Goal: Communication & Community: Share content

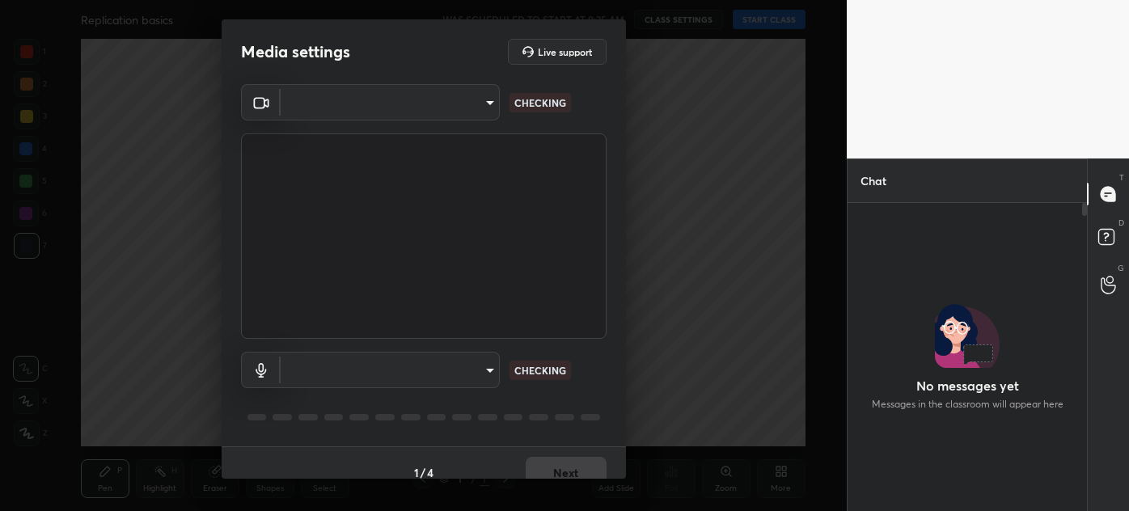
scroll to position [303, 234]
type input "5310de810148678bdafdb66d4418c989fb87a473d5835ac9039ac26e0ff23d51"
type input "1e6913c39caa7cb0fc01d2fb237cc465f197c8ff82f24b8264961195c8544c88"
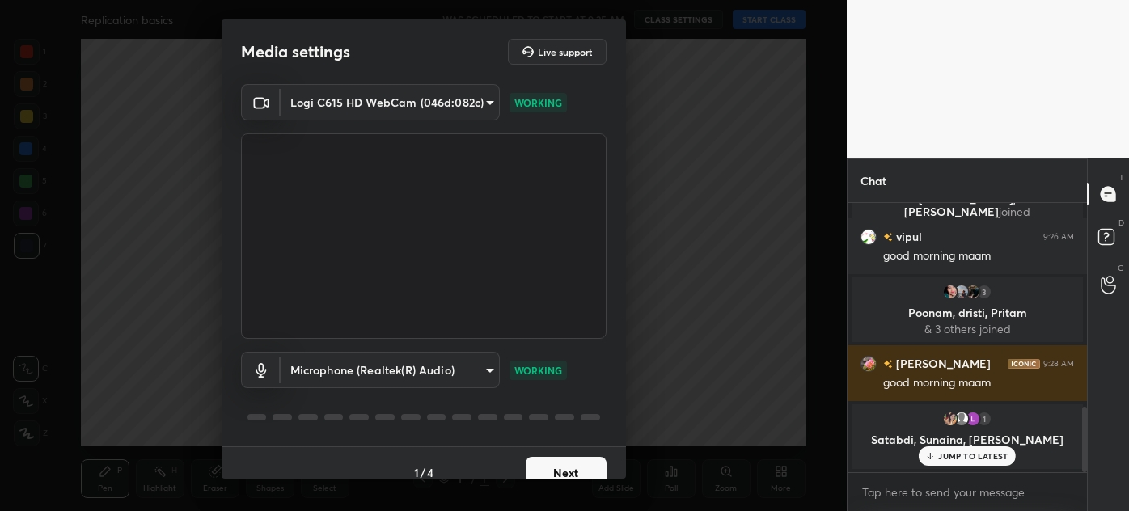
scroll to position [830, 0]
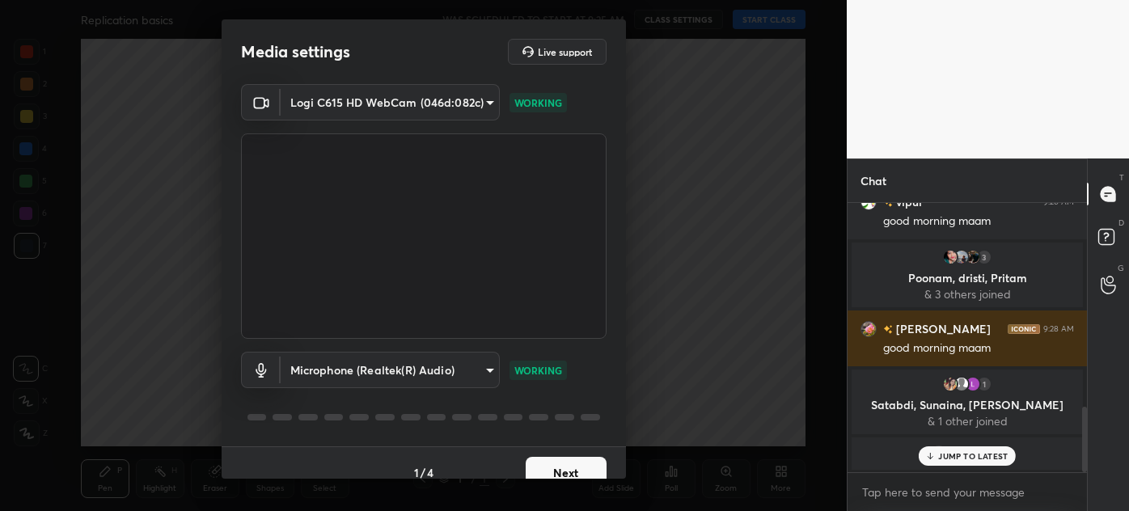
click at [555, 471] on button "Next" at bounding box center [565, 473] width 81 height 32
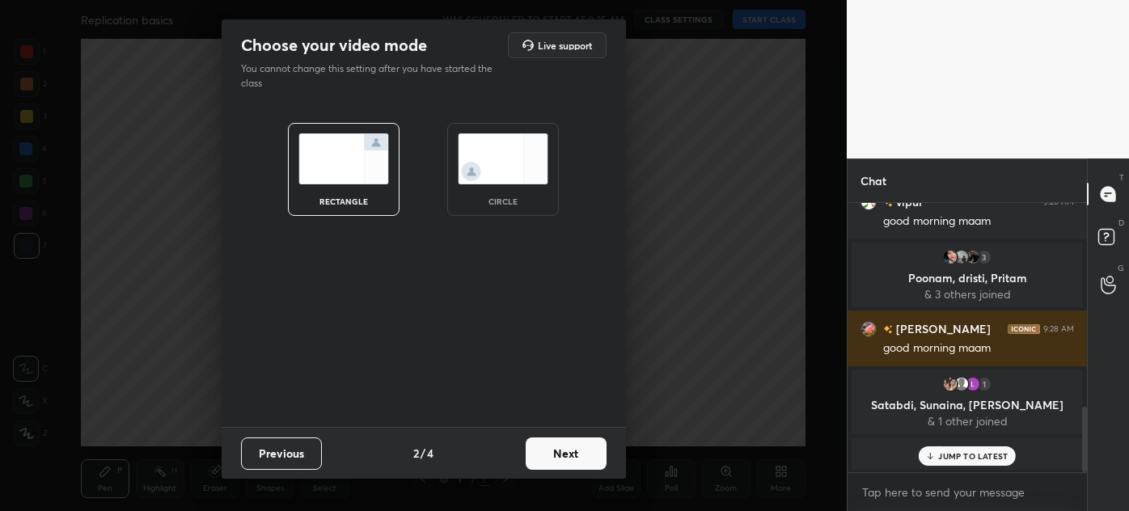
click at [500, 163] on img at bounding box center [503, 158] width 91 height 51
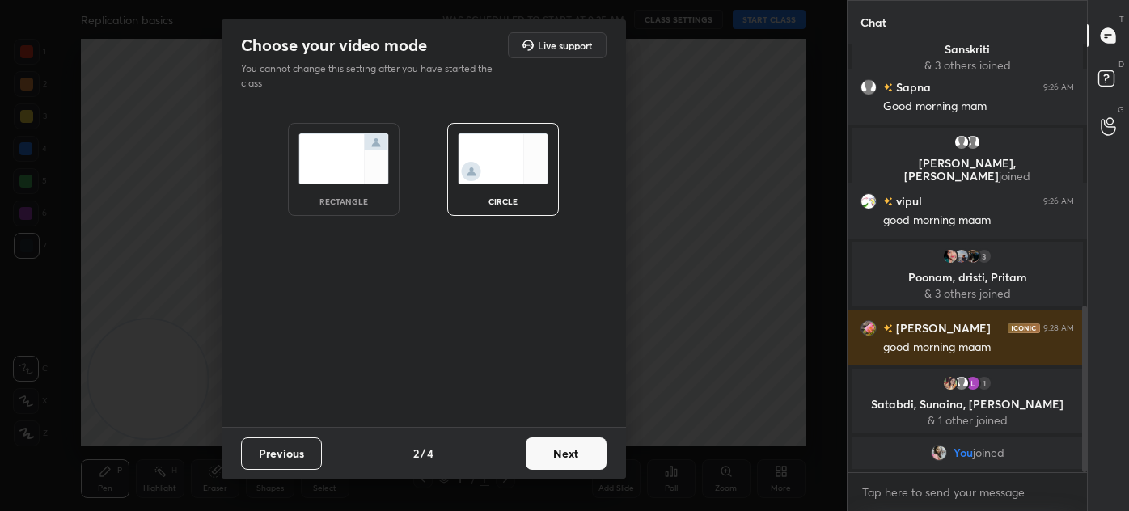
scroll to position [673, 0]
click at [576, 458] on button "Next" at bounding box center [565, 453] width 81 height 32
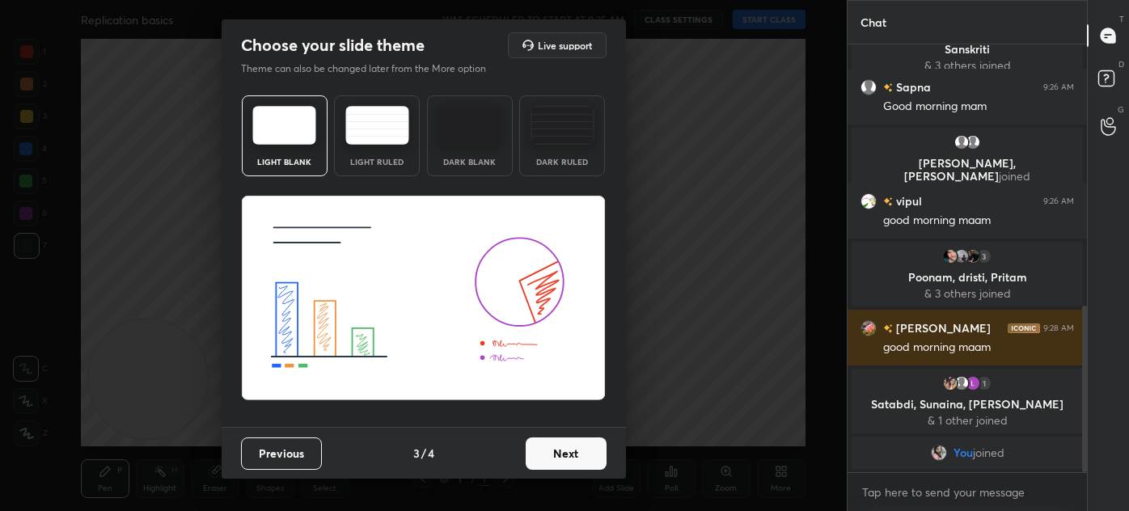
click at [571, 454] on button "Next" at bounding box center [565, 453] width 81 height 32
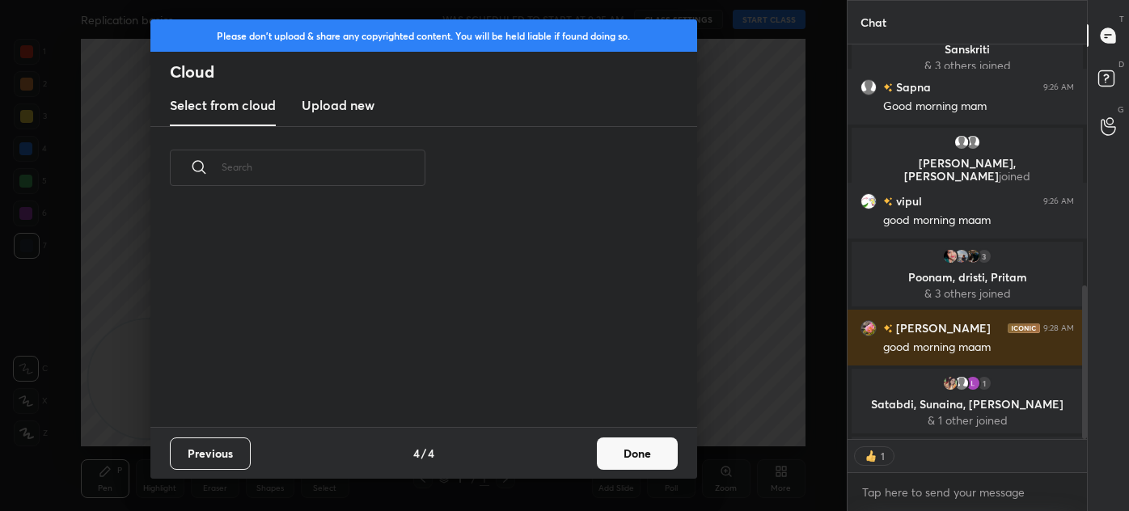
scroll to position [217, 519]
click at [640, 449] on button "Done" at bounding box center [637, 453] width 81 height 32
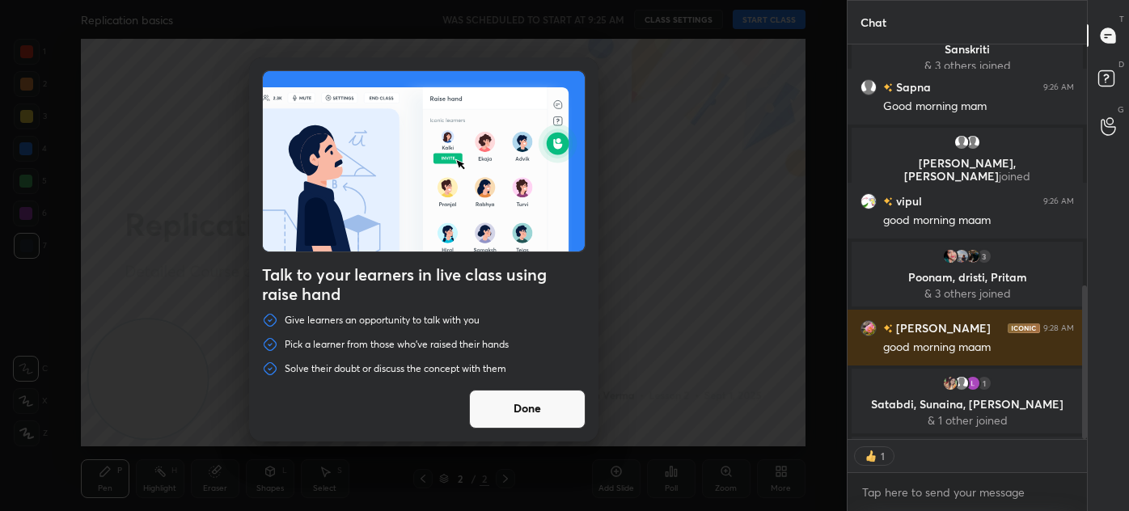
click at [538, 411] on button "Done" at bounding box center [527, 409] width 116 height 39
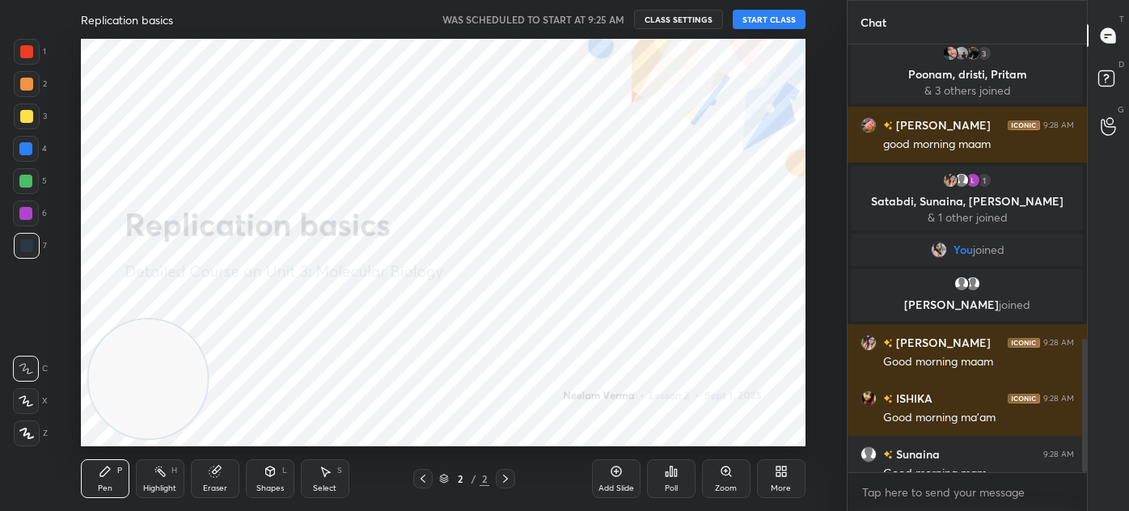
scroll to position [943, 0]
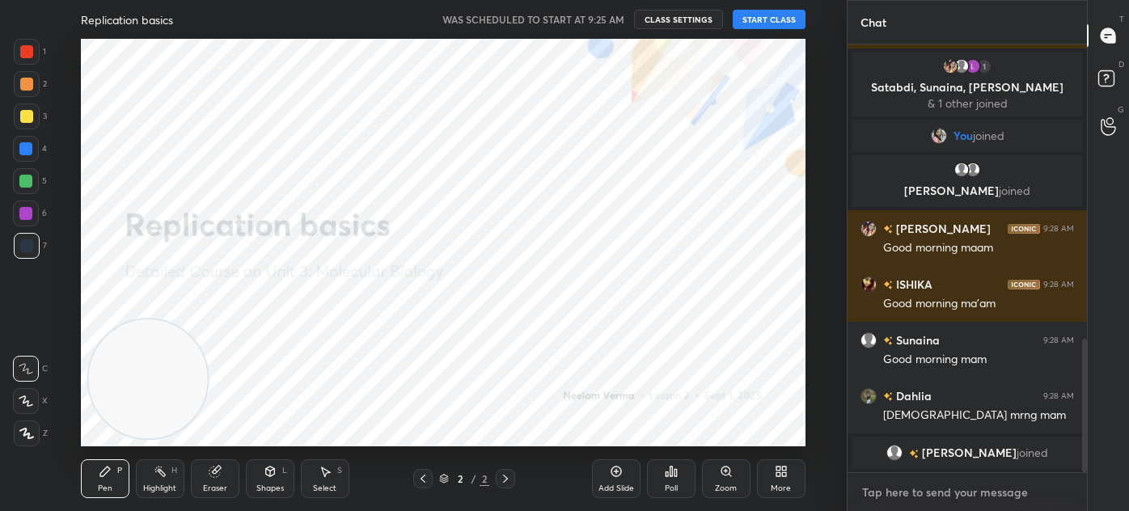
click at [895, 498] on textarea at bounding box center [966, 492] width 213 height 26
type textarea "x"
type textarea "f"
type textarea "x"
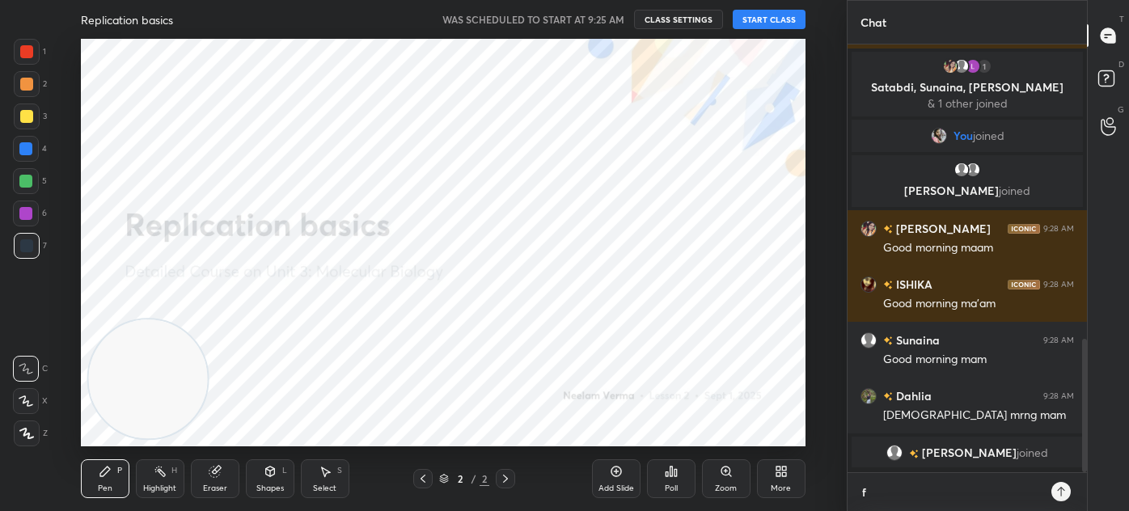
type textarea "fo"
type textarea "x"
type textarea "fol"
type textarea "x"
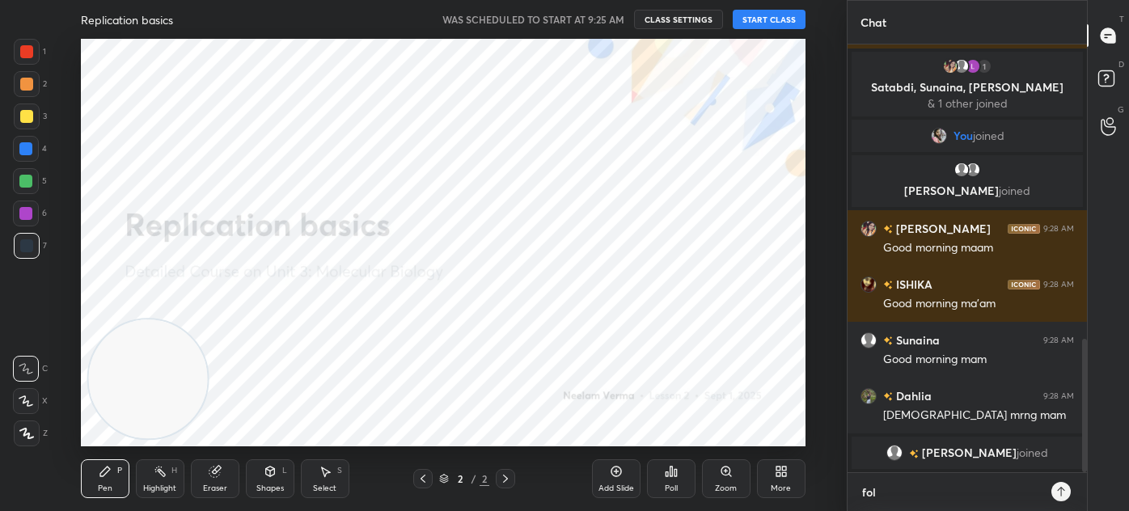
type textarea "foll"
type textarea "x"
type textarea "follo"
type textarea "x"
type textarea "follow"
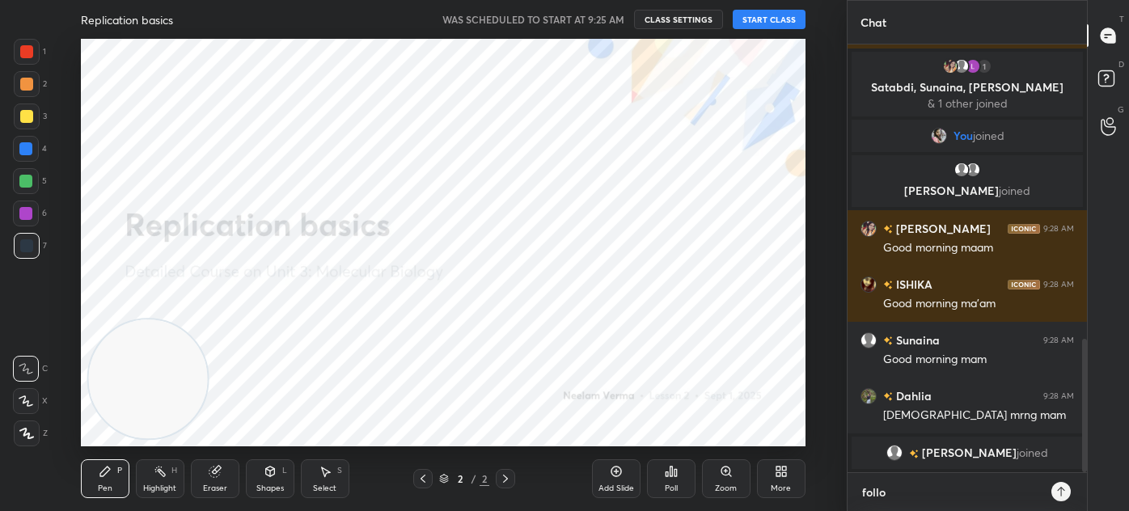
type textarea "x"
type textarea "follow"
type textarea "x"
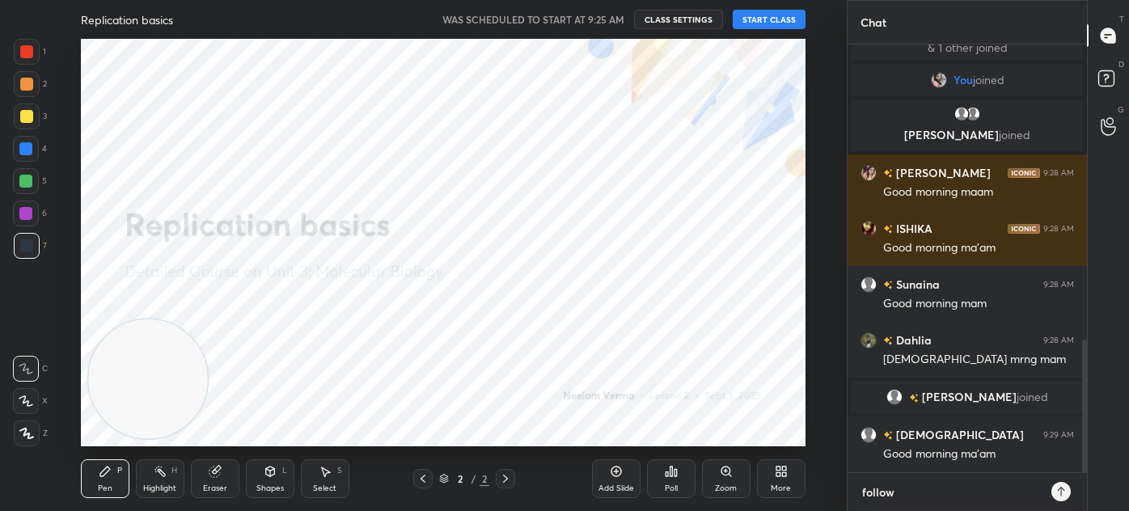
type textarea "follow a"
type textarea "x"
type textarea "follow at"
type textarea "x"
type textarea "follow at"
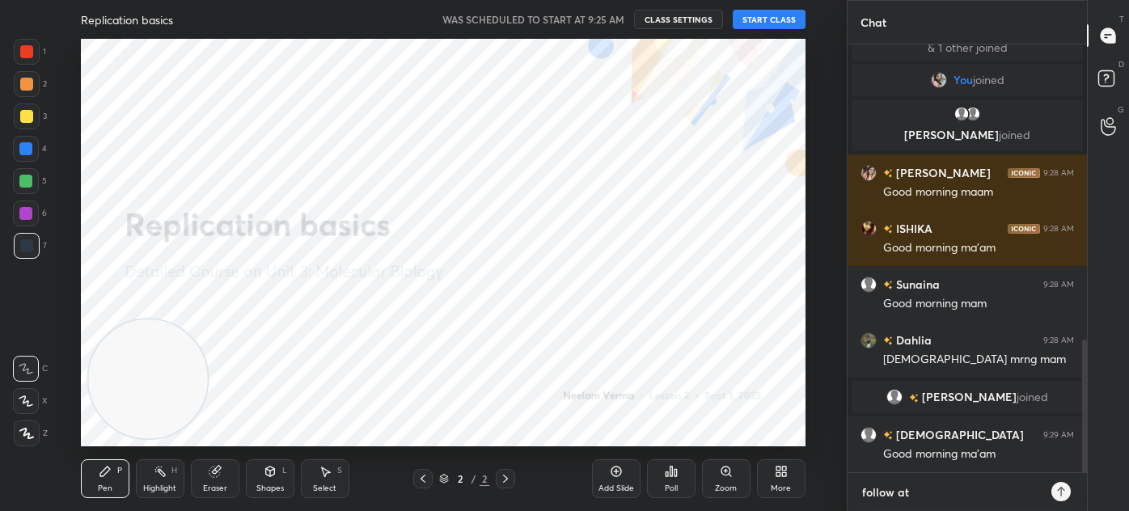
type textarea "x"
type textarea "follow at u"
type textarea "x"
type textarea "follow at un"
type textarea "x"
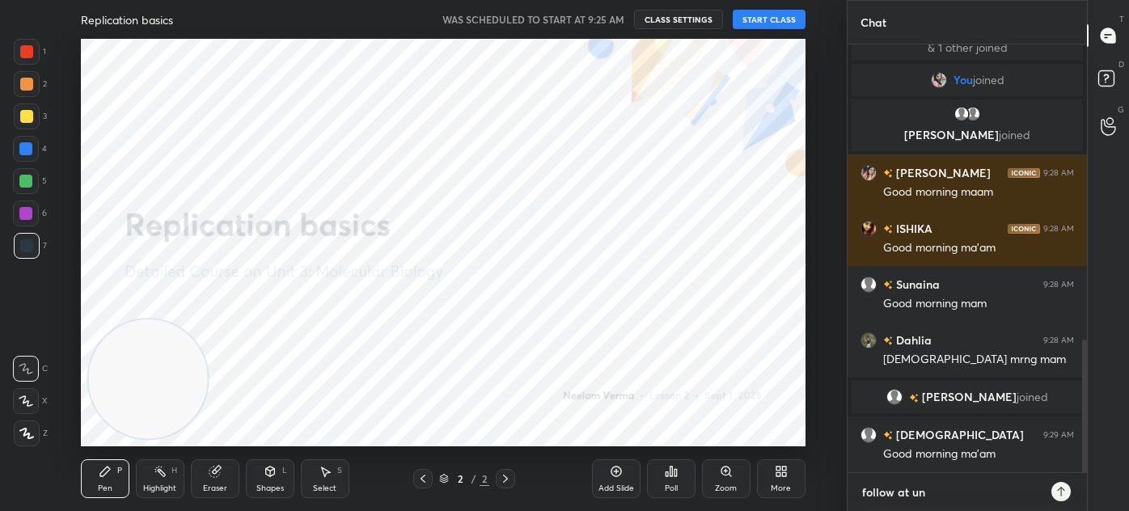
type textarea "follow at una"
type textarea "x"
type textarea "follow at unac"
type textarea "x"
type textarea "follow at unaca"
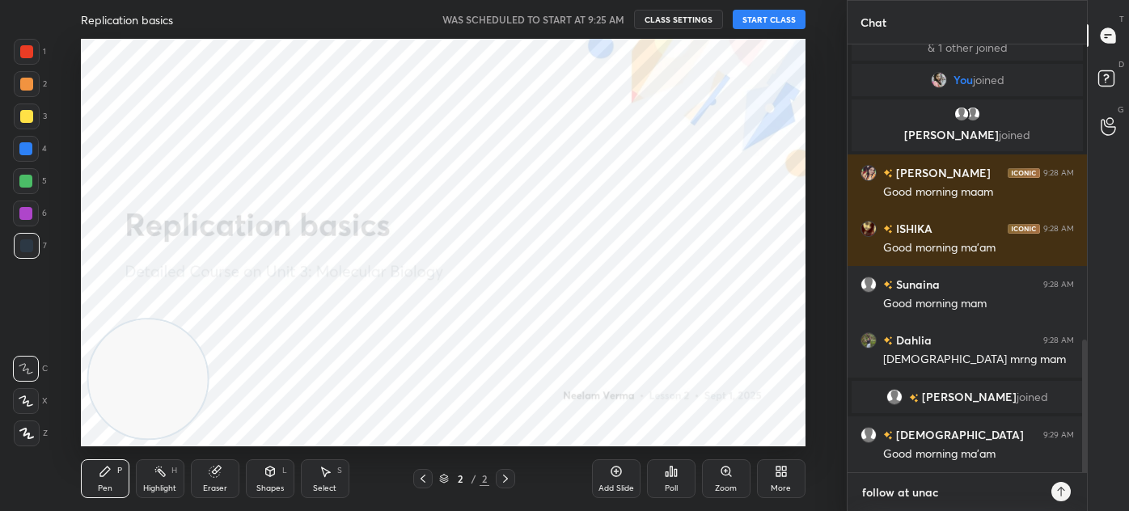
type textarea "x"
type textarea "follow at unacad"
type textarea "x"
type textarea "follow at unacade"
type textarea "x"
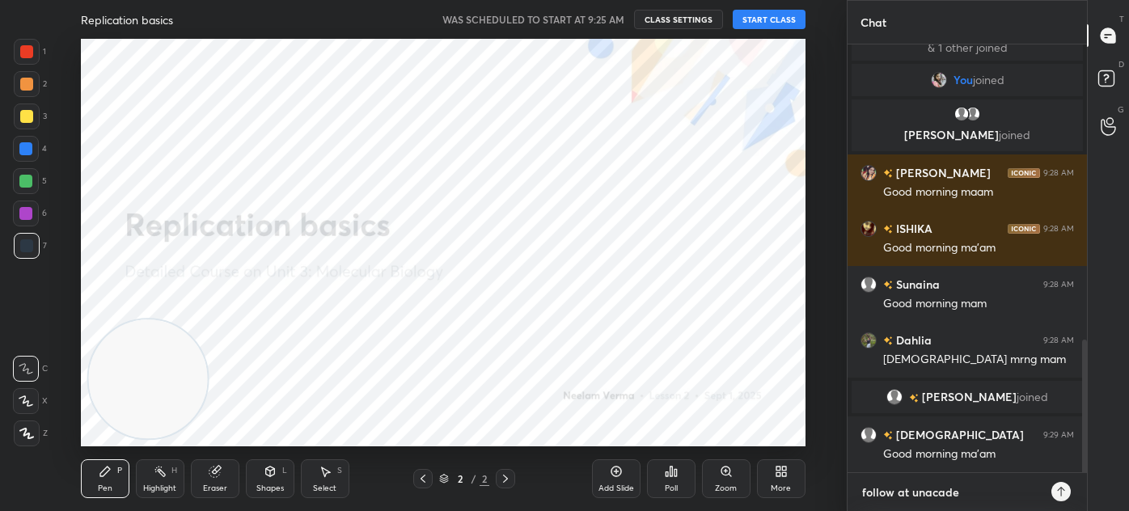
type textarea "follow at unacadem"
type textarea "x"
type textarea "follow at unacademy"
type textarea "x"
type textarea "follow at unacademy-"
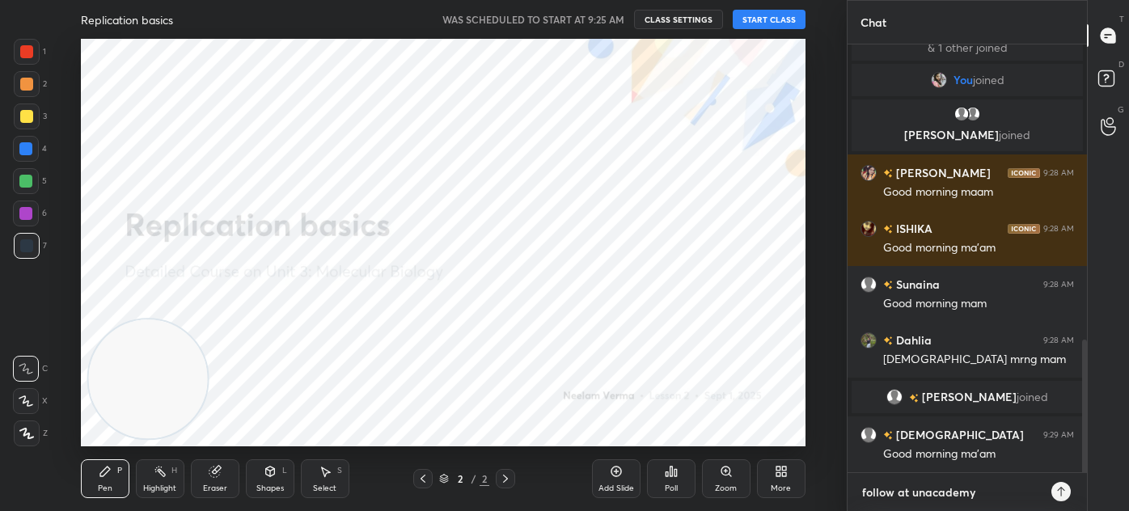
type textarea "x"
type textarea "follow at unacademy-"
type textarea "x"
paste textarea "https://unacademy.com/@neelamverma2809/batches"
type textarea "follow at unacademy- https://unacademy.com/@neelamverma2809/batches"
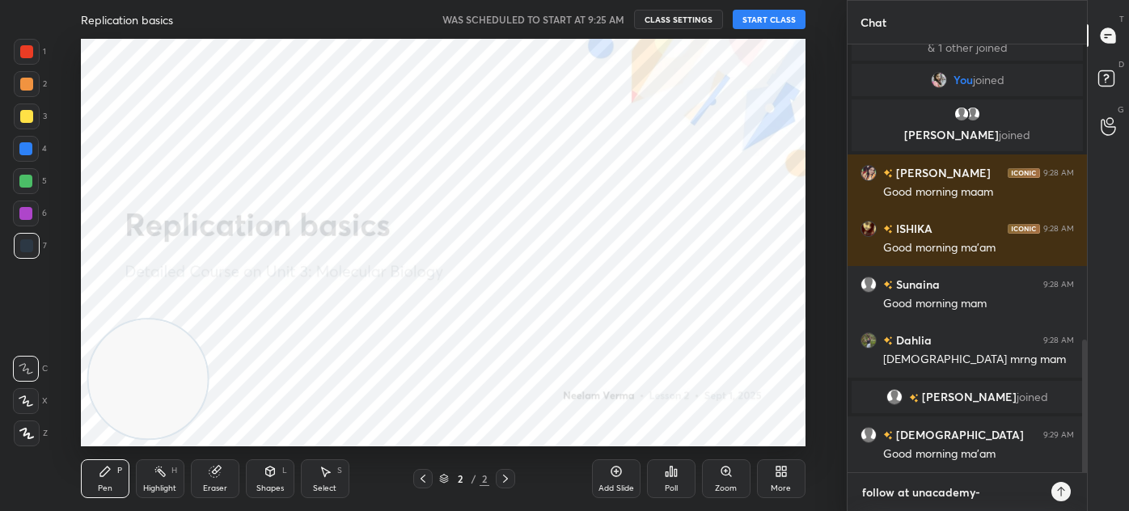
type textarea "x"
type textarea "follow at unacademy- https://unacademy.com/@neelamverma2809/batche"
type textarea "x"
type textarea "follow at unacademy- https://unacademy.com/@neelamverma2809/batch"
type textarea "x"
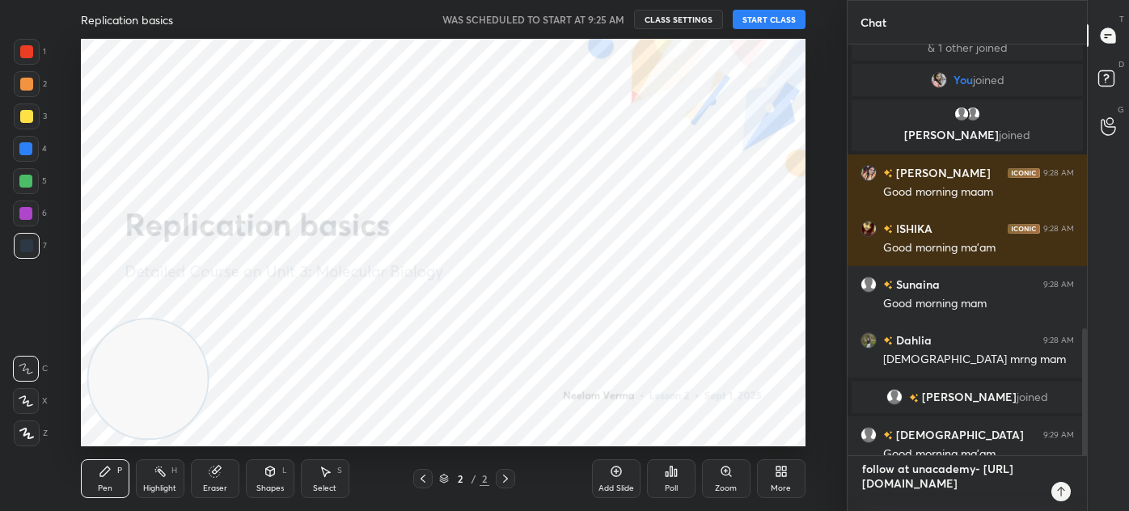
type textarea "follow at unacademy- https://unacademy.com/@neelamverma2809/batc"
type textarea "x"
type textarea "follow at unacademy- https://unacademy.com/@neelamverma2809/bat"
type textarea "x"
type textarea "follow at unacademy- https://unacademy.com/@neelamverma2809/ba"
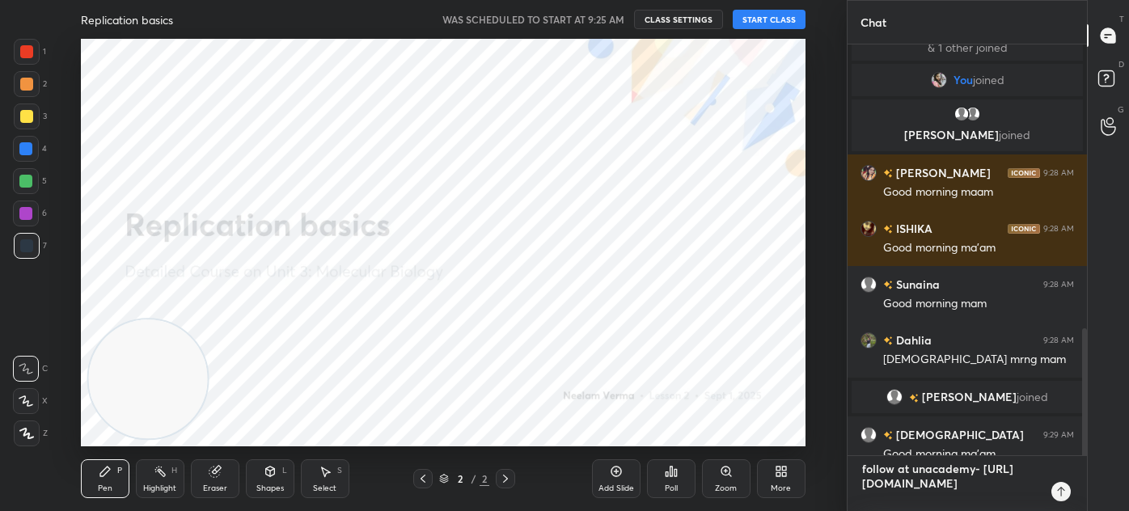
type textarea "x"
type textarea "follow at unacademy- https://unacademy.com/@neelamverma2809/b"
type textarea "x"
type textarea "follow at unacademy- https://unacademy.com/@neelamverma2809/"
type textarea "x"
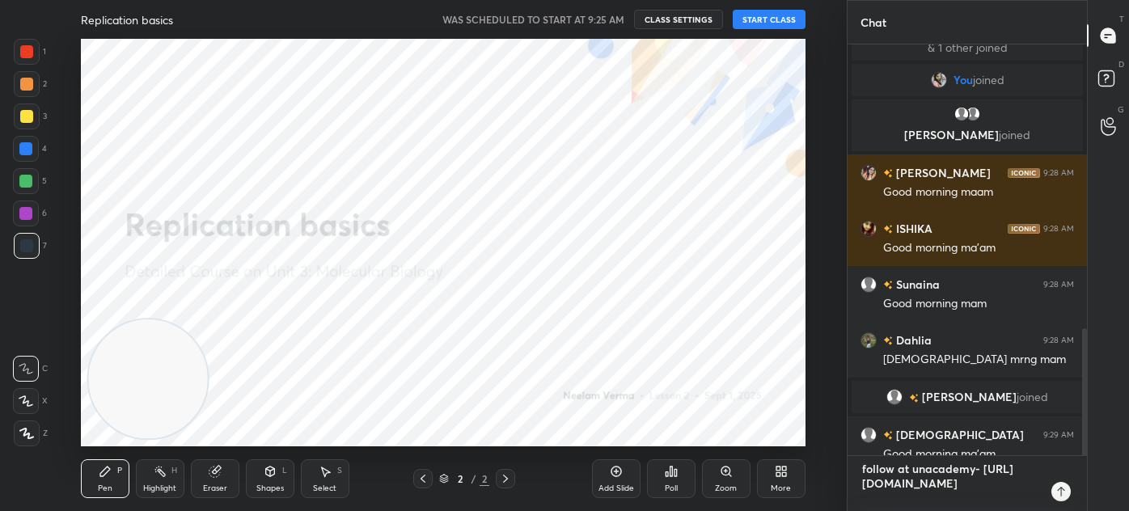
type textarea "follow at unacademy- https://unacademy.com/@neelamverma2809/"
type textarea "x"
type textarea "follow at unacademy- https://unacademy.com/@neelamverma2809/"
type textarea "x"
type textarea "follow at unacademy- https://unacademy.com/@neelamverma2809/"
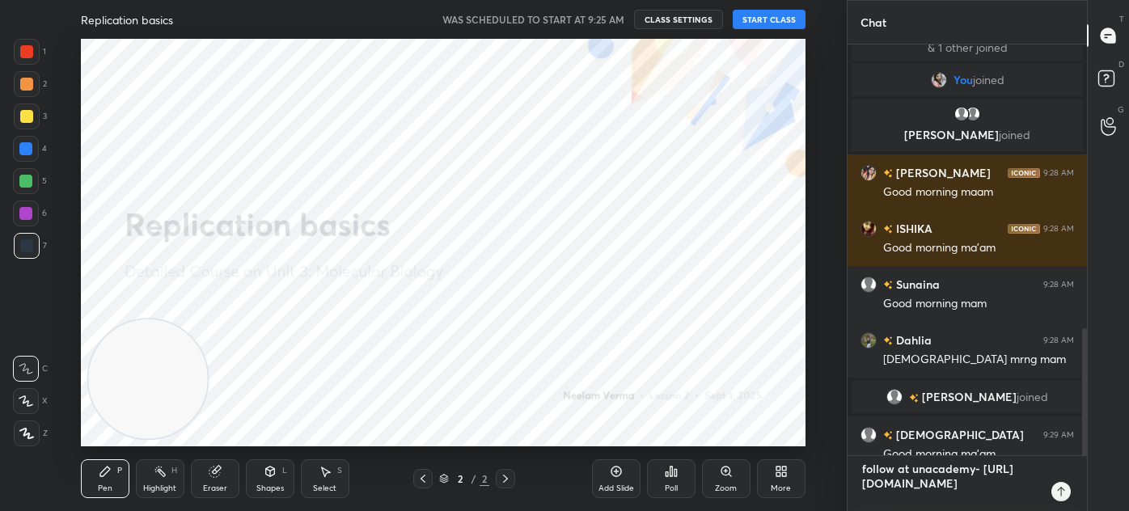
type textarea "x"
type textarea "follow at unacademy- https://unacademy.com/@neelamverma2809/"
type textarea "x"
type textarea "follow at unacademy- https://unacademy.com/@neelamverma2809/"
type textarea "x"
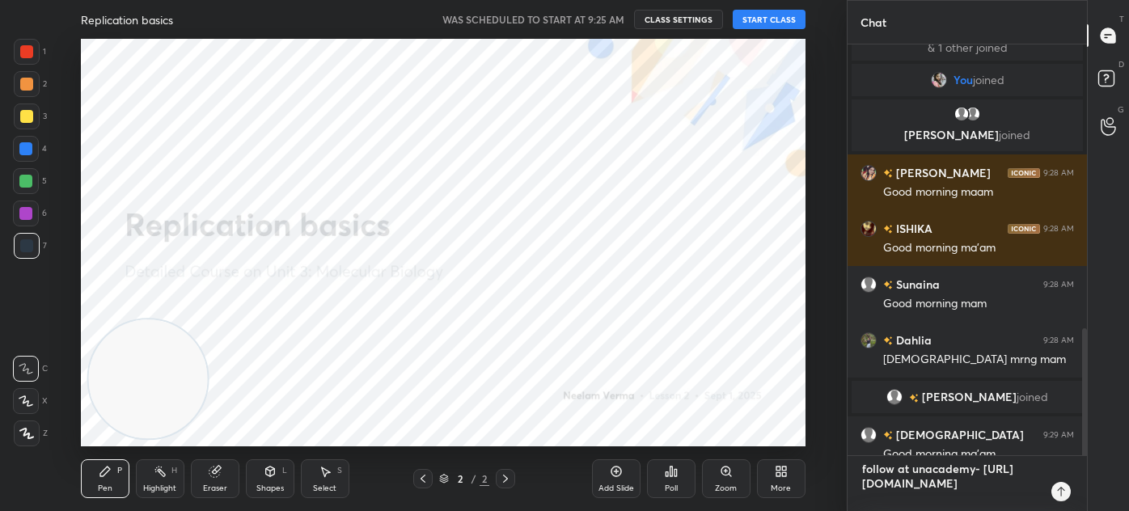
type textarea "follow at unacademy- https://unacademy.com/@neelamverma2809/"
type textarea "x"
type textarea "follow at unacademy- https://unacademy.com/@neelamverma2809/"
type textarea "x"
type textarea "follow at unacademy- https://unacademy.com/@neelamverma2809/"
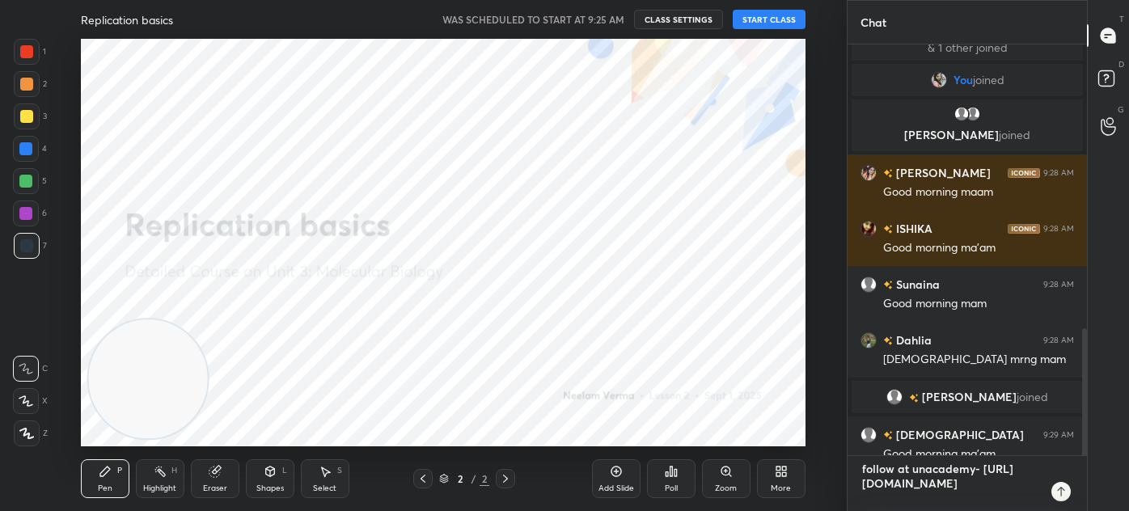
type textarea "x"
type textarea "follow at unacademy- https://unacademy.com/@neelamverma2809/"
type textarea "x"
type textarea "follow at unacademy- https://unacademy.com/@neelamverma2809/"
type textarea "x"
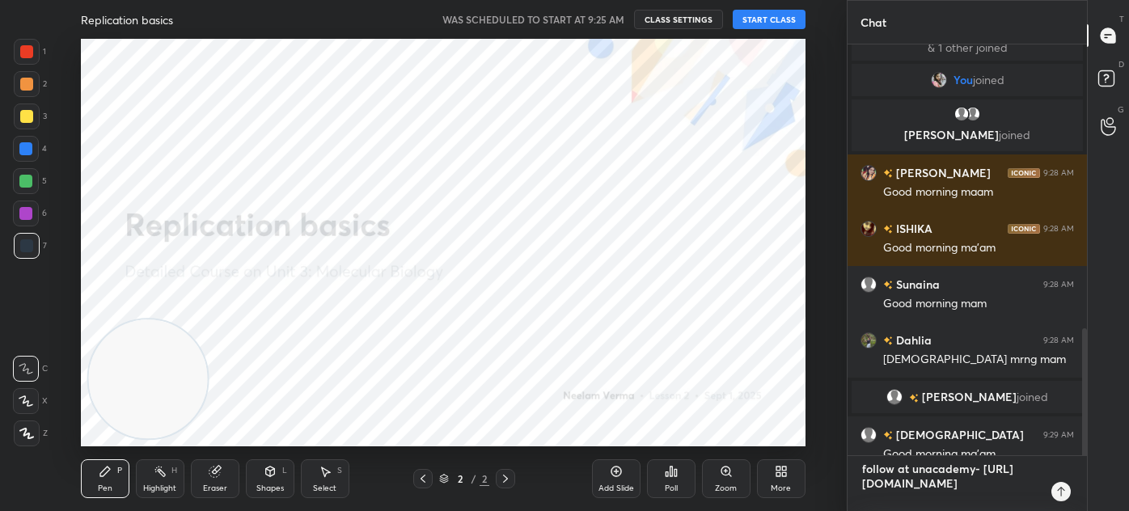
type textarea "follow at unacademy- https://unacademy.com/@neelamverma2809/"
type textarea "x"
type textarea "follow at unacademy- https://unacademy.com/@neelamverma2809/"
type textarea "x"
type textarea "follow at unacademy- https://unacademy.com/@neelamverma2809/"
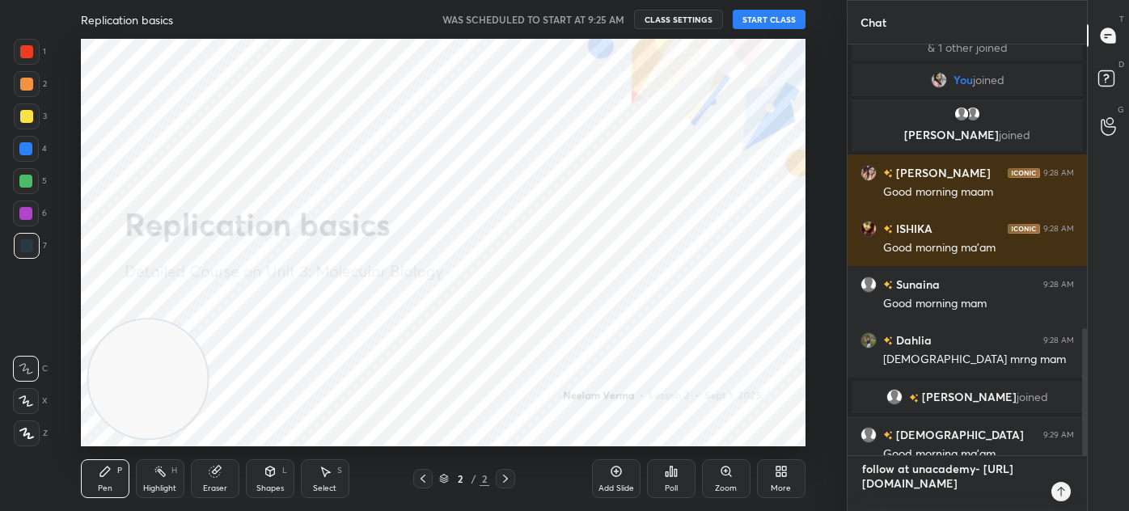
type textarea "x"
type textarea "follow at unacademy- https://unacademy.com/@neelamverma2809/"
type textarea "x"
type textarea "follow at unacademy- https://unacademy.com/@neelamverma2809/"
type textarea "x"
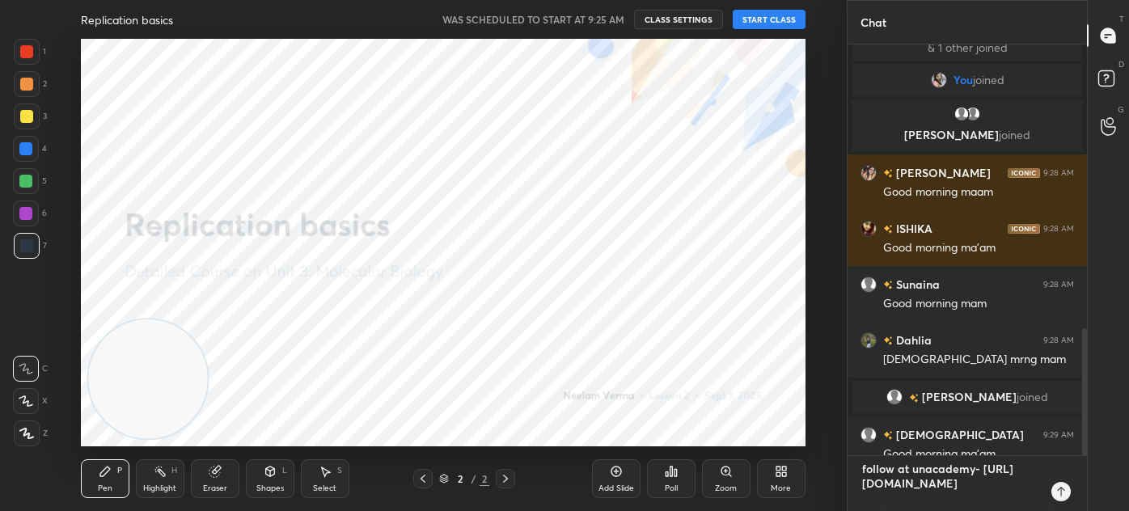
type textarea "follow at unacademy- https://unacademy.com/@neelamverma2809/"
type textarea "x"
type textarea "follow at unacademy- https://unacademy.com/@neelamverma2809/"
type textarea "x"
type textarea "follow at unacademy- https://unacademy.com/@neelamverma2809/"
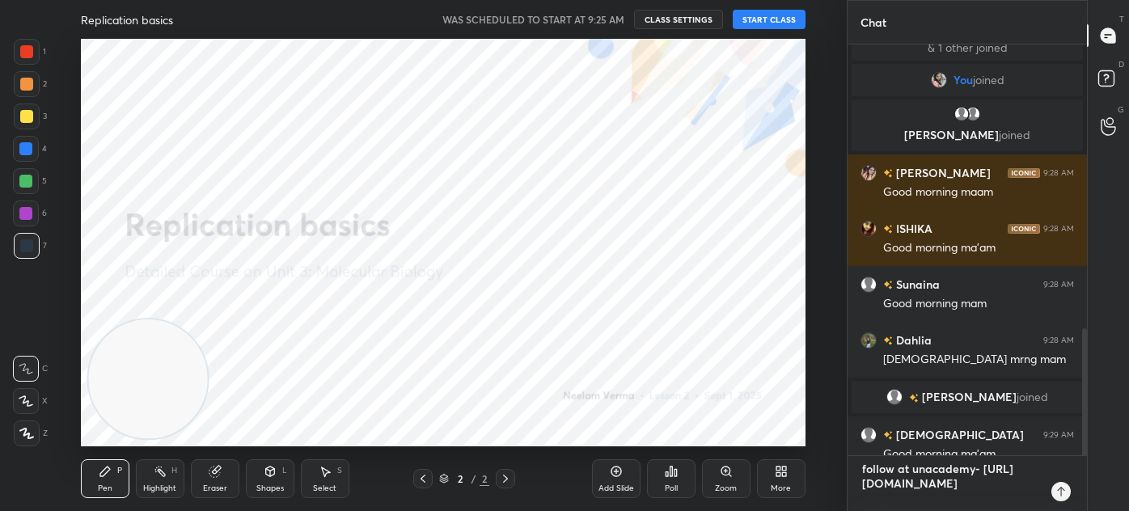
type textarea "x"
type textarea "follow at unacademy- https://unacademy.com/@neelamverma2809/"
type textarea "x"
type textarea "follow at unacademy- https://unacademy.com/@neelamverma2809/"
type textarea "x"
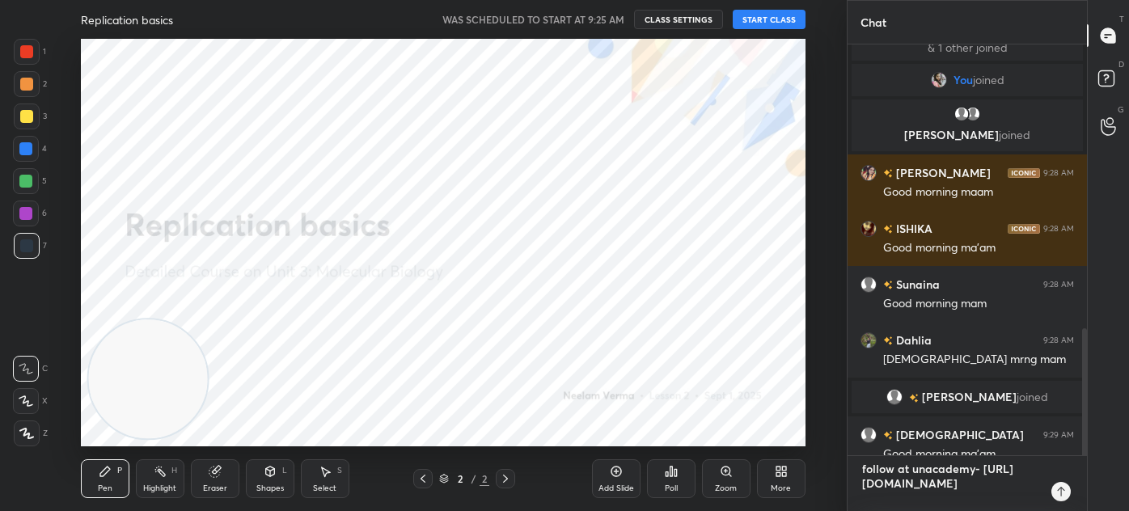
type textarea "follow at unacademy- https://unacademy.com/@neelamverma2809/"
type textarea "x"
type textarea "follow at unacademy- https://unacademy.com/@neelamverma2809/"
type textarea "x"
type textarea "follow at unacademy- https://unacademy.com/@neelamverma2809/ w"
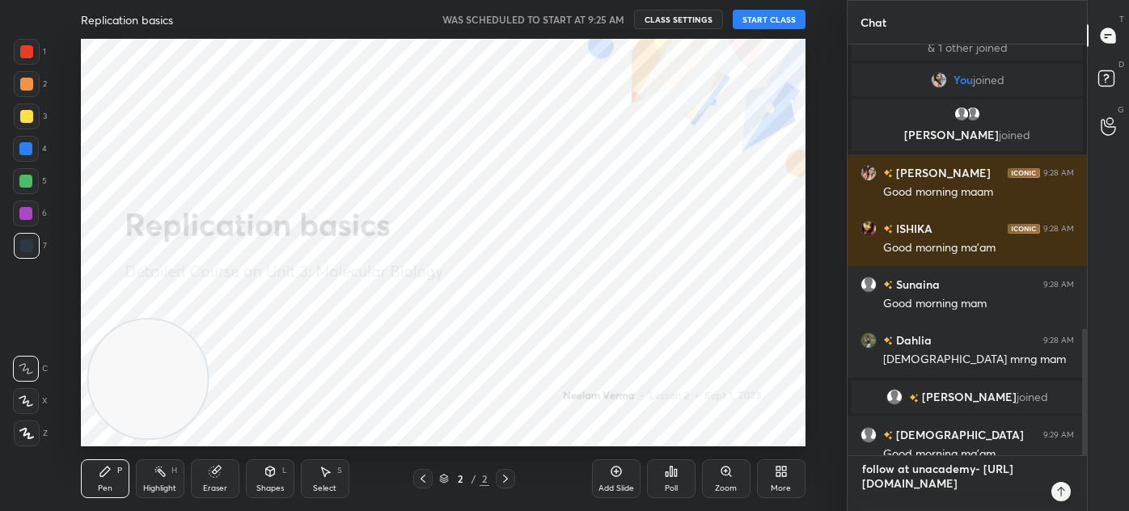
type textarea "x"
type textarea "follow at unacademy- https://unacademy.com/@neelamverma2809/ wh"
type textarea "x"
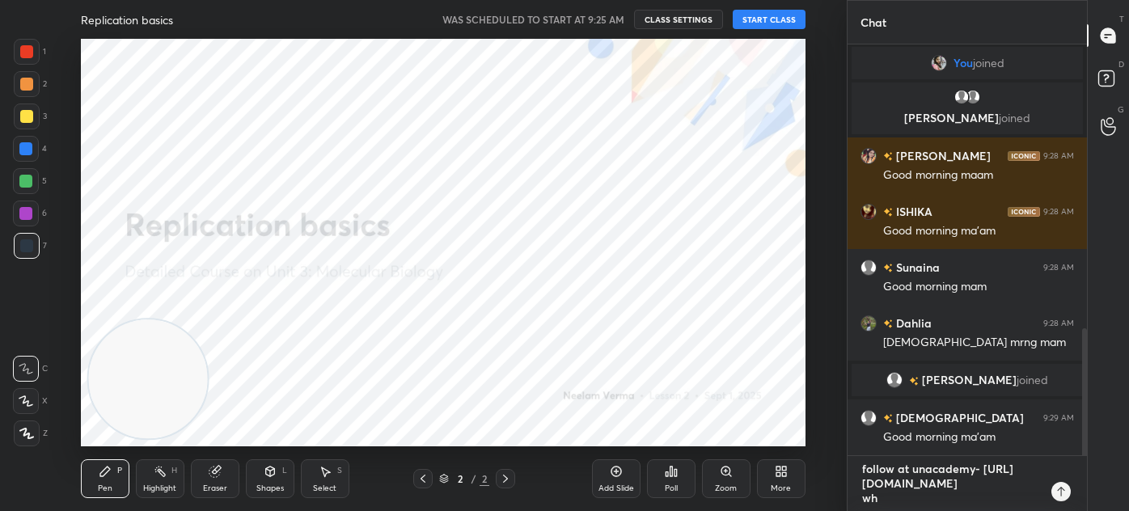
type textarea "follow at unacademy- https://unacademy.com/@neelamverma2809/ wha"
type textarea "x"
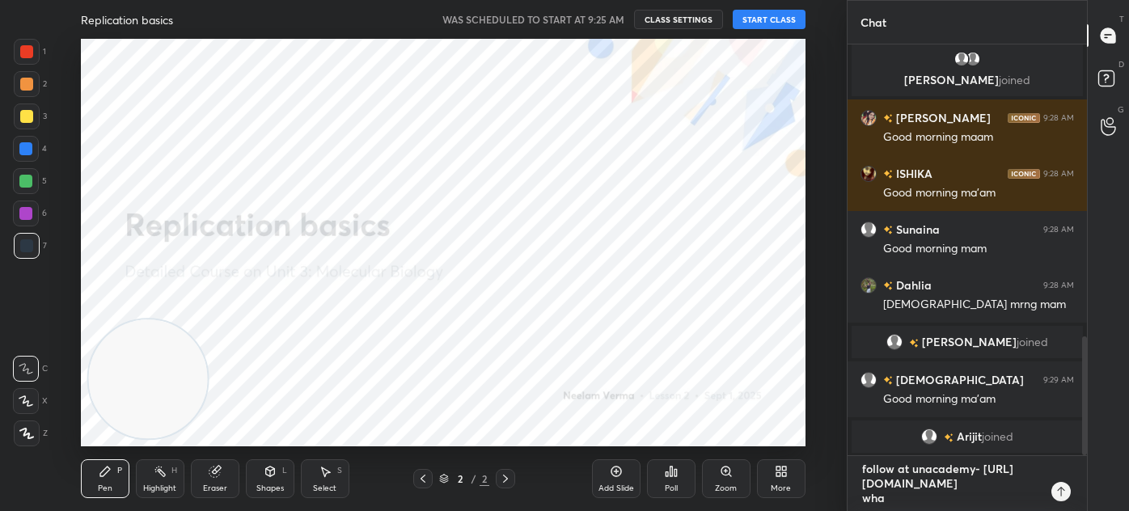
type textarea "follow at unacademy- https://unacademy.com/@neelamverma2809/ what"
type textarea "x"
type textarea "follow at unacademy- https://unacademy.com/@neelamverma2809/ whats"
type textarea "x"
type textarea "follow at unacademy- https://unacademy.com/@neelamverma2809/ whatsa"
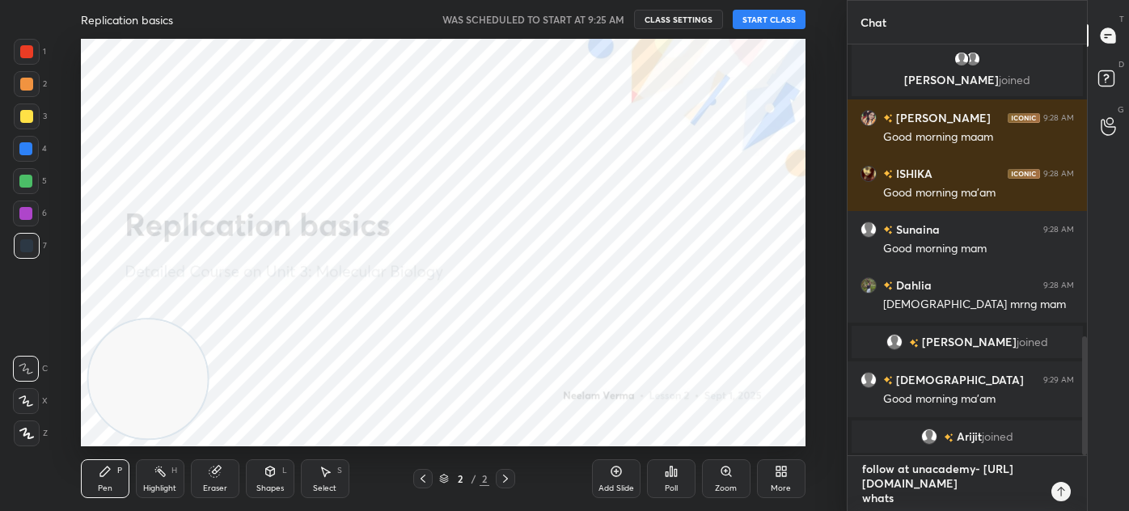
type textarea "x"
type textarea "follow at unacademy- https://unacademy.com/@neelamverma2809/ whatsap"
type textarea "x"
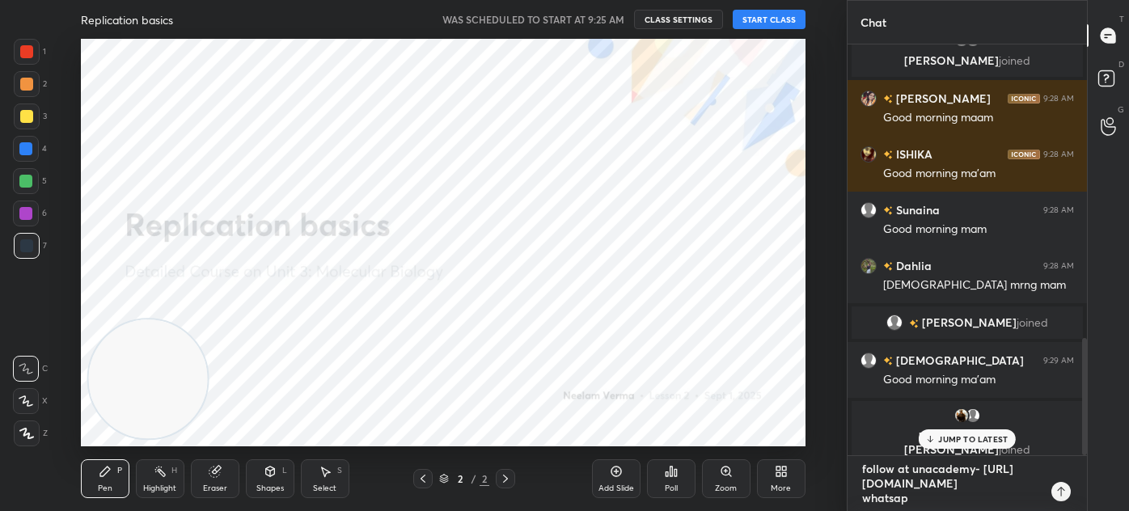
type textarea "follow at unacademy- https://unacademy.com/@neelamverma2809/ whatsapp"
type textarea "x"
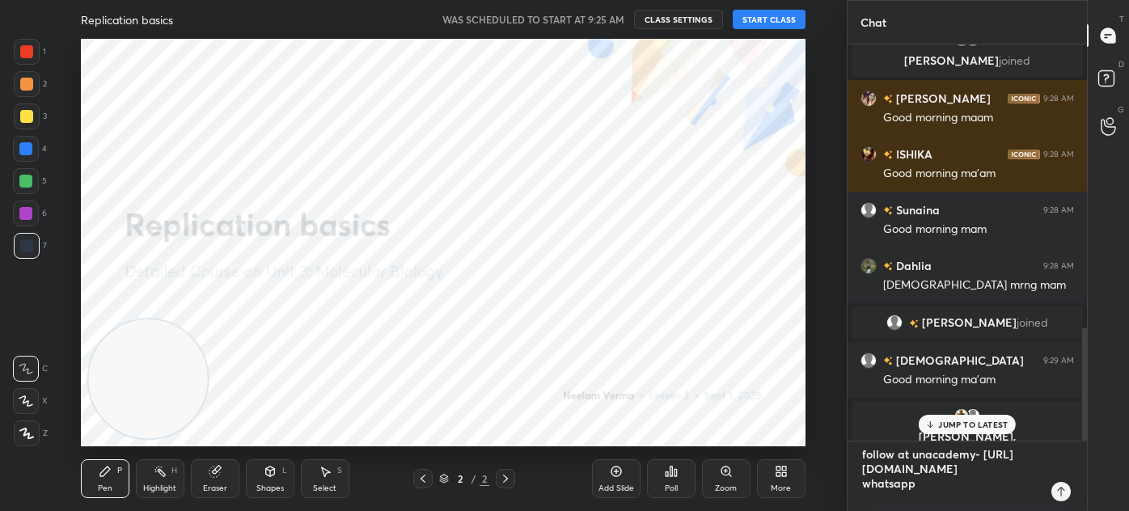
type textarea "follow at unacademy- https://unacademy.com/@neelamverma2809/ whatsapp-"
type textarea "x"
type textarea "follow at unacademy- https://unacademy.com/@neelamverma2809/ whatsapp-"
type textarea "x"
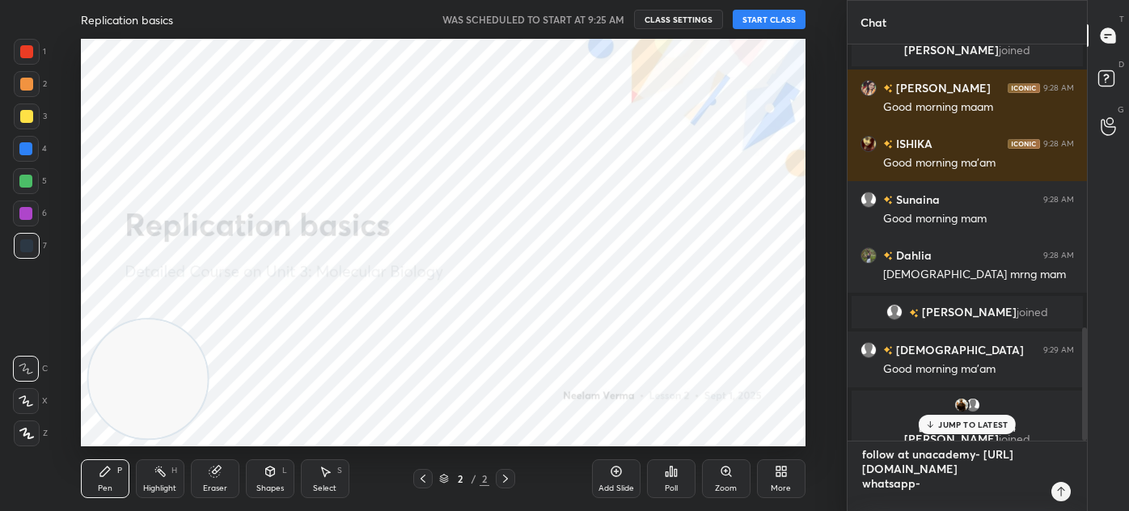
type textarea "follow at unacademy- https://unacademy.com/@neelamverma2809/ whatsapp-"
type textarea "x"
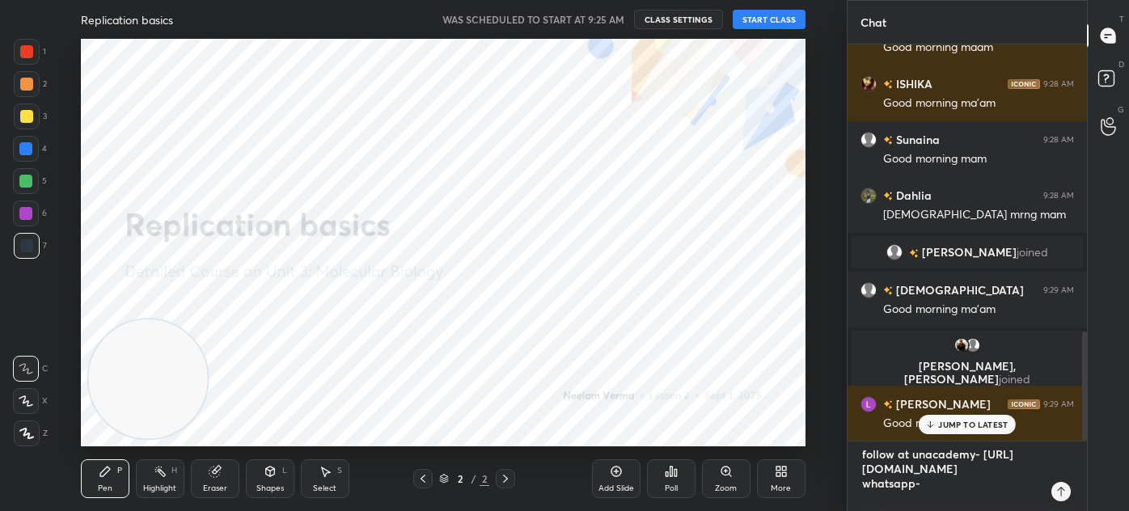
type textarea "follow at unacademy- https://unacademy.com/@neelamverma2809/ whatsapp-"
type textarea "x"
type textarea "follow at unacademy- https://unacademy.com/@neelamverma2809/ whatsapp-"
type textarea "x"
type textarea "follow at unacademy- https://unacademy.com/@neelamverma2809/ whatsapp-"
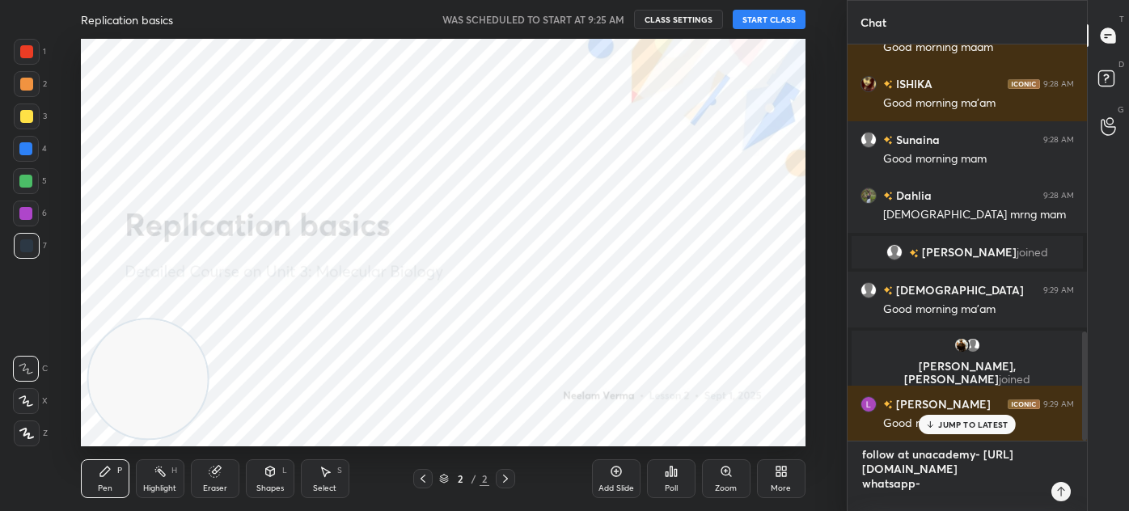
type textarea "x"
type textarea "follow at unacademy- https://unacademy.com/@neelamverma2809/ whatsapp-"
type textarea "x"
type textarea "follow at unacademy- https://unacademy.com/@neelamverma2809/ whatsapp-"
type textarea "x"
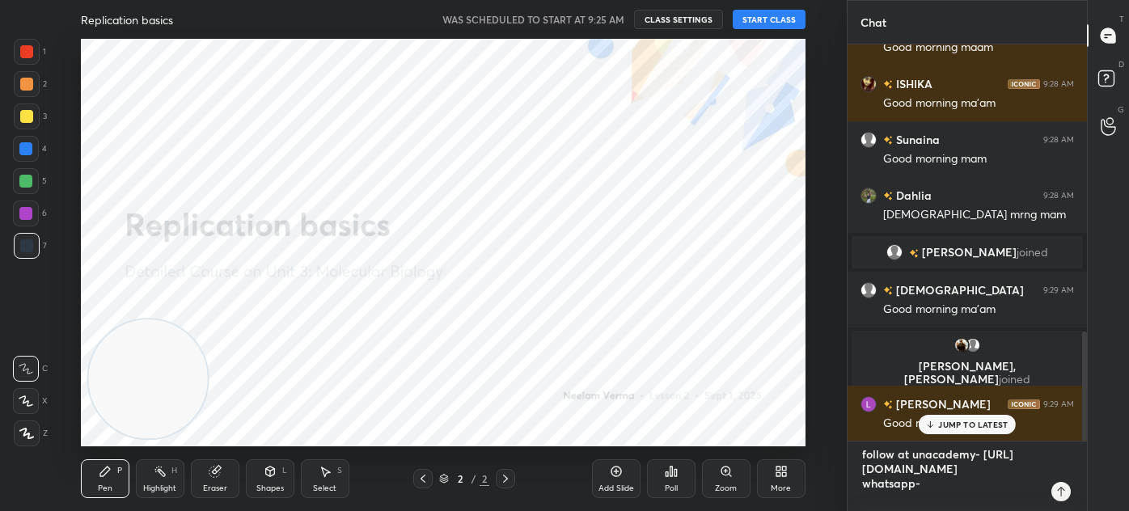
type textarea "follow at unacademy- https://unacademy.com/@neelamverma2809/ whatsapp-"
type textarea "x"
type textarea "follow at unacademy- https://unacademy.com/@neelamverma2809/ whatsapp-"
type textarea "x"
type textarea "follow at unacademy- https://unacademy.com/@neelamverma2809/ whatsapp-"
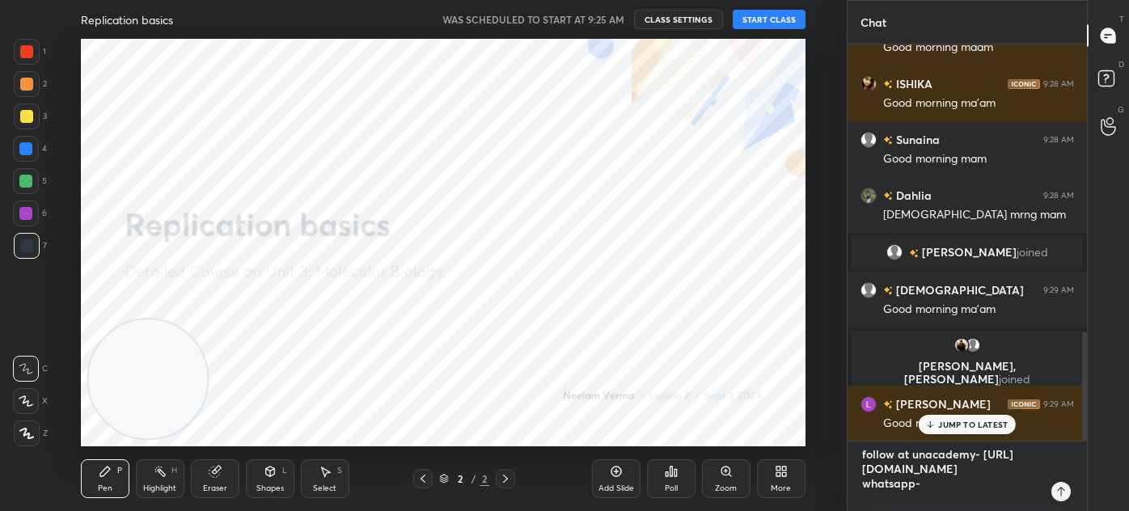
type textarea "x"
type textarea "follow at unacademy- https://unacademy.com/@neelamverma2809/ whatsapp-"
type textarea "x"
type textarea "follow at unacademy- https://unacademy.com/@neelamverma2809/ whatsapp-"
type textarea "x"
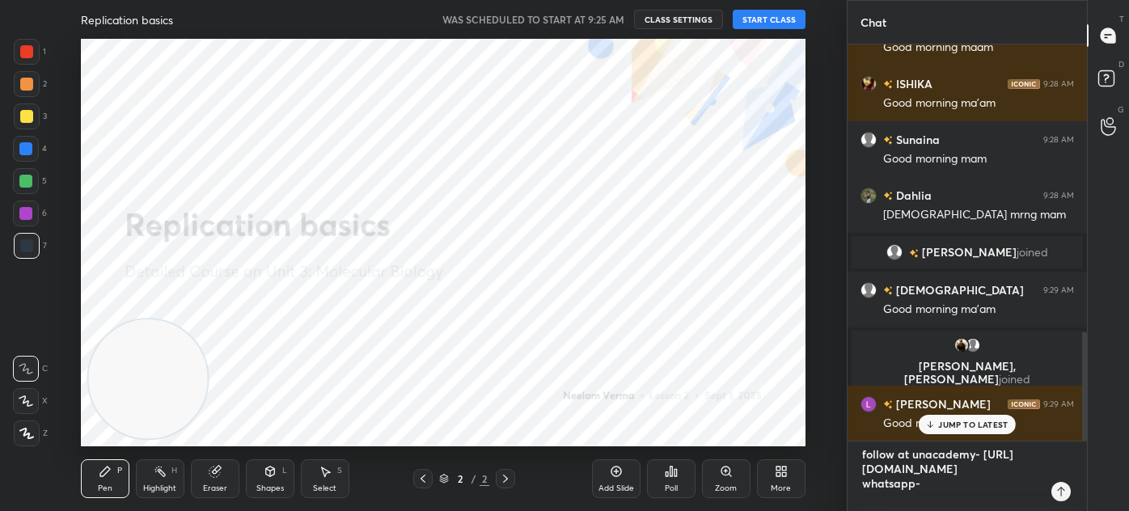
type textarea "follow at unacademy- https://unacademy.com/@neelamverma2809/ whatsapp-"
type textarea "x"
type textarea "follow at unacademy- https://unacademy.com/@neelamverma2809/ whatsapp-"
type textarea "x"
type textarea "follow at unacademy- https://unacademy.com/@neelamverma2809/ whatsapp-"
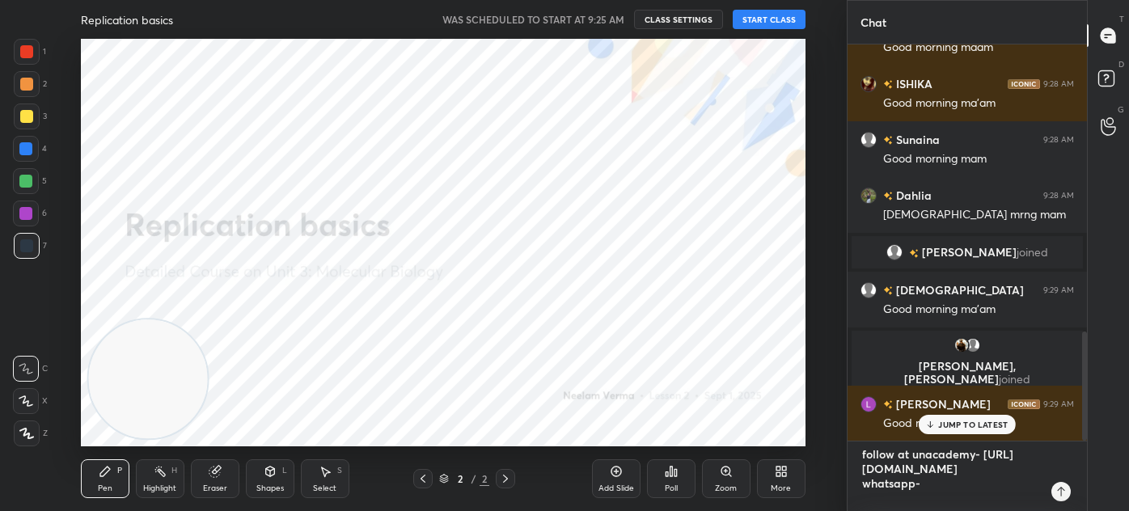
type textarea "x"
type textarea "follow at unacademy- https://unacademy.com/@neelamverma2809/ whatsapp-"
type textarea "x"
type textarea "follow at unacademy- https://unacademy.com/@neelamverma2809/ whatsapp-"
type textarea "x"
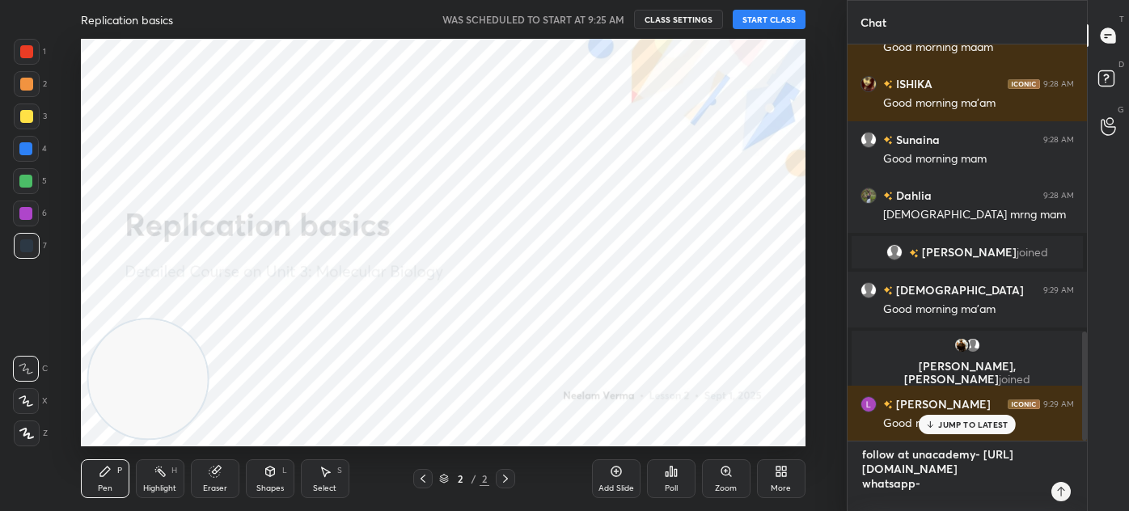
type textarea "follow at unacademy- https://unacademy.com/@neelamverma2809/ whatsapp-"
type textarea "x"
type textarea "follow at unacademy- https://unacademy.com/@neelamverma2809/ whatsapp-"
type textarea "x"
type textarea "follow at unacademy- https://unacademy.com/@neelamverma2809/ whatsapp-"
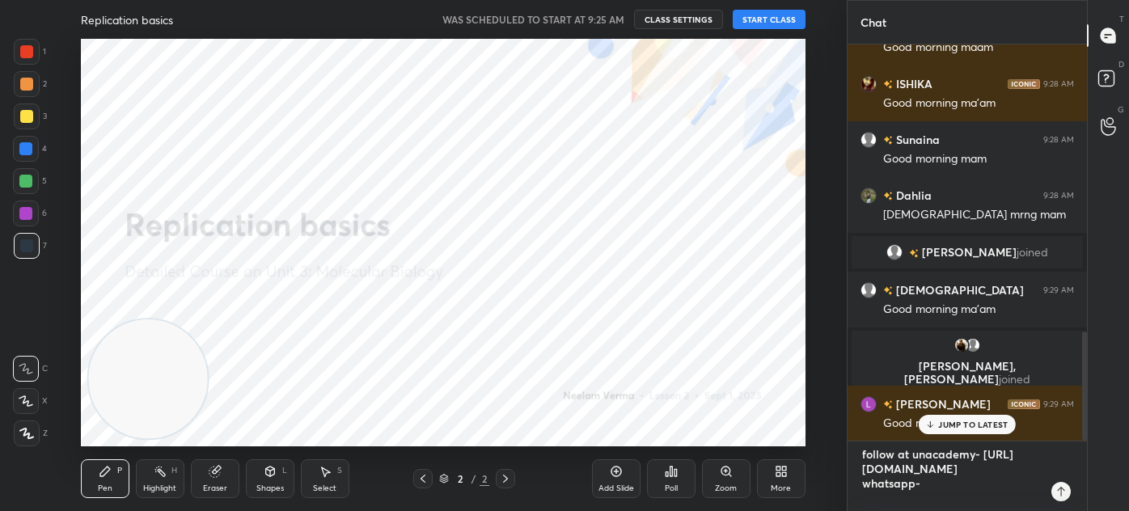
type textarea "x"
type textarea "follow at unacademy- https://unacademy.com/@neelamverma2809/ whatsapp-"
type textarea "x"
type textarea "follow at unacademy- https://unacademy.com/@neelamverma2809/ whatsapp-"
type textarea "x"
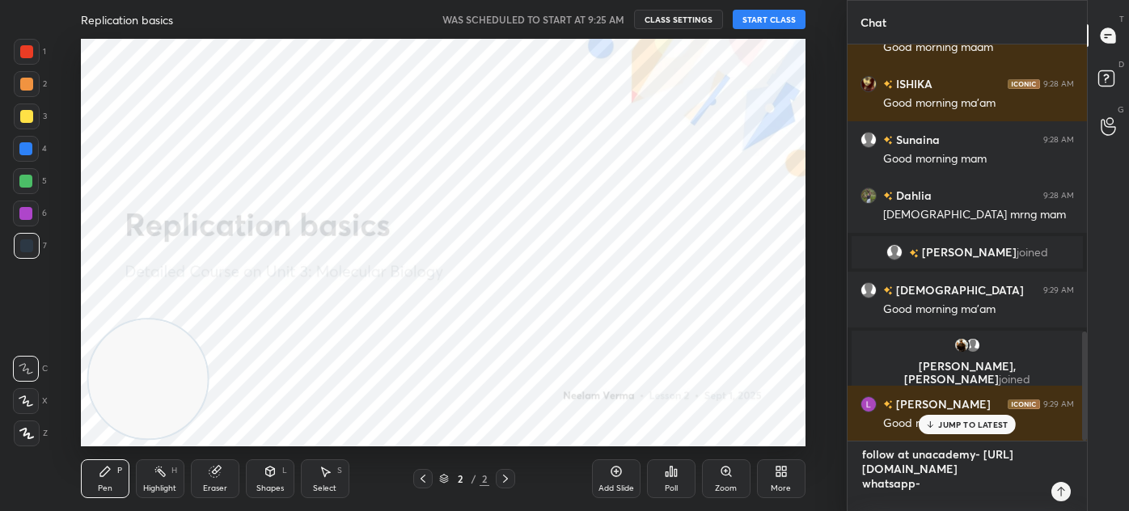
type textarea "follow at unacademy- https://unacademy.com/@neelamverma2809/ whatsapp-"
type textarea "x"
type textarea "follow at unacademy- https://unacademy.com/@neelamverma2809/ whatsapp-"
type textarea "x"
type textarea "follow at unacademy- https://unacademy.com/@neelamverma2809/ whatsapp-"
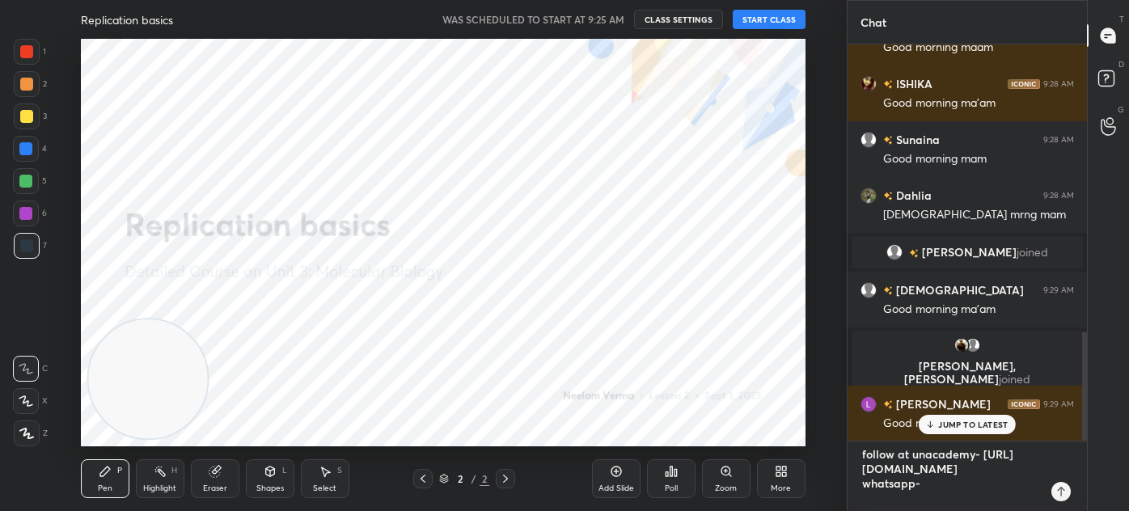
type textarea "x"
type textarea "follow at unacademy- https://unacademy.com/@neelamverma2809/ whatsapp-"
type textarea "x"
type textarea "follow at unacademy- https://unacademy.com/@neelamverma2809/ whatsapp- t"
type textarea "x"
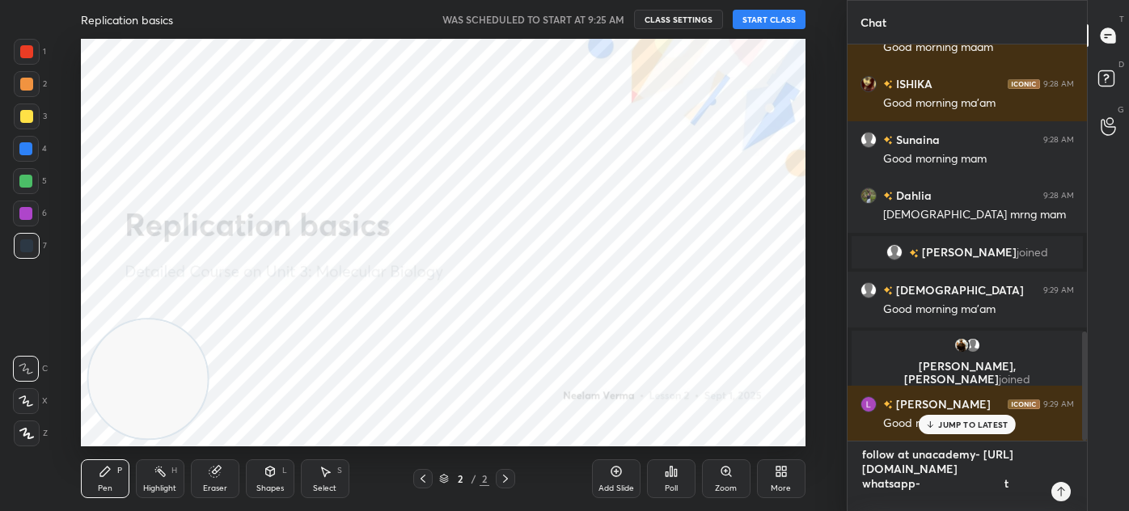
type textarea "follow at unacademy- https://unacademy.com/@neelamverma2809/ whatsapp- te"
type textarea "x"
type textarea "follow at unacademy- https://unacademy.com/@neelamverma2809/ whatsapp- tel"
type textarea "x"
type textarea "follow at unacademy- https://unacademy.com/@neelamverma2809/ whatsapp- tele"
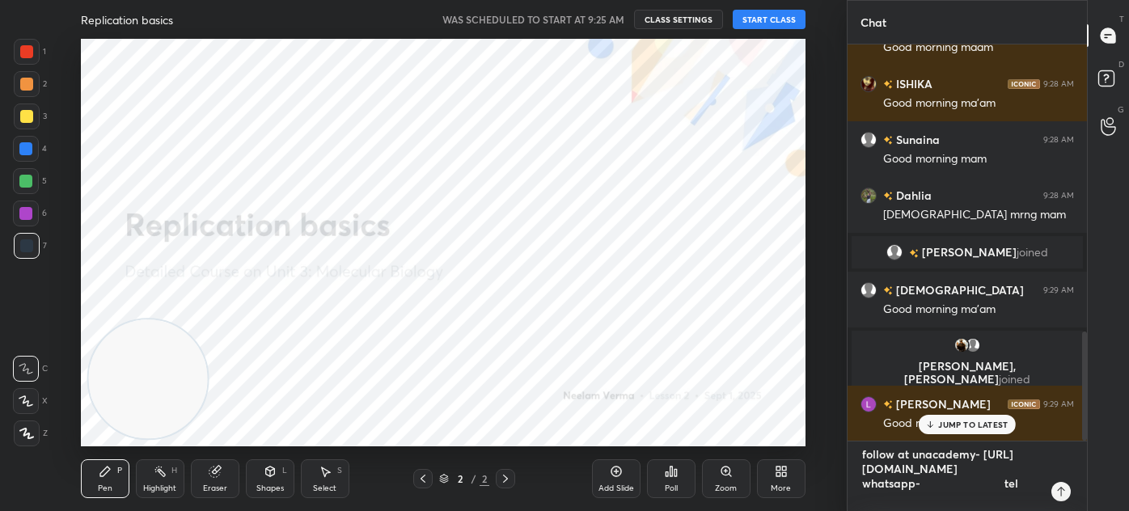
type textarea "x"
type textarea "follow at unacademy- https://unacademy.com/@neelamverma2809/ whatsapp- teleg"
type textarea "x"
type textarea "follow at unacademy- https://unacademy.com/@neelamverma2809/ whatsapp- telegr"
type textarea "x"
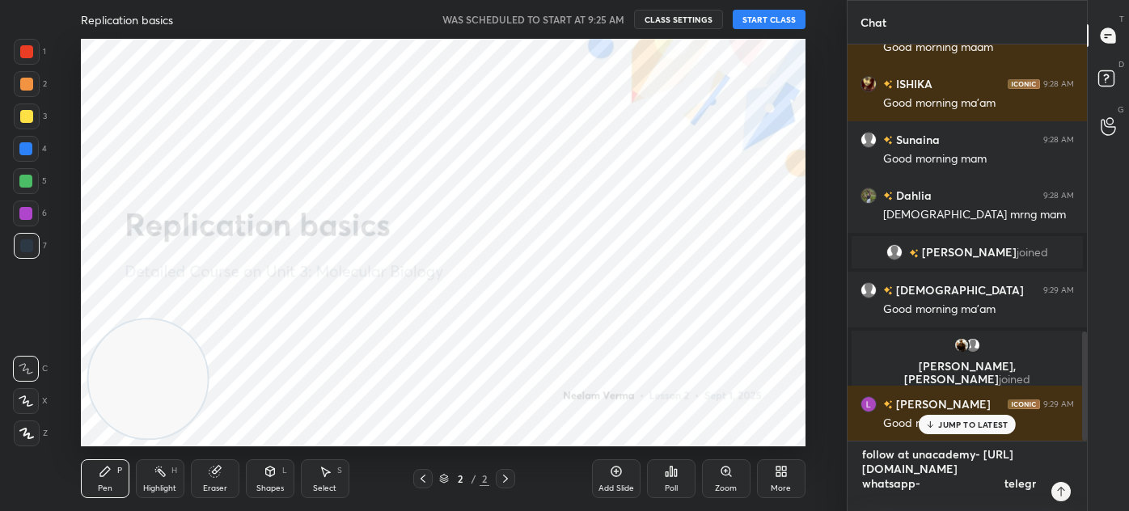
type textarea "follow at unacademy- https://unacademy.com/@neelamverma2809/ whatsapp- telegra"
type textarea "x"
type textarea "follow at unacademy- https://unacademy.com/@neelamverma2809/ whatsapp- telegram"
type textarea "x"
type textarea "follow at unacademy- https://unacademy.com/@neelamverma2809/ whatsapp- telegram-"
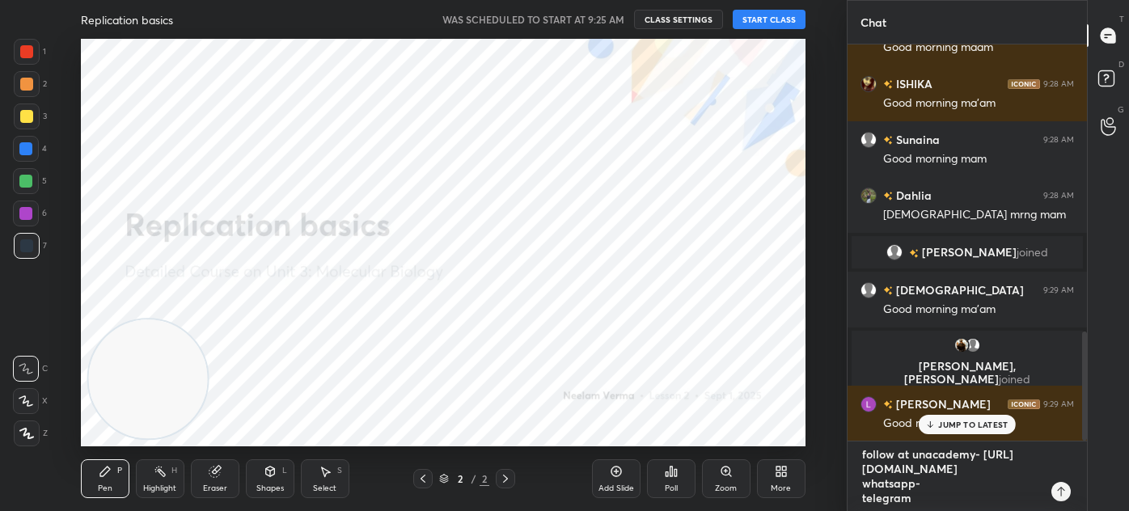
type textarea "x"
type textarea "follow at unacademy- https://unacademy.com/@neelamverma2809/ whatsapp- telegram-"
type textarea "x"
type textarea "follow at unacademy- https://unacademy.com/@neelamverma2809/ whatsapp- telegram…"
type textarea "x"
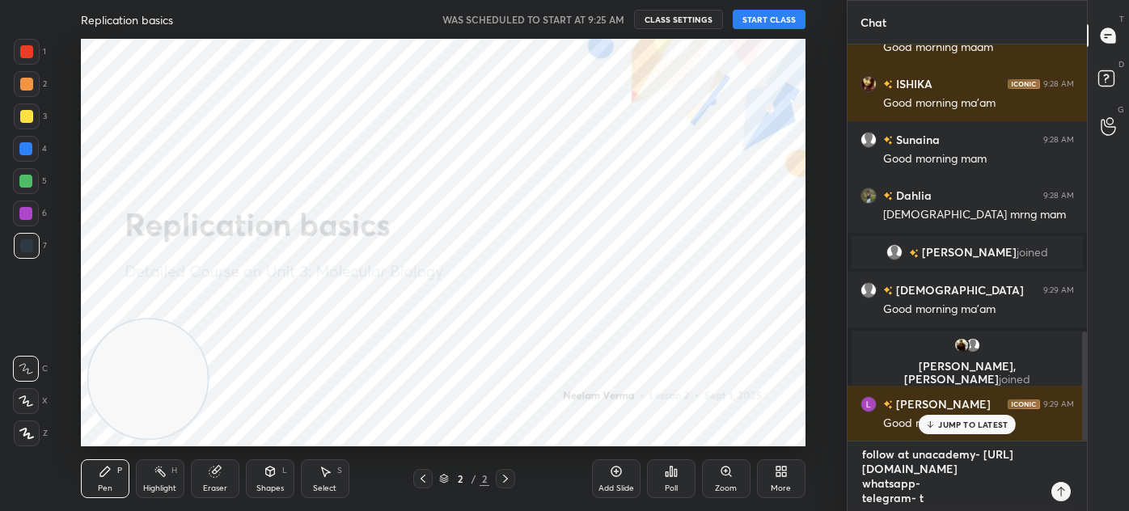
type textarea "follow at unacademy- https://unacademy.com/@neelamverma2809/ whatsapp- telegram…"
type textarea "x"
type textarea "follow at unacademy- https://unacademy.com/@neelamverma2809/ whatsapp- telegram…"
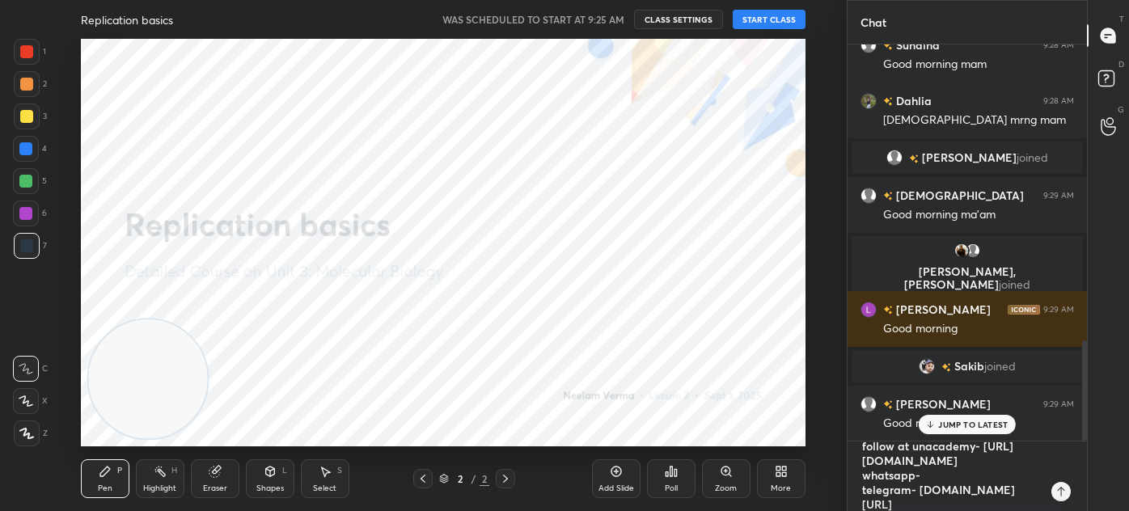
scroll to position [1173, 0]
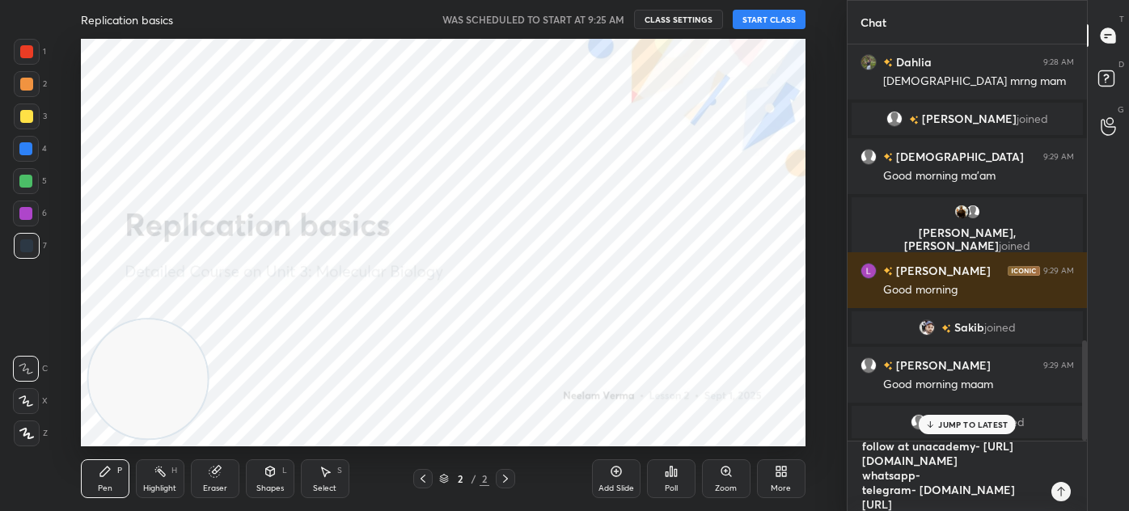
click at [863, 449] on textarea "follow at unacademy- https://unacademy.com/@neelamverma2809/ whatsapp- telegram…" at bounding box center [950, 476] width 181 height 70
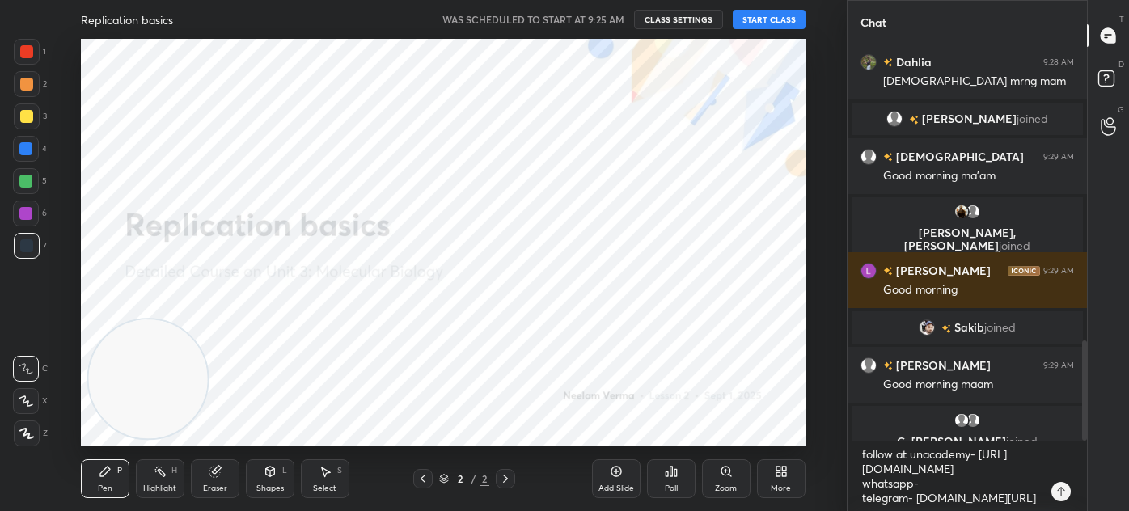
drag, startPoint x: 875, startPoint y: 454, endPoint x: 928, endPoint y: 469, distance: 55.5
click at [955, 487] on div "follow at unacademy- https://unacademy.com/@neelamverma2809/ whatsapp- telegram…" at bounding box center [966, 476] width 239 height 70
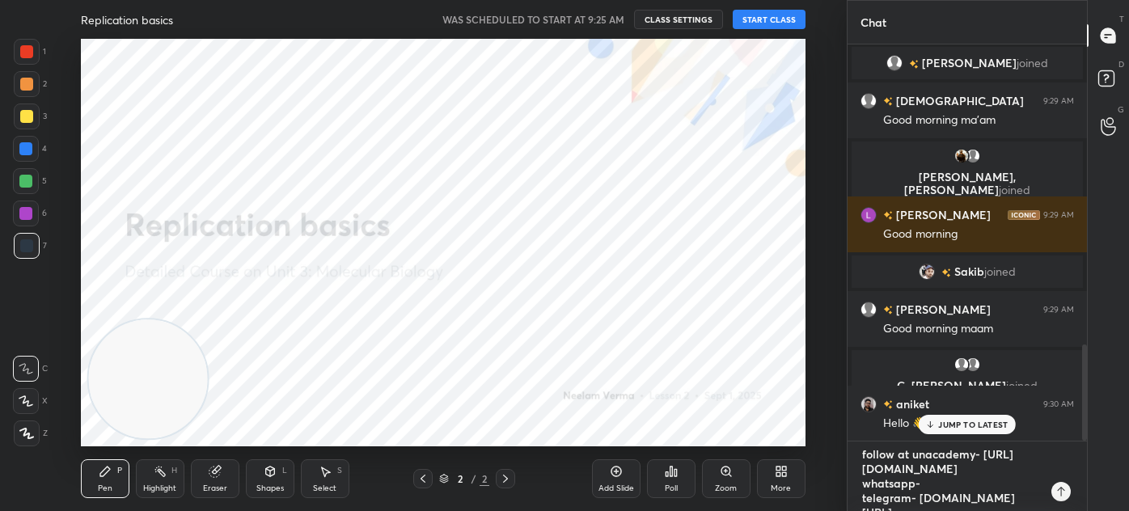
scroll to position [15, 0]
drag, startPoint x: 862, startPoint y: 448, endPoint x: 1023, endPoint y: 509, distance: 172.7
click at [1023, 509] on textarea "follow at unacademy- https://unacademy.com/@neelamverma2809/ whatsapp- telegram…" at bounding box center [950, 476] width 181 height 70
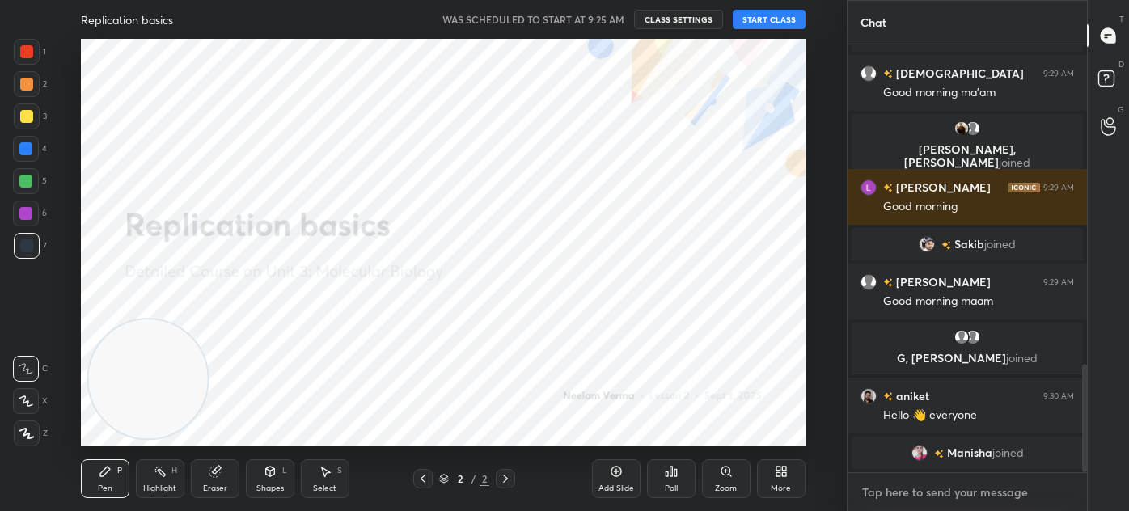
scroll to position [1235, 0]
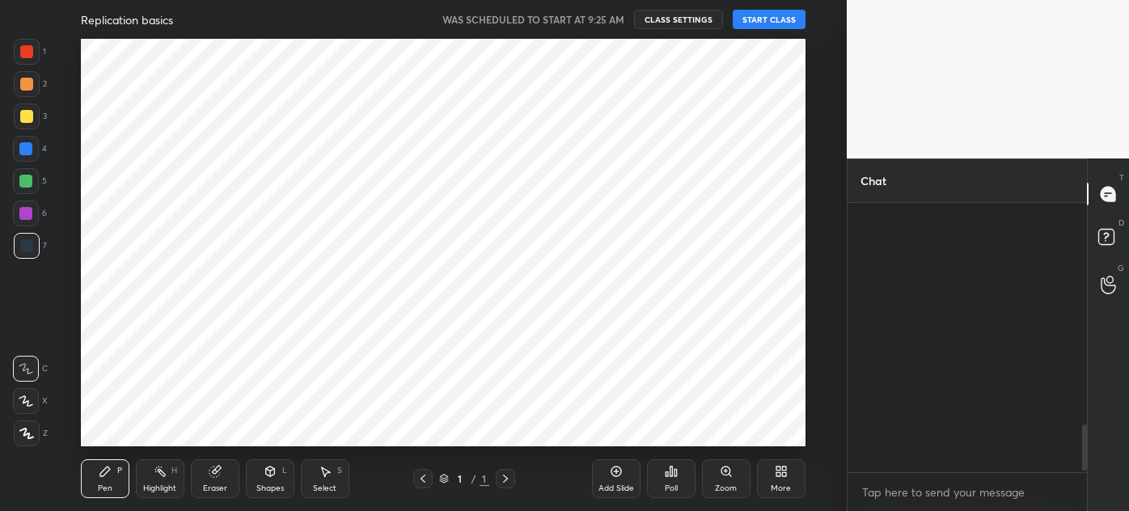
scroll to position [80437, 80062]
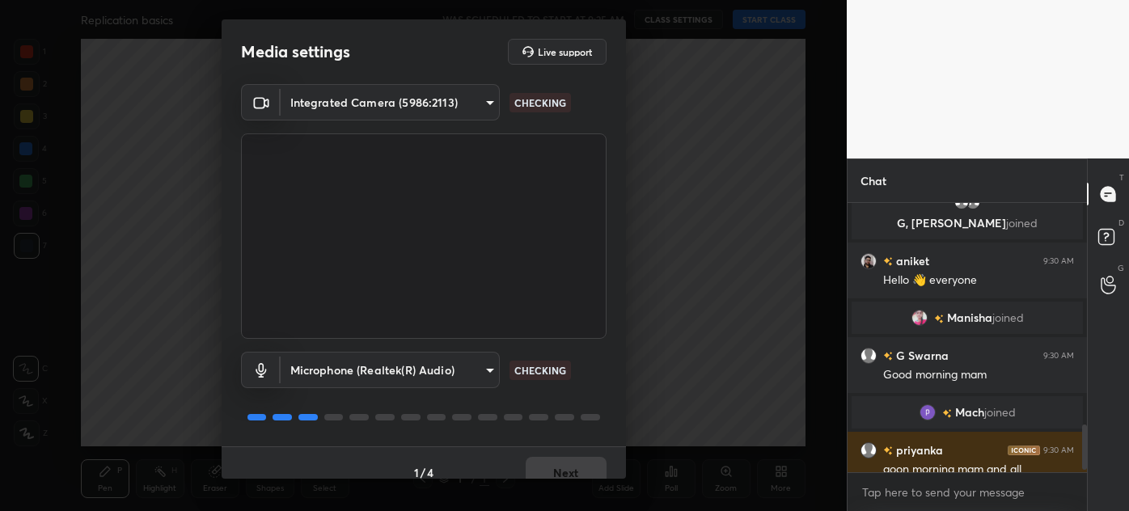
click at [475, 112] on body "1 2 3 4 5 6 7 C X Z C X Z E E Erase all H H Replication basics WAS SCHEDULED TO…" at bounding box center [564, 255] width 1129 height 511
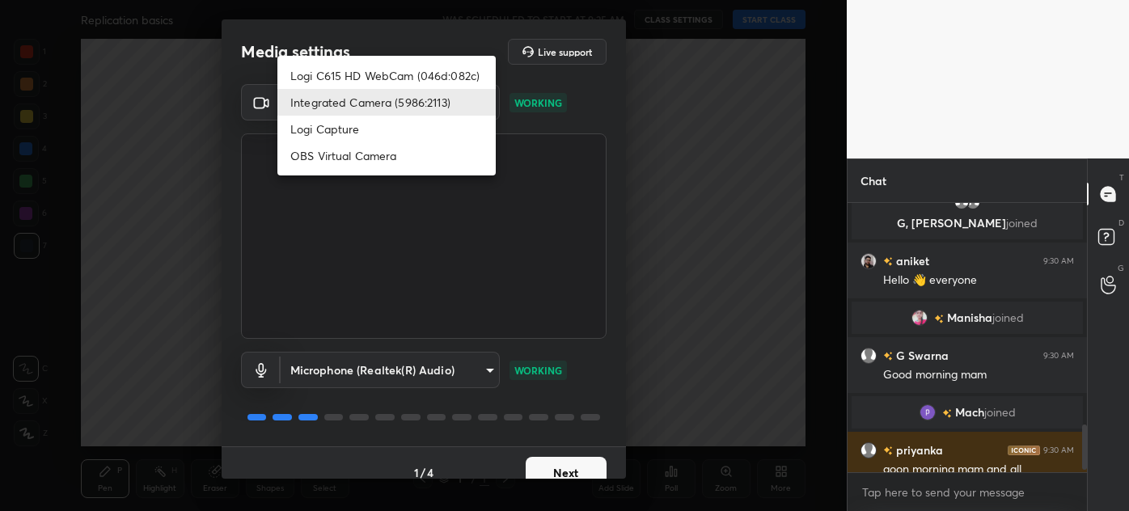
click at [425, 77] on li "Logi C615 HD WebCam (046d:082c)" at bounding box center [386, 75] width 218 height 27
type input "5310de810148678bdafdb66d4418c989fb87a473d5835ac9039ac26e0ff23d51"
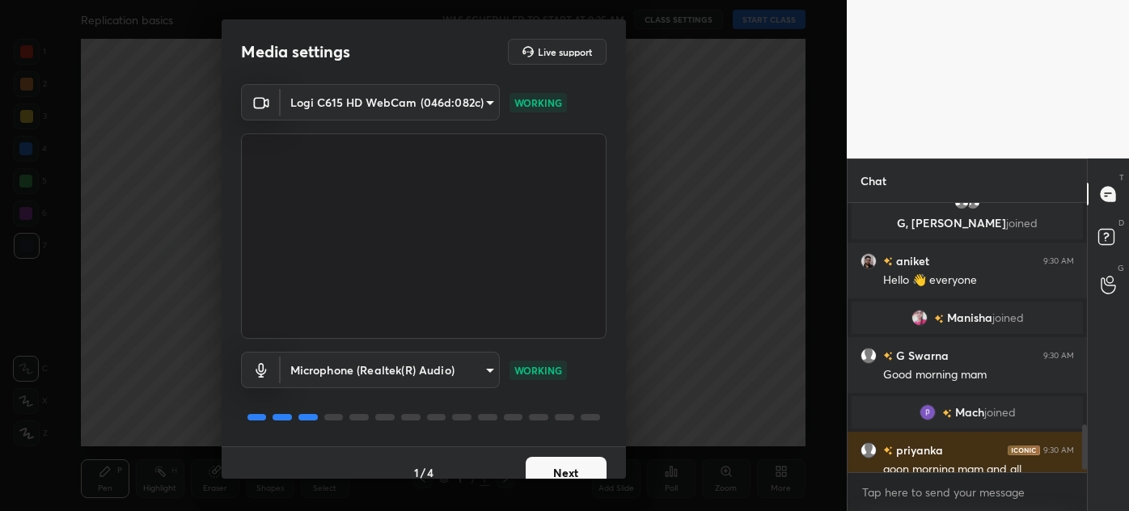
click at [575, 470] on button "Next" at bounding box center [565, 473] width 81 height 32
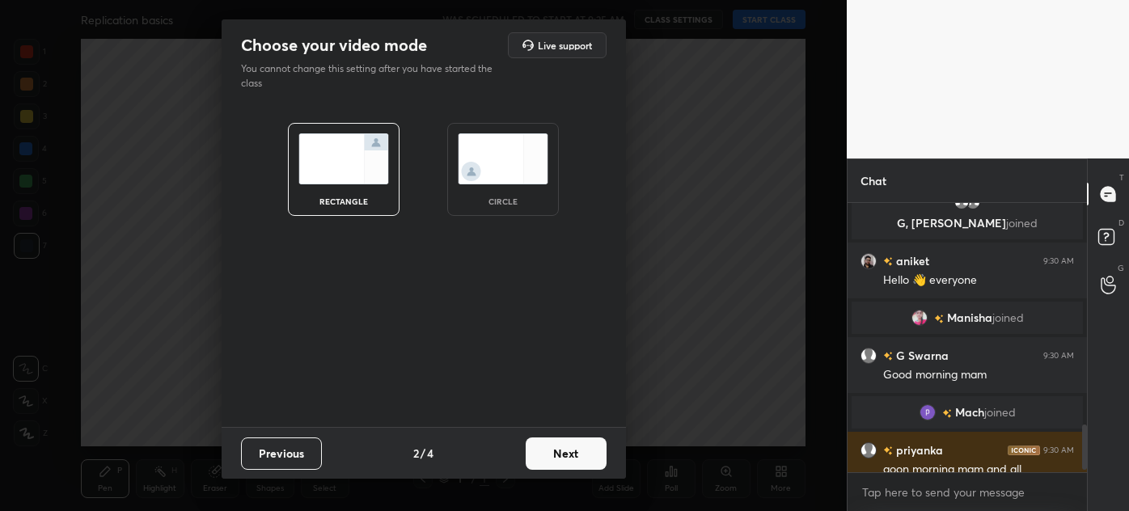
click at [570, 456] on button "Next" at bounding box center [565, 453] width 81 height 32
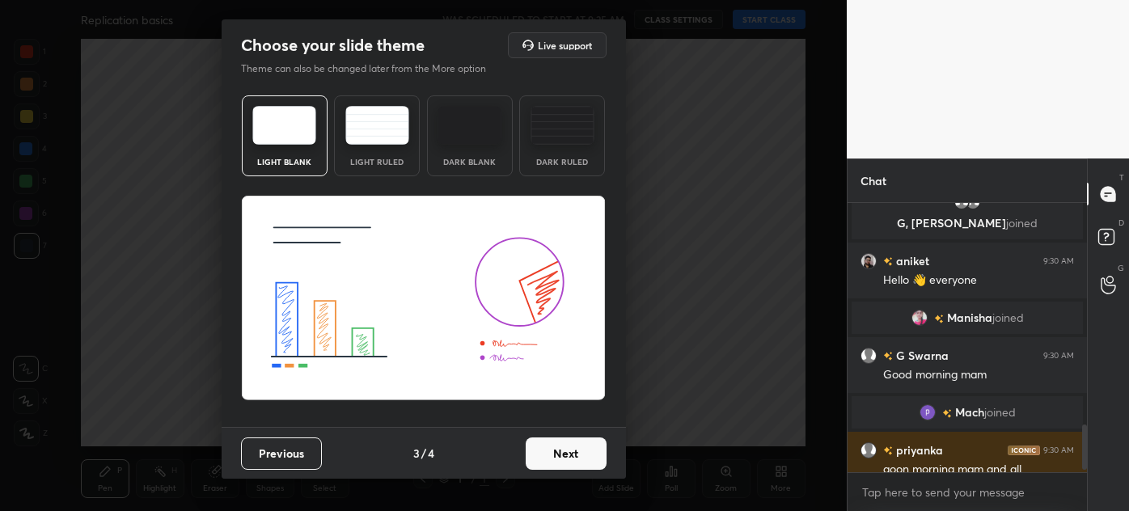
click at [289, 460] on button "Previous" at bounding box center [281, 453] width 81 height 32
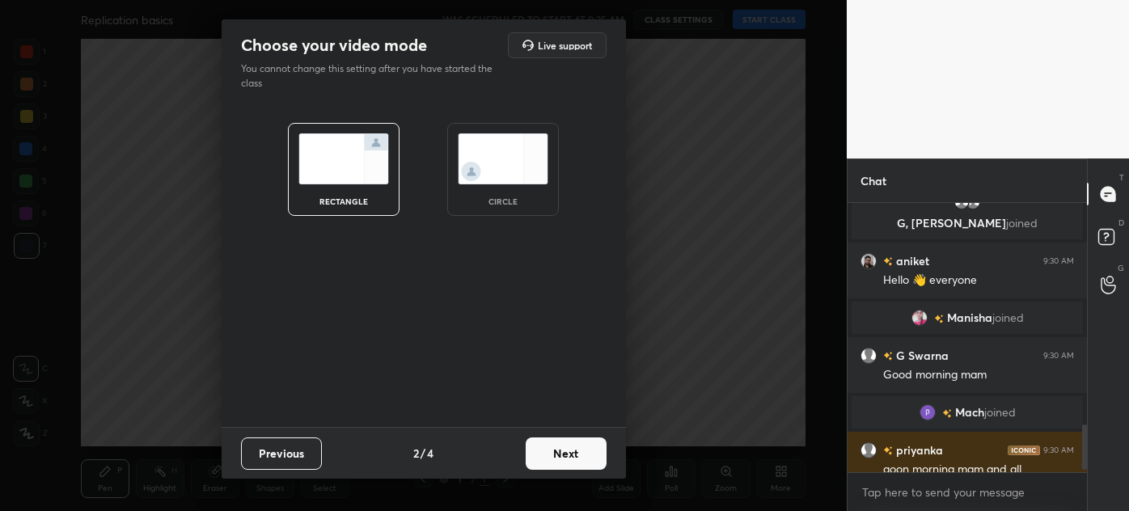
click at [514, 162] on img at bounding box center [503, 158] width 91 height 51
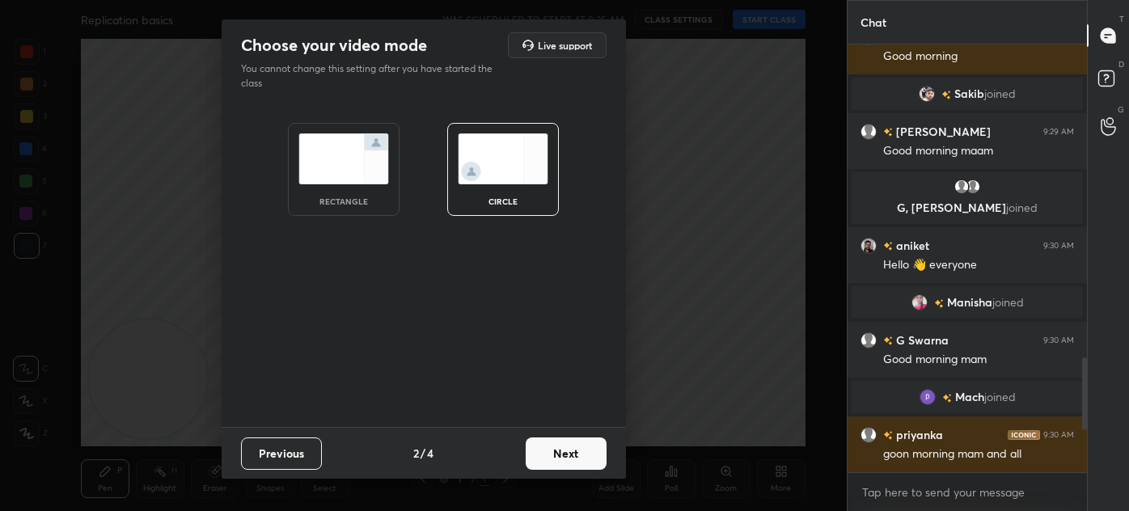
click at [571, 449] on button "Next" at bounding box center [565, 453] width 81 height 32
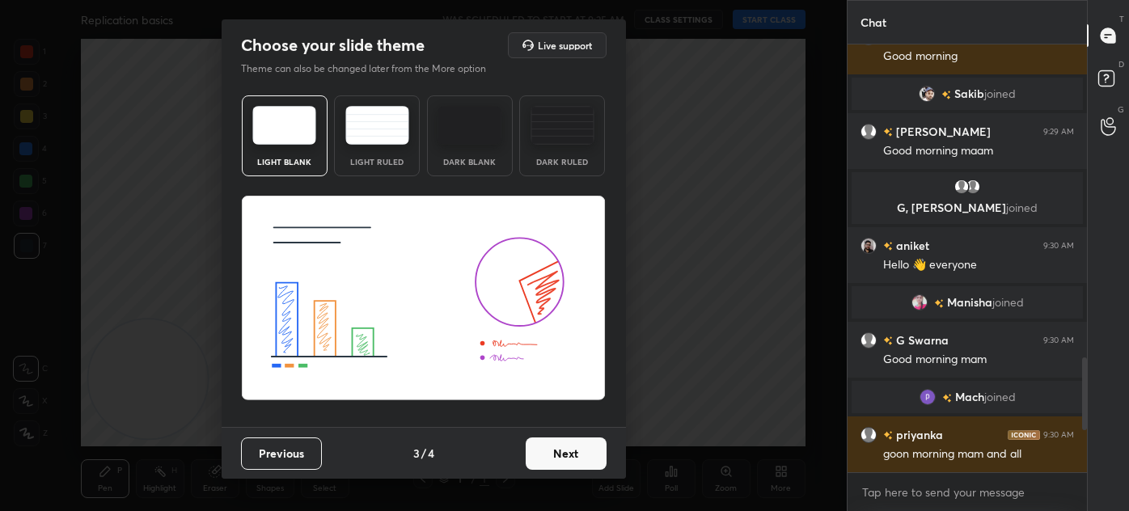
click at [578, 452] on button "Next" at bounding box center [565, 453] width 81 height 32
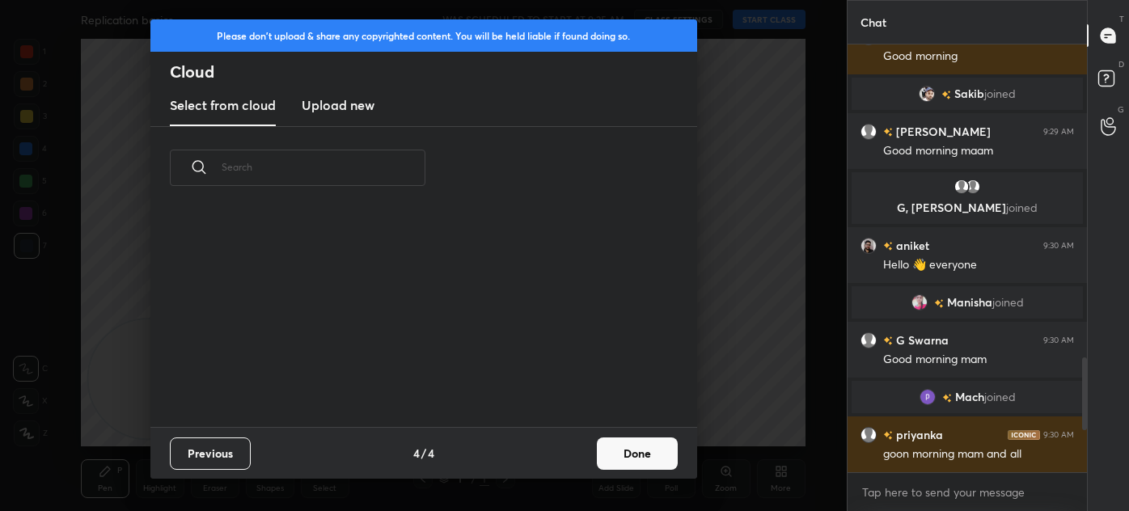
scroll to position [217, 519]
click at [629, 456] on button "Done" at bounding box center [637, 453] width 81 height 32
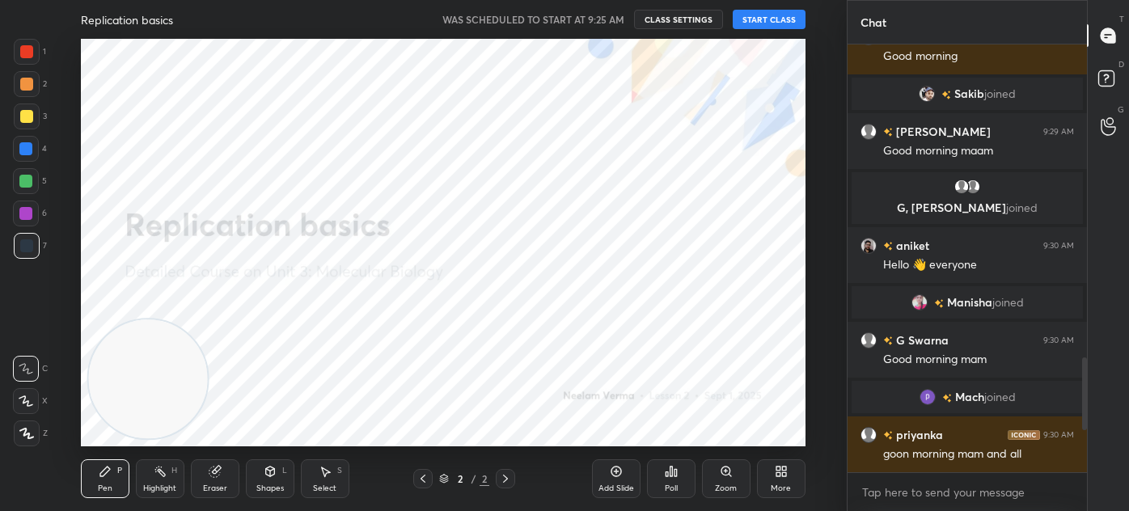
click at [775, 15] on button "START CLASS" at bounding box center [768, 19] width 73 height 19
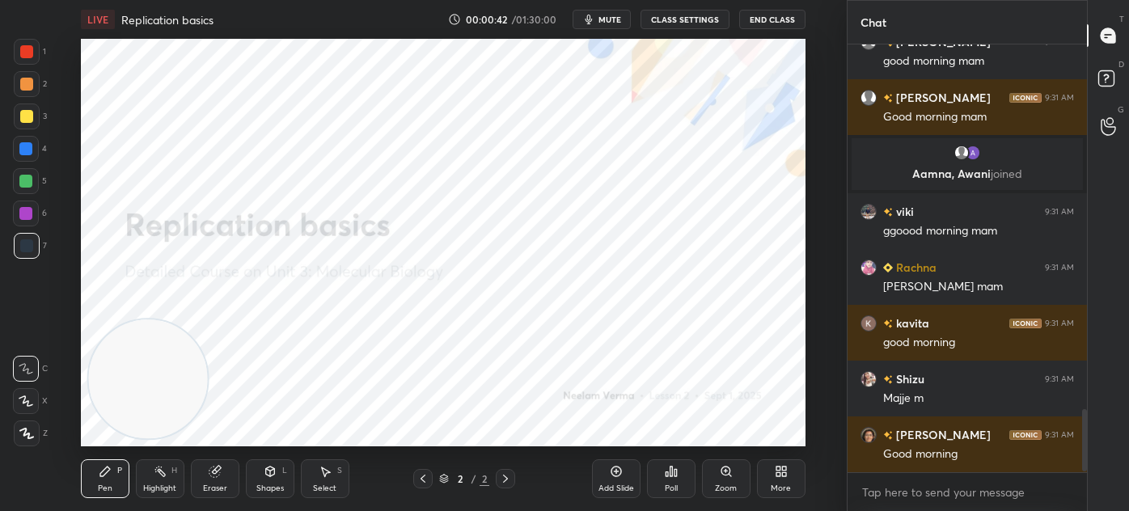
scroll to position [2513, 0]
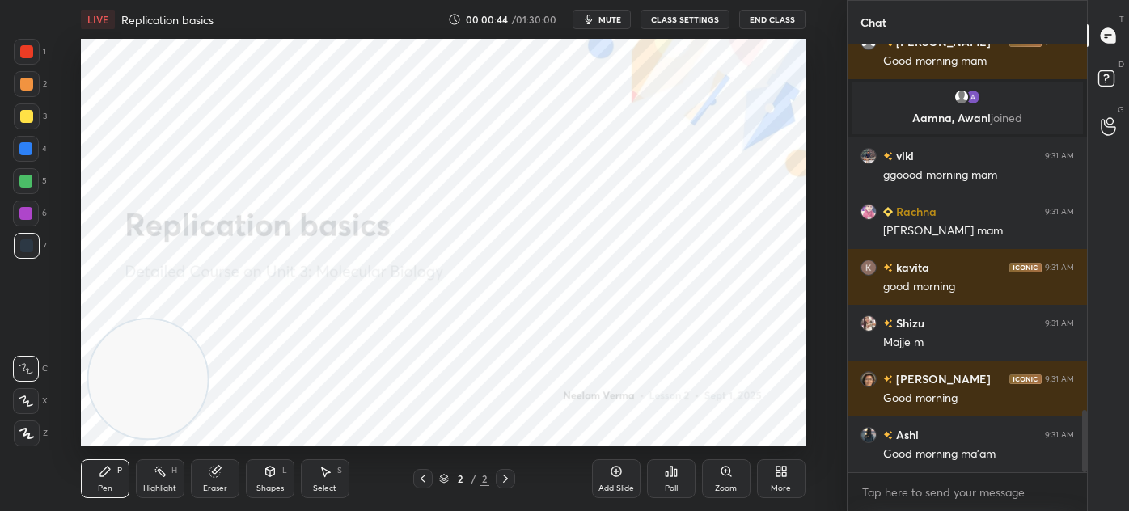
click at [270, 475] on icon at bounding box center [269, 471] width 9 height 10
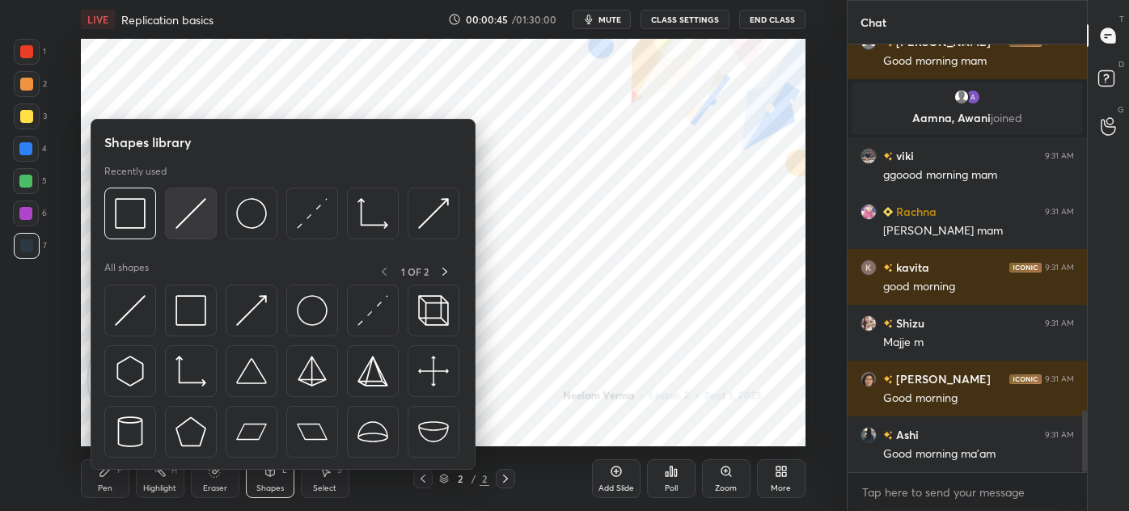
click at [185, 230] on div at bounding box center [191, 214] width 52 height 52
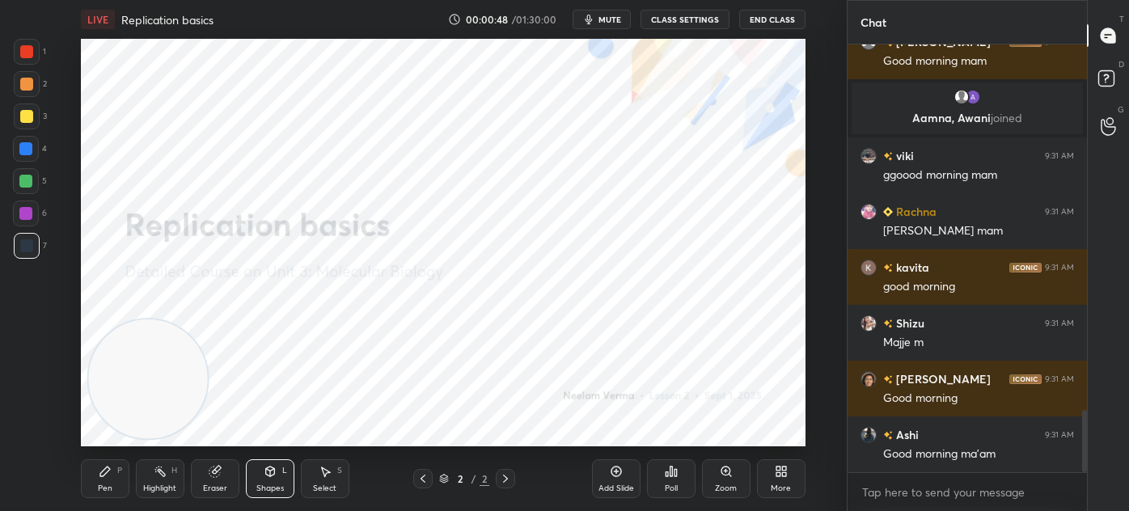
click at [40, 256] on div "7" at bounding box center [30, 246] width 33 height 26
click at [118, 486] on div "Pen P" at bounding box center [105, 478] width 49 height 39
click at [19, 434] on icon at bounding box center [26, 433] width 15 height 11
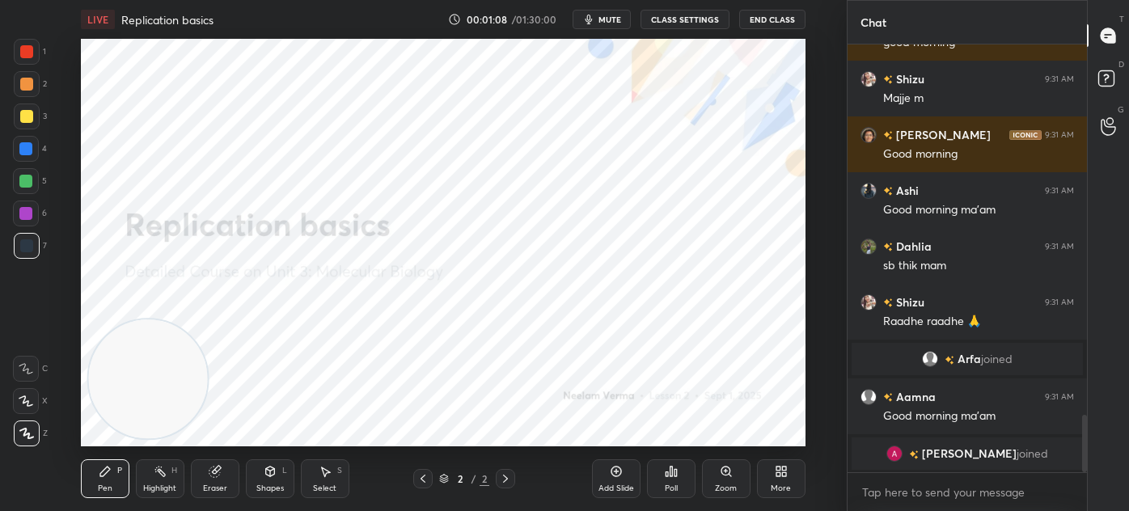
scroll to position [2826, 0]
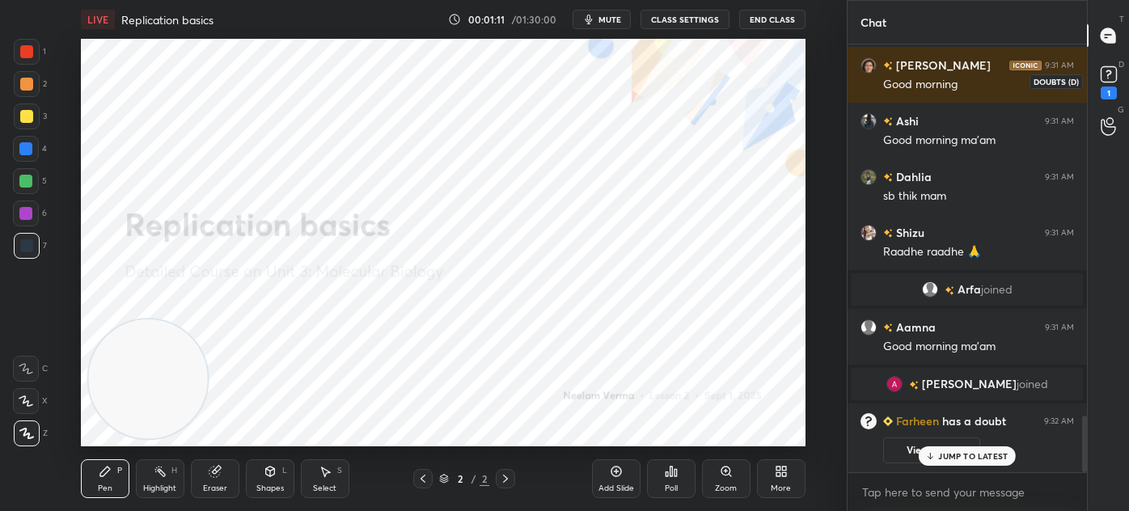
click at [1108, 79] on rect at bounding box center [1107, 74] width 15 height 15
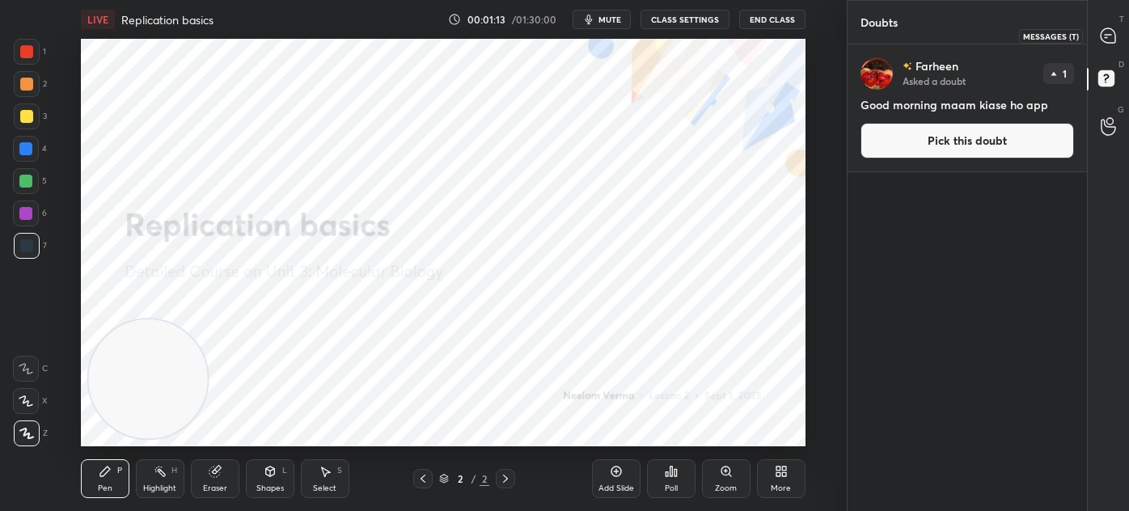
click at [1114, 34] on icon at bounding box center [1107, 35] width 15 height 15
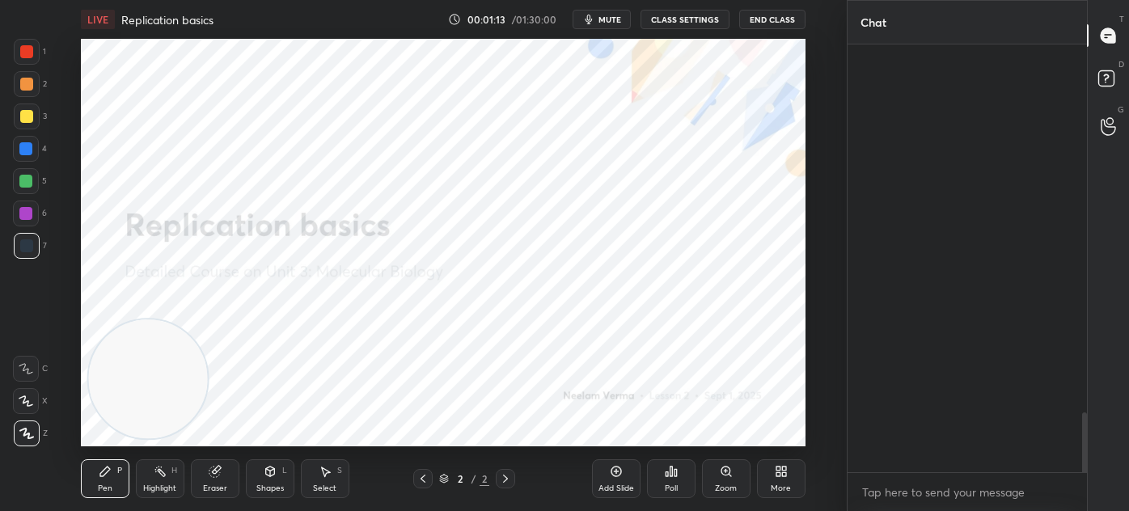
scroll to position [423, 234]
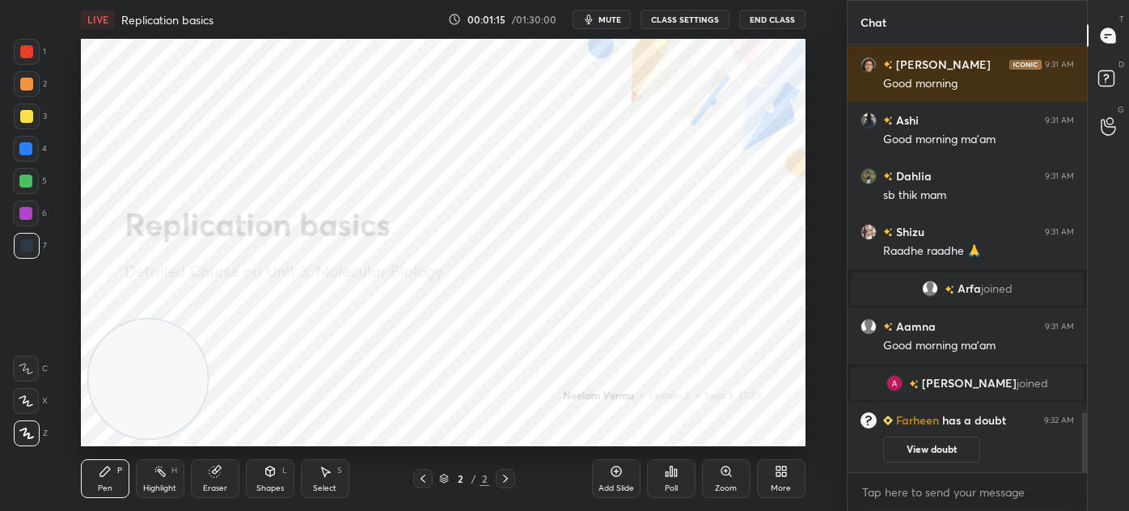
click at [783, 479] on div "More" at bounding box center [781, 478] width 49 height 39
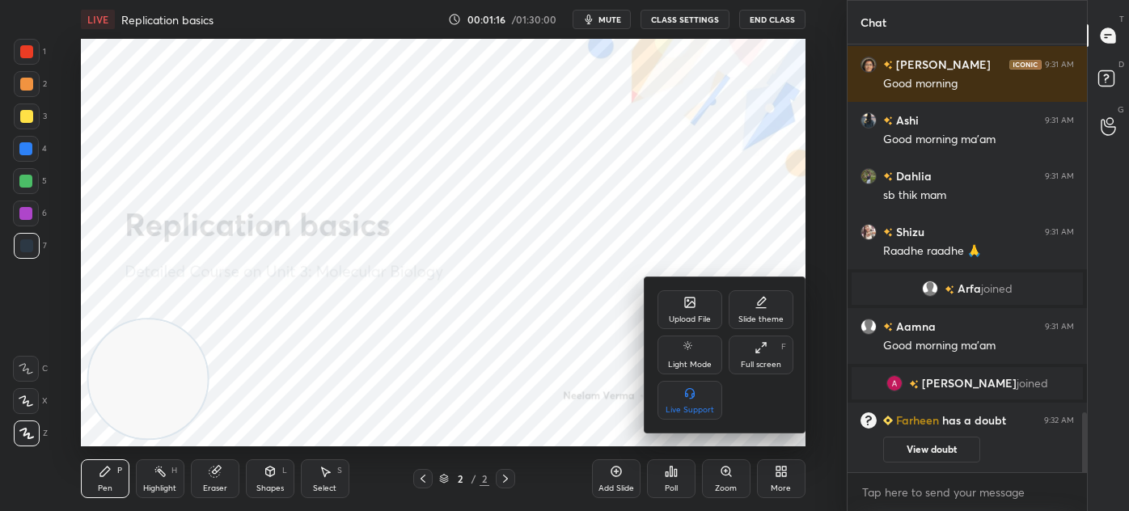
click at [702, 319] on div "Upload File" at bounding box center [690, 319] width 42 height 8
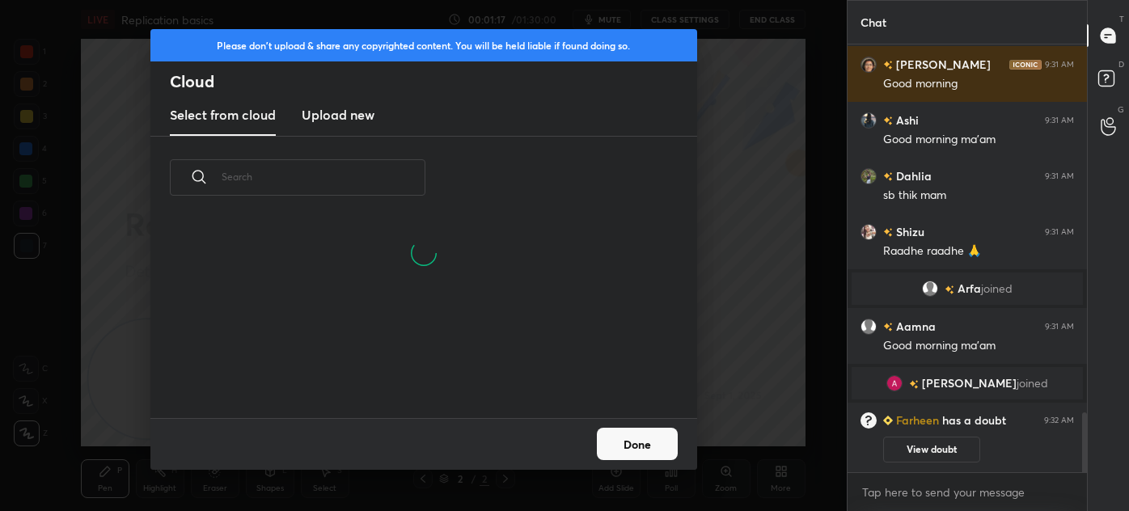
click at [341, 118] on h3 "Upload new" at bounding box center [338, 114] width 73 height 19
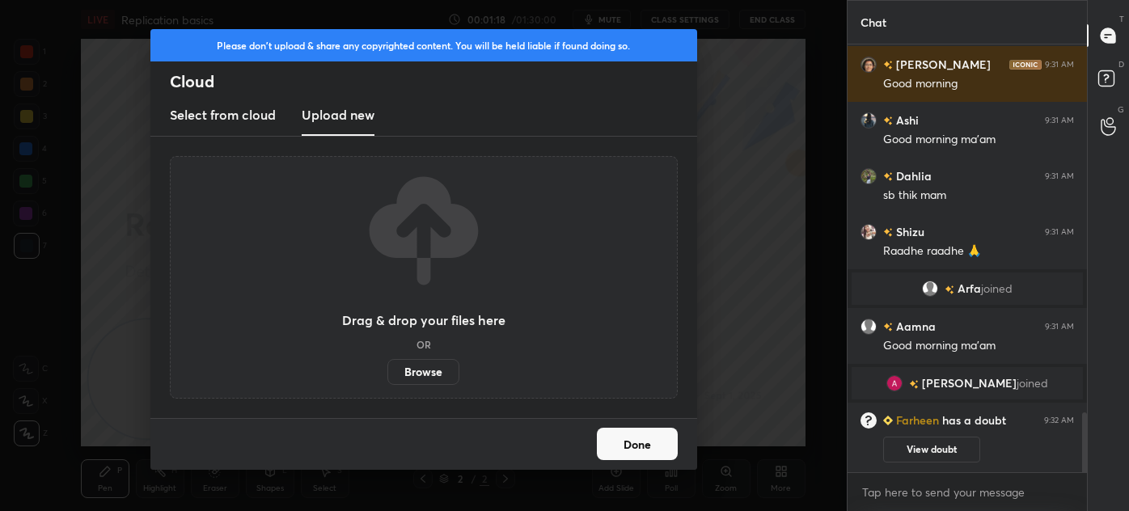
click at [420, 386] on div "Drag & drop your files here OR Browse" at bounding box center [424, 277] width 508 height 243
click at [423, 373] on label "Browse" at bounding box center [423, 372] width 72 height 26
click at [387, 373] on input "Browse" at bounding box center [387, 372] width 0 height 26
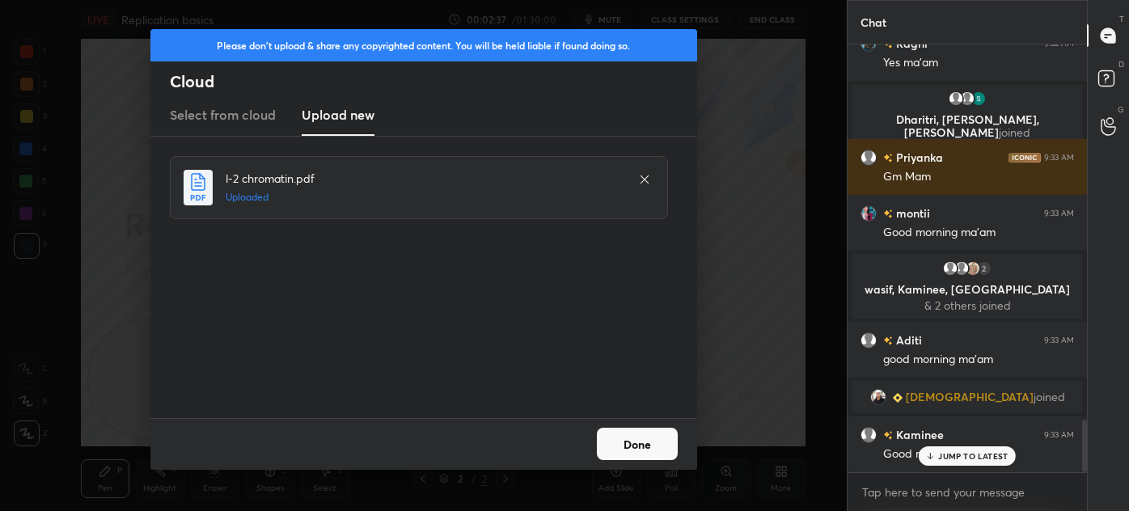
scroll to position [3072, 0]
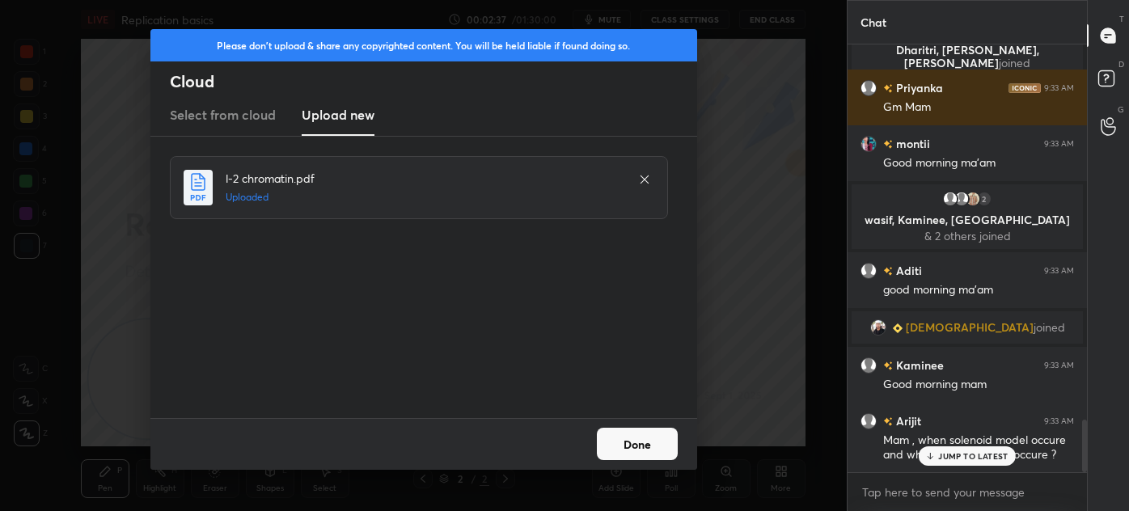
click at [644, 445] on button "Done" at bounding box center [637, 444] width 81 height 32
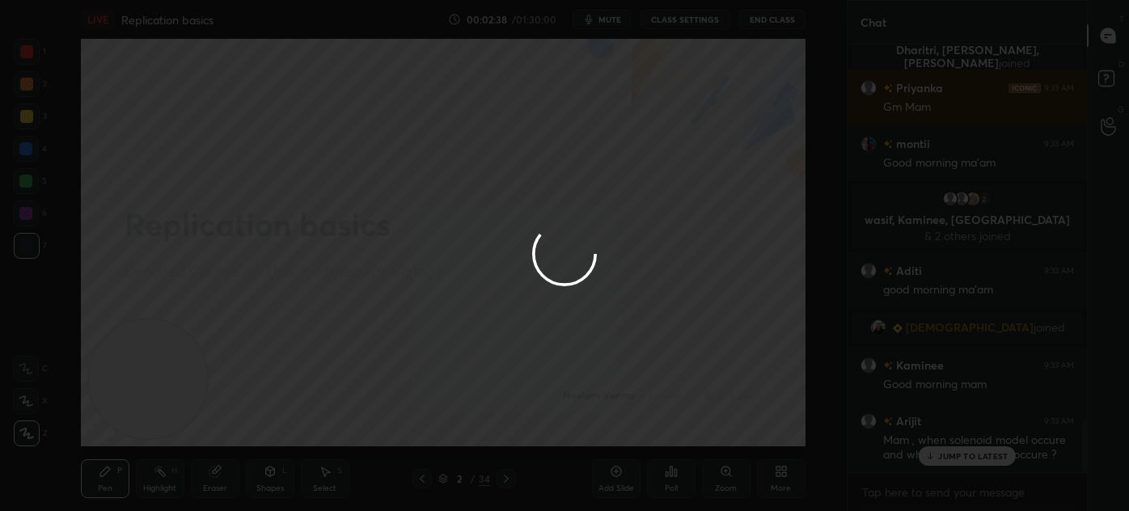
scroll to position [3111, 0]
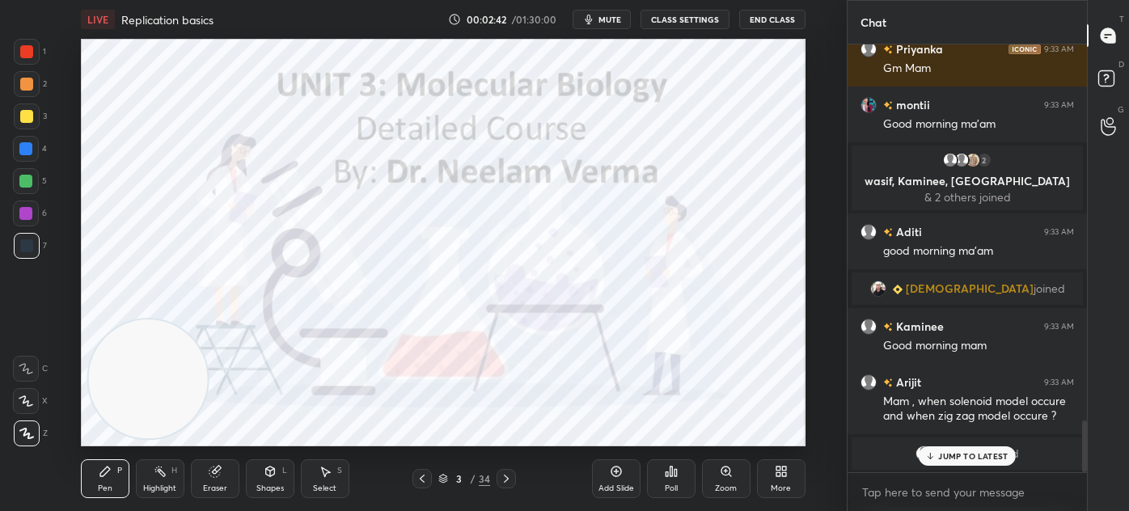
click at [512, 474] on div at bounding box center [505, 478] width 19 height 19
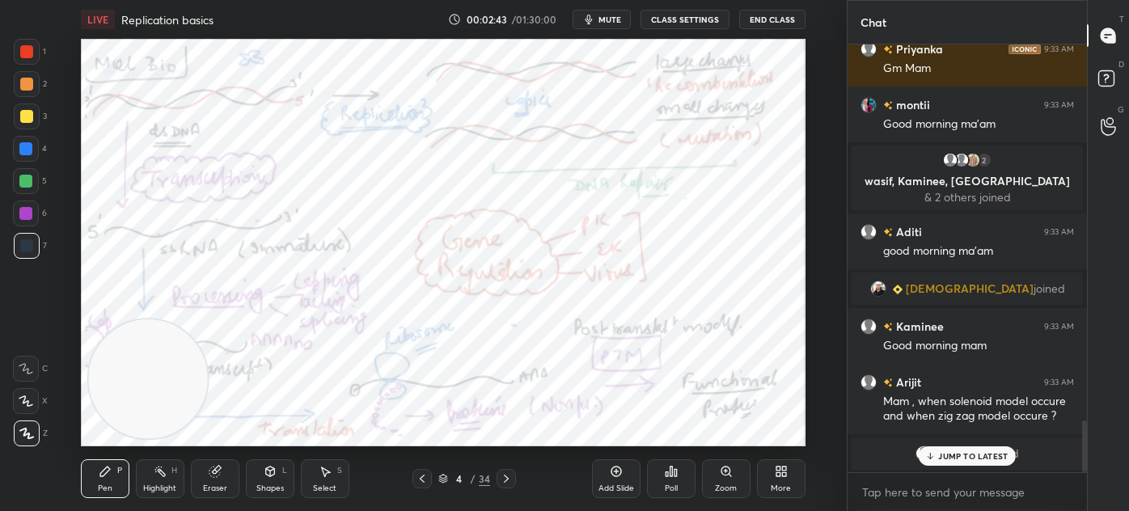
click at [444, 480] on icon at bounding box center [443, 480] width 8 height 2
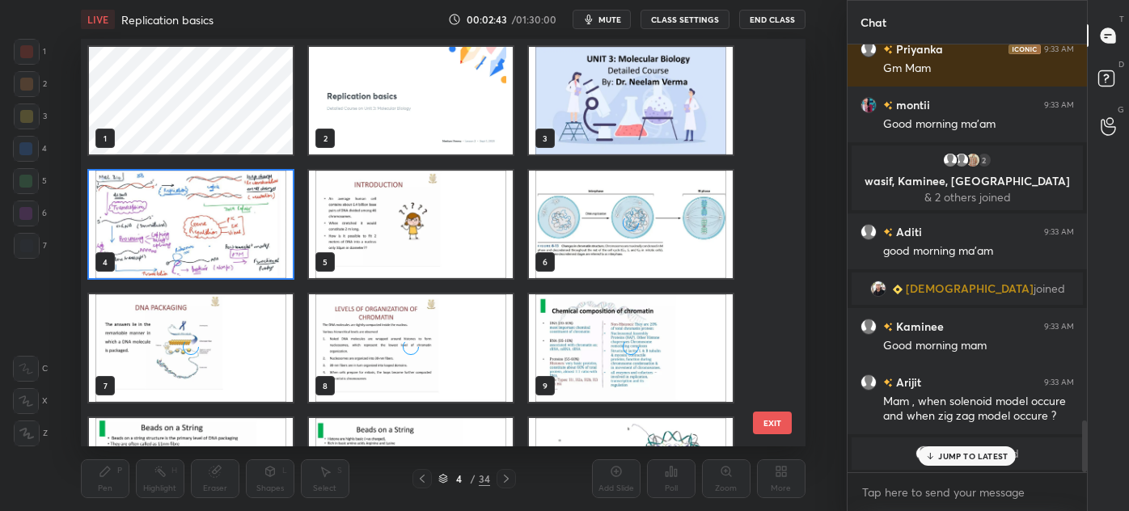
scroll to position [403, 716]
click at [643, 251] on img "grid" at bounding box center [631, 225] width 204 height 108
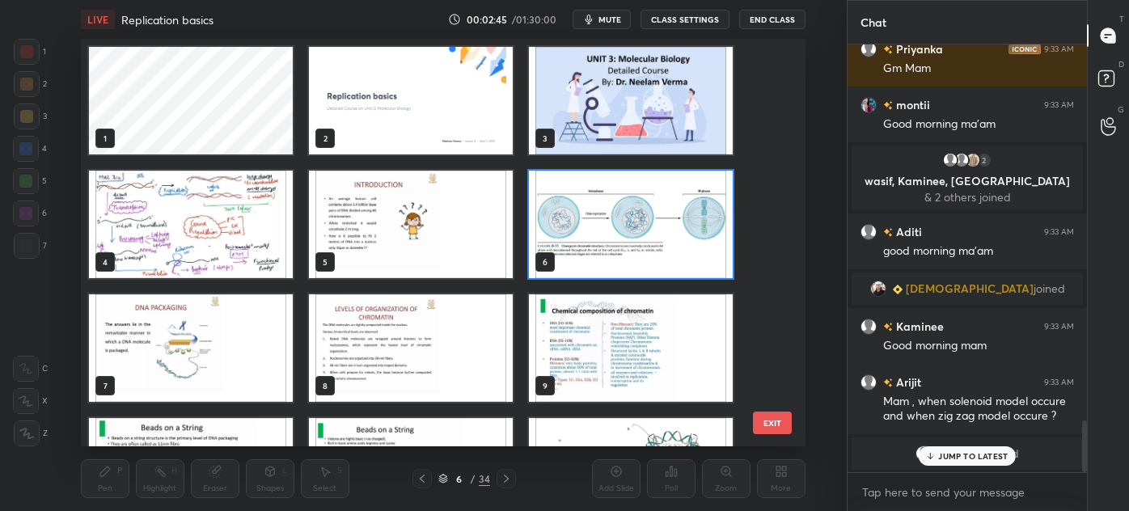
click at [648, 253] on img "grid" at bounding box center [631, 225] width 204 height 108
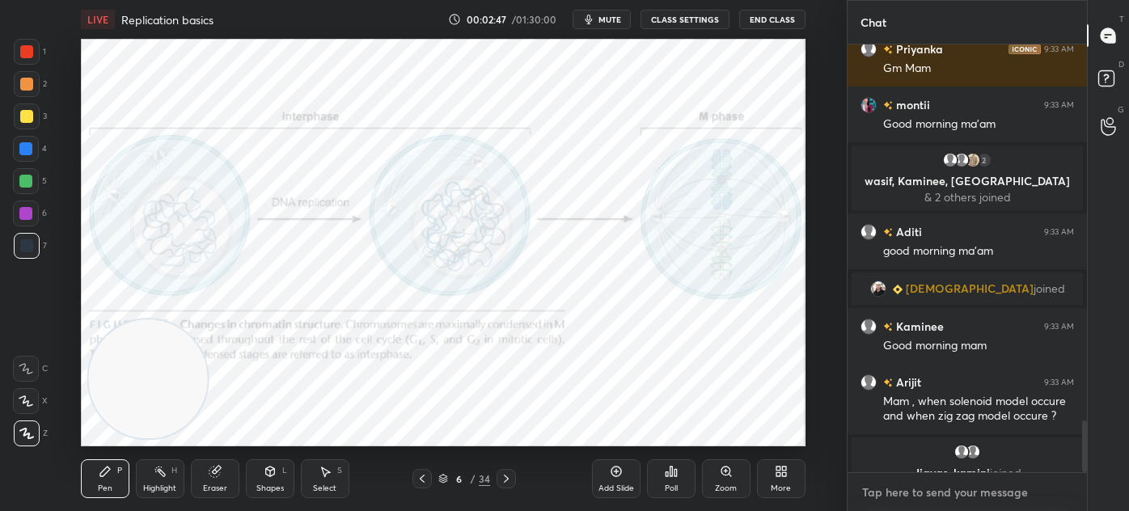
click at [892, 489] on textarea at bounding box center [966, 492] width 213 height 26
type textarea "x"
paste textarea "follow at unacademy- https://unacademy.com/@neelamverma2809/ whatsapp- telegram…"
type textarea "follow at unacademy- https://unacademy.com/@neelamverma2809/ whatsapp- telegram…"
type textarea "x"
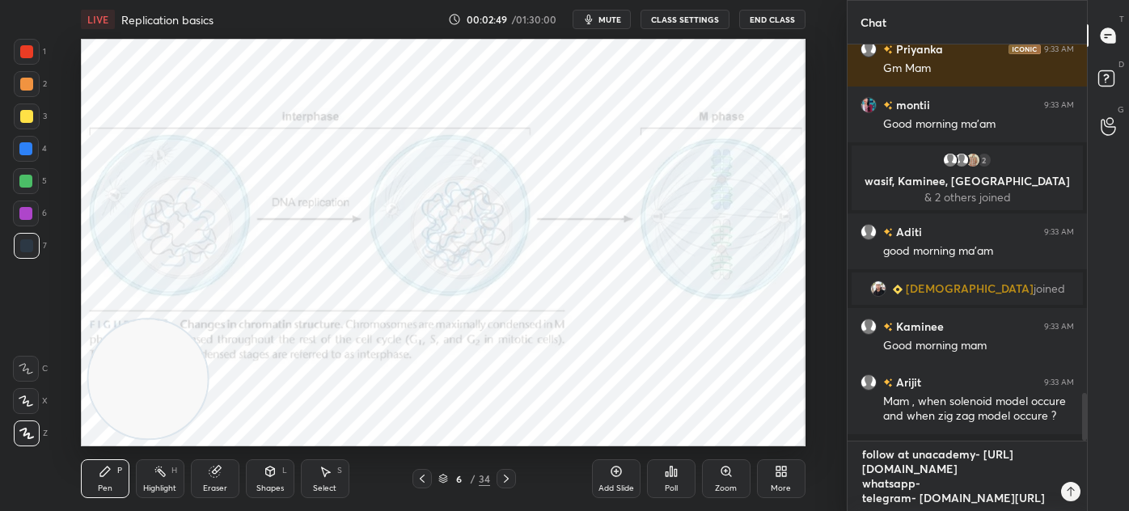
scroll to position [462, 234]
click at [913, 498] on textarea "follow at unacademy- https://unacademy.com/@neelamverma2809/ whatsapp- telegram…" at bounding box center [950, 476] width 181 height 70
type textarea "follow at unacademy- https://unacademy.com/@neelamverma2809/ whatsapp1- telegra…"
type textarea "x"
type textarea "follow at unacademy- https://unacademy.com/@neelamverma2809/ whatsapp1 - telegr…"
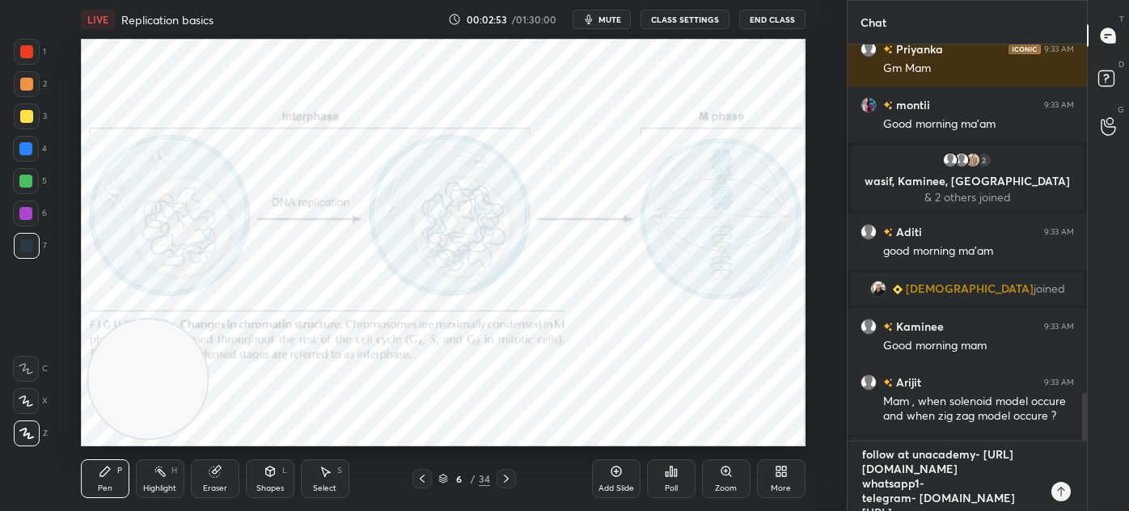
type textarea "x"
click at [930, 502] on textarea "follow at unacademy- https://unacademy.com/@neelamverma2809/ whatsapp1 - telegr…" at bounding box center [950, 476] width 181 height 70
type textarea "follow at unacademy- https://unacademy.com/@neelamverma2809/ whatsapp1 - telegr…"
type textarea "x"
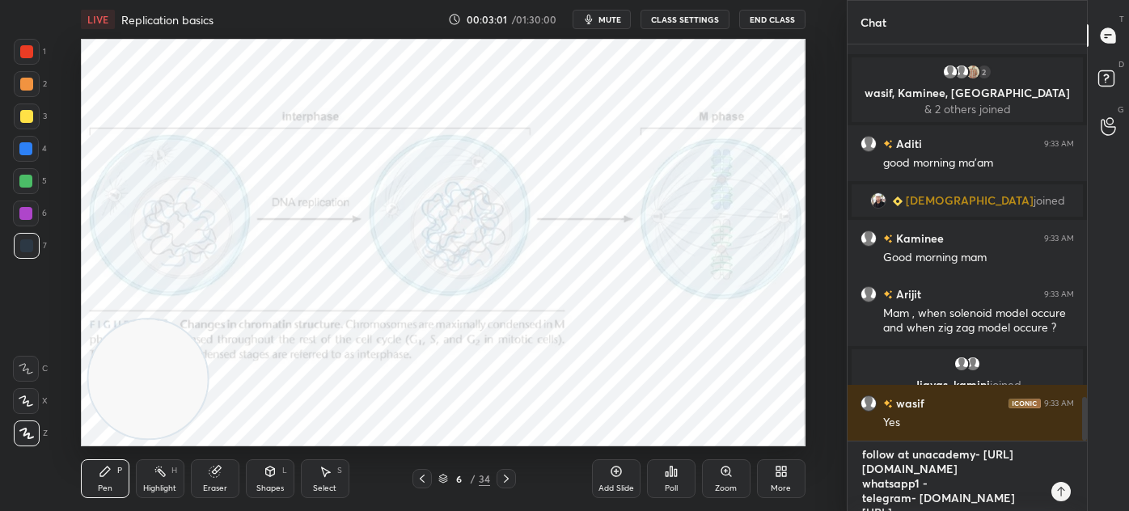
paste textarea "[URL][DOMAIN_NAME]"
type textarea "follow at unacademy- https://unacademy.com/@neelamverma2809/ whatsapp1 - https:…"
type textarea "x"
type textarea "follow at unacademy- https://unacademy.com/@neelamverma2809/ whatsapp1 - https:…"
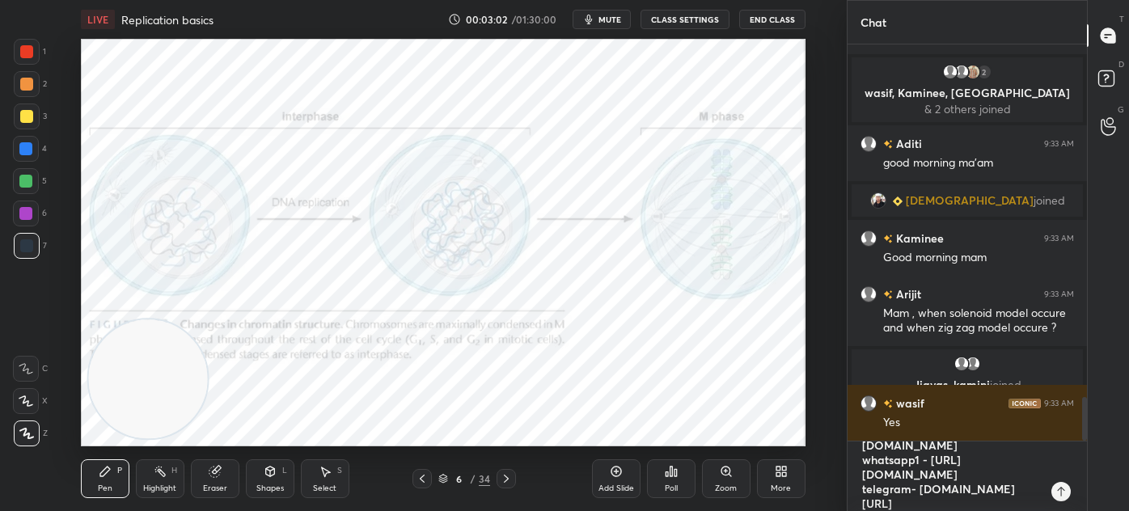
type textarea "x"
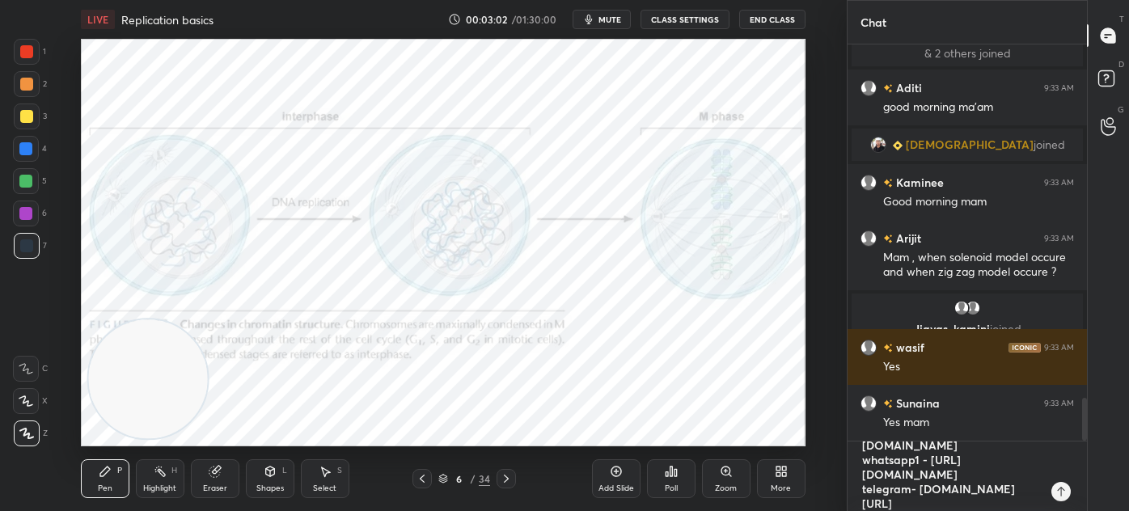
type textarea "follow at unacademy- https://unacademy.com/@neelamverma2809/ whatsapp1 - https:…"
type textarea "x"
type textarea "follow at unacademy- https://unacademy.com/@neelamverma2809/ whatsapp1 - https:…"
type textarea "x"
type textarea "follow at unacademy- https://unacademy.com/@neelamverma2809/ whatsapp1 - https:…"
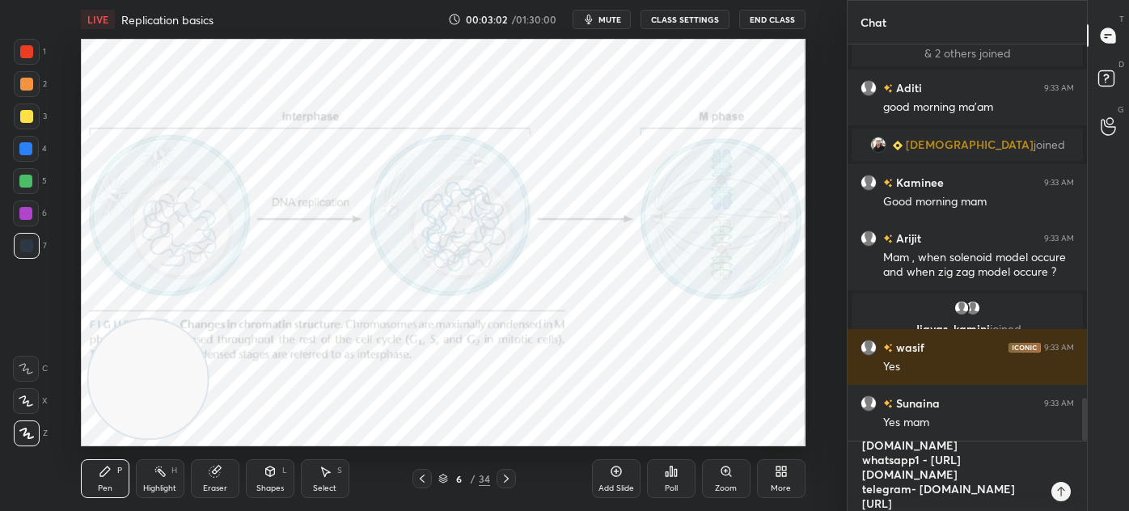
type textarea "x"
type textarea "follow at unacademy- https://unacademy.com/@neelamverma2809/ whatsapp1 - https:…"
type textarea "x"
type textarea "follow at unacademy- https://unacademy.com/@neelamverma2809/ whatsapp1 - https:…"
type textarea "x"
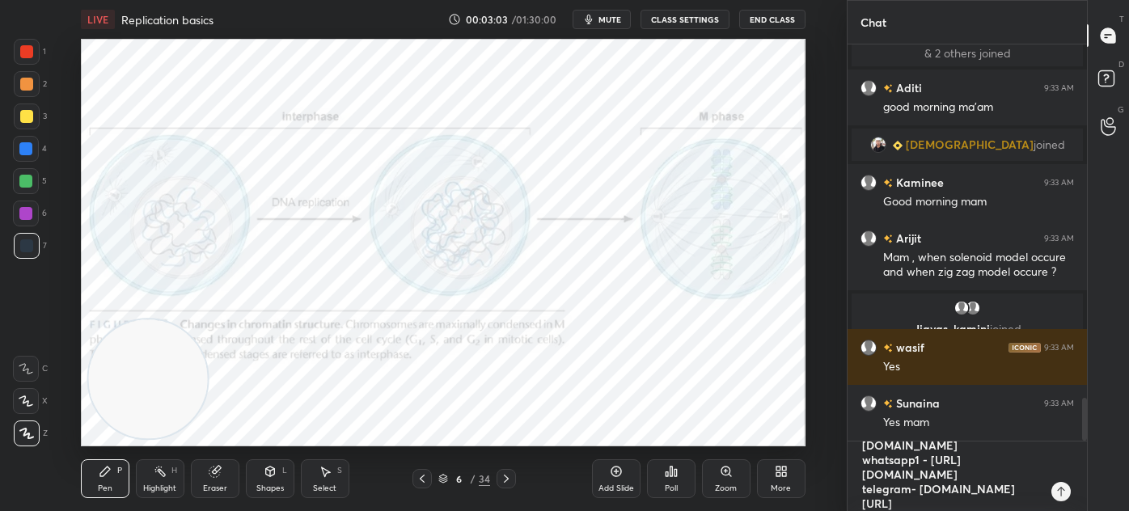
type textarea "follow at unacademy- https://unacademy.com/@neelamverma2809/ whatsapp1 - https:…"
type textarea "x"
type textarea "follow at unacademy- https://unacademy.com/@neelamverma2809/ whatsapp1 - https:…"
type textarea "x"
type textarea "follow at unacademy- https://unacademy.com/@neelamverma2809/ whatsapp1 - https:…"
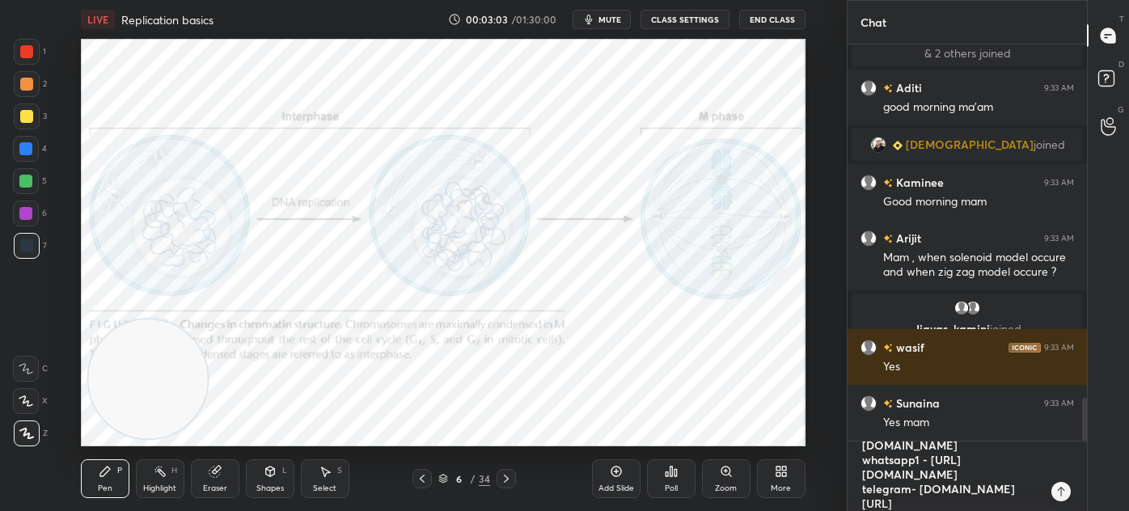
type textarea "x"
type textarea "follow at unacademy- https://unacademy.com/@neelamverma2809/ whatsapp1 - https:…"
type textarea "x"
type textarea "follow at unacademy- https://unacademy.com/@neelamverma2809/ whatsapp1 - https:…"
type textarea "x"
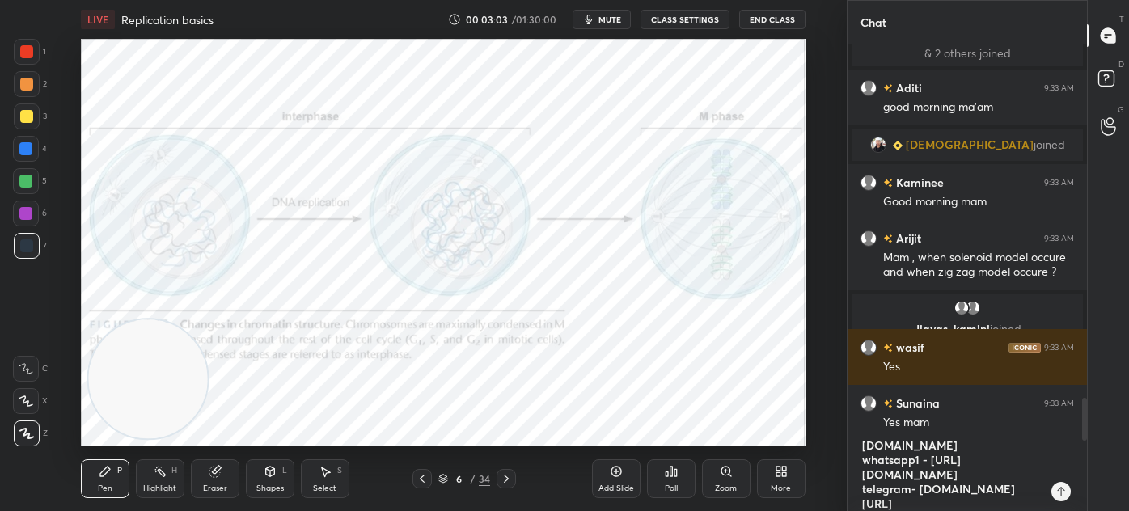
type textarea "follow at unacademy- https://unacademy.com/@neelamverma2809/ whatsapp1 - https:…"
type textarea "x"
type textarea "follow at unacademy- https://unacademy.com/@neelamverma2809/ whatsapp1 - https:…"
type textarea "x"
type textarea "follow at unacademy- https://unacademy.com/@neelamverma2809/ whatsapp1 - https:…"
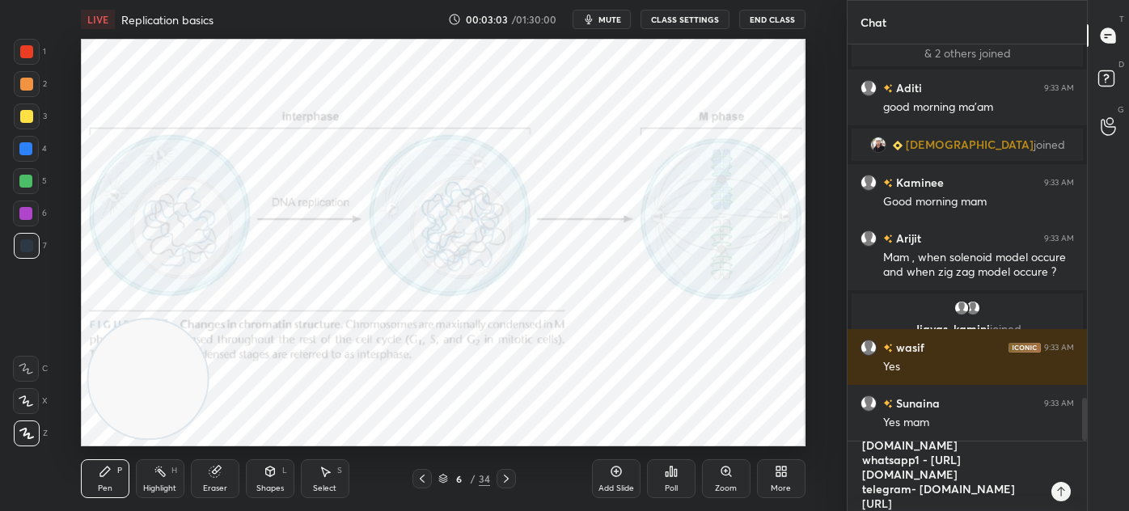
type textarea "x"
type textarea "follow at unacademy- https://unacademy.com/@neelamverma2809/ whatsapp1 - https:…"
type textarea "x"
type textarea "follow at unacademy- https://unacademy.com/@neelamverma2809/ whatsapp1 - https:…"
type textarea "x"
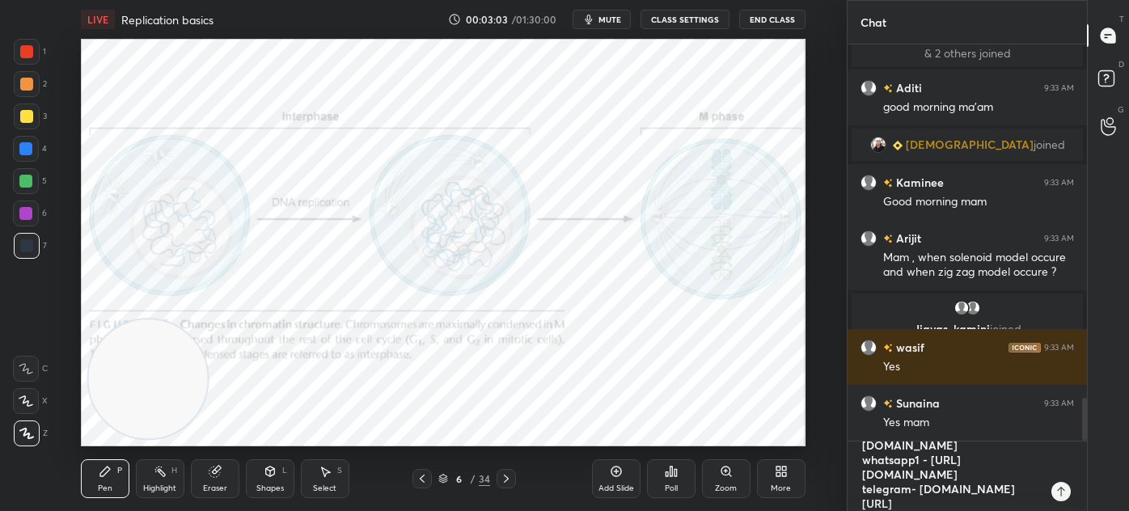
type textarea "follow at unacademy- https://unacademy.com/@neelamverma2809/ whatsapp1 - https:…"
type textarea "x"
type textarea "follow at unacademy- https://unacademy.com/@neelamverma2809/ whatsapp1 - https:…"
type textarea "x"
type textarea "follow at unacademy- https://unacademy.com/@neelamverma2809/ whatsapp1 - https:…"
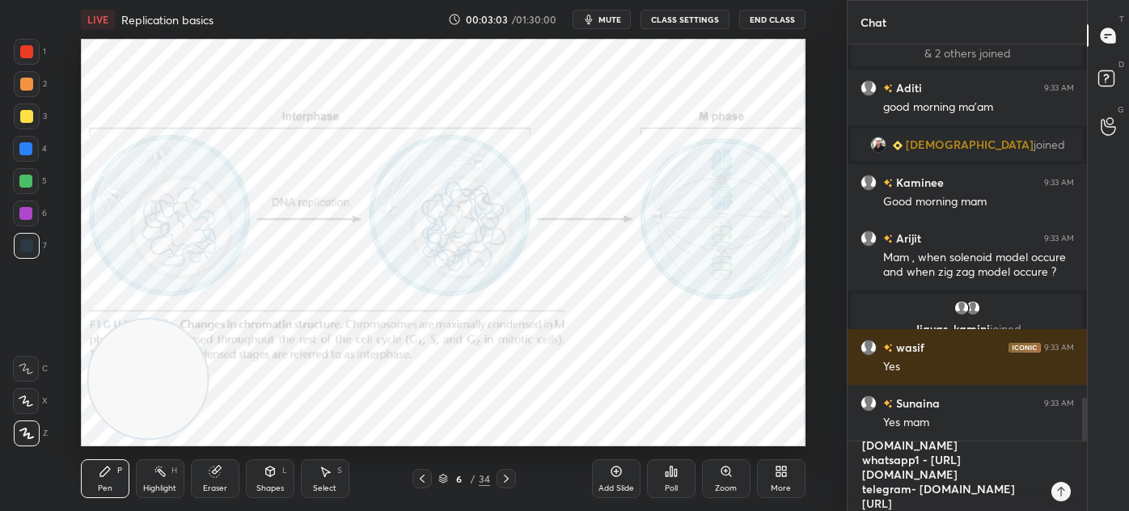
type textarea "x"
type textarea "follow at unacademy- https://unacademy.com/@neelamverma2809/ whatsapp1 - https:…"
type textarea "x"
type textarea "follow at unacademy- https://unacademy.com/@neelamverma2809/ whatsapp1 - https:…"
type textarea "x"
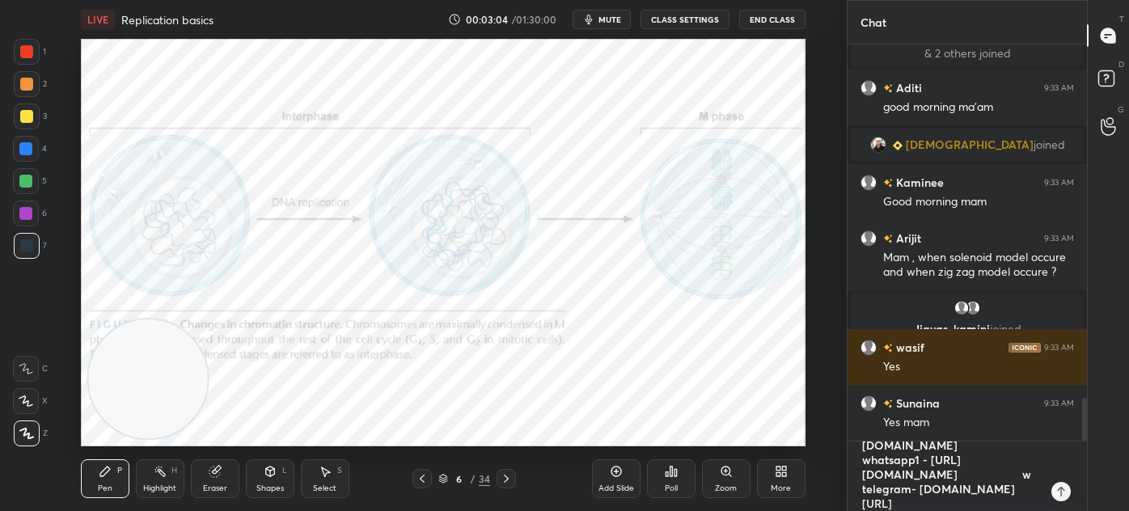
scroll to position [37, 0]
type textarea "follow at unacademy- https://unacademy.com/@neelamverma2809/ whatsapp1 - https:…"
type textarea "x"
type textarea "follow at unacademy- https://unacademy.com/@neelamverma2809/ whatsapp1 - https:…"
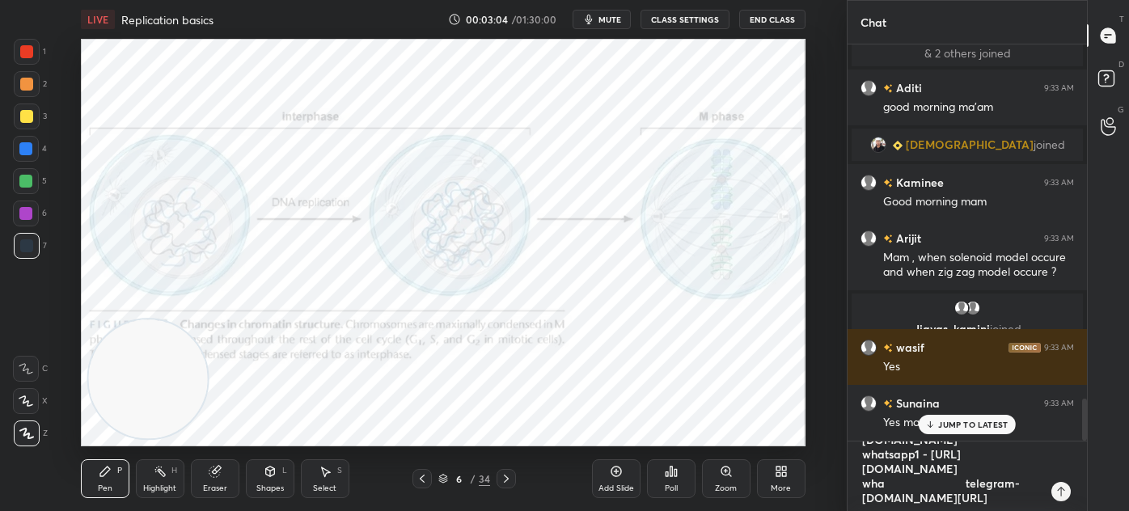
type textarea "x"
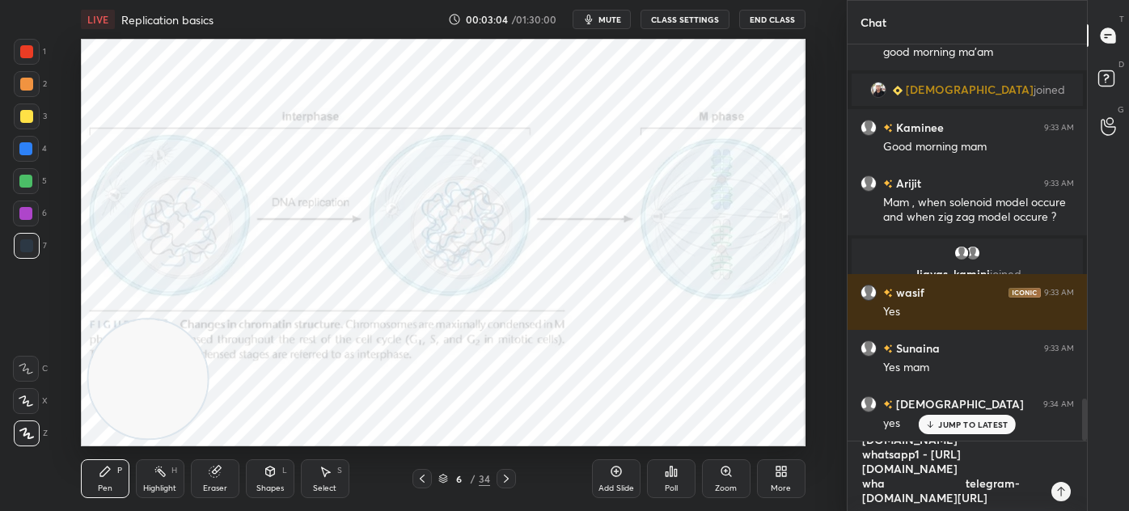
type textarea "follow at unacademy- https://unacademy.com/@neelamverma2809/ whatsapp1 - https:…"
type textarea "x"
type textarea "follow at unacademy- https://unacademy.com/@neelamverma2809/ whatsapp1 - https:…"
type textarea "x"
type textarea "follow at unacademy- https://unacademy.com/@neelamverma2809/ whatsapp1 - https:…"
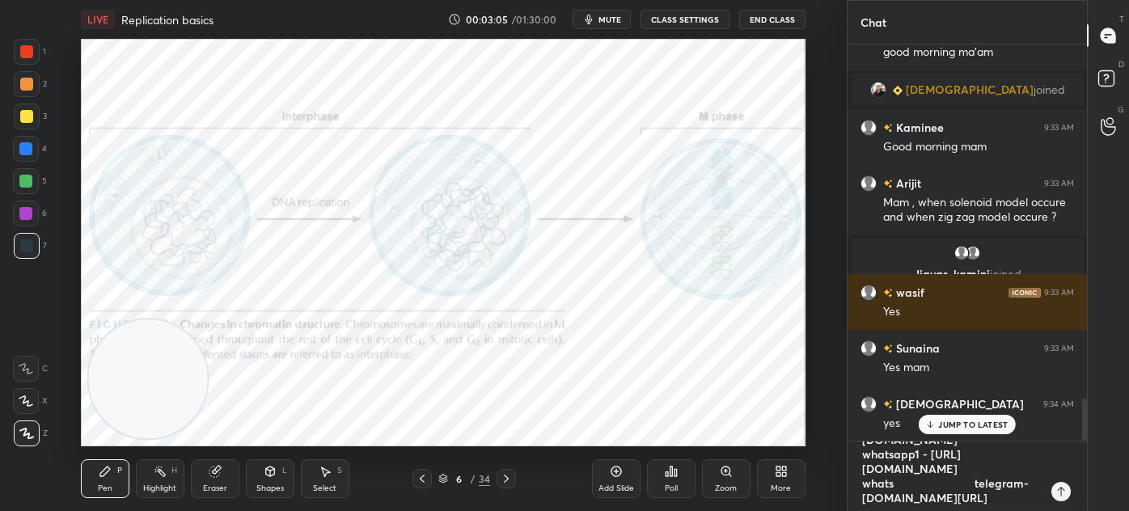
type textarea "x"
type textarea "follow at unacademy- https://unacademy.com/@neelamverma2809/ whatsapp1 - https:…"
type textarea "x"
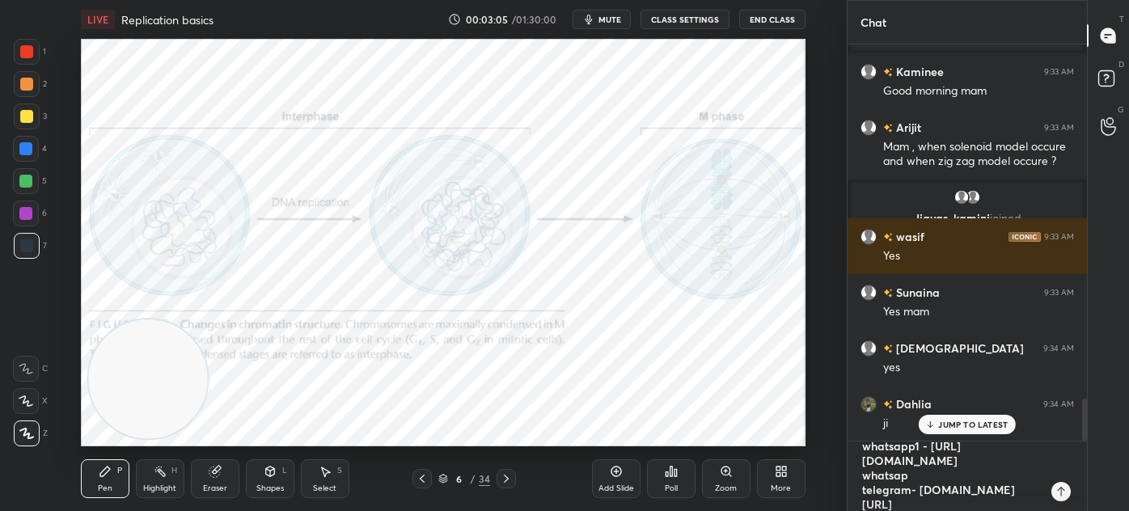
type textarea "follow at unacademy- https://unacademy.com/@neelamverma2809/ whatsapp1 - https:…"
type textarea "x"
type textarea "follow at unacademy- https://unacademy.com/@neelamverma2809/ whatsapp1 - https:…"
type textarea "x"
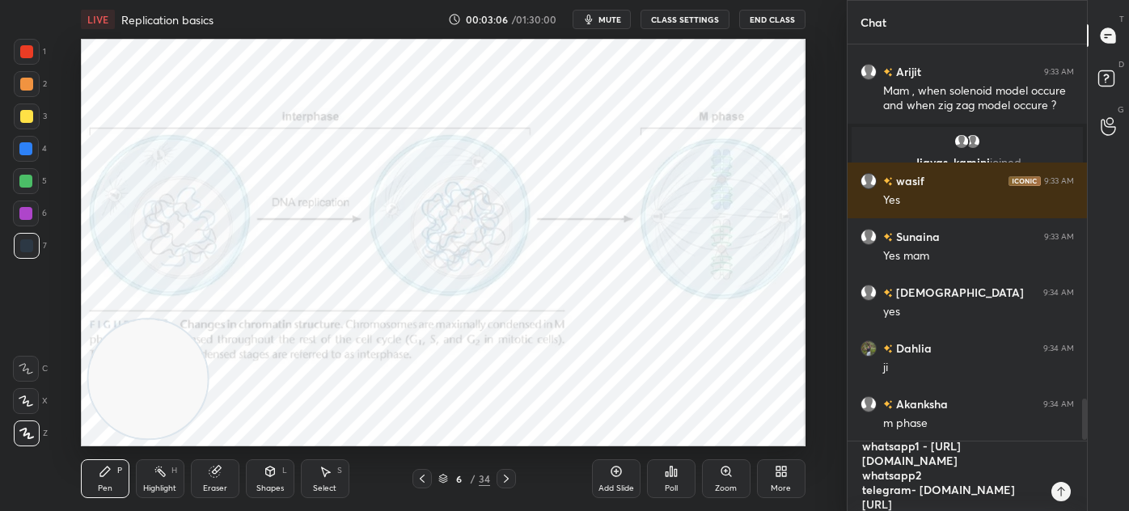
type textarea "follow at unacademy- https://unacademy.com/@neelamverma2809/ whatsapp1 - https:…"
type textarea "x"
type textarea "follow at unacademy- https://unacademy.com/@neelamverma2809/ whatsapp1 - https:…"
type textarea "x"
type textarea "follow at unacademy- https://unacademy.com/@neelamverma2809/ whatsapp1 - https:…"
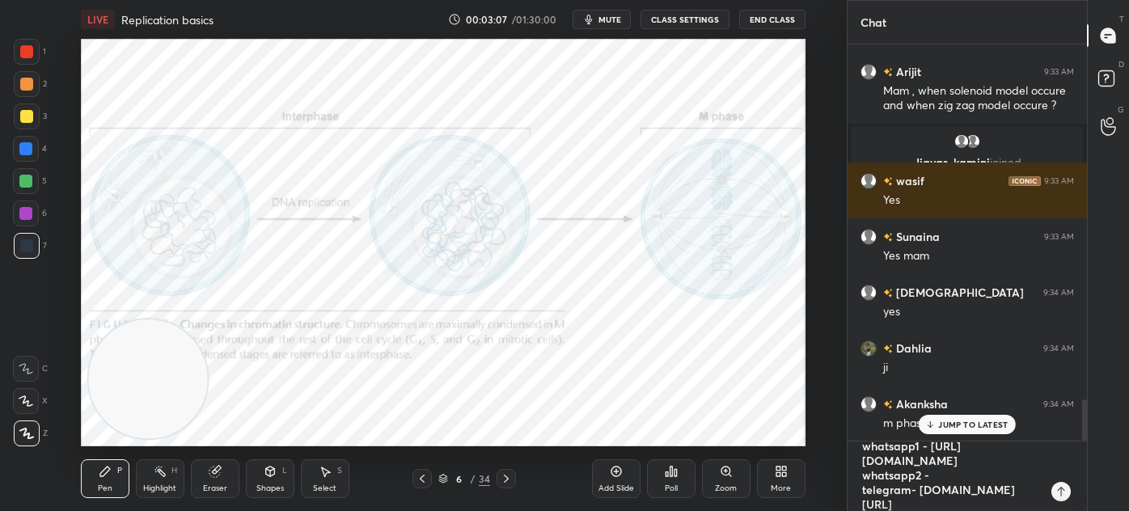
type textarea "x"
type textarea "follow at unacademy- https://unacademy.com/@neelamverma2809/ whatsapp1 - https:…"
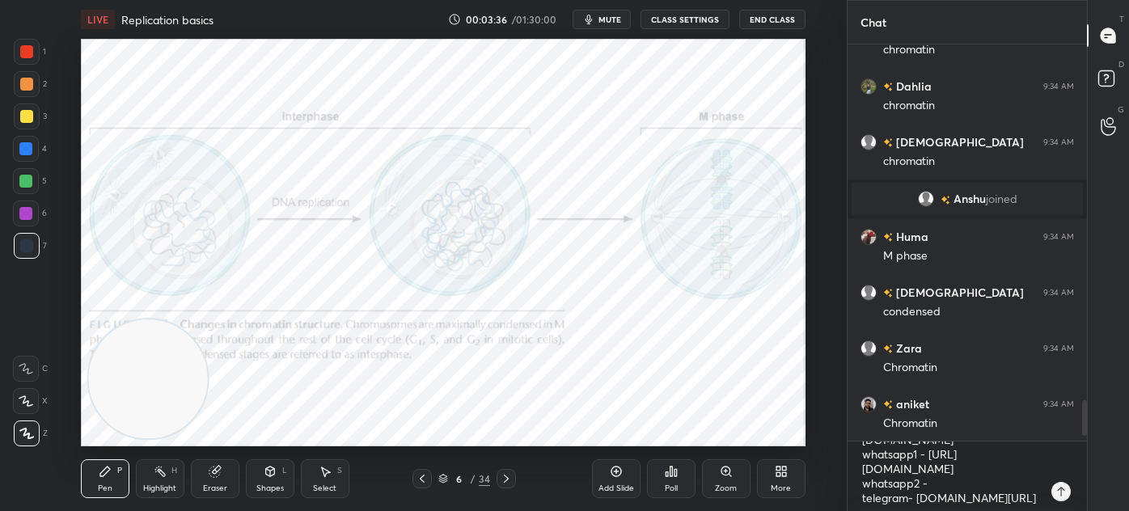
scroll to position [4001, 0]
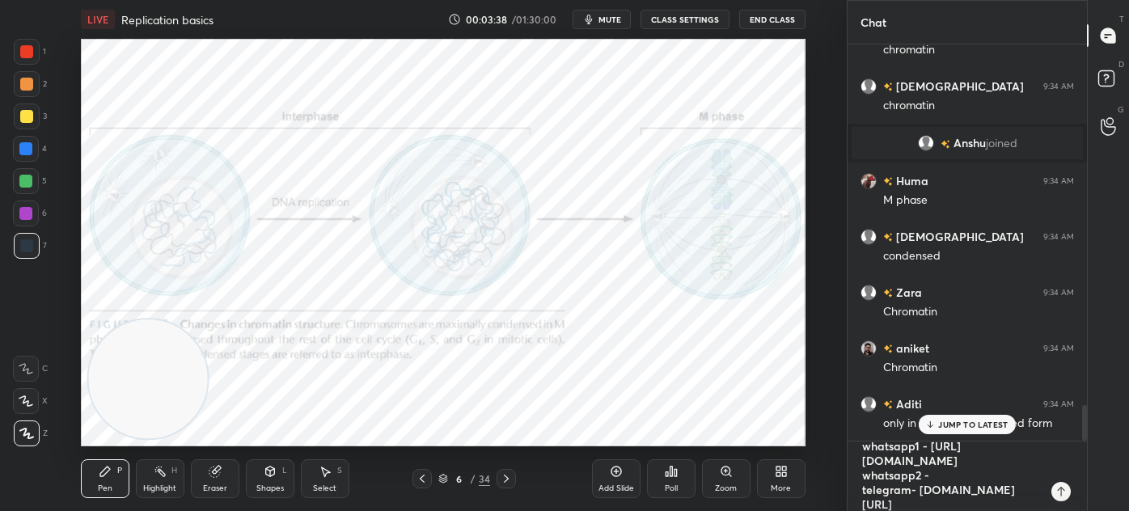
click at [941, 506] on textarea "follow at unacademy- https://unacademy.com/@neelamverma2809/ whatsapp1 - https:…" at bounding box center [950, 476] width 181 height 70
type textarea "x"
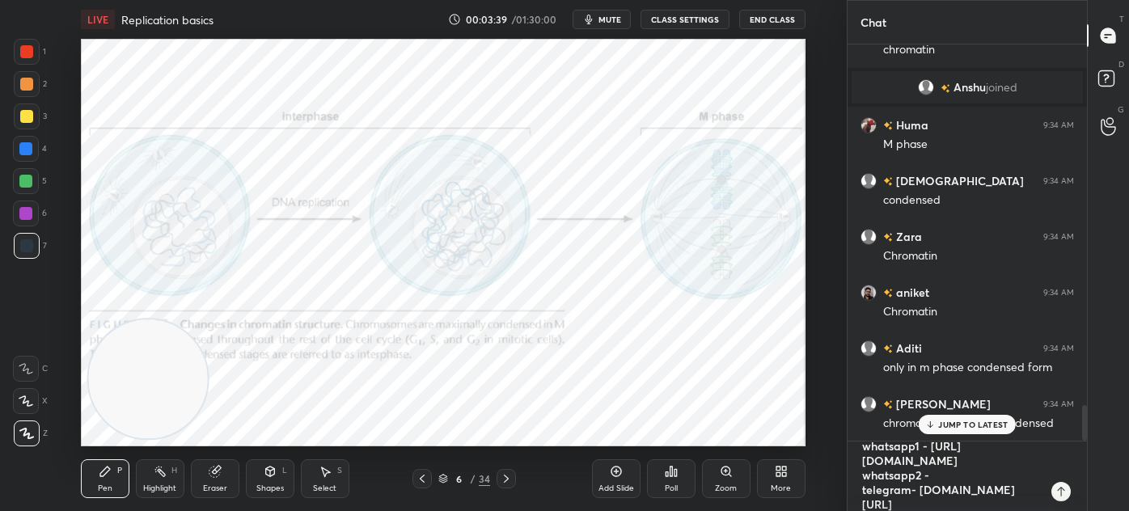
paste textarea "[URL][DOMAIN_NAME]"
type textarea "follow at unacademy- https://unacademy.com/@neelamverma2809/ whatsapp1 - https:…"
type textarea "x"
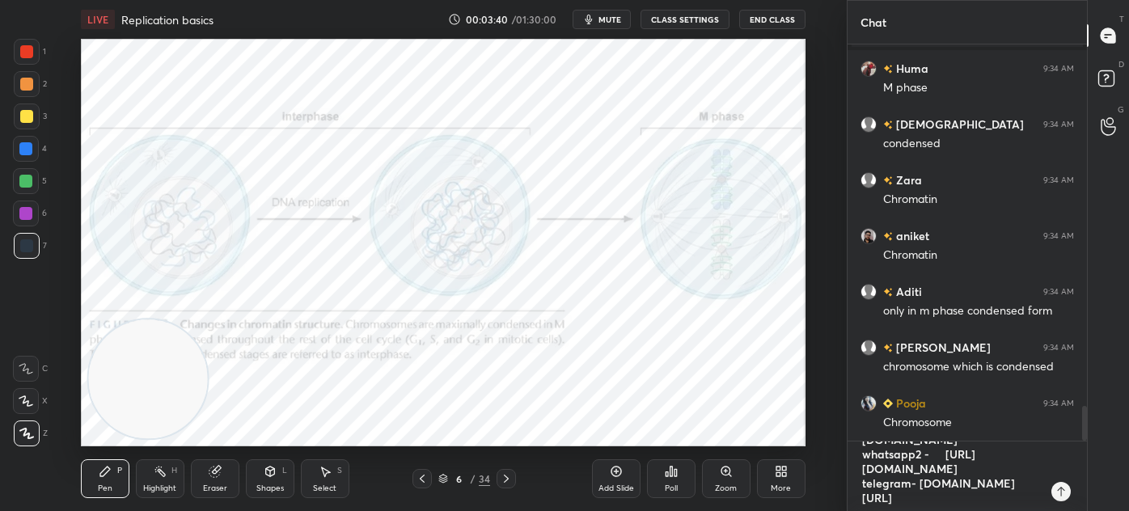
type textarea "follow at unacademy- https://unacademy.com/@neelamverma2809/ whatsapp1 - https:…"
type textarea "x"
type textarea "follow at unacademy- https://unacademy.com/@neelamverma2809/ whatsapp1 - https:…"
type textarea "x"
type textarea "follow at unacademy- https://unacademy.com/@neelamverma2809/ whatsapp1 - https:…"
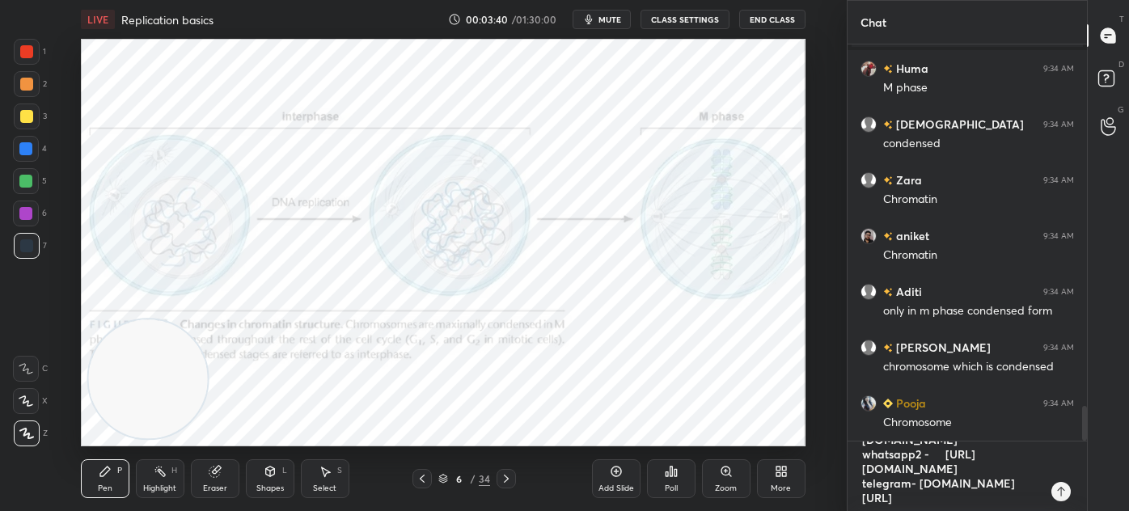
type textarea "x"
type textarea "follow at unacademy- https://unacademy.com/@neelamverma2809/ whatsapp1 - https:…"
type textarea "x"
type textarea "follow at unacademy- https://unacademy.com/@neelamverma2809/ whatsapp1 - https:…"
type textarea "x"
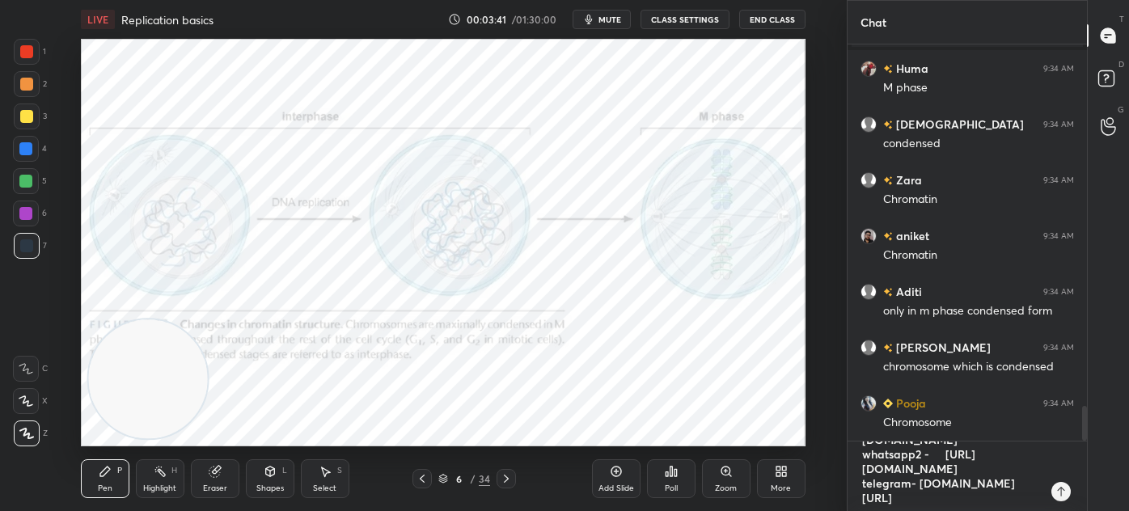
type textarea "x"
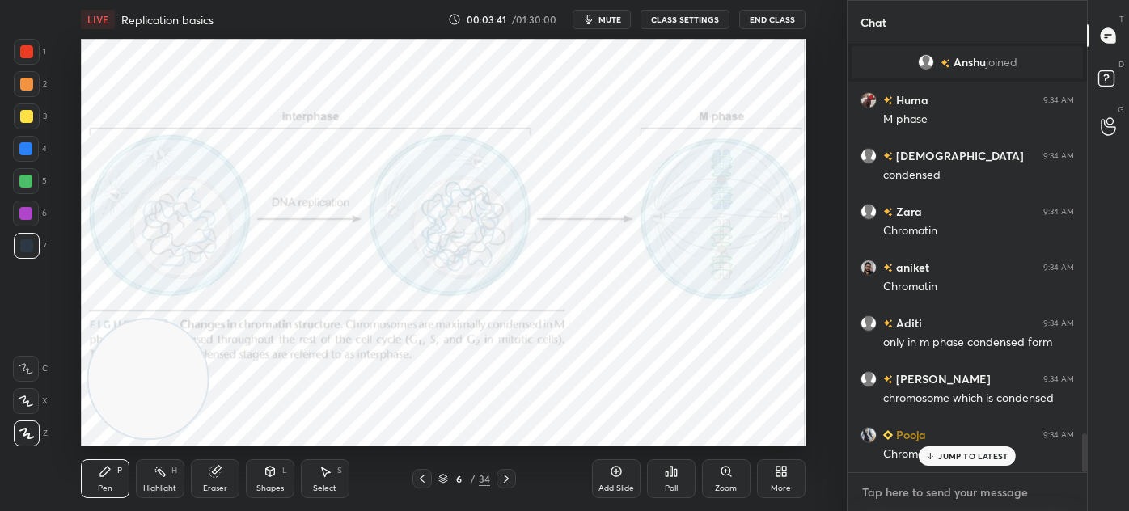
scroll to position [4288, 0]
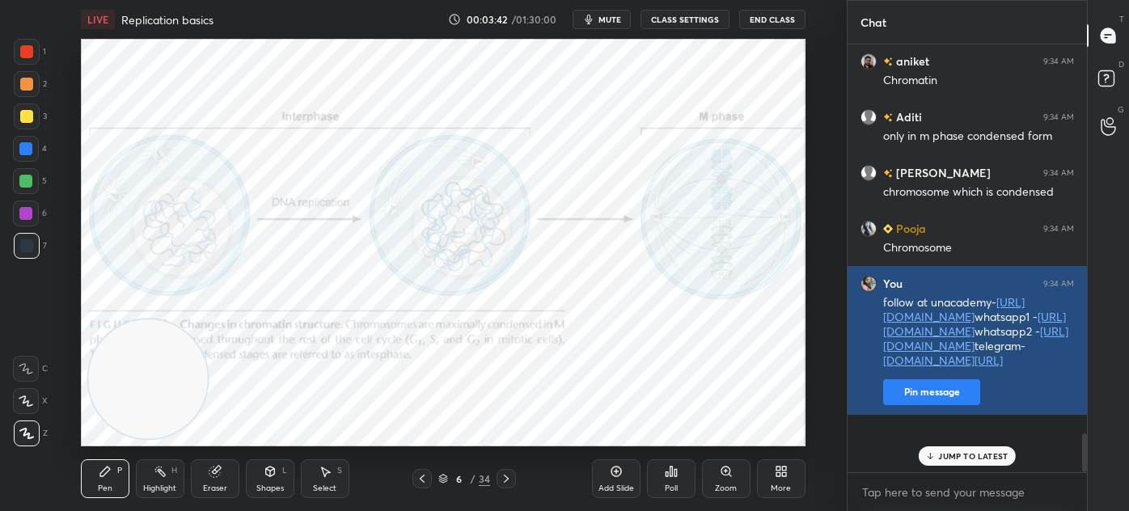
click at [909, 405] on button "Pin message" at bounding box center [931, 392] width 97 height 26
type textarea "x"
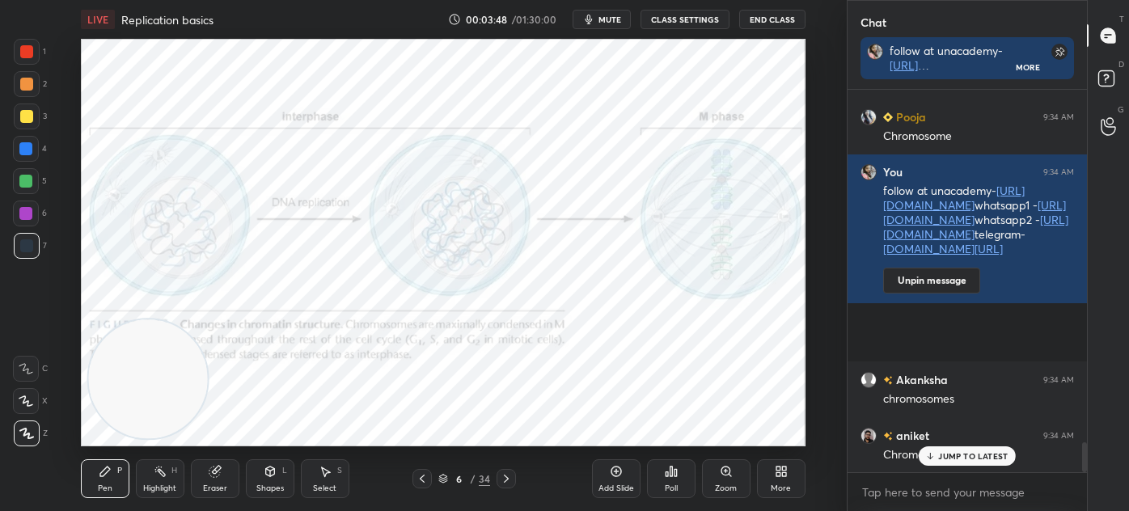
scroll to position [4484, 0]
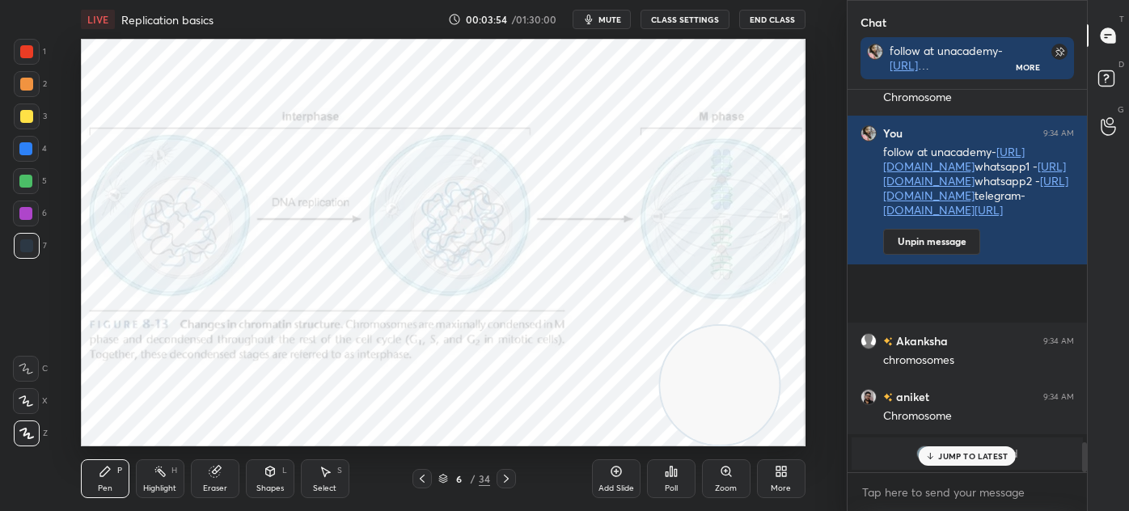
click at [275, 479] on div "Shapes L" at bounding box center [270, 478] width 49 height 39
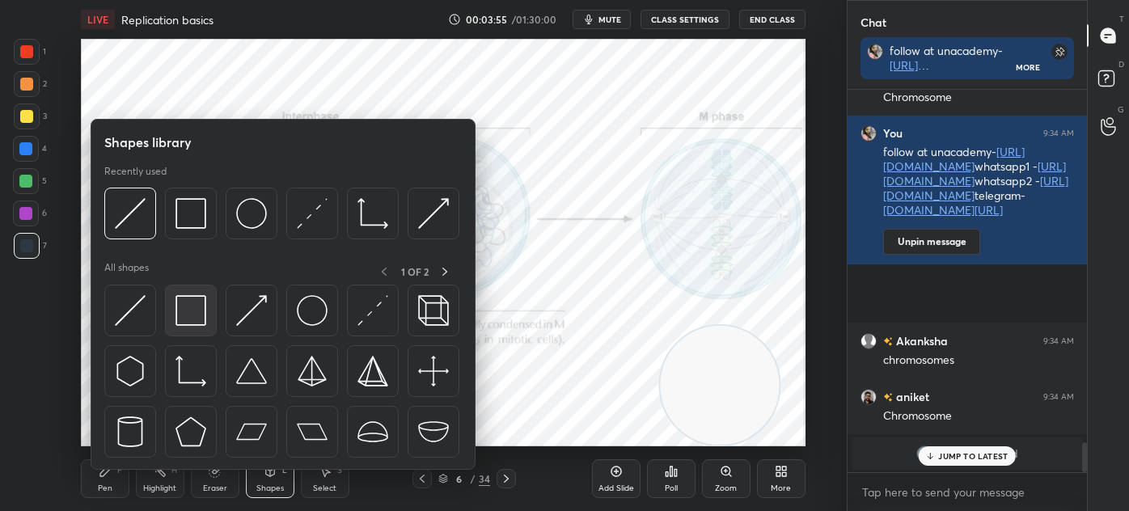
click at [185, 314] on img at bounding box center [190, 310] width 31 height 31
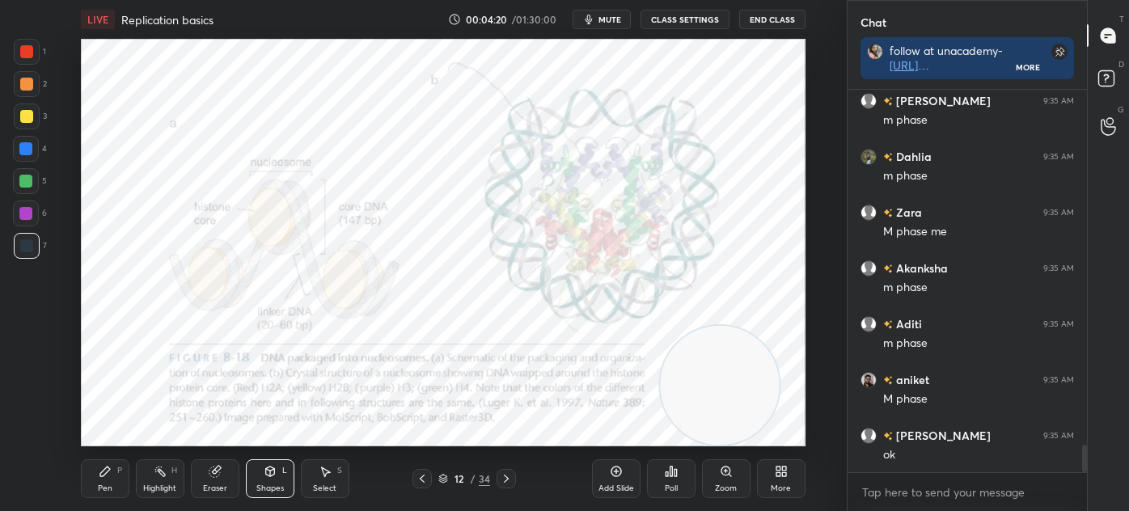
scroll to position [4913, 0]
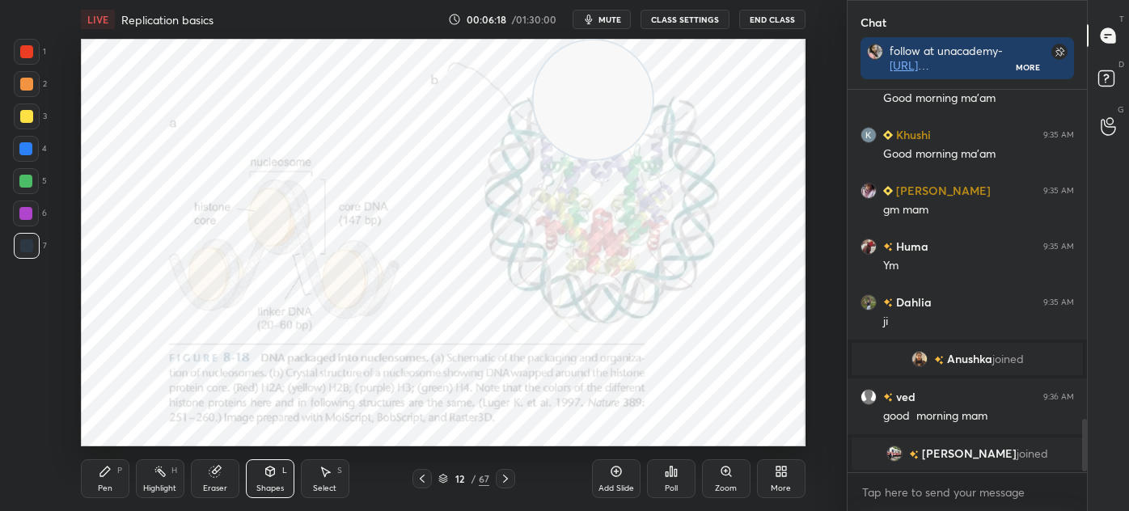
scroll to position [2408, 0]
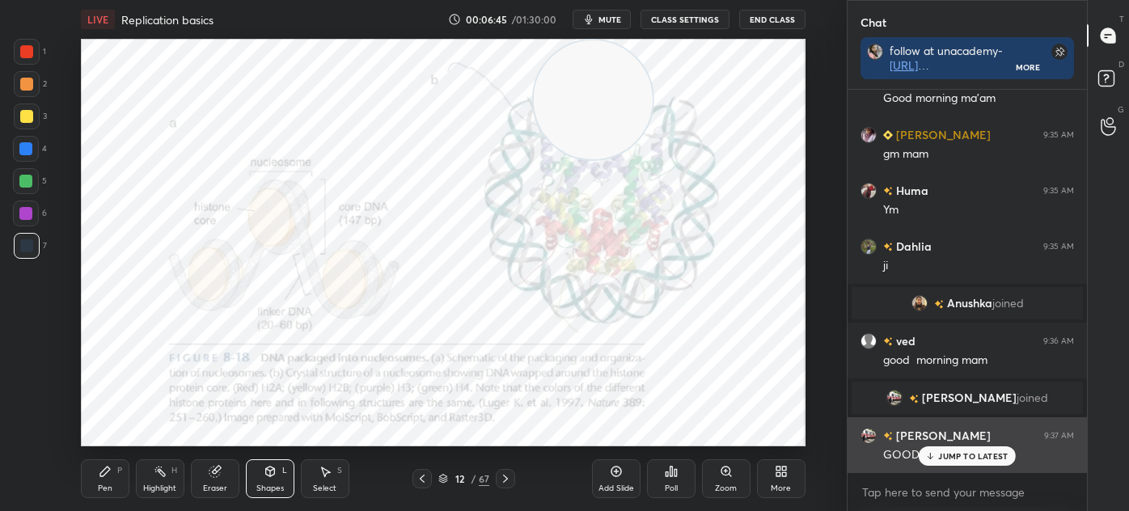
click at [956, 460] on p "JUMP TO LATEST" at bounding box center [973, 456] width 70 height 10
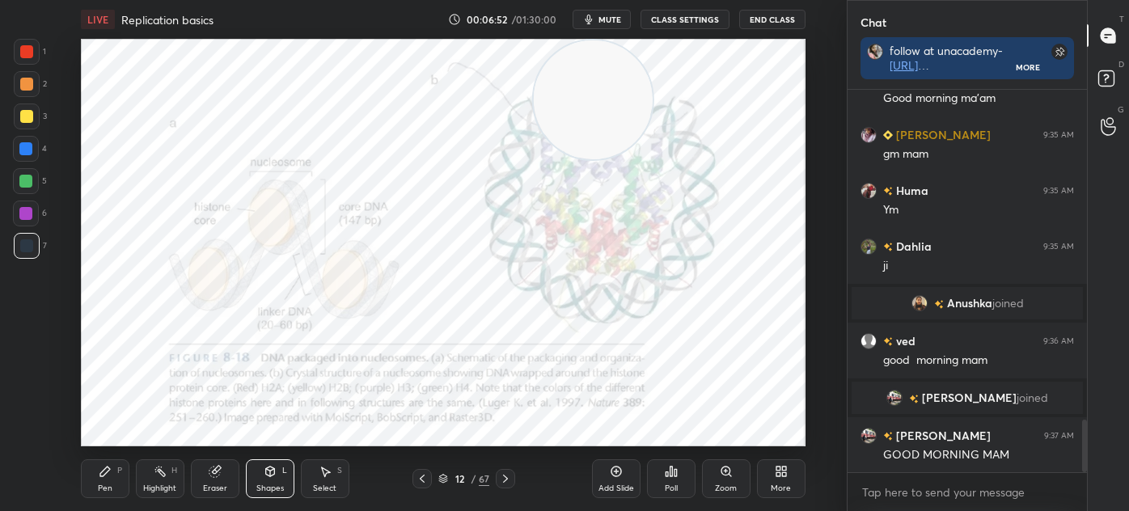
scroll to position [2464, 0]
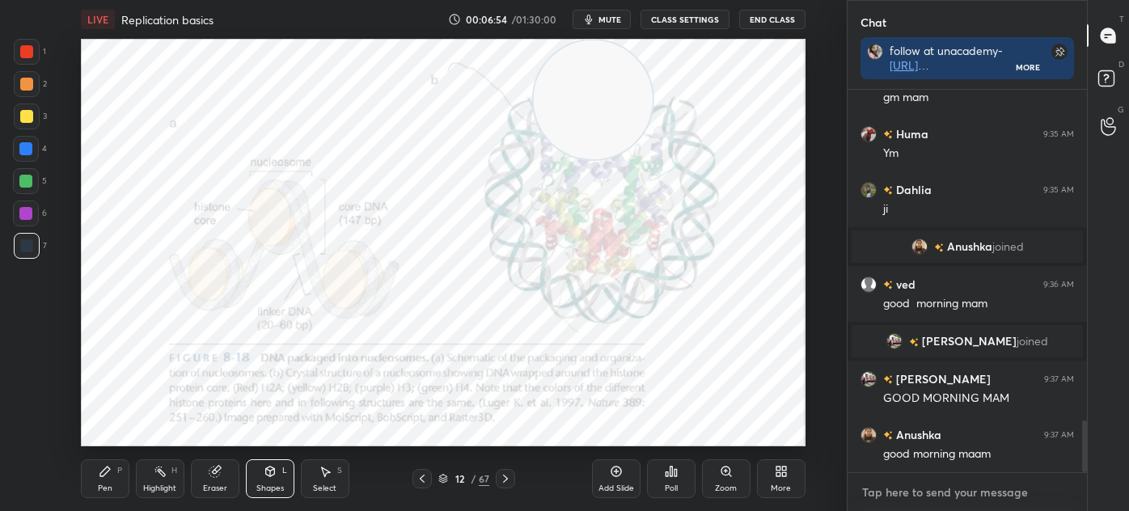
click at [909, 494] on textarea at bounding box center [966, 492] width 213 height 26
type textarea "x"
type textarea "w"
type textarea "x"
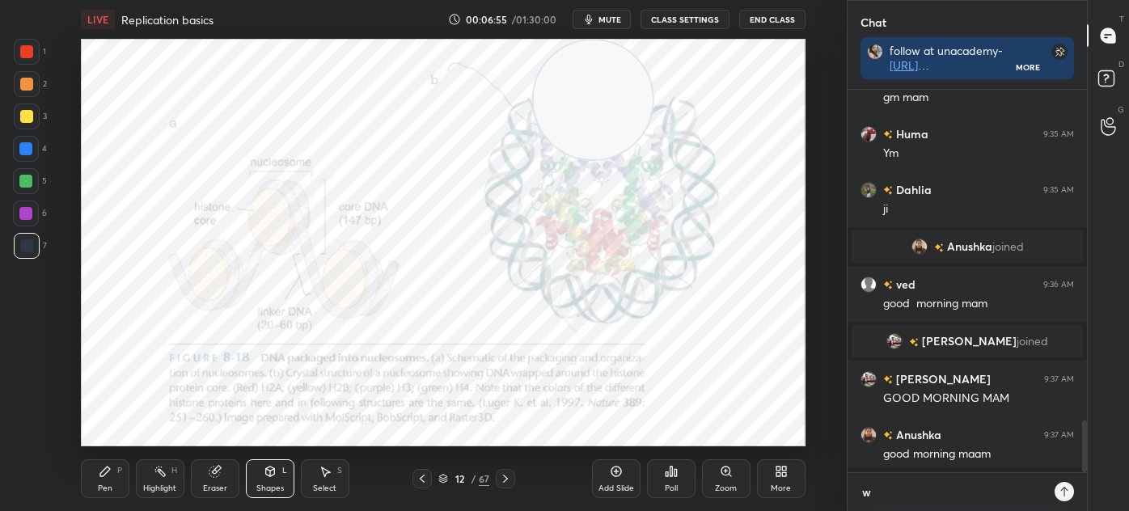
type textarea "wa"
type textarea "x"
type textarea "wai"
type textarea "x"
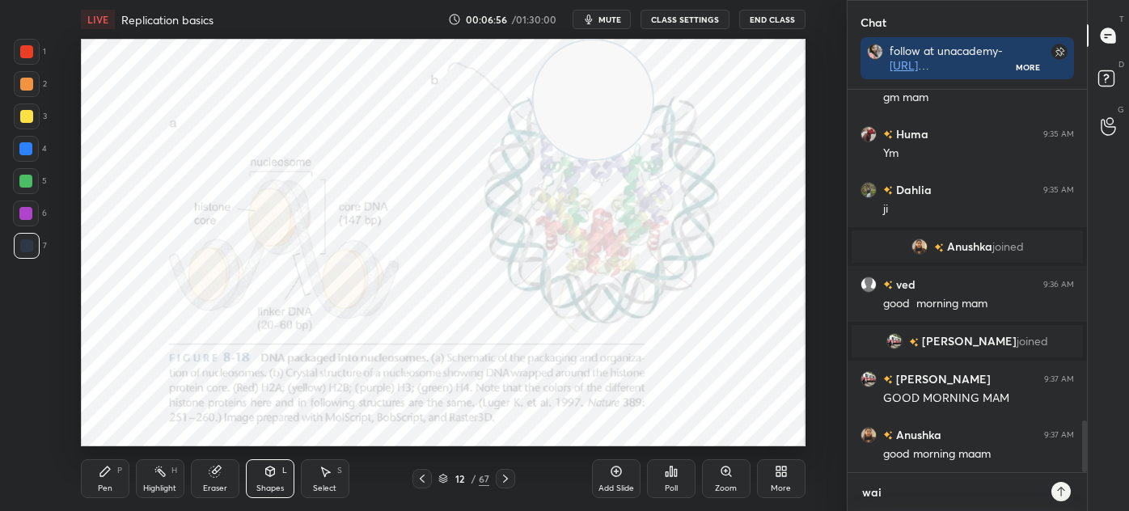
type textarea "wait"
type textarea "x"
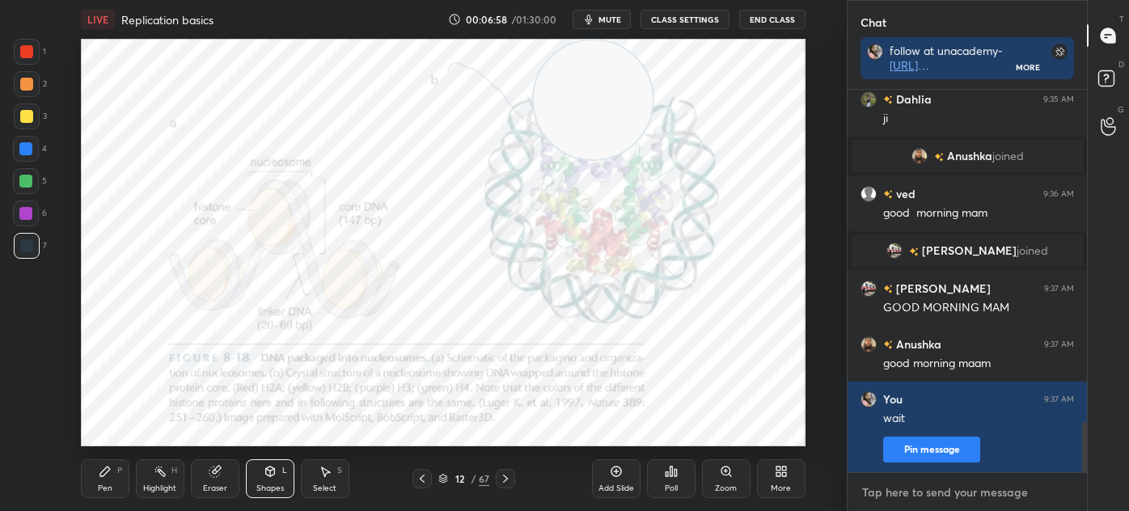
scroll to position [2610, 0]
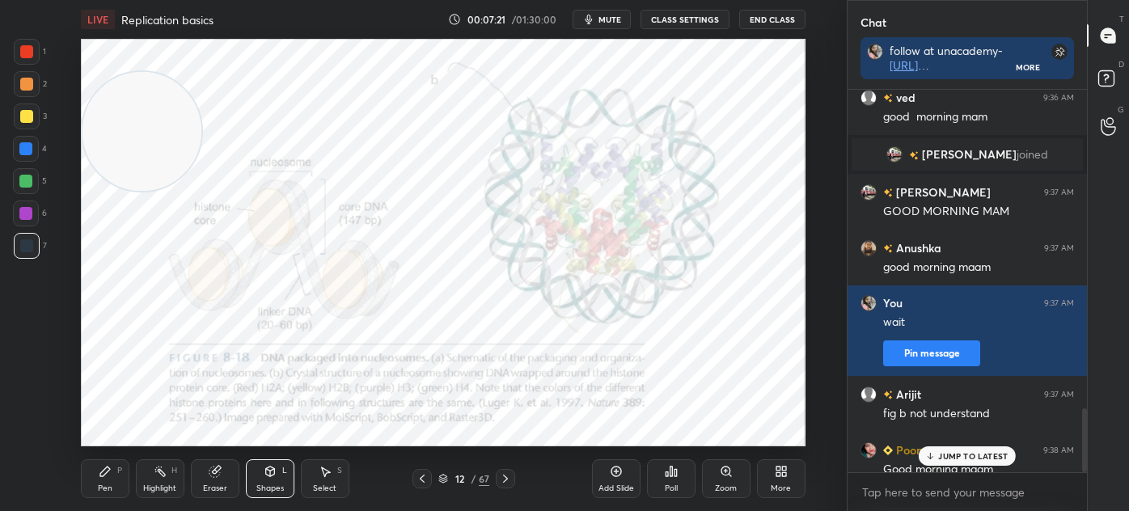
scroll to position [1908, 0]
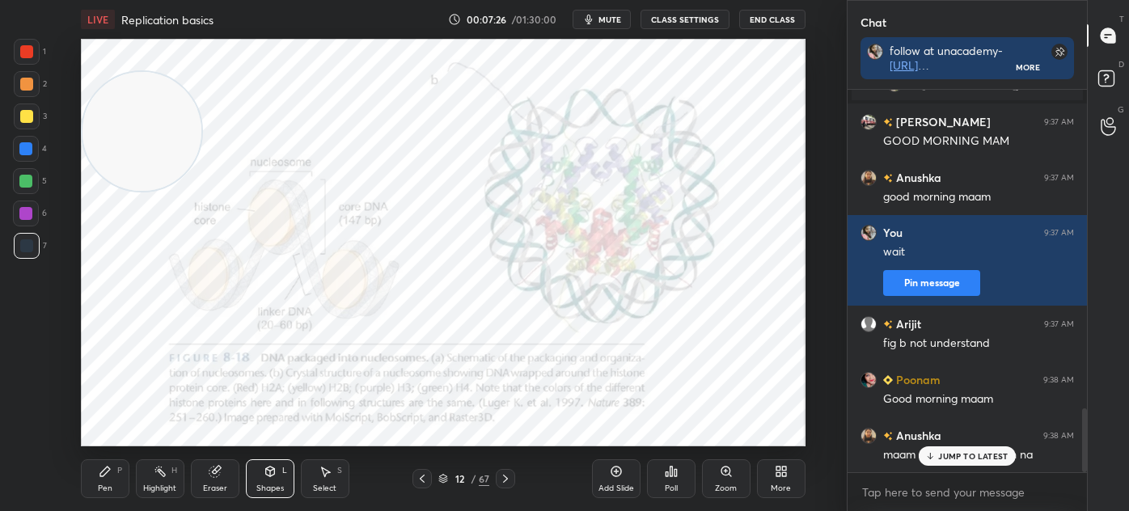
click at [15, 61] on div at bounding box center [27, 52] width 26 height 26
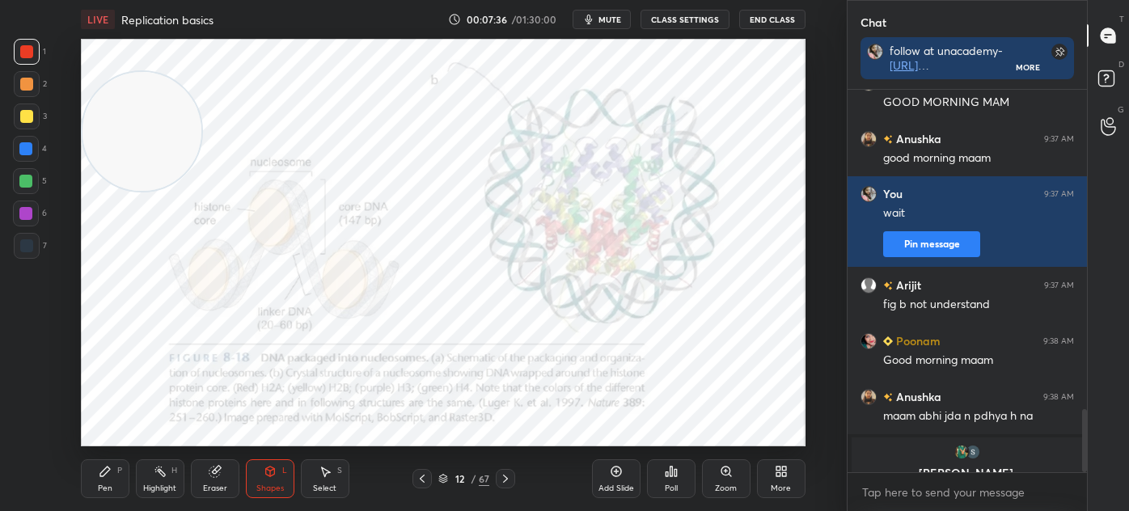
click at [21, 238] on div at bounding box center [27, 246] width 26 height 26
click at [84, 482] on div "Pen P" at bounding box center [105, 478] width 49 height 39
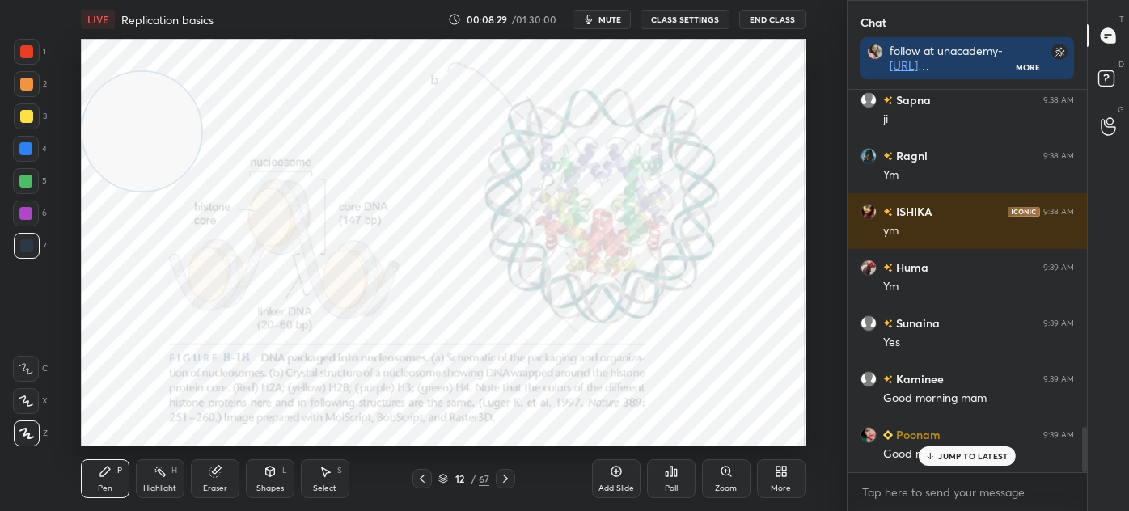
scroll to position [2826, 0]
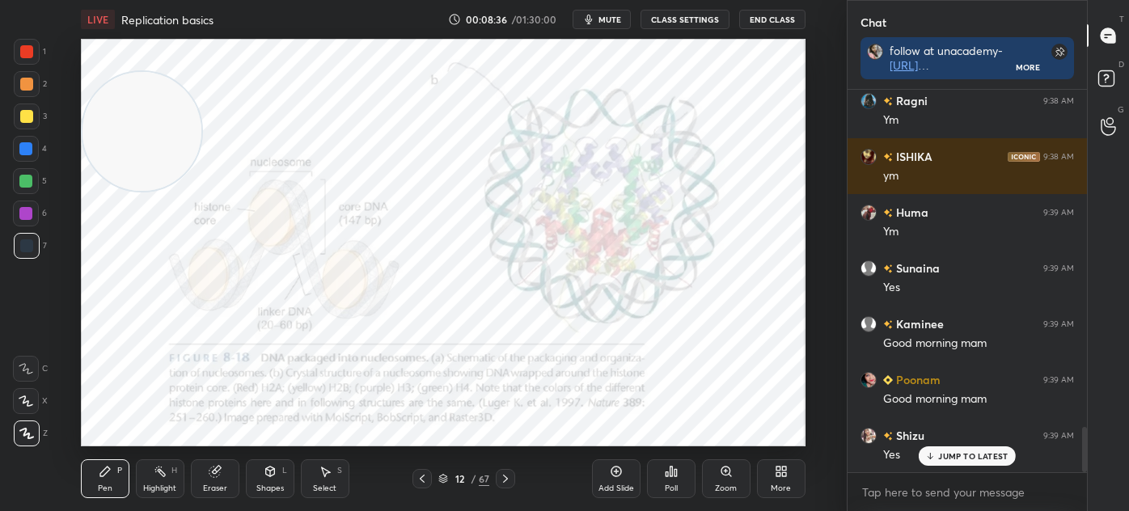
click at [447, 479] on icon at bounding box center [443, 480] width 8 height 2
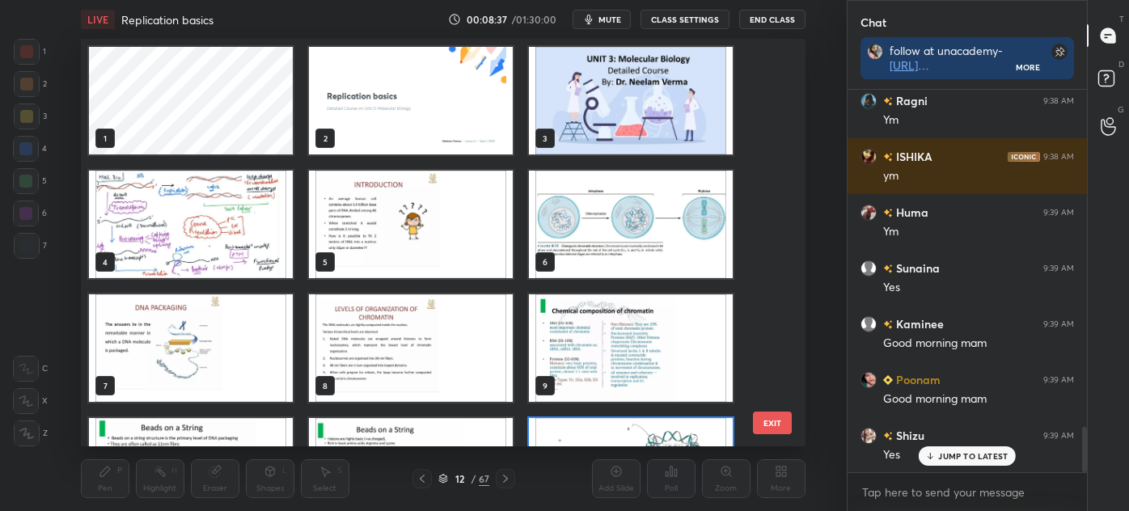
scroll to position [403, 716]
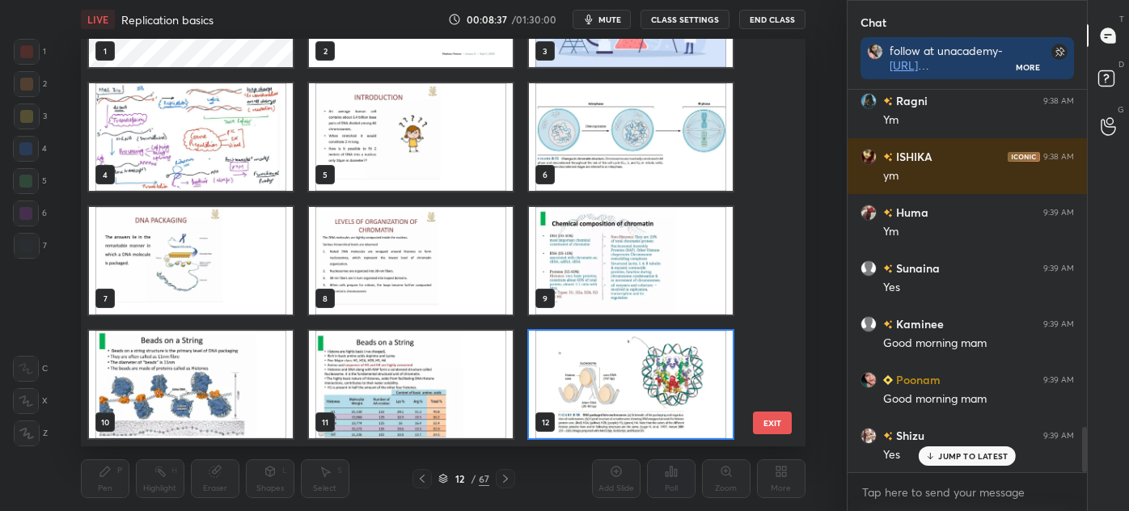
click at [373, 268] on img "grid" at bounding box center [411, 261] width 204 height 108
click at [381, 273] on img "grid" at bounding box center [411, 261] width 204 height 108
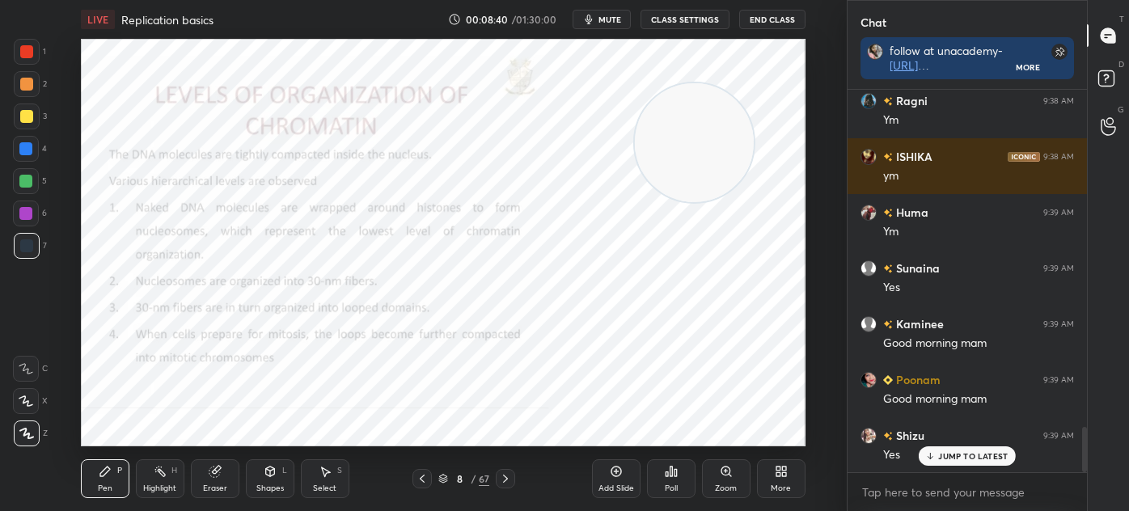
click at [259, 481] on div "Shapes L" at bounding box center [270, 478] width 49 height 39
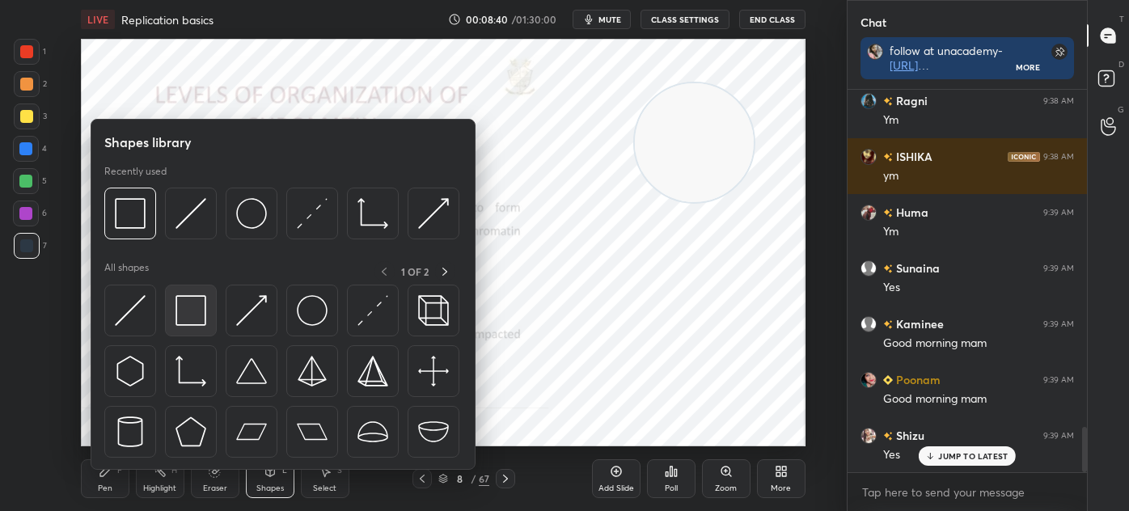
click at [175, 313] on img at bounding box center [190, 310] width 31 height 31
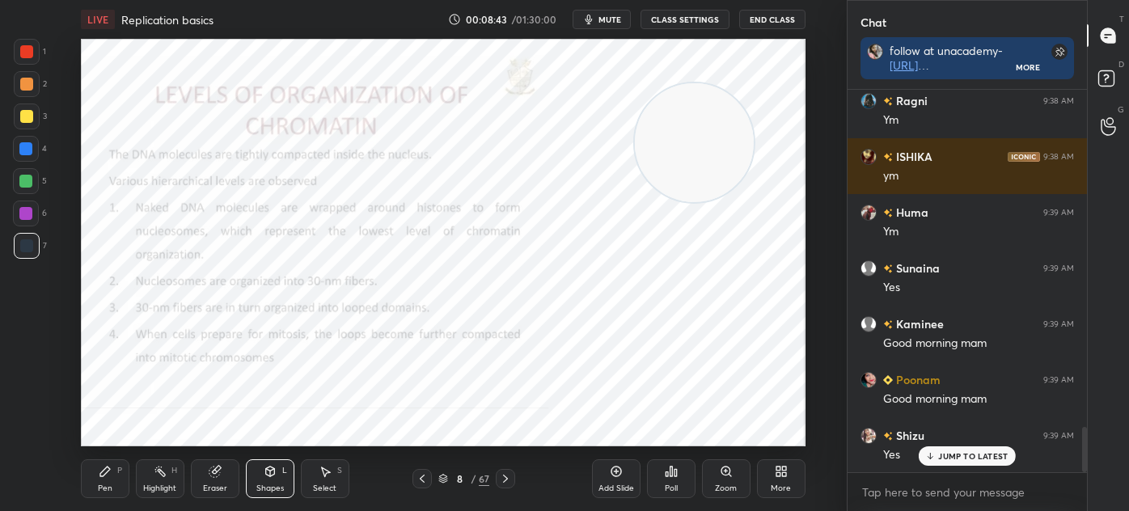
click at [105, 470] on icon at bounding box center [105, 471] width 10 height 10
click at [509, 478] on icon at bounding box center [505, 478] width 13 height 13
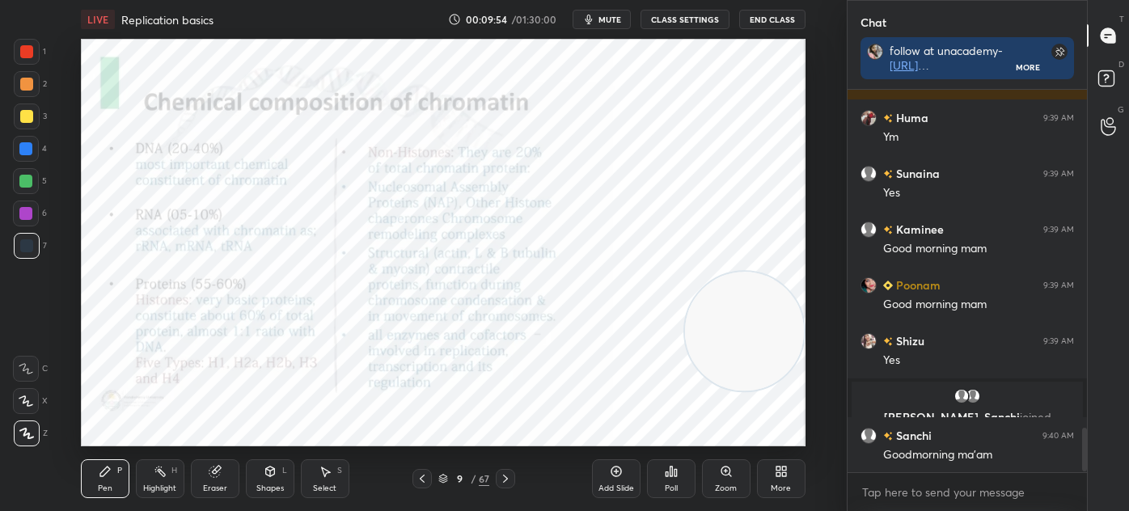
scroll to position [2977, 0]
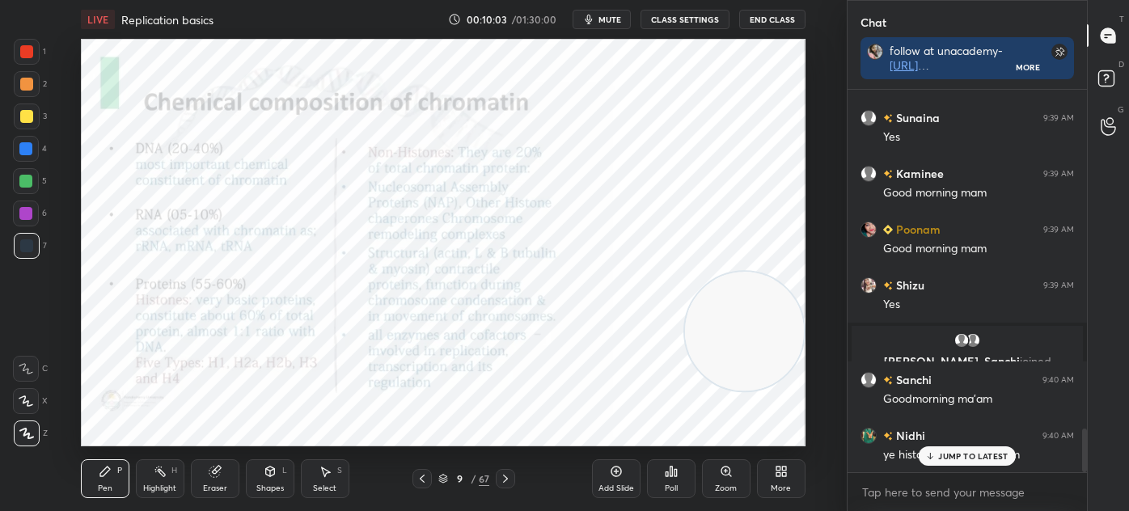
click at [279, 479] on div "Shapes L" at bounding box center [270, 478] width 49 height 39
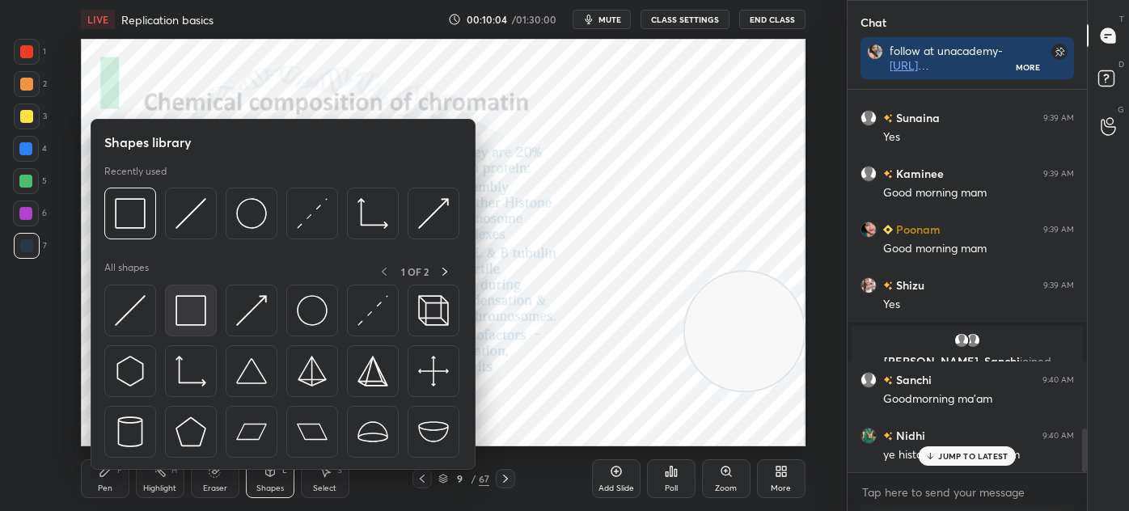
click at [185, 314] on img at bounding box center [190, 310] width 31 height 31
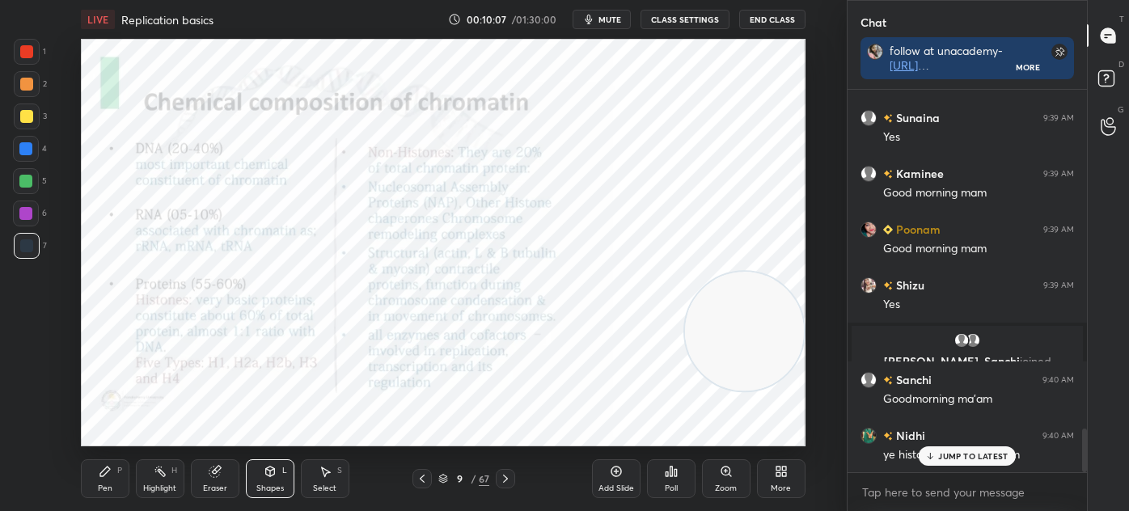
click at [110, 479] on div "Pen P" at bounding box center [105, 478] width 49 height 39
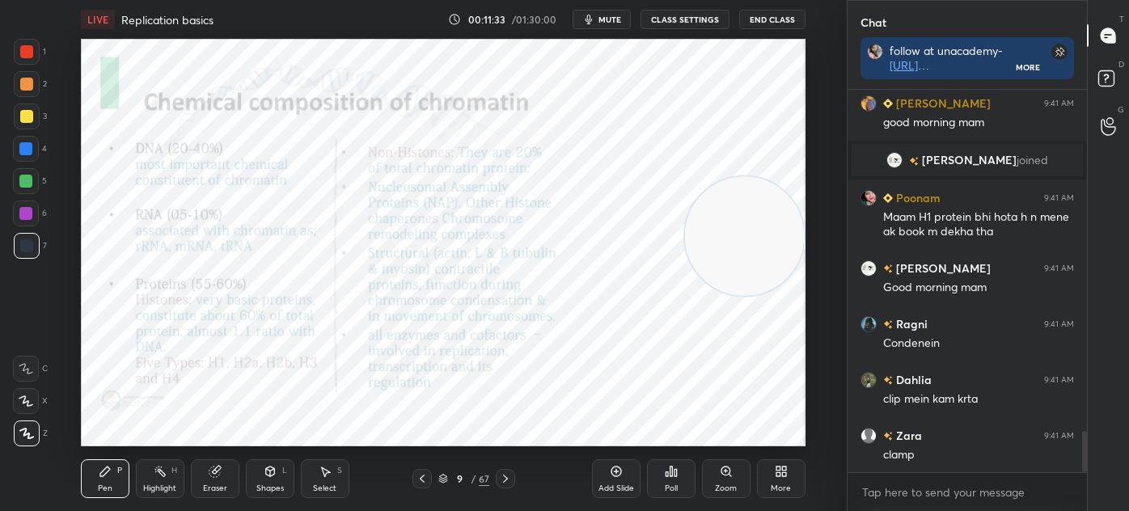
scroll to position [3177, 0]
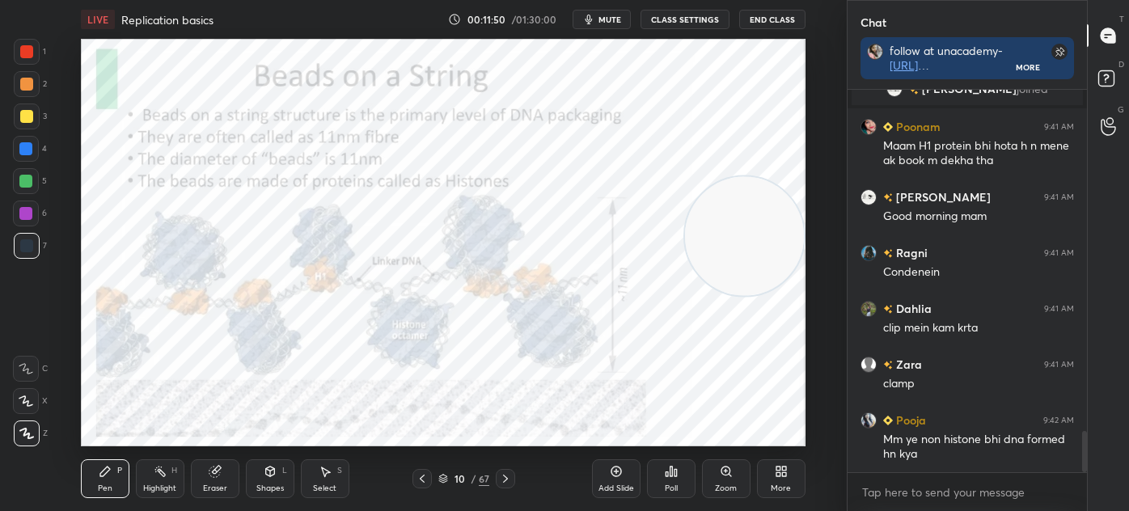
click at [280, 484] on div "Shapes" at bounding box center [269, 488] width 27 height 8
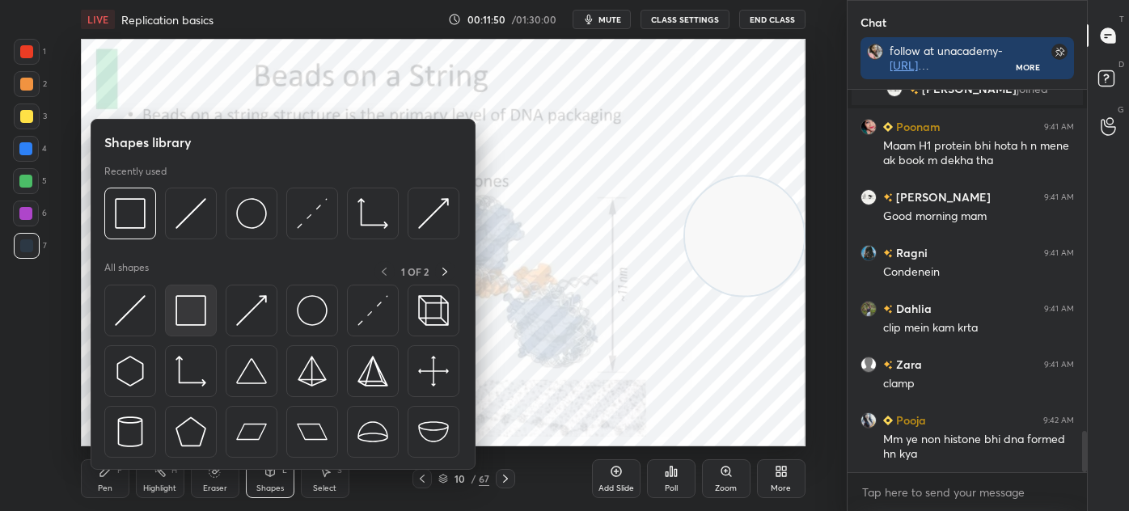
click at [194, 304] on img at bounding box center [190, 310] width 31 height 31
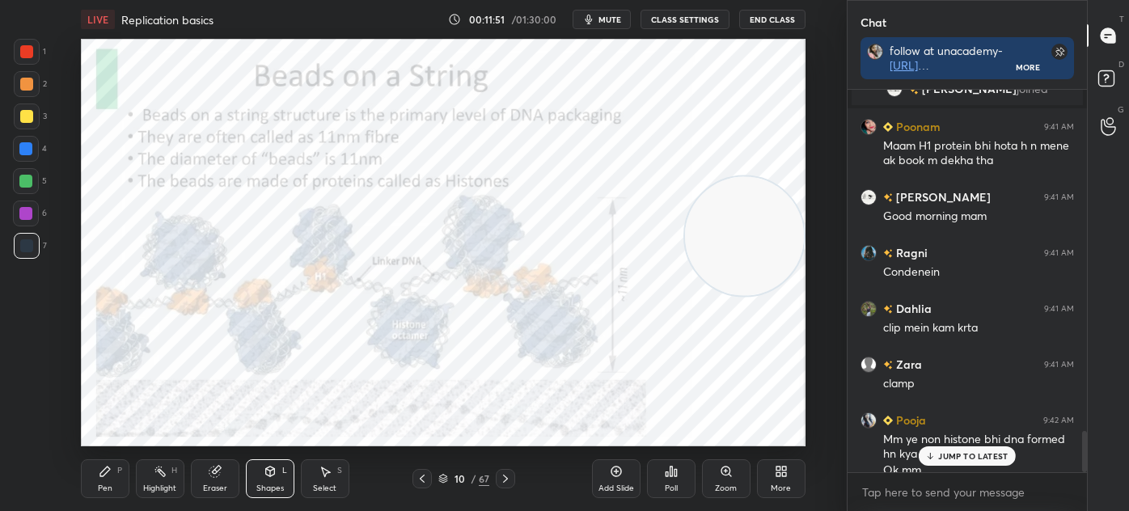
scroll to position [3193, 0]
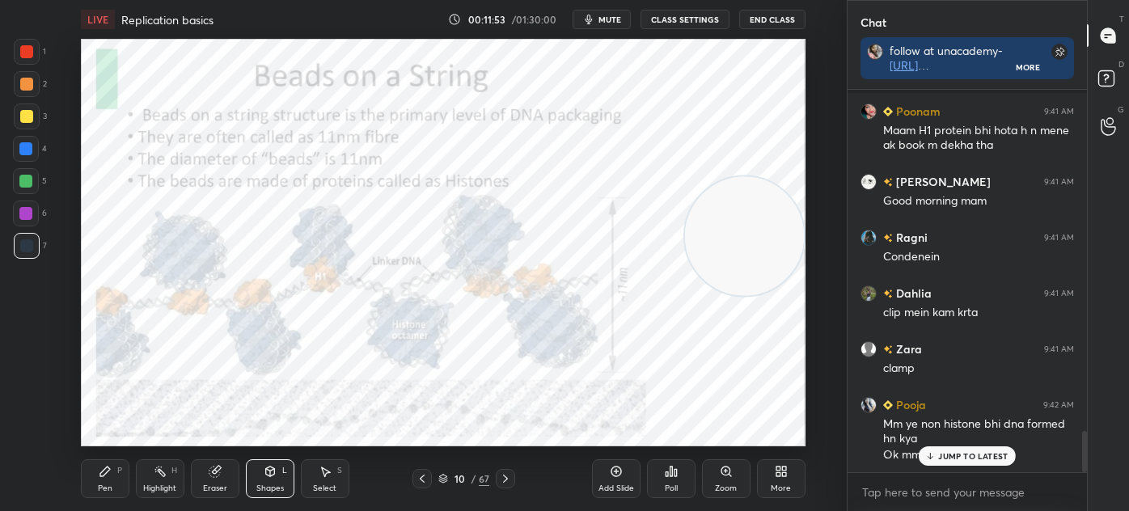
click at [103, 461] on div "Pen P" at bounding box center [105, 478] width 49 height 39
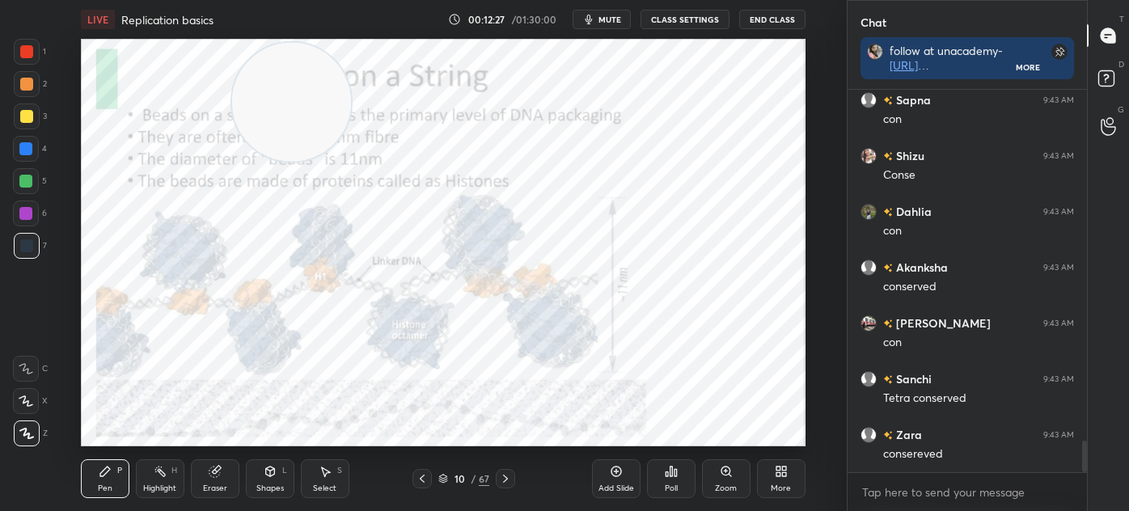
scroll to position [4251, 0]
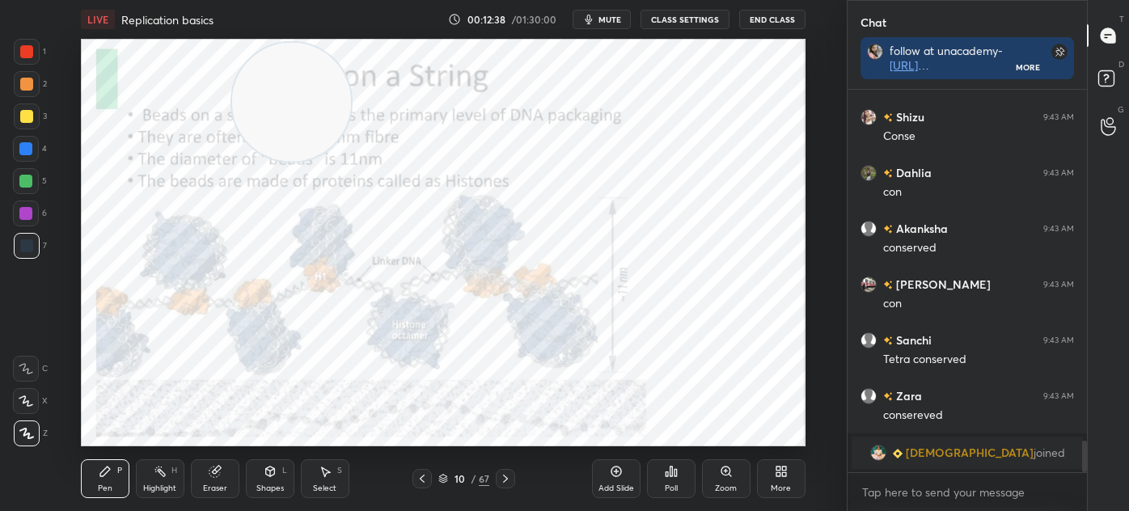
click at [322, 473] on icon at bounding box center [325, 471] width 13 height 13
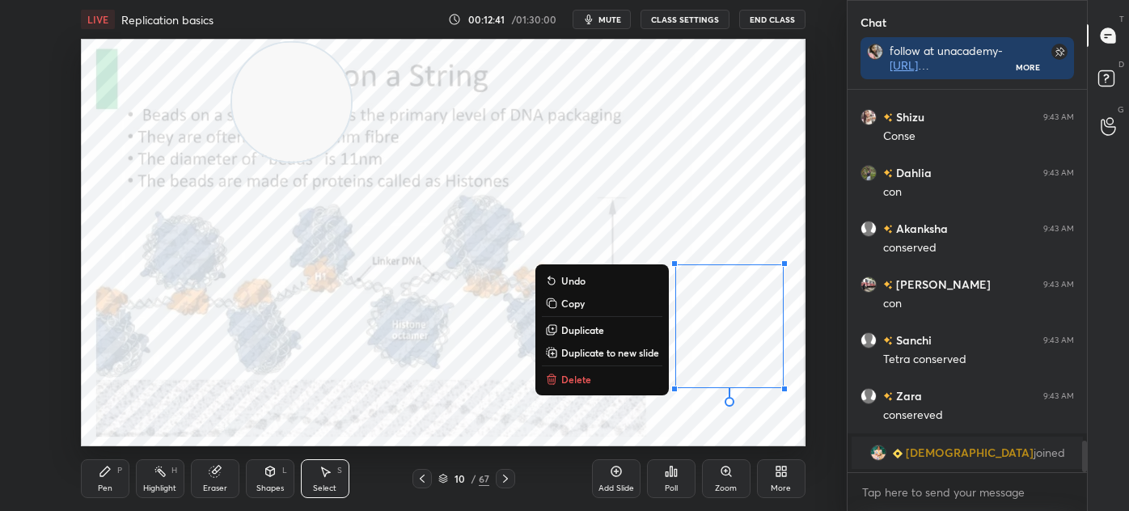
click at [108, 492] on div "Pen" at bounding box center [105, 488] width 15 height 8
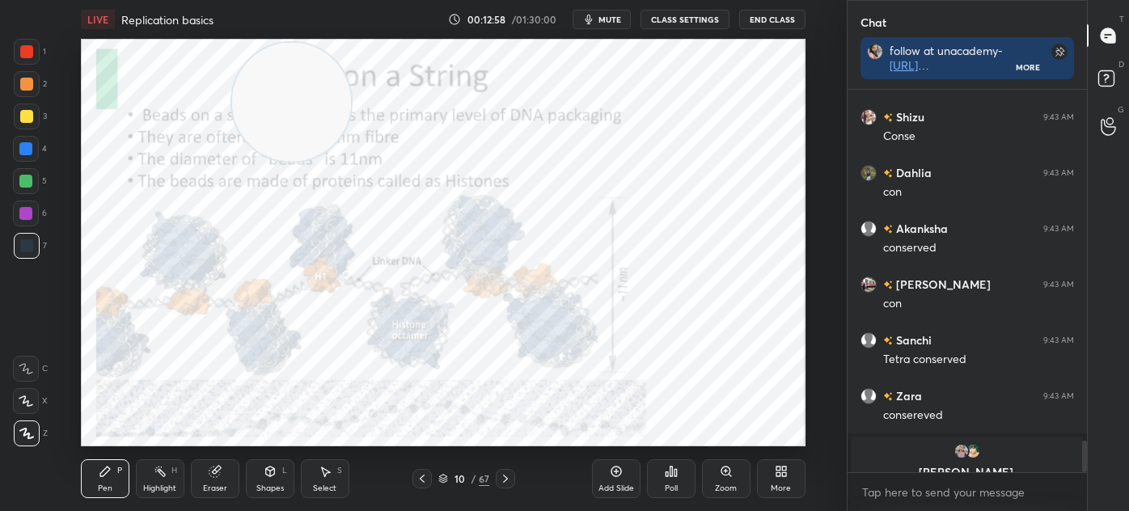
scroll to position [4270, 0]
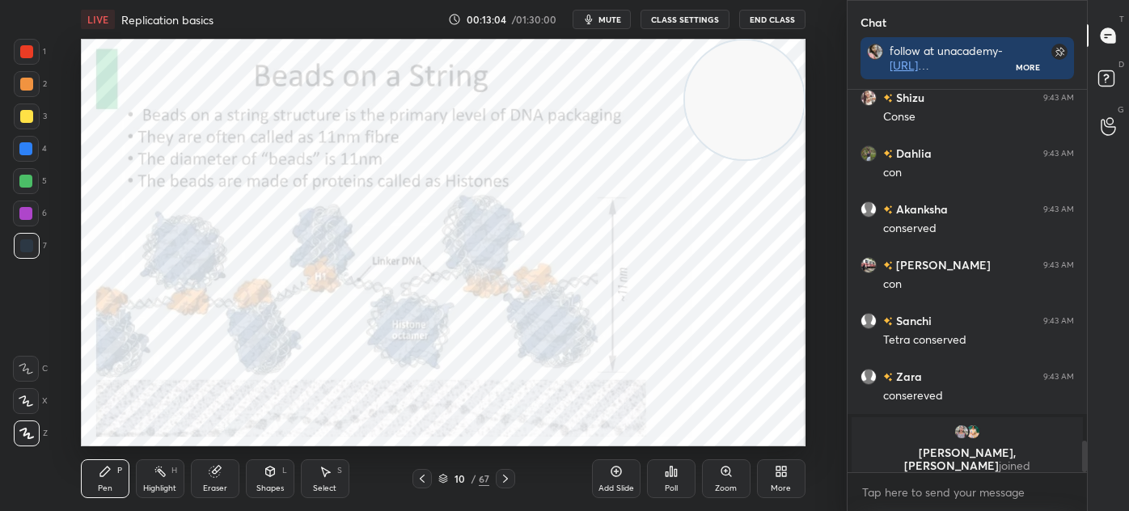
click at [446, 483] on icon at bounding box center [443, 479] width 10 height 10
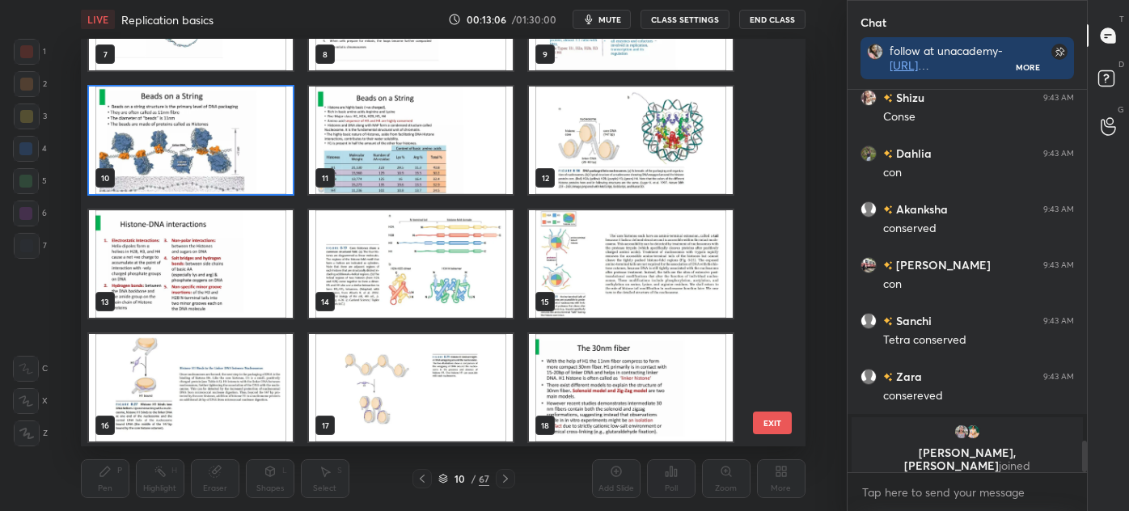
scroll to position [340, 0]
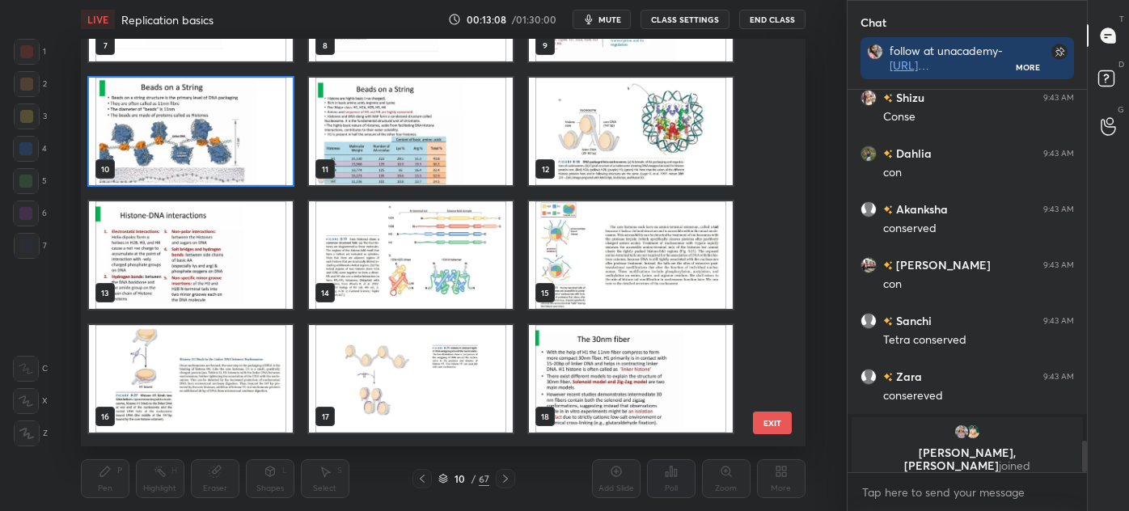
click at [210, 271] on img "grid" at bounding box center [191, 255] width 204 height 108
click at [213, 270] on img "grid" at bounding box center [191, 255] width 204 height 108
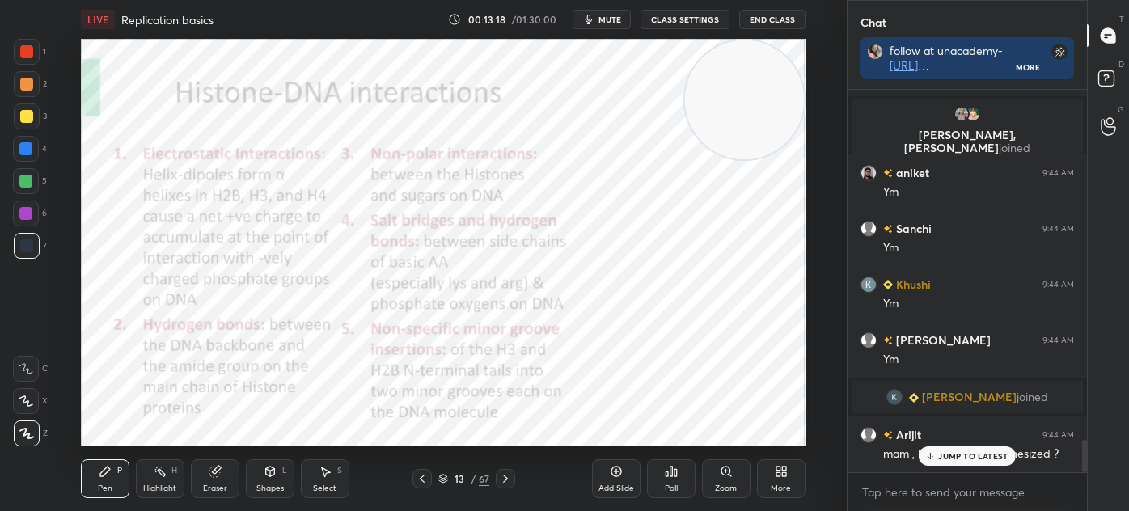
scroll to position [4143, 0]
click at [504, 475] on icon at bounding box center [505, 479] width 5 height 8
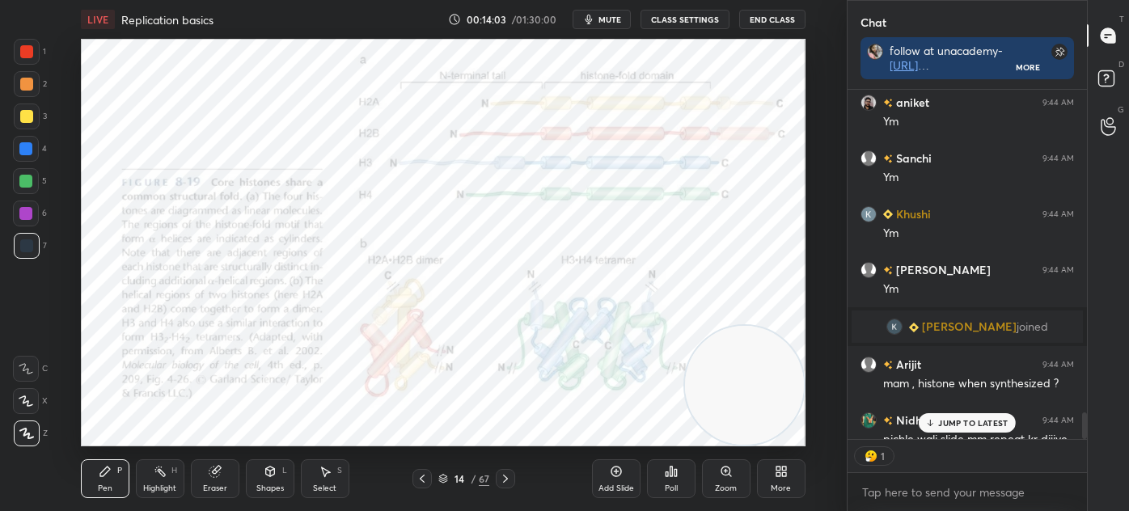
scroll to position [4247, 0]
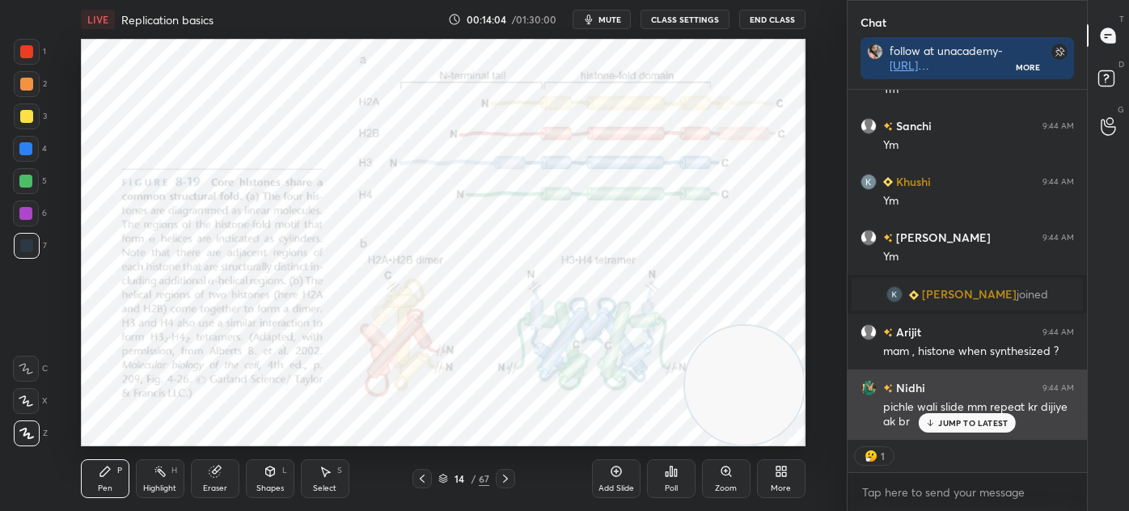
click at [984, 422] on p "JUMP TO LATEST" at bounding box center [973, 423] width 70 height 10
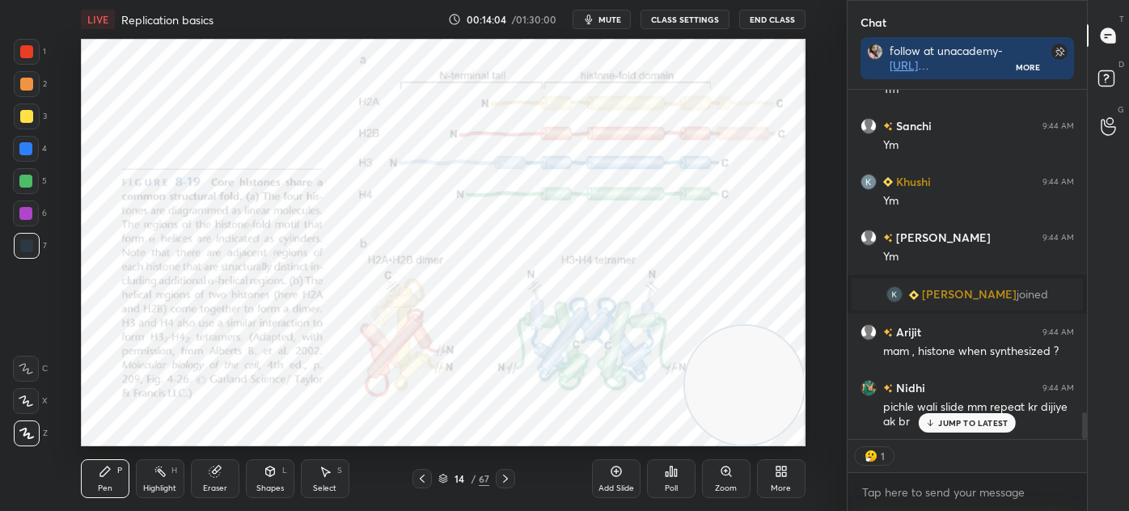
scroll to position [4214, 0]
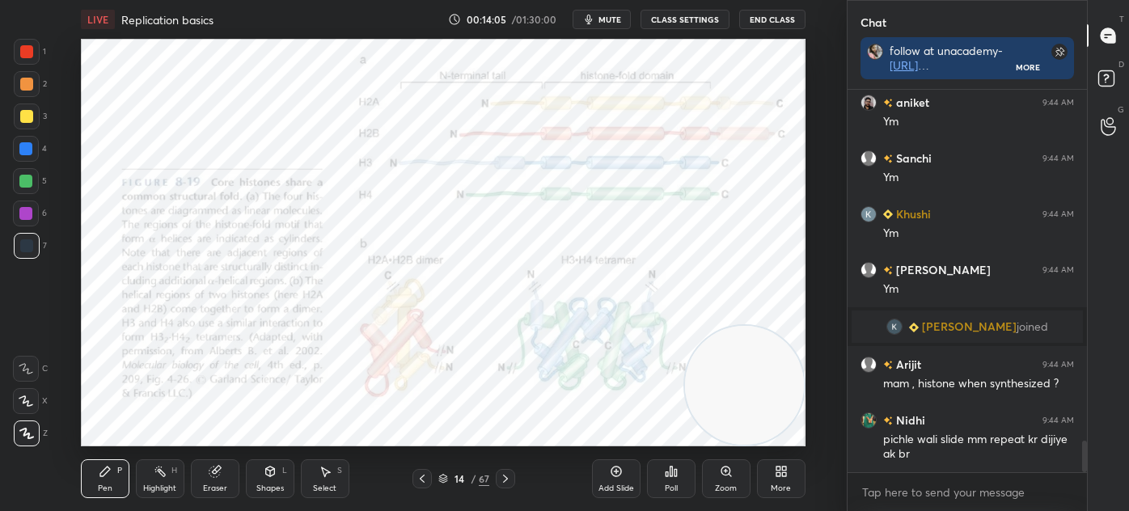
click at [422, 479] on icon at bounding box center [422, 478] width 13 height 13
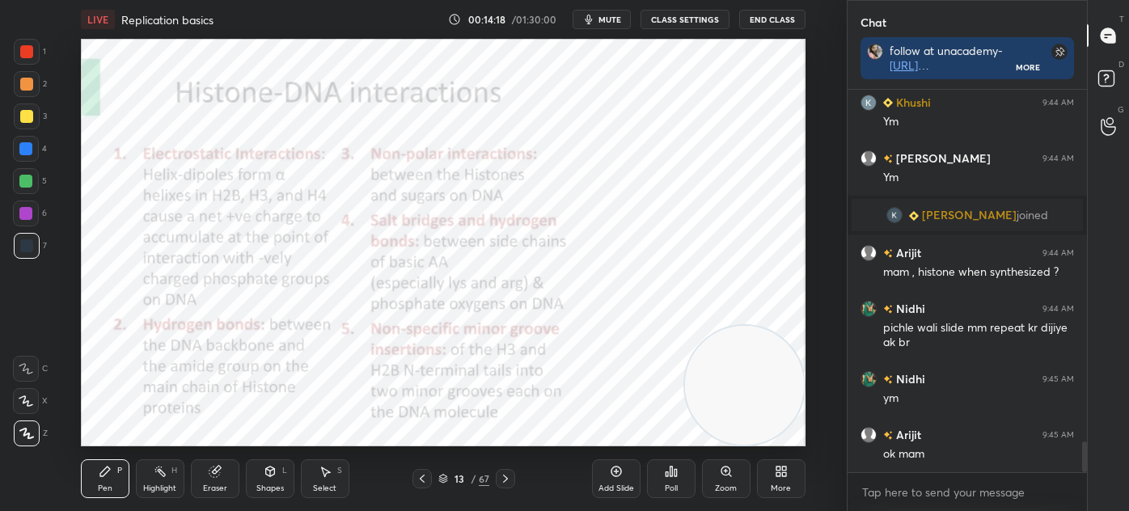
scroll to position [4382, 0]
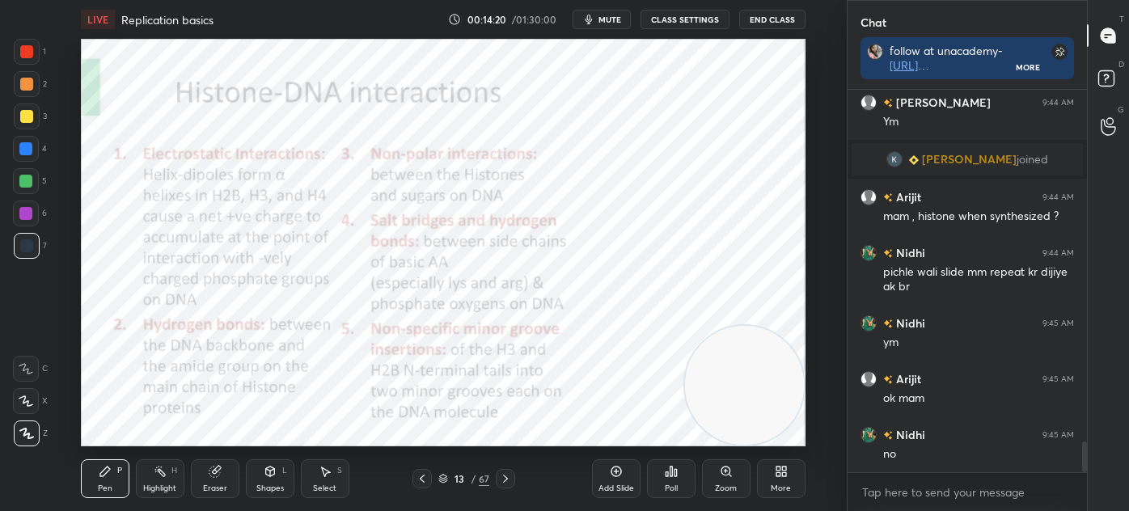
click at [507, 478] on icon at bounding box center [505, 478] width 13 height 13
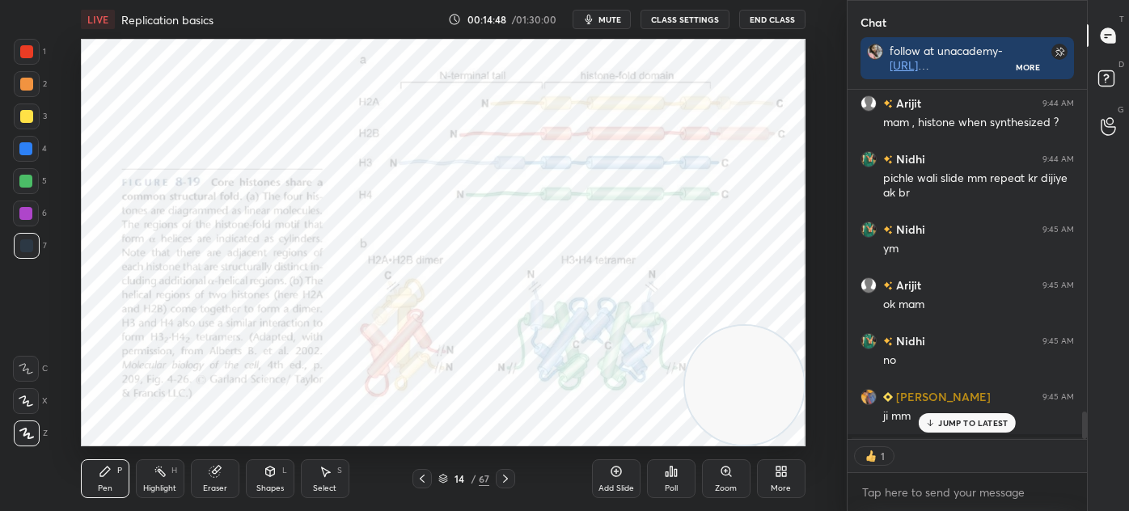
scroll to position [344, 234]
click at [942, 418] on p "JUMP TO LATEST" at bounding box center [973, 423] width 70 height 10
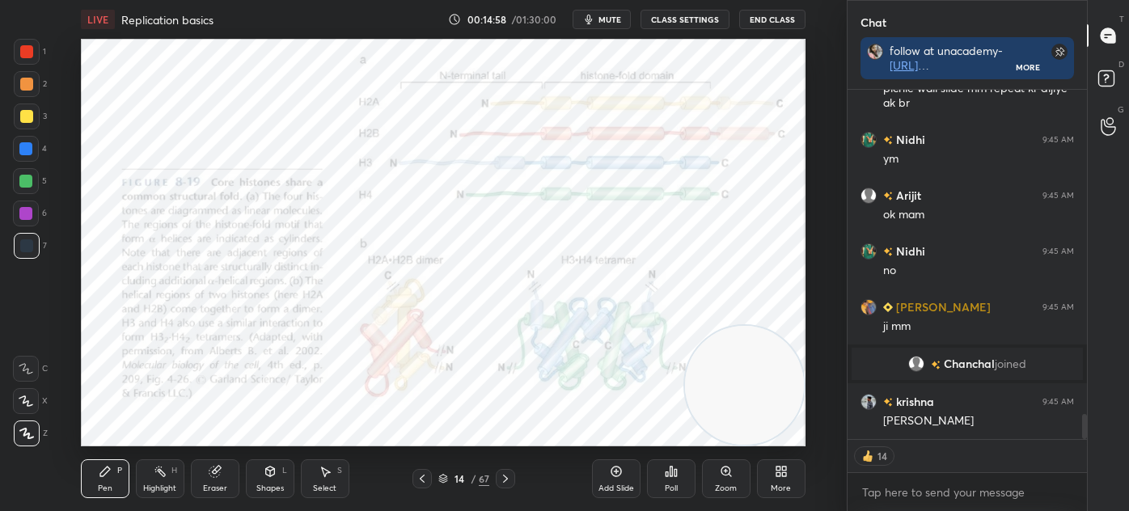
scroll to position [4621, 0]
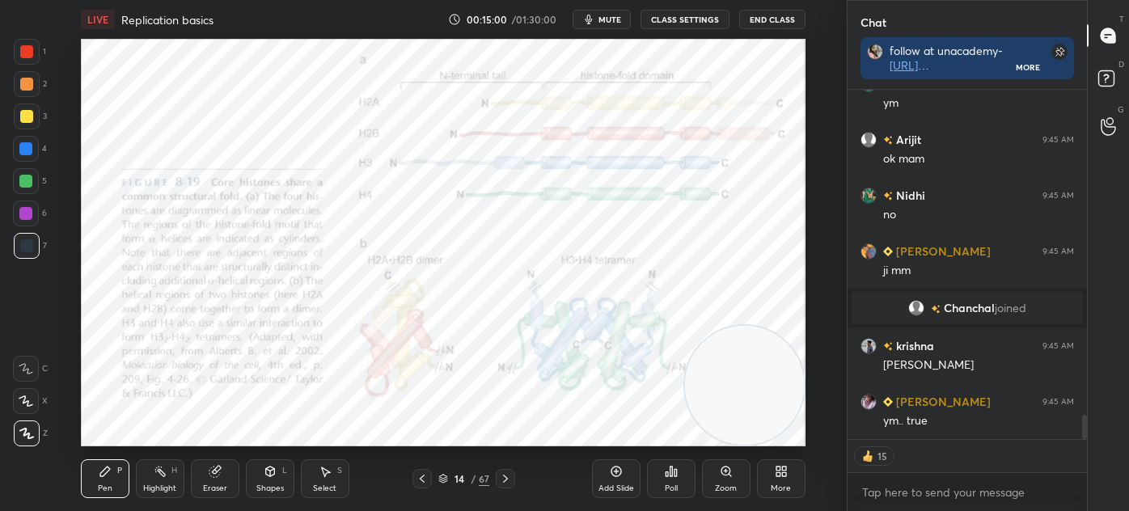
click at [510, 478] on icon at bounding box center [505, 478] width 13 height 13
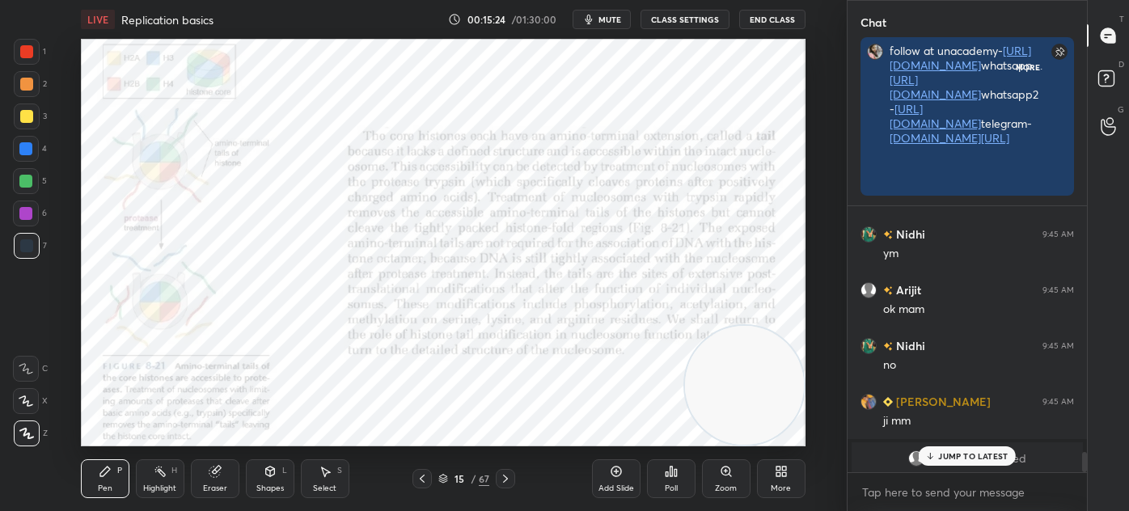
scroll to position [5, 4]
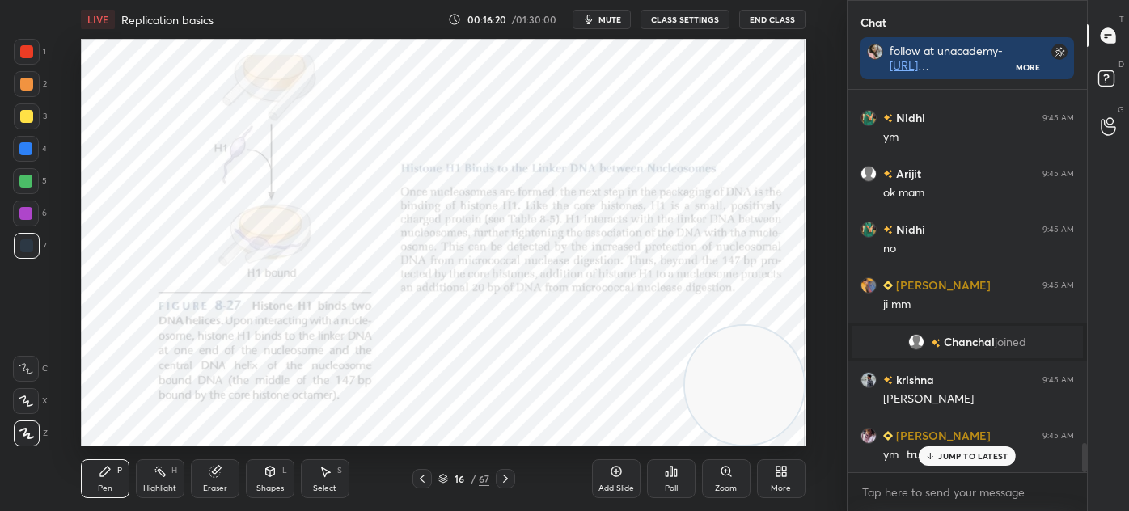
click at [217, 471] on icon at bounding box center [214, 471] width 11 height 11
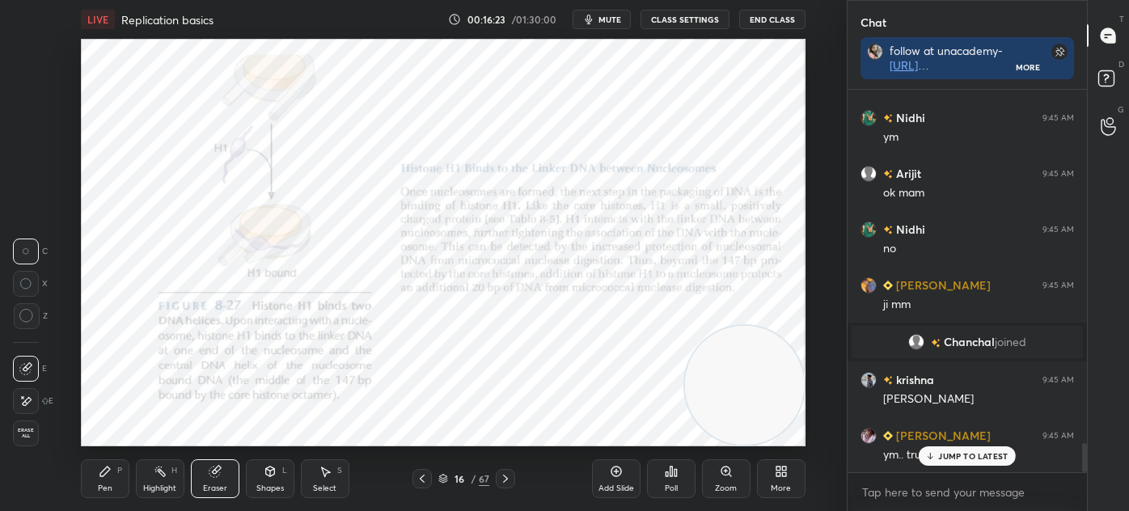
click at [112, 490] on div "Pen P" at bounding box center [105, 478] width 49 height 39
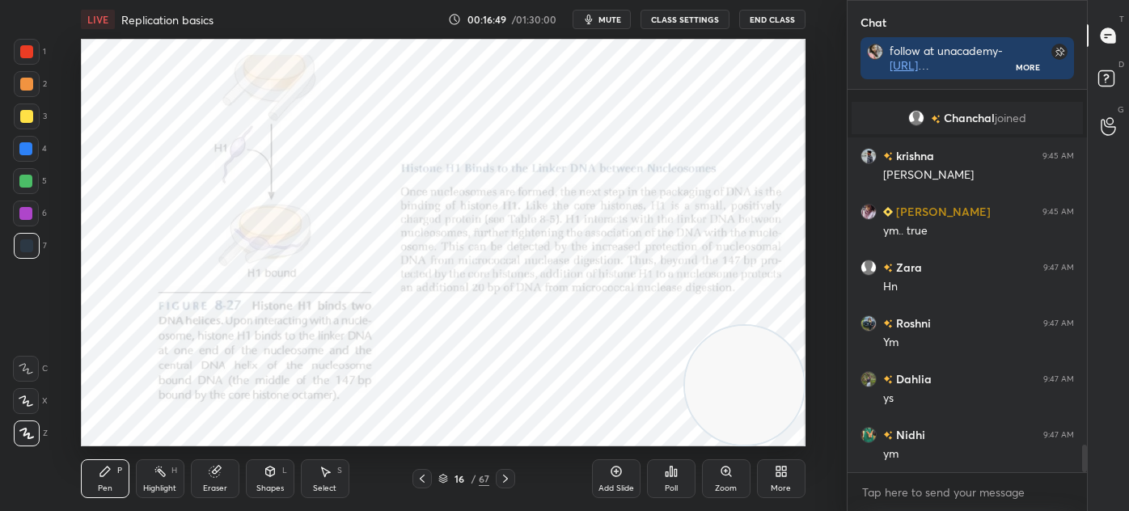
scroll to position [4867, 0]
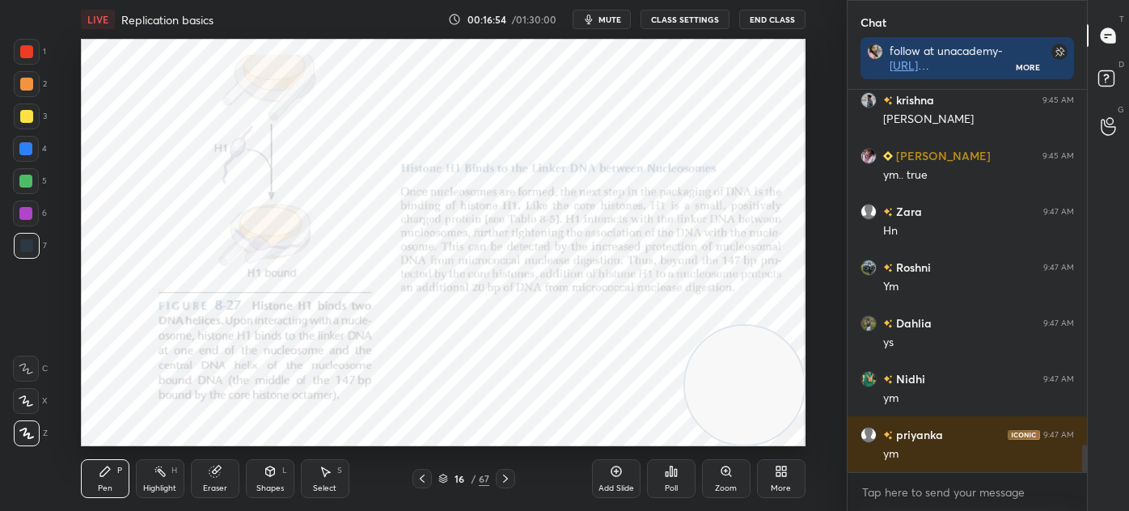
click at [30, 238] on div at bounding box center [27, 246] width 26 height 26
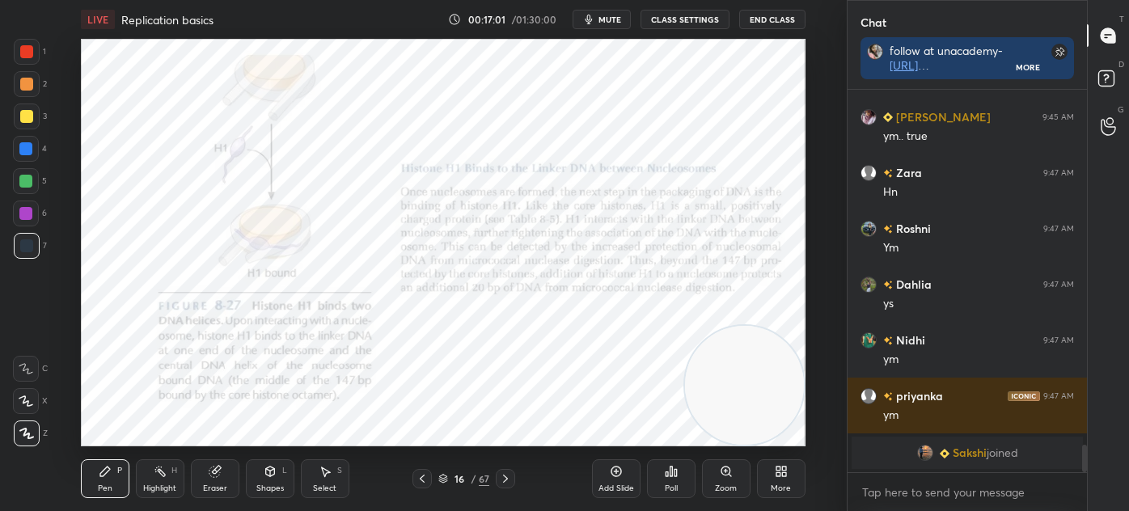
click at [38, 150] on div at bounding box center [26, 149] width 26 height 26
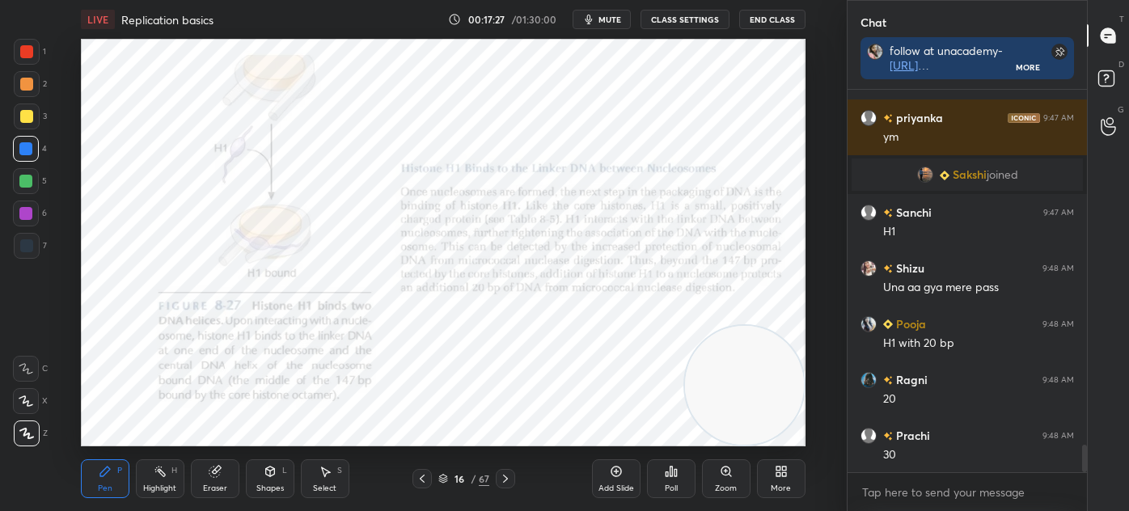
scroll to position [4993, 0]
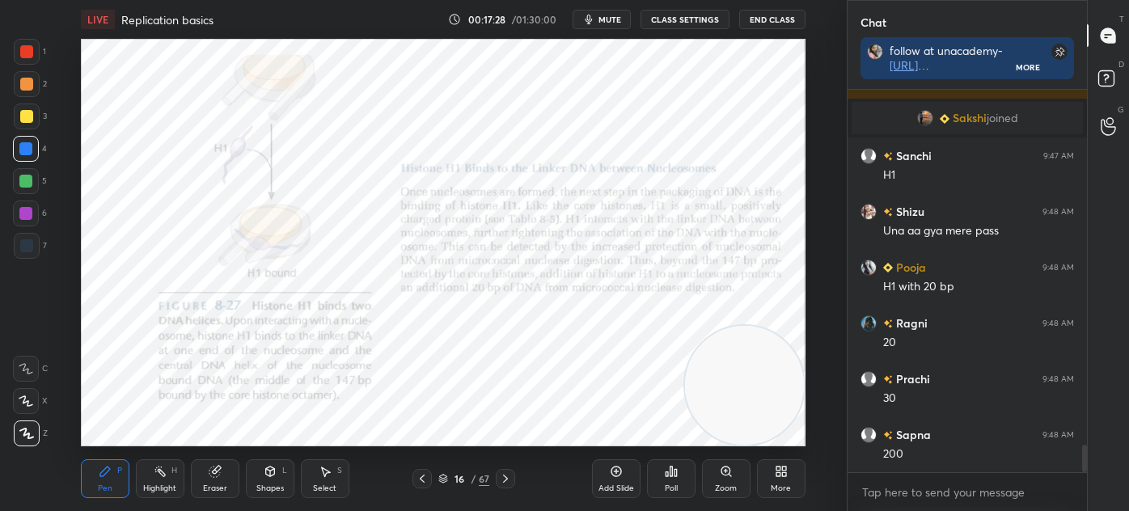
click at [218, 478] on icon at bounding box center [215, 471] width 13 height 13
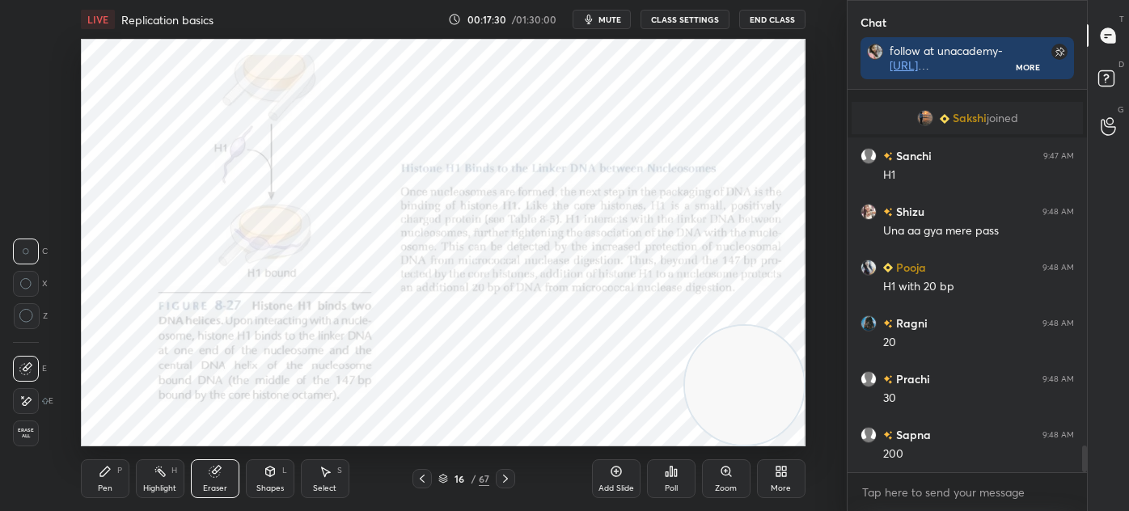
scroll to position [5049, 0]
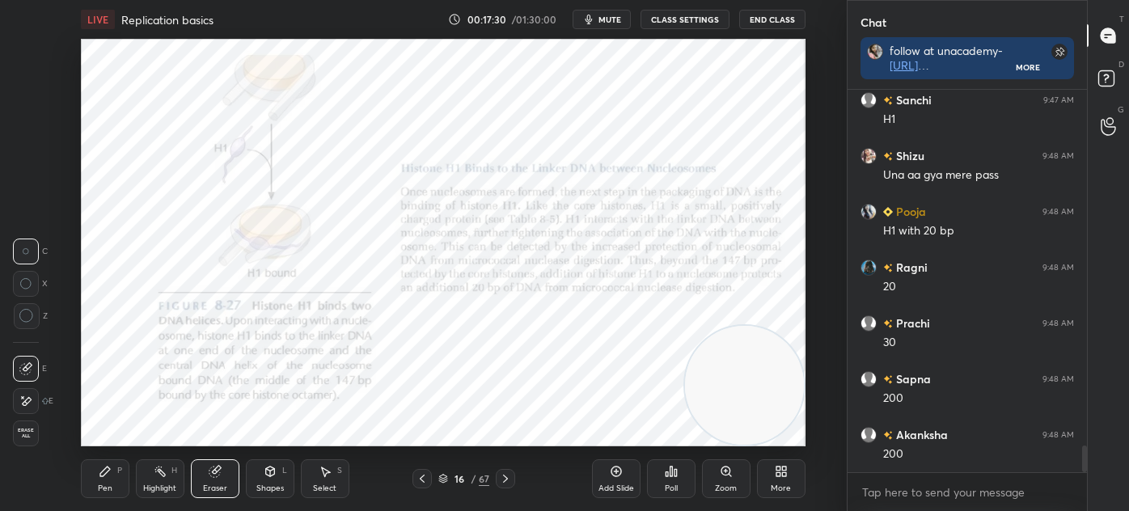
click at [90, 487] on div "Pen P" at bounding box center [105, 478] width 49 height 39
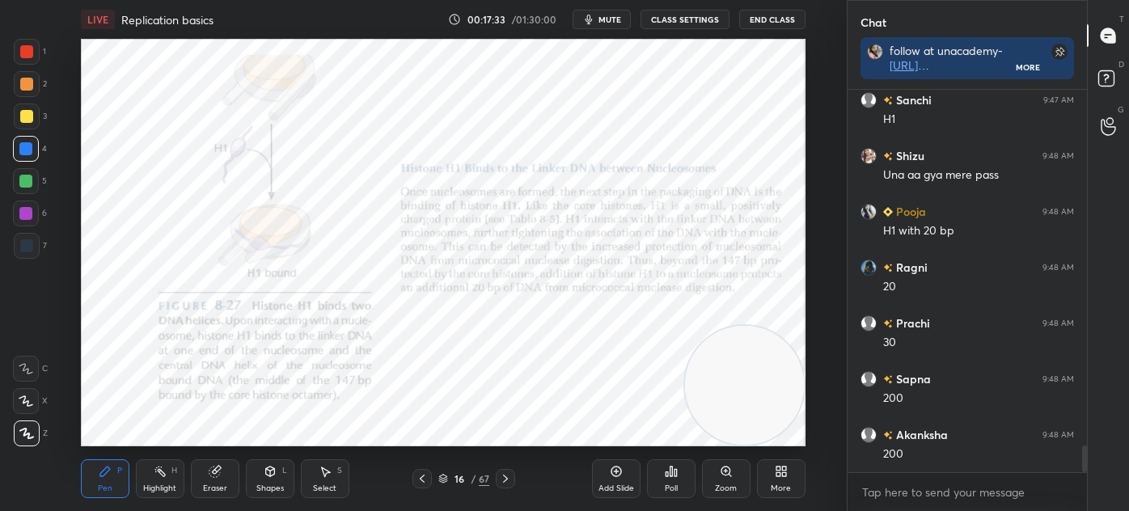
click at [504, 484] on icon at bounding box center [505, 478] width 13 height 13
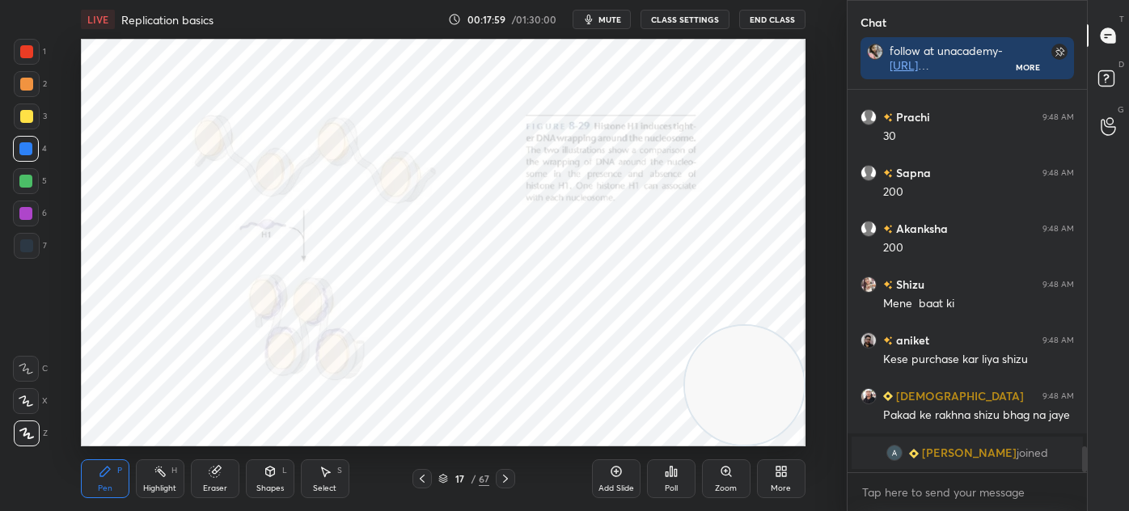
scroll to position [5130, 0]
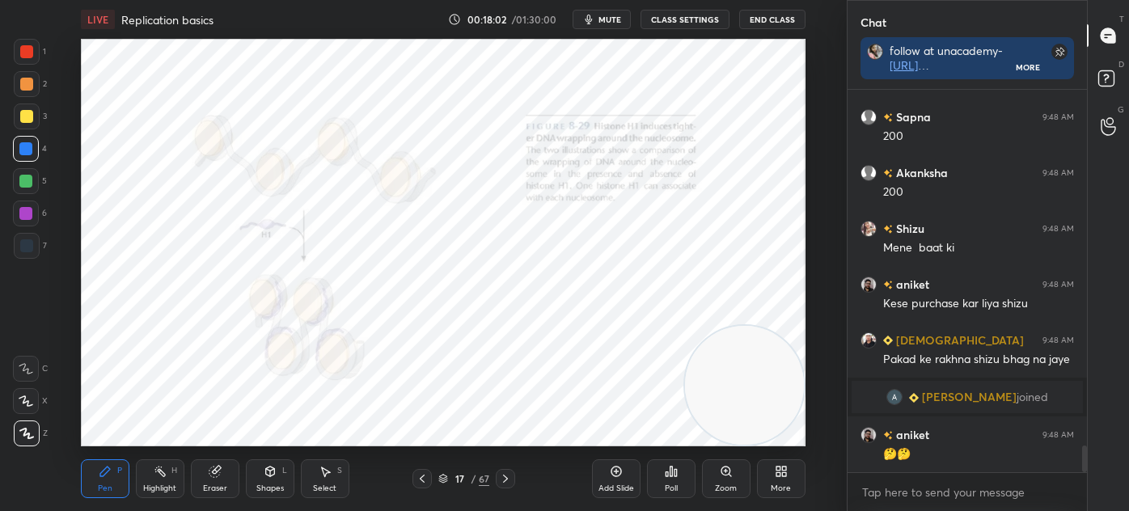
click at [222, 478] on div "Eraser" at bounding box center [215, 478] width 49 height 39
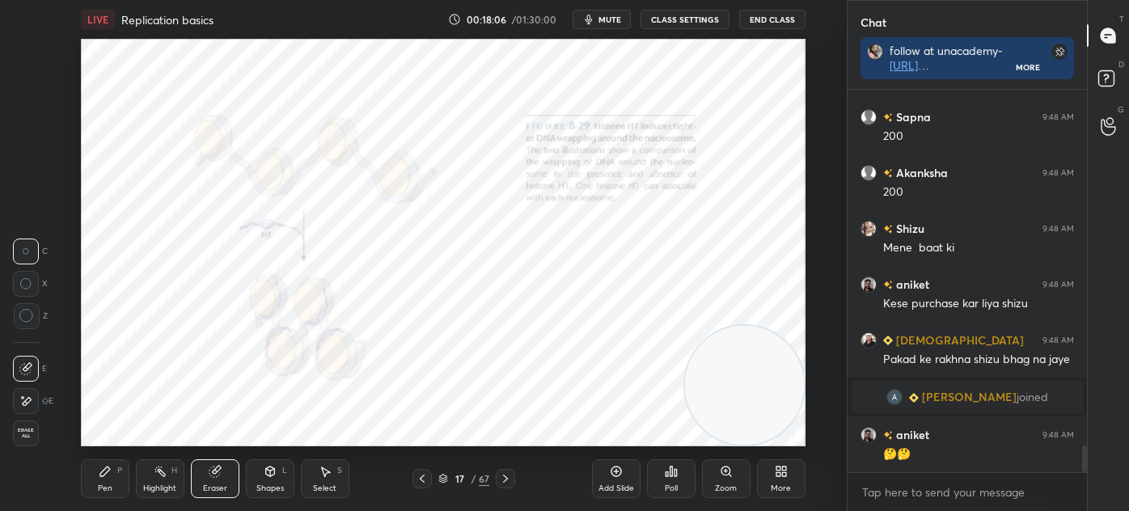
click at [108, 488] on div "Pen" at bounding box center [105, 488] width 15 height 8
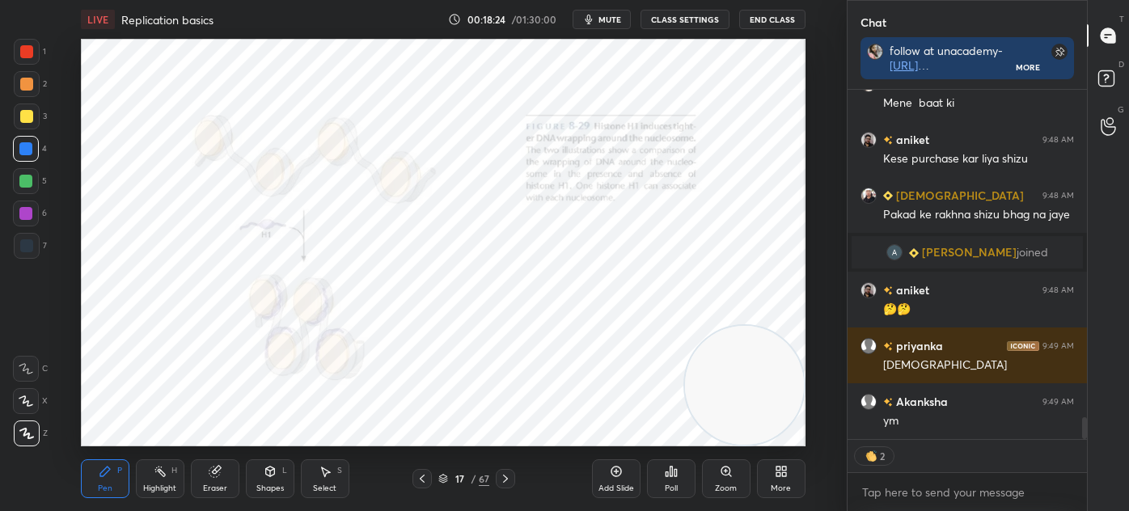
scroll to position [5331, 0]
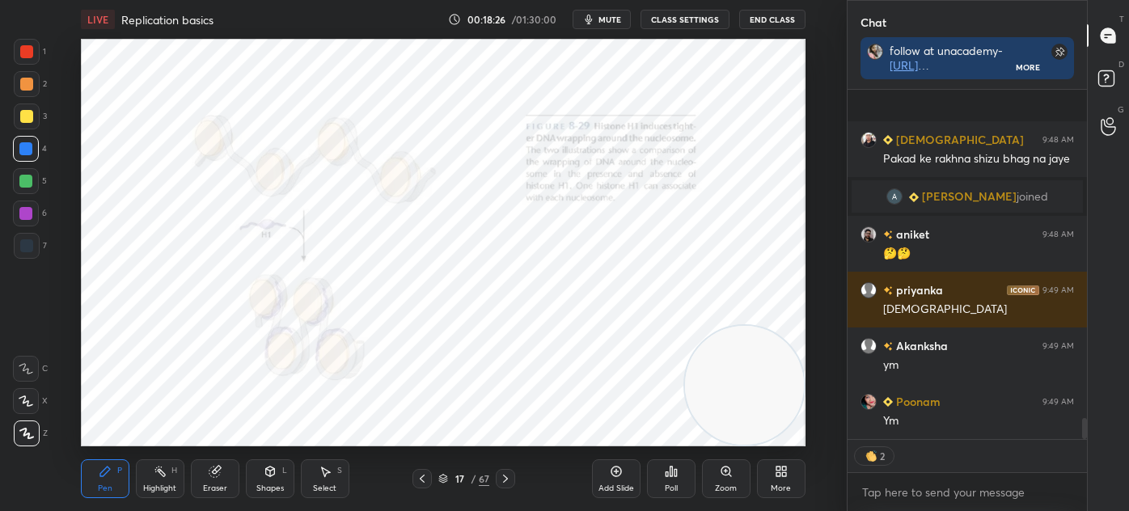
click at [507, 476] on icon at bounding box center [505, 478] width 13 height 13
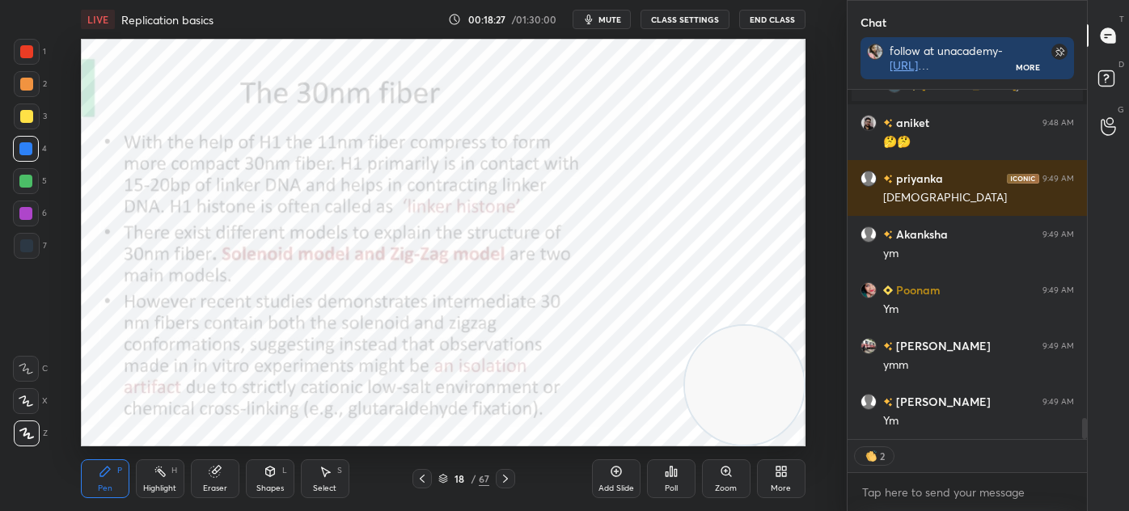
click at [272, 484] on div "Shapes" at bounding box center [269, 488] width 27 height 8
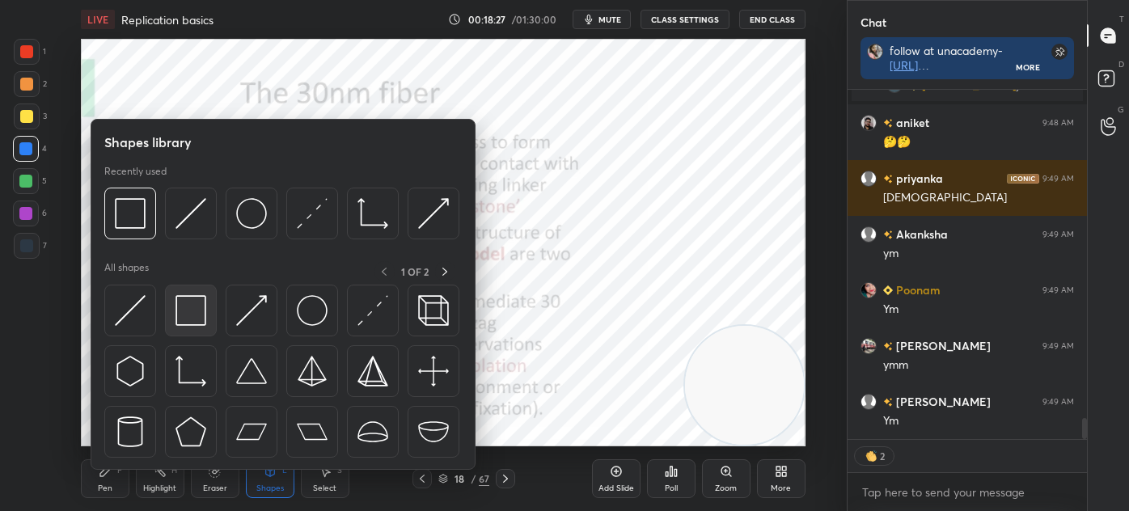
click at [184, 316] on img at bounding box center [190, 310] width 31 height 31
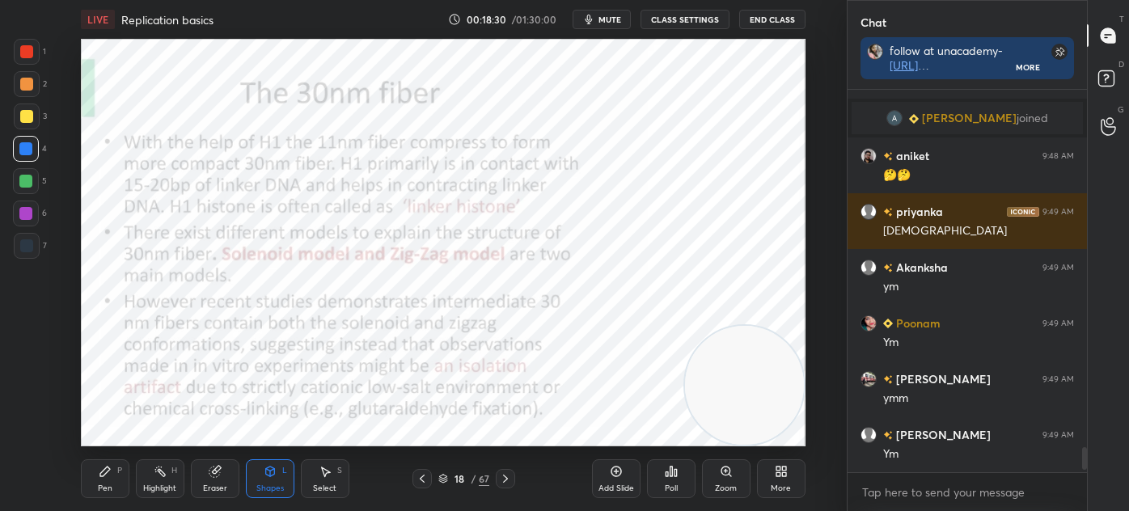
scroll to position [5408, 0]
click at [34, 246] on div at bounding box center [27, 246] width 26 height 26
click at [11, 52] on div "1 2 3 4 5 6 7 C X Z C X Z E E Erase all H H" at bounding box center [26, 242] width 52 height 407
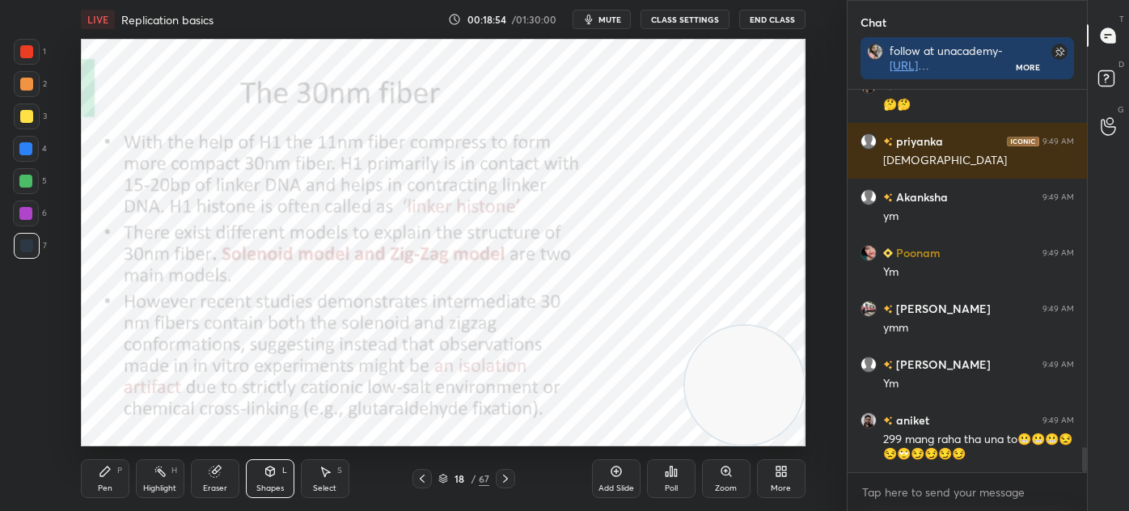
click at [25, 45] on div at bounding box center [26, 51] width 13 height 13
click at [114, 493] on div "Pen P" at bounding box center [105, 478] width 49 height 39
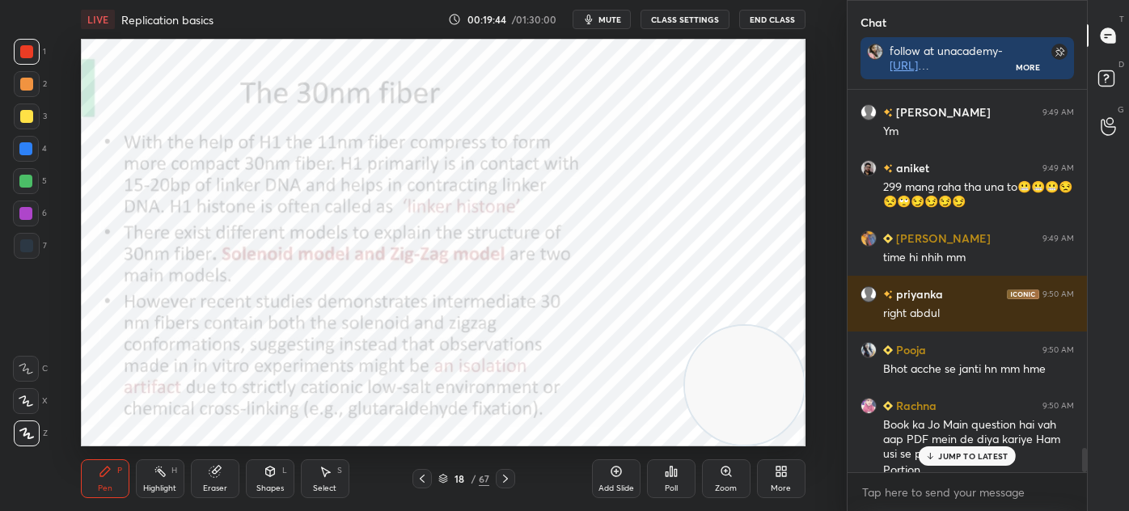
scroll to position [5747, 0]
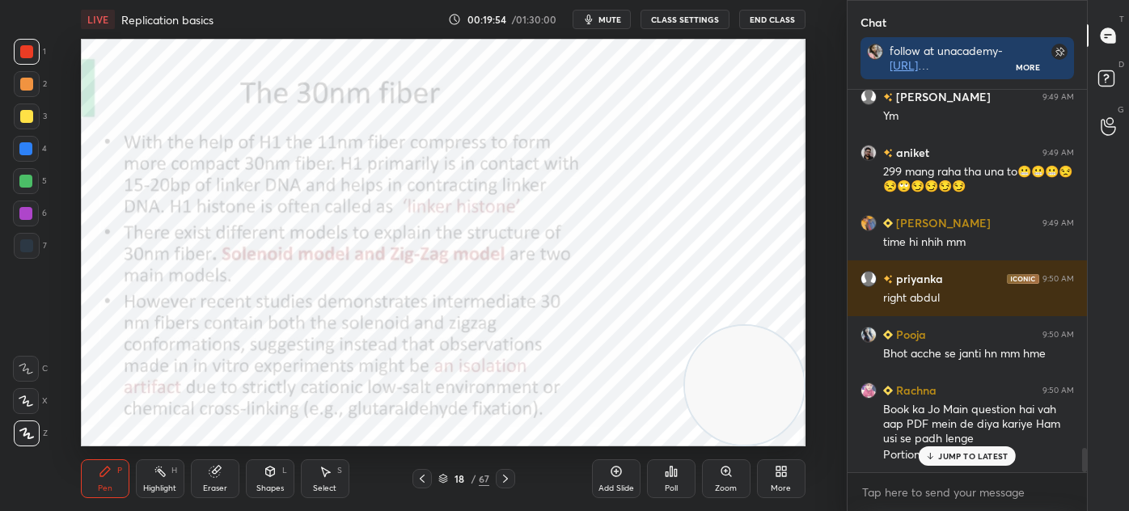
click at [32, 148] on div at bounding box center [25, 148] width 13 height 13
click at [169, 487] on div "Highlight" at bounding box center [159, 488] width 33 height 8
click at [277, 484] on div "Shapes" at bounding box center [269, 488] width 27 height 8
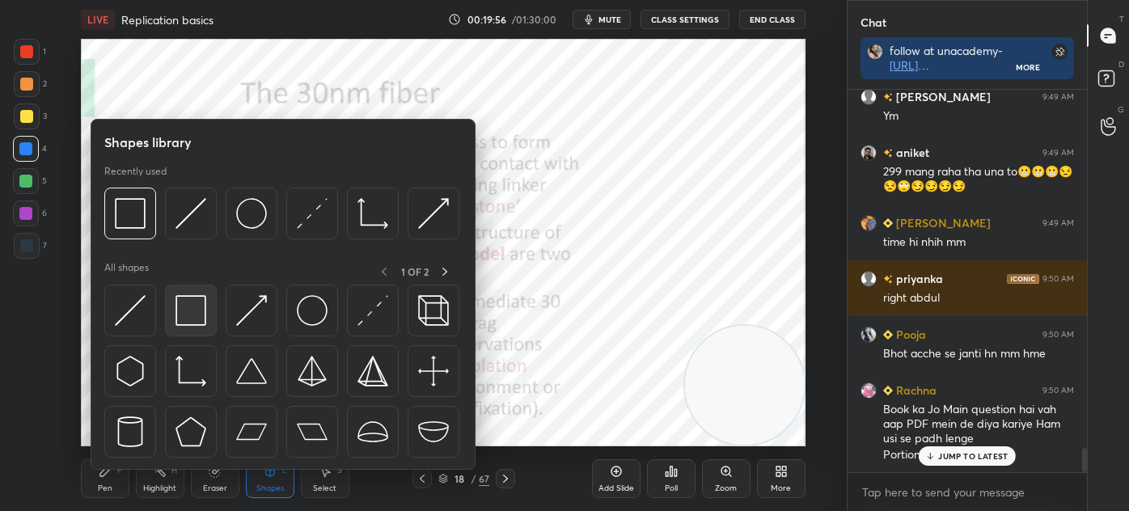
click at [195, 316] on img at bounding box center [190, 310] width 31 height 31
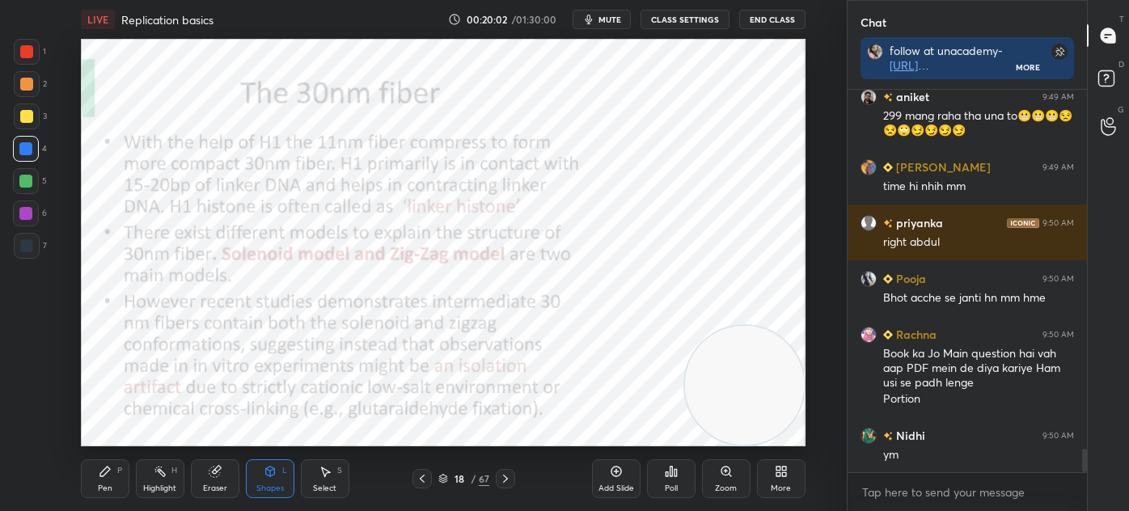
scroll to position [5860, 0]
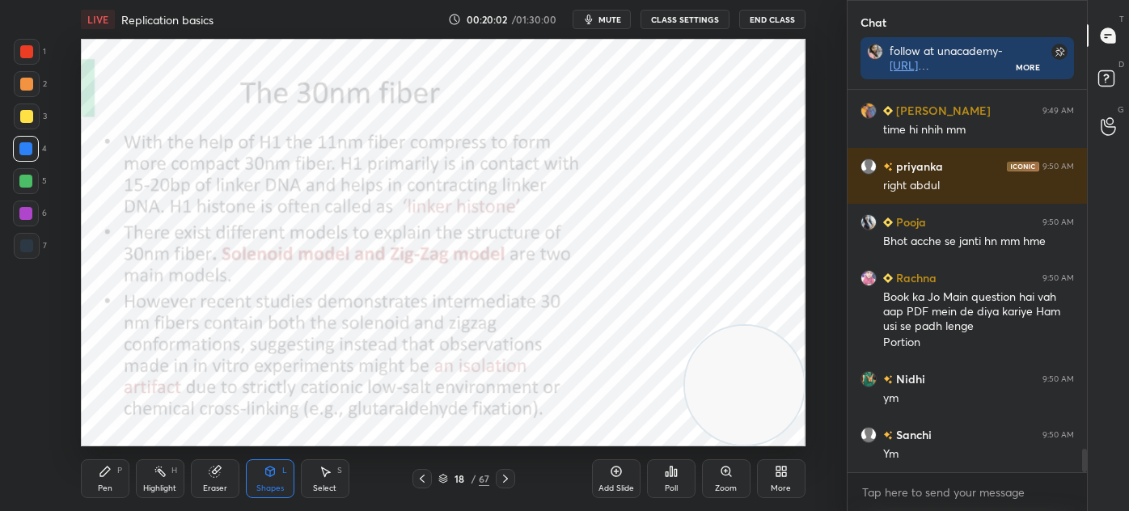
click at [420, 478] on icon at bounding box center [422, 479] width 5 height 8
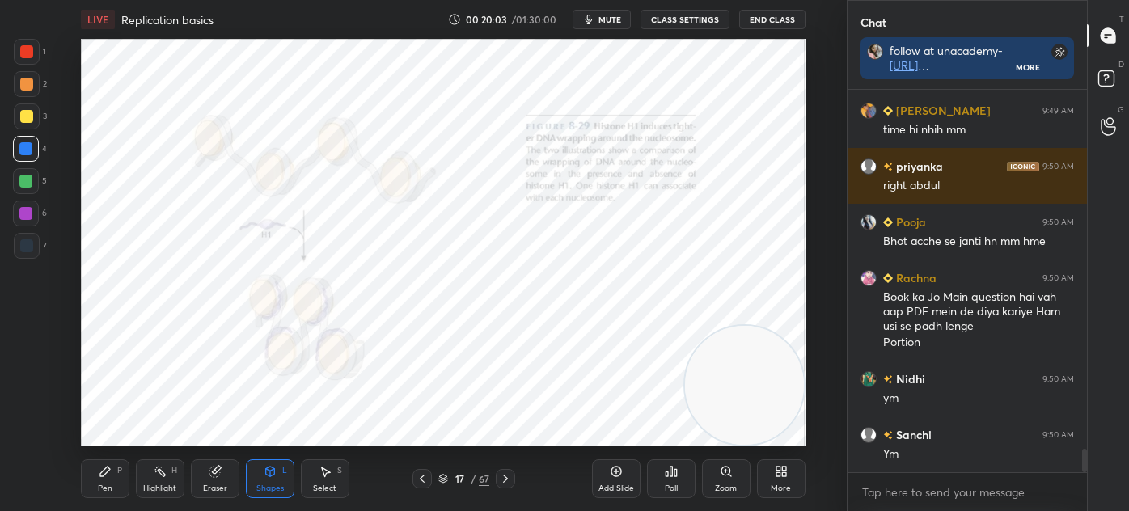
click at [103, 479] on div "Pen P" at bounding box center [105, 478] width 49 height 39
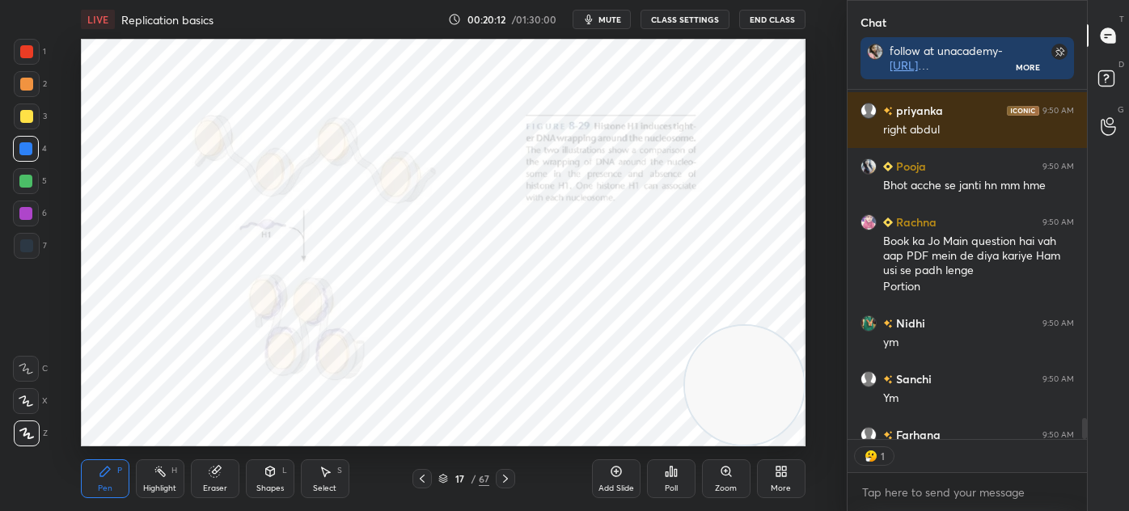
scroll to position [5, 4]
click at [508, 479] on icon at bounding box center [505, 478] width 13 height 13
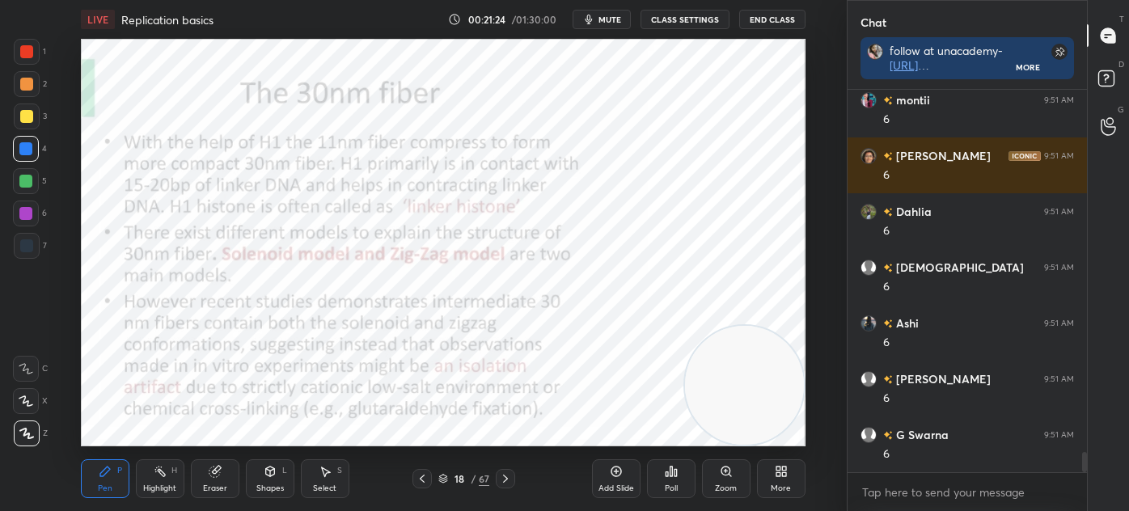
scroll to position [6983, 0]
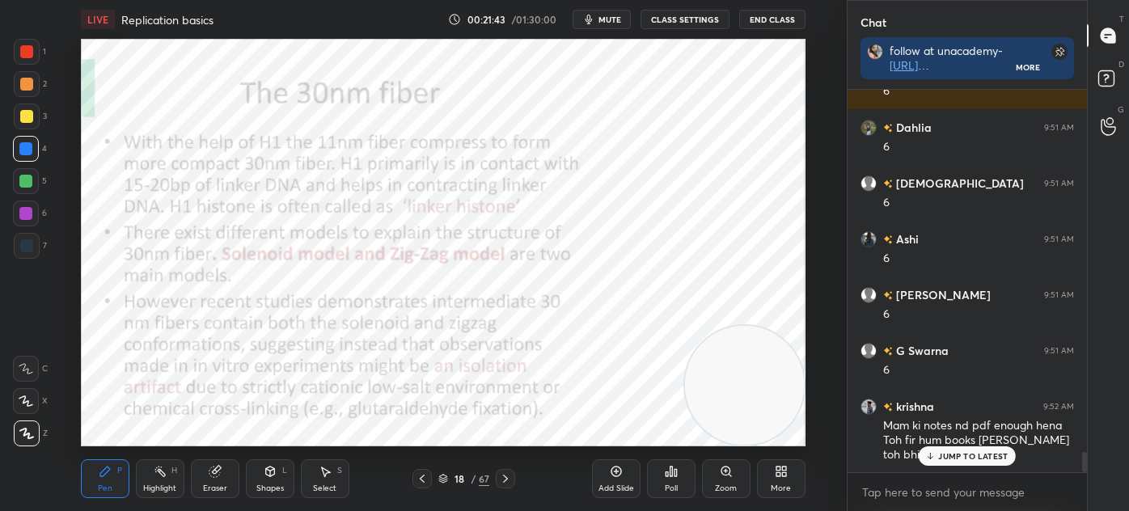
click at [611, 475] on icon at bounding box center [616, 471] width 13 height 13
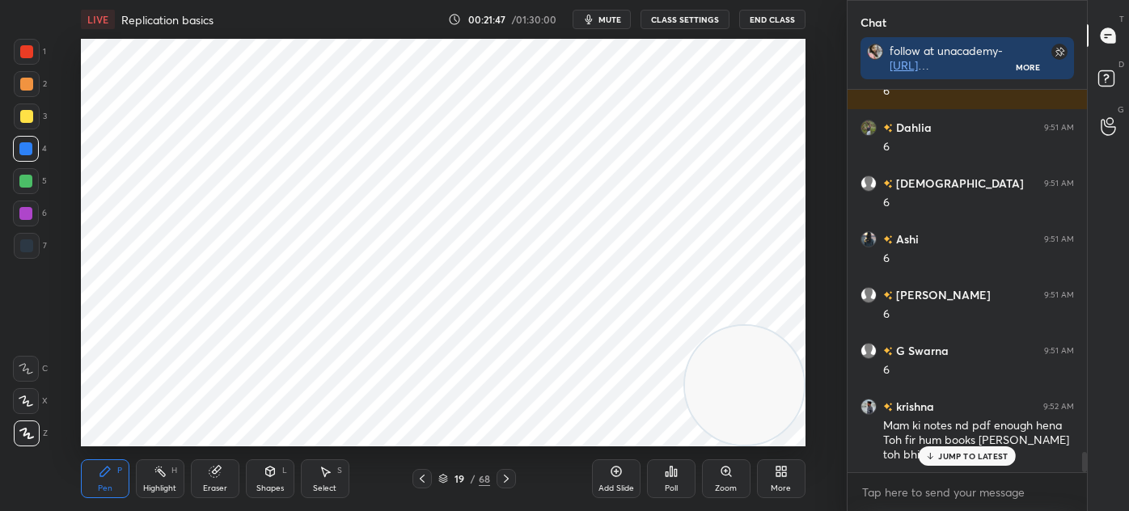
click at [267, 476] on icon at bounding box center [270, 471] width 13 height 13
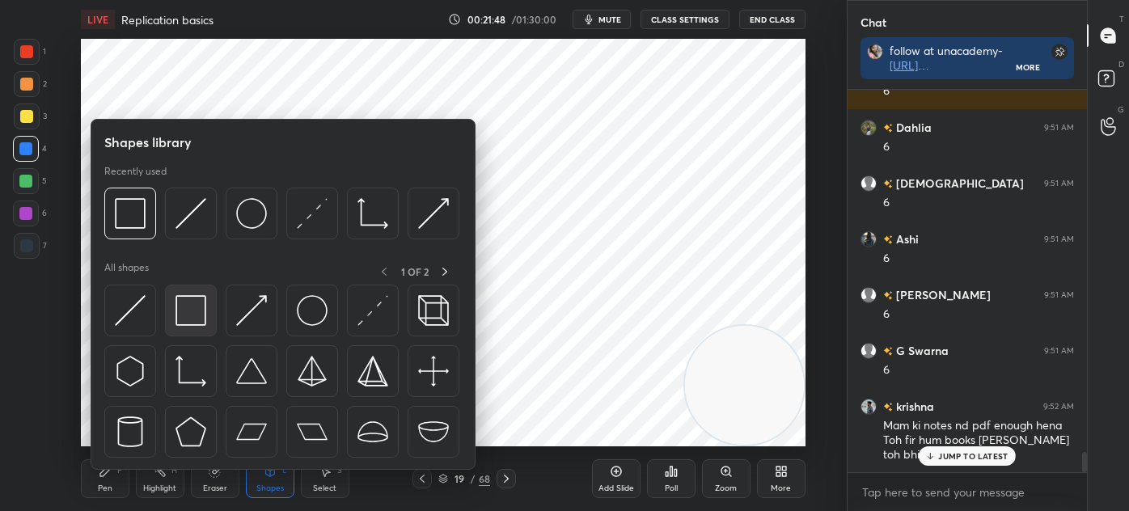
click at [186, 310] on img at bounding box center [190, 310] width 31 height 31
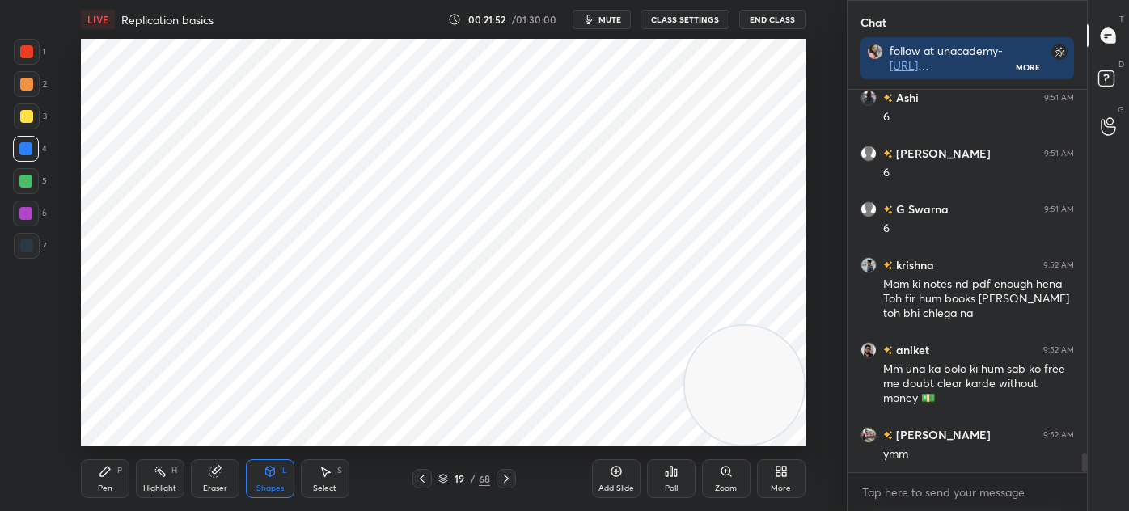
scroll to position [7235, 0]
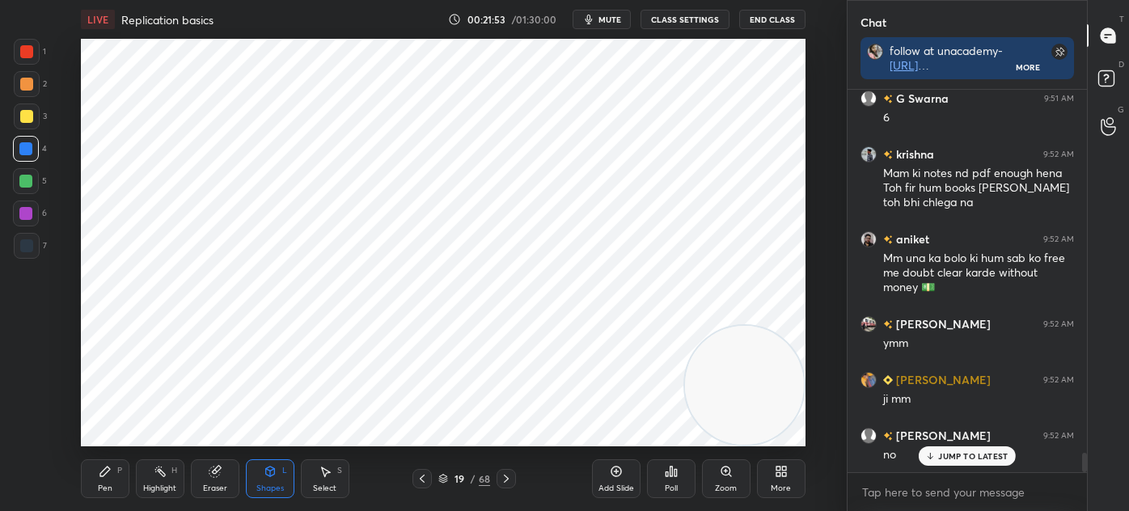
click at [27, 247] on div at bounding box center [26, 245] width 13 height 13
click at [105, 476] on icon at bounding box center [105, 471] width 13 height 13
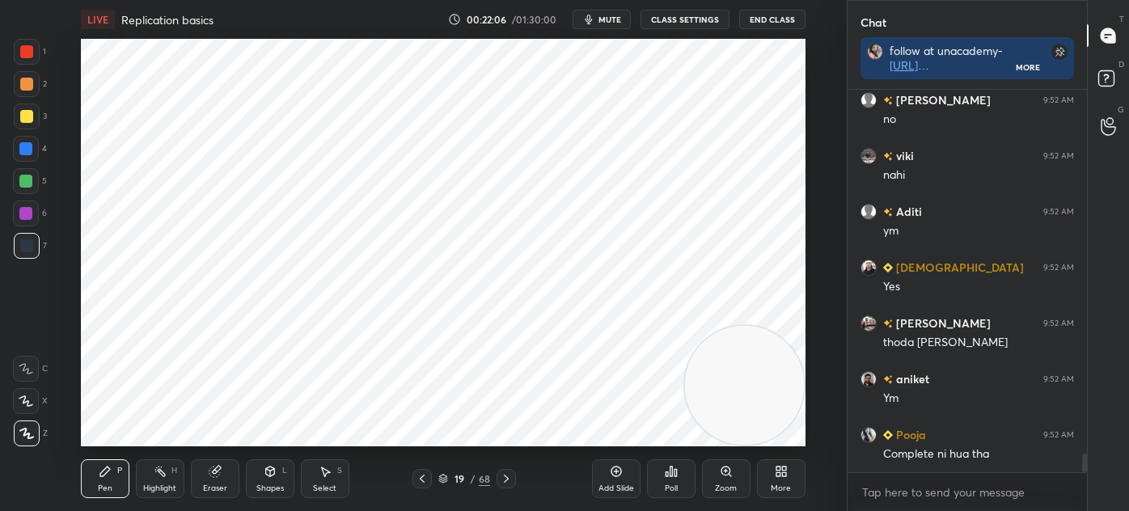
scroll to position [7625, 0]
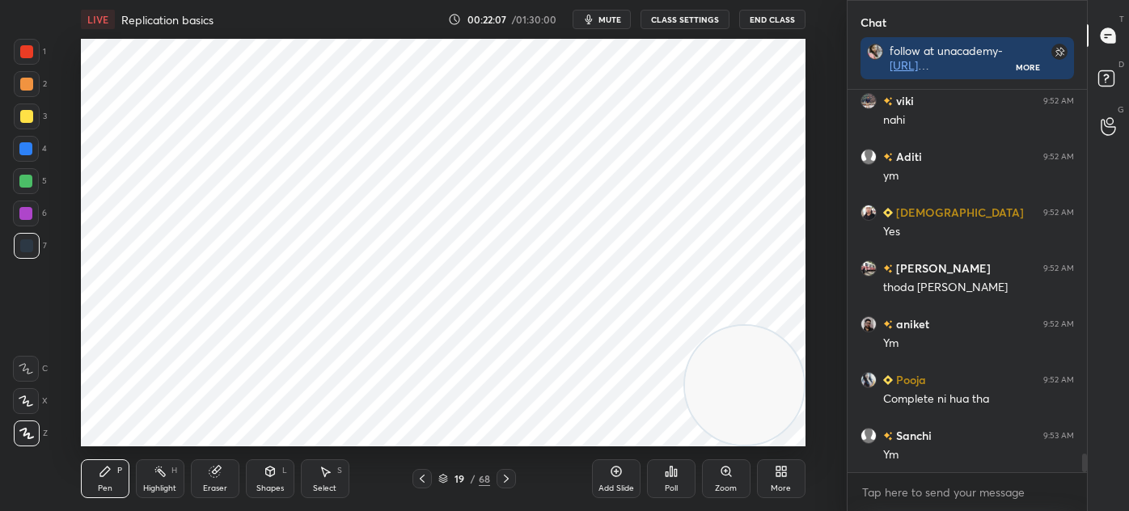
click at [30, 61] on div at bounding box center [27, 52] width 26 height 26
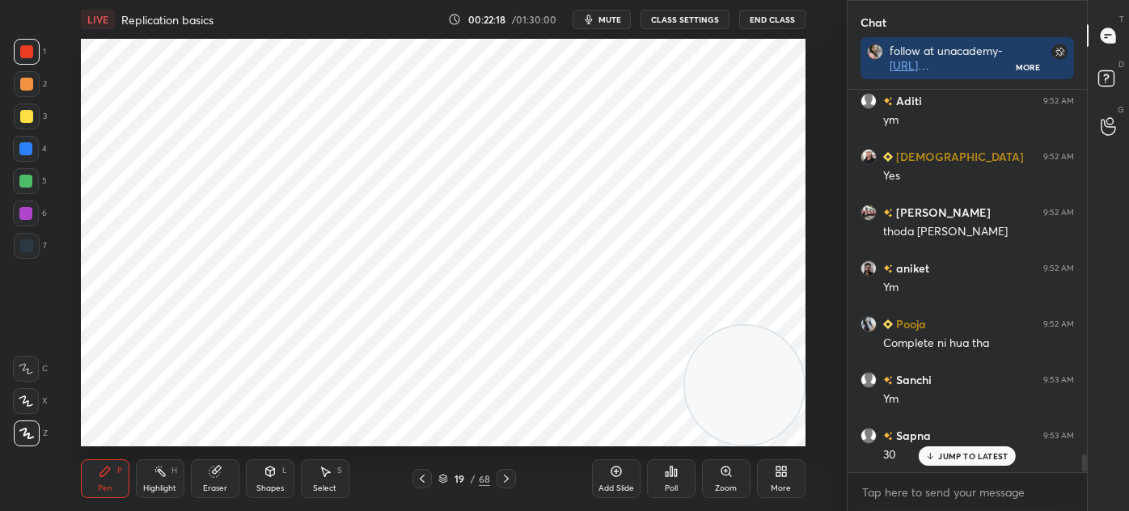
click at [26, 251] on div at bounding box center [26, 245] width 13 height 13
click at [29, 247] on div at bounding box center [26, 245] width 13 height 13
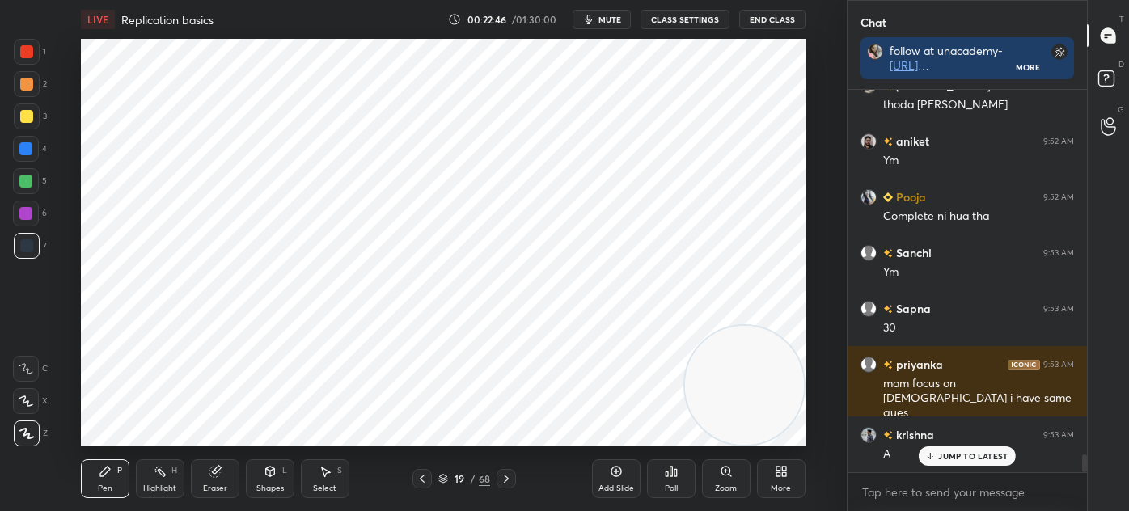
scroll to position [7974, 0]
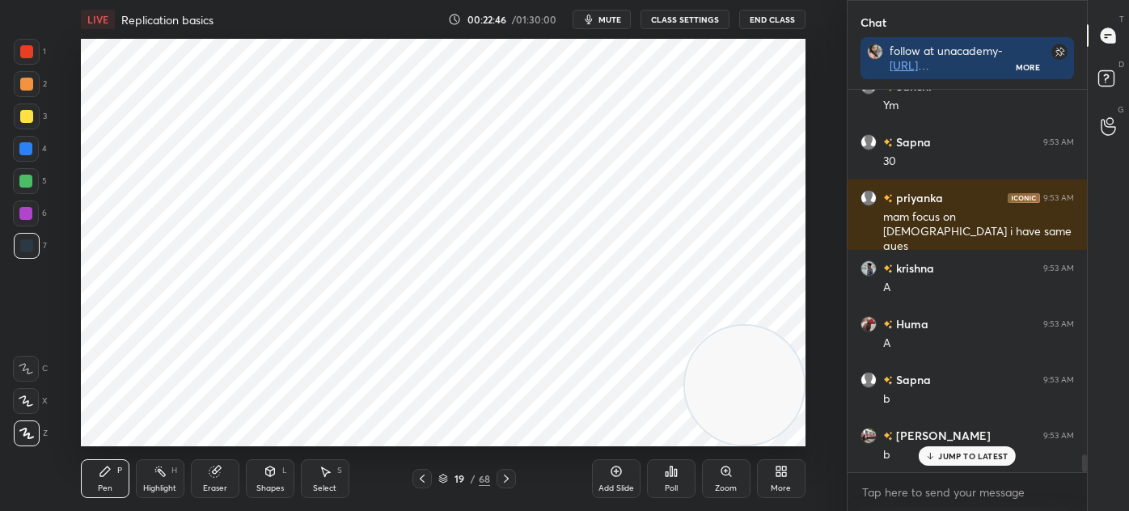
click at [169, 480] on div "Highlight H" at bounding box center [160, 478] width 49 height 39
click at [29, 432] on icon at bounding box center [26, 432] width 8 height 8
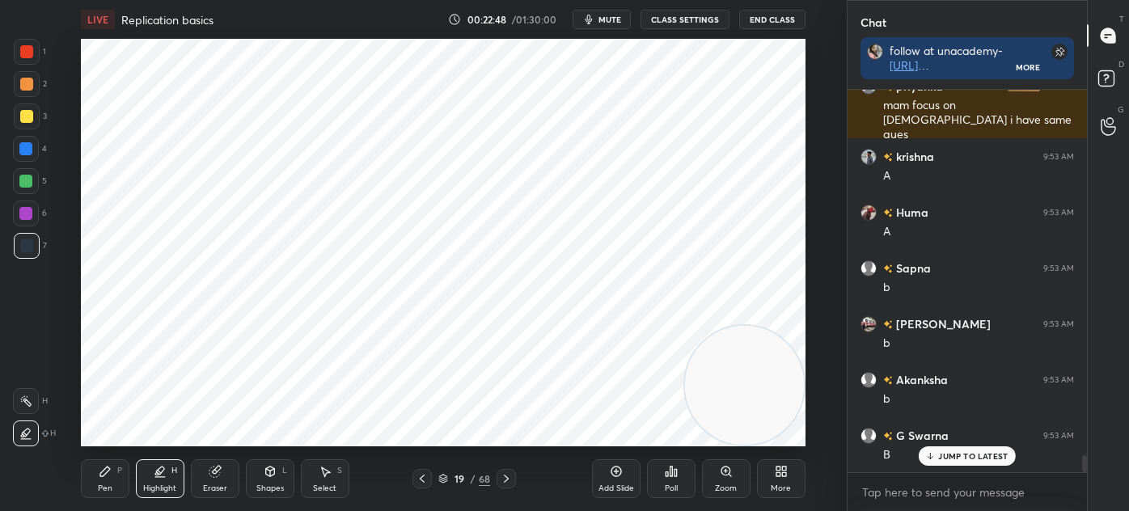
click at [26, 57] on div at bounding box center [26, 51] width 13 height 13
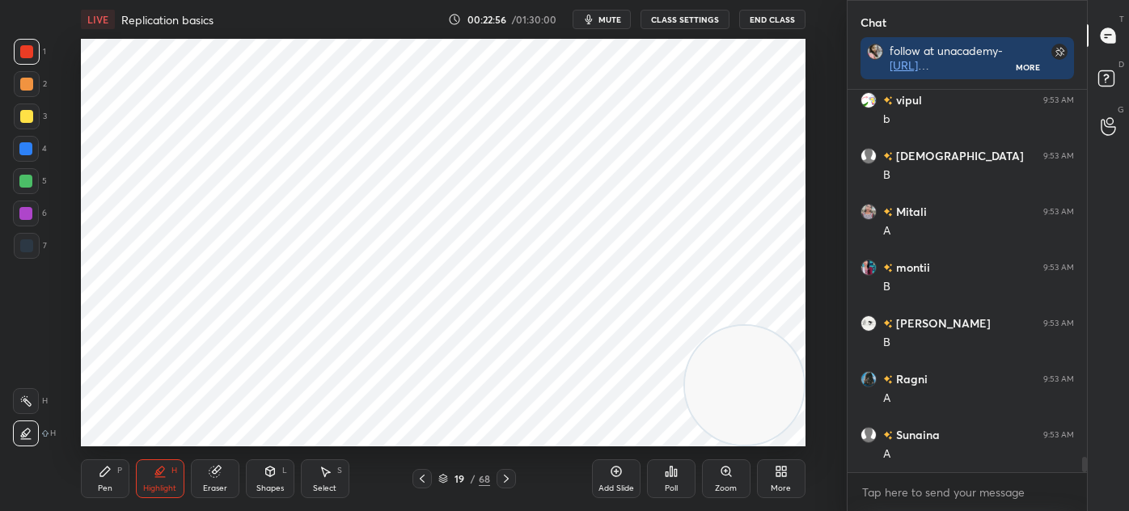
scroll to position [9258, 0]
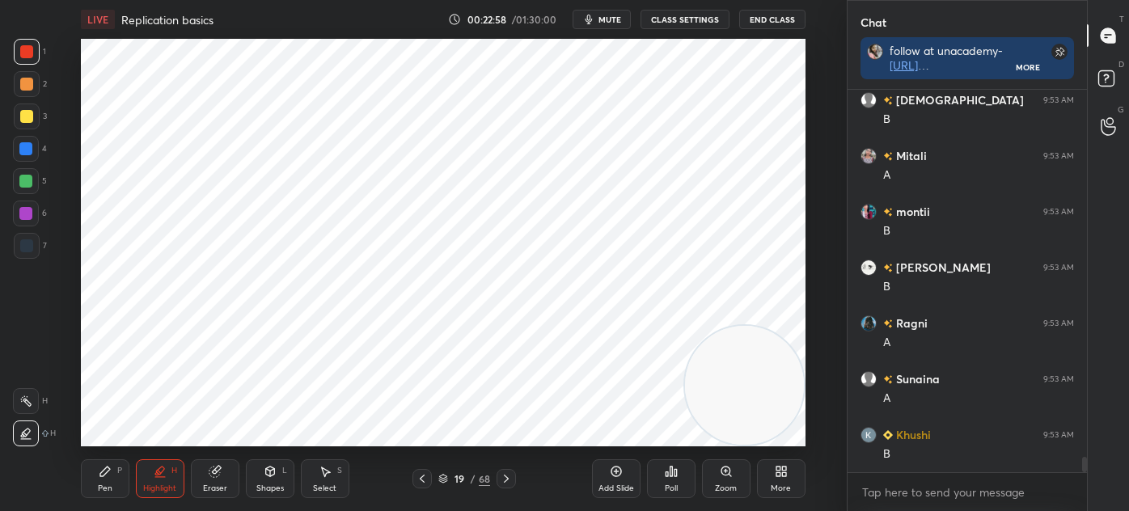
click at [27, 245] on div at bounding box center [26, 245] width 13 height 13
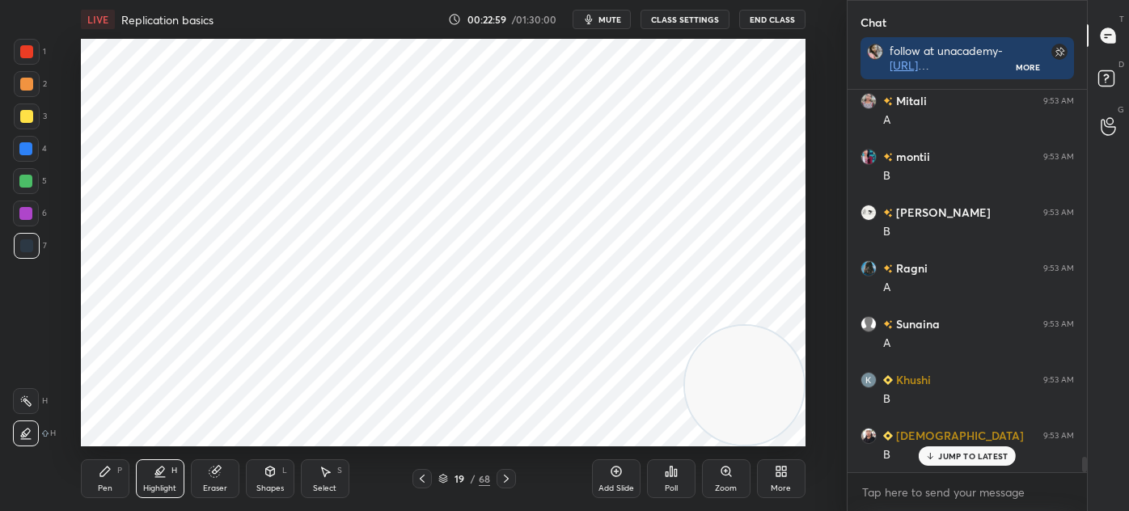
click at [33, 60] on div at bounding box center [27, 52] width 26 height 26
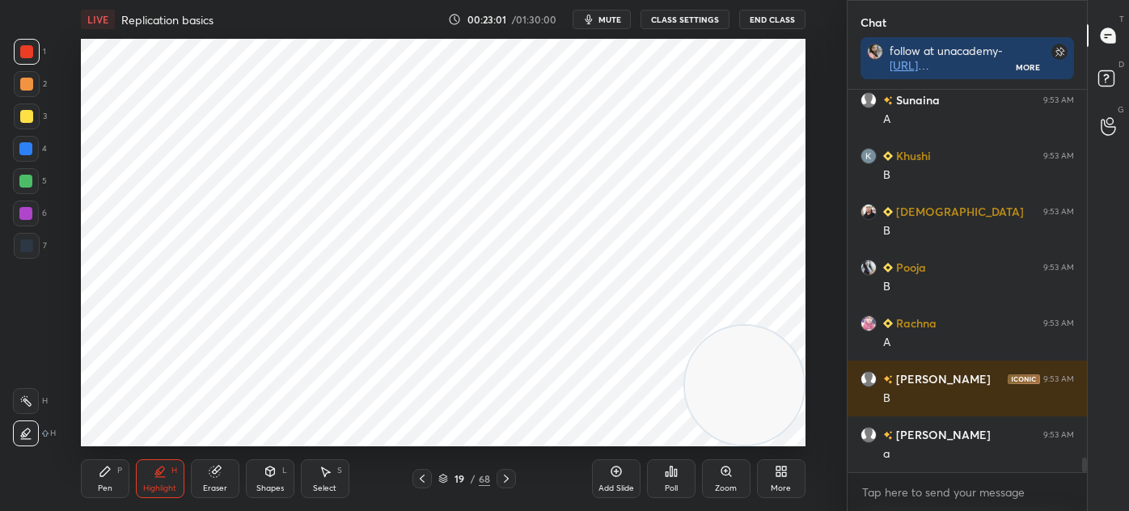
scroll to position [5, 4]
click at [32, 255] on div at bounding box center [27, 246] width 26 height 26
click at [110, 478] on icon at bounding box center [105, 471] width 13 height 13
click at [20, 245] on div at bounding box center [26, 245] width 13 height 13
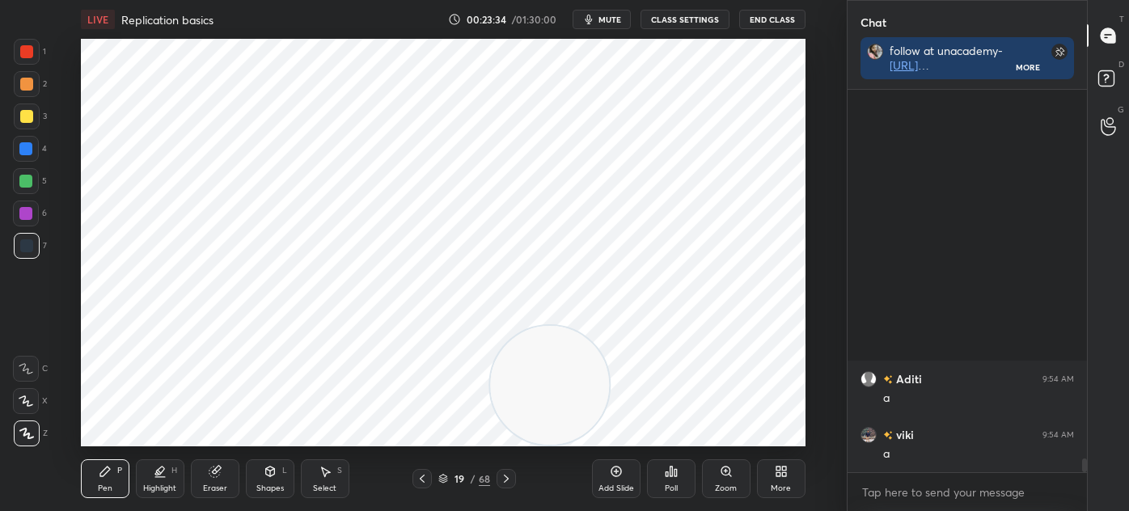
scroll to position [10374, 0]
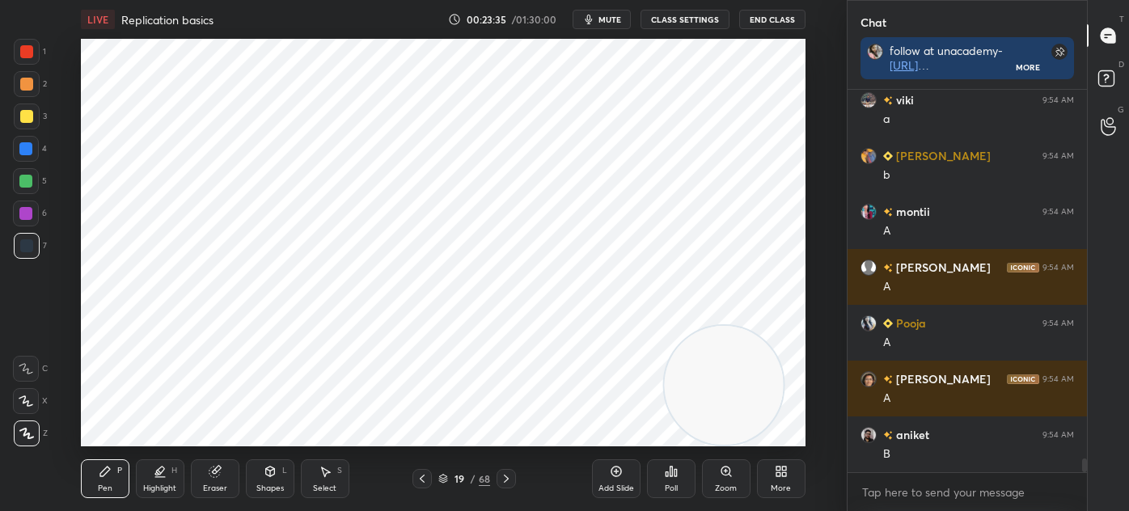
click at [32, 246] on div at bounding box center [26, 245] width 13 height 13
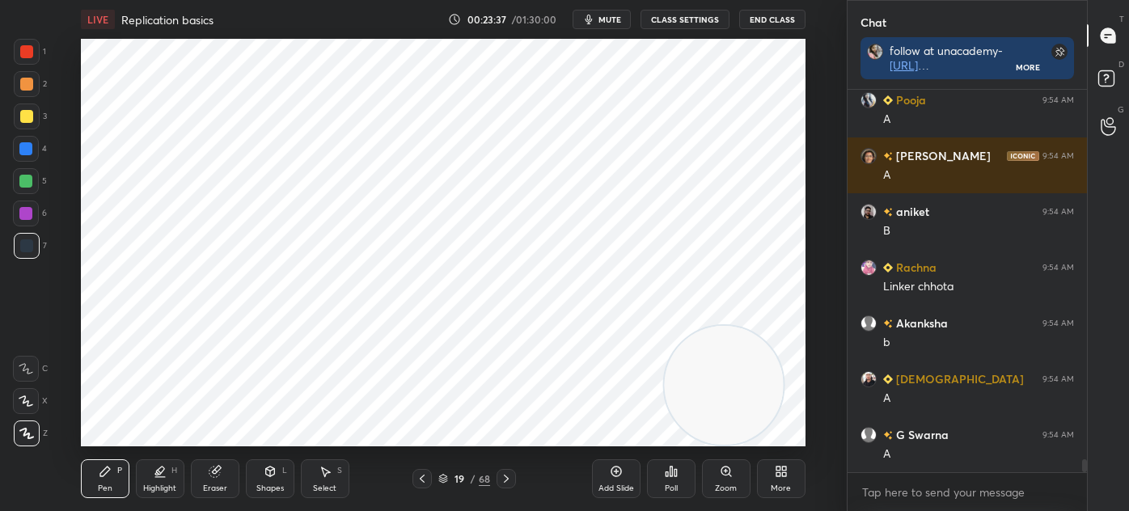
scroll to position [10708, 0]
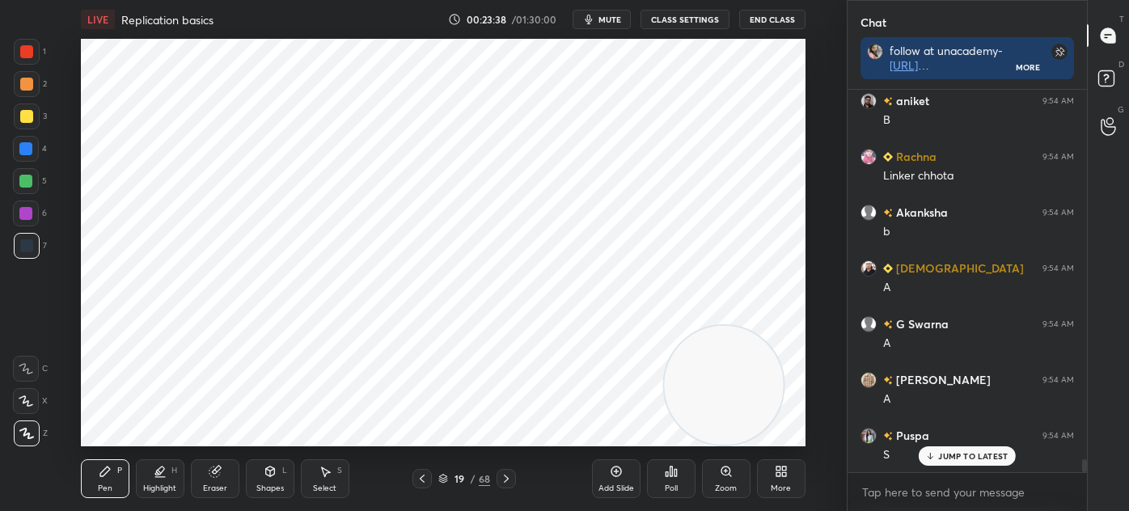
click at [336, 487] on div "Select S" at bounding box center [325, 478] width 49 height 39
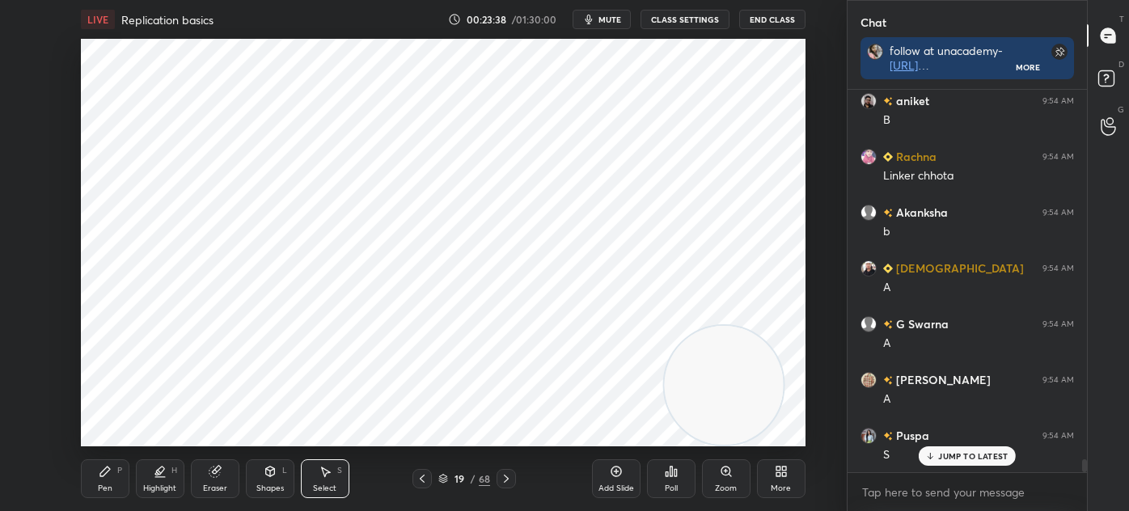
scroll to position [10802, 0]
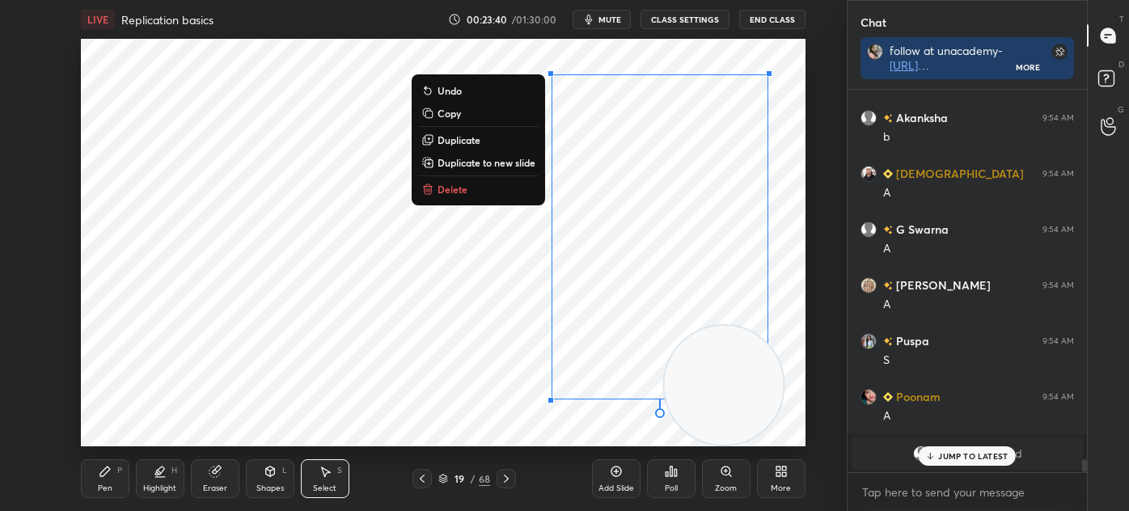
click at [479, 189] on button "Delete" at bounding box center [478, 188] width 120 height 19
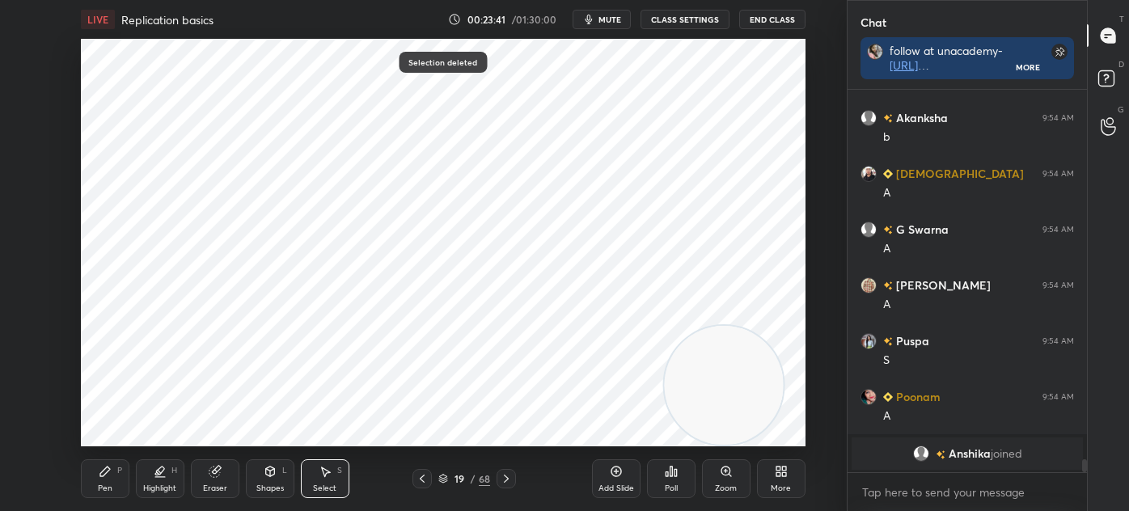
scroll to position [10859, 0]
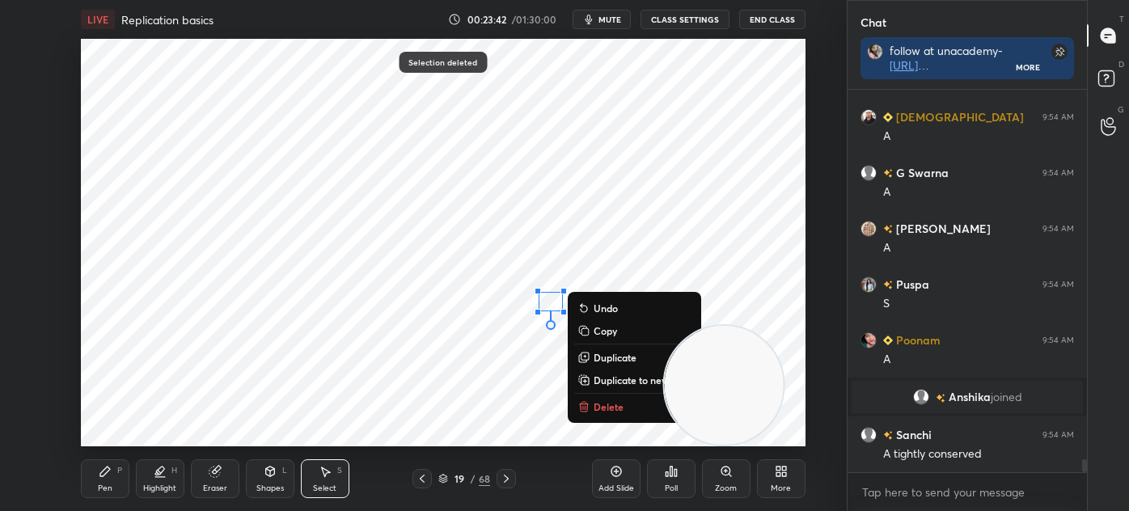
click at [597, 399] on button "Delete" at bounding box center [634, 406] width 120 height 19
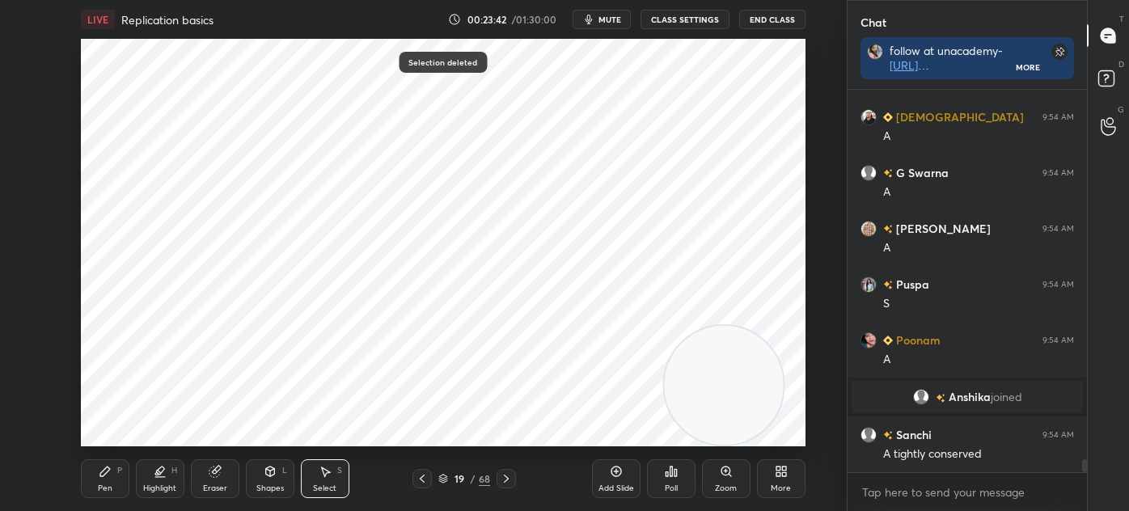
scroll to position [10915, 0]
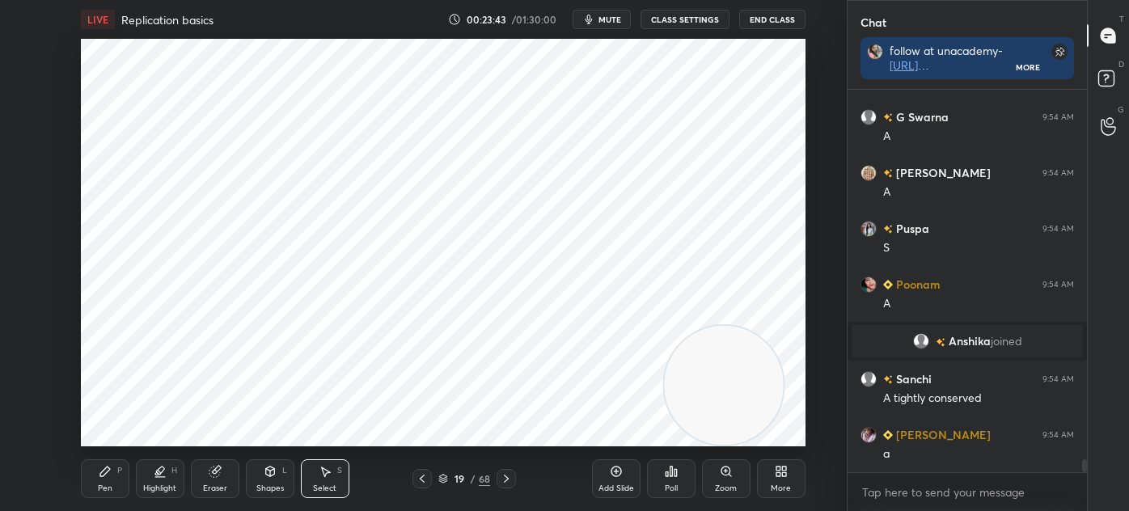
click at [110, 474] on icon at bounding box center [105, 471] width 13 height 13
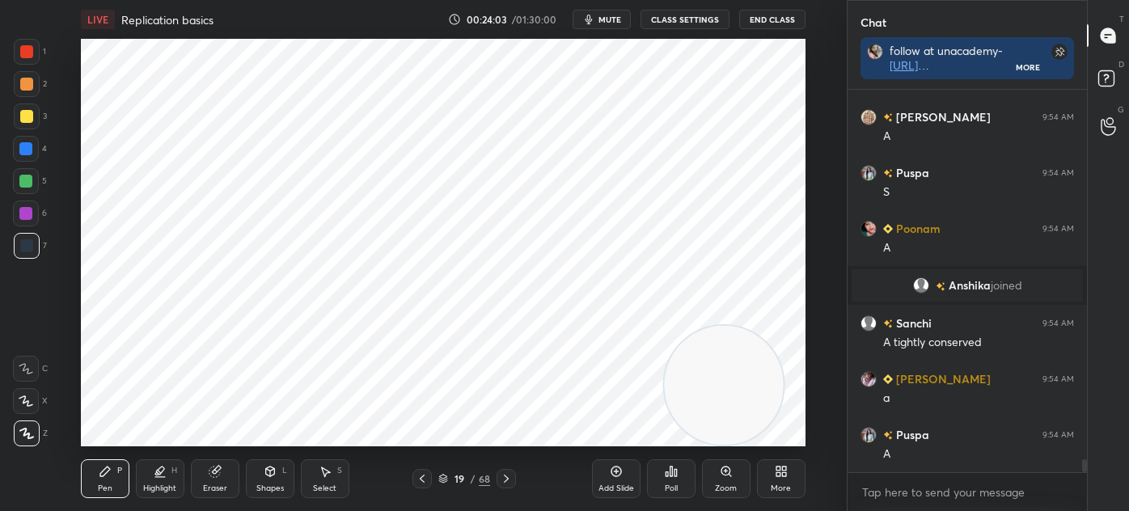
scroll to position [11026, 0]
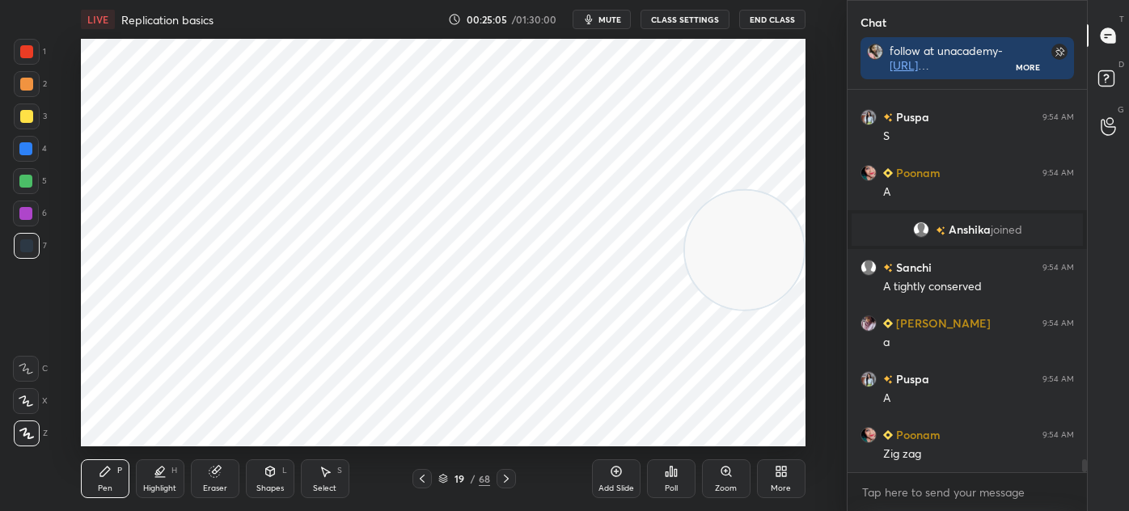
click at [670, 433] on div "Poll" at bounding box center [671, 478] width 49 height 91
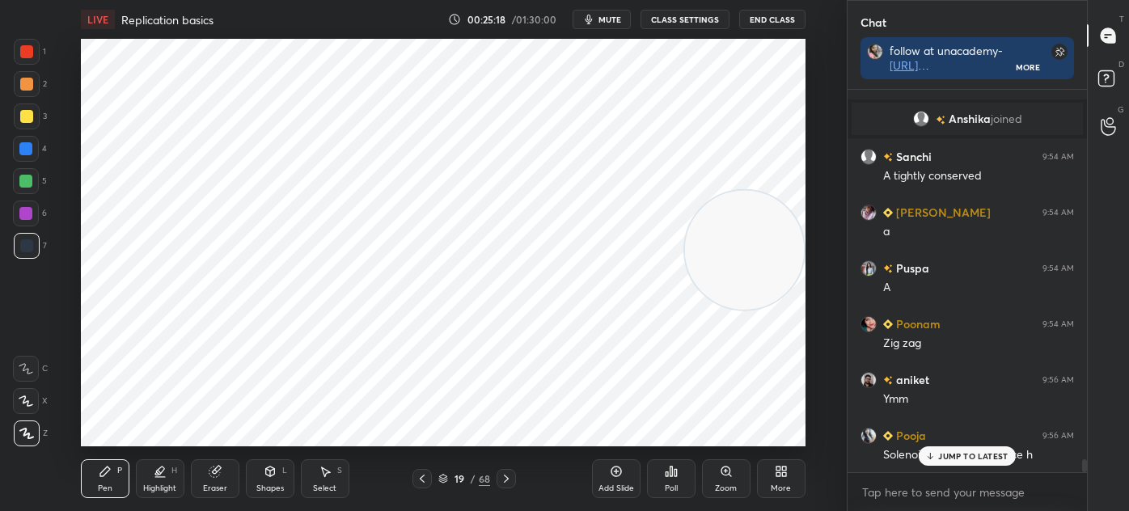
scroll to position [11193, 0]
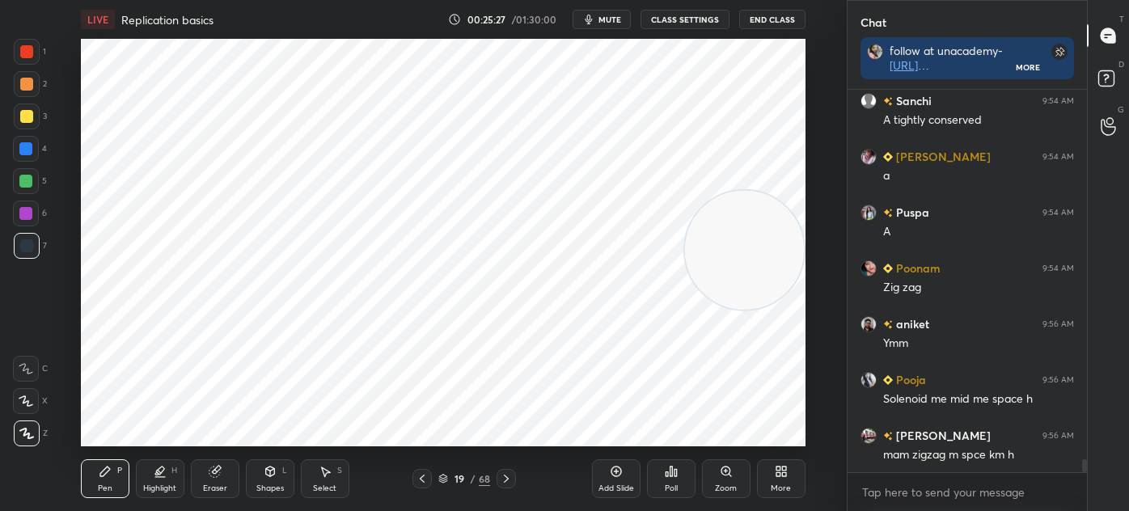
click at [234, 479] on div "Eraser" at bounding box center [215, 478] width 49 height 39
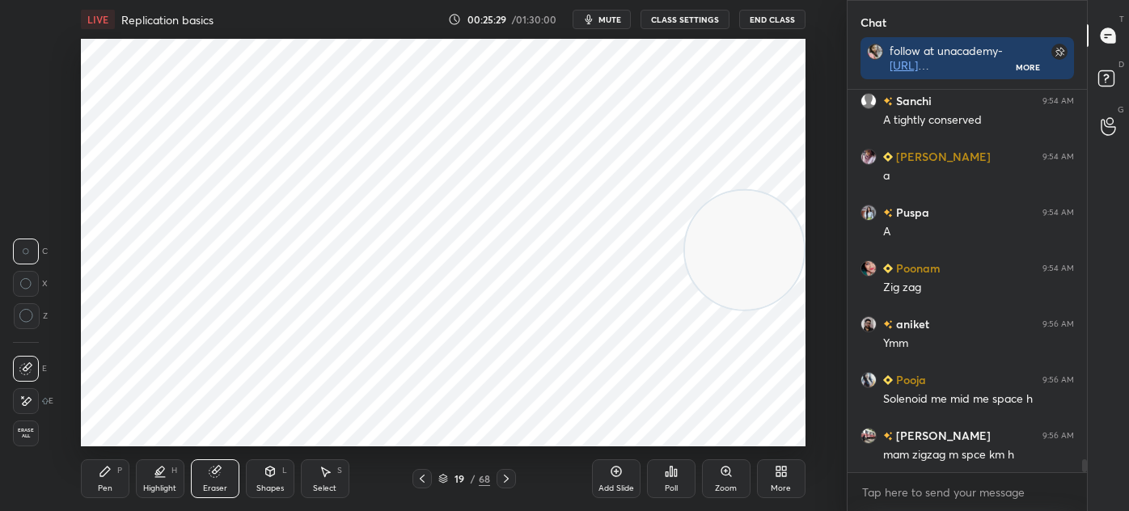
click at [123, 480] on div "Pen P" at bounding box center [105, 478] width 49 height 39
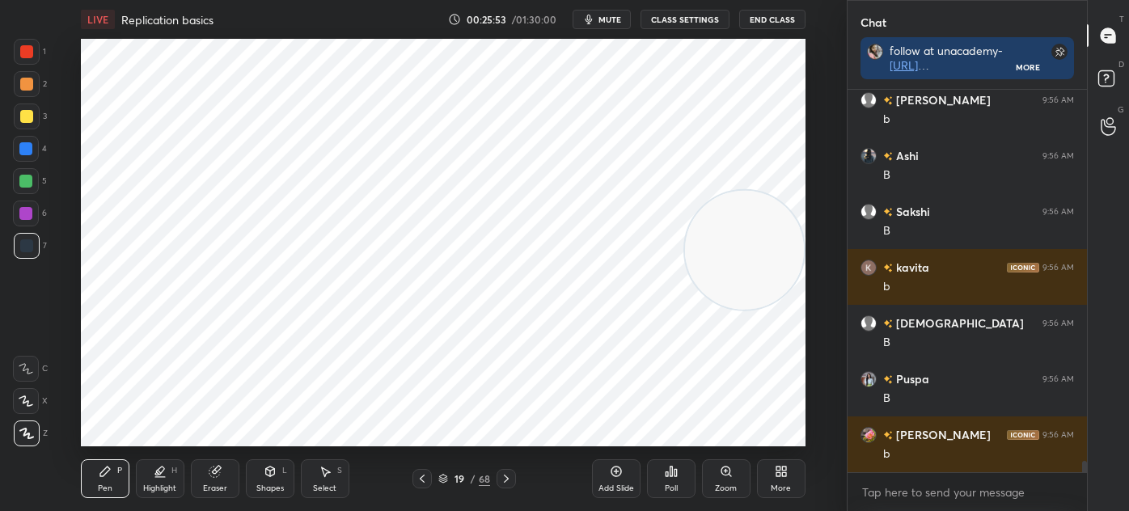
scroll to position [12324, 0]
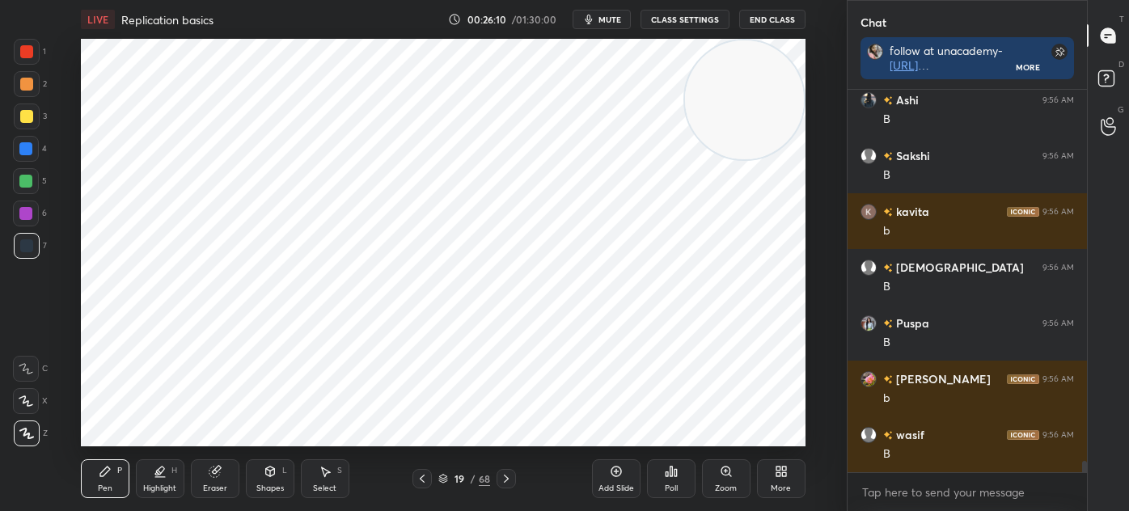
click at [507, 480] on icon at bounding box center [506, 478] width 13 height 13
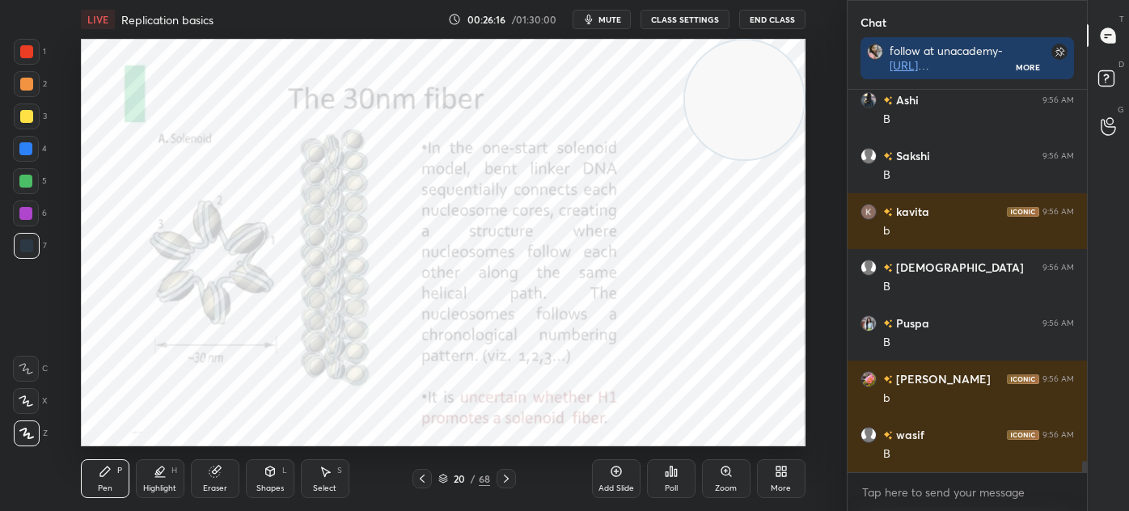
click at [424, 480] on icon at bounding box center [422, 478] width 13 height 13
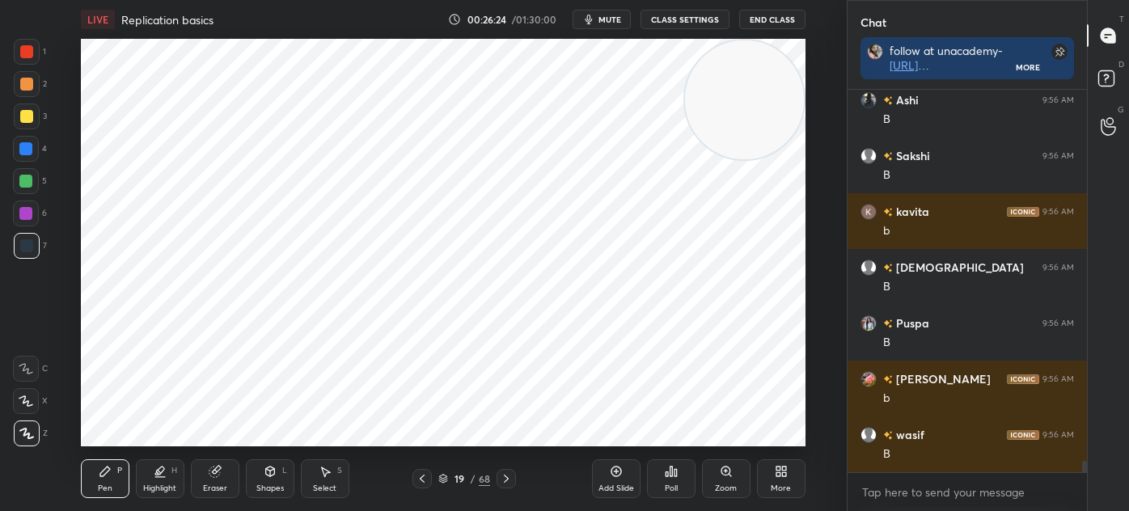
click at [506, 475] on icon at bounding box center [506, 478] width 13 height 13
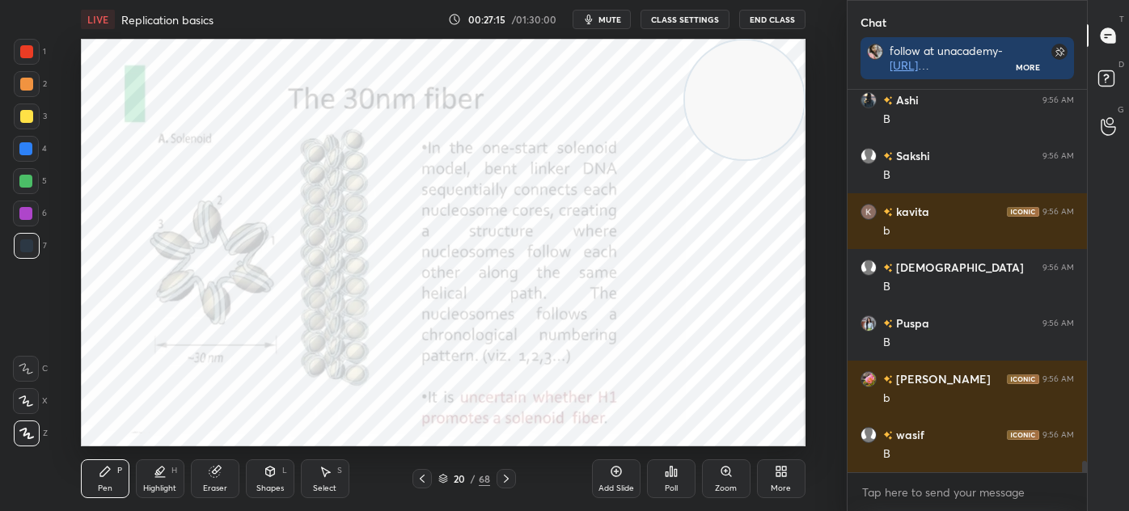
click at [513, 482] on div at bounding box center [505, 478] width 19 height 19
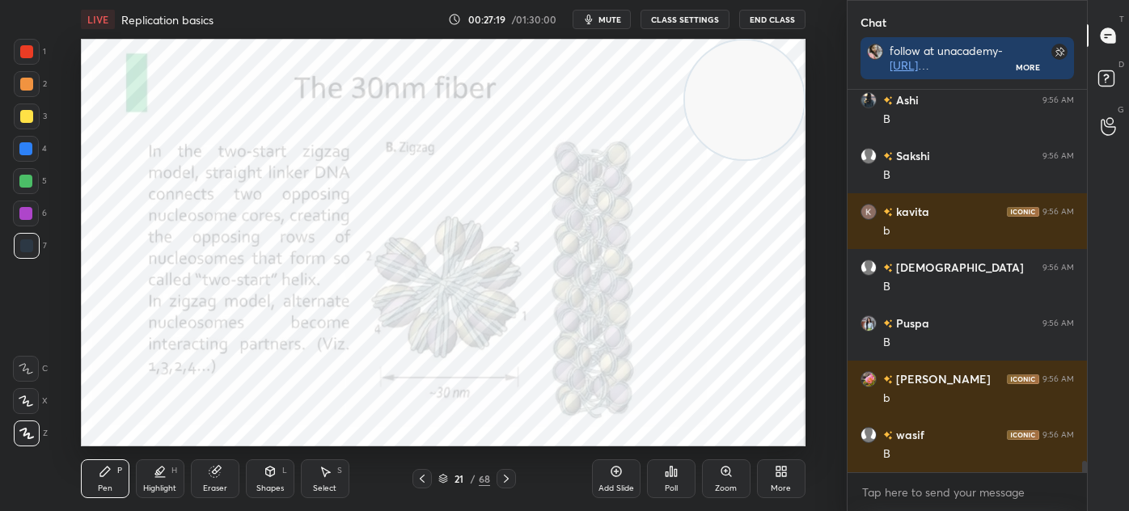
click at [425, 482] on icon at bounding box center [422, 478] width 13 height 13
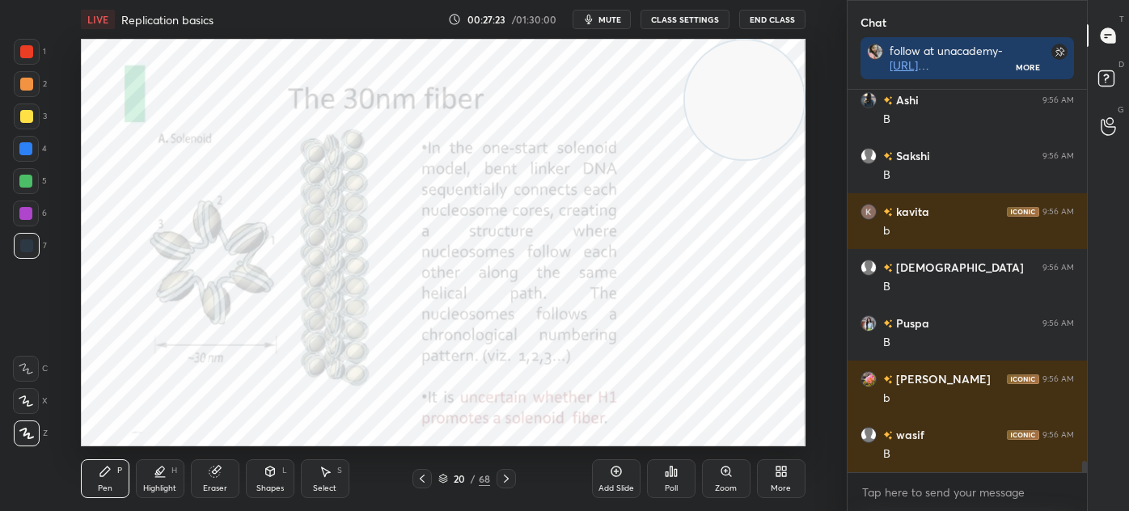
click at [506, 479] on icon at bounding box center [506, 478] width 13 height 13
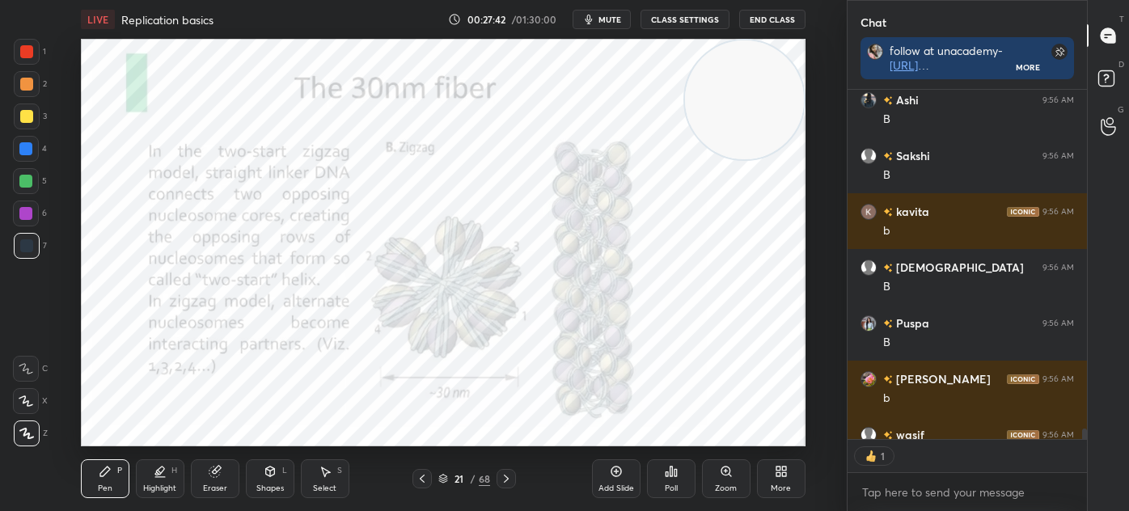
scroll to position [5, 4]
click at [426, 475] on icon at bounding box center [422, 478] width 13 height 13
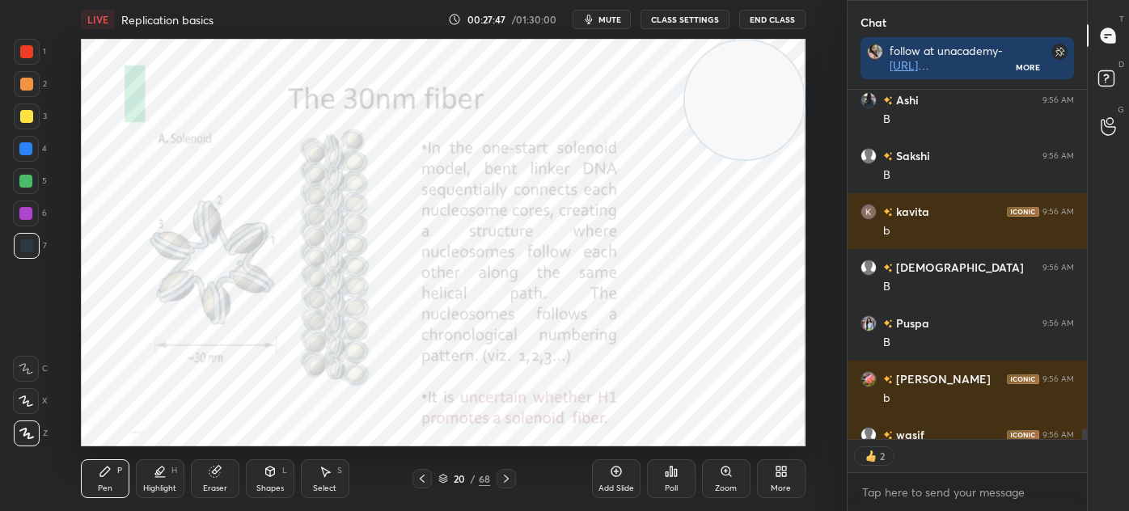
click at [510, 479] on icon at bounding box center [506, 478] width 13 height 13
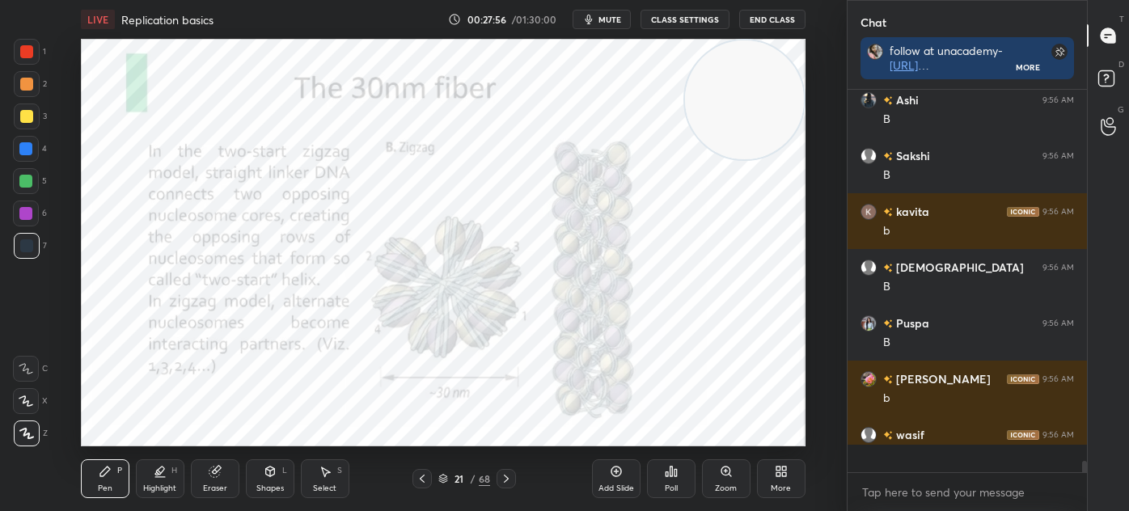
scroll to position [378, 234]
click at [416, 482] on icon at bounding box center [422, 478] width 13 height 13
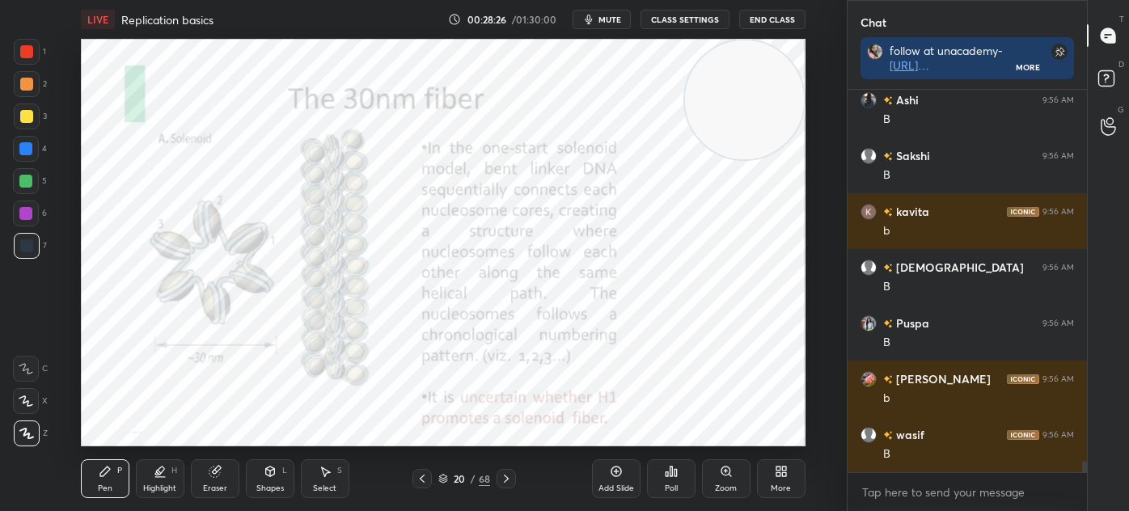
click at [512, 481] on icon at bounding box center [506, 478] width 13 height 13
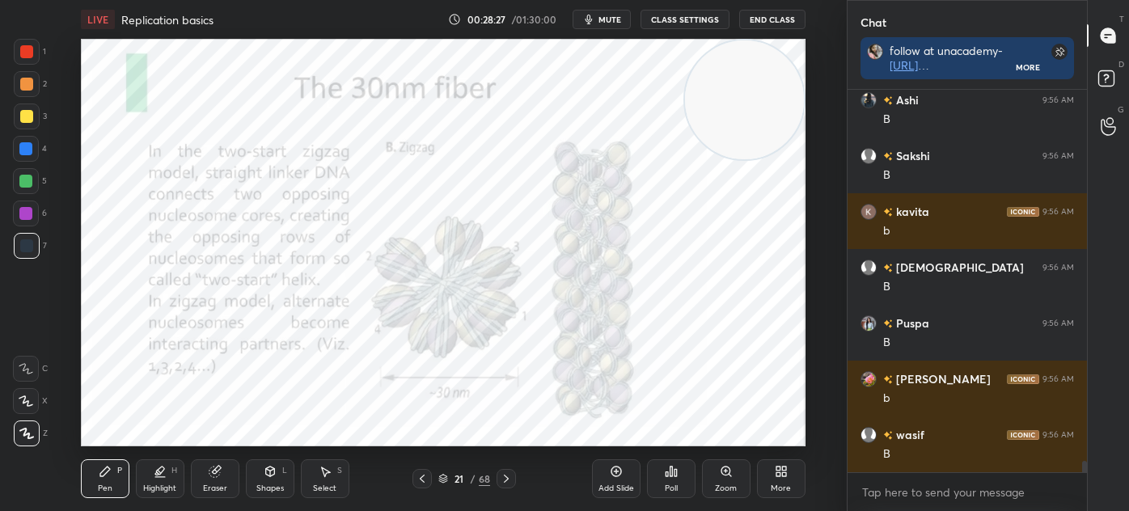
click at [510, 478] on icon at bounding box center [506, 478] width 13 height 13
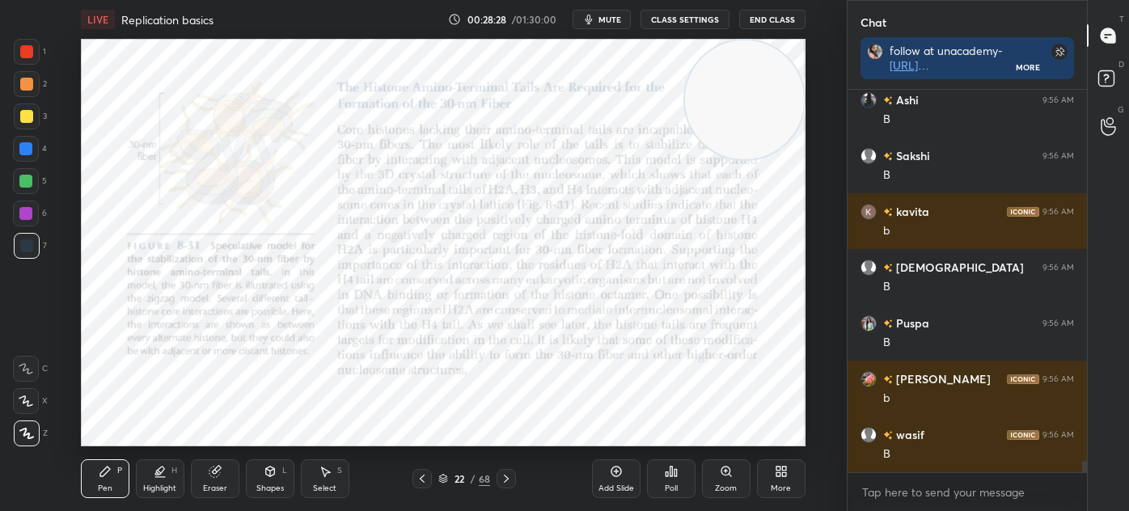
click at [424, 477] on icon at bounding box center [422, 478] width 13 height 13
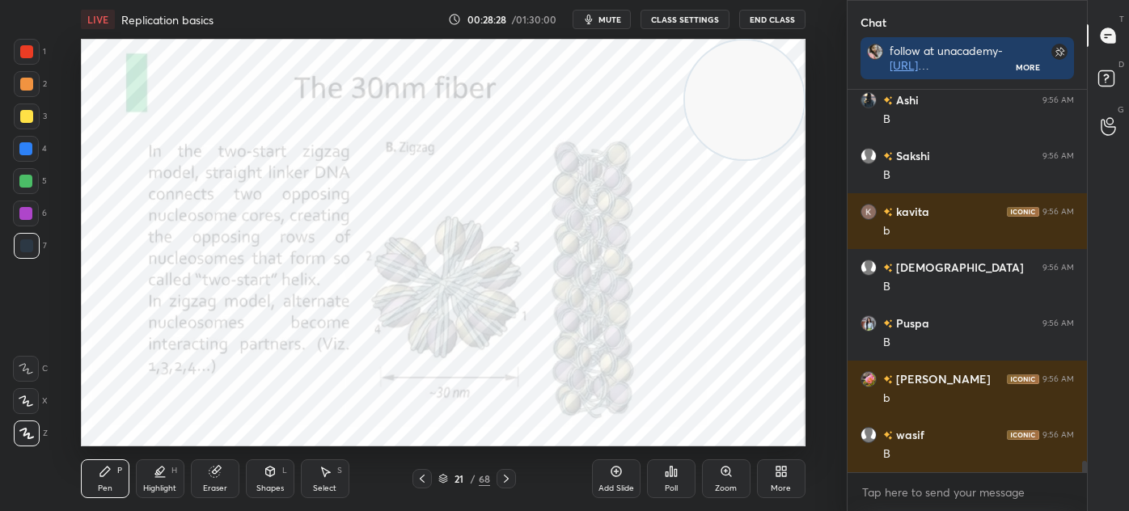
click at [619, 482] on div "Add Slide" at bounding box center [616, 478] width 49 height 39
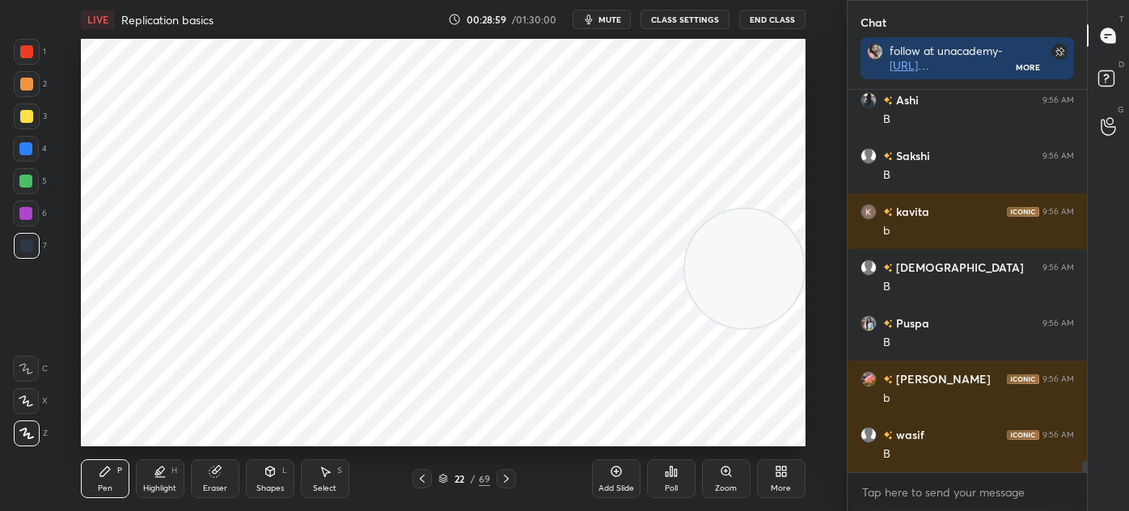
click at [13, 48] on div "1 2 3 4 5 6 7" at bounding box center [30, 152] width 34 height 226
click at [27, 141] on div at bounding box center [26, 149] width 26 height 26
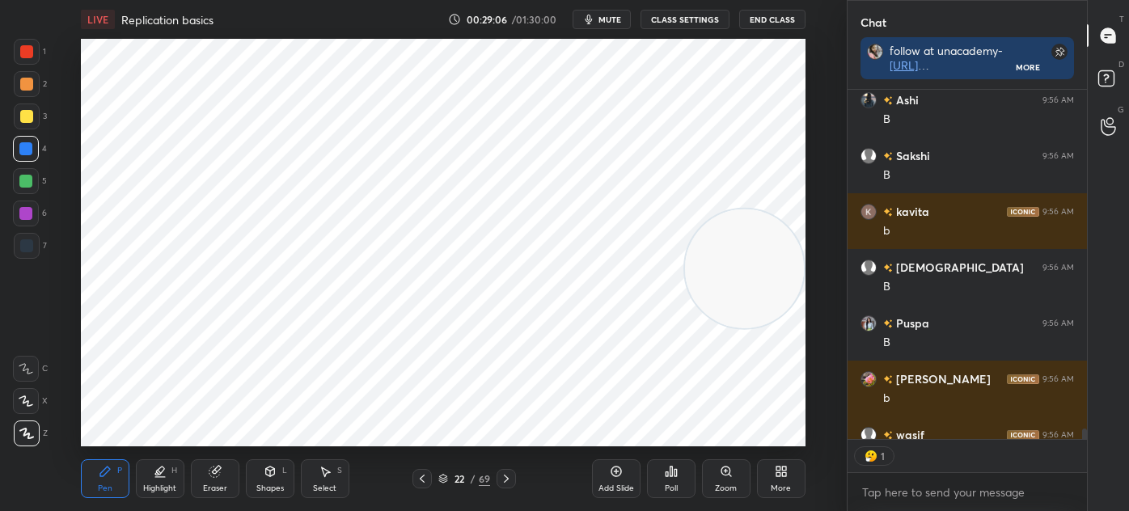
scroll to position [5, 4]
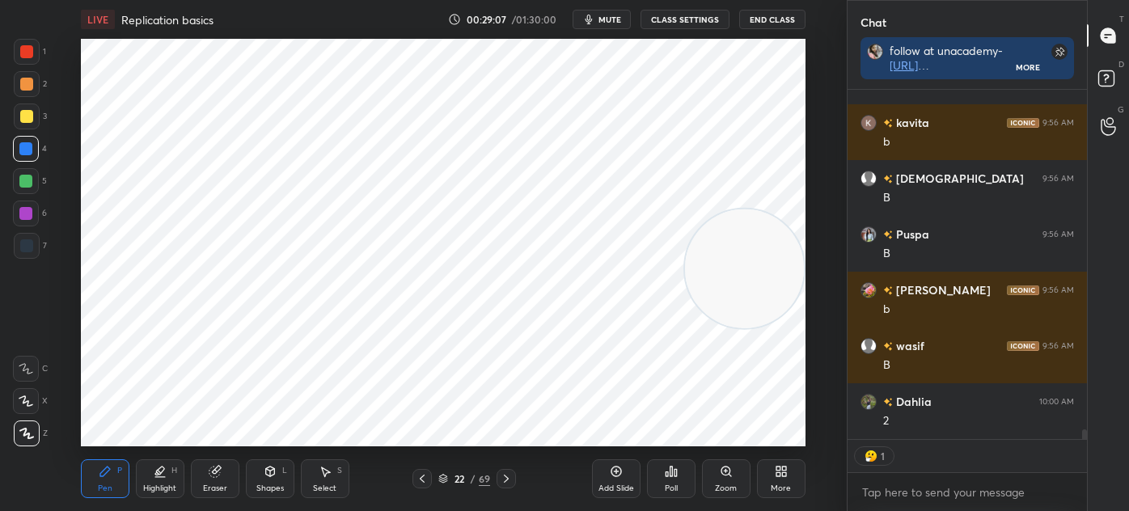
click at [33, 53] on div at bounding box center [27, 52] width 26 height 26
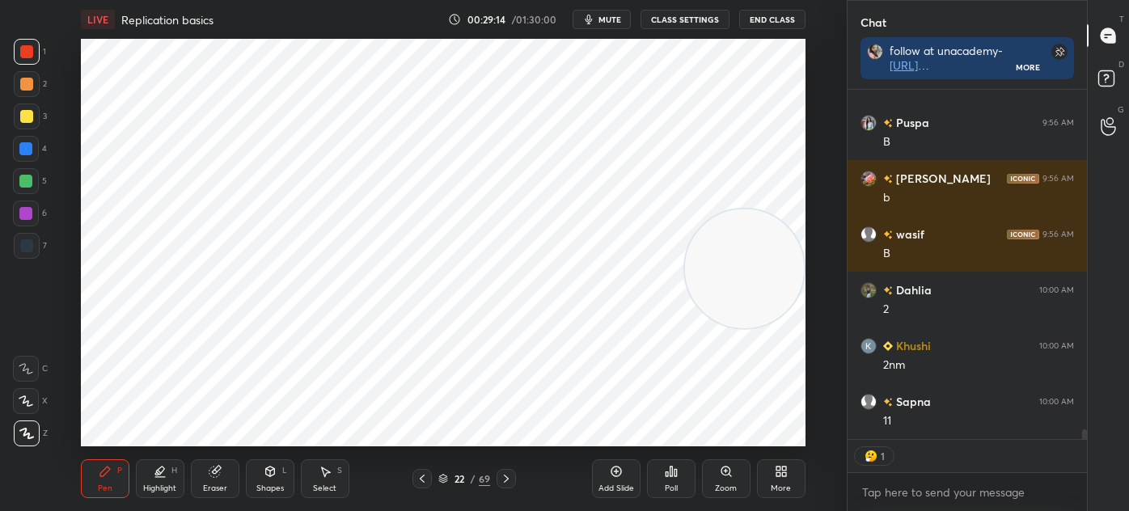
click at [29, 213] on div at bounding box center [25, 213] width 13 height 13
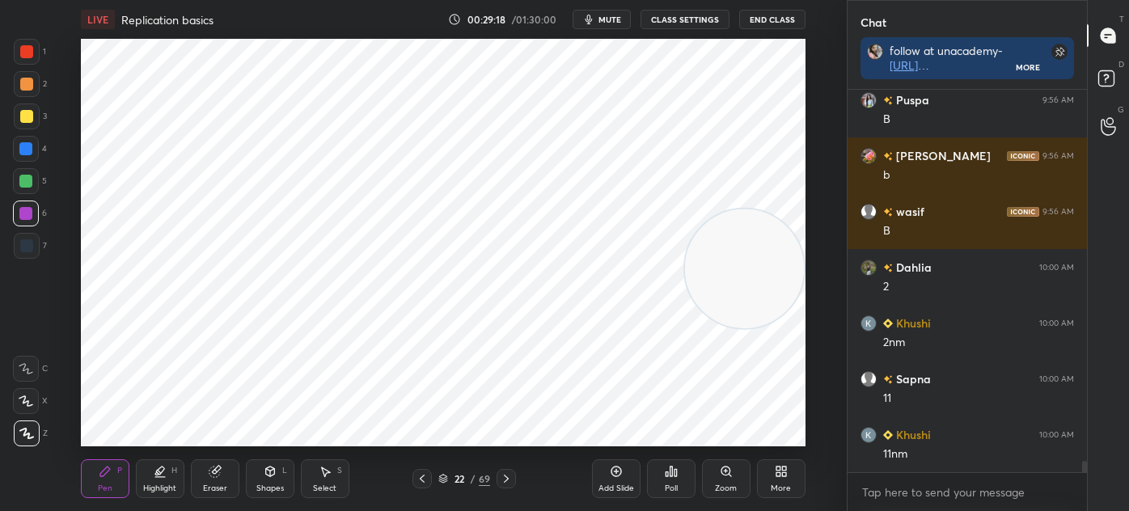
scroll to position [12603, 0]
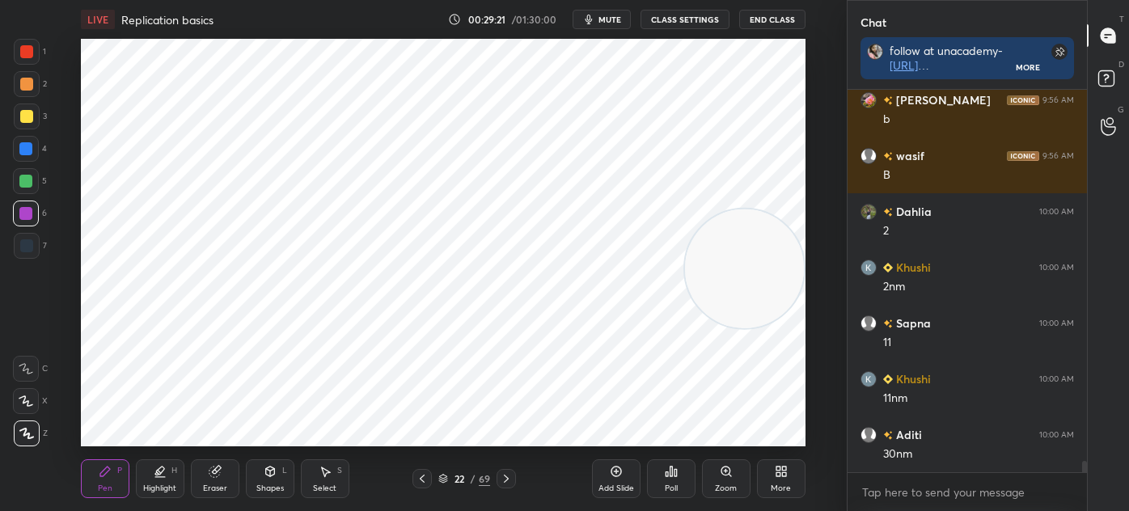
click at [35, 243] on div at bounding box center [27, 246] width 26 height 26
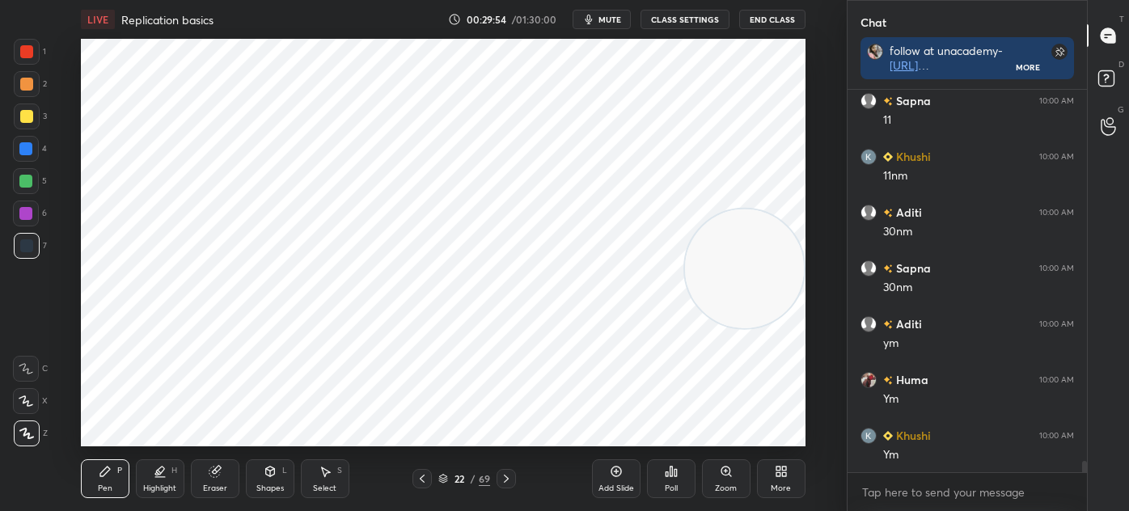
scroll to position [12881, 0]
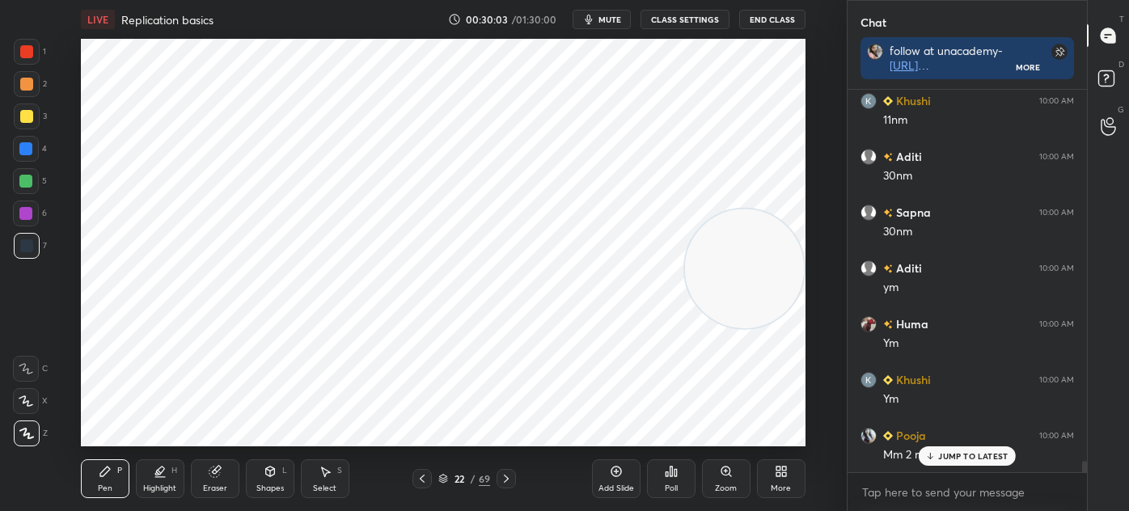
click at [424, 482] on icon at bounding box center [422, 478] width 13 height 13
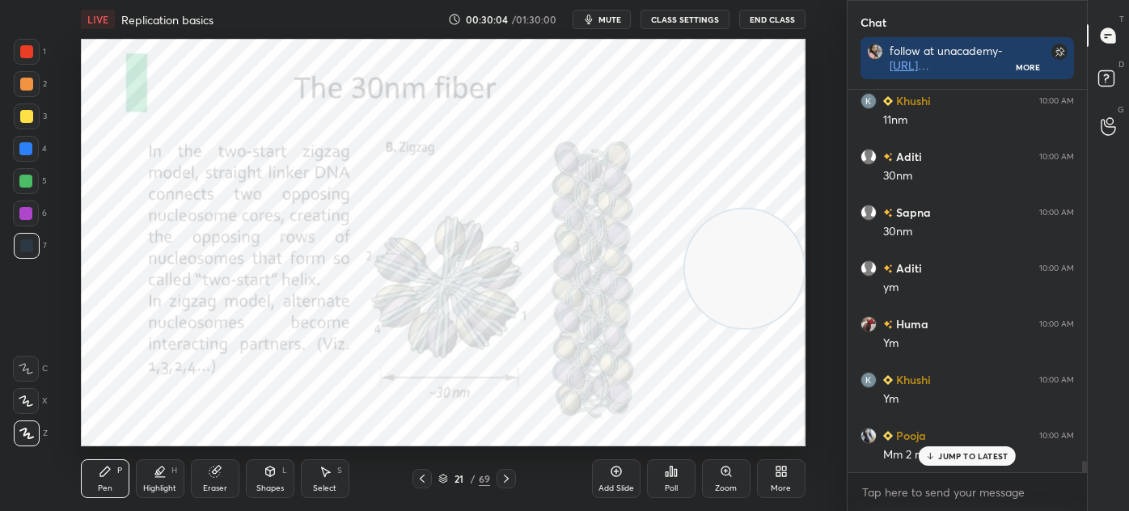
scroll to position [12937, 0]
click at [508, 478] on icon at bounding box center [506, 478] width 13 height 13
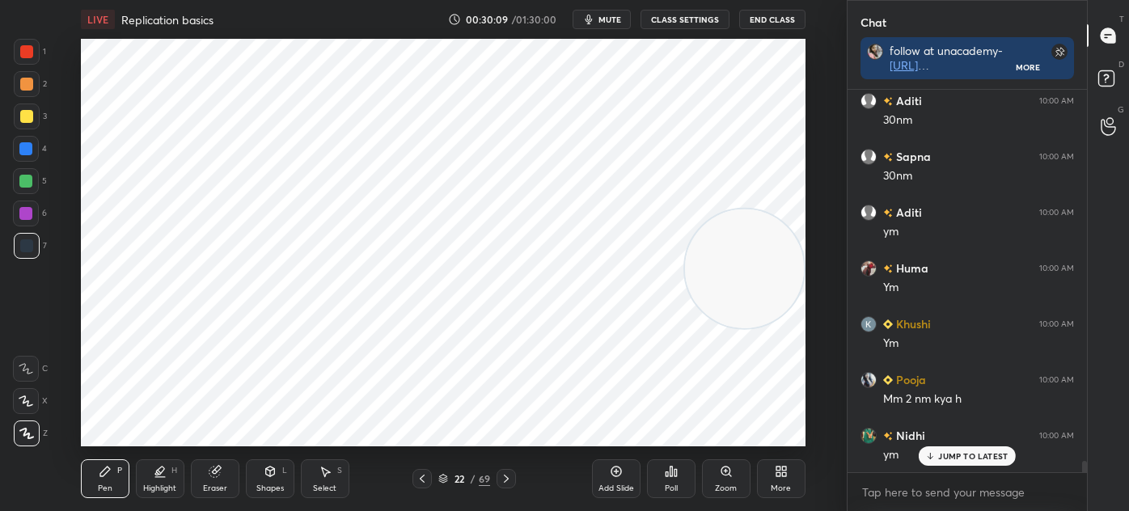
click at [219, 473] on icon at bounding box center [214, 471] width 11 height 11
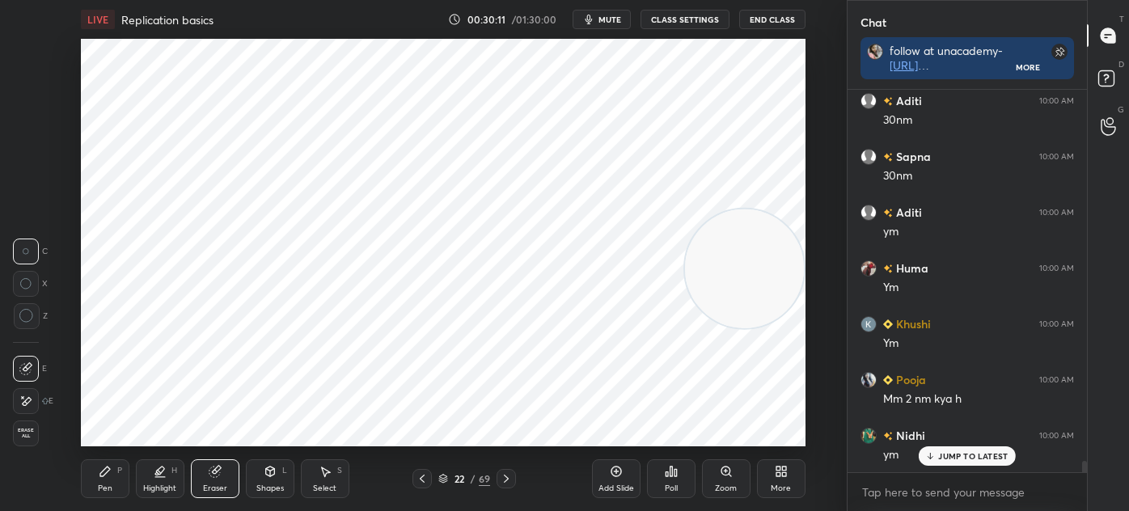
click at [109, 480] on div "Pen P" at bounding box center [105, 478] width 49 height 39
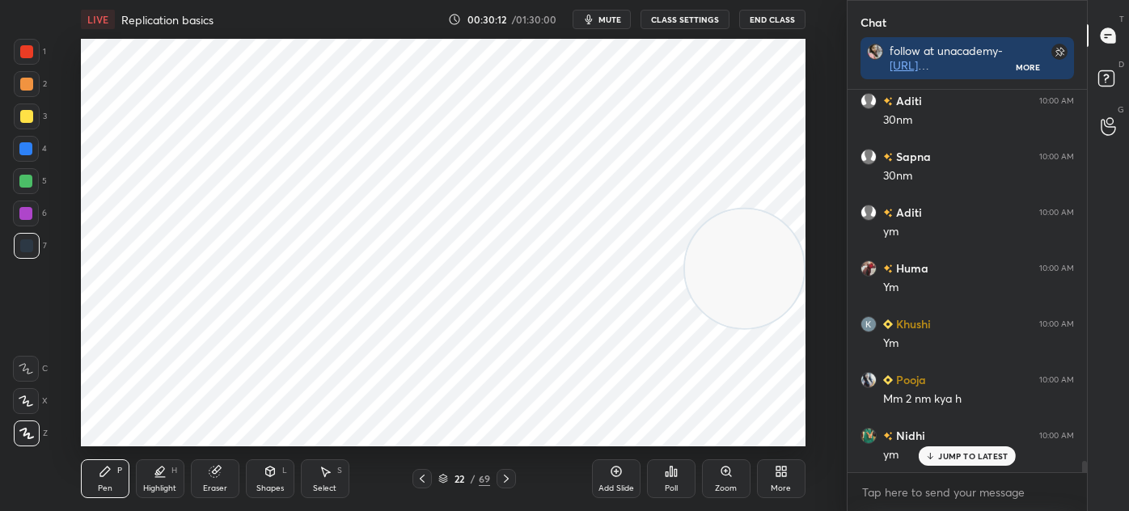
click at [21, 55] on div at bounding box center [26, 51] width 13 height 13
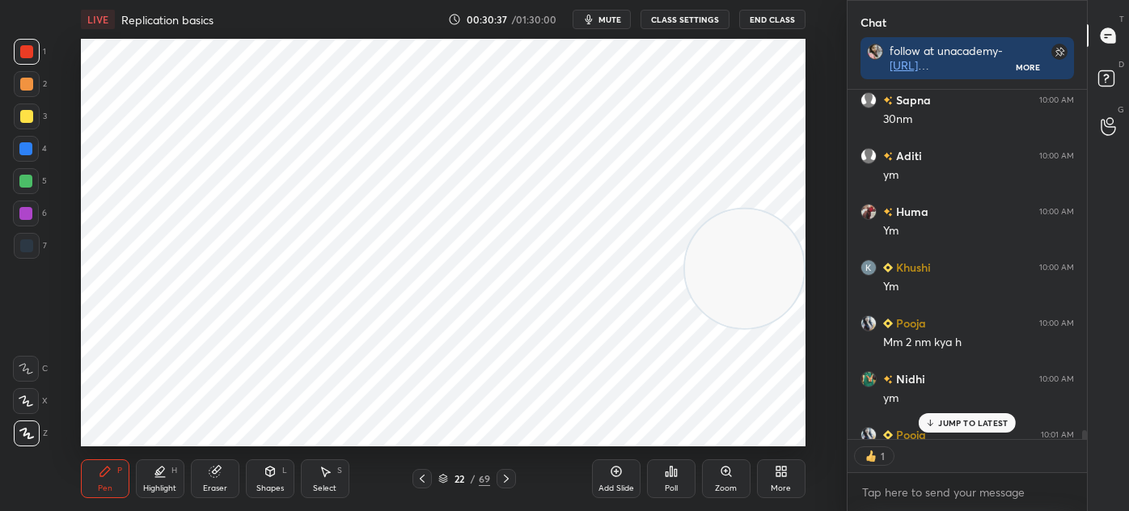
scroll to position [13081, 0]
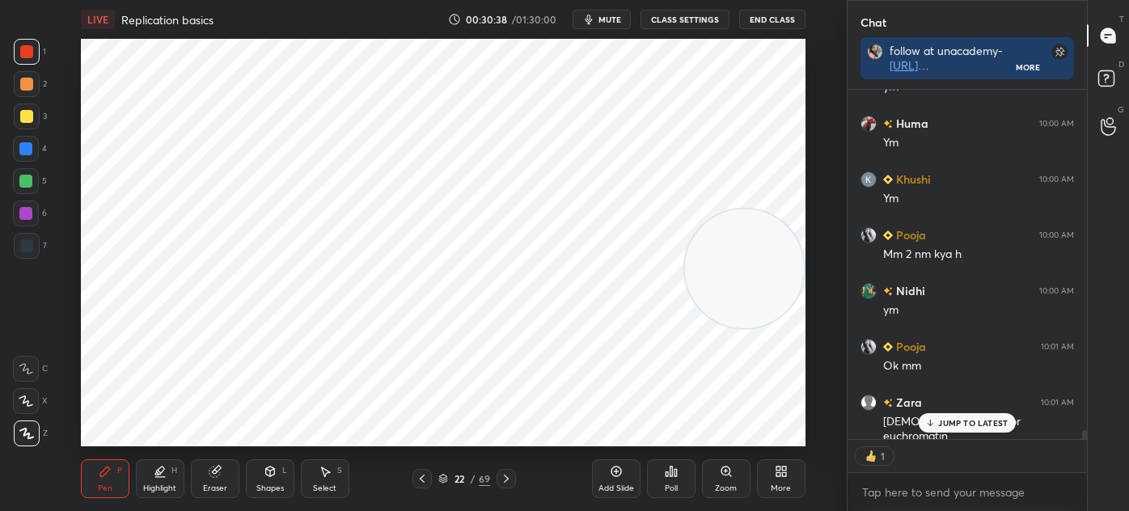
click at [425, 472] on icon at bounding box center [422, 478] width 13 height 13
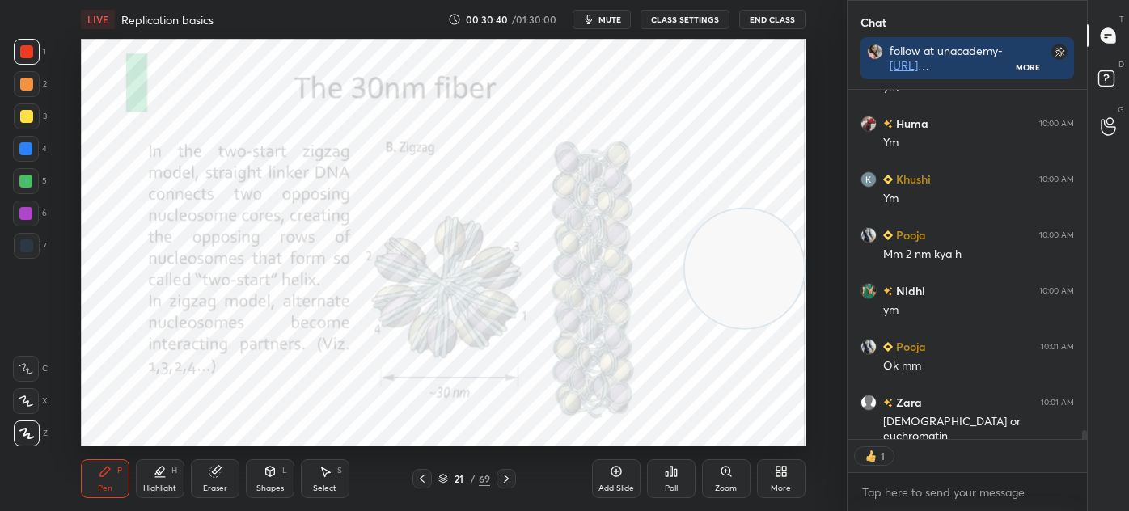
click at [946, 470] on p "JUMP TO LATEST" at bounding box center [973, 475] width 70 height 10
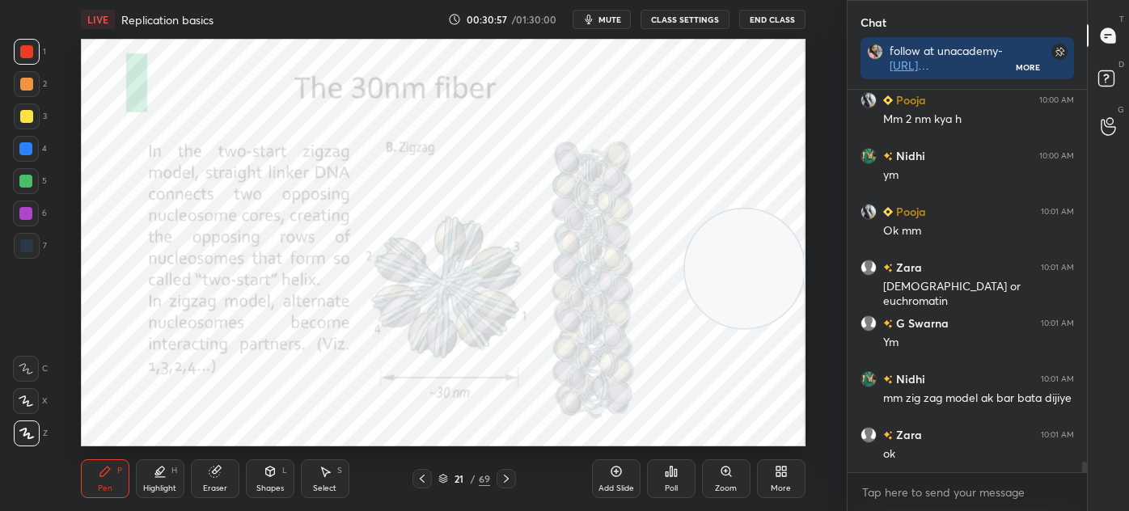
scroll to position [5, 4]
click at [506, 484] on icon at bounding box center [506, 478] width 13 height 13
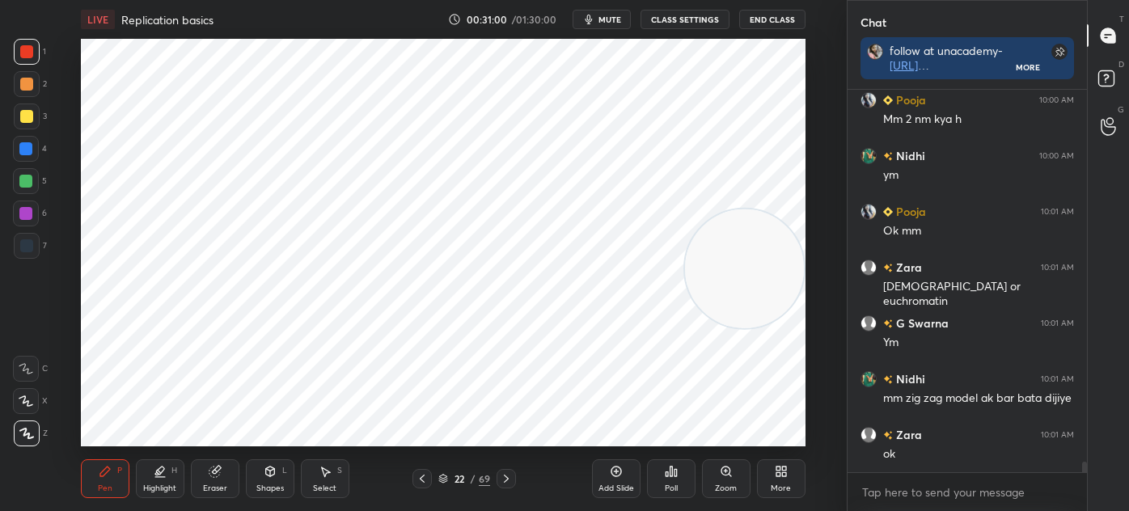
click at [418, 475] on icon at bounding box center [422, 478] width 13 height 13
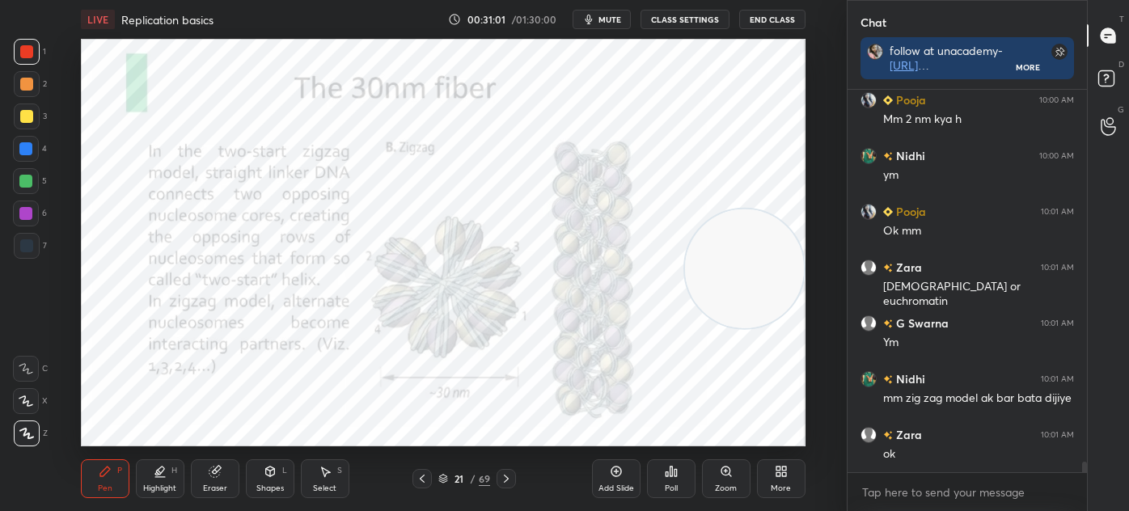
click at [498, 480] on div at bounding box center [505, 478] width 19 height 19
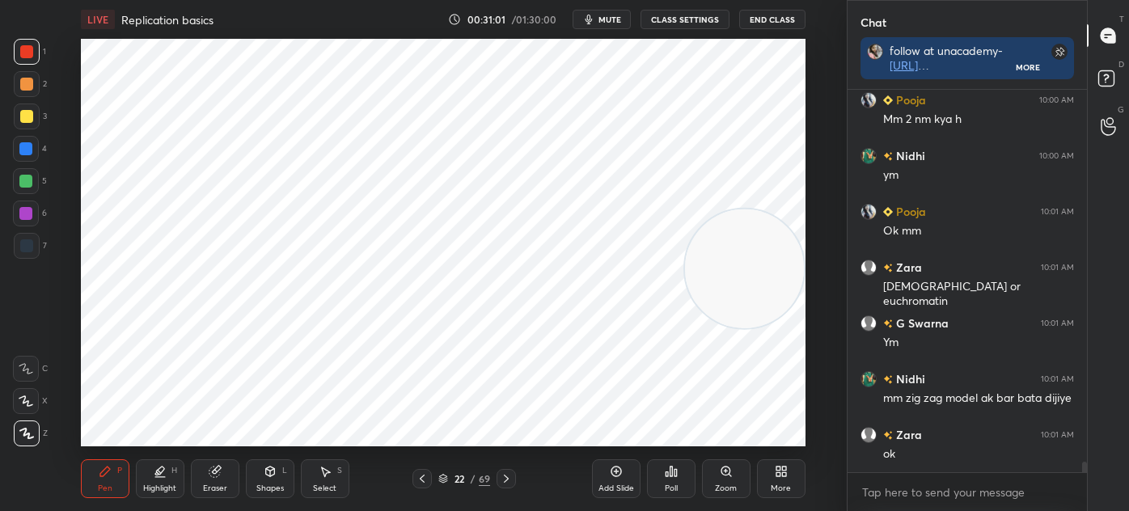
click at [597, 477] on div "Add Slide" at bounding box center [616, 478] width 49 height 39
click at [36, 247] on div at bounding box center [27, 246] width 26 height 26
click at [320, 495] on div "Select S" at bounding box center [325, 478] width 49 height 39
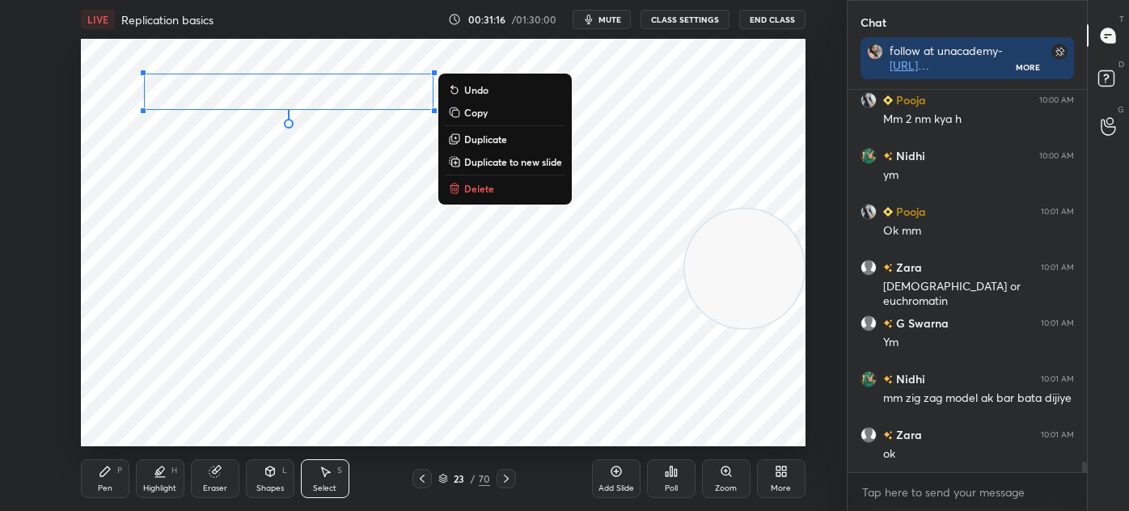
click at [147, 480] on div "Highlight H" at bounding box center [160, 478] width 49 height 39
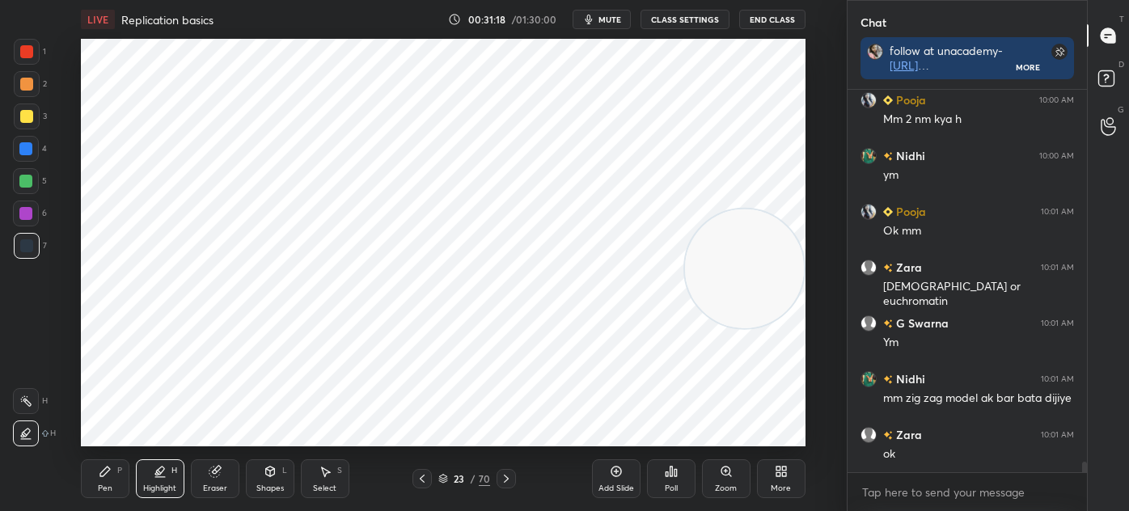
click at [22, 51] on div at bounding box center [26, 51] width 13 height 13
click at [95, 478] on div "Pen P" at bounding box center [105, 478] width 49 height 39
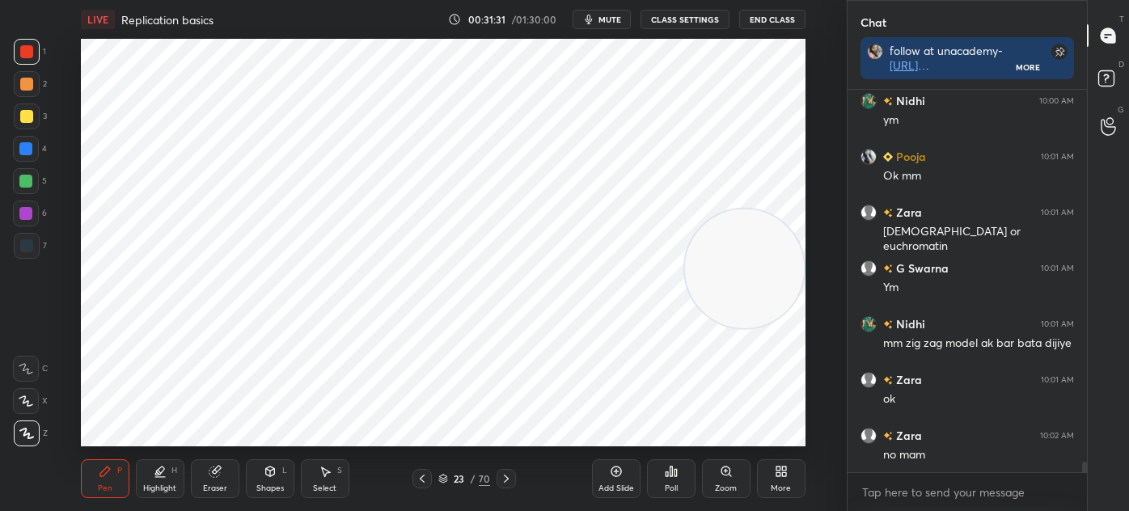
click at [167, 492] on div "Highlight" at bounding box center [159, 488] width 33 height 8
click at [32, 178] on div at bounding box center [26, 181] width 26 height 26
click at [112, 476] on div "Pen P" at bounding box center [105, 478] width 49 height 39
click at [30, 245] on div at bounding box center [26, 245] width 13 height 13
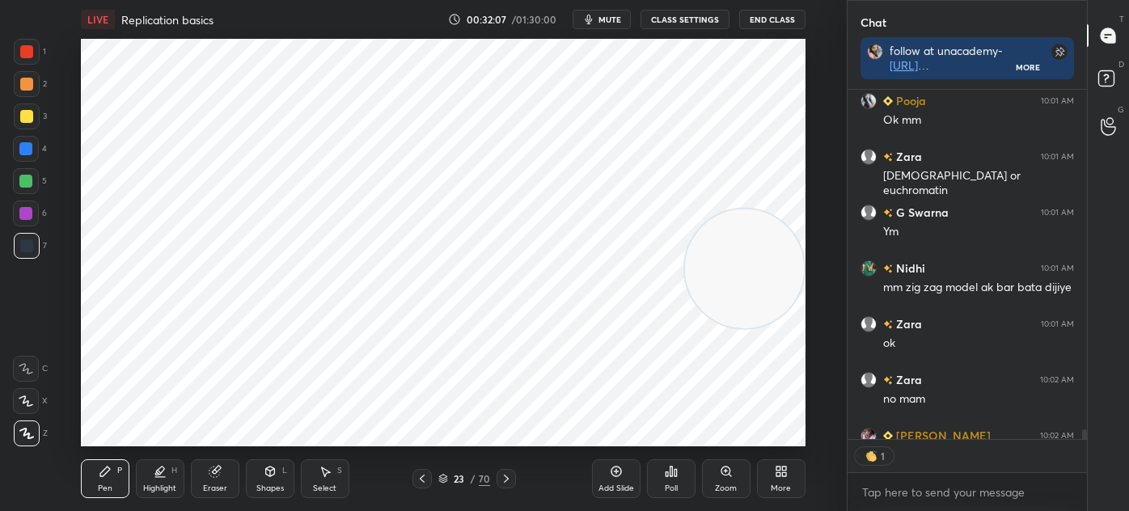
scroll to position [5, 4]
click at [26, 61] on div at bounding box center [27, 52] width 26 height 26
click at [32, 183] on div at bounding box center [25, 181] width 13 height 13
click at [19, 44] on div at bounding box center [27, 52] width 26 height 26
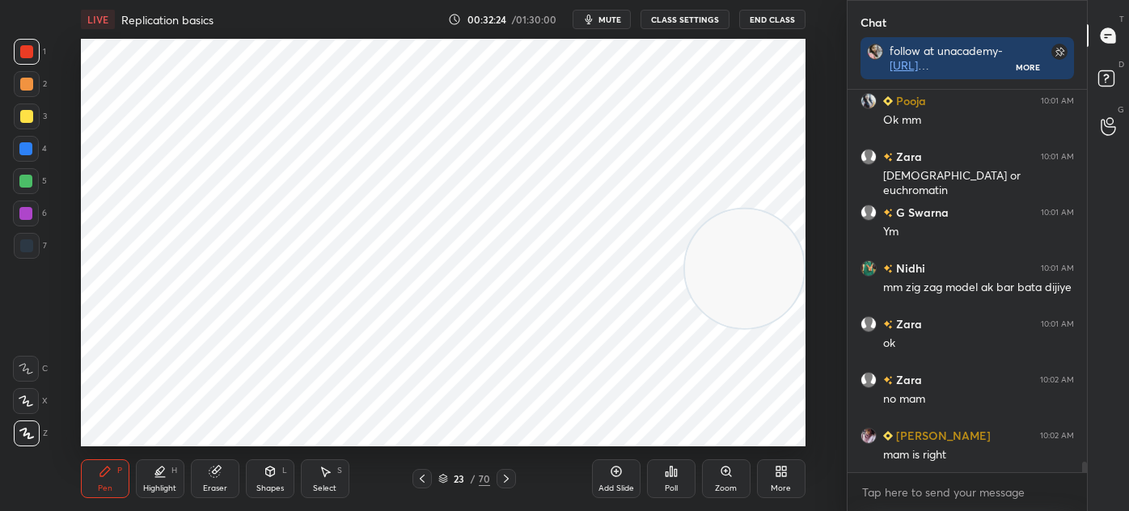
click at [36, 179] on div at bounding box center [26, 181] width 26 height 26
click at [159, 480] on div "Highlight H" at bounding box center [160, 478] width 49 height 39
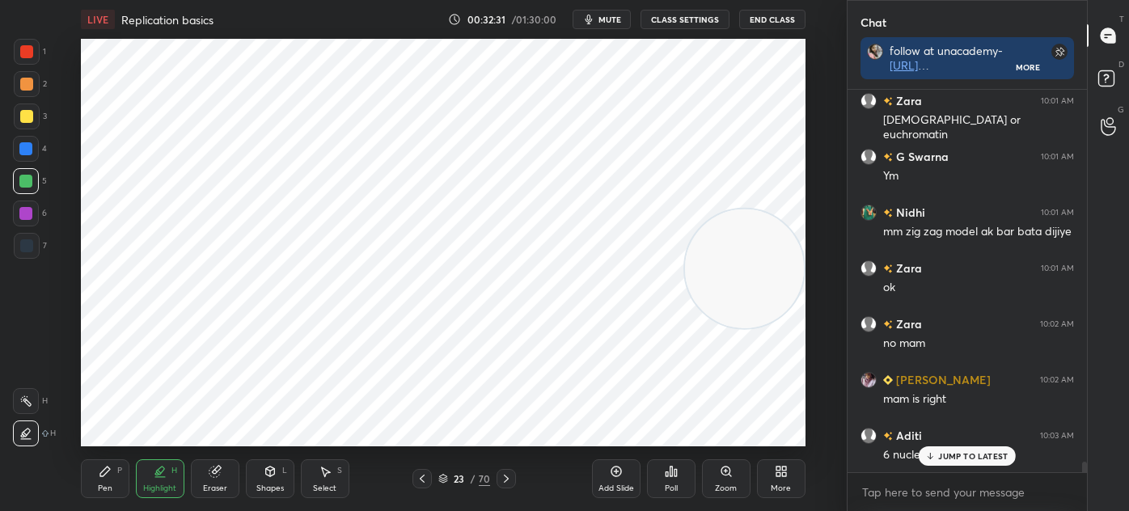
click at [112, 484] on div "Pen" at bounding box center [105, 488] width 15 height 8
click at [31, 243] on div at bounding box center [26, 245] width 13 height 13
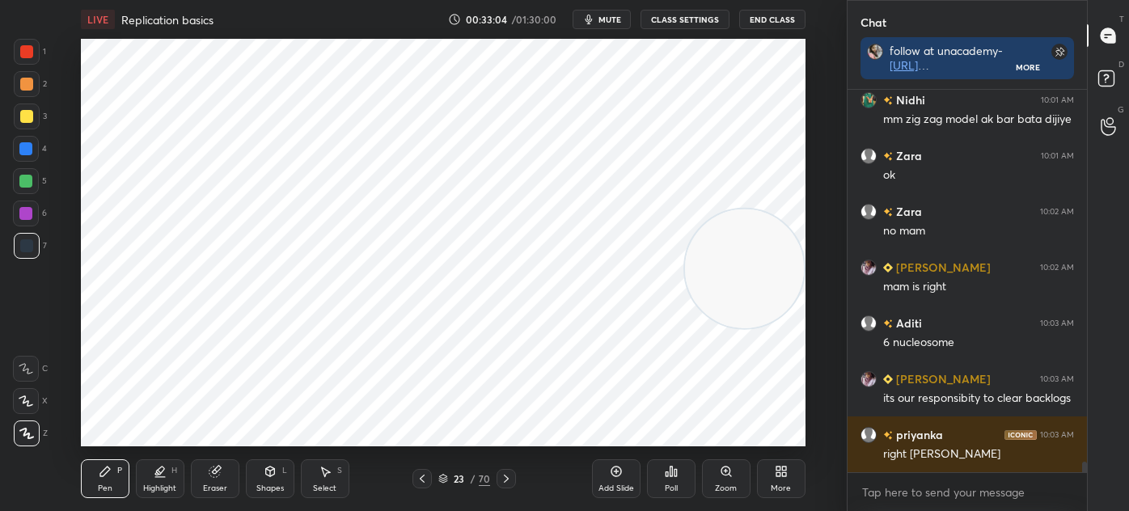
scroll to position [5, 4]
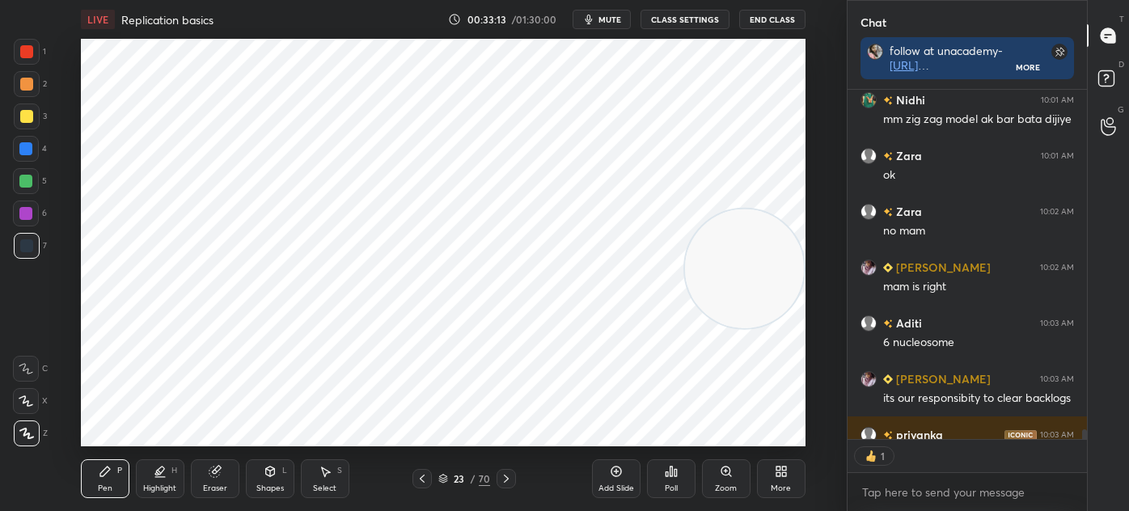
click at [21, 53] on div at bounding box center [26, 51] width 13 height 13
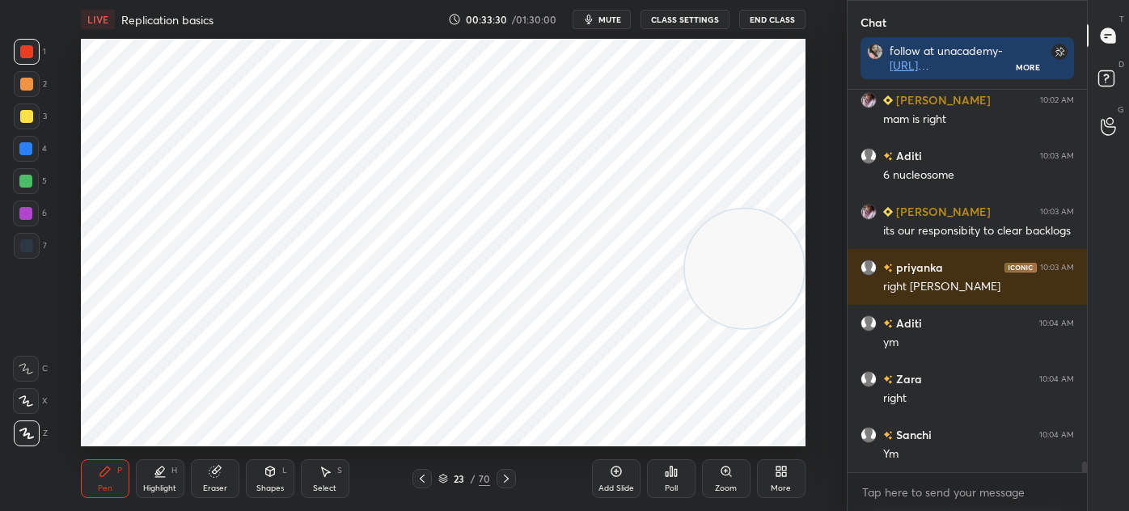
scroll to position [13718, 0]
click at [35, 249] on div at bounding box center [27, 246] width 26 height 26
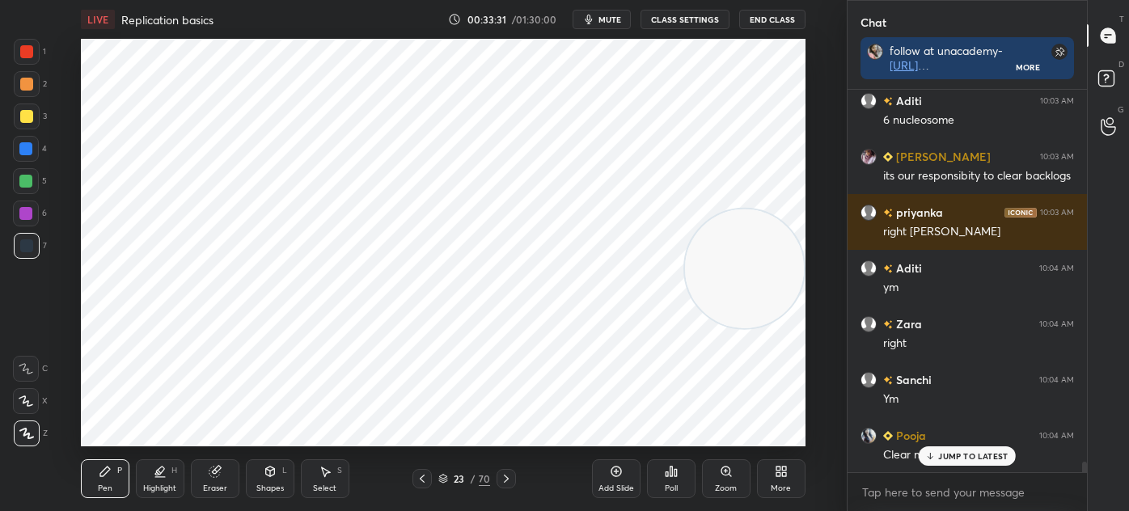
click at [158, 486] on div "Highlight" at bounding box center [159, 488] width 33 height 8
click at [105, 471] on icon at bounding box center [105, 471] width 10 height 10
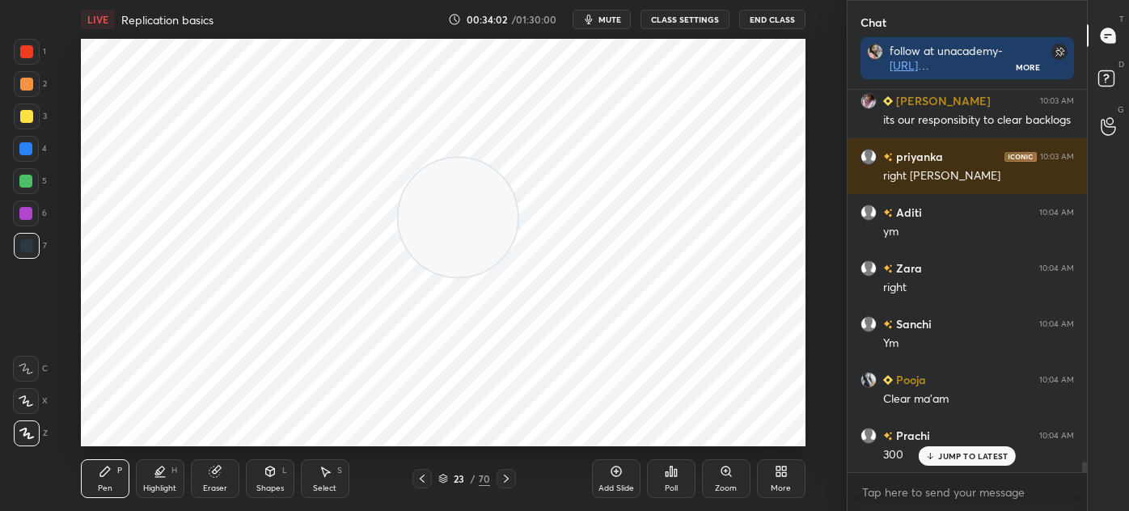
click at [167, 478] on div "Highlight H" at bounding box center [160, 478] width 49 height 39
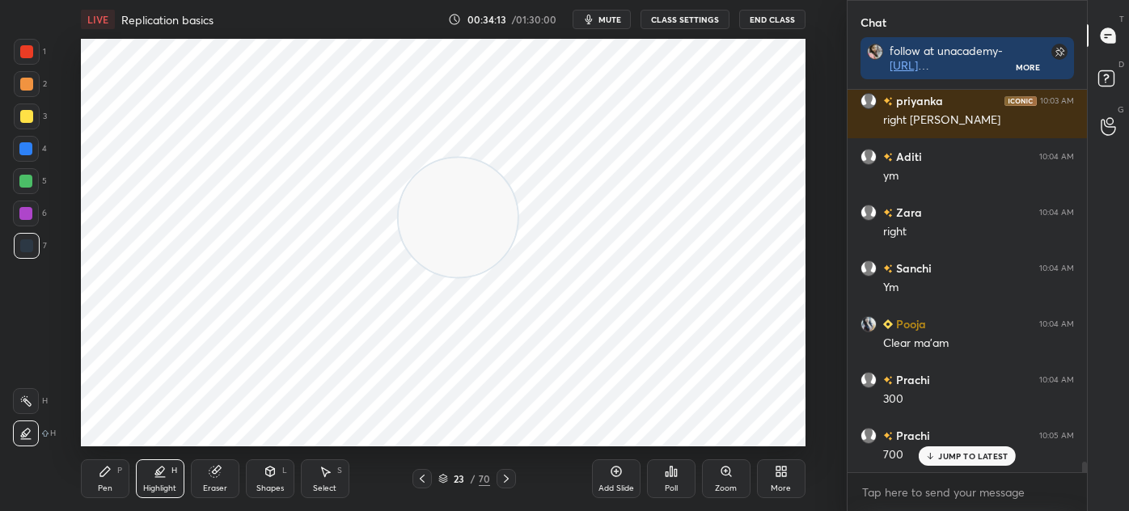
click at [122, 473] on div "Pen P" at bounding box center [105, 478] width 49 height 39
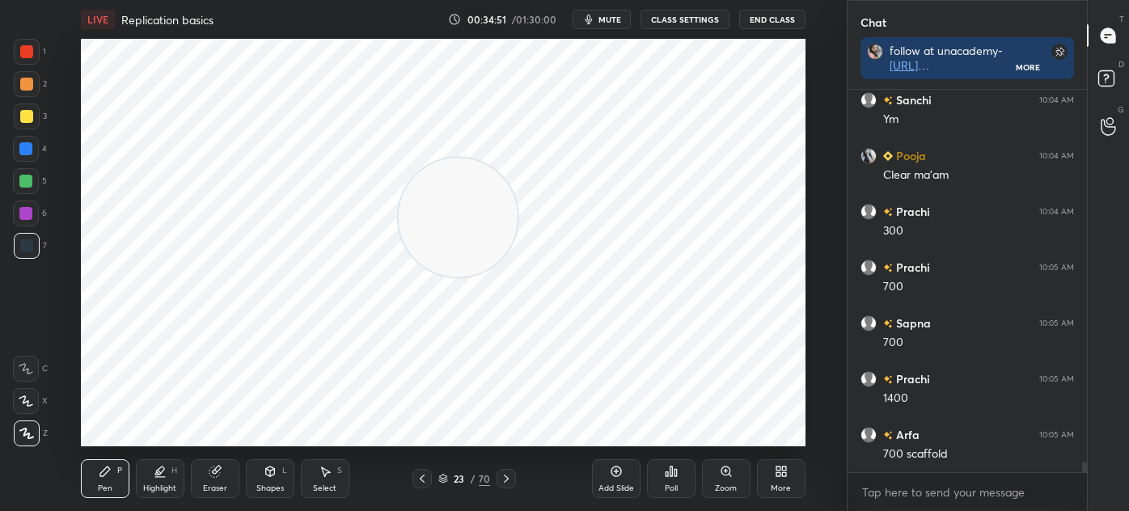
scroll to position [14053, 0]
click at [505, 478] on icon at bounding box center [506, 479] width 5 height 8
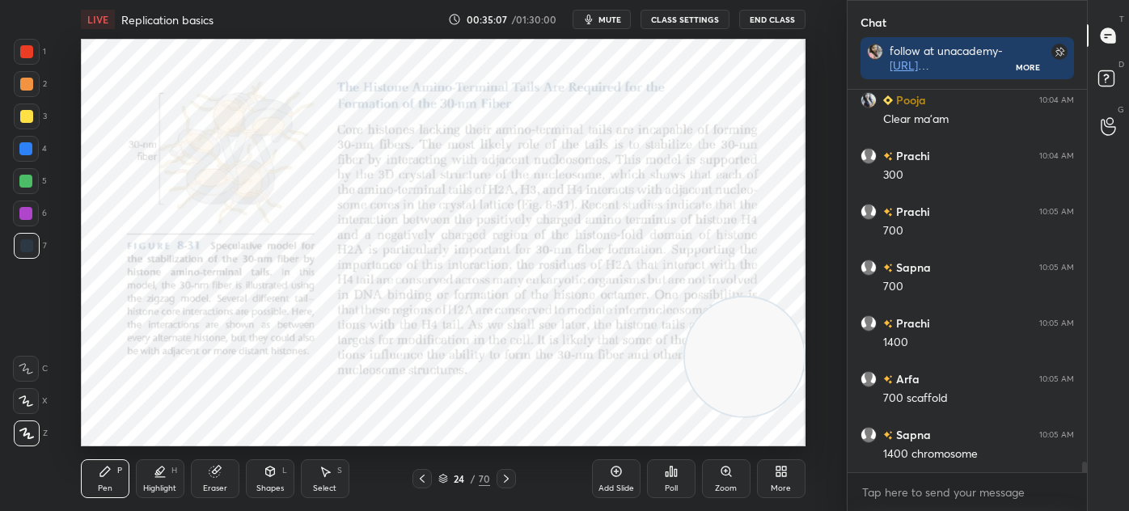
click at [504, 478] on icon at bounding box center [506, 478] width 13 height 13
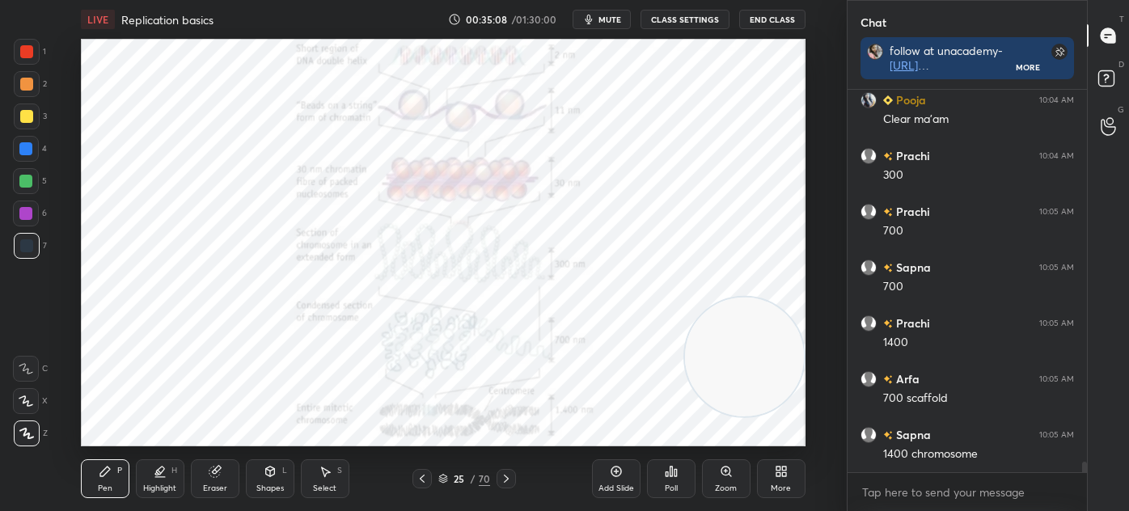
click at [412, 478] on div at bounding box center [421, 478] width 19 height 19
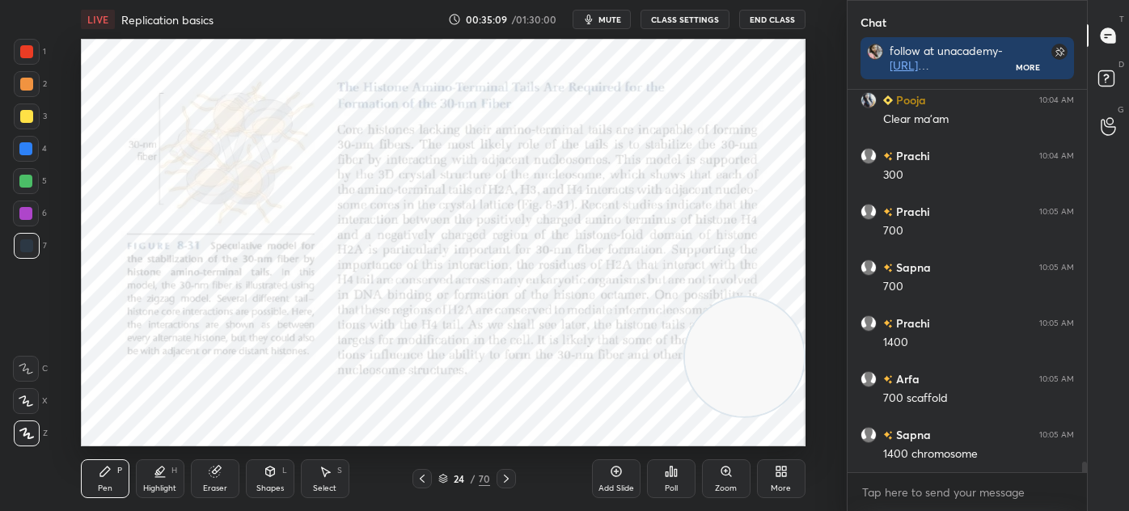
click at [604, 478] on div "Add Slide" at bounding box center [616, 478] width 49 height 39
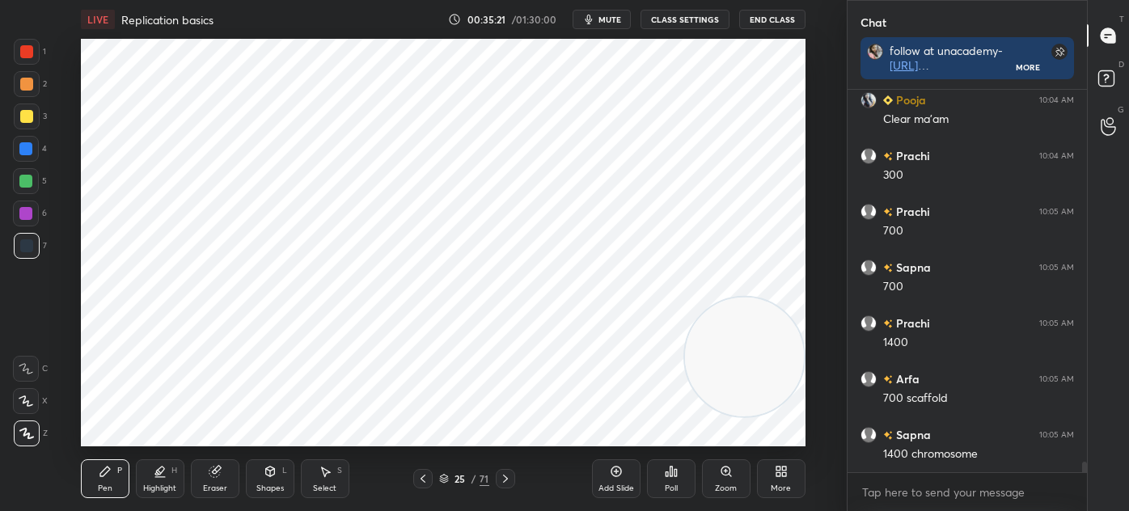
click at [26, 150] on div at bounding box center [25, 148] width 13 height 13
click at [23, 64] on div at bounding box center [27, 52] width 26 height 26
click at [327, 480] on div "Select S" at bounding box center [325, 478] width 49 height 39
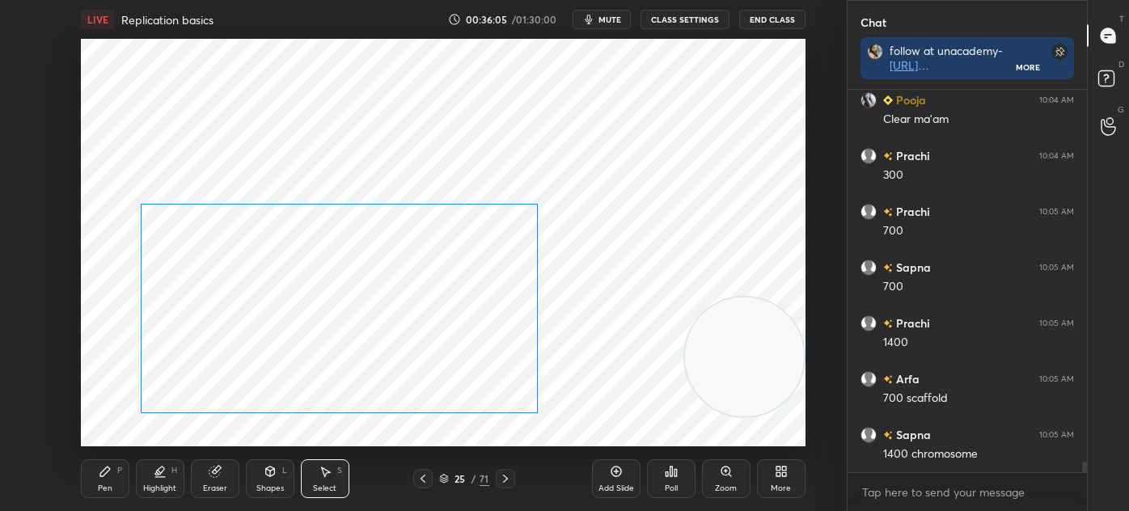
scroll to position [14109, 0]
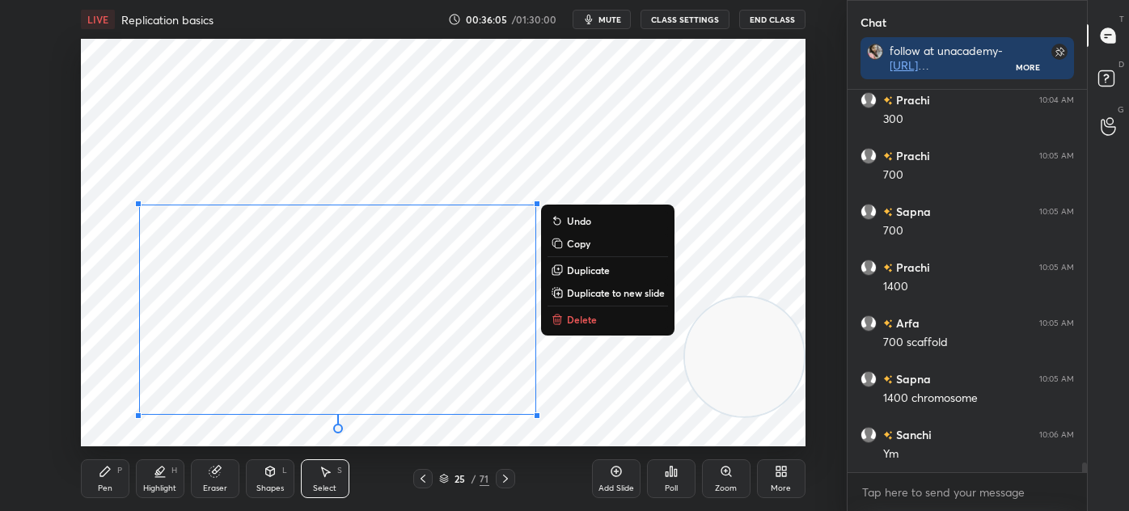
click at [114, 485] on div "Pen P" at bounding box center [105, 478] width 49 height 39
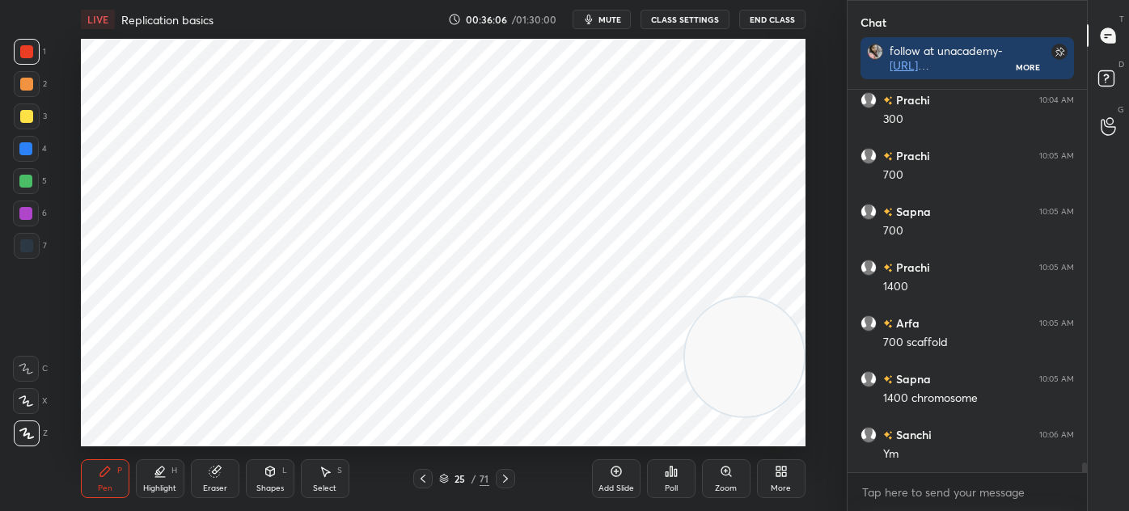
click at [15, 254] on div at bounding box center [27, 246] width 26 height 26
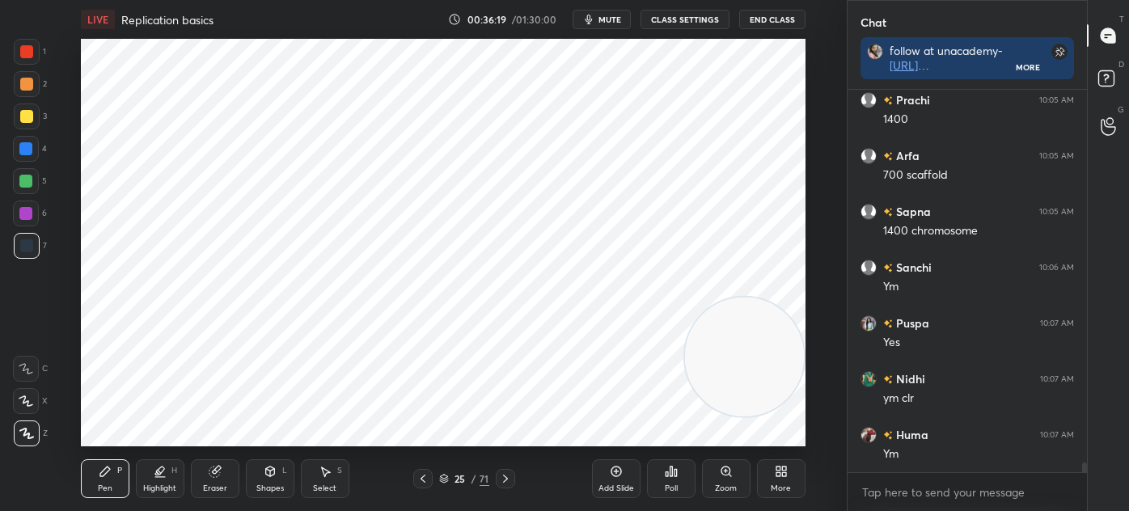
scroll to position [14276, 0]
click at [209, 487] on div "Eraser" at bounding box center [215, 488] width 24 height 8
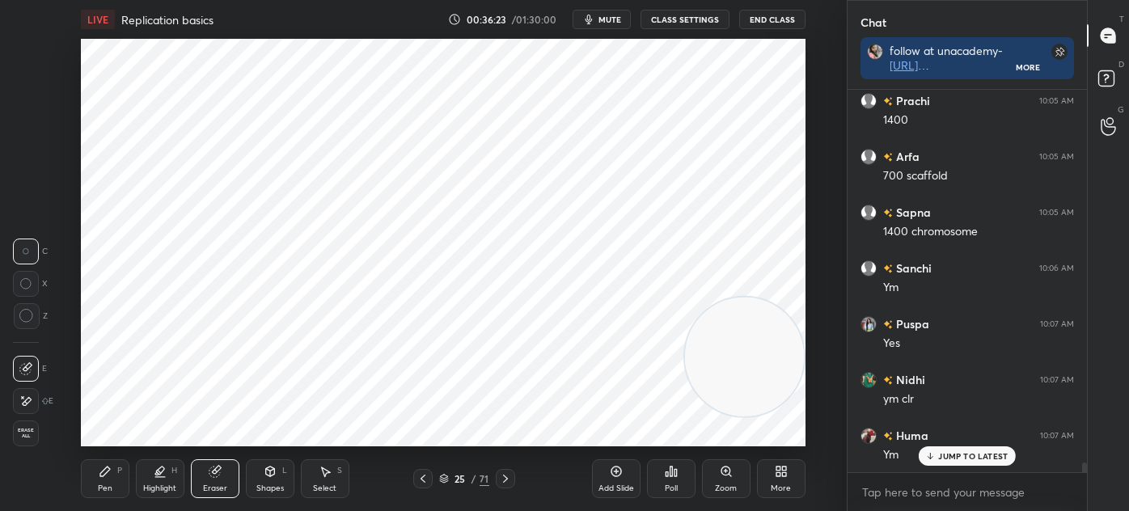
click at [116, 483] on div "Pen P" at bounding box center [105, 478] width 49 height 39
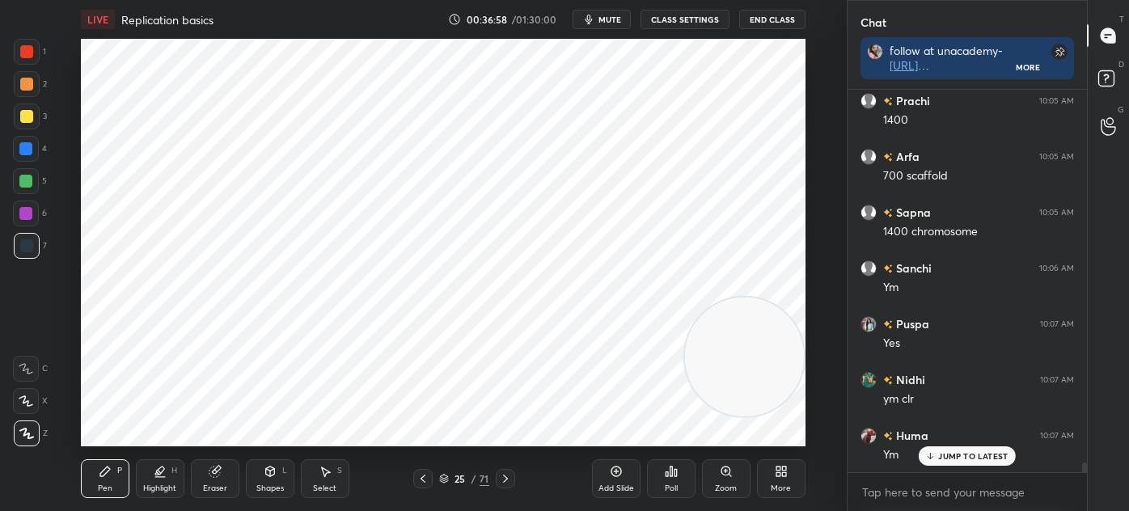
click at [325, 487] on div "Select" at bounding box center [324, 488] width 23 height 8
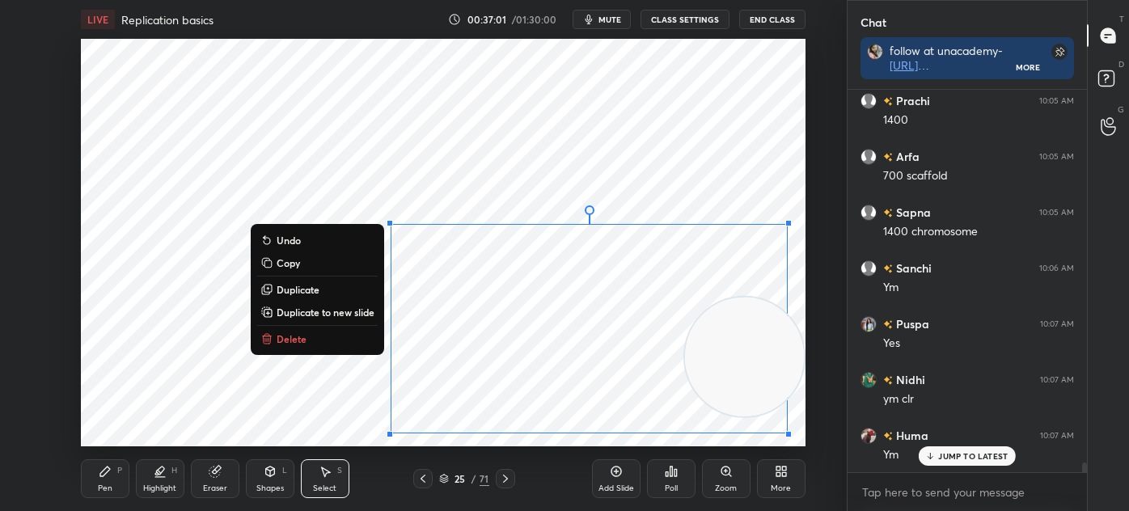
click at [102, 475] on icon at bounding box center [105, 471] width 10 height 10
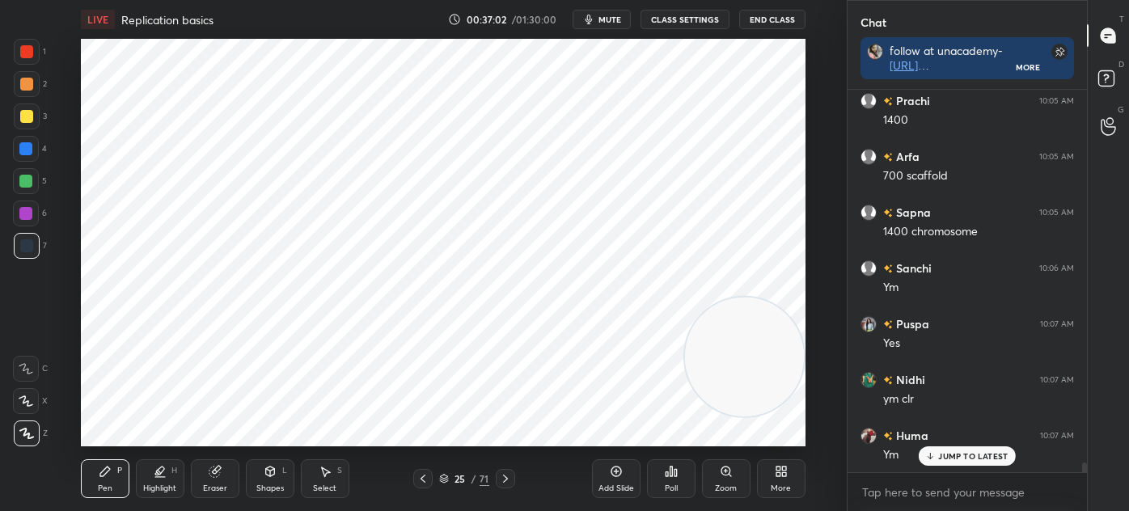
click at [34, 217] on div at bounding box center [26, 213] width 26 height 26
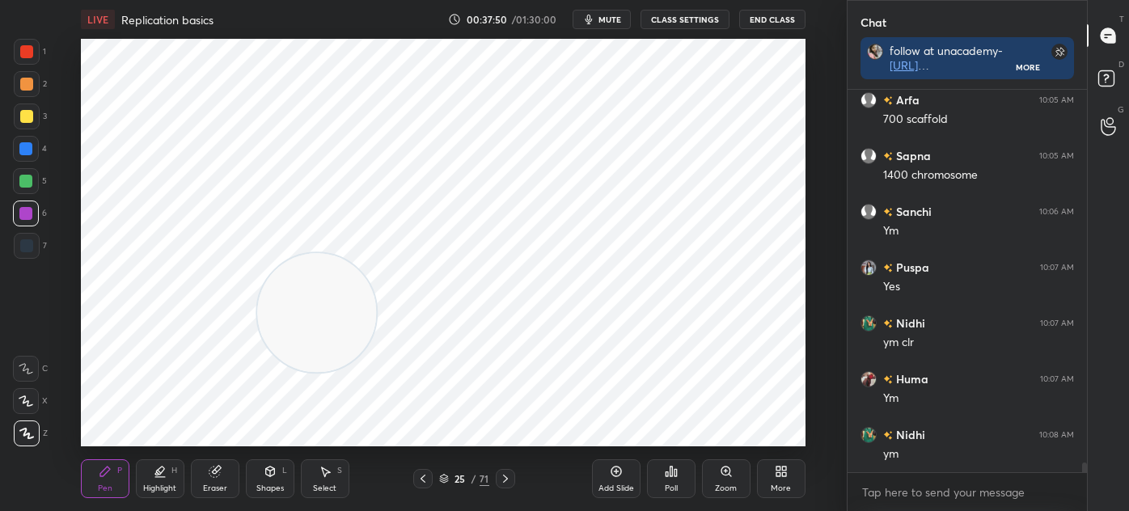
scroll to position [14388, 0]
click at [423, 479] on icon at bounding box center [422, 478] width 13 height 13
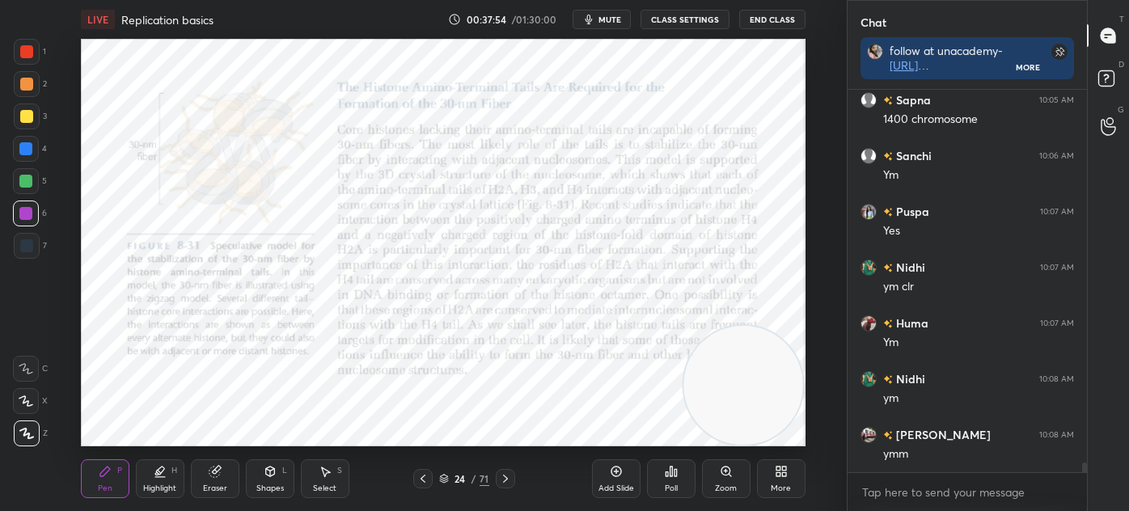
scroll to position [14444, 0]
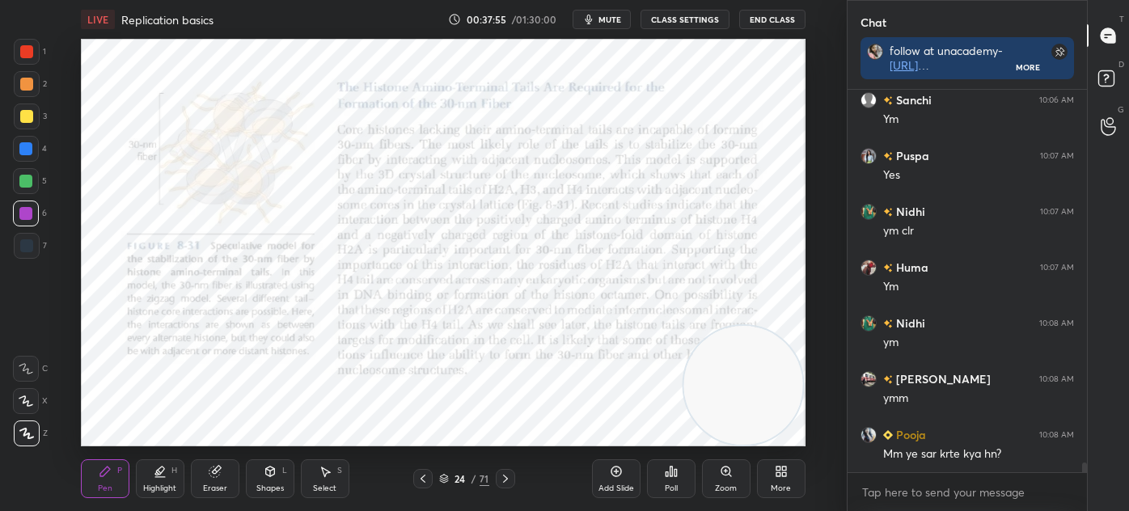
click at [264, 484] on div "Shapes" at bounding box center [269, 488] width 27 height 8
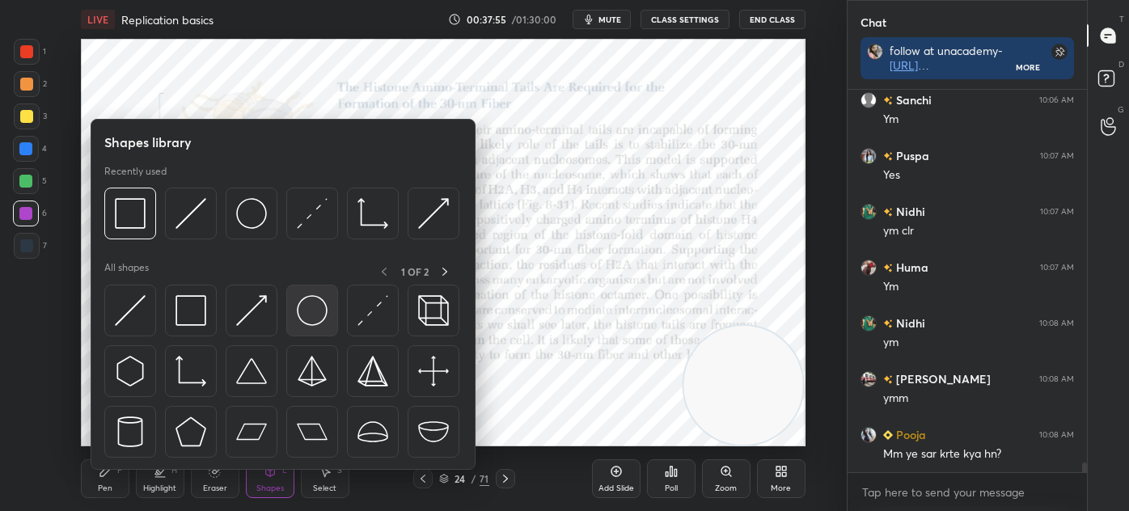
click at [192, 312] on img at bounding box center [190, 310] width 31 height 31
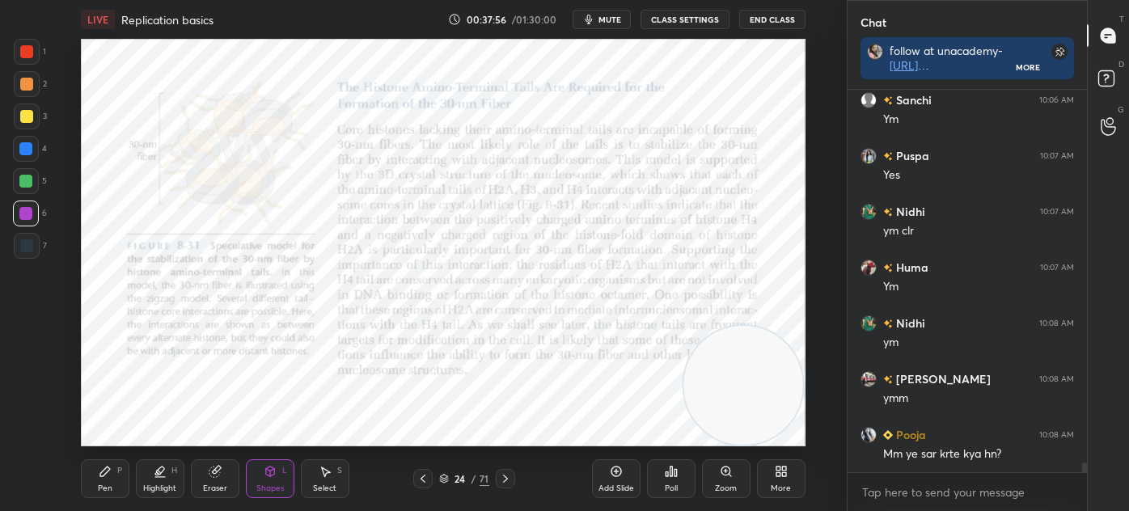
click at [32, 60] on div at bounding box center [27, 52] width 26 height 26
click at [23, 251] on div at bounding box center [26, 245] width 13 height 13
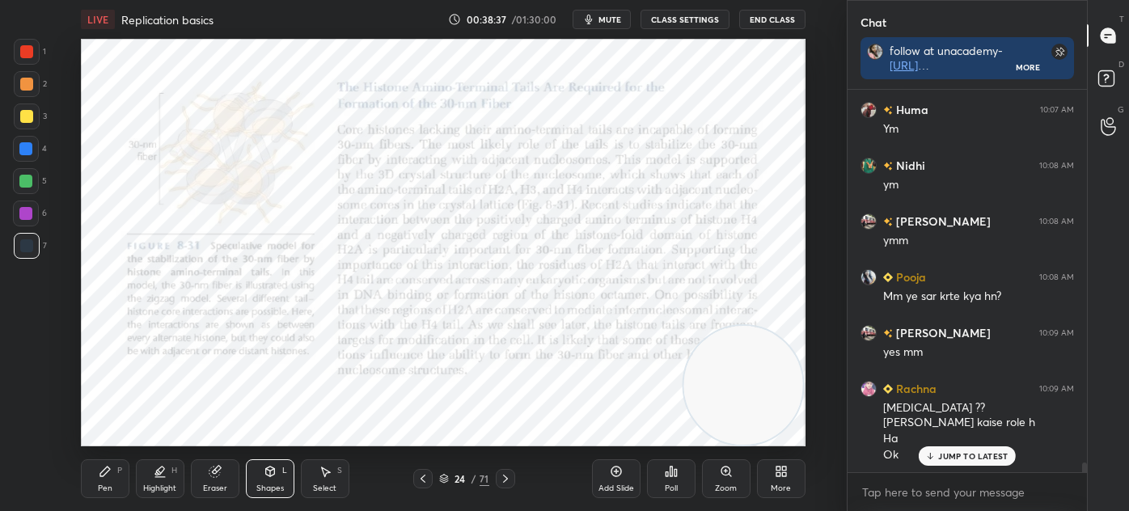
scroll to position [14657, 0]
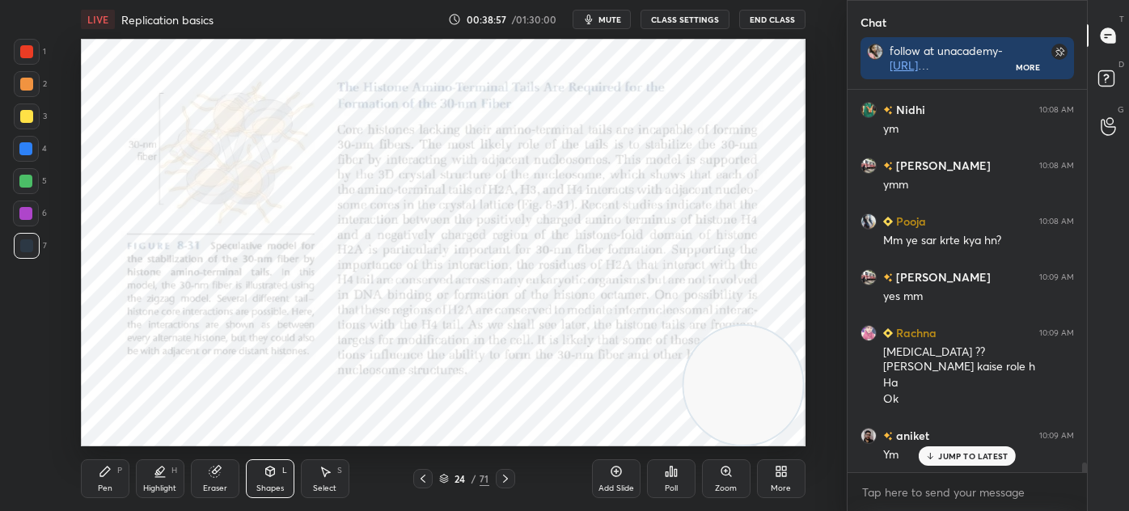
click at [27, 48] on div at bounding box center [26, 51] width 13 height 13
click at [23, 245] on div at bounding box center [26, 245] width 13 height 13
click at [106, 494] on div "Pen P" at bounding box center [105, 478] width 49 height 39
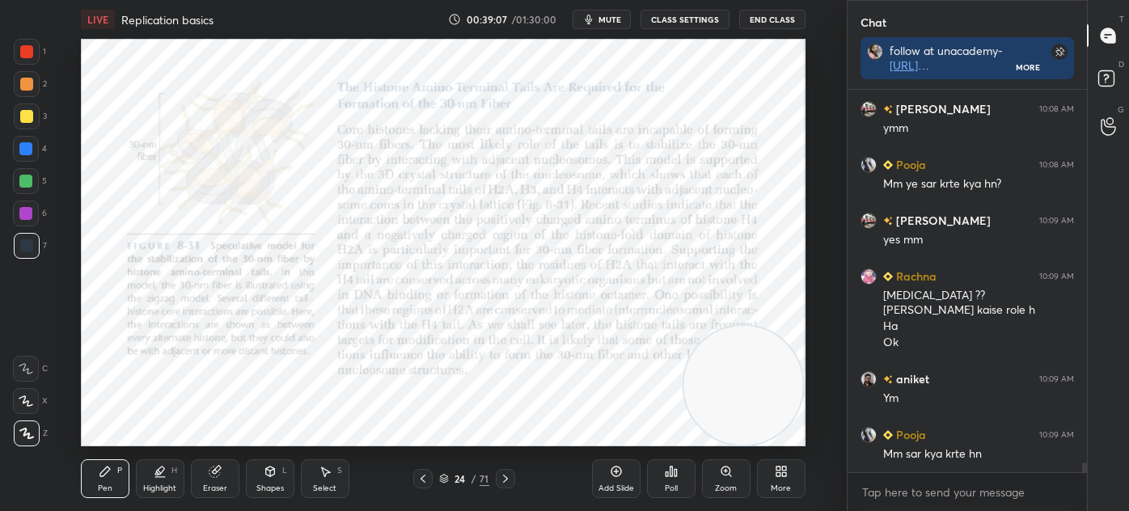
click at [275, 479] on div "Shapes L" at bounding box center [270, 478] width 49 height 39
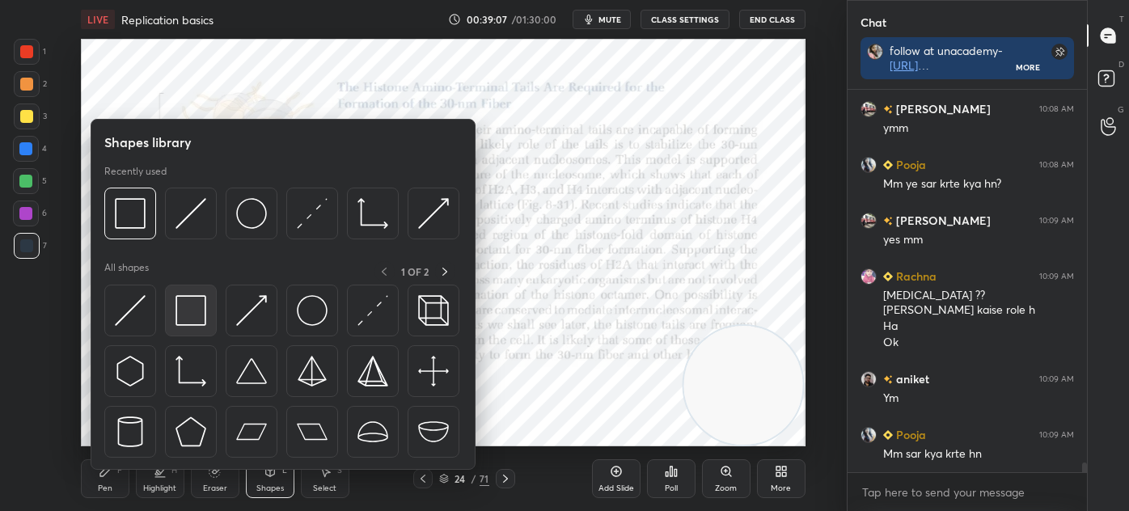
click at [185, 310] on img at bounding box center [190, 310] width 31 height 31
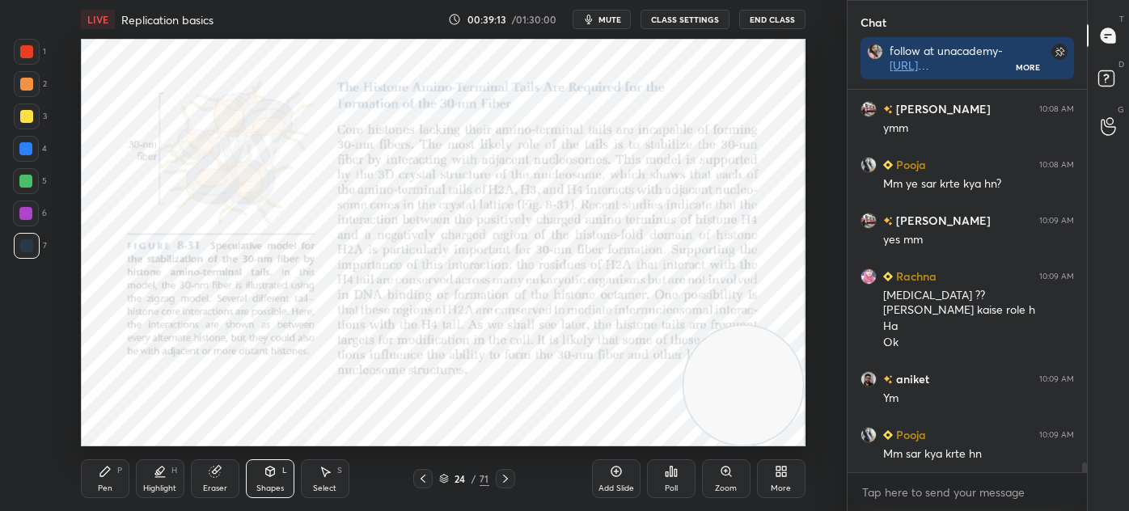
click at [103, 478] on div "Pen P" at bounding box center [105, 478] width 49 height 39
click at [11, 59] on div "1 2 3 4 5 6 7 C X Z C X Z E E Erase all H H" at bounding box center [26, 242] width 52 height 407
click at [12, 52] on div "1 2 3 4 5 6 7 C X Z C X Z E E Erase all H H" at bounding box center [26, 242] width 52 height 407
click at [30, 57] on div at bounding box center [26, 51] width 13 height 13
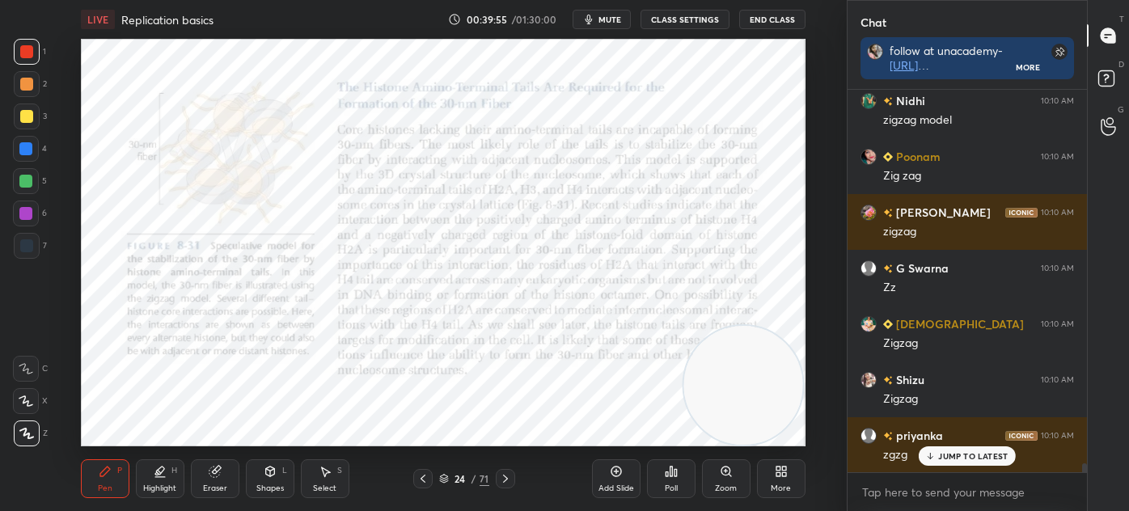
scroll to position [15802, 0]
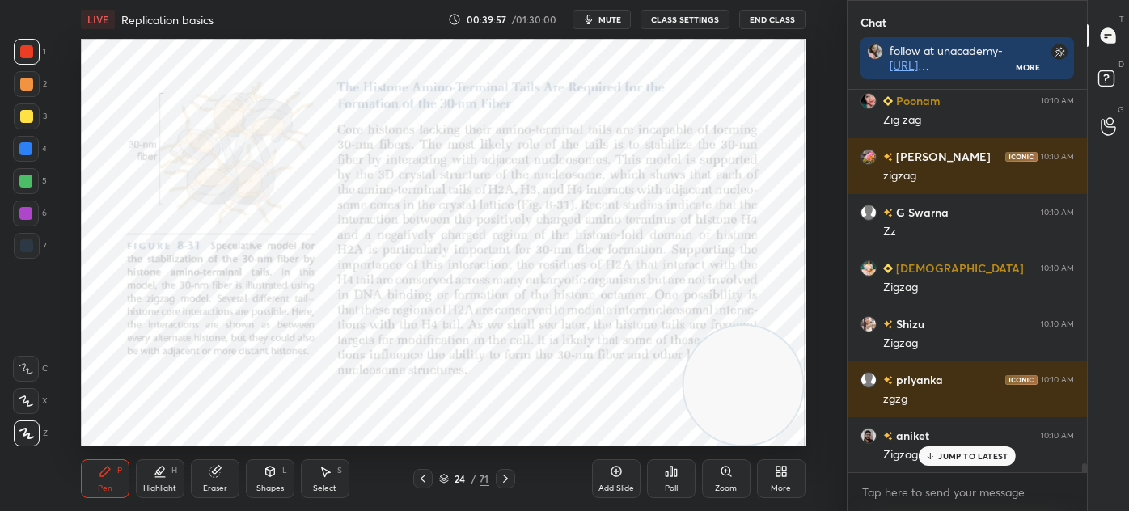
click at [336, 485] on div "Select" at bounding box center [324, 488] width 23 height 8
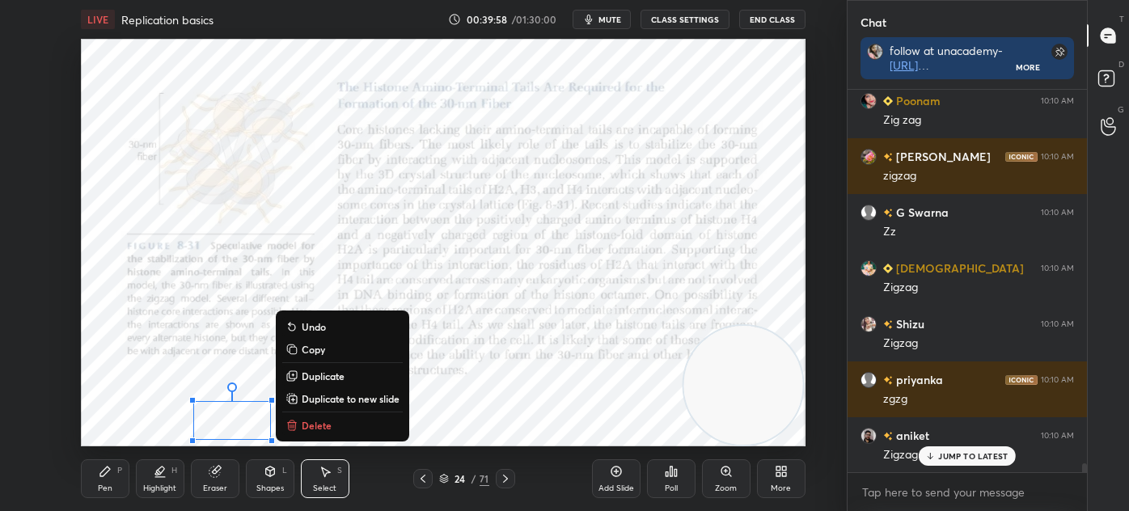
click at [323, 428] on p "Delete" at bounding box center [317, 425] width 30 height 13
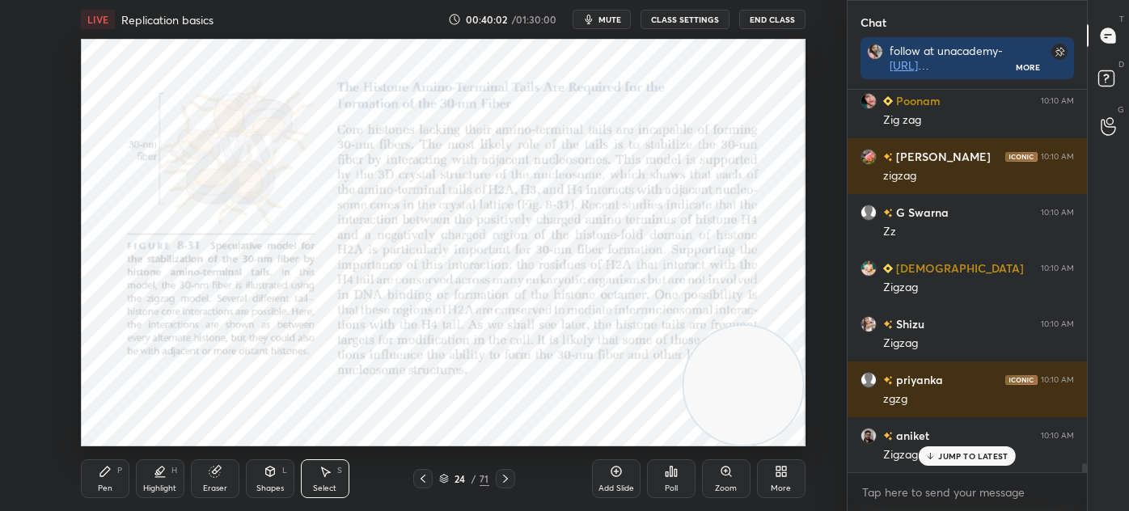
click at [509, 482] on icon at bounding box center [505, 478] width 13 height 13
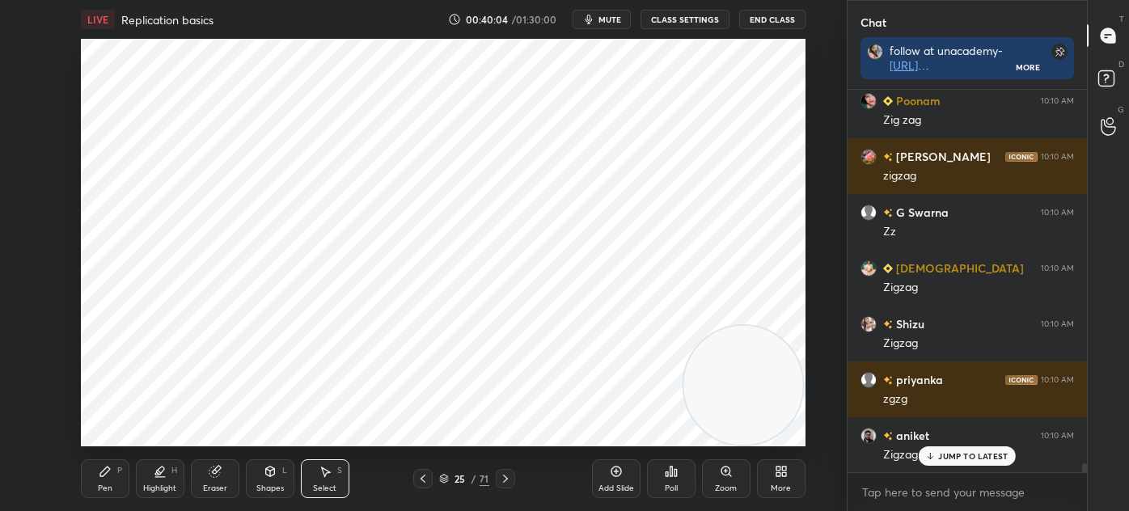
click at [117, 478] on div "Pen P" at bounding box center [105, 478] width 49 height 39
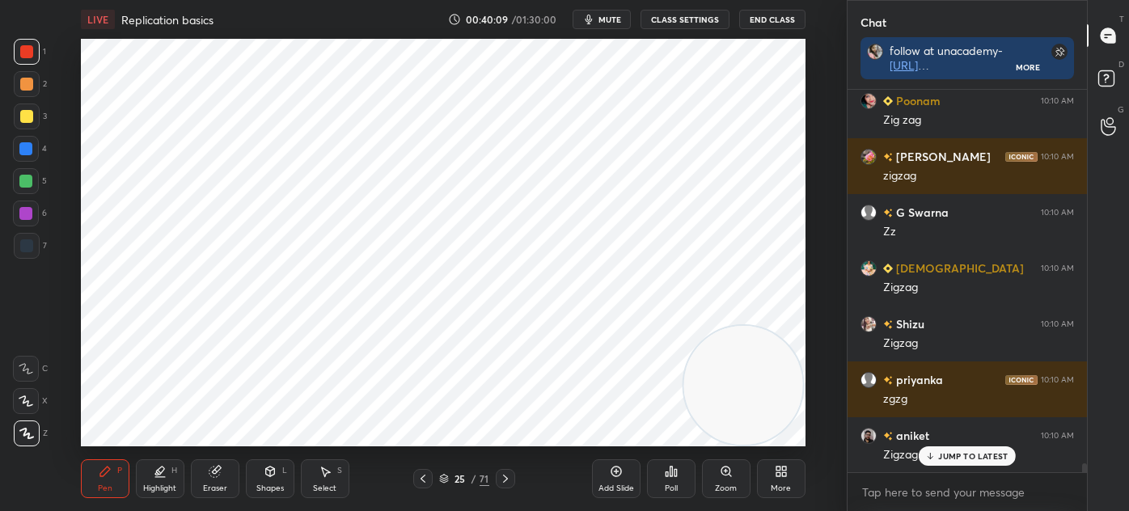
scroll to position [15858, 0]
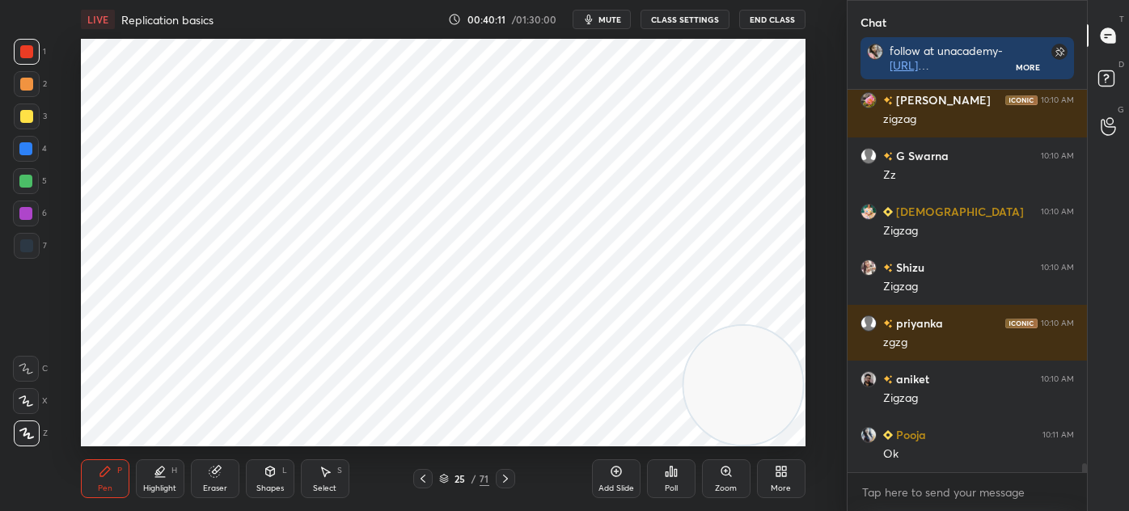
click at [509, 478] on icon at bounding box center [505, 478] width 13 height 13
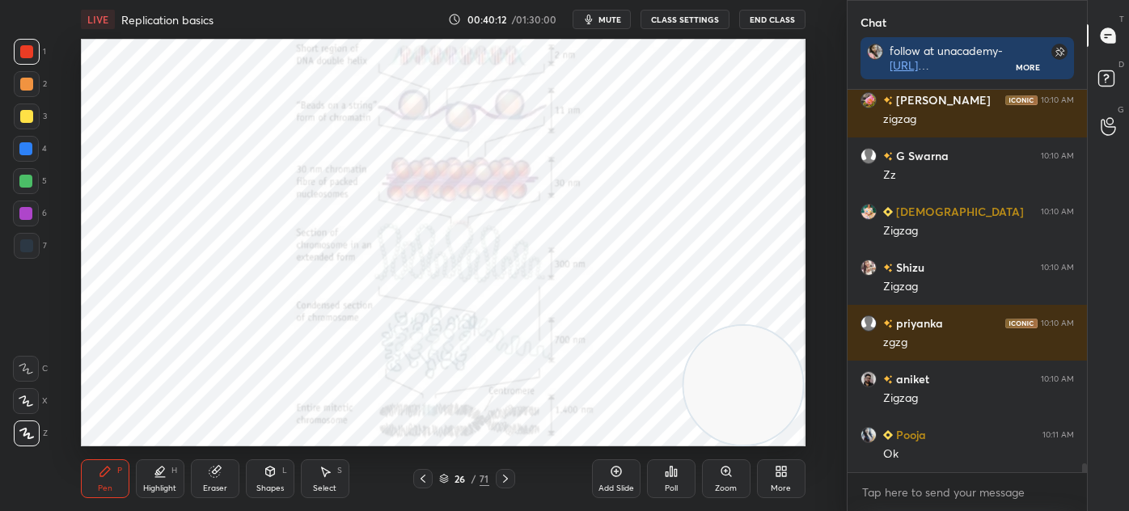
click at [422, 475] on icon at bounding box center [422, 478] width 13 height 13
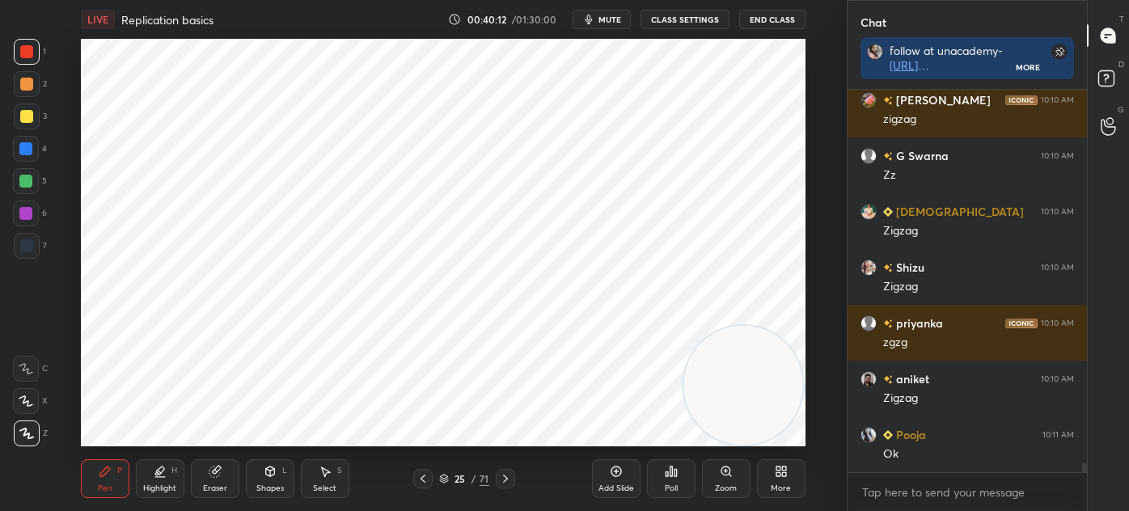
click at [596, 475] on div "Add Slide" at bounding box center [616, 478] width 49 height 39
click at [26, 243] on div at bounding box center [26, 245] width 13 height 13
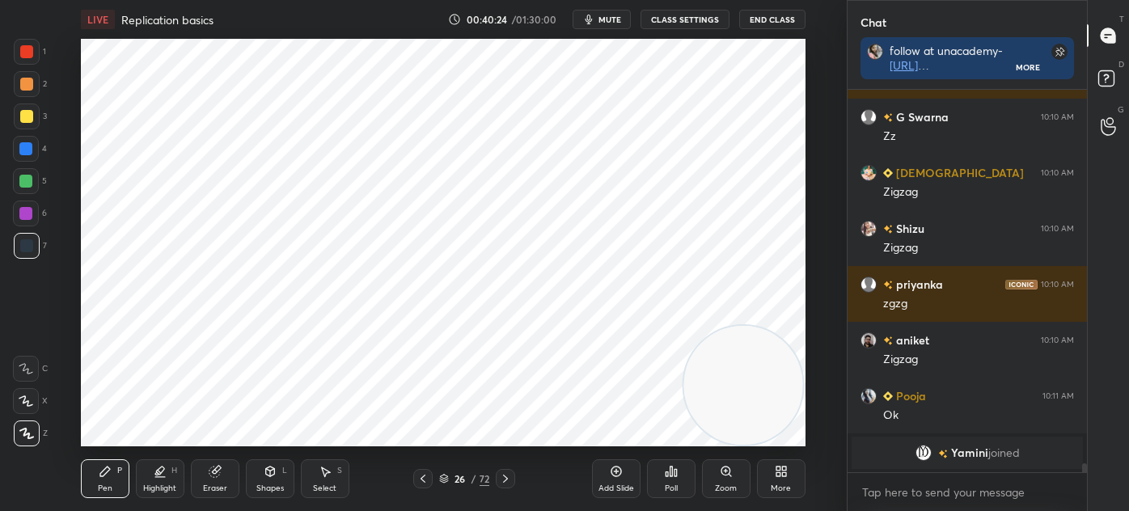
click at [148, 479] on div "Highlight H" at bounding box center [160, 478] width 49 height 39
click at [29, 212] on div at bounding box center [25, 213] width 13 height 13
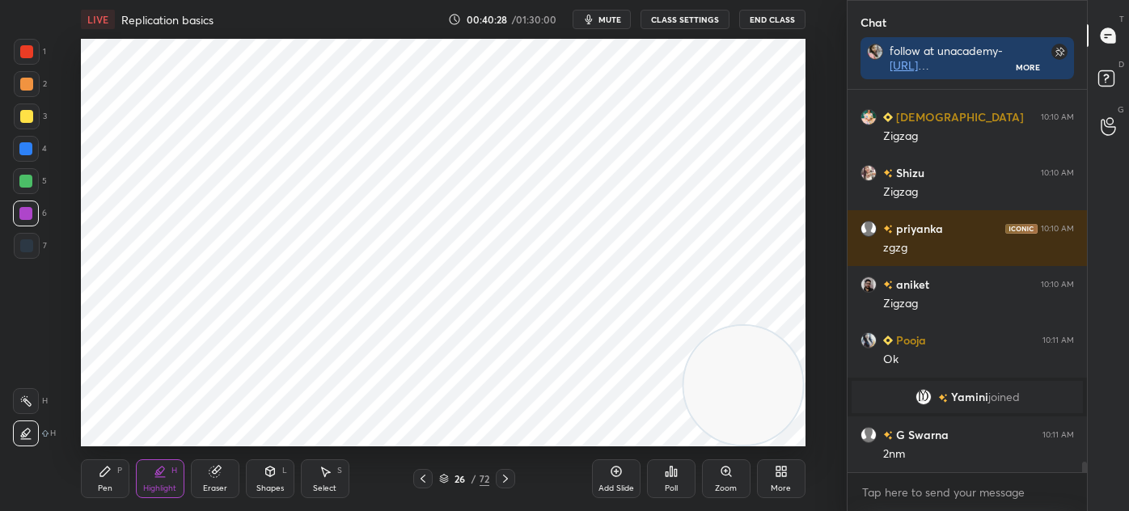
scroll to position [13045, 0]
click at [92, 477] on div "Pen P" at bounding box center [105, 478] width 49 height 39
click at [32, 245] on div at bounding box center [26, 245] width 13 height 13
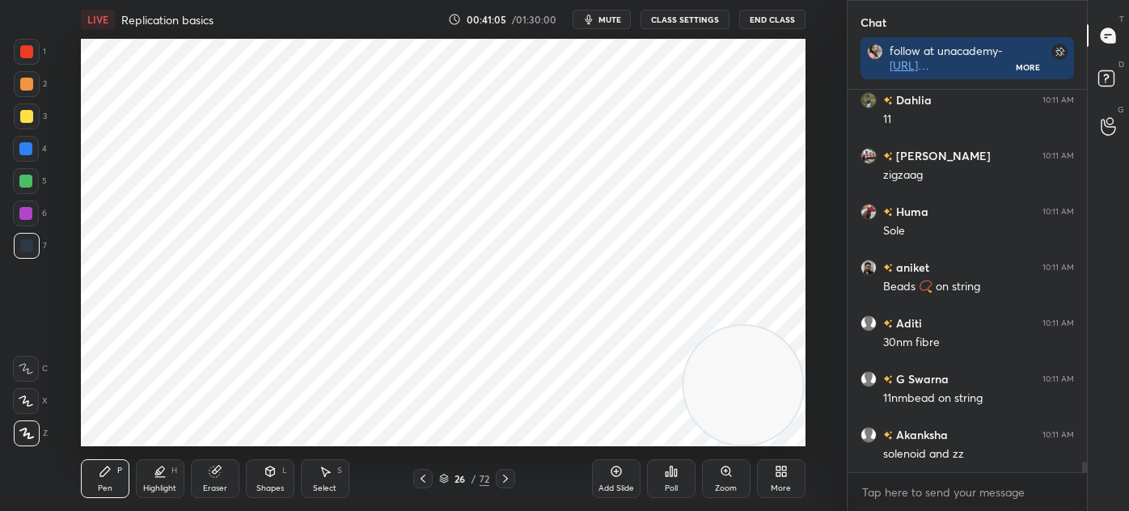
scroll to position [13714, 0]
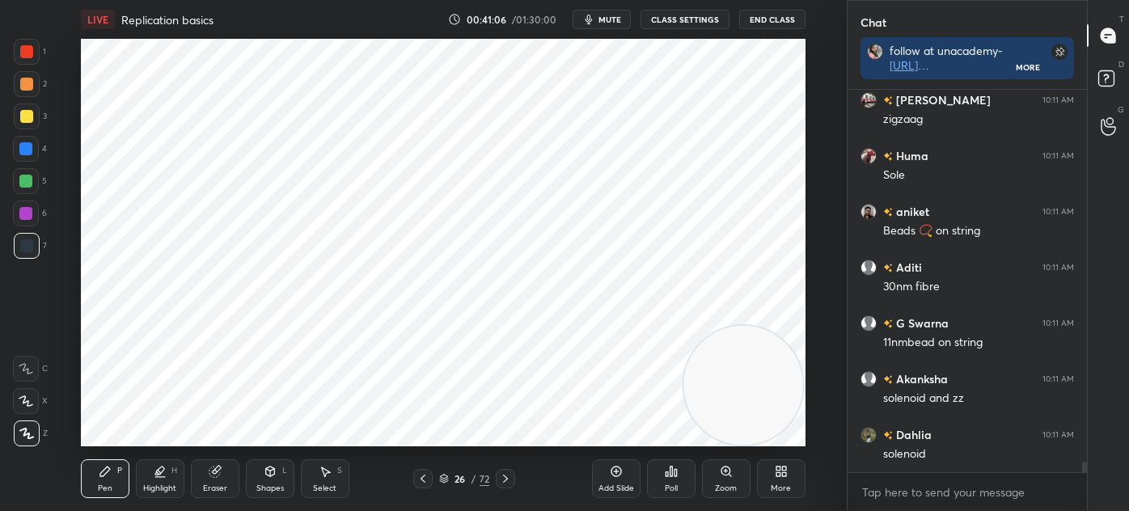
click at [228, 469] on div "Eraser" at bounding box center [215, 478] width 49 height 39
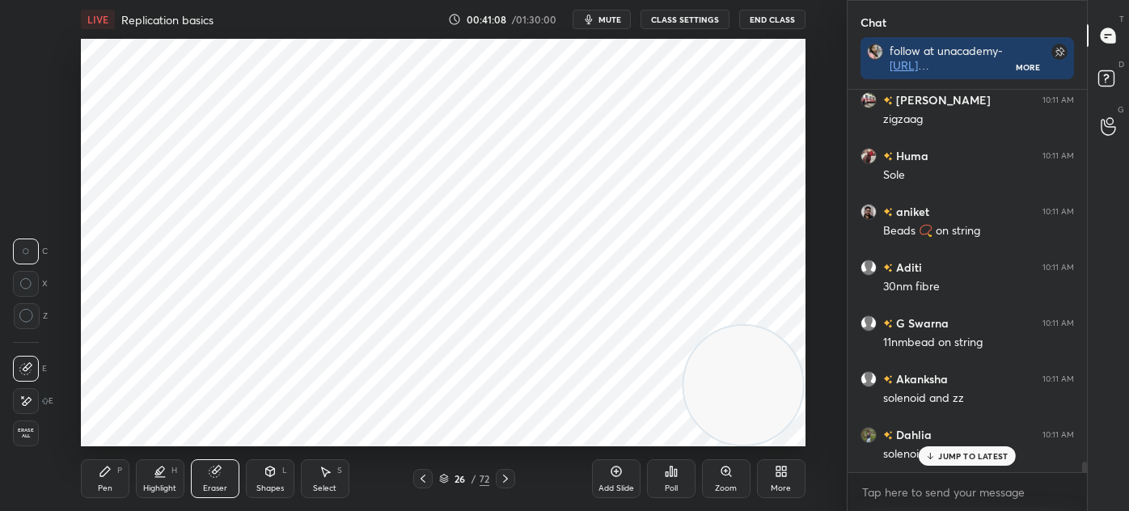
scroll to position [13769, 0]
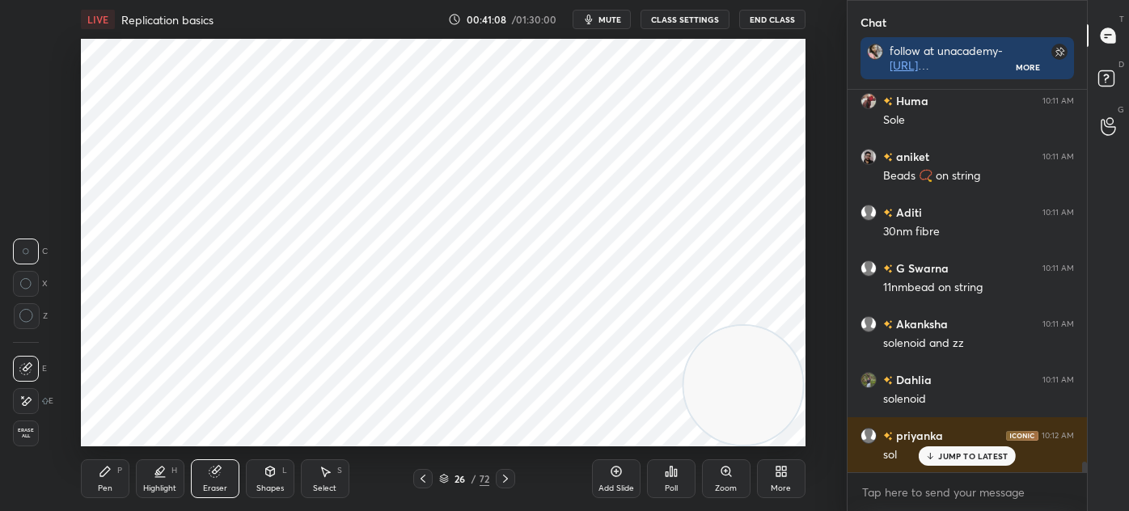
click at [104, 478] on div "Pen P" at bounding box center [105, 478] width 49 height 39
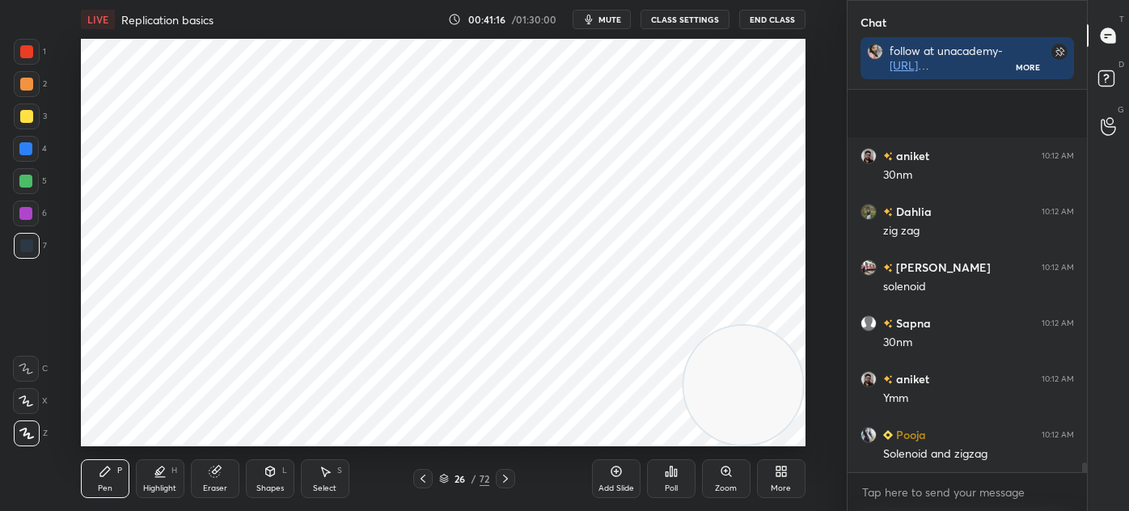
scroll to position [14271, 0]
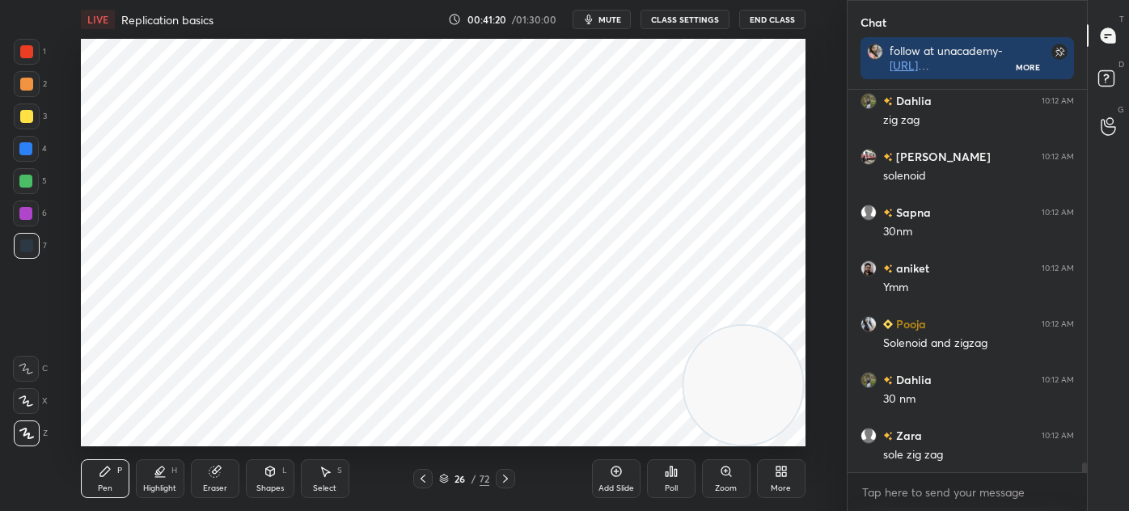
click at [39, 222] on div "6" at bounding box center [30, 213] width 34 height 26
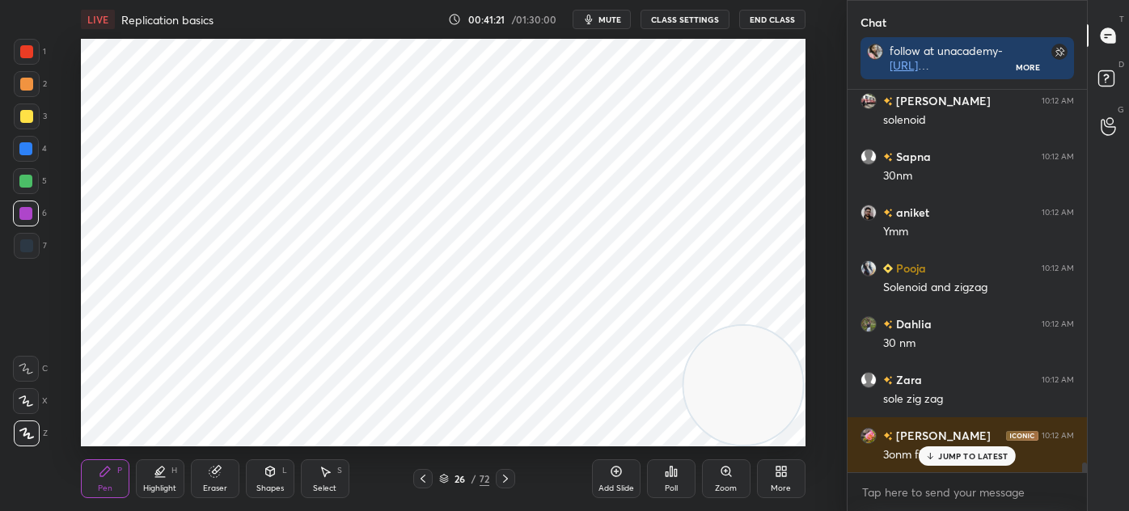
click at [29, 206] on div at bounding box center [26, 213] width 26 height 26
click at [168, 484] on div "Highlight" at bounding box center [159, 488] width 33 height 8
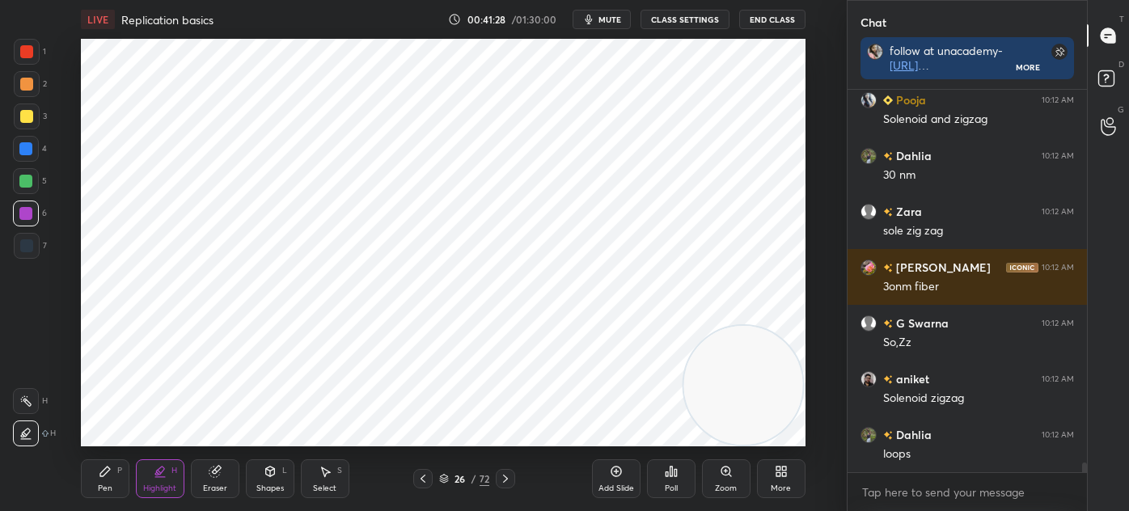
scroll to position [14551, 0]
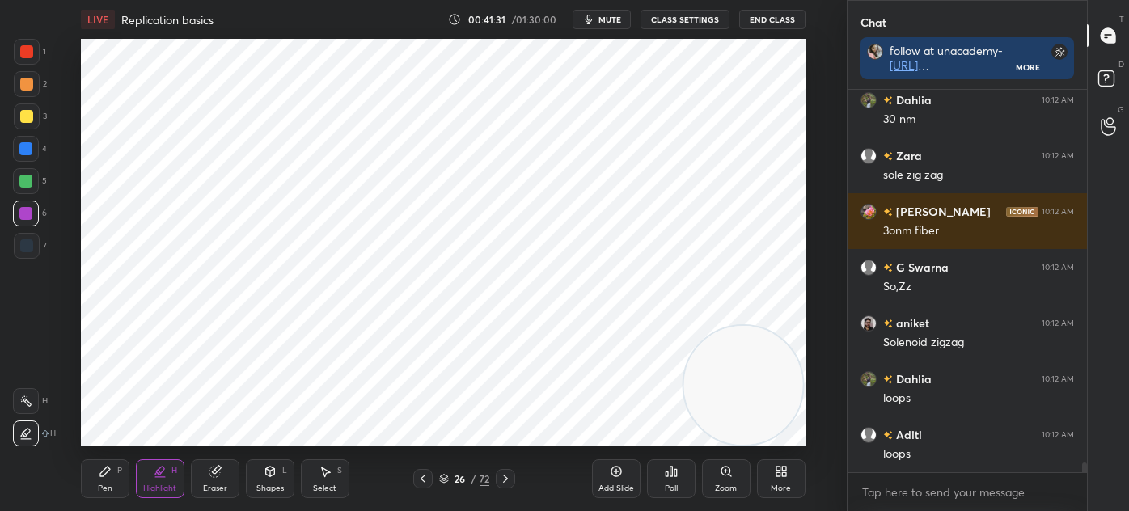
click at [108, 480] on div "Pen P" at bounding box center [105, 478] width 49 height 39
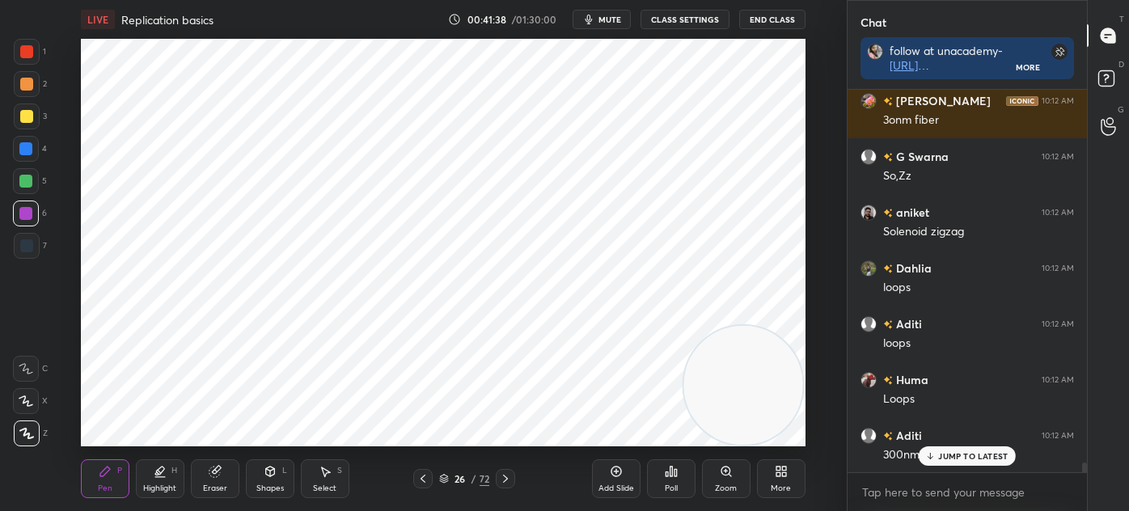
scroll to position [14718, 0]
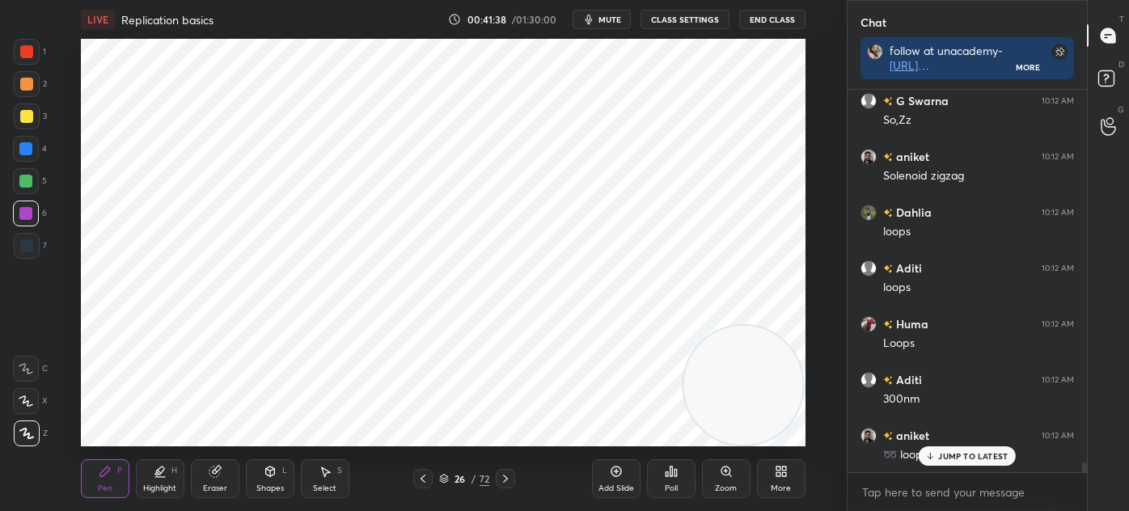
click at [330, 465] on icon at bounding box center [325, 471] width 13 height 13
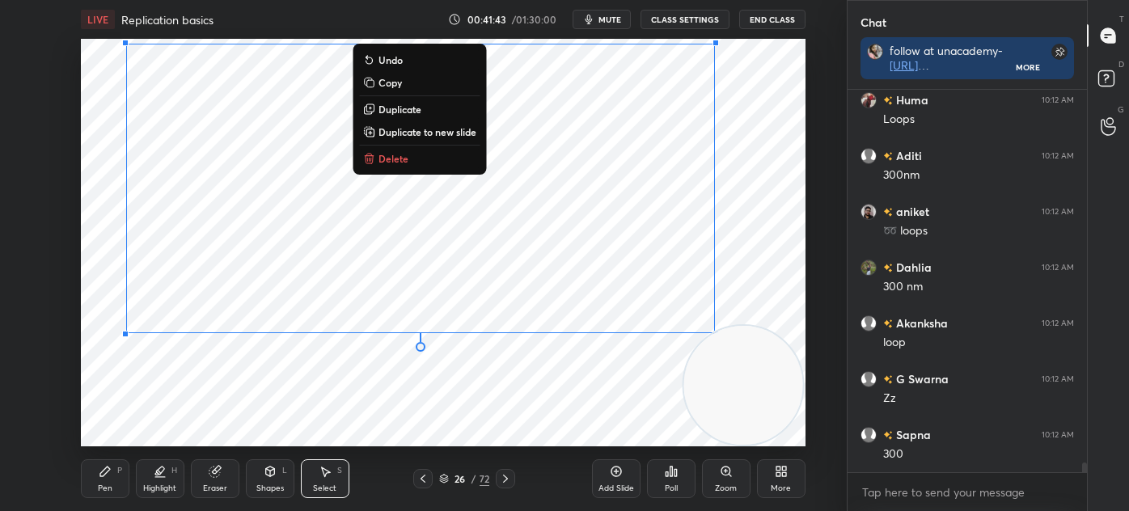
scroll to position [15108, 0]
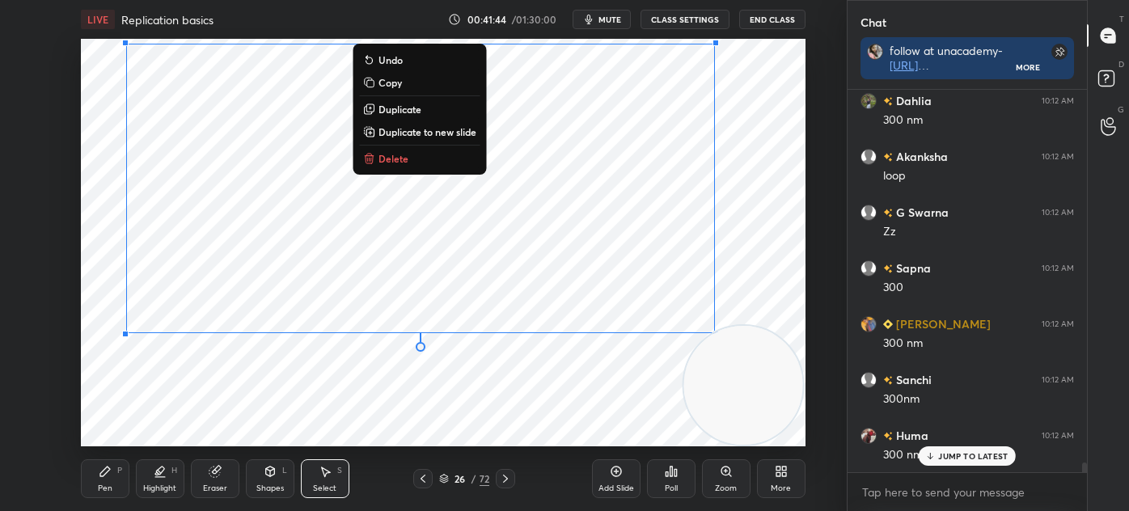
click at [165, 402] on div "0 ° Undo Copy Duplicate Duplicate to new slide Delete" at bounding box center [443, 242] width 724 height 407
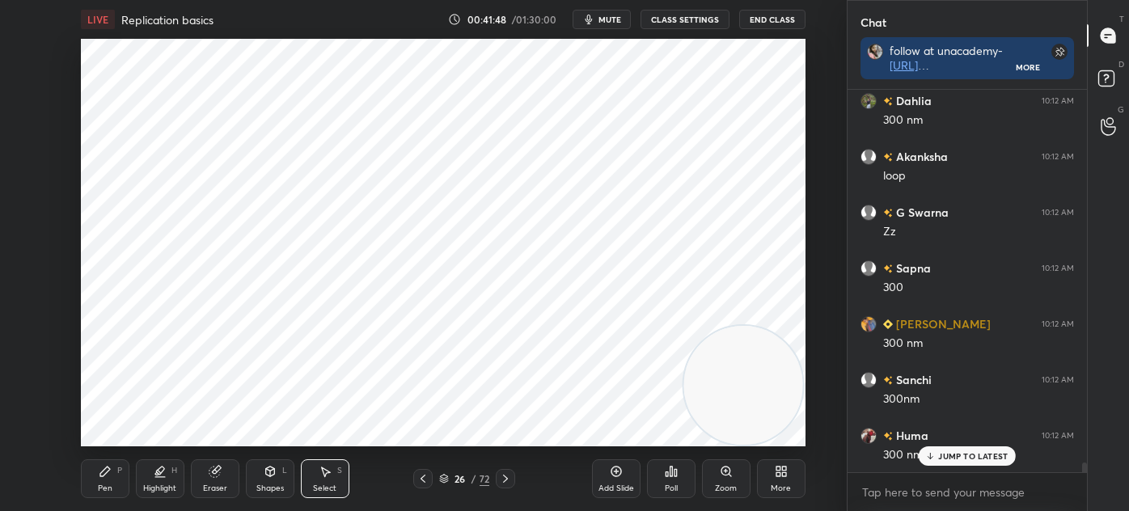
click at [113, 476] on div "Pen P" at bounding box center [105, 478] width 49 height 39
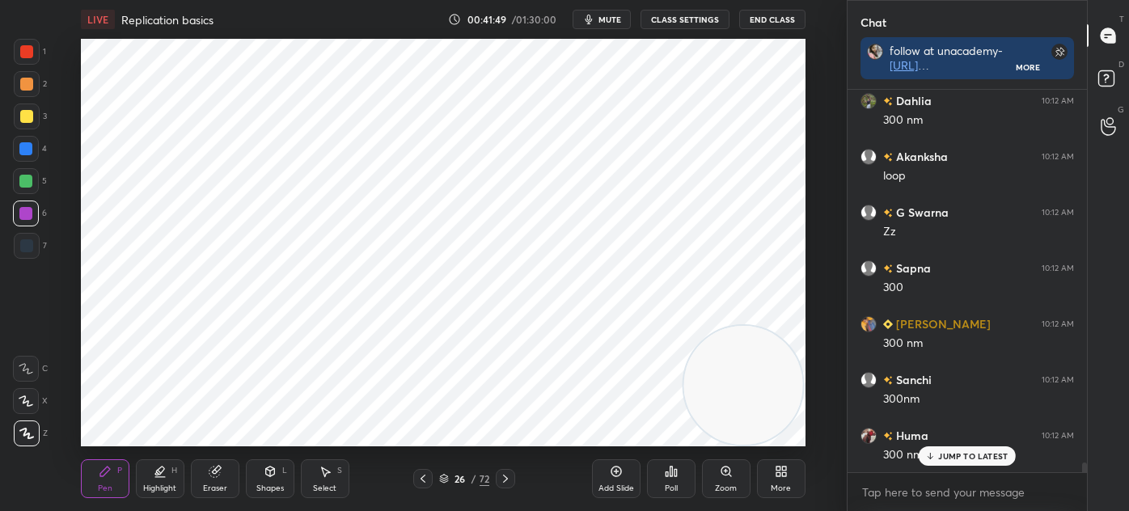
click at [169, 479] on div "Highlight H" at bounding box center [160, 478] width 49 height 39
click at [110, 484] on div "Pen" at bounding box center [105, 488] width 15 height 8
click at [709, 336] on video at bounding box center [658, 385] width 119 height 119
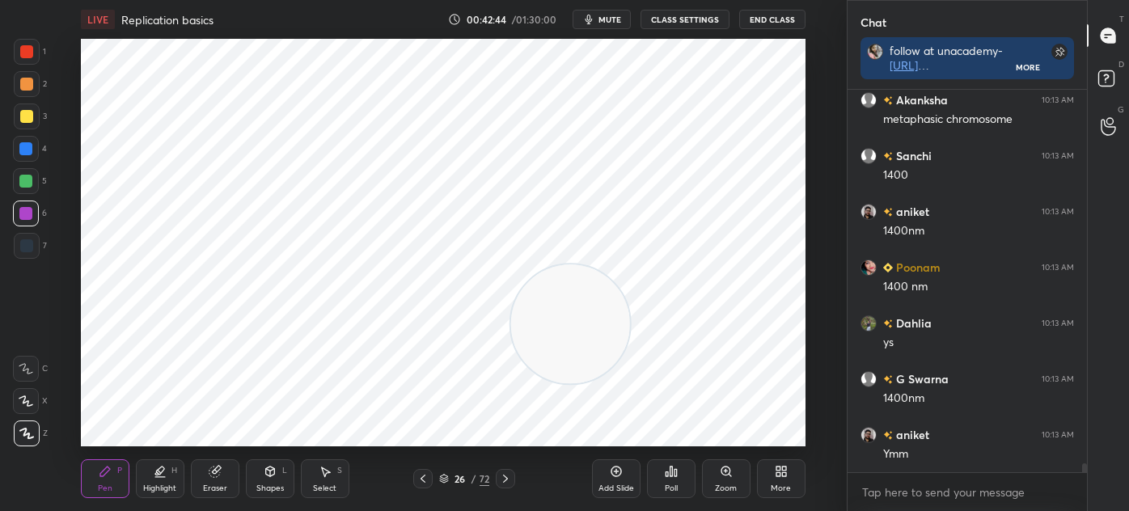
scroll to position [16128, 0]
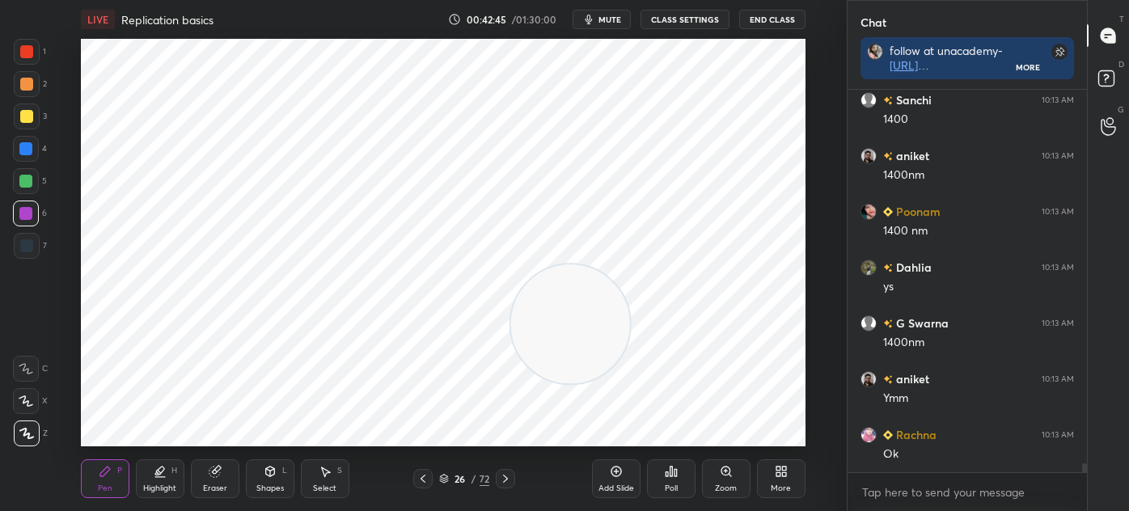
click at [423, 478] on icon at bounding box center [422, 478] width 13 height 13
click at [498, 483] on div at bounding box center [505, 478] width 19 height 19
click at [501, 478] on icon at bounding box center [505, 478] width 13 height 13
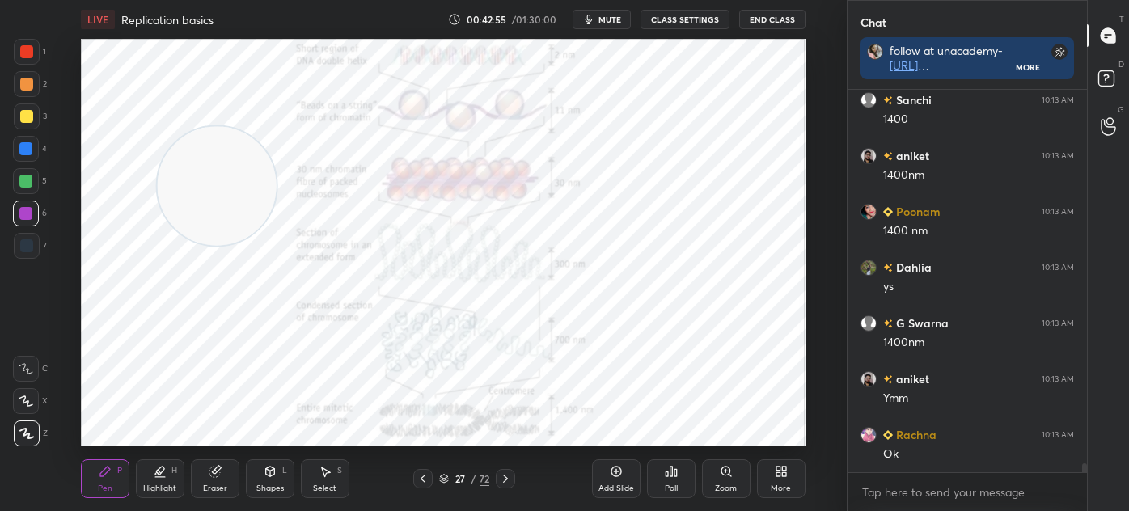
click at [312, 474] on div "Select S" at bounding box center [325, 478] width 49 height 39
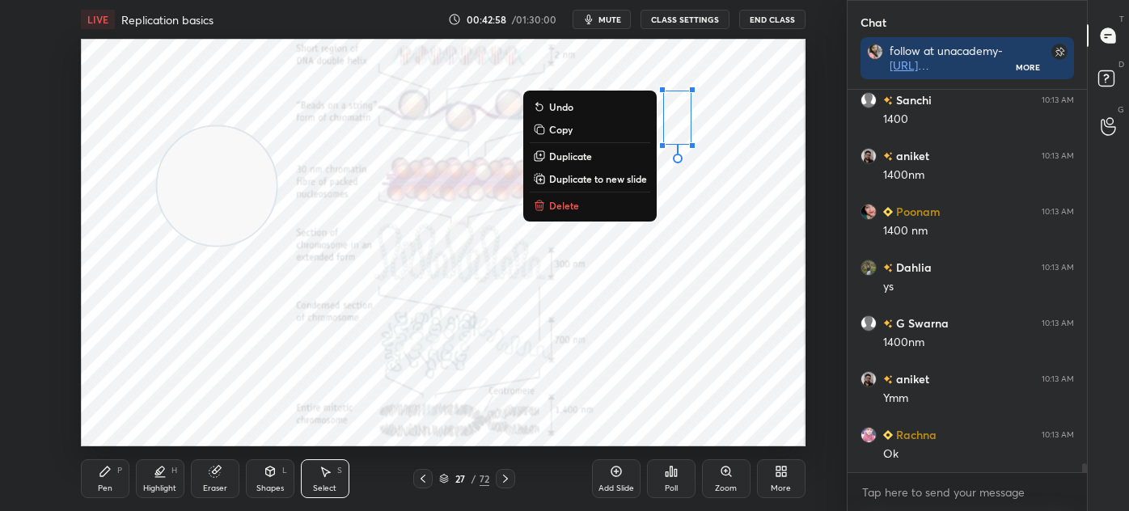
click at [99, 484] on div "Pen" at bounding box center [105, 488] width 15 height 8
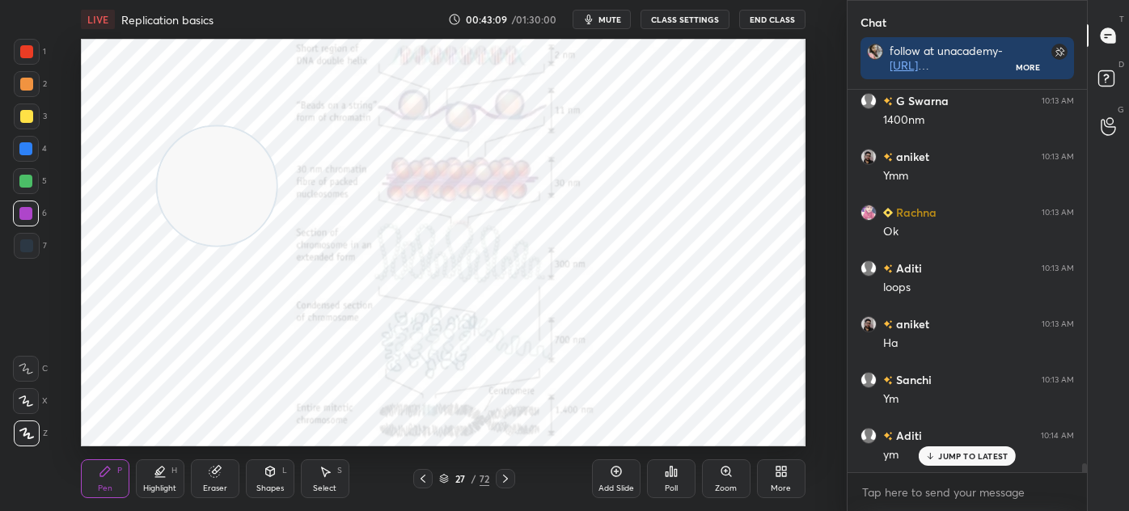
scroll to position [15578, 0]
click at [29, 253] on div at bounding box center [27, 246] width 26 height 26
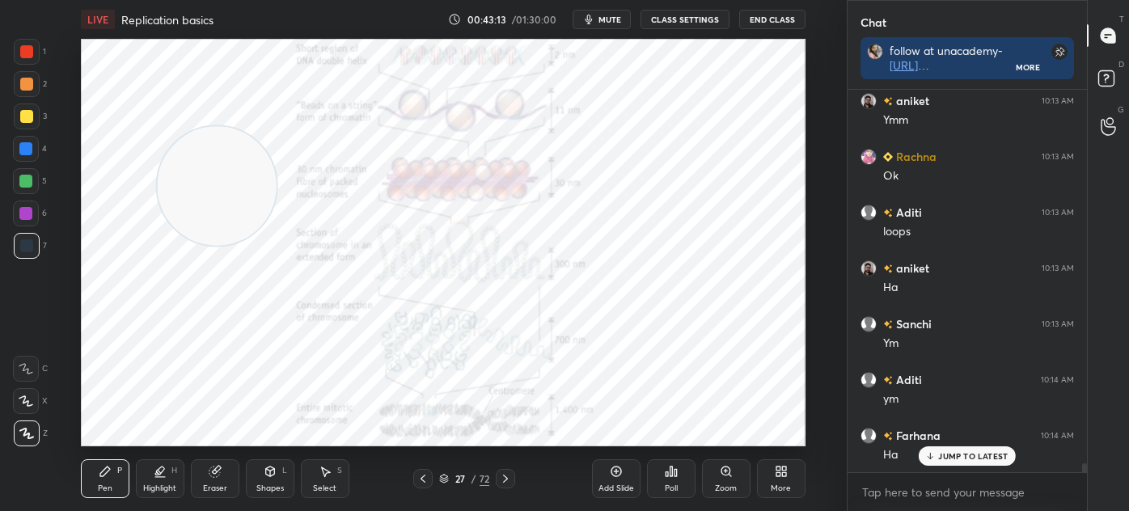
scroll to position [15634, 0]
click at [32, 44] on div at bounding box center [27, 52] width 26 height 26
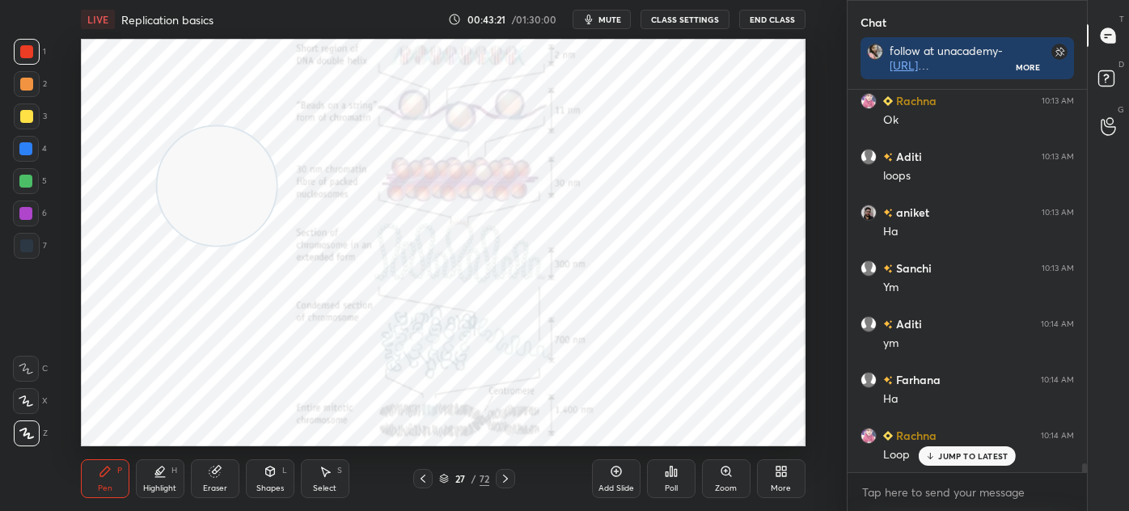
click at [34, 219] on div at bounding box center [26, 213] width 26 height 26
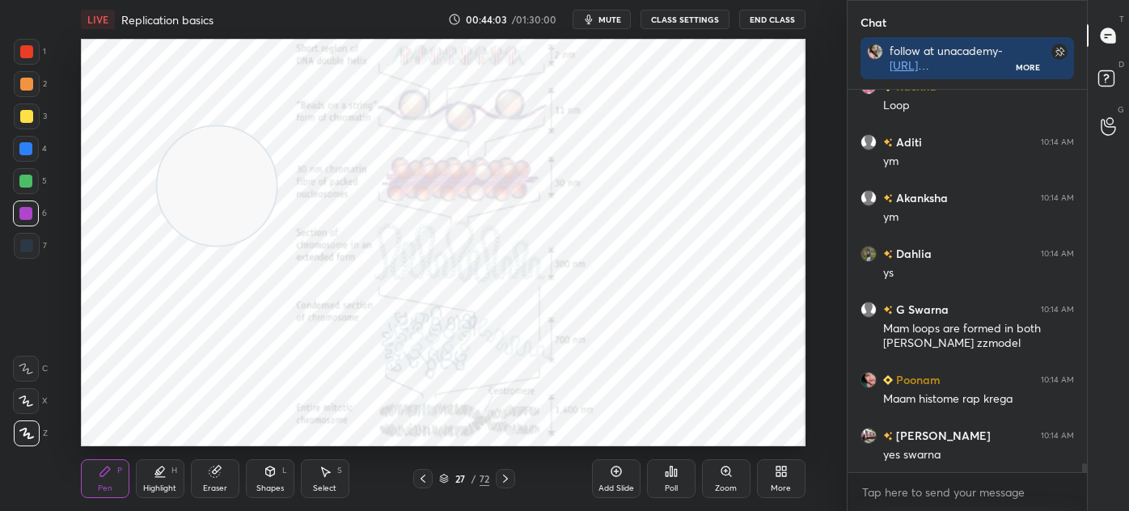
scroll to position [16040, 0]
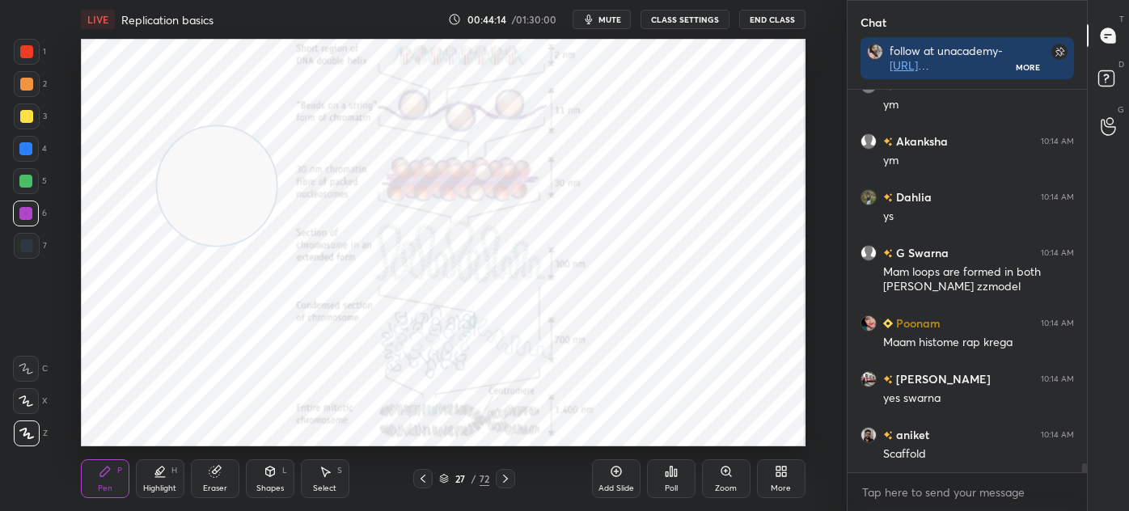
click at [441, 480] on icon at bounding box center [444, 480] width 8 height 2
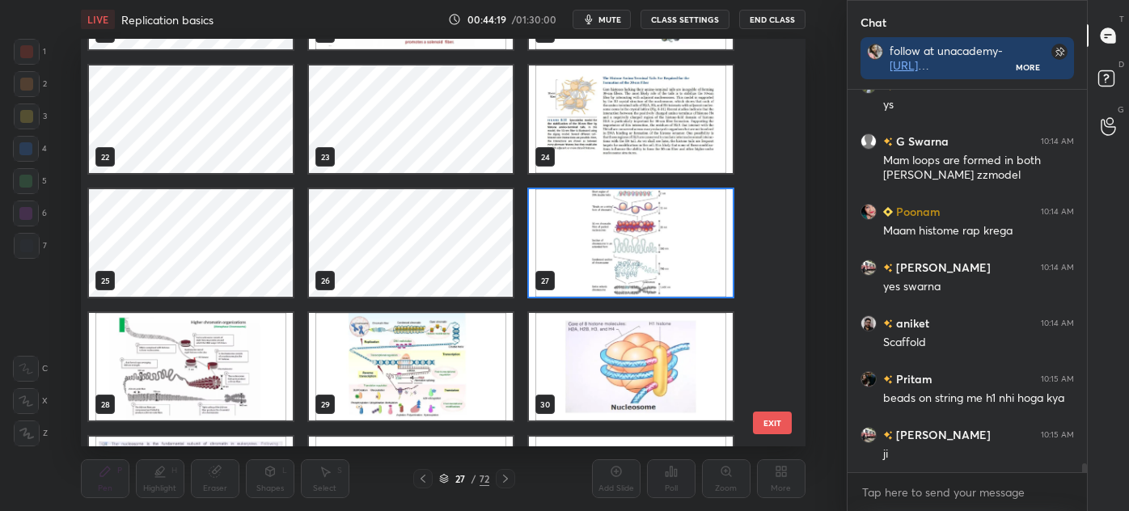
scroll to position [16207, 0]
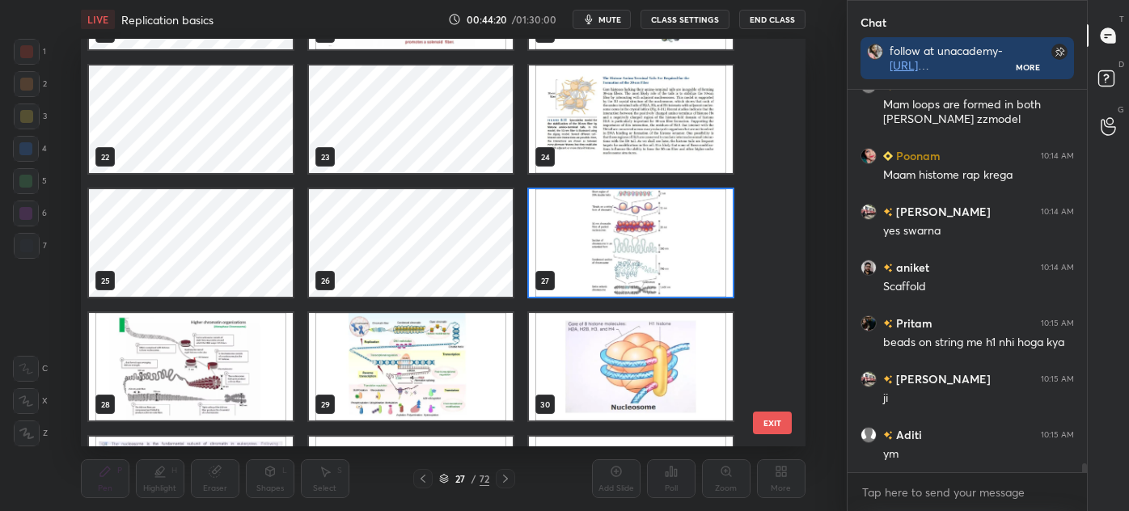
click at [378, 365] on img "grid" at bounding box center [411, 367] width 204 height 108
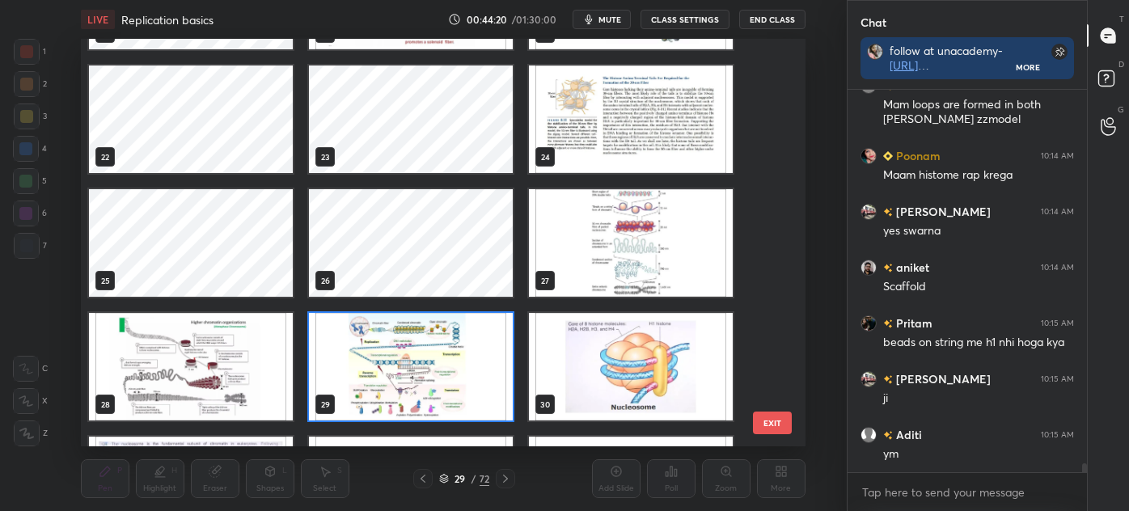
click at [382, 369] on img "grid" at bounding box center [411, 367] width 204 height 108
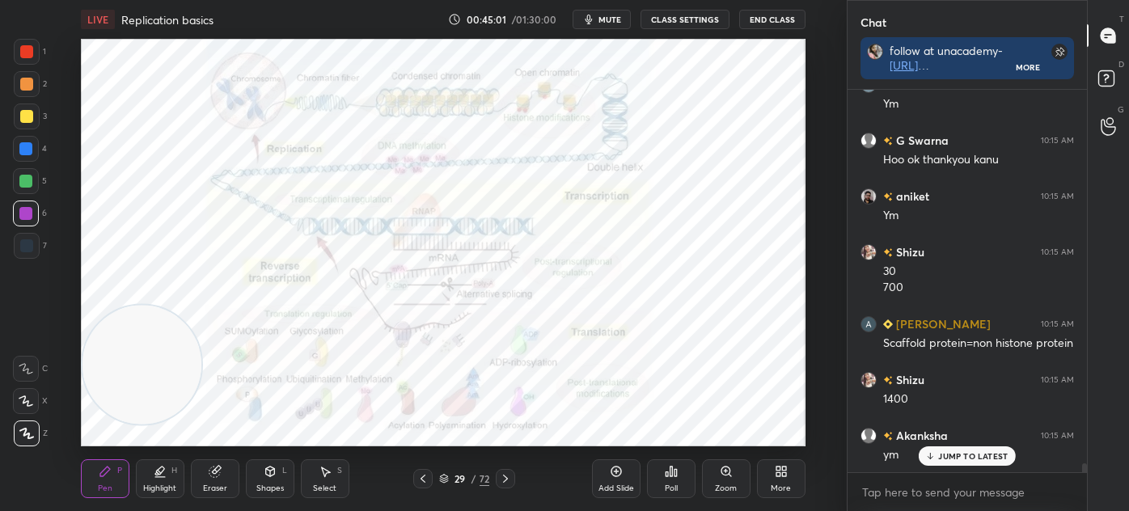
scroll to position [16669, 0]
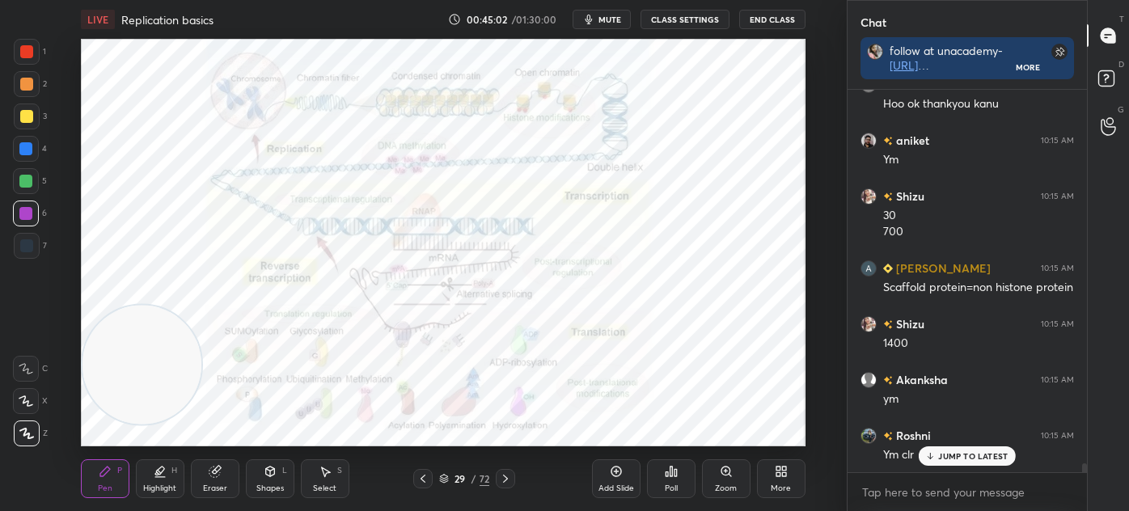
click at [424, 479] on icon at bounding box center [422, 478] width 13 height 13
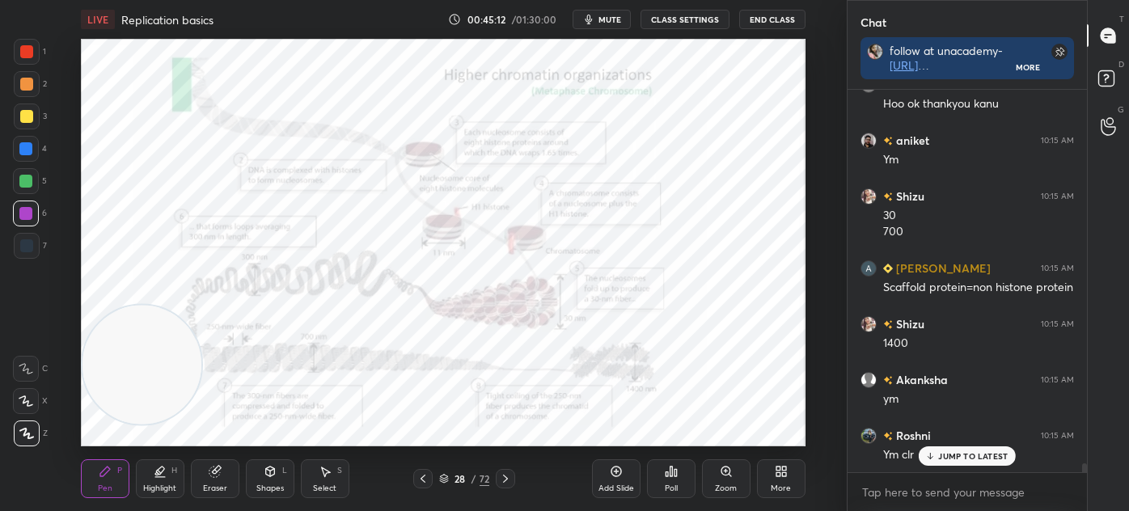
click at [40, 57] on div "1" at bounding box center [30, 52] width 32 height 26
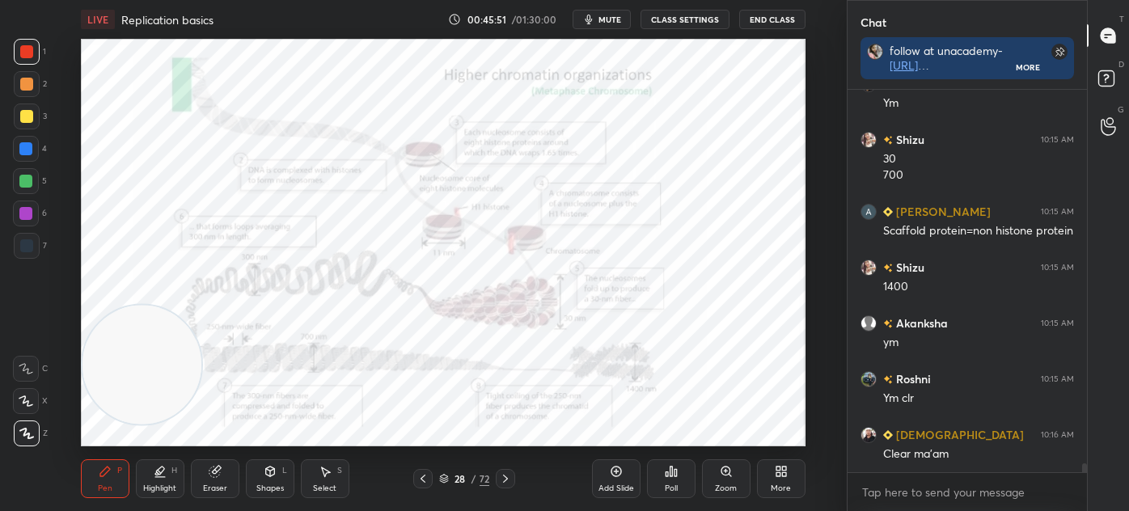
click at [267, 477] on icon at bounding box center [270, 471] width 13 height 13
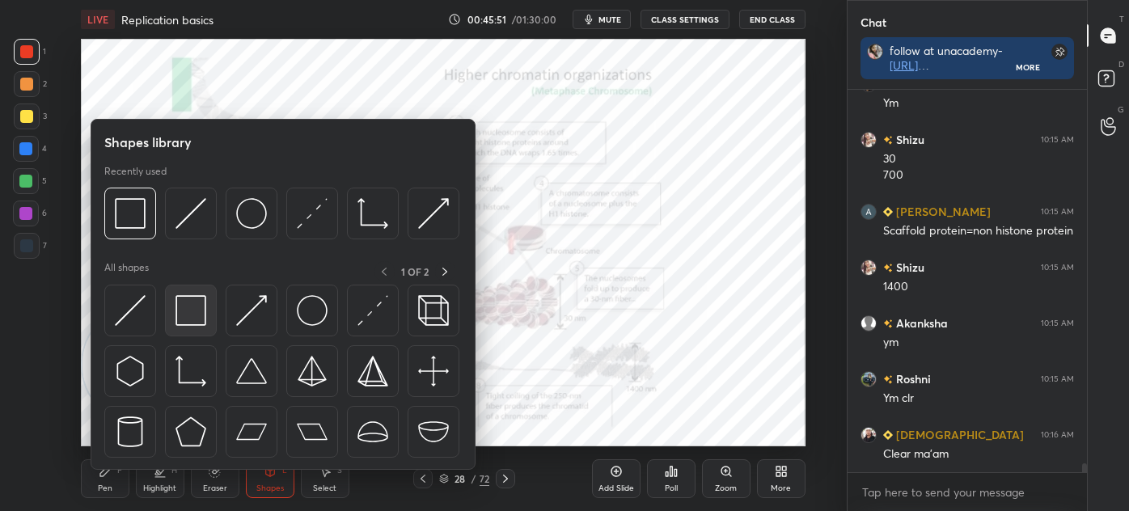
click at [194, 323] on img at bounding box center [190, 310] width 31 height 31
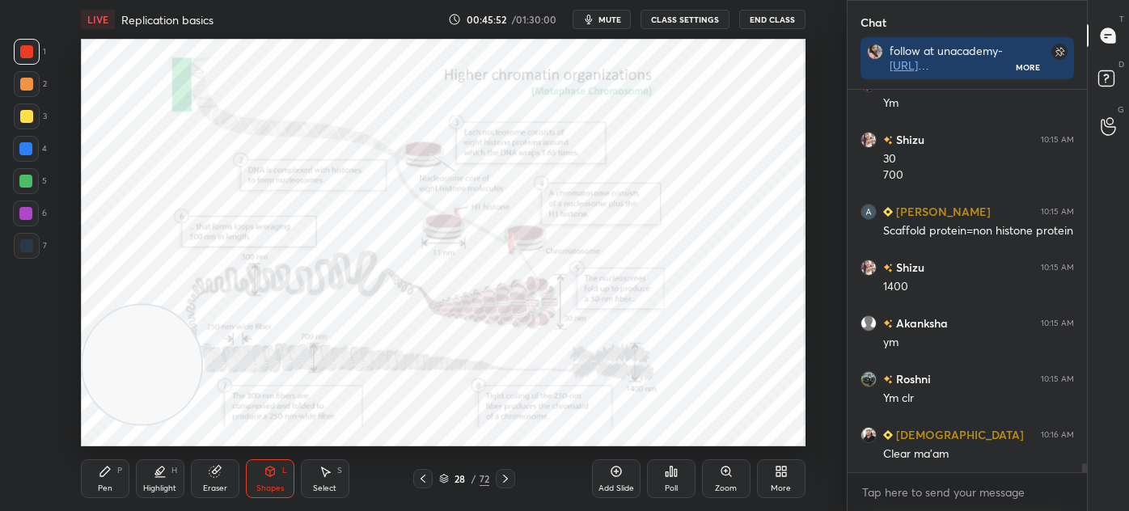
click at [36, 243] on div at bounding box center [27, 246] width 26 height 26
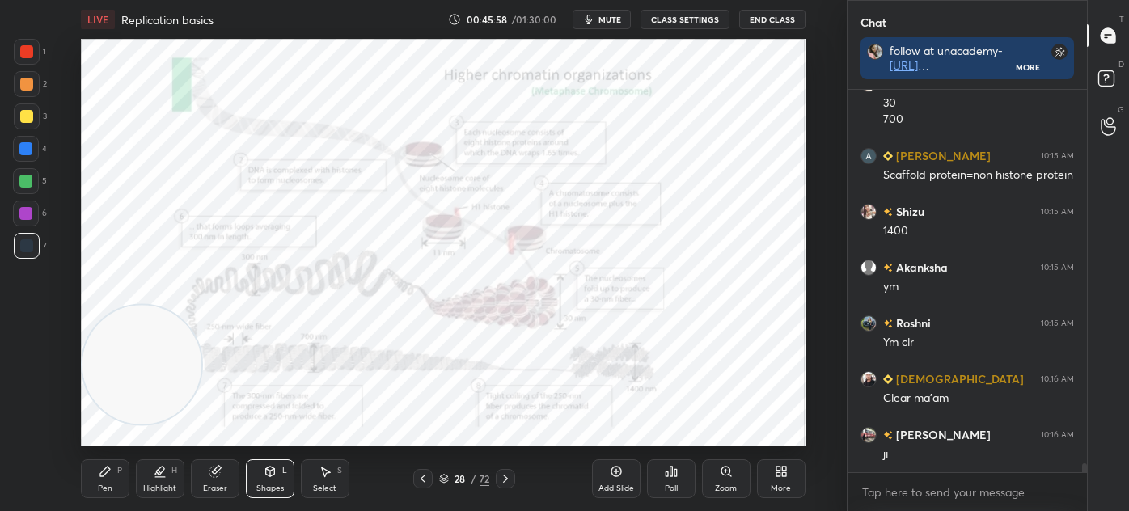
click at [124, 466] on div "Pen P" at bounding box center [105, 478] width 49 height 39
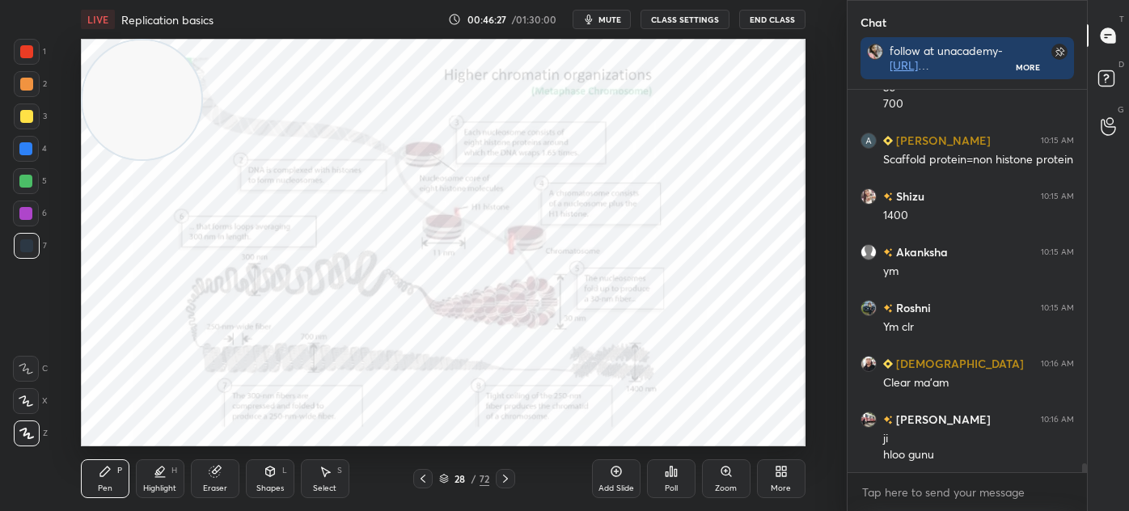
click at [683, 471] on div "Poll" at bounding box center [671, 478] width 49 height 39
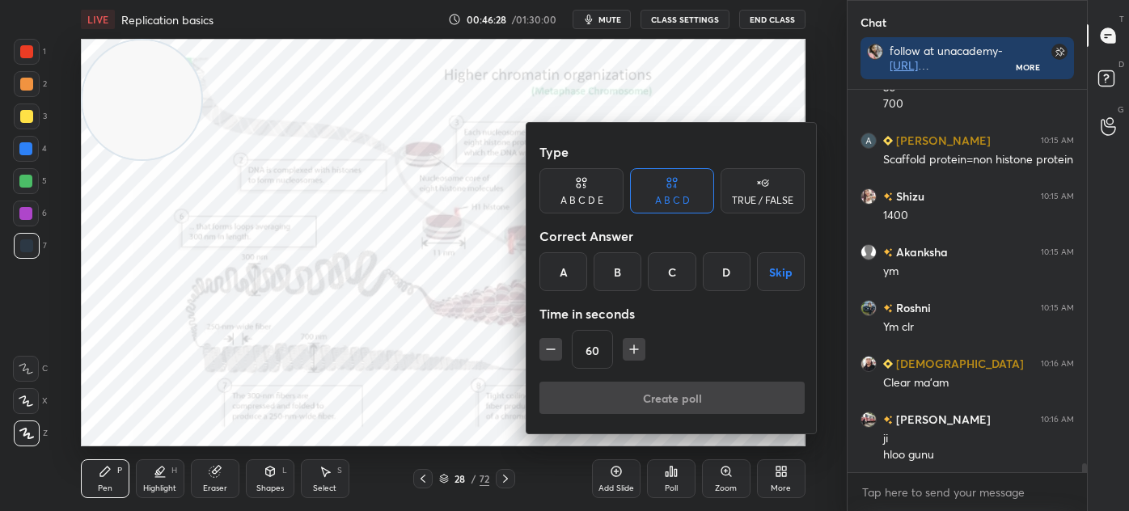
click at [715, 469] on div at bounding box center [564, 255] width 1129 height 511
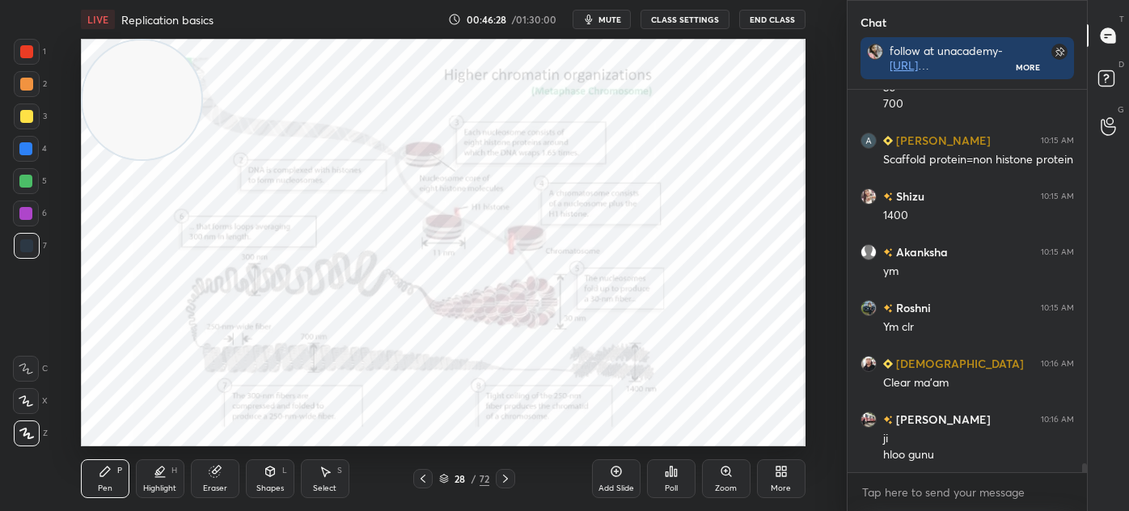
click at [728, 461] on div "Zoom" at bounding box center [726, 478] width 49 height 39
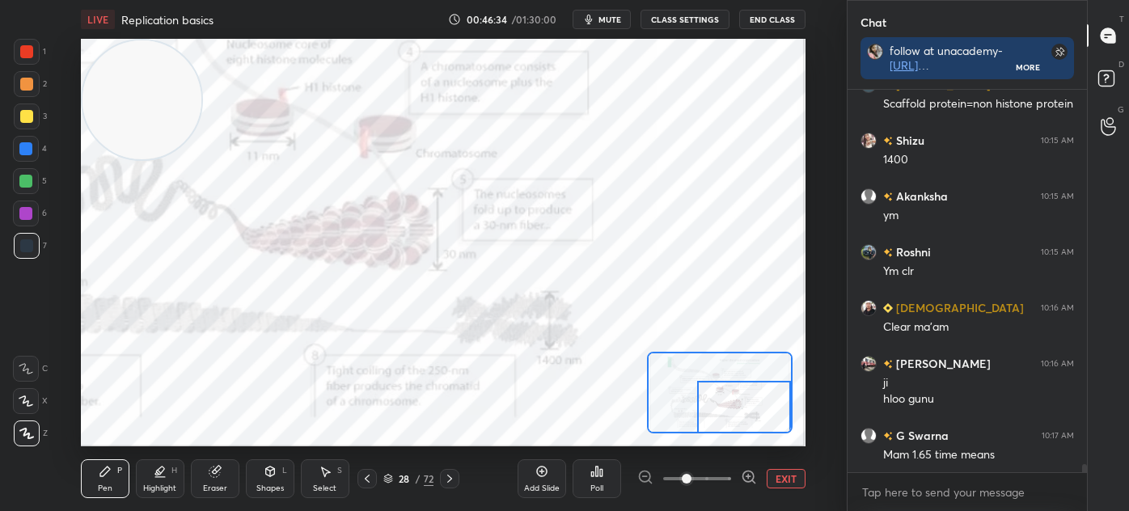
click at [235, 475] on div "Eraser" at bounding box center [215, 478] width 49 height 39
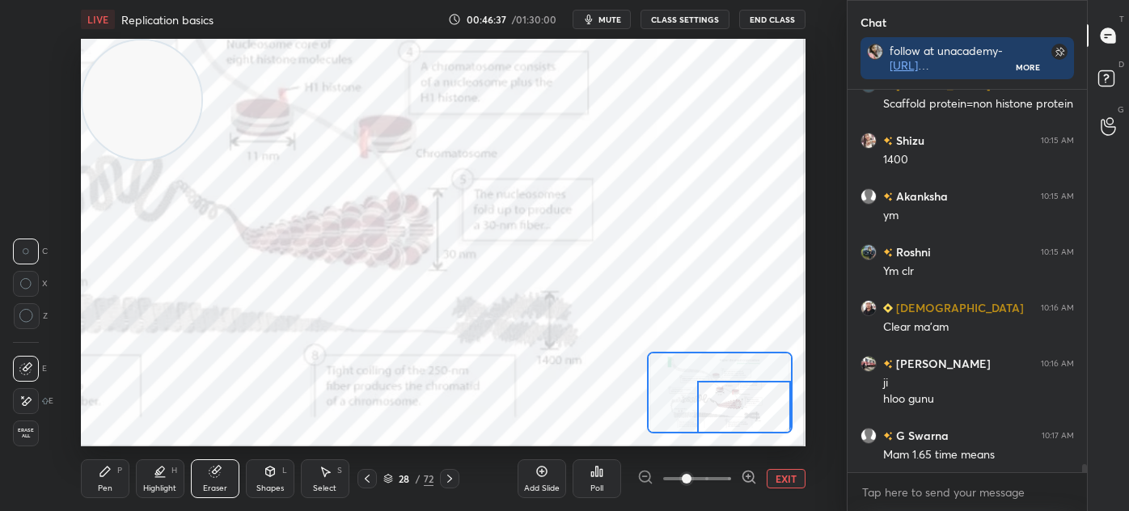
click at [121, 478] on div "Pen P" at bounding box center [105, 478] width 49 height 39
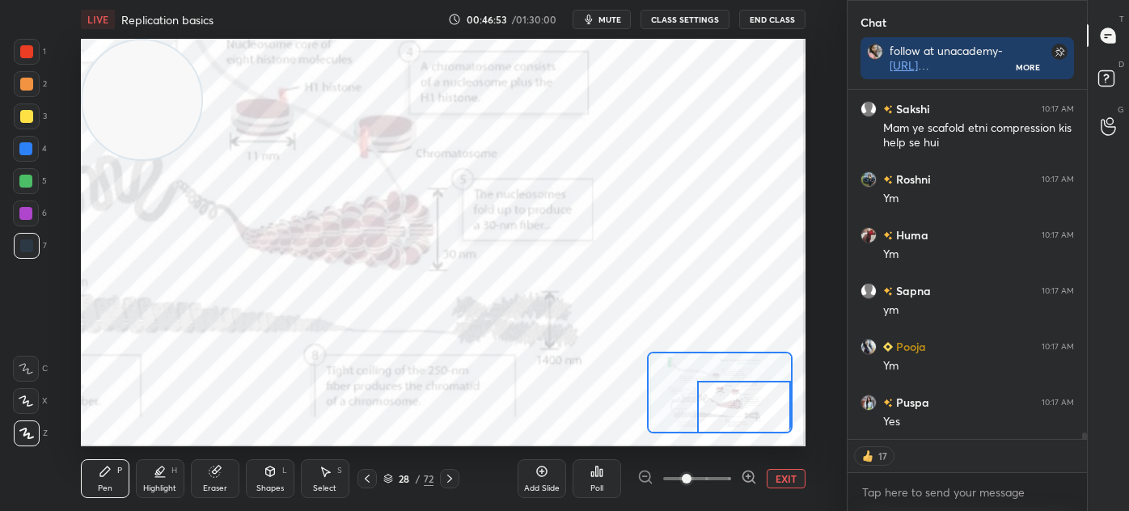
scroll to position [17514, 0]
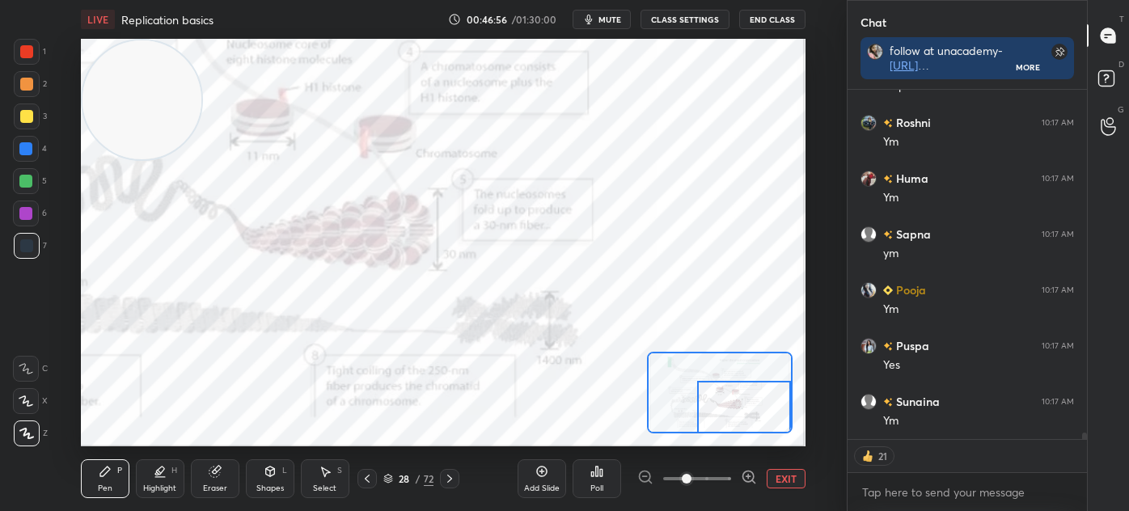
click at [454, 482] on icon at bounding box center [449, 478] width 13 height 13
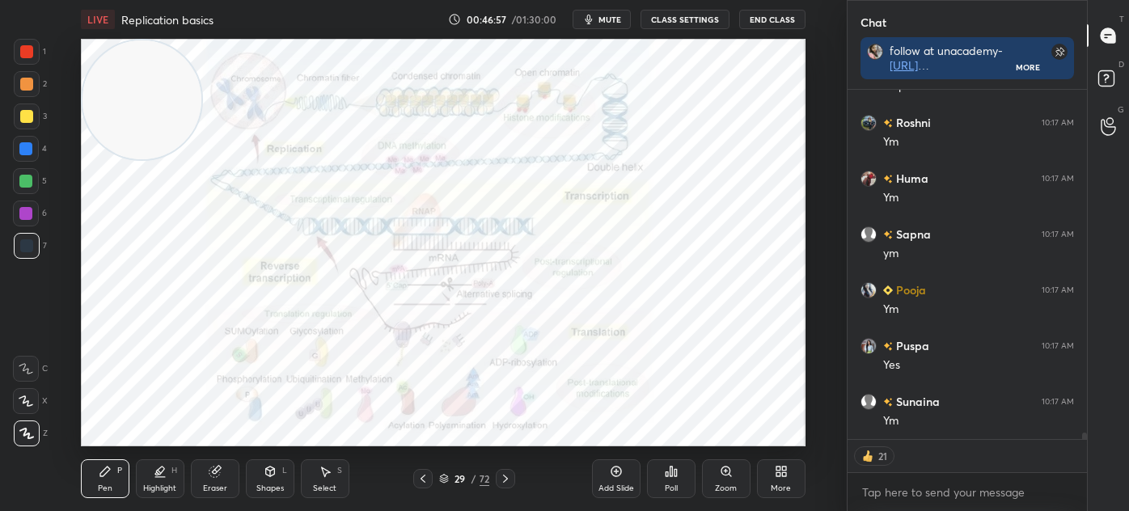
scroll to position [17570, 0]
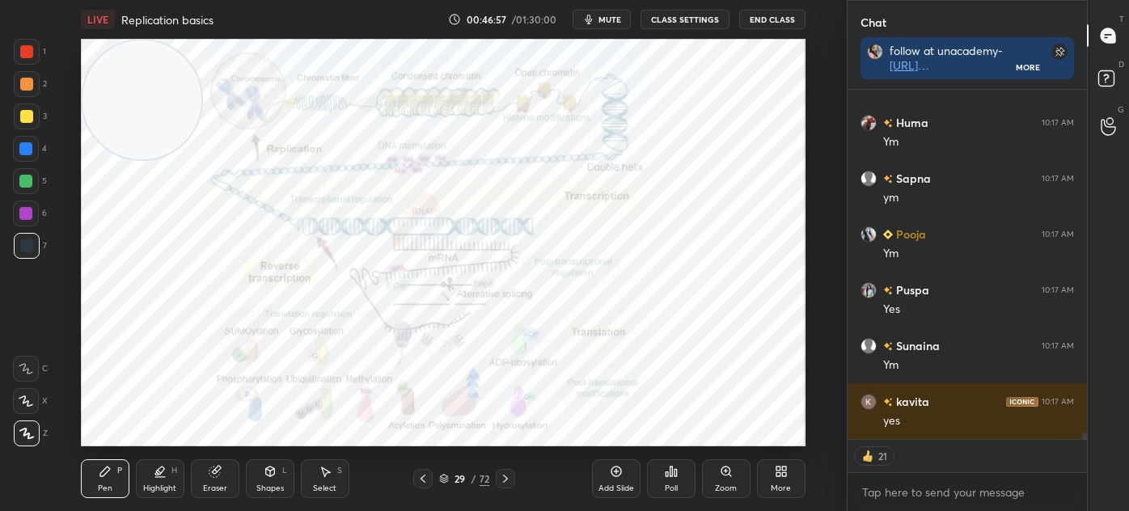
click at [450, 478] on div "29 / 72" at bounding box center [464, 478] width 50 height 15
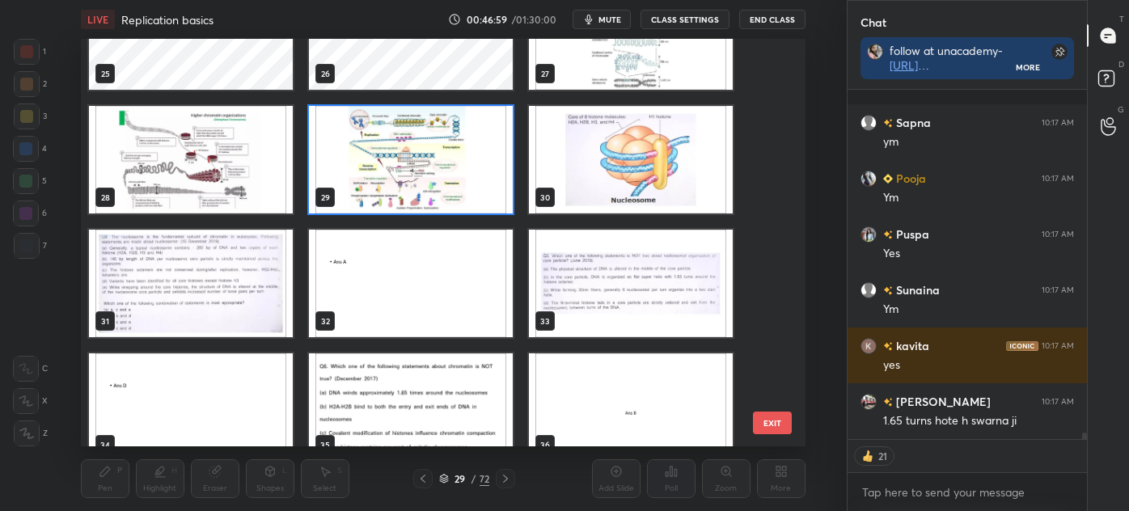
scroll to position [17737, 0]
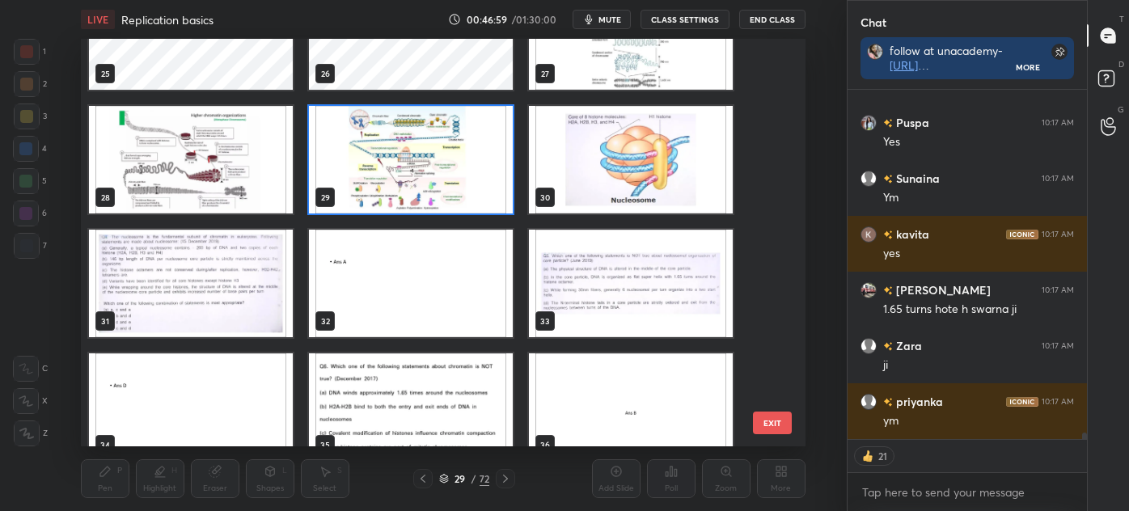
click at [656, 179] on img "grid" at bounding box center [631, 160] width 204 height 108
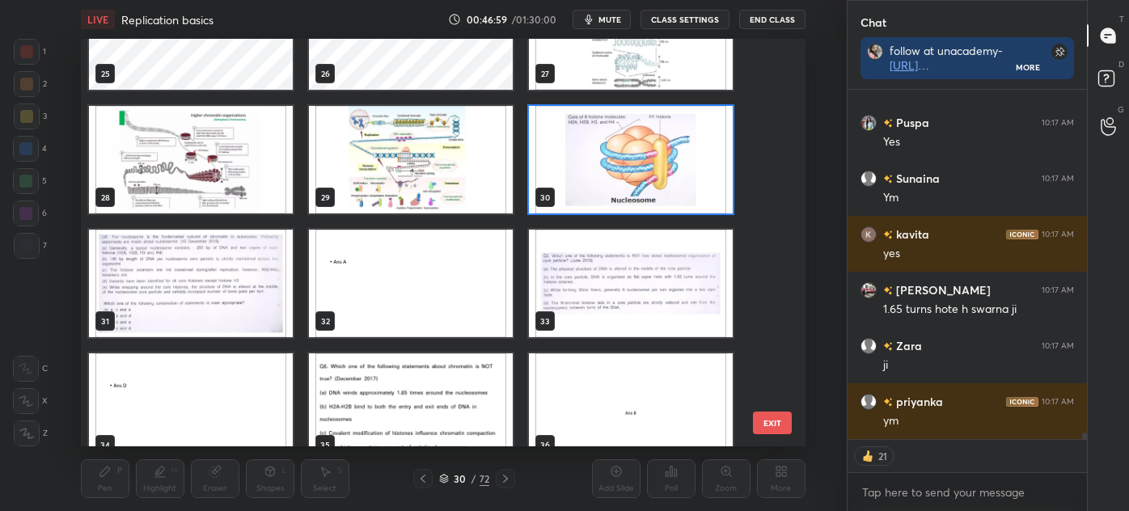
click at [654, 176] on img "grid" at bounding box center [631, 160] width 204 height 108
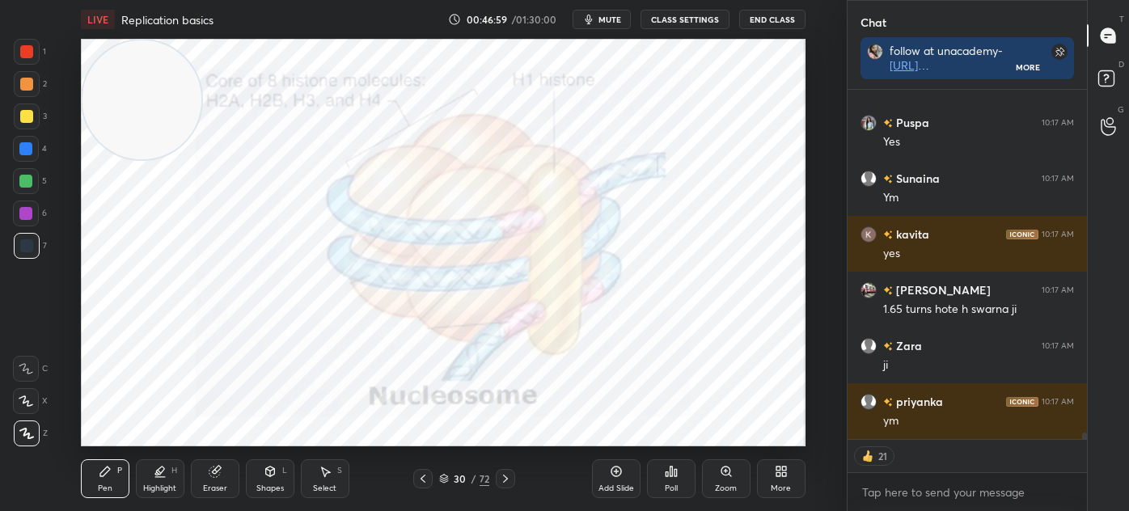
click at [657, 178] on img "grid" at bounding box center [631, 160] width 204 height 108
click at [610, 475] on icon at bounding box center [616, 471] width 13 height 13
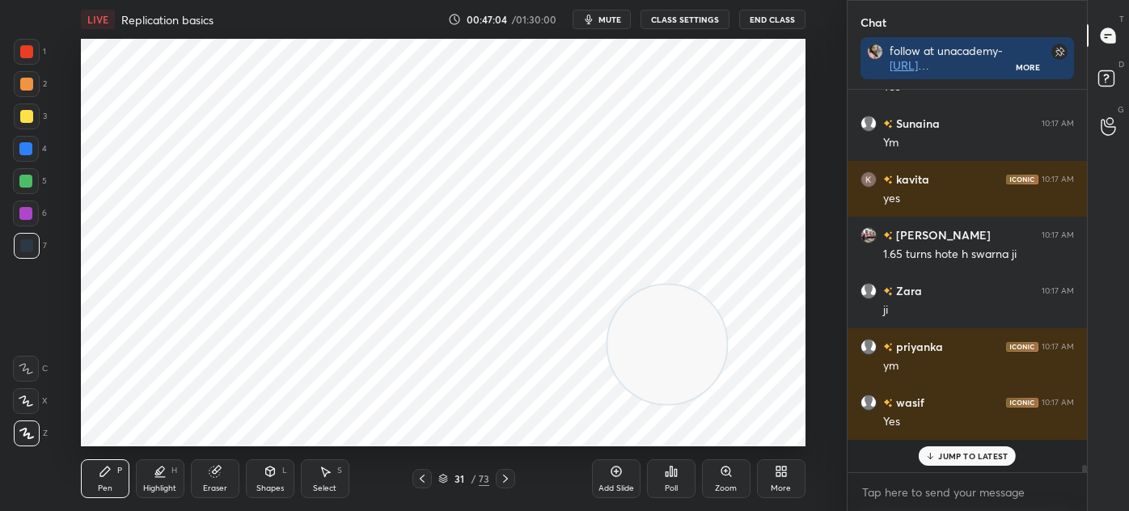
scroll to position [17760, 0]
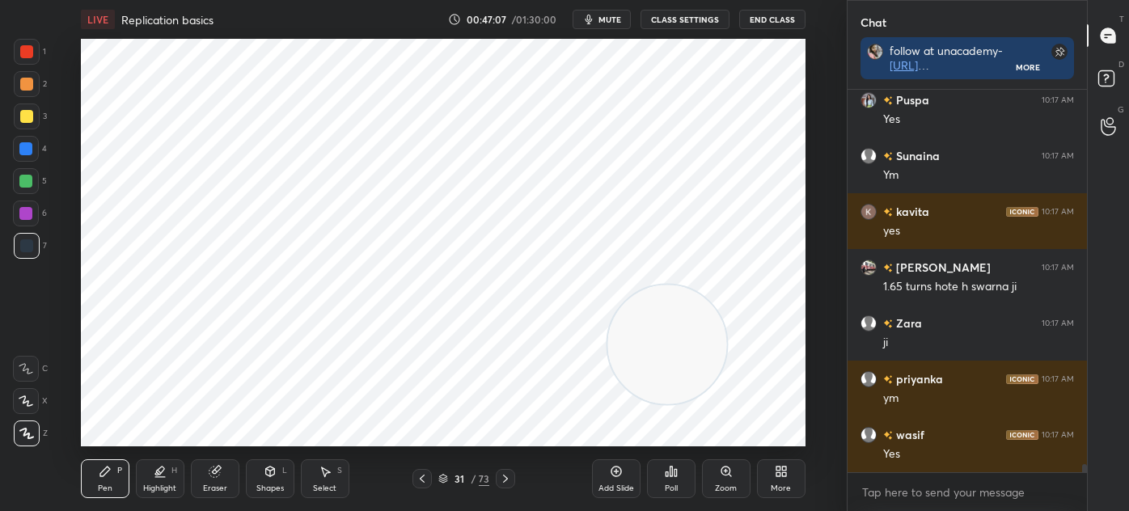
click at [257, 467] on div "Shapes L" at bounding box center [270, 478] width 49 height 39
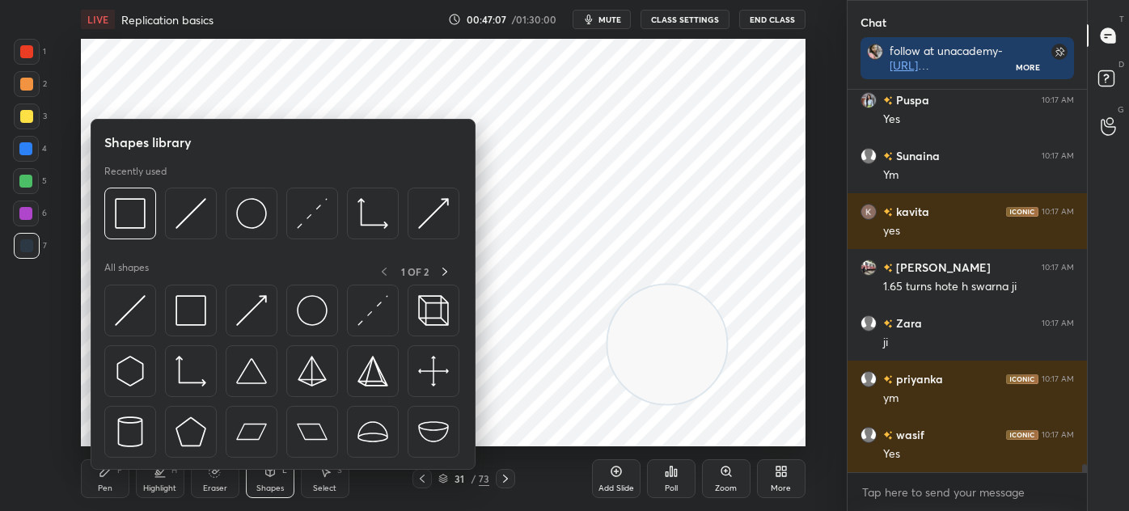
click at [179, 316] on img at bounding box center [190, 310] width 31 height 31
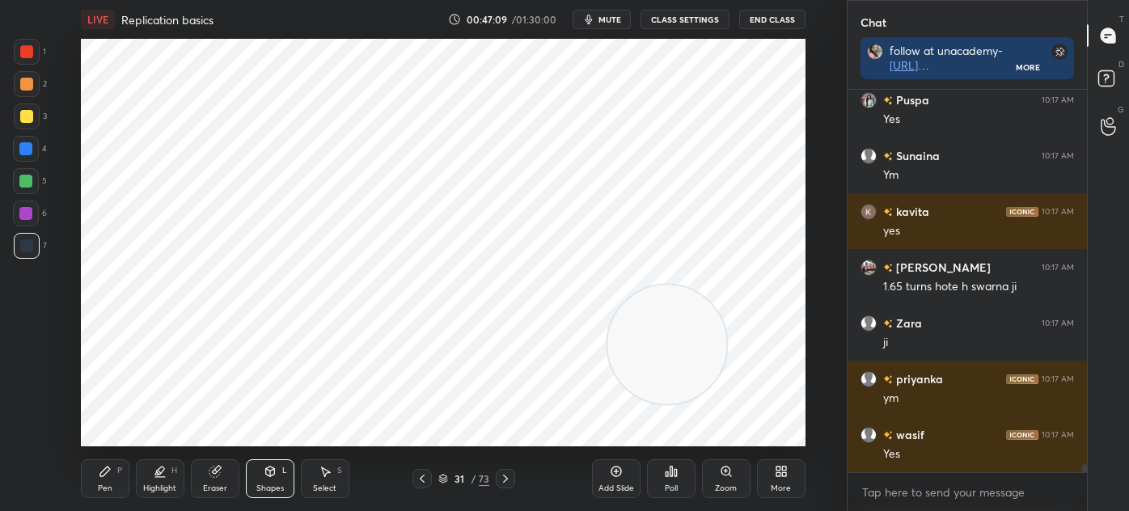
click at [36, 53] on div at bounding box center [27, 52] width 26 height 26
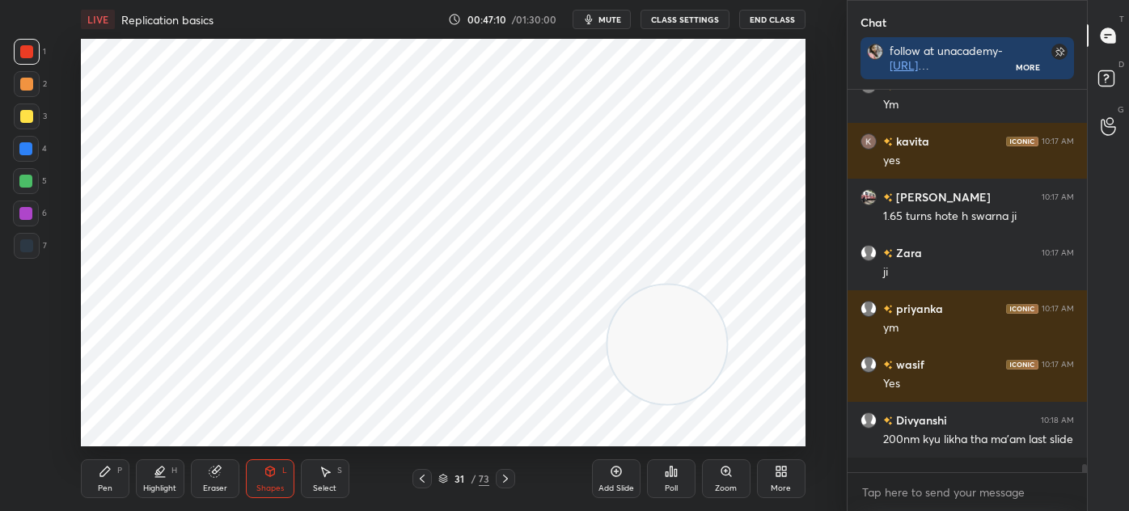
click at [107, 482] on div "Pen P" at bounding box center [105, 478] width 49 height 39
click at [442, 479] on icon at bounding box center [443, 479] width 10 height 10
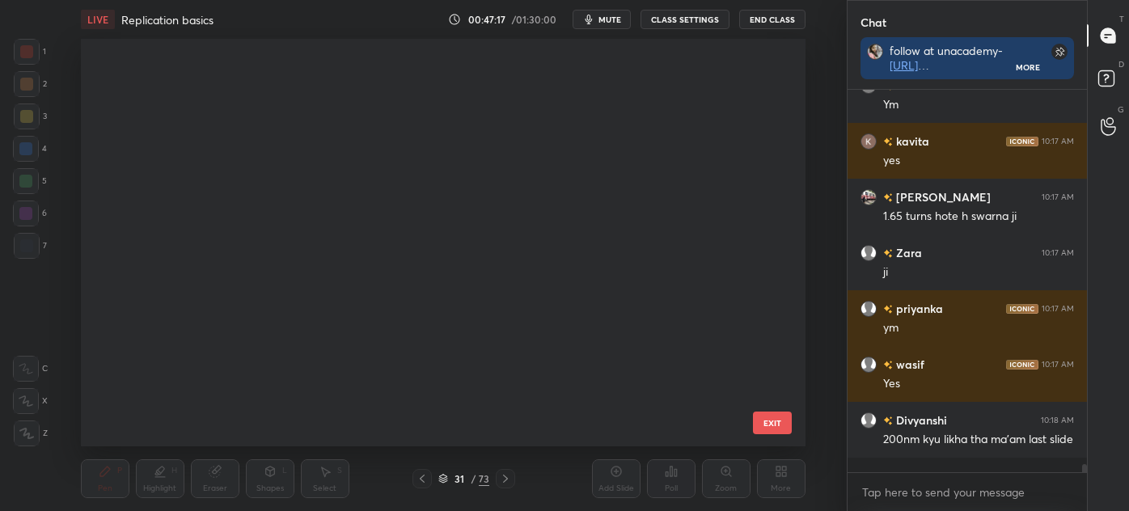
scroll to position [403, 716]
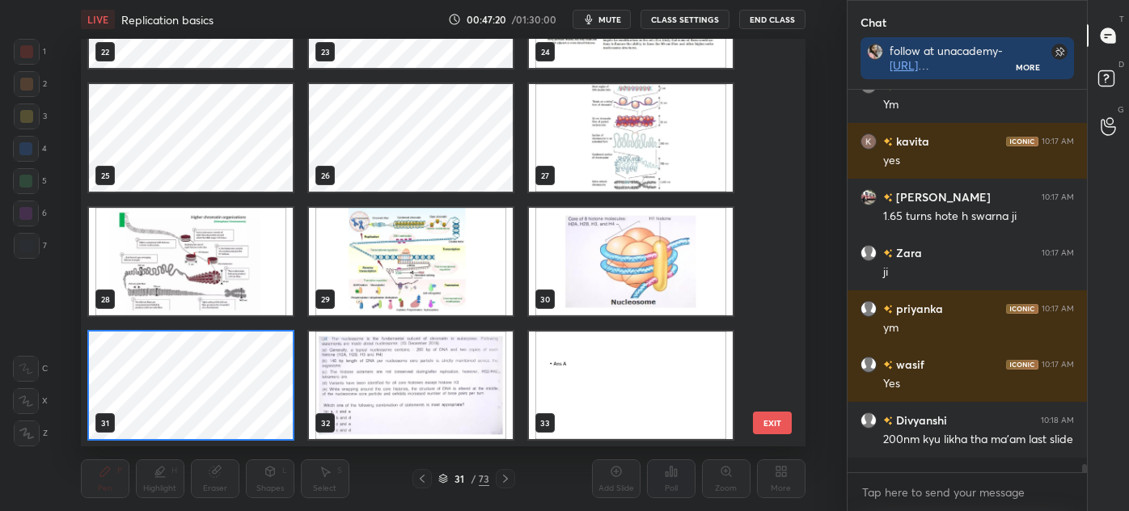
click at [256, 289] on img "grid" at bounding box center [191, 262] width 204 height 108
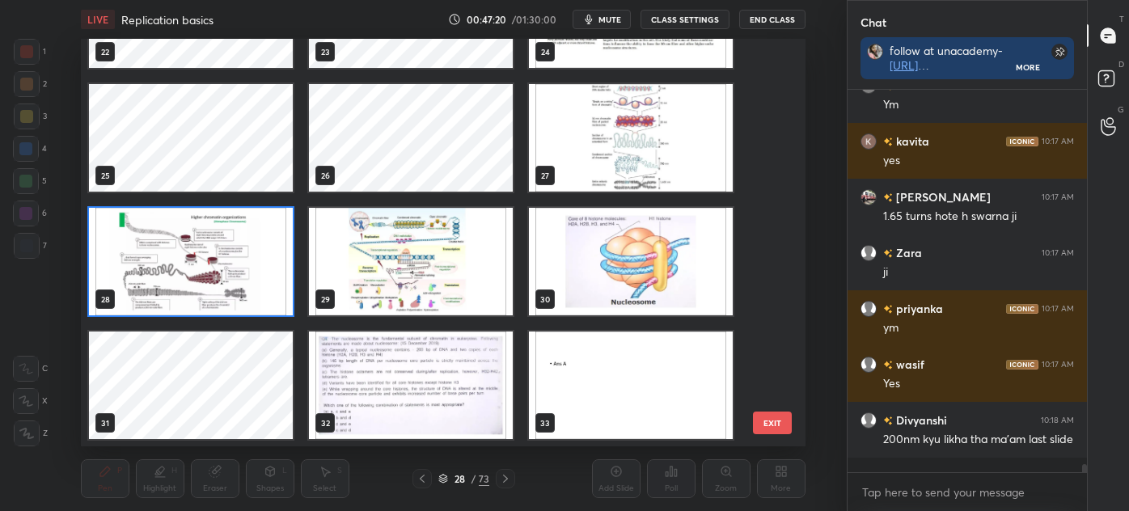
click at [261, 287] on img "grid" at bounding box center [191, 262] width 204 height 108
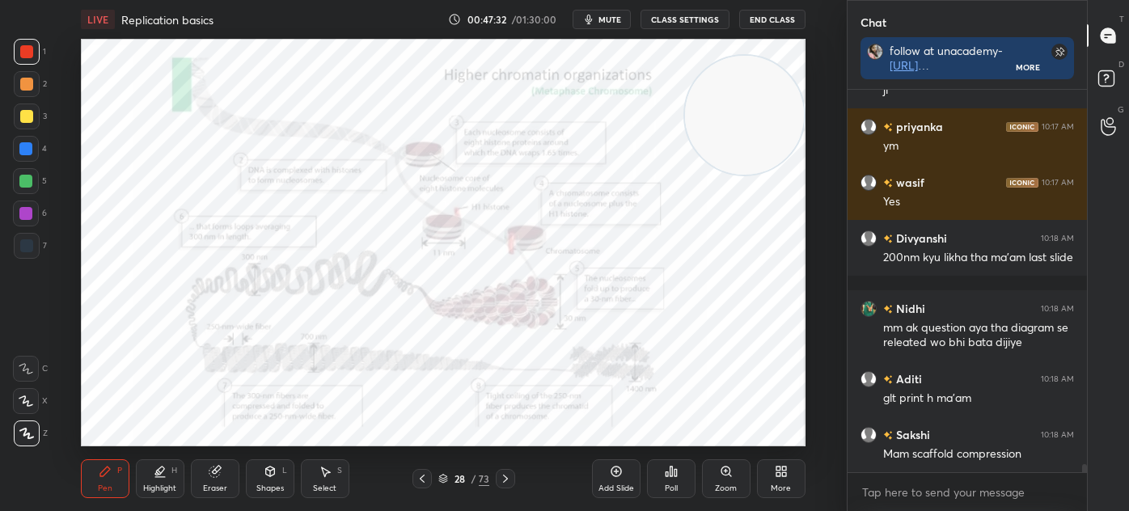
scroll to position [18068, 0]
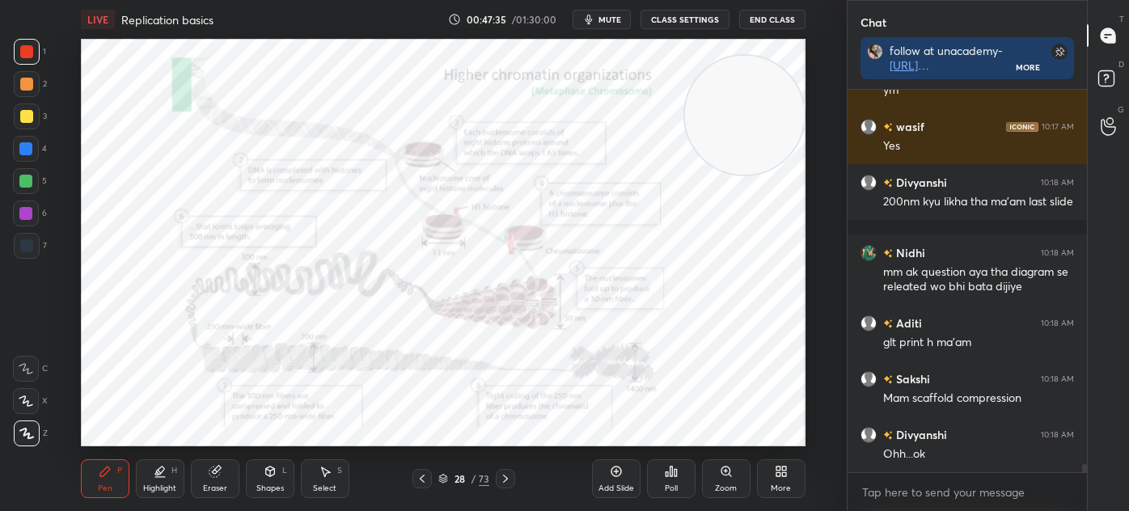
click at [445, 480] on icon at bounding box center [443, 479] width 10 height 10
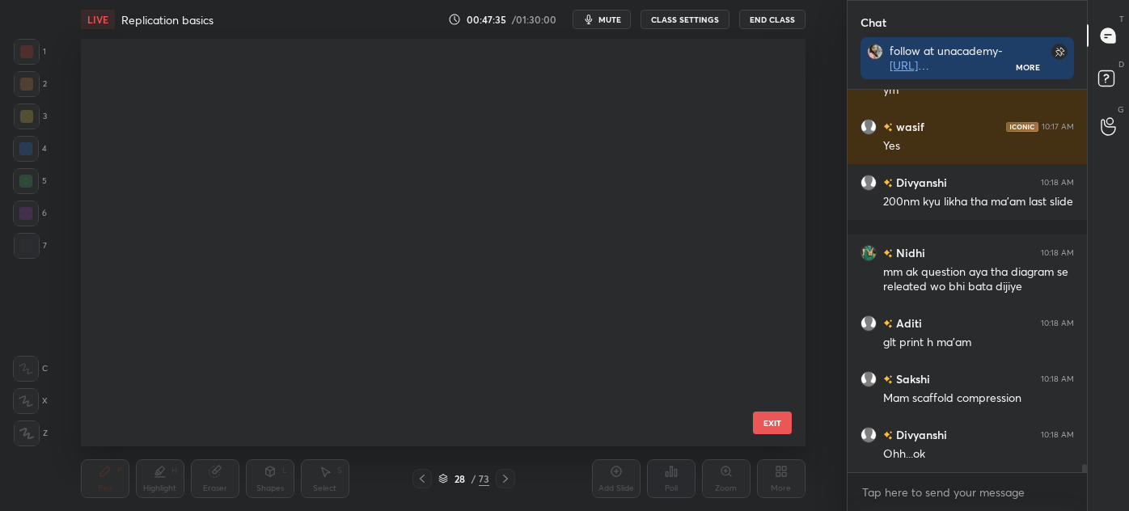
scroll to position [829, 0]
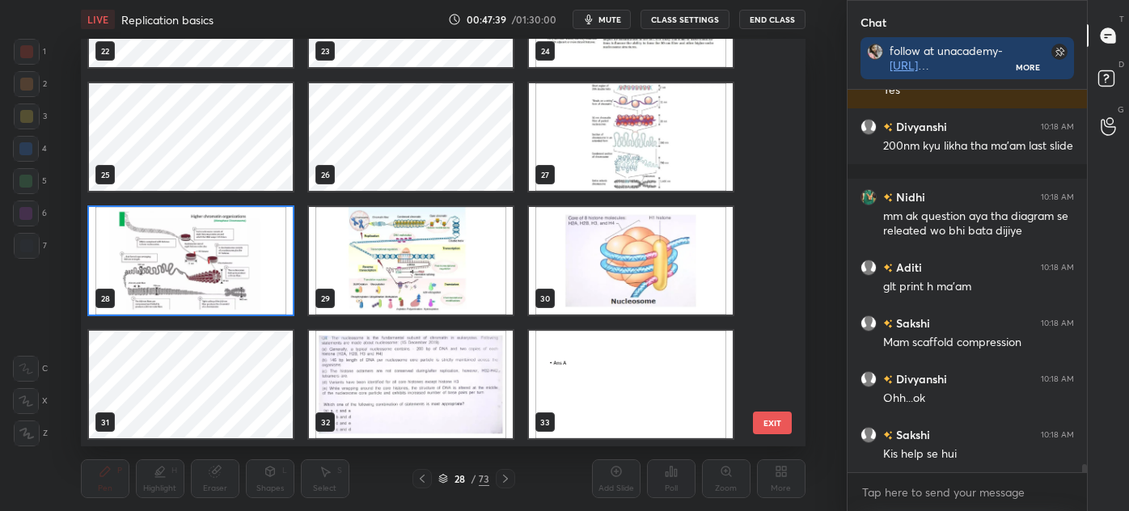
click at [224, 260] on img "grid" at bounding box center [191, 261] width 204 height 108
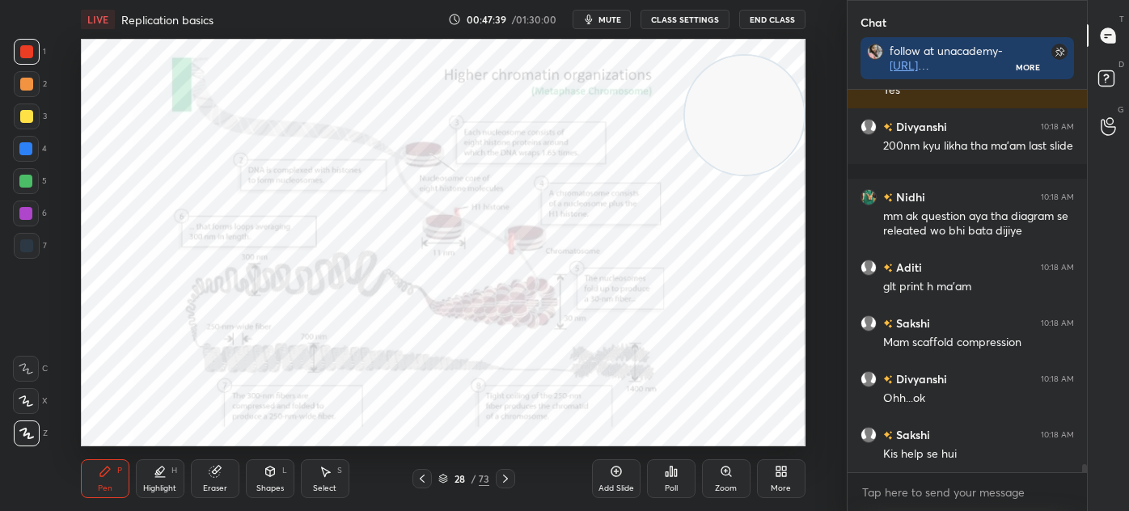
click at [226, 262] on img "grid" at bounding box center [191, 261] width 204 height 108
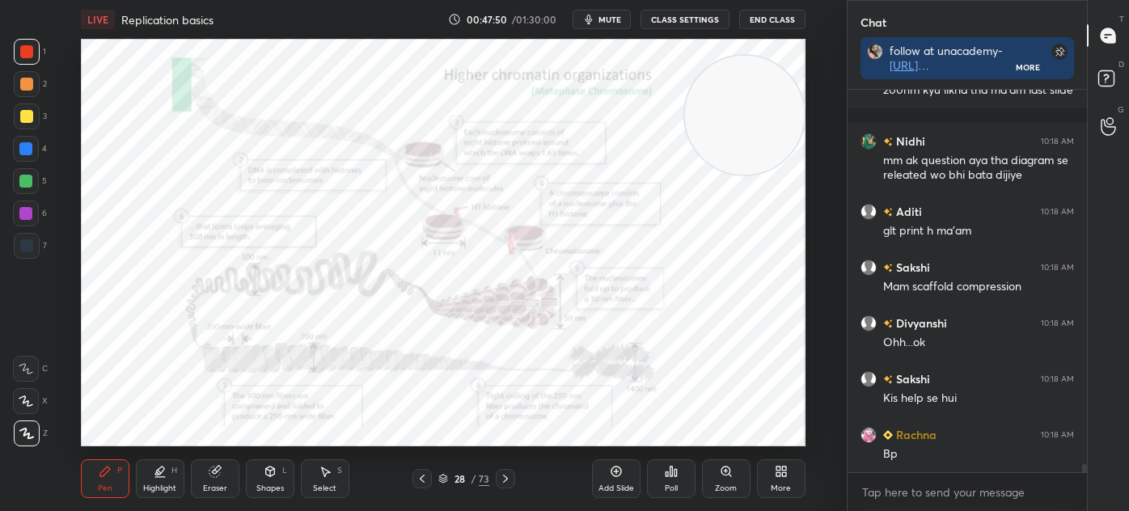
click at [505, 478] on icon at bounding box center [505, 479] width 5 height 8
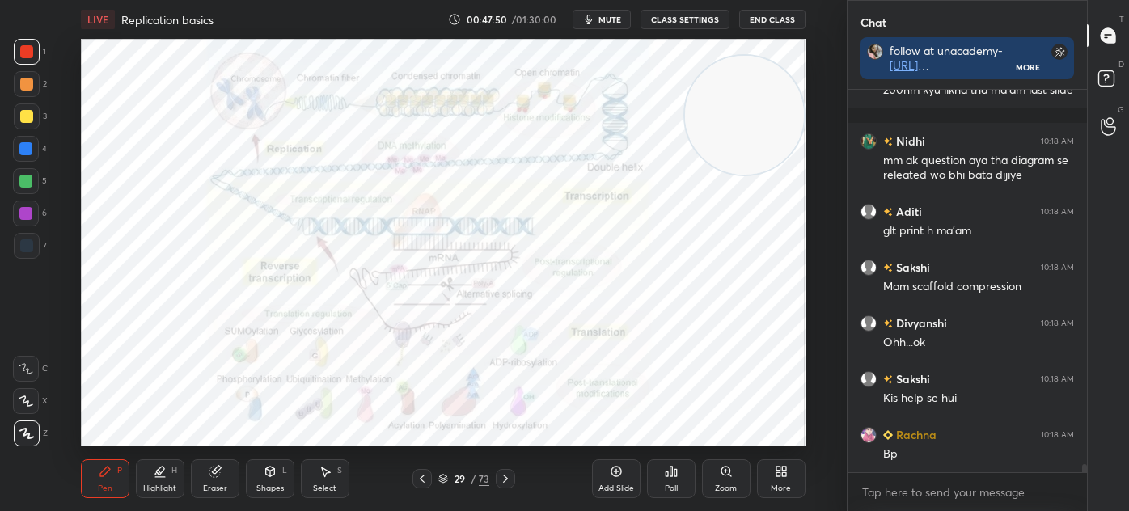
scroll to position [18235, 0]
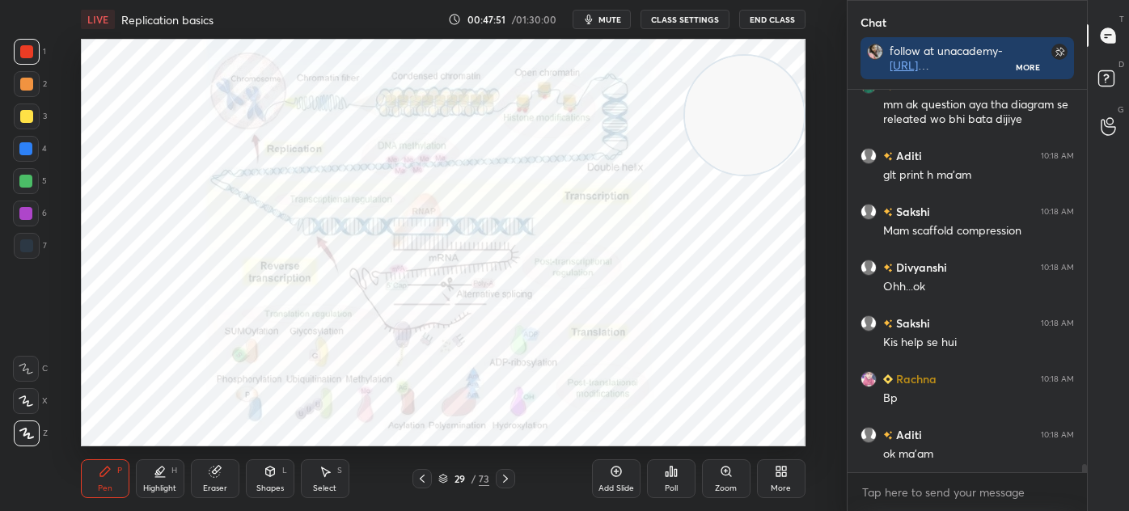
click at [502, 475] on icon at bounding box center [505, 478] width 13 height 13
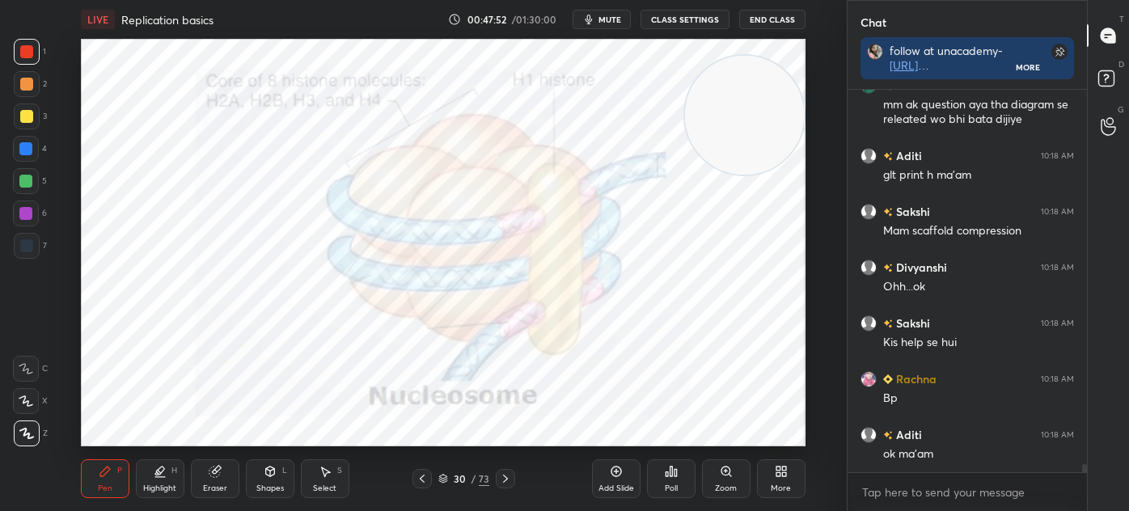
click at [507, 473] on icon at bounding box center [505, 478] width 13 height 13
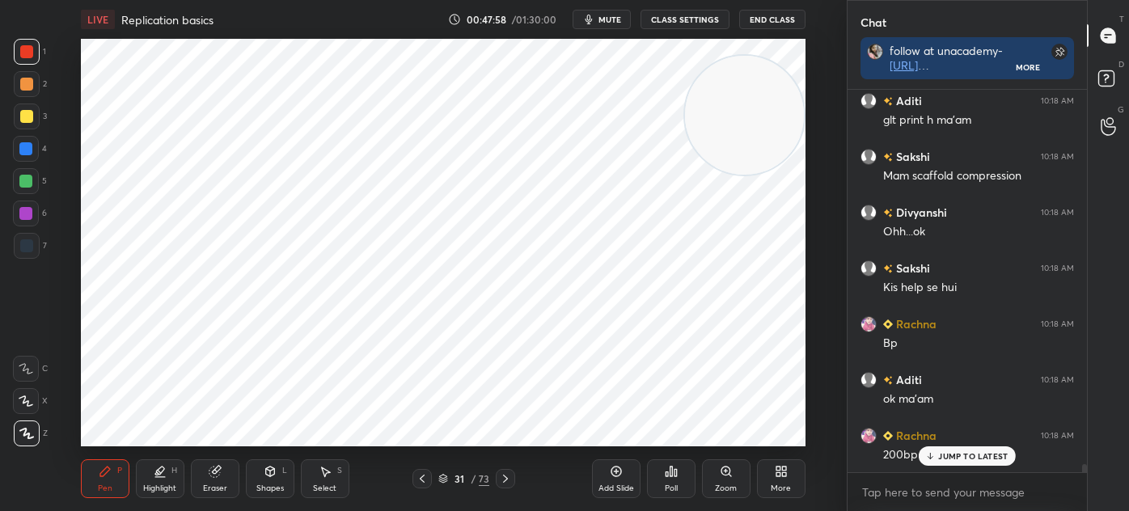
scroll to position [18346, 0]
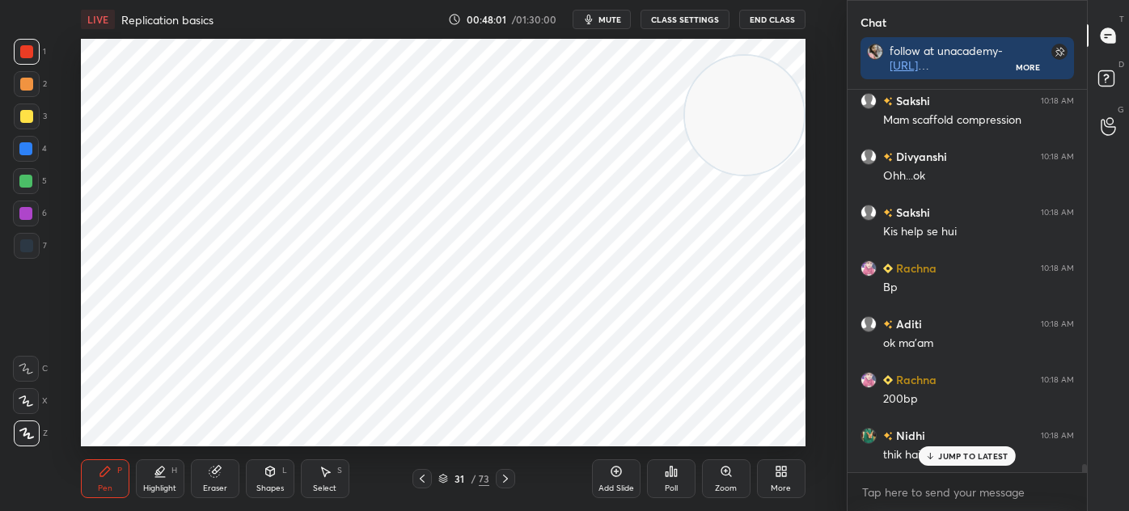
click at [220, 479] on div "Eraser" at bounding box center [215, 478] width 49 height 39
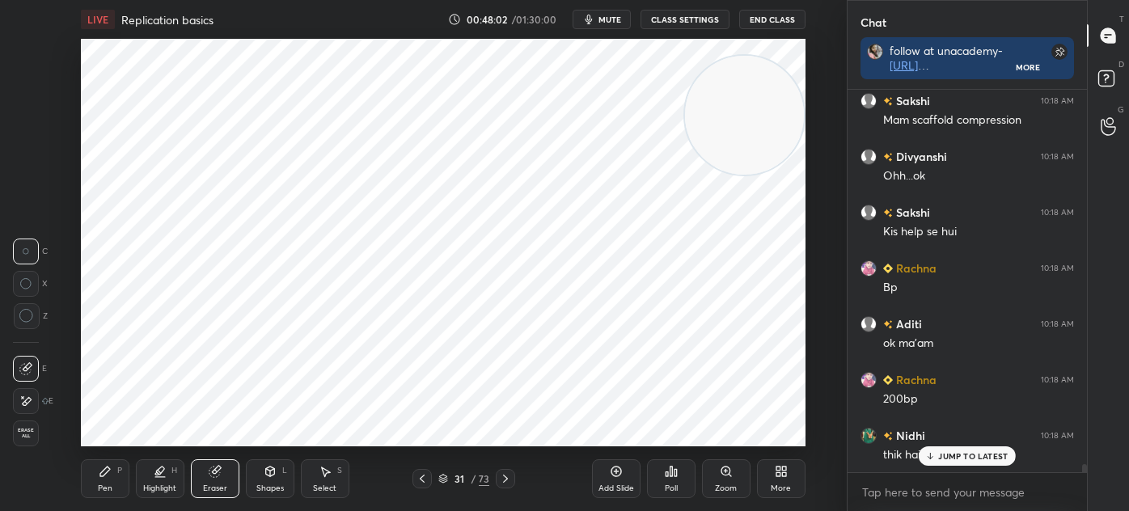
click at [103, 492] on div "Pen" at bounding box center [105, 488] width 15 height 8
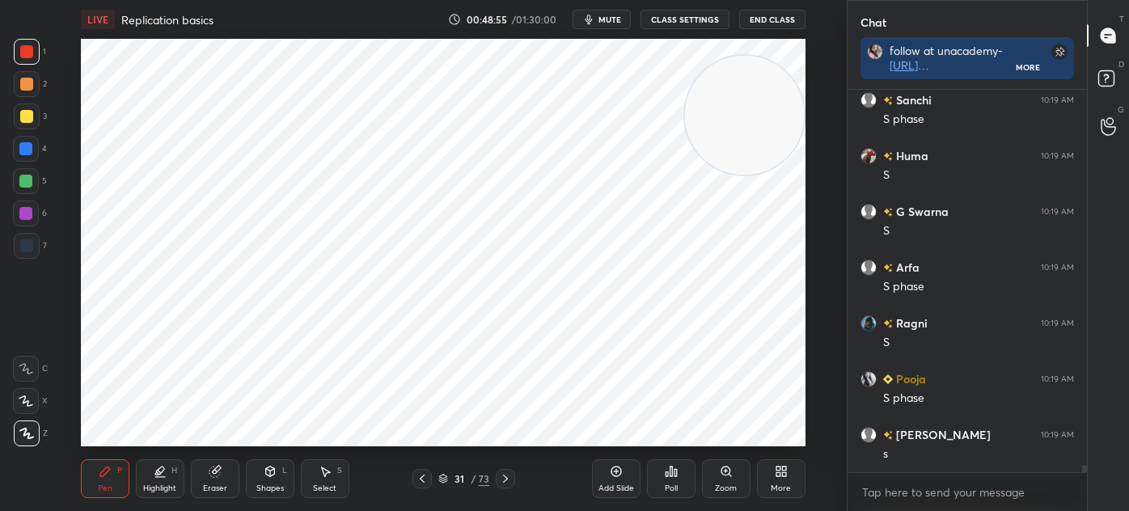
scroll to position [19256, 0]
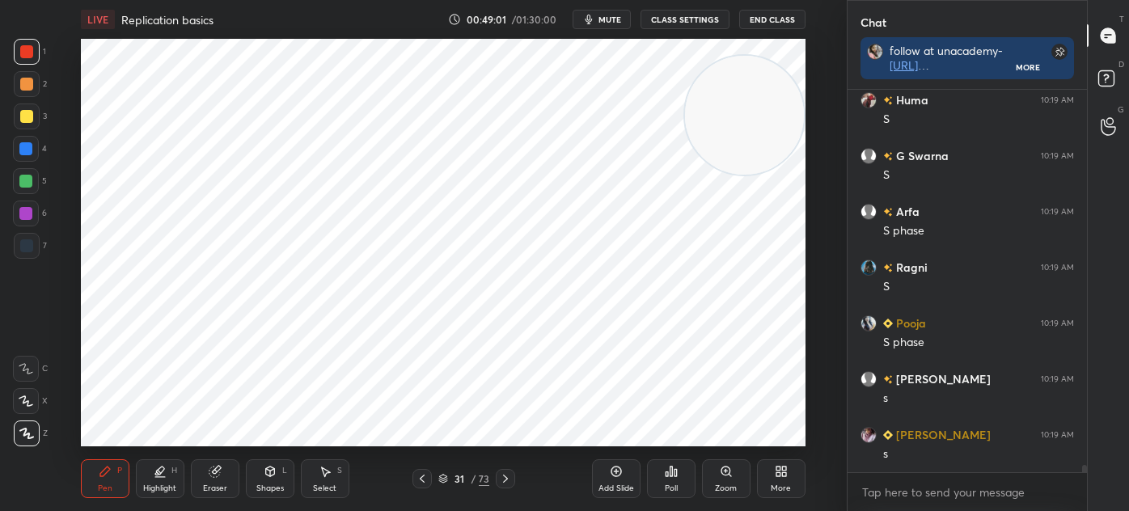
click at [606, 477] on div "Add Slide" at bounding box center [616, 478] width 49 height 39
click at [23, 263] on div "7" at bounding box center [30, 249] width 33 height 32
click at [272, 482] on div "Shapes L" at bounding box center [270, 478] width 49 height 39
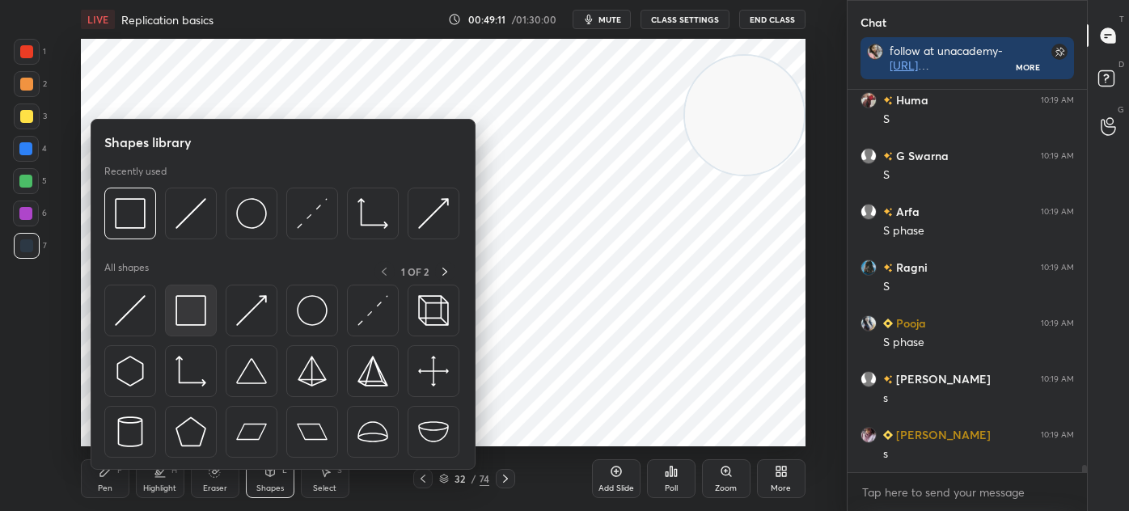
click at [199, 307] on img at bounding box center [190, 310] width 31 height 31
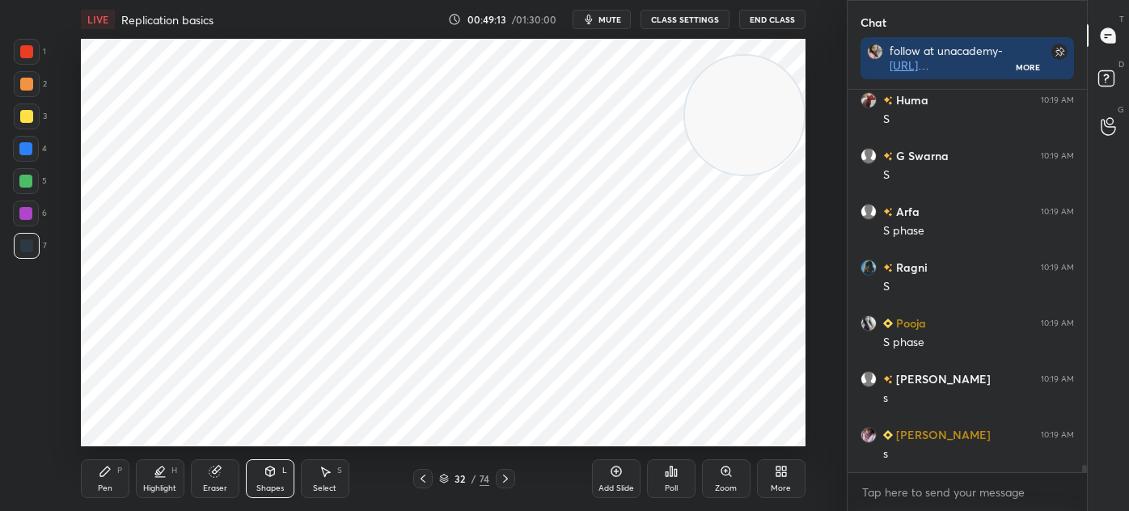
click at [100, 474] on icon at bounding box center [105, 471] width 10 height 10
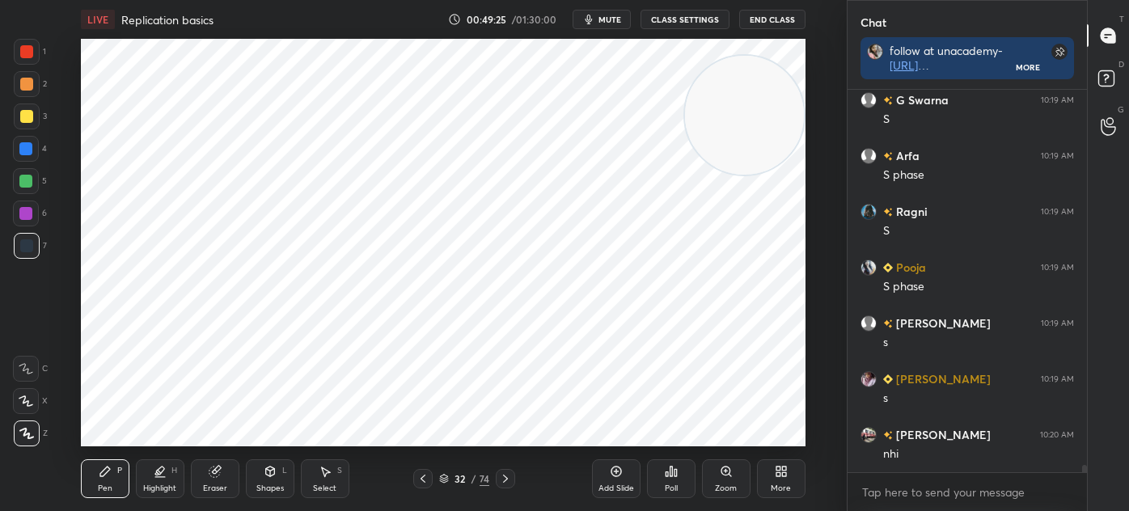
click at [32, 149] on div at bounding box center [25, 148] width 13 height 13
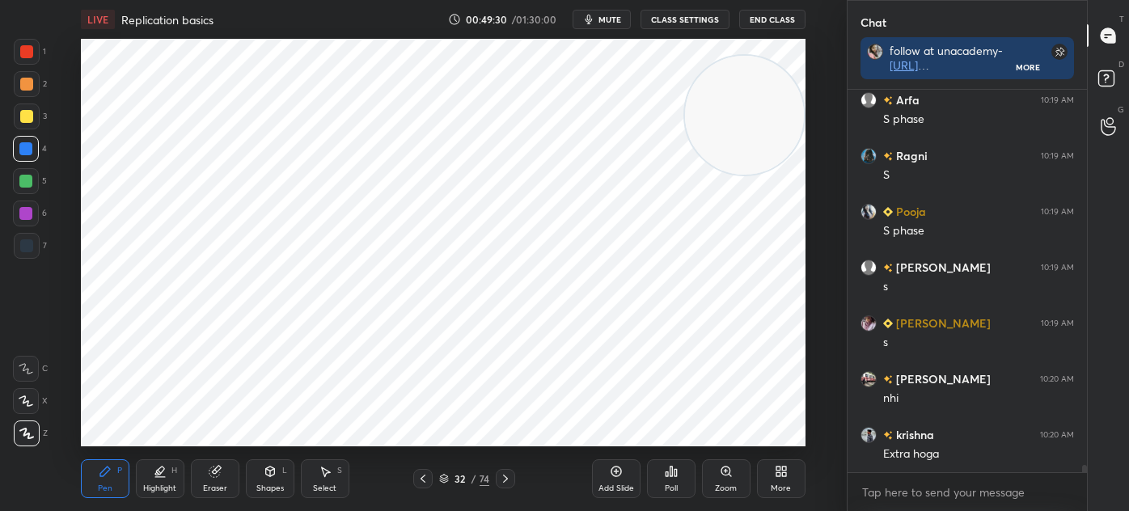
click at [31, 247] on div at bounding box center [26, 245] width 13 height 13
click at [28, 208] on div at bounding box center [25, 213] width 13 height 13
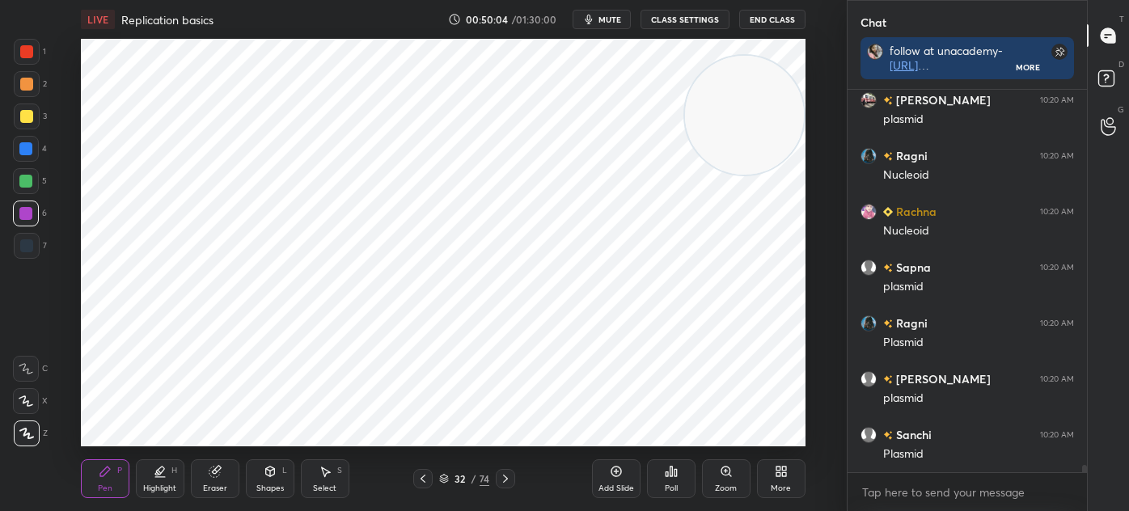
scroll to position [19813, 0]
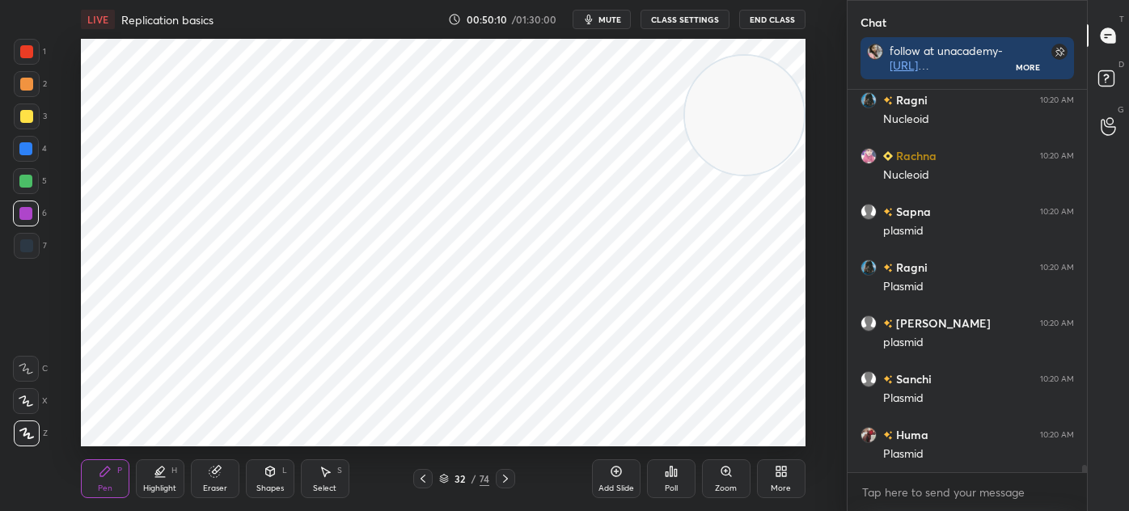
click at [40, 152] on div "4" at bounding box center [30, 149] width 34 height 26
click at [34, 255] on div at bounding box center [27, 246] width 26 height 26
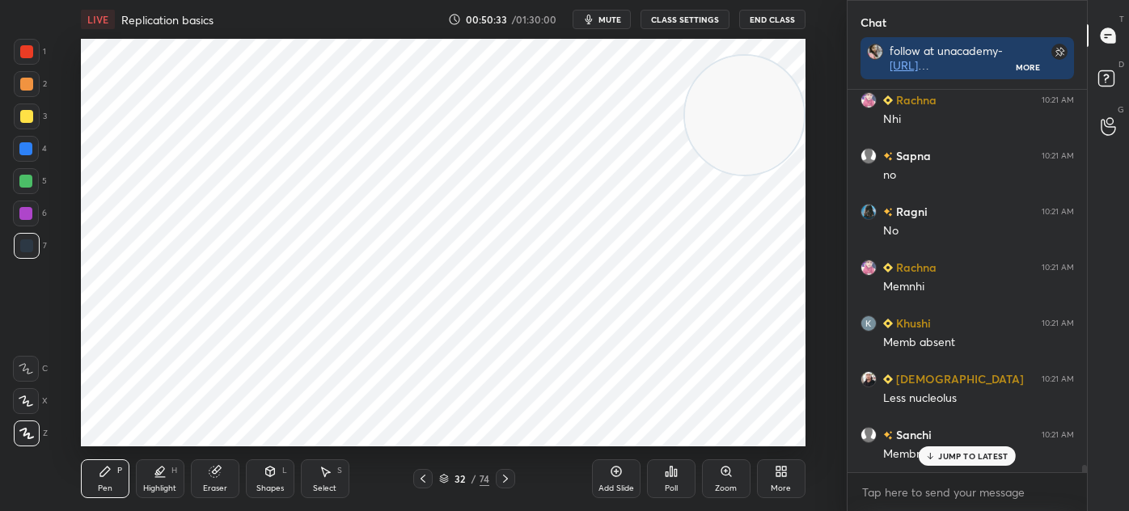
scroll to position [20315, 0]
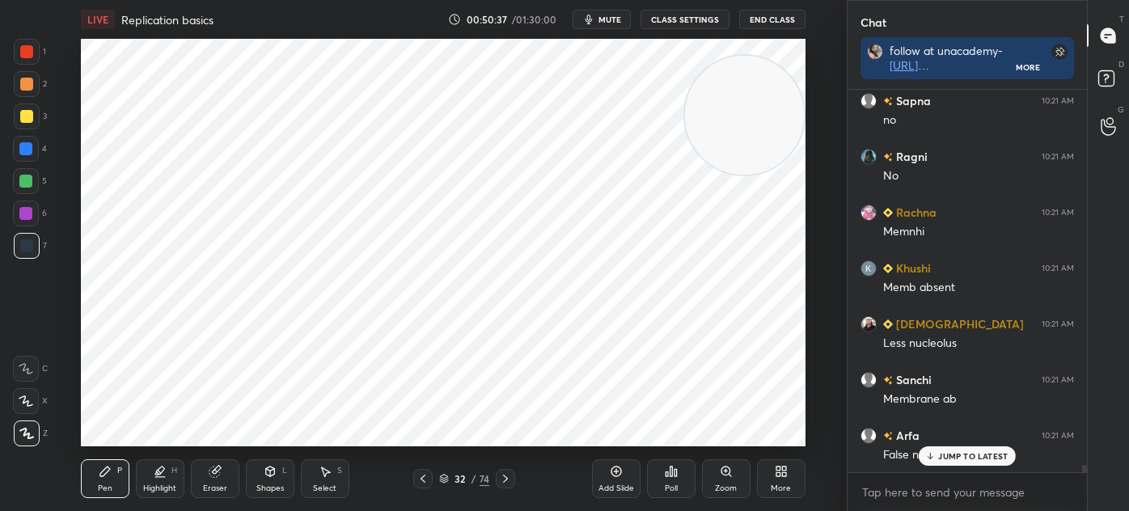
click at [331, 475] on div "Select S" at bounding box center [325, 478] width 49 height 39
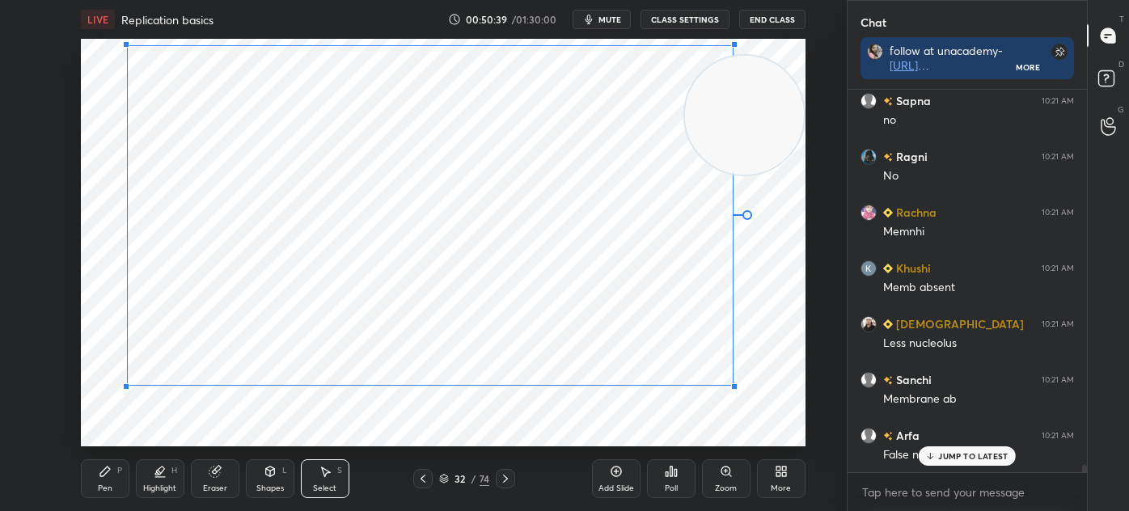
scroll to position [20370, 0]
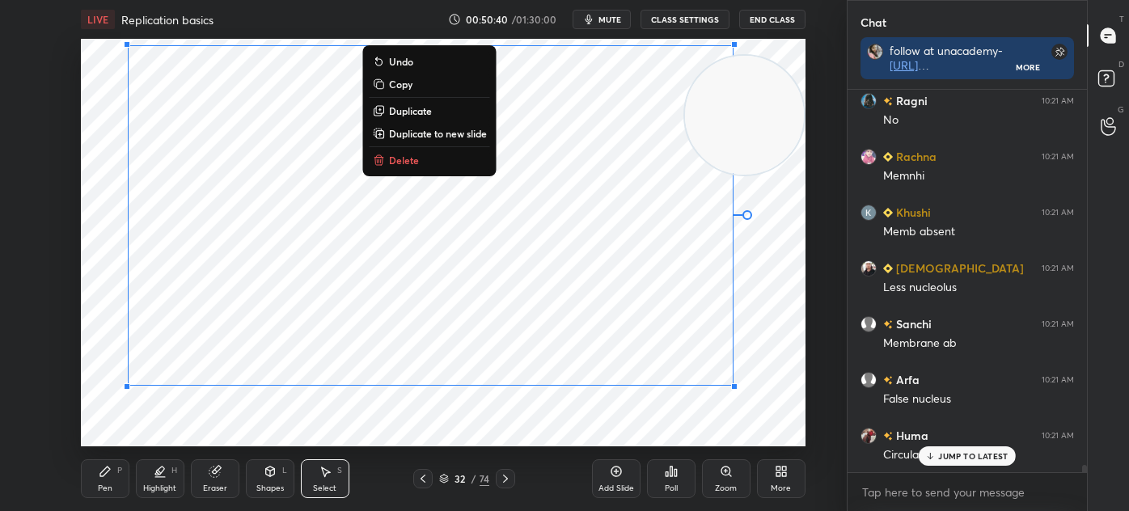
click at [136, 430] on div "0 ° Undo Copy Duplicate Duplicate to new slide Delete" at bounding box center [443, 242] width 724 height 407
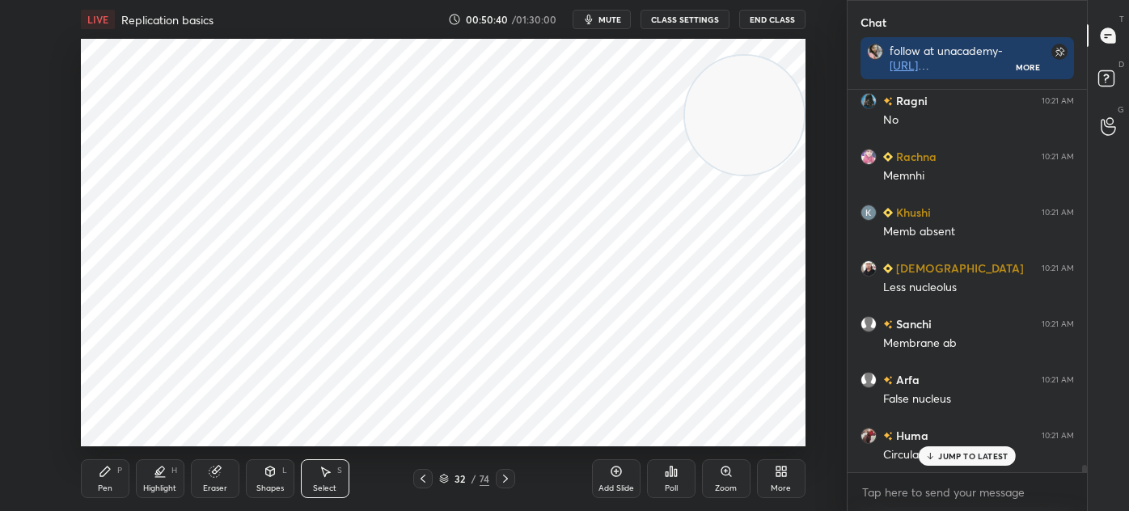
click at [105, 479] on div "Pen P" at bounding box center [105, 478] width 49 height 39
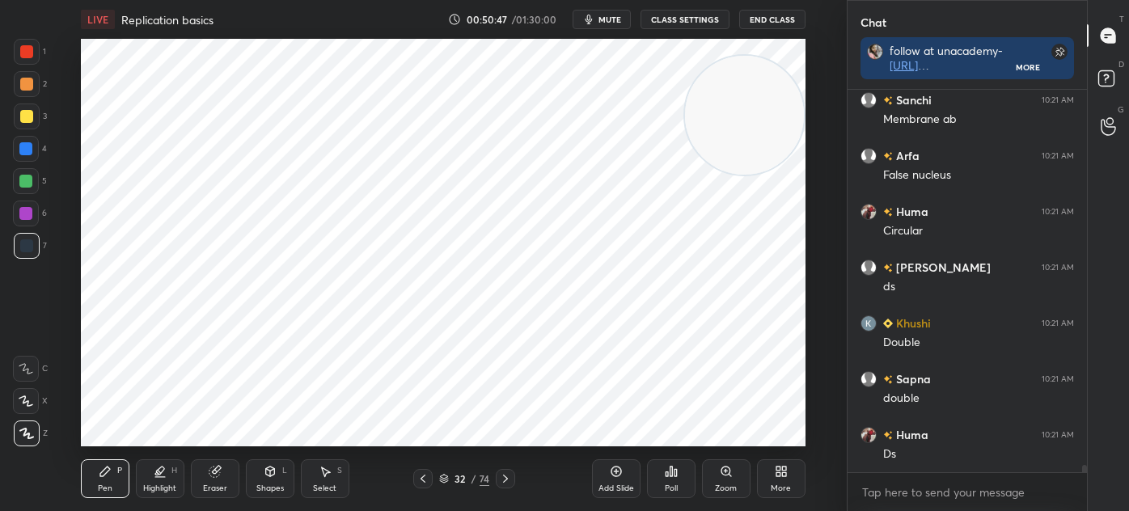
scroll to position [20650, 0]
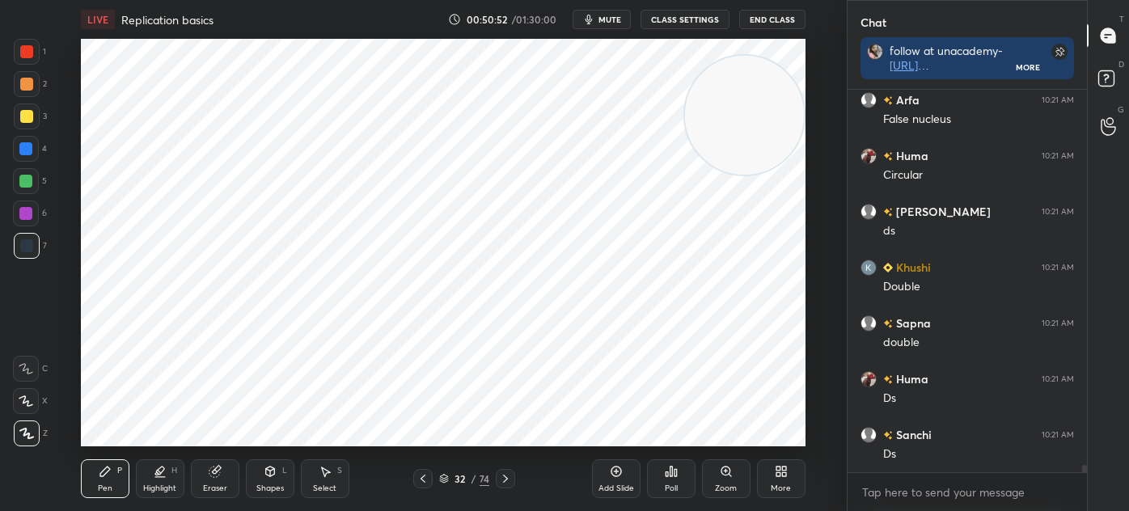
click at [606, 471] on div "Add Slide" at bounding box center [616, 478] width 49 height 39
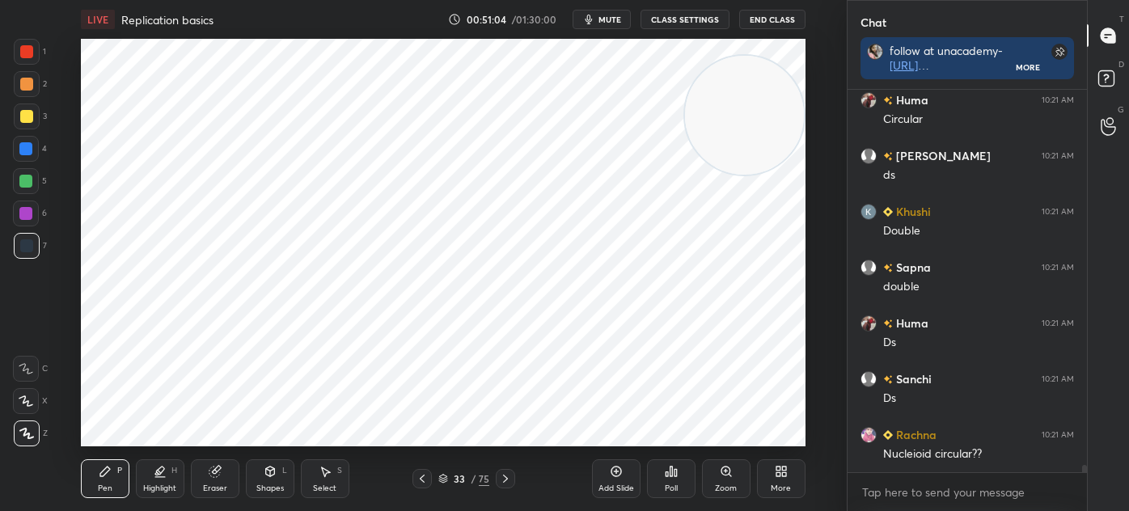
click at [272, 484] on div "Shapes" at bounding box center [269, 488] width 27 height 8
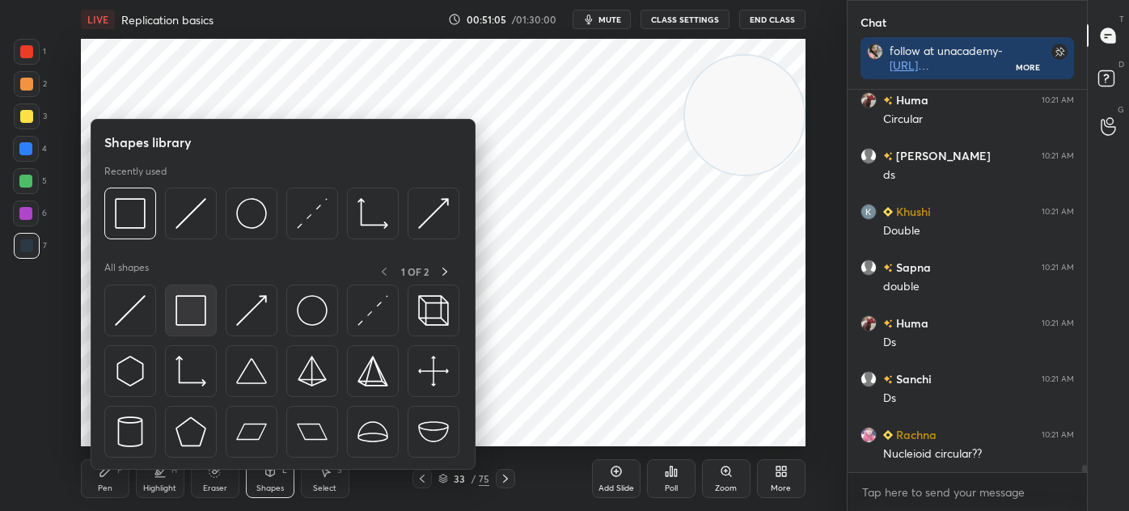
click at [193, 310] on img at bounding box center [190, 310] width 31 height 31
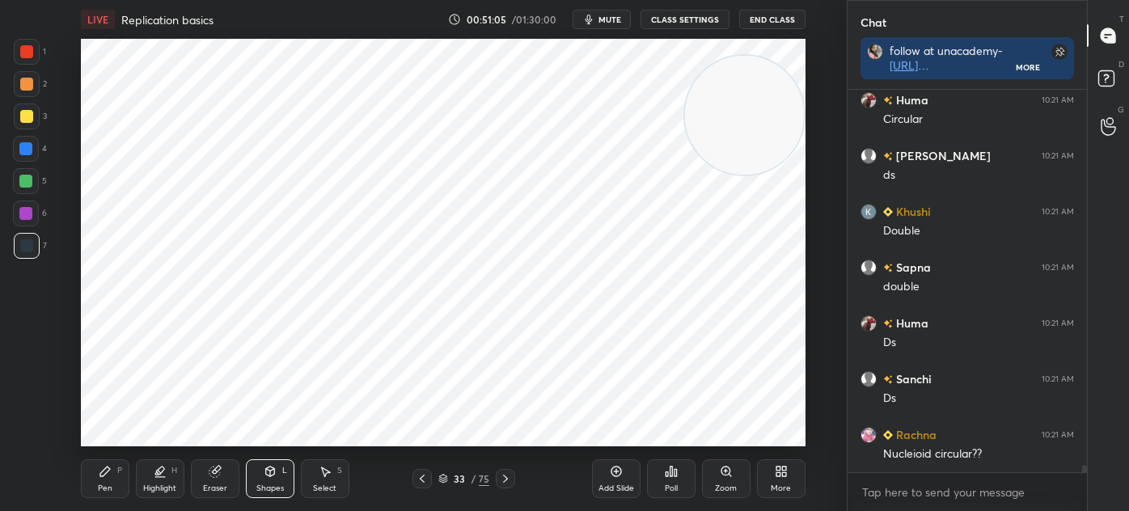
click at [36, 53] on div at bounding box center [27, 52] width 26 height 26
click at [112, 466] on div "Pen P" at bounding box center [105, 478] width 49 height 39
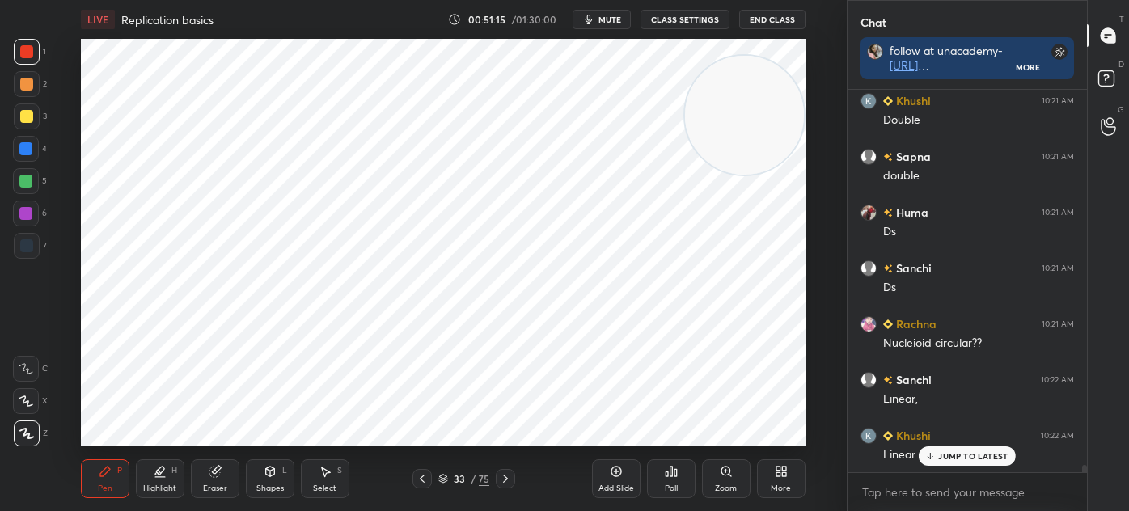
scroll to position [20872, 0]
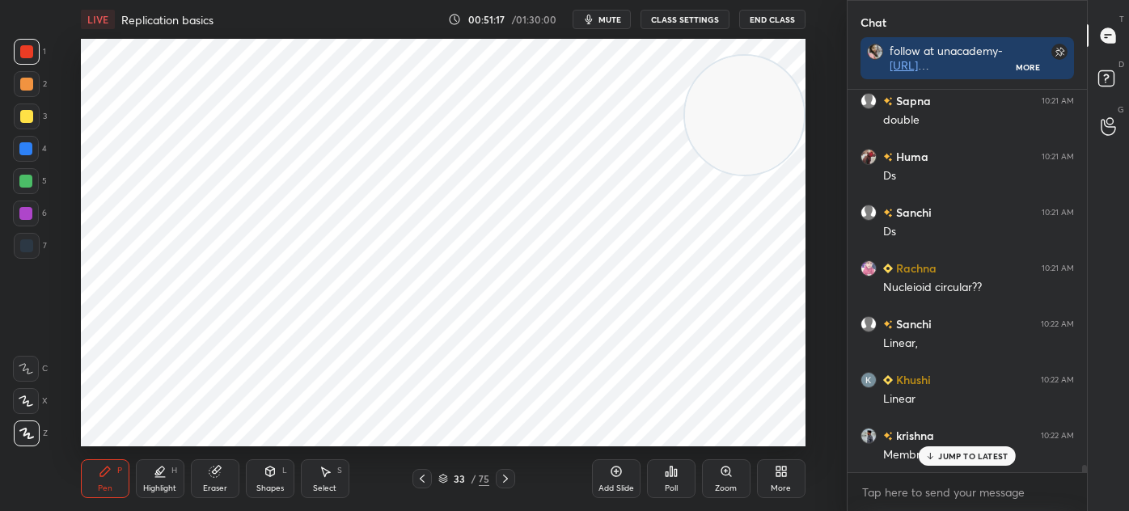
click at [426, 480] on icon at bounding box center [422, 478] width 13 height 13
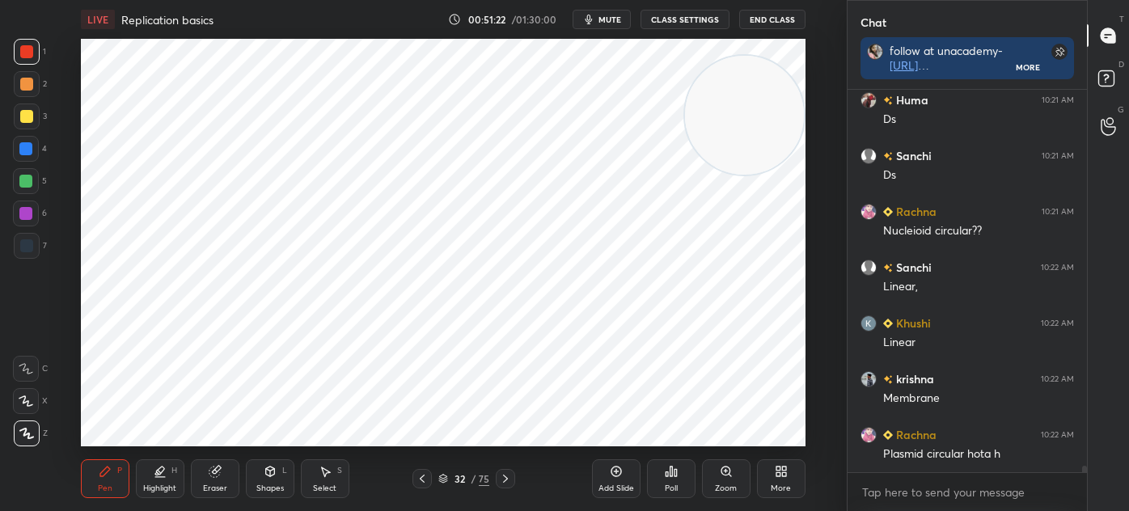
click at [509, 474] on icon at bounding box center [505, 478] width 13 height 13
click at [25, 247] on div at bounding box center [26, 245] width 13 height 13
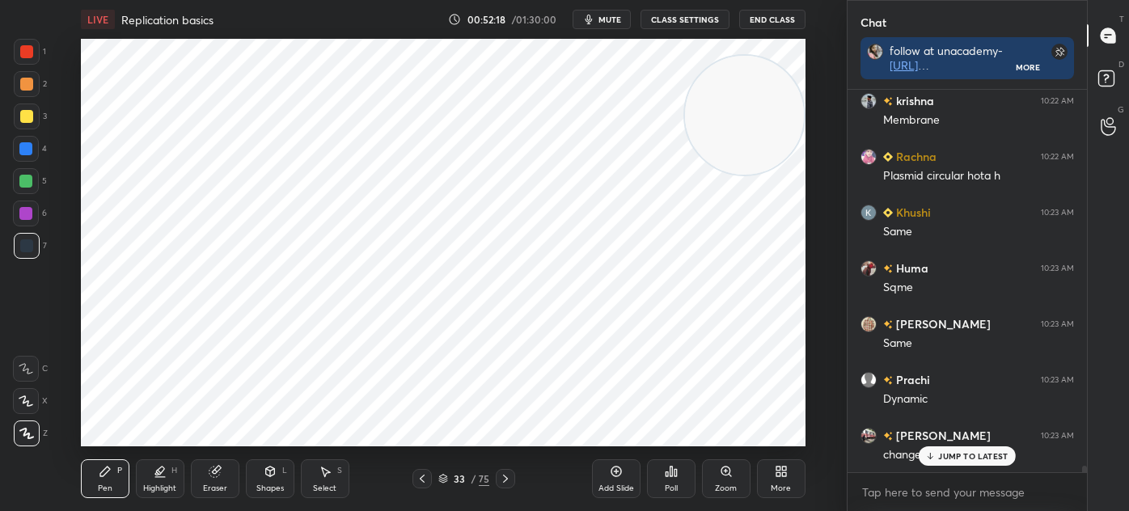
scroll to position [21263, 0]
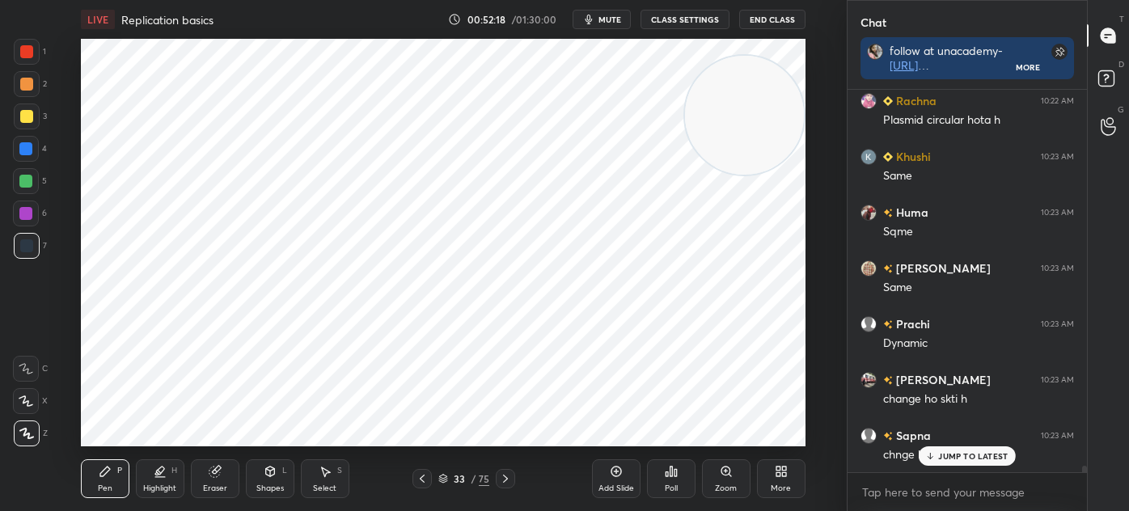
click at [29, 217] on div at bounding box center [25, 213] width 13 height 13
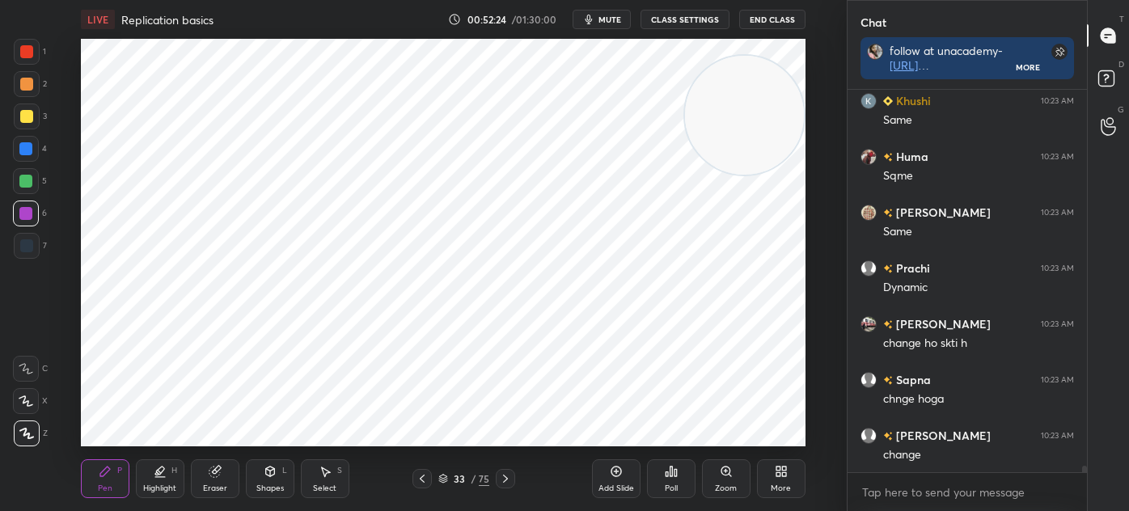
scroll to position [21375, 0]
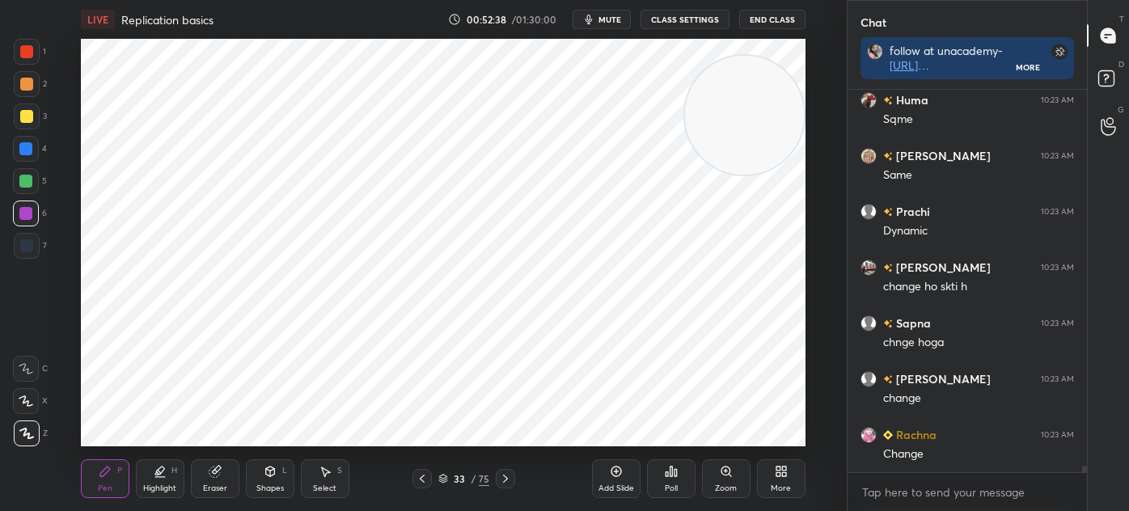
click at [27, 209] on div at bounding box center [25, 213] width 13 height 13
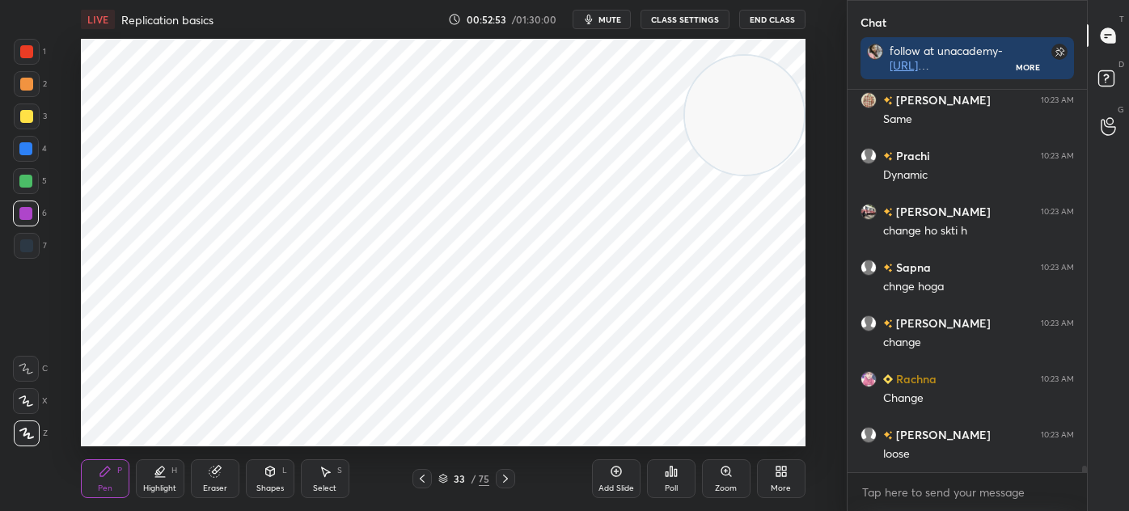
scroll to position [21487, 0]
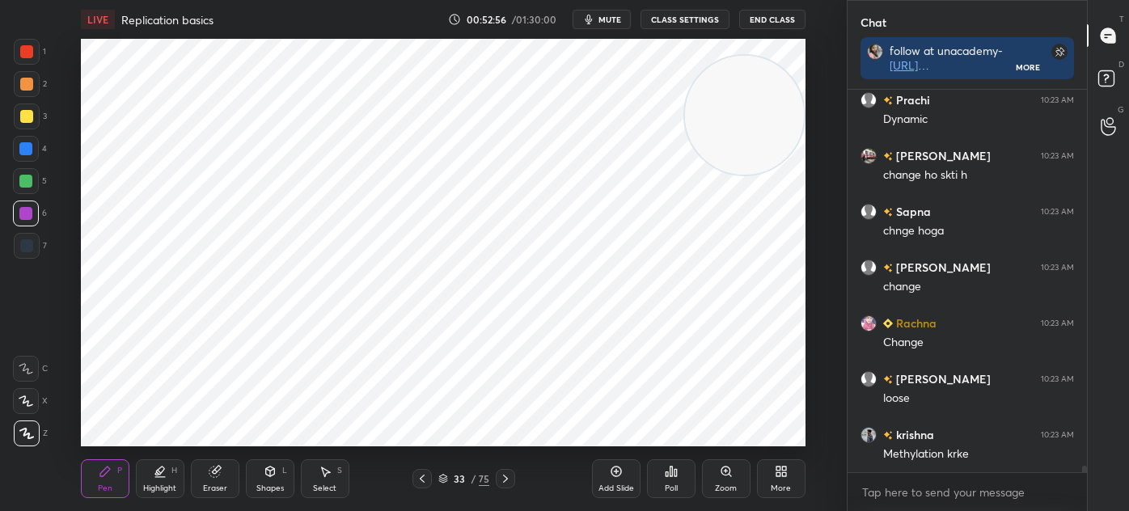
click at [336, 479] on div "Select S" at bounding box center [325, 478] width 49 height 39
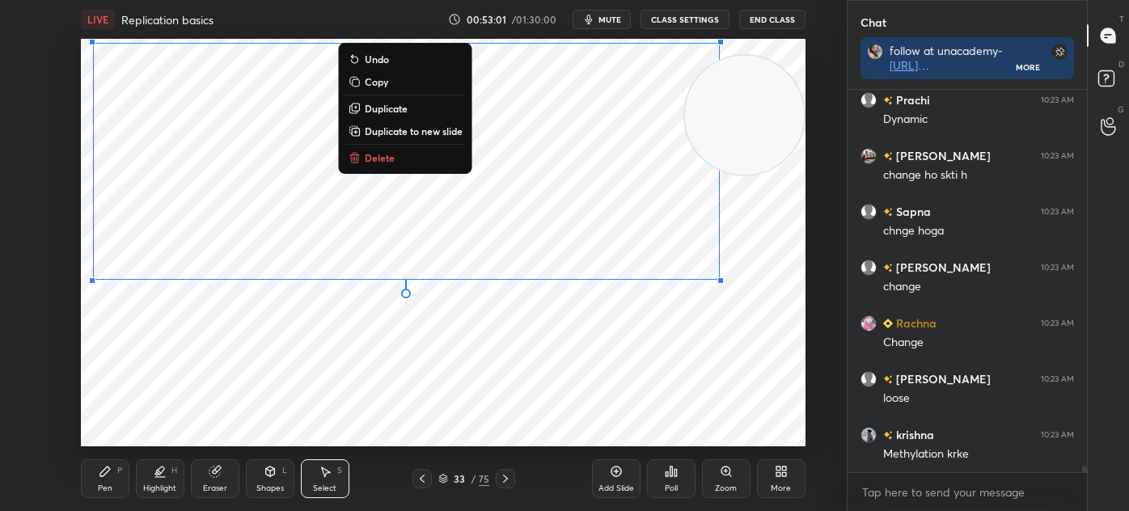
click at [158, 350] on div "0 ° Undo Copy Duplicate Duplicate to new slide Delete" at bounding box center [443, 242] width 724 height 407
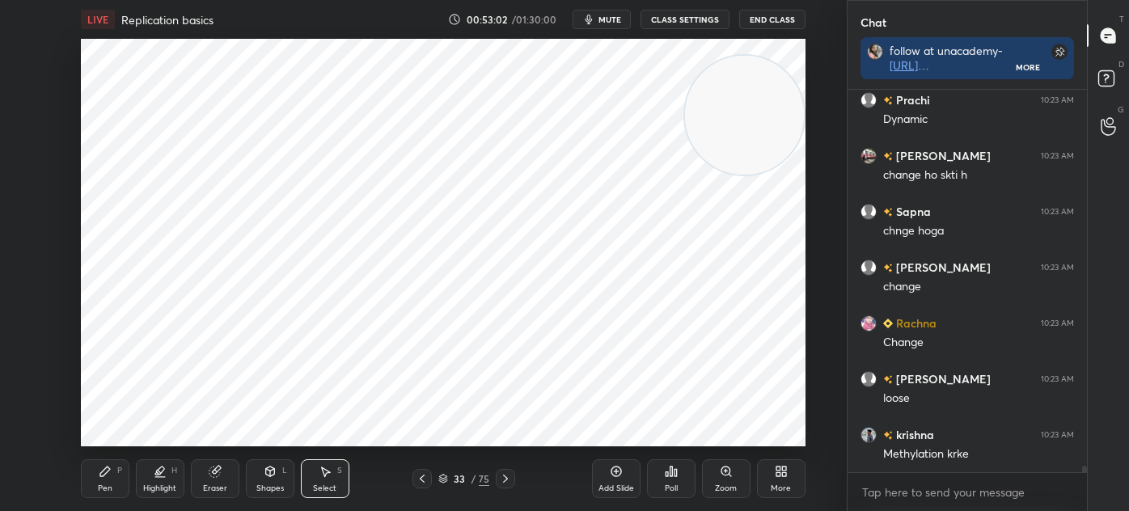
click at [120, 480] on div "Pen P" at bounding box center [105, 478] width 49 height 39
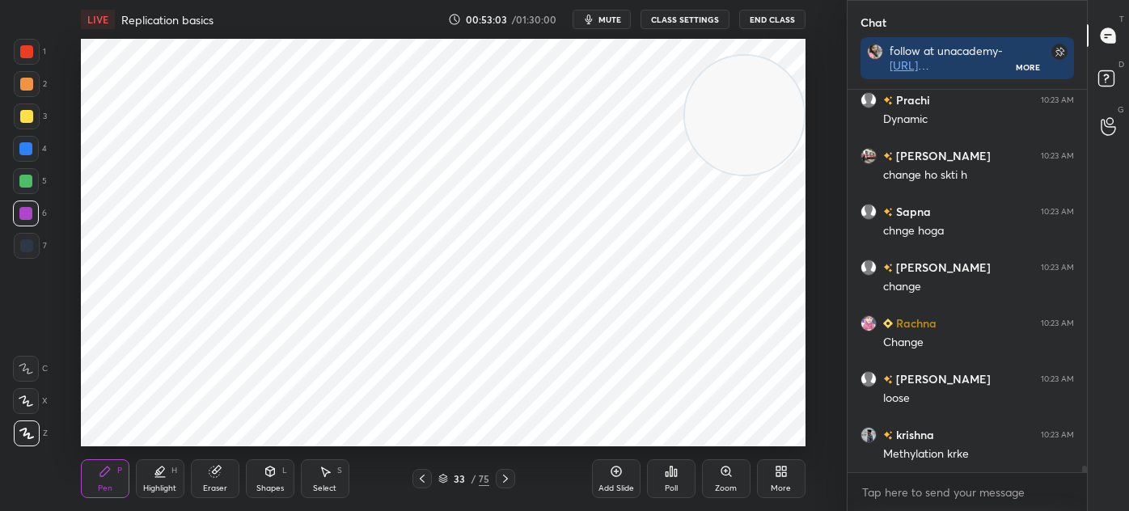
click at [34, 249] on div at bounding box center [27, 246] width 26 height 26
click at [320, 473] on icon at bounding box center [325, 471] width 13 height 13
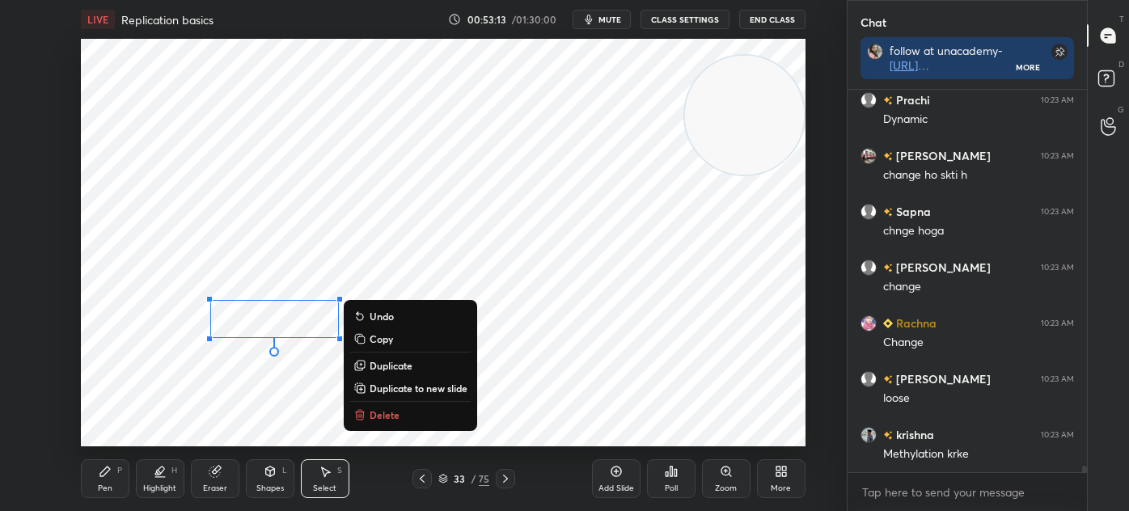
click at [97, 473] on div "Pen P" at bounding box center [105, 478] width 49 height 39
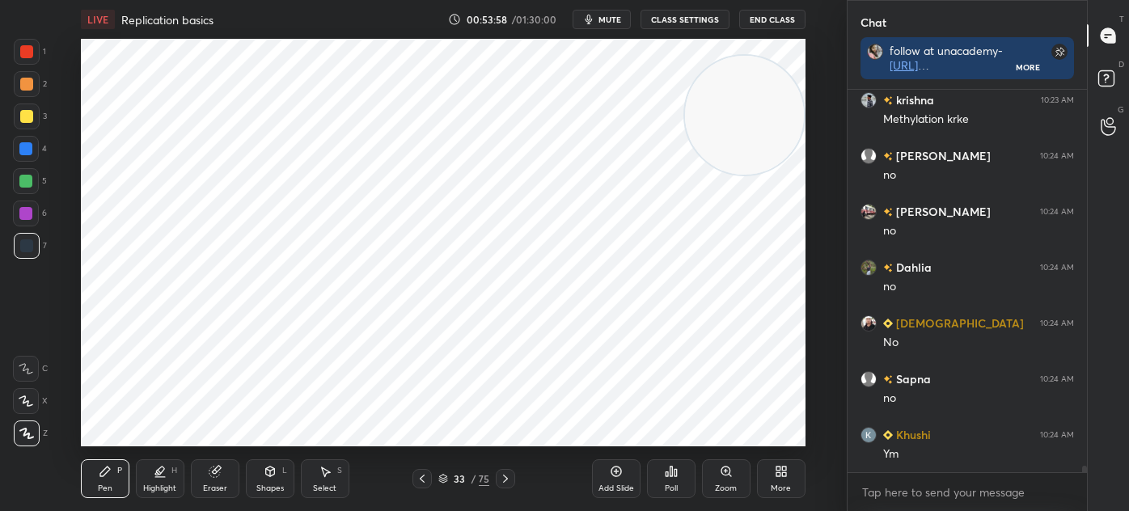
scroll to position [21877, 0]
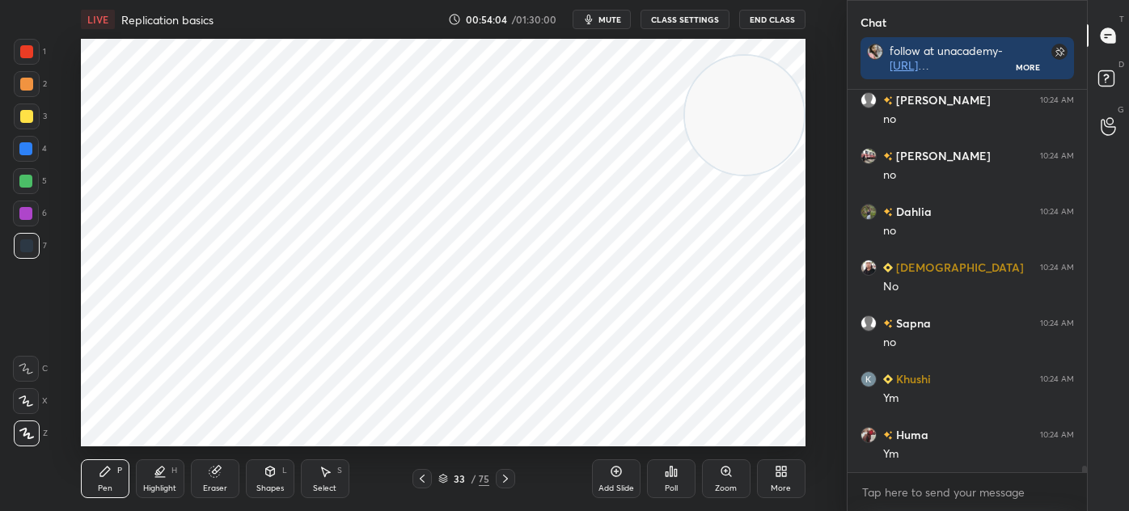
click at [610, 484] on div "Add Slide" at bounding box center [616, 488] width 36 height 8
click at [268, 478] on icon at bounding box center [270, 471] width 13 height 13
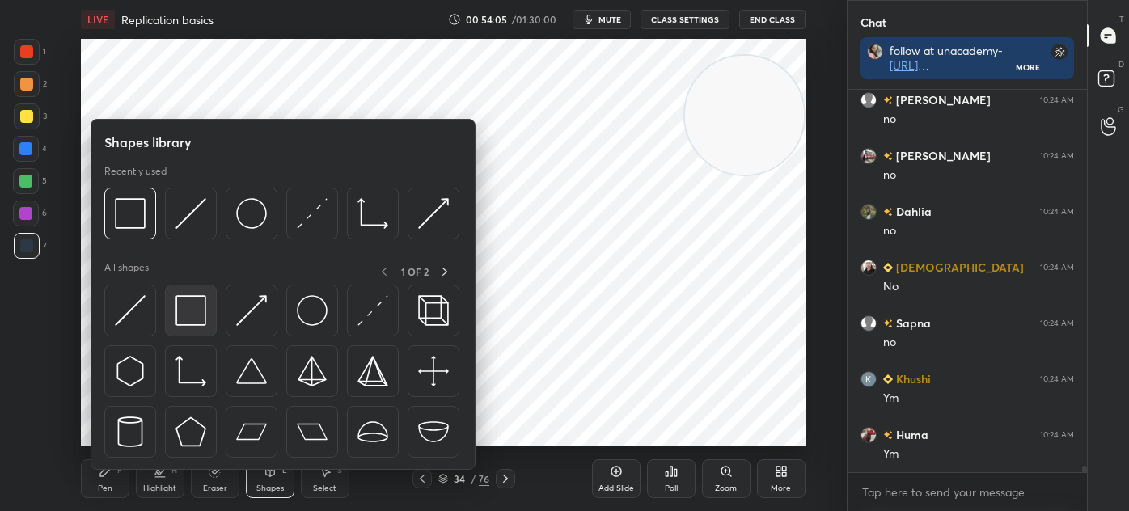
click at [184, 317] on img at bounding box center [190, 310] width 31 height 31
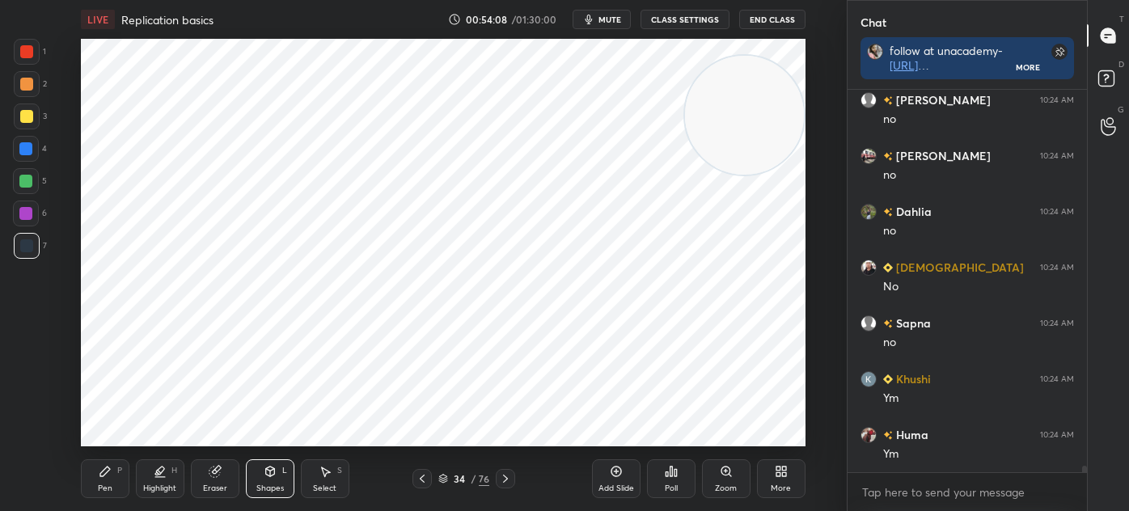
click at [263, 486] on div "Shapes" at bounding box center [269, 488] width 27 height 8
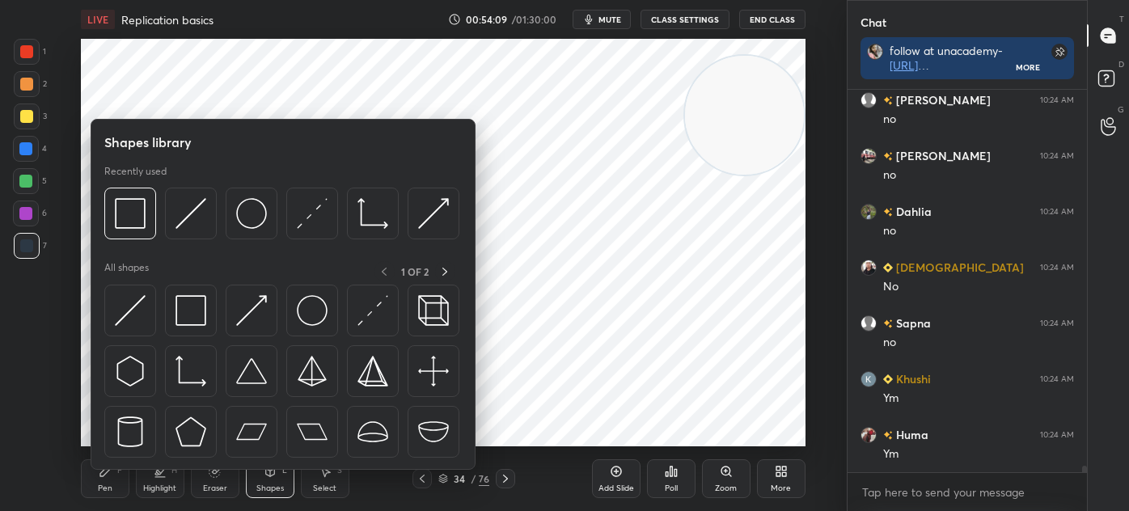
click at [360, 320] on img at bounding box center [372, 310] width 31 height 31
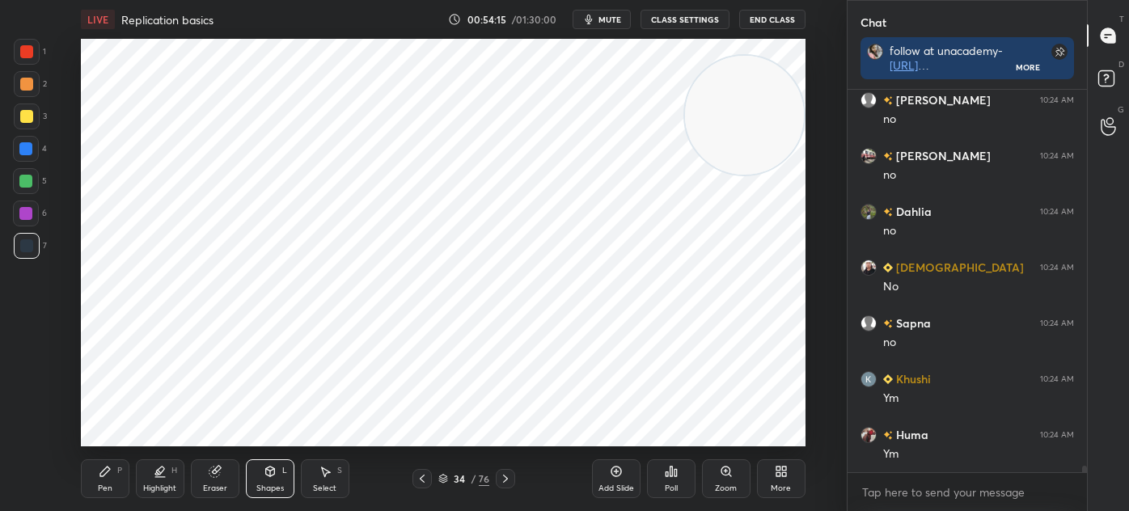
click at [102, 479] on div "Pen P" at bounding box center [105, 478] width 49 height 39
click at [37, 54] on div at bounding box center [27, 52] width 26 height 26
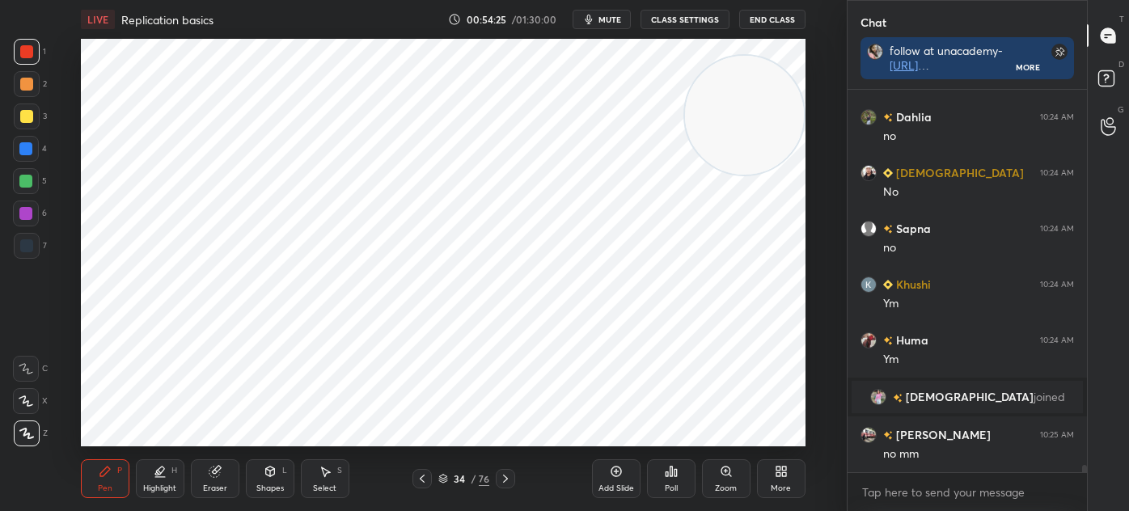
scroll to position [20053, 0]
click at [694, 56] on video at bounding box center [744, 115] width 119 height 119
click at [27, 245] on div at bounding box center [26, 245] width 13 height 13
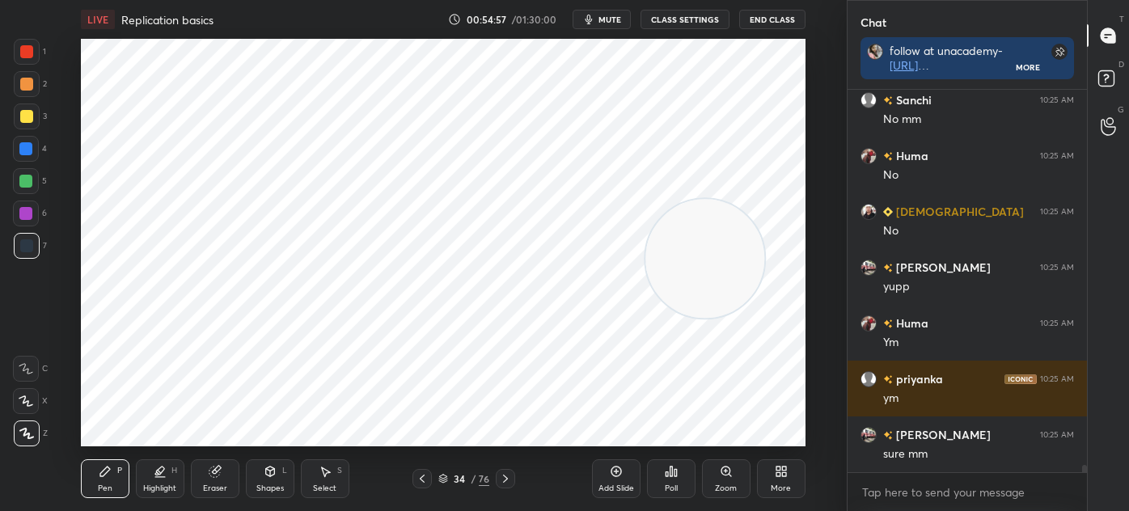
scroll to position [20556, 0]
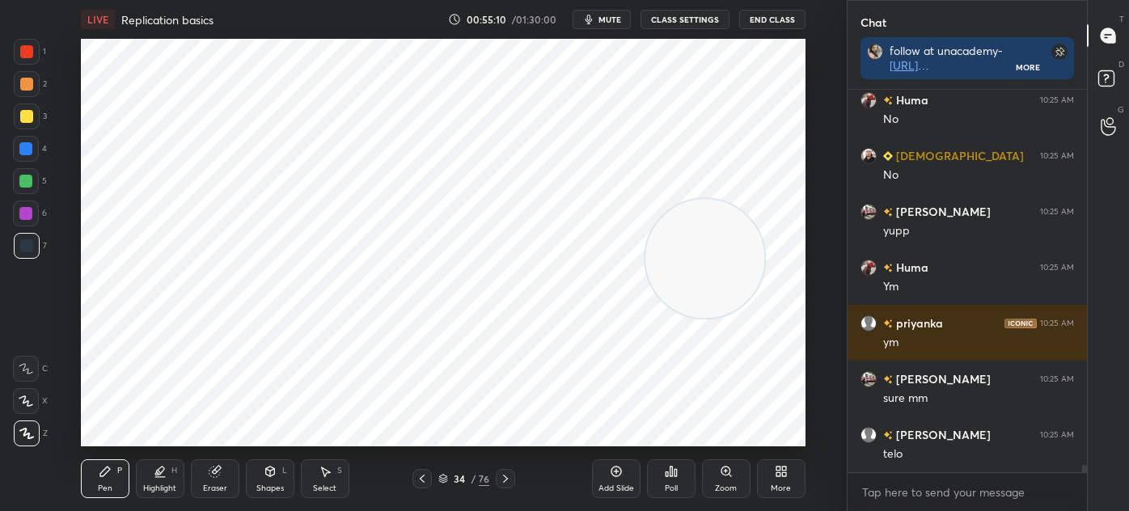
click at [23, 185] on div at bounding box center [25, 181] width 13 height 13
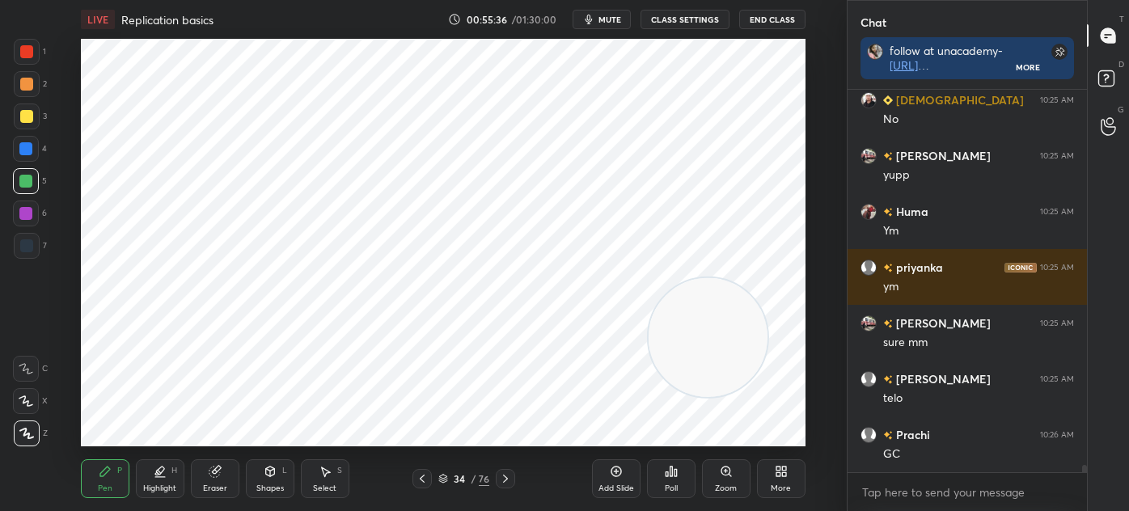
click at [33, 223] on div at bounding box center [26, 213] width 26 height 26
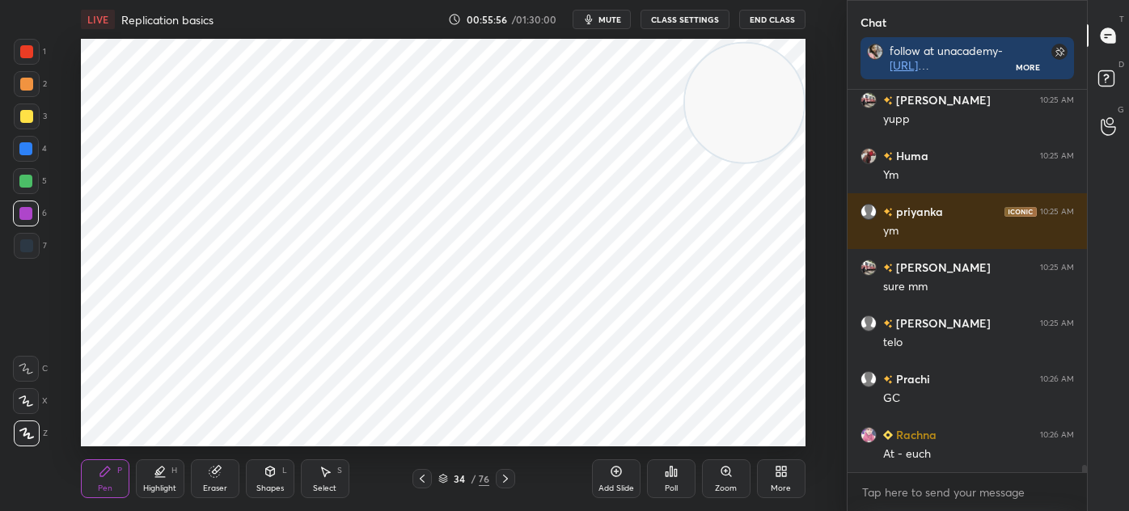
click at [27, 238] on div at bounding box center [27, 246] width 26 height 26
click at [34, 55] on div at bounding box center [27, 52] width 26 height 26
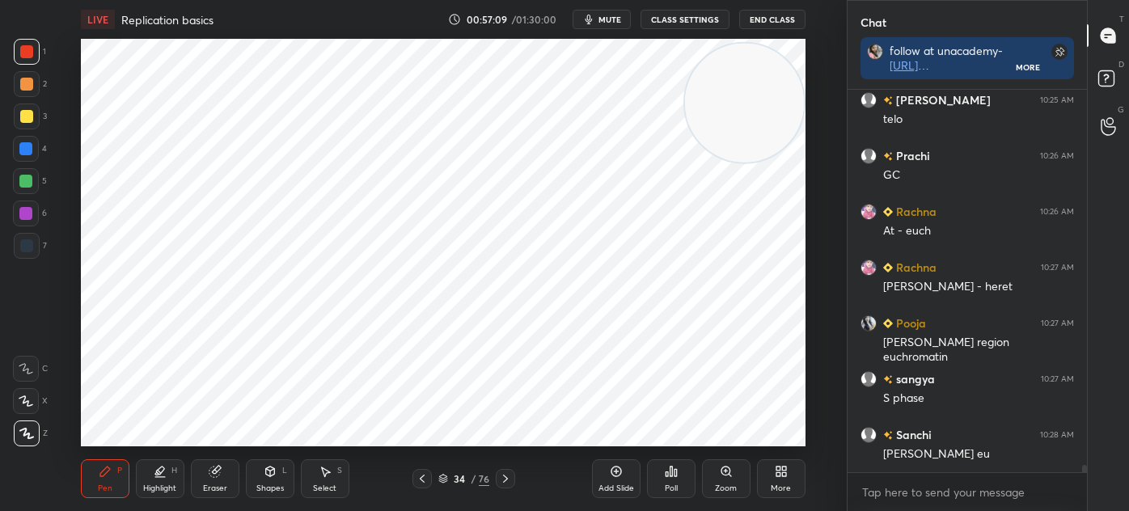
scroll to position [20946, 0]
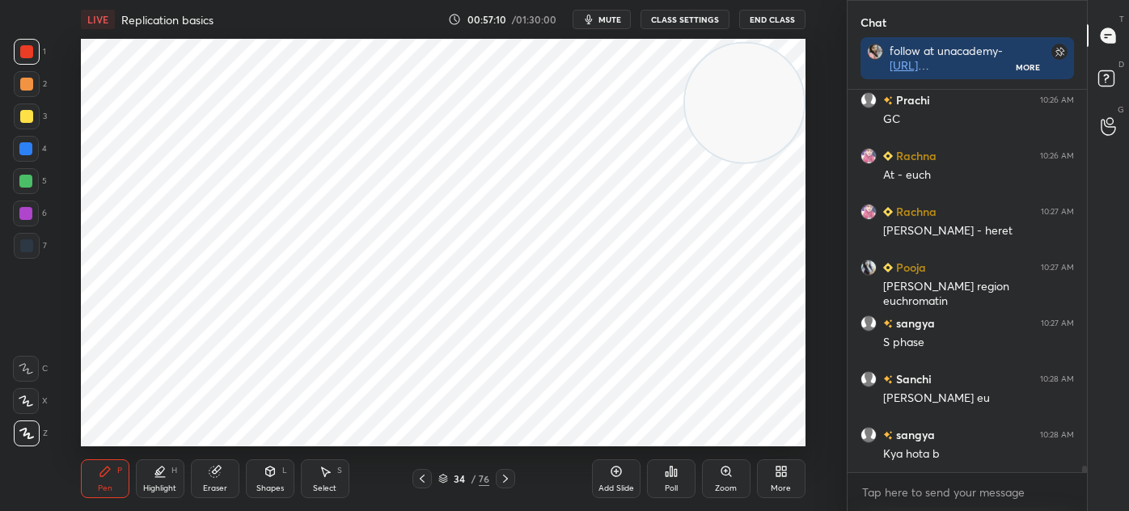
click at [597, 470] on div "Add Slide" at bounding box center [616, 478] width 49 height 39
click at [35, 250] on div at bounding box center [27, 246] width 26 height 26
click at [36, 53] on div at bounding box center [27, 52] width 26 height 26
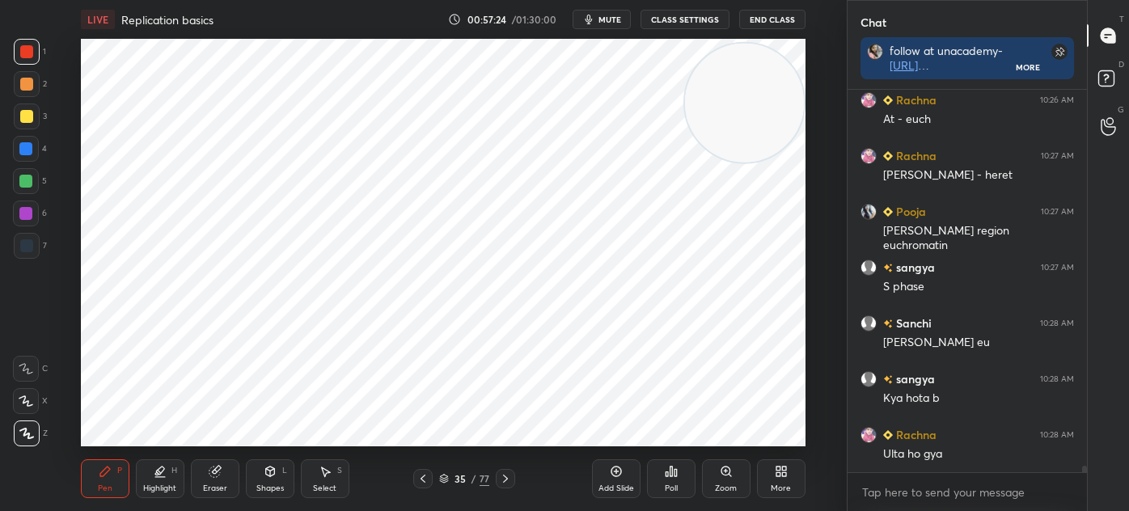
click at [39, 241] on div at bounding box center [27, 246] width 26 height 26
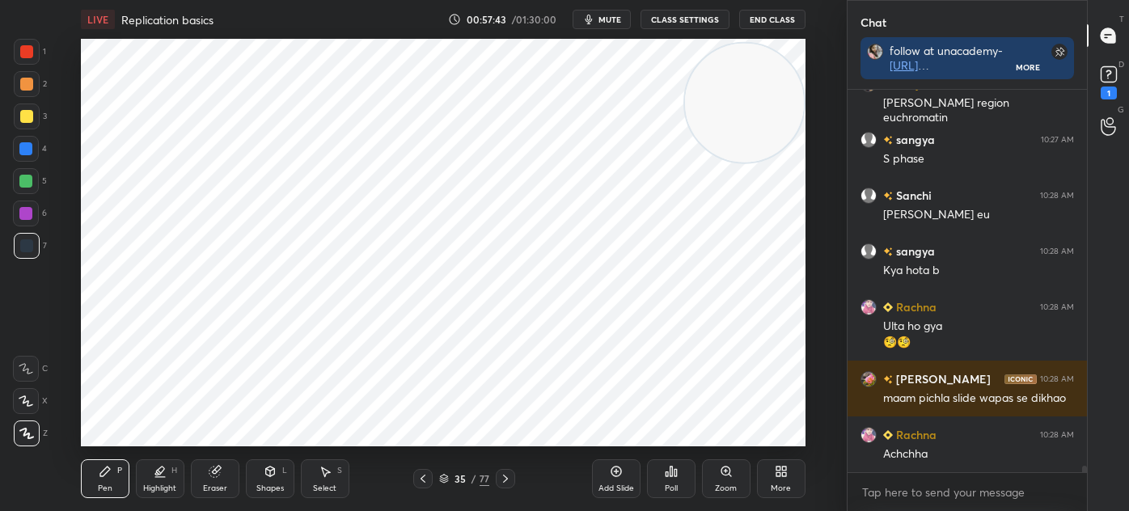
scroll to position [21237, 0]
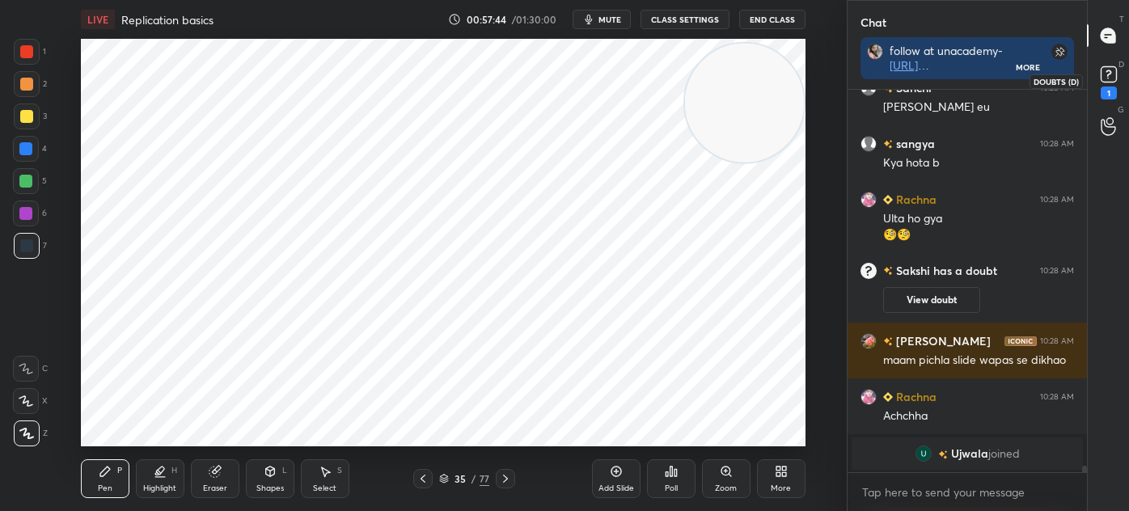
click at [1119, 78] on icon at bounding box center [1108, 74] width 24 height 24
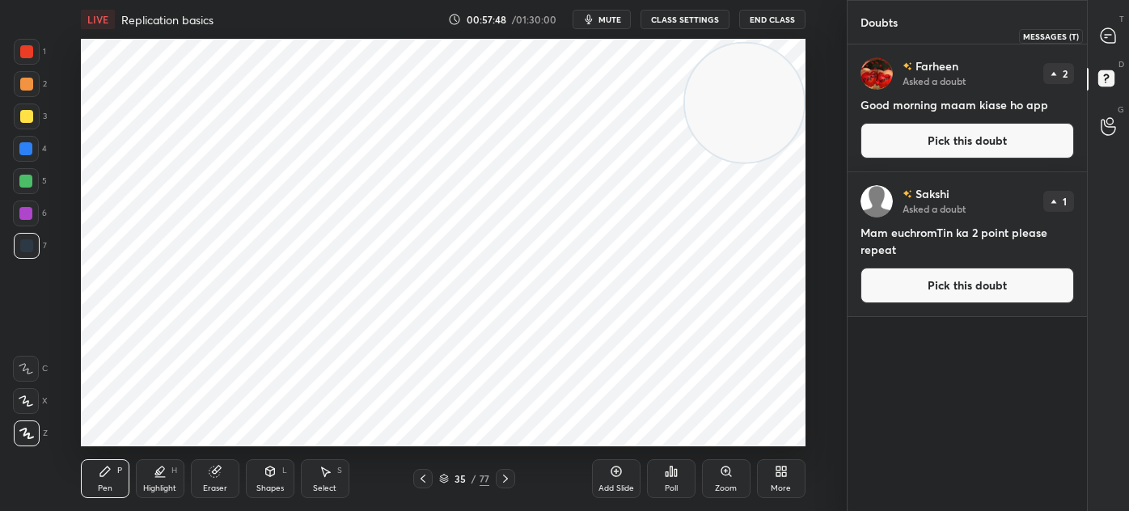
click at [1108, 36] on icon at bounding box center [1107, 35] width 15 height 15
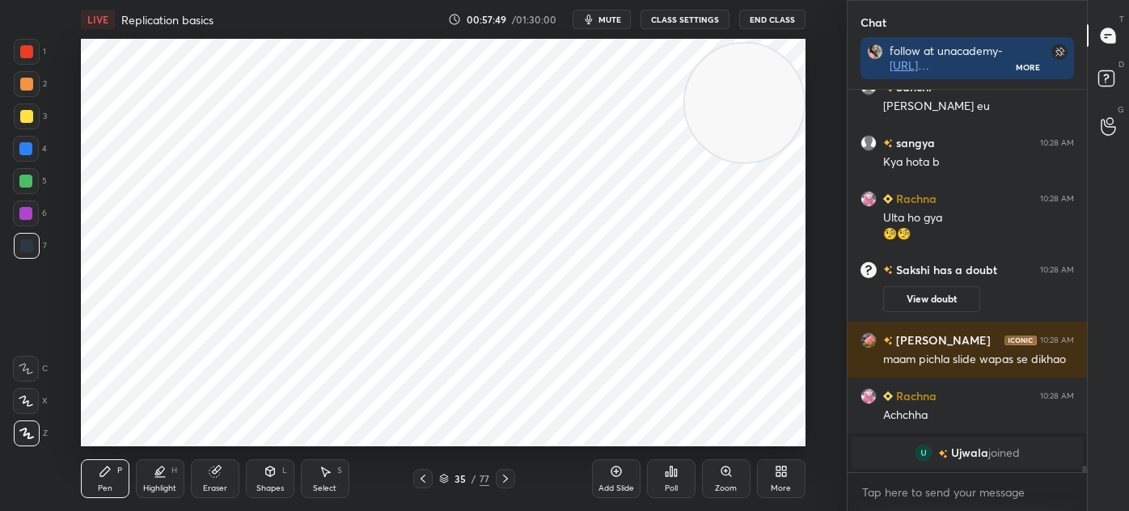
scroll to position [5, 4]
click at [420, 478] on icon at bounding box center [422, 478] width 13 height 13
click at [509, 474] on icon at bounding box center [505, 478] width 13 height 13
click at [273, 478] on icon at bounding box center [270, 471] width 13 height 13
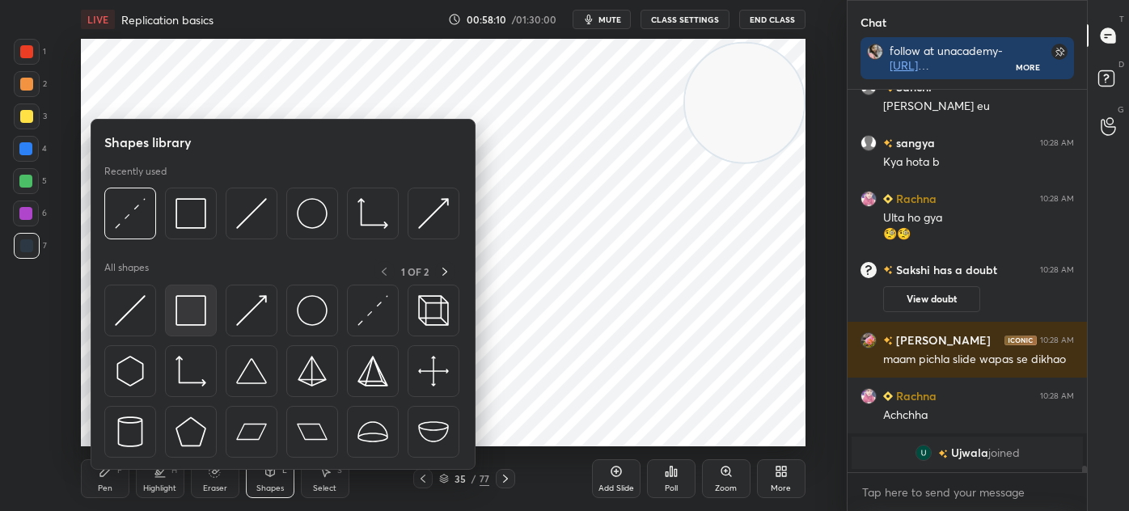
click at [194, 321] on img at bounding box center [190, 310] width 31 height 31
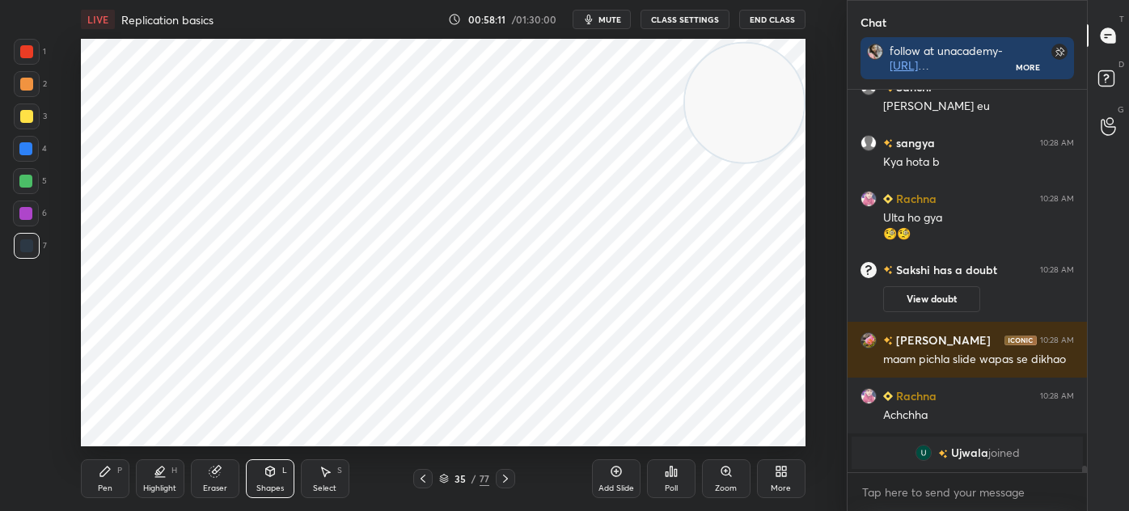
click at [27, 213] on div at bounding box center [25, 213] width 13 height 13
click at [116, 474] on div "Pen P" at bounding box center [105, 478] width 49 height 39
click at [28, 245] on div at bounding box center [26, 245] width 13 height 13
click at [29, 53] on div at bounding box center [26, 51] width 13 height 13
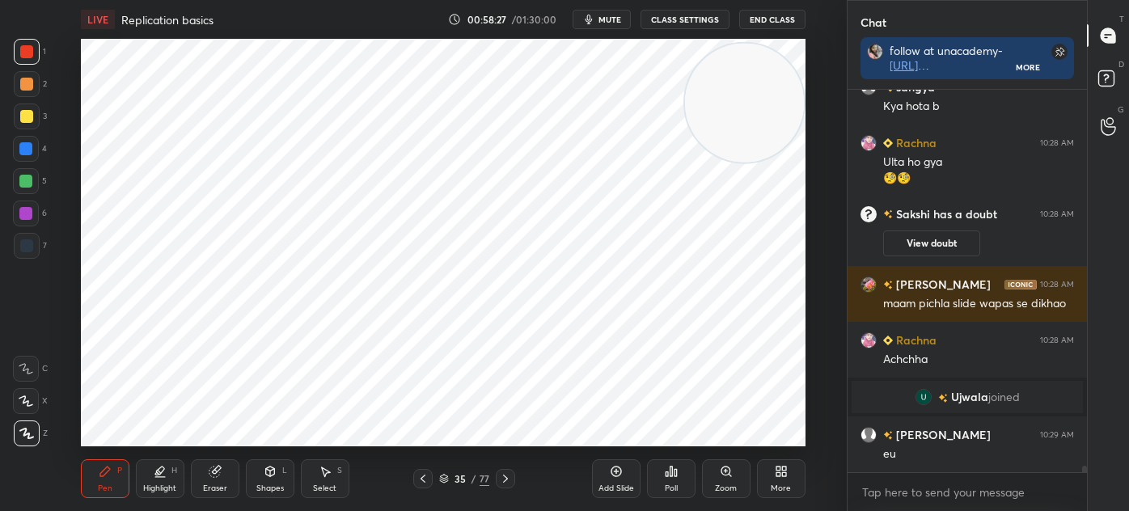
scroll to position [21256, 0]
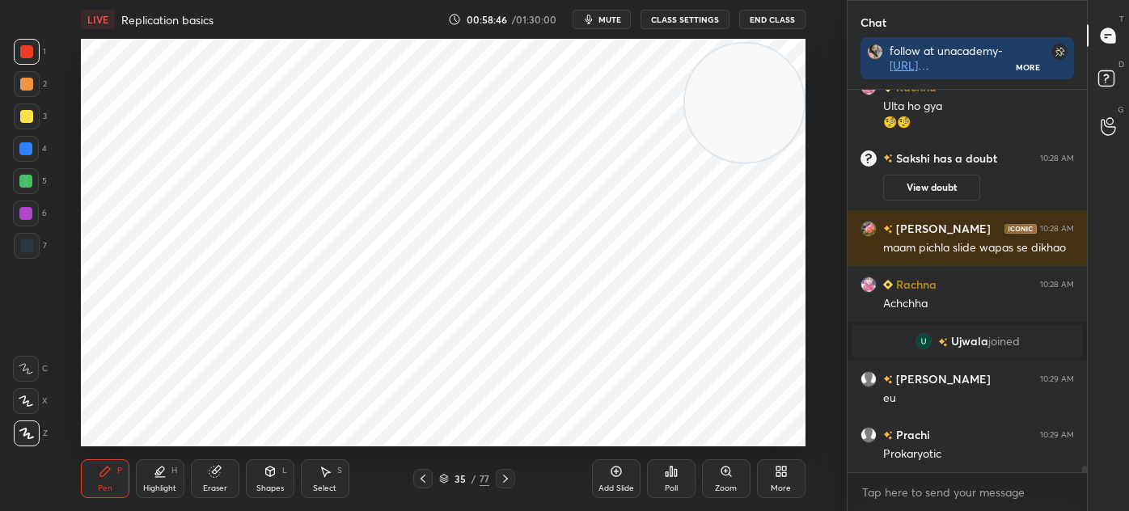
click at [618, 471] on icon at bounding box center [616, 471] width 13 height 13
click at [285, 485] on div "Shapes L" at bounding box center [270, 478] width 49 height 39
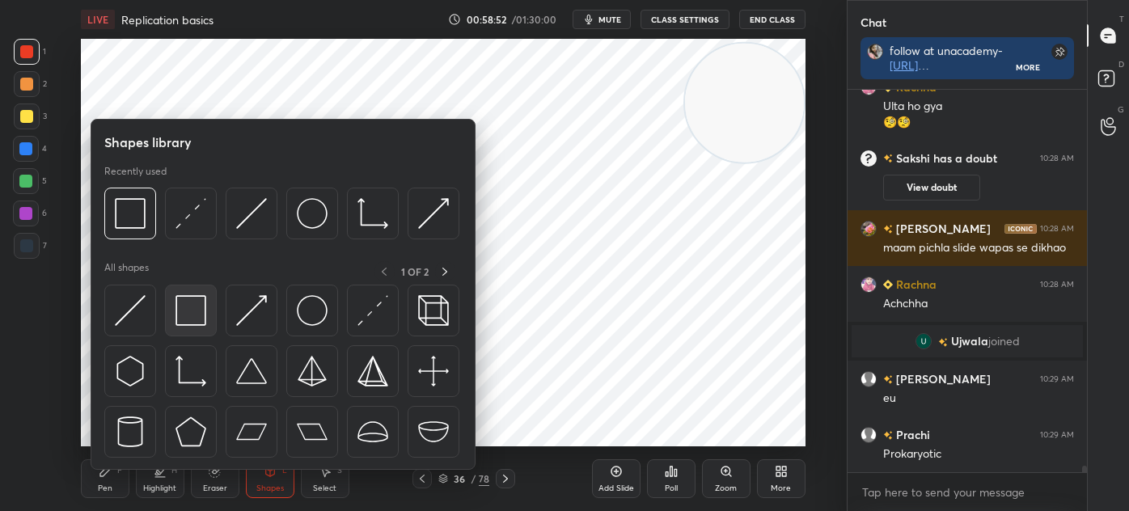
click at [194, 300] on img at bounding box center [190, 310] width 31 height 31
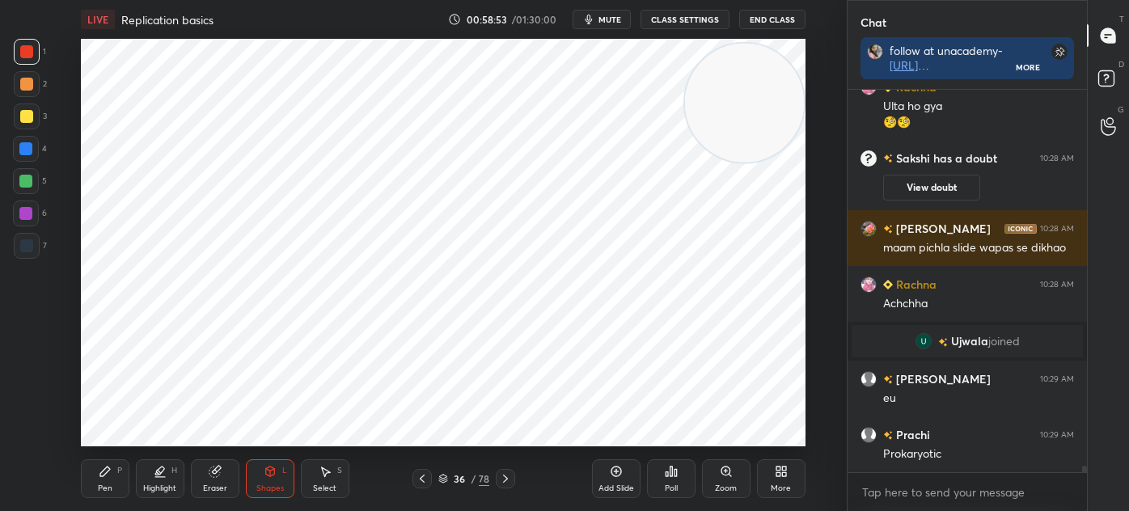
click at [30, 243] on div at bounding box center [26, 245] width 13 height 13
click at [608, 23] on span "mute" at bounding box center [609, 19] width 23 height 11
click at [615, 21] on span "unmute" at bounding box center [607, 19] width 35 height 11
click at [107, 479] on div "Pen P" at bounding box center [105, 478] width 49 height 39
click at [20, 141] on div at bounding box center [26, 149] width 26 height 26
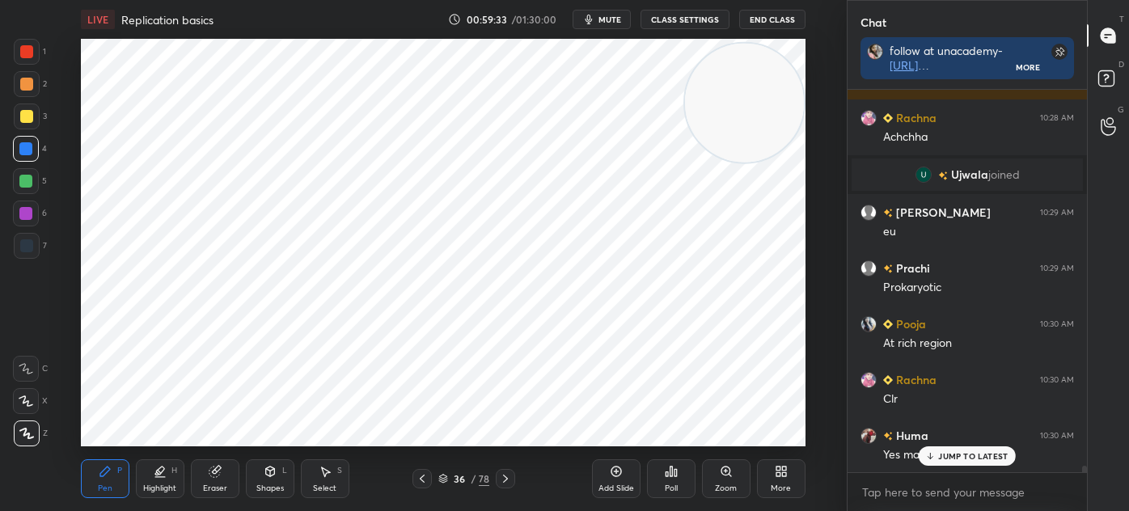
scroll to position [21479, 0]
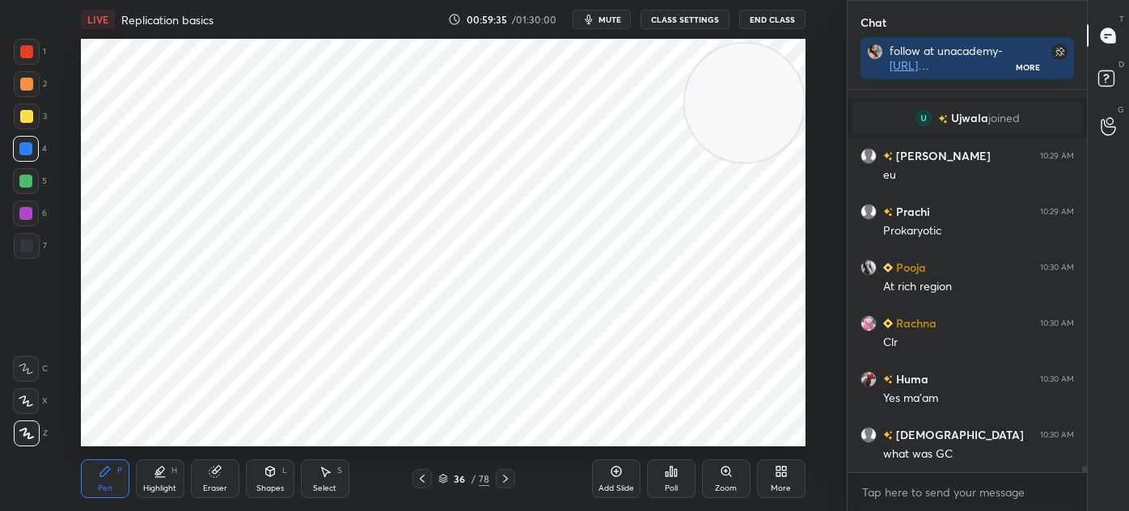
click at [26, 247] on div at bounding box center [26, 245] width 13 height 13
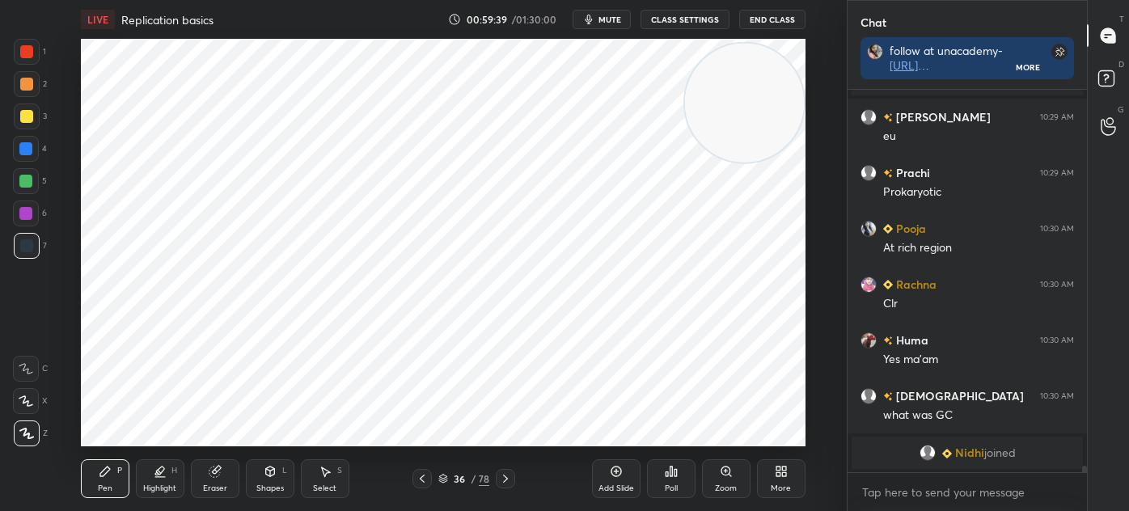
scroll to position [21239, 0]
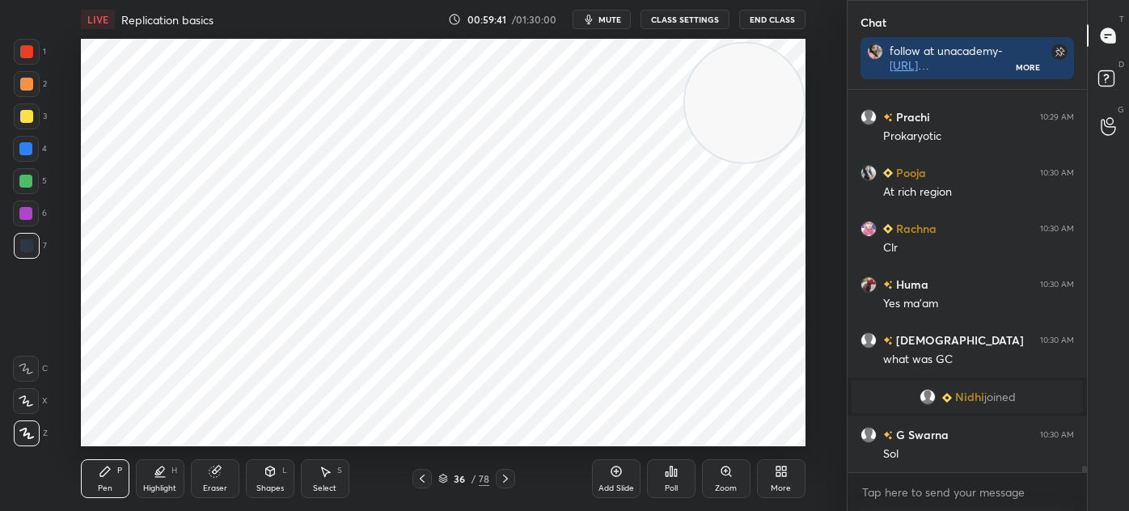
click at [429, 480] on div at bounding box center [421, 478] width 19 height 19
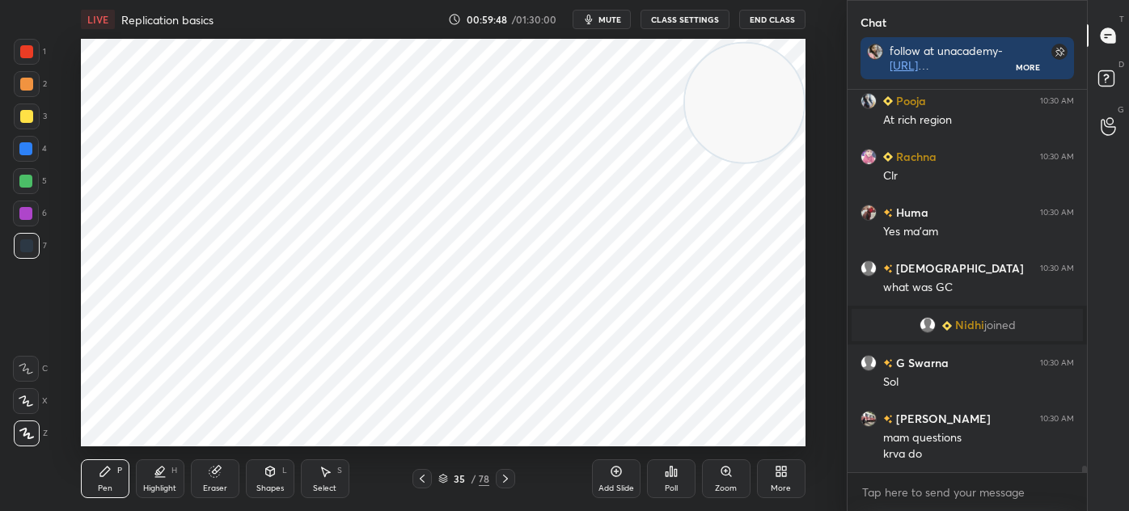
scroll to position [21366, 0]
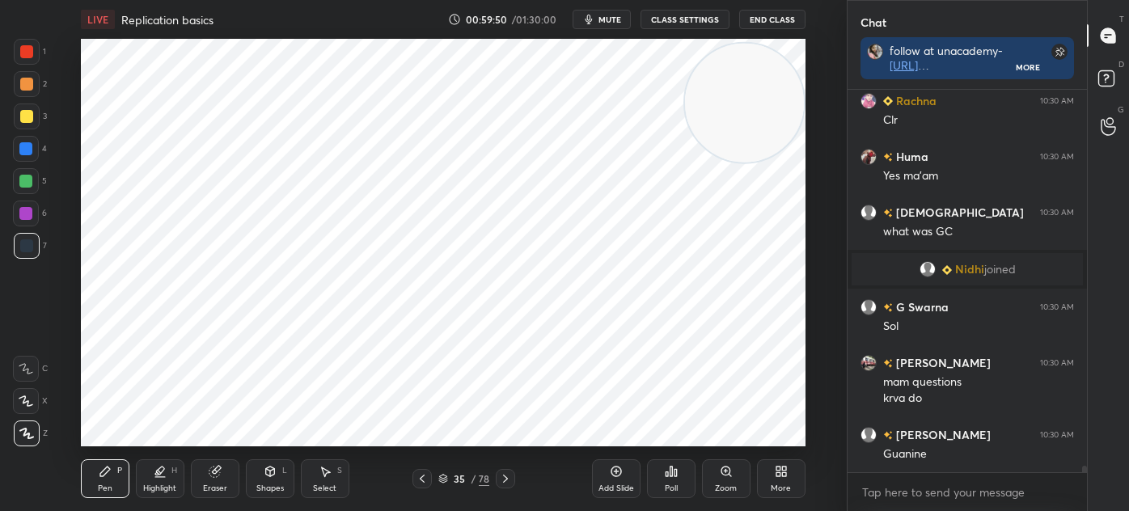
click at [506, 478] on icon at bounding box center [505, 478] width 13 height 13
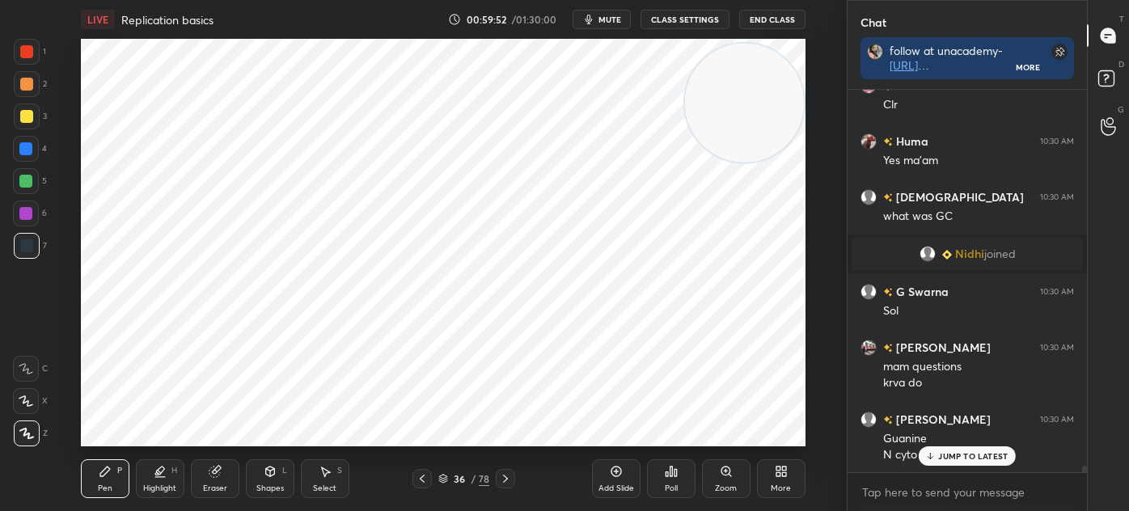
click at [271, 484] on div "Shapes" at bounding box center [269, 488] width 27 height 8
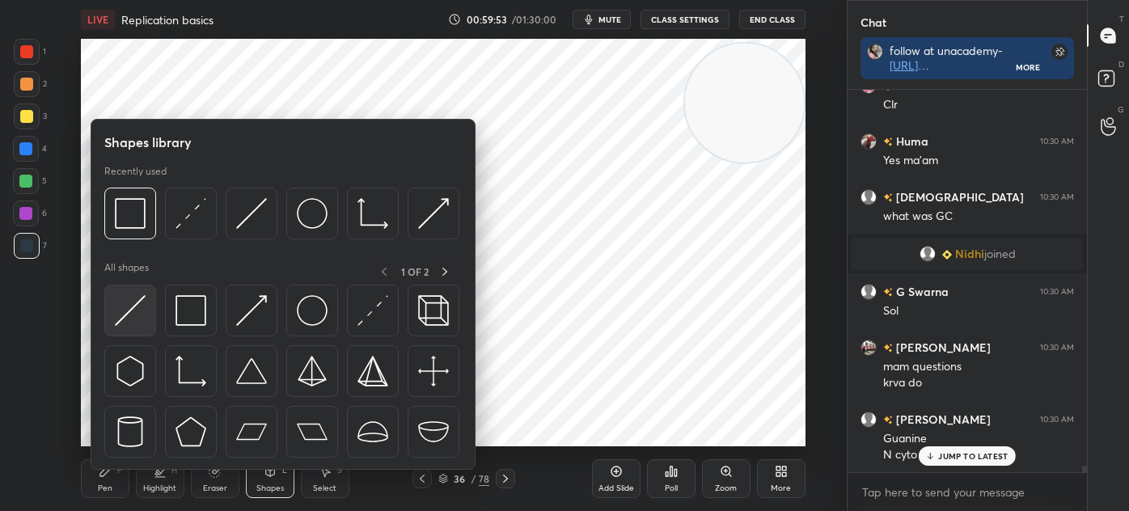
click at [131, 313] on img at bounding box center [130, 310] width 31 height 31
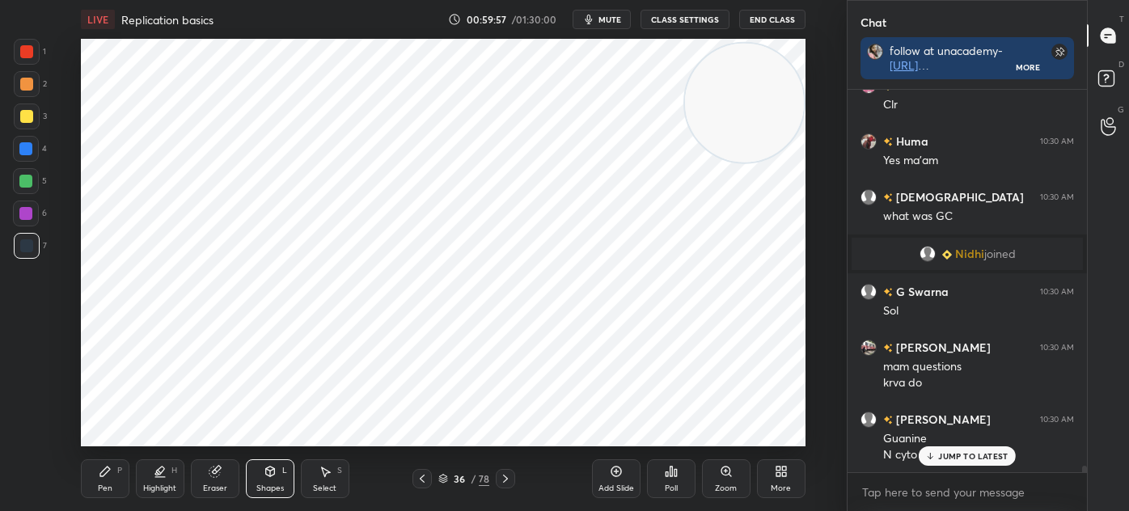
click at [114, 475] on div "Pen P" at bounding box center [105, 478] width 49 height 39
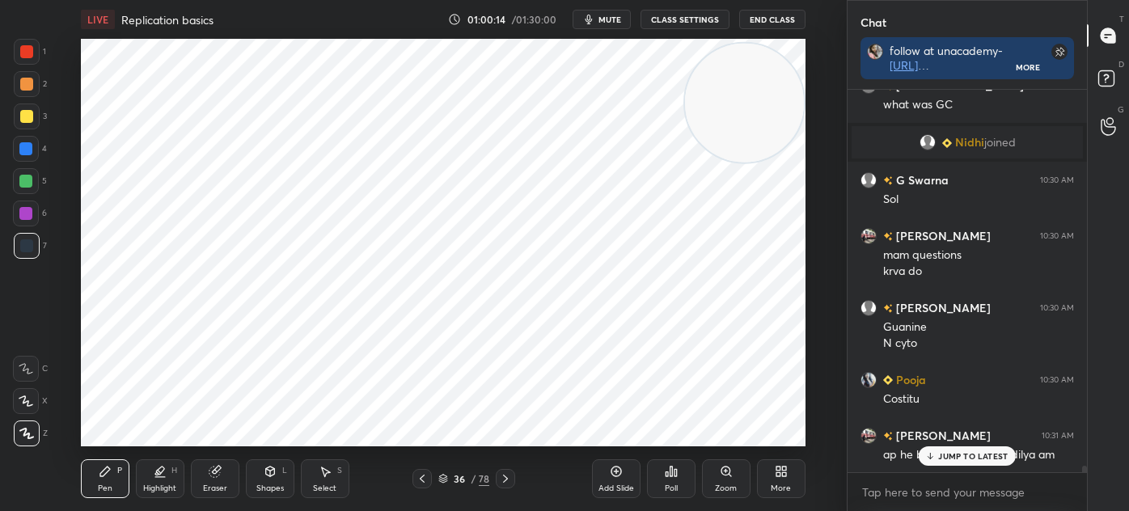
scroll to position [21550, 0]
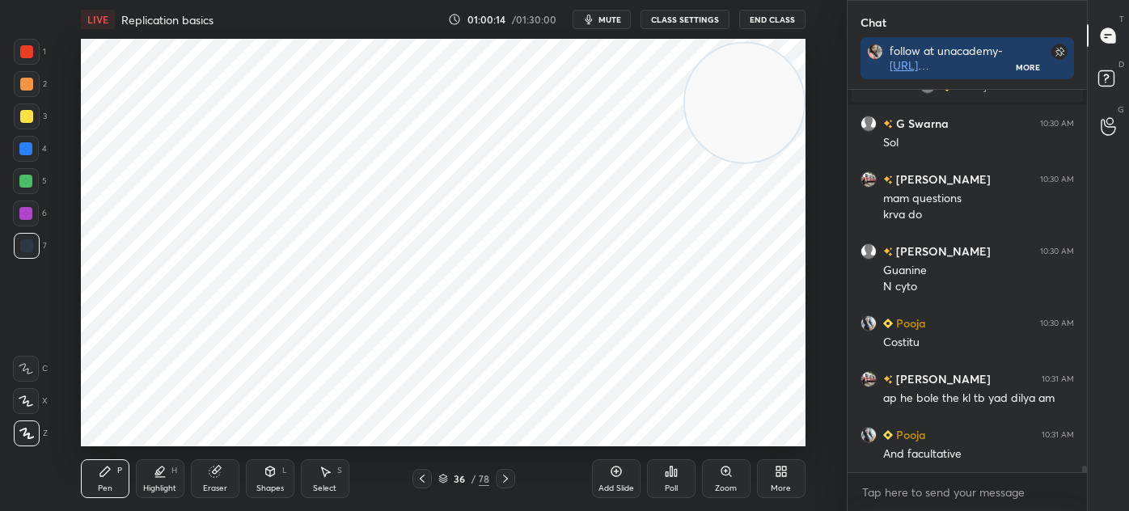
click at [30, 44] on div at bounding box center [27, 52] width 26 height 26
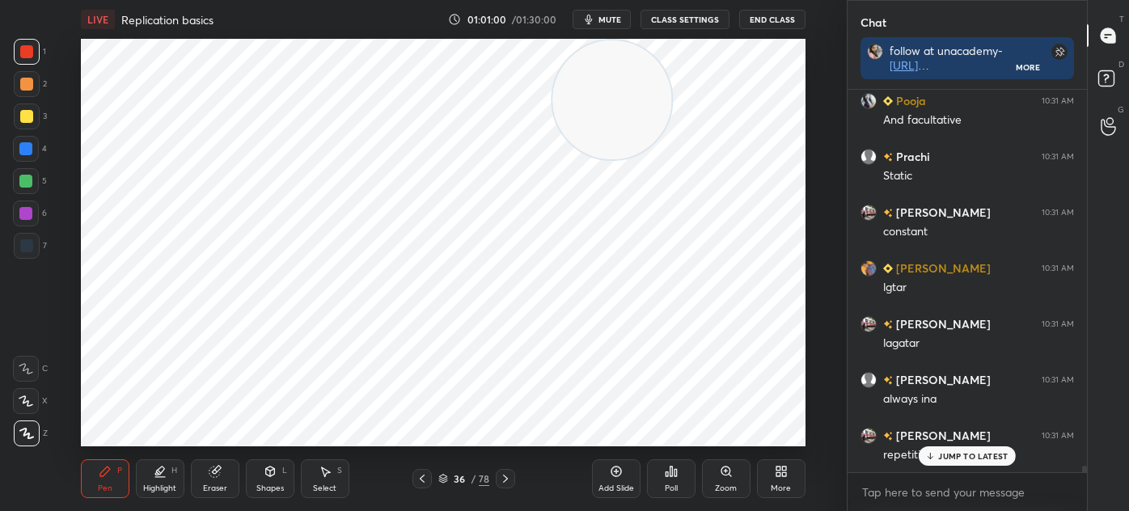
scroll to position [21940, 0]
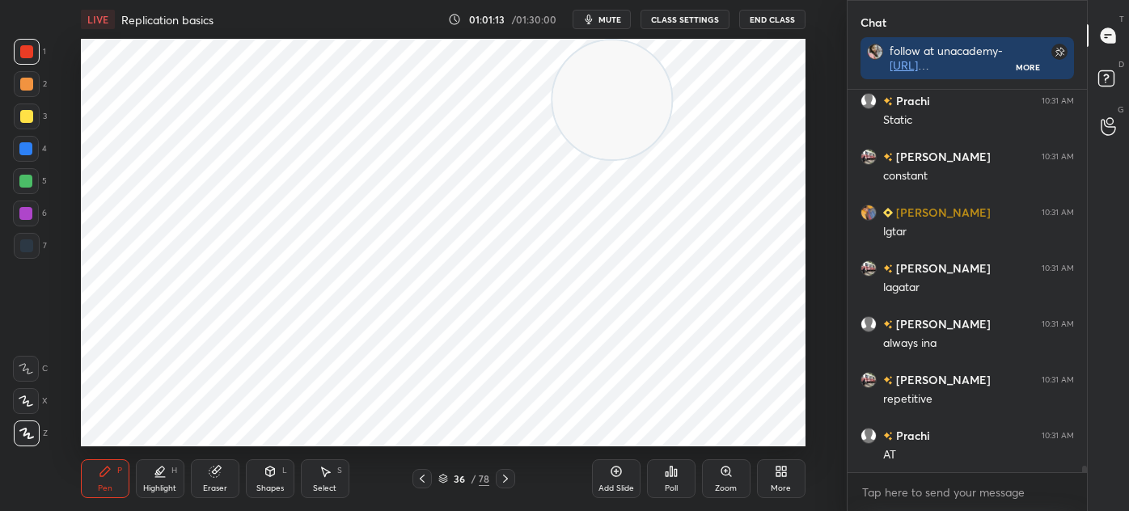
click at [330, 475] on icon at bounding box center [325, 471] width 13 height 13
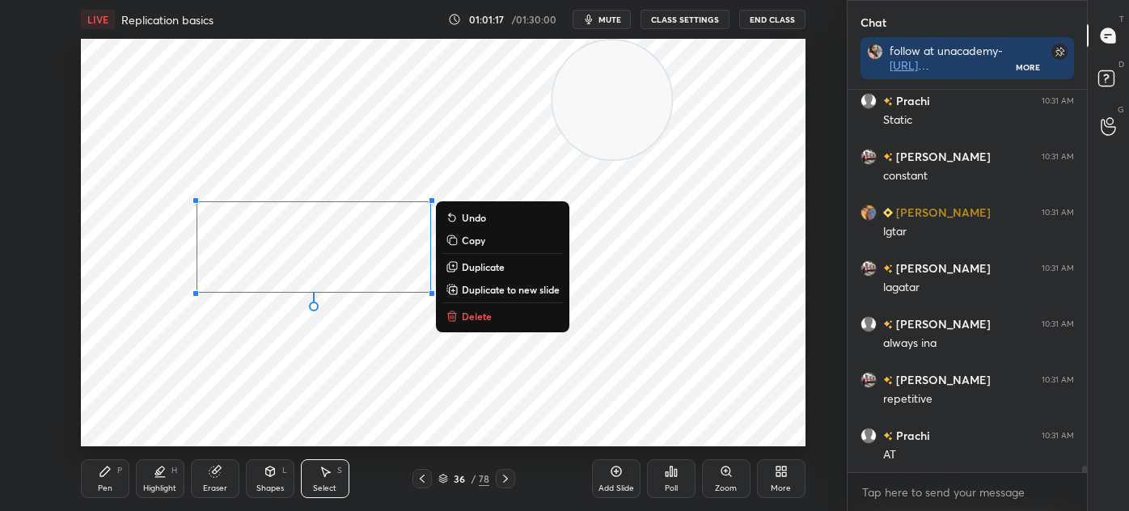
click at [117, 466] on div "P" at bounding box center [119, 470] width 5 height 8
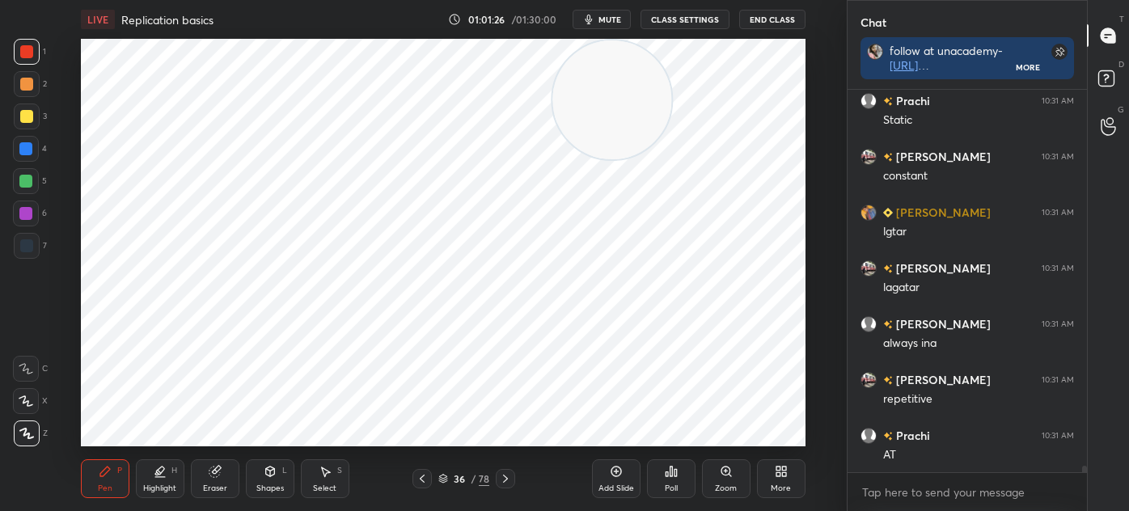
click at [326, 478] on div "Select S" at bounding box center [325, 478] width 49 height 39
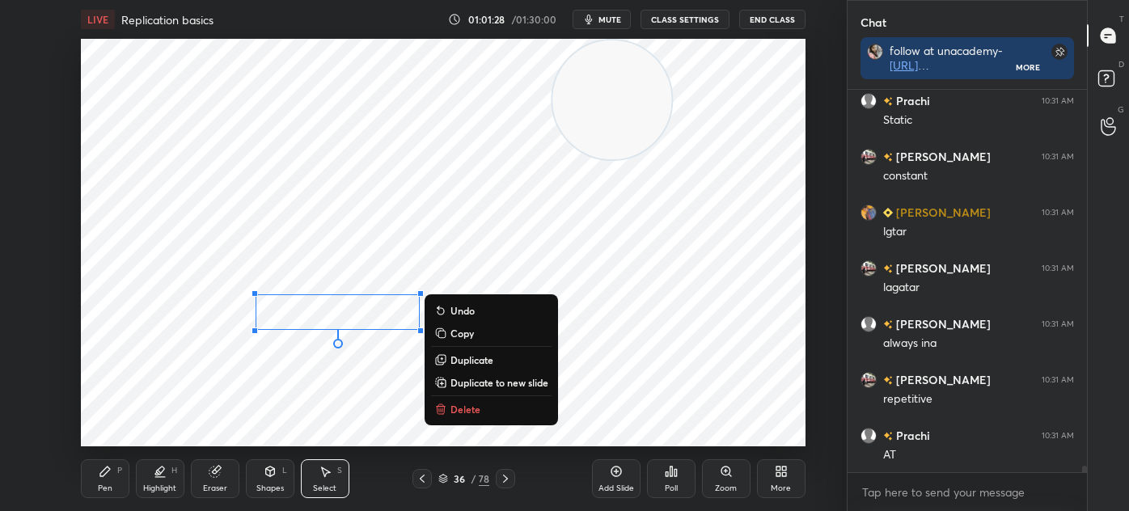
click at [122, 476] on div "Pen P" at bounding box center [105, 478] width 49 height 39
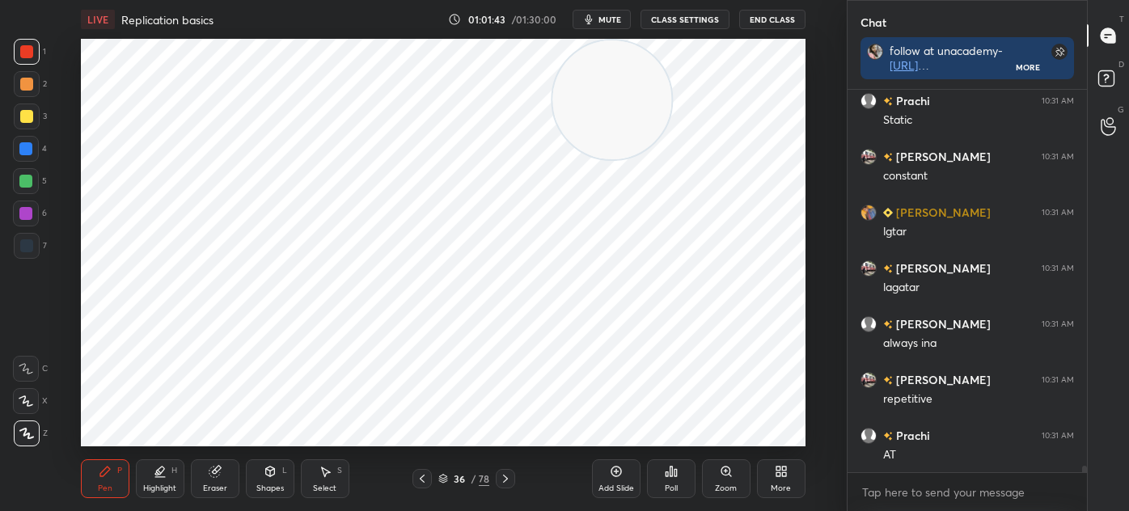
click at [39, 400] on div "X" at bounding box center [30, 401] width 35 height 26
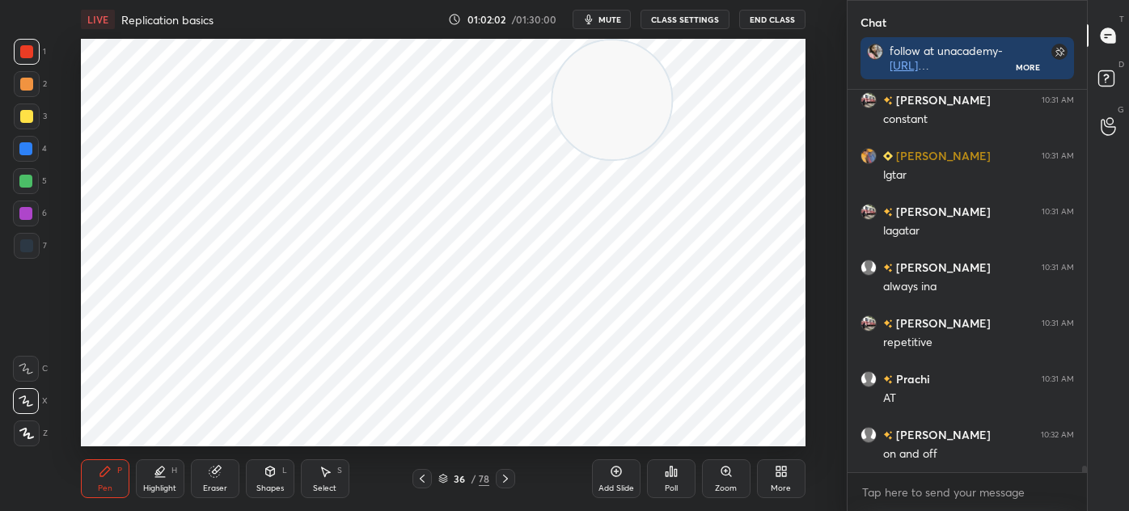
click at [225, 482] on div "Eraser" at bounding box center [215, 478] width 49 height 39
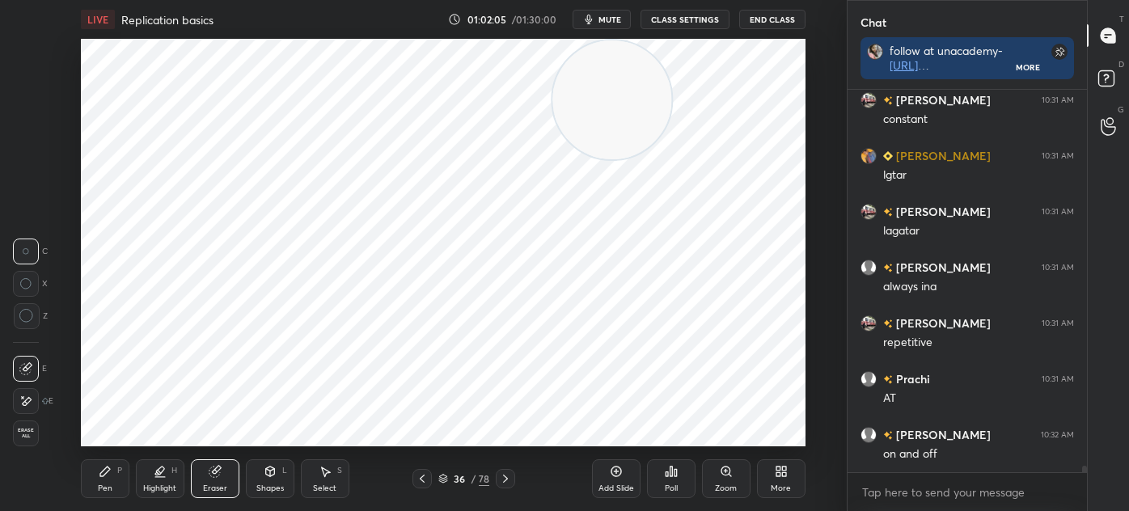
click at [127, 475] on div "Pen P" at bounding box center [105, 478] width 49 height 39
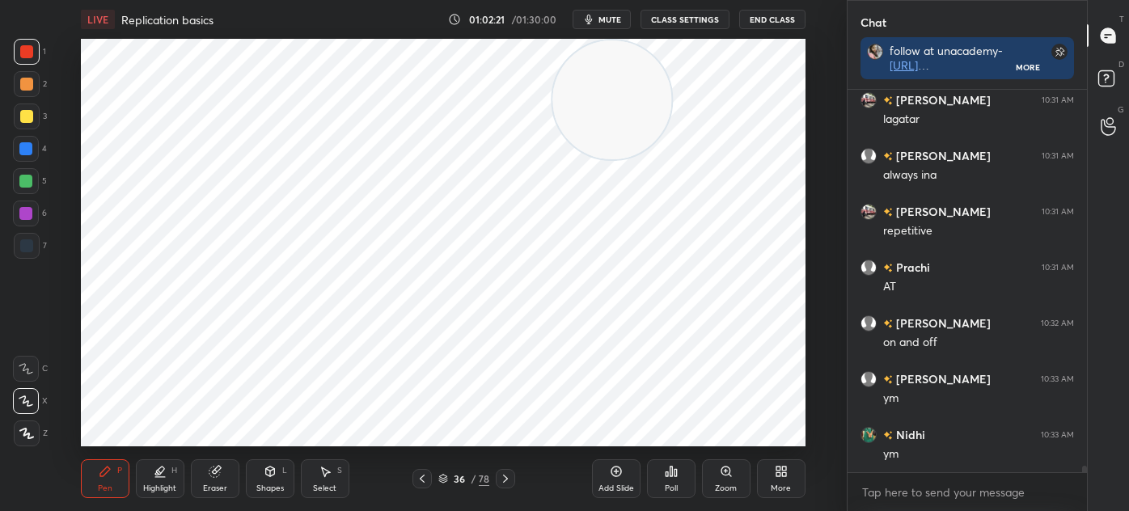
scroll to position [22164, 0]
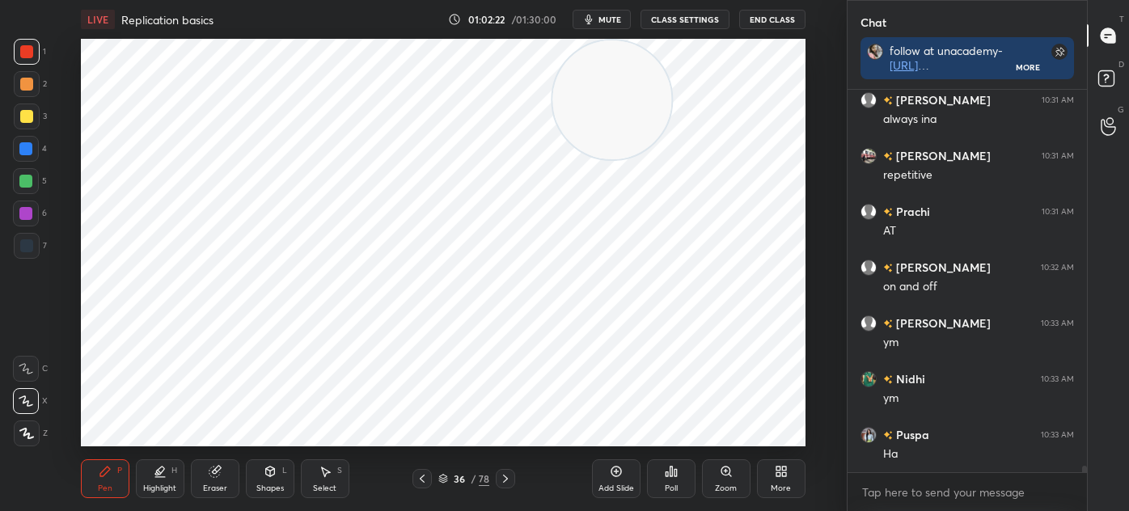
click at [611, 475] on icon at bounding box center [615, 471] width 11 height 11
click at [32, 247] on div at bounding box center [26, 245] width 13 height 13
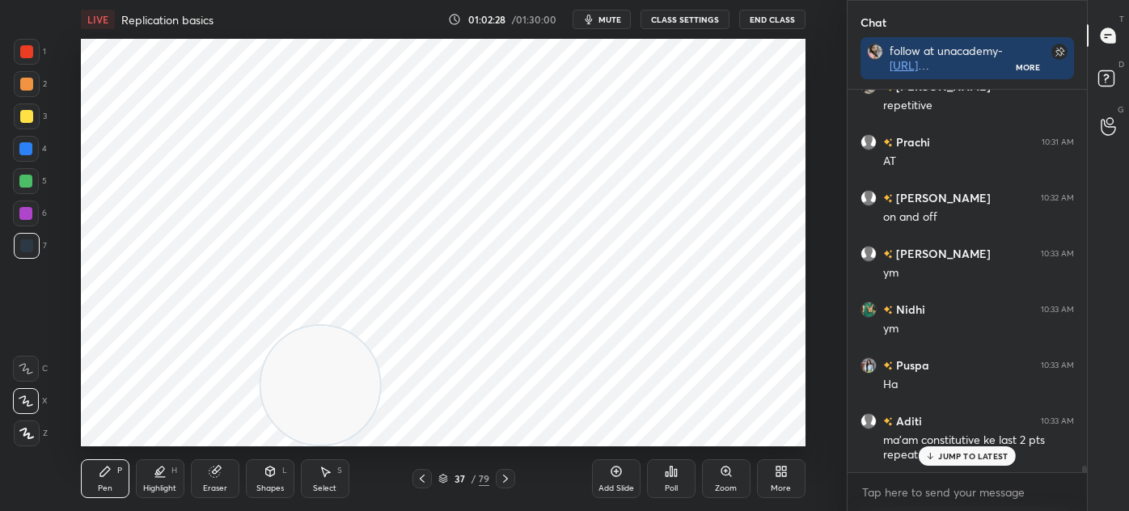
click at [27, 215] on div at bounding box center [25, 213] width 13 height 13
click at [32, 49] on div at bounding box center [26, 51] width 13 height 13
click at [217, 487] on div "Eraser" at bounding box center [215, 488] width 24 height 8
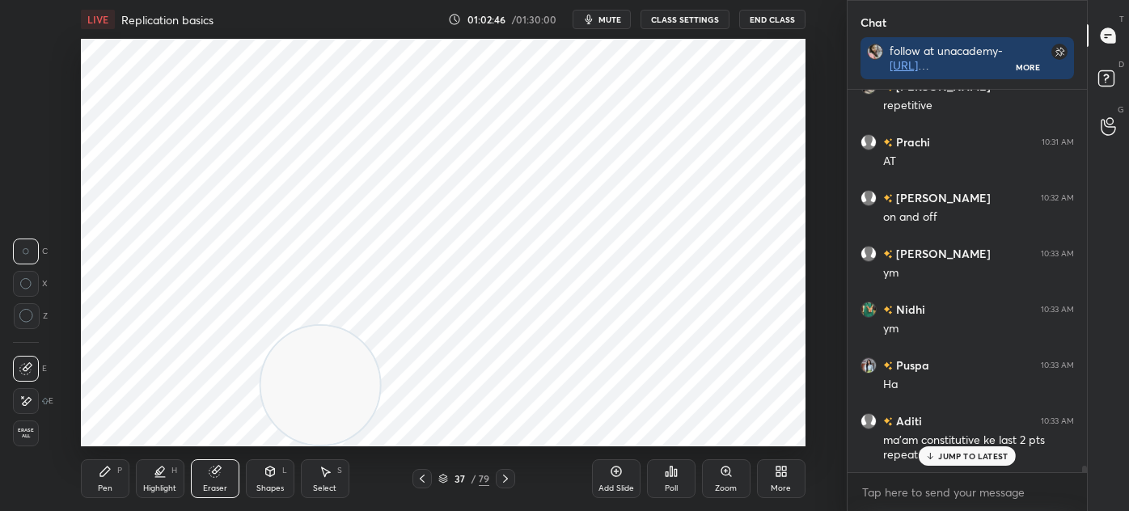
click at [110, 480] on div "Pen P" at bounding box center [105, 478] width 49 height 39
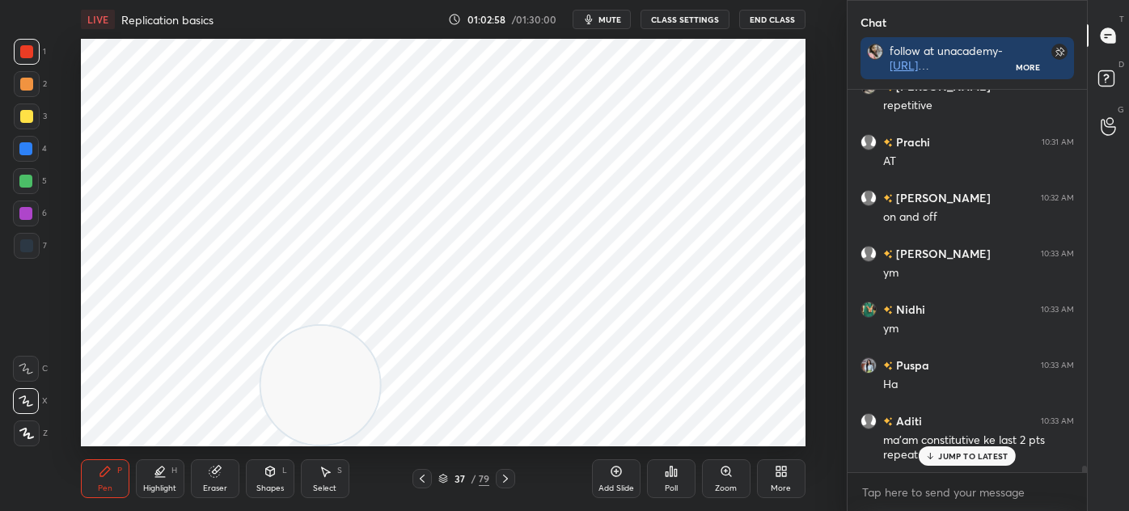
click at [18, 209] on div at bounding box center [26, 213] width 26 height 26
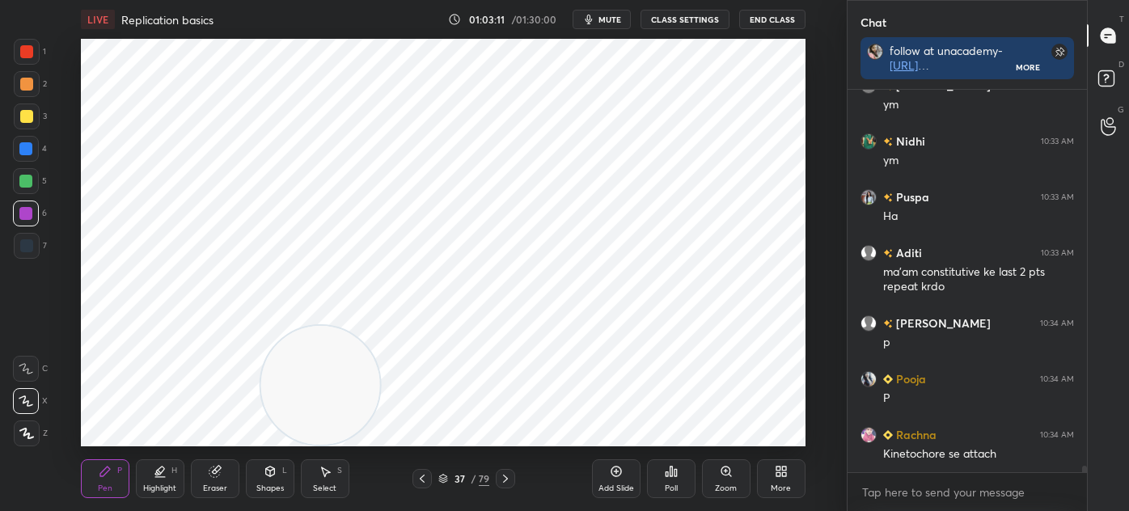
scroll to position [22457, 0]
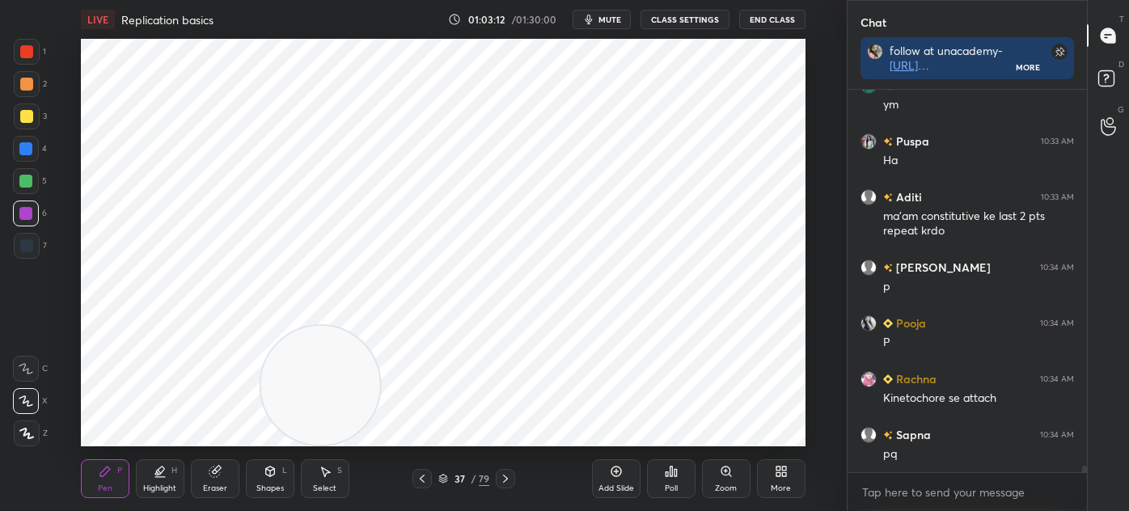
click at [39, 147] on div at bounding box center [26, 149] width 26 height 26
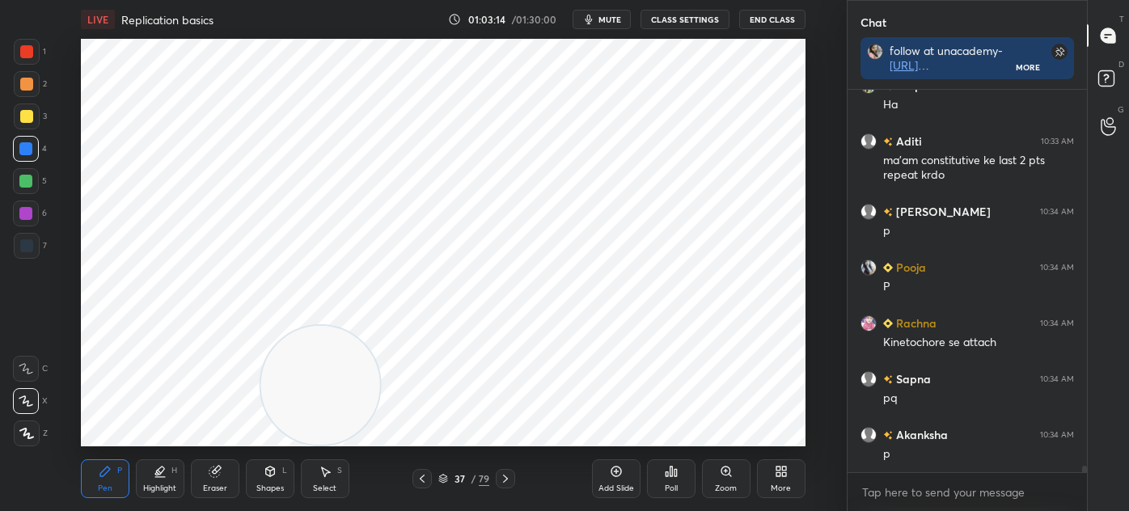
click at [31, 210] on div at bounding box center [25, 213] width 13 height 13
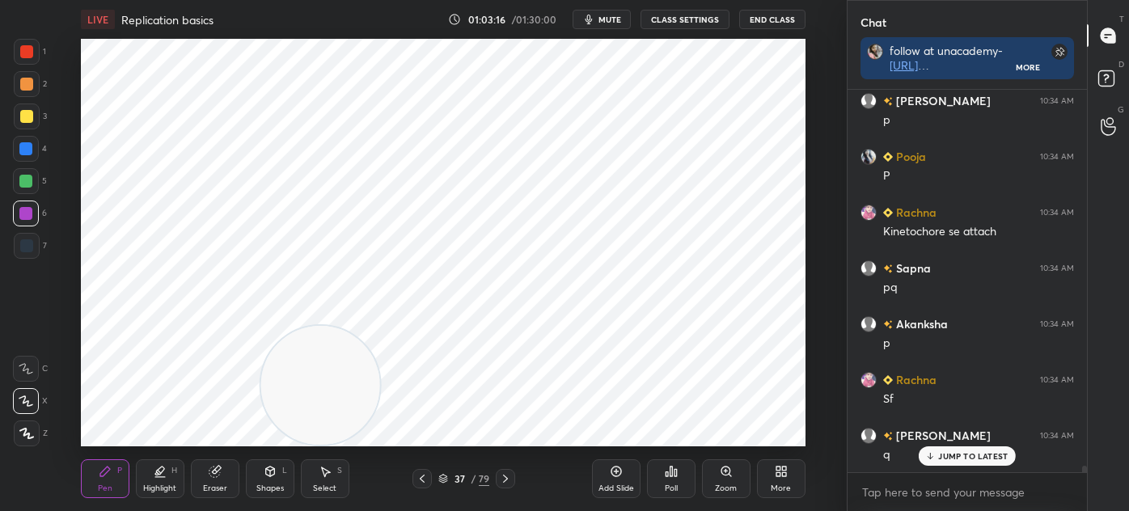
scroll to position [22679, 0]
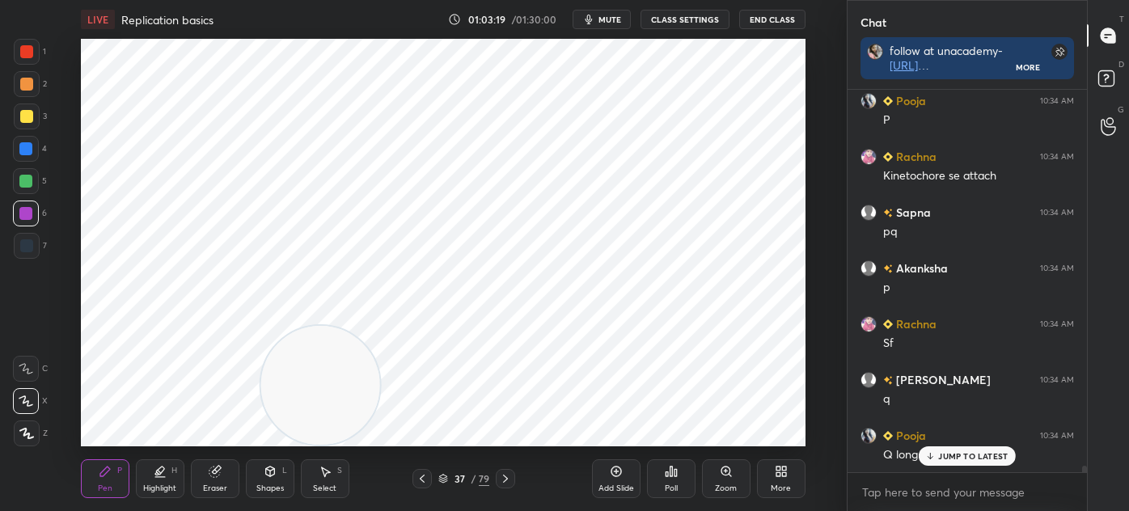
click at [231, 474] on div "Eraser" at bounding box center [215, 478] width 49 height 39
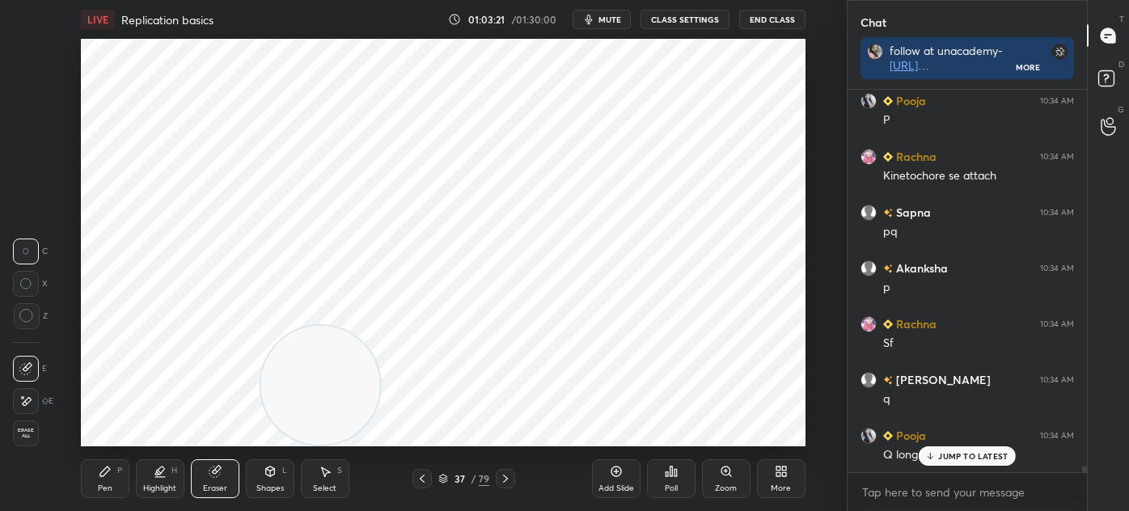
scroll to position [22735, 0]
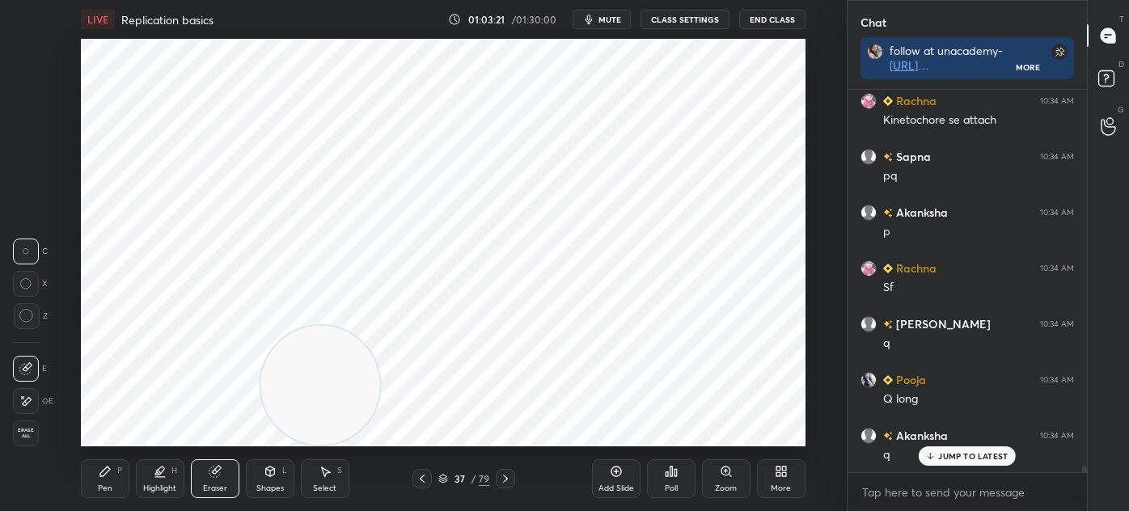
click at [113, 472] on div "Pen P" at bounding box center [105, 478] width 49 height 39
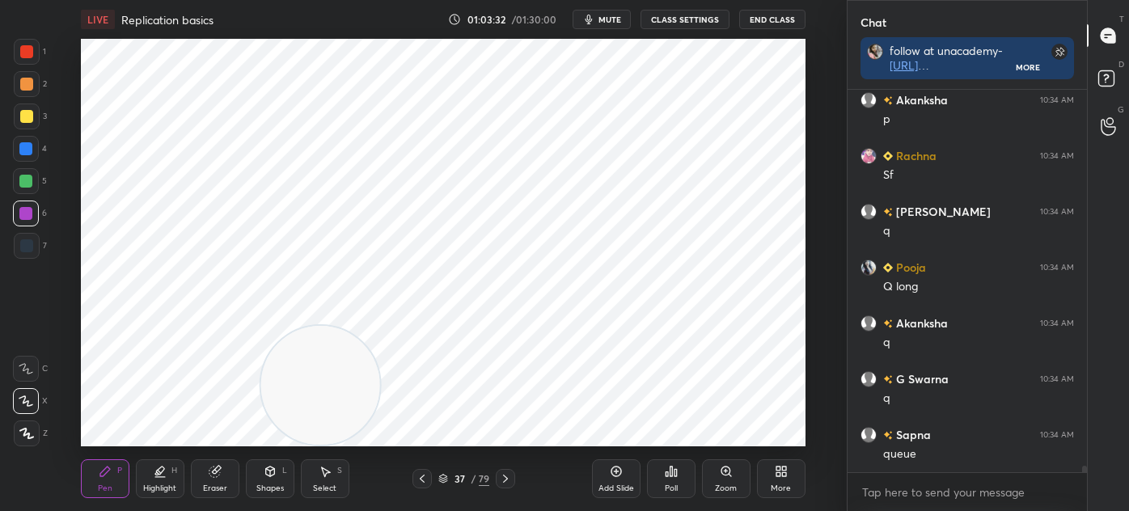
scroll to position [22903, 0]
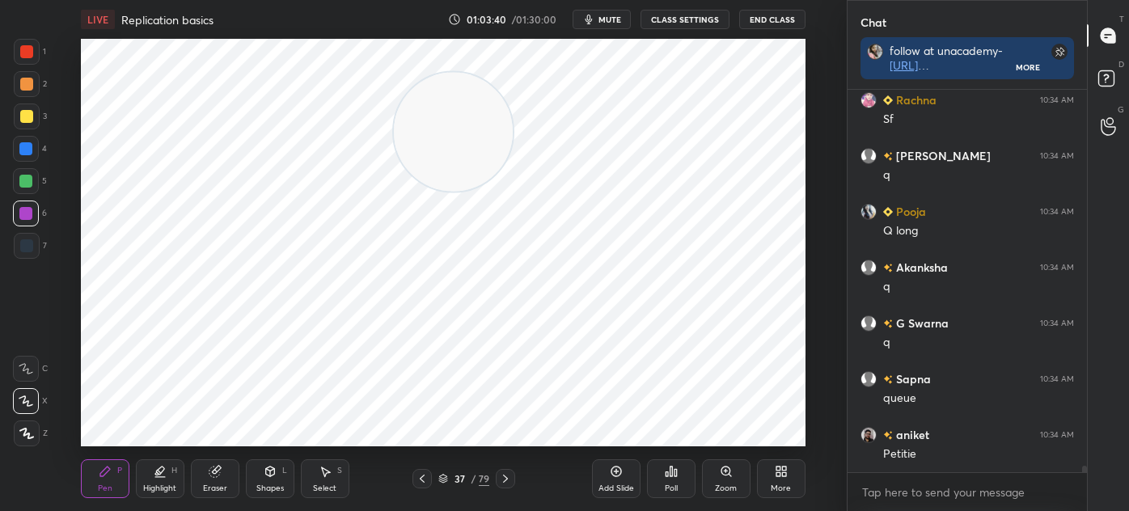
click at [32, 238] on div at bounding box center [27, 246] width 26 height 26
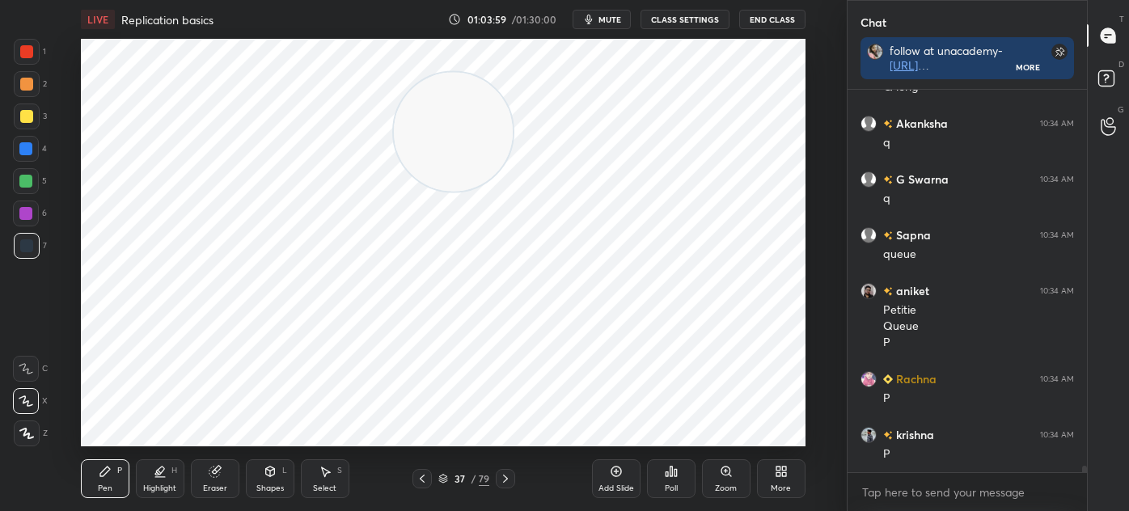
scroll to position [23063, 0]
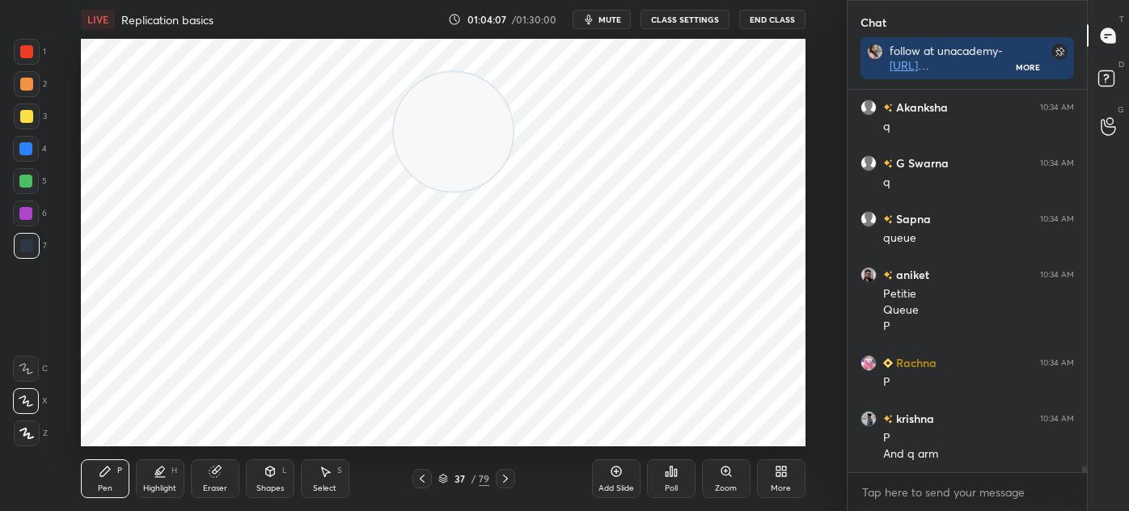
click at [614, 478] on icon at bounding box center [616, 471] width 13 height 13
click at [33, 217] on div at bounding box center [26, 213] width 26 height 26
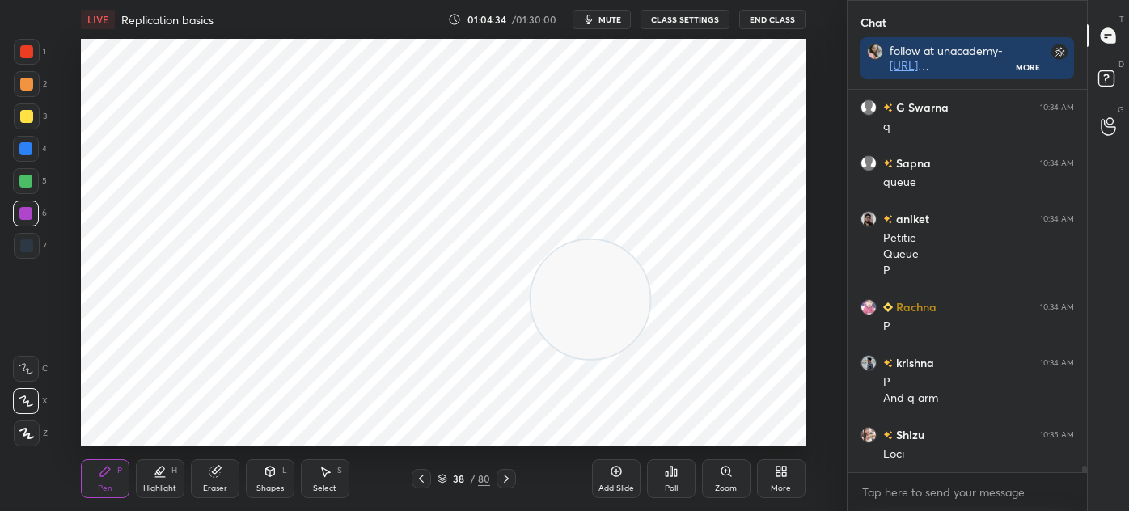
click at [36, 45] on div at bounding box center [27, 52] width 26 height 26
click at [36, 157] on div at bounding box center [26, 149] width 26 height 26
click at [26, 250] on div at bounding box center [26, 245] width 13 height 13
click at [34, 49] on div at bounding box center [27, 52] width 26 height 26
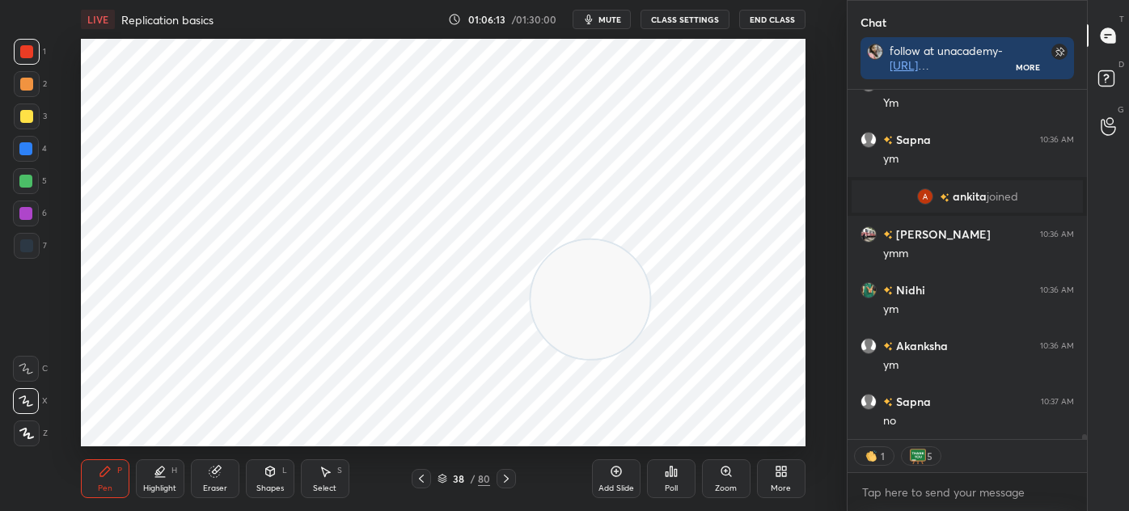
scroll to position [24595, 0]
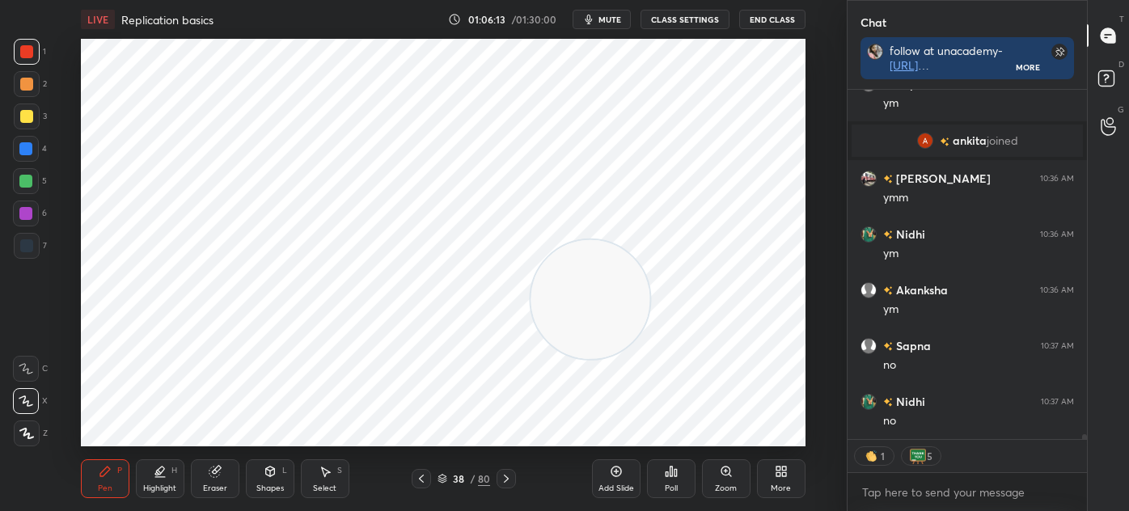
click at [610, 475] on icon at bounding box center [616, 471] width 13 height 13
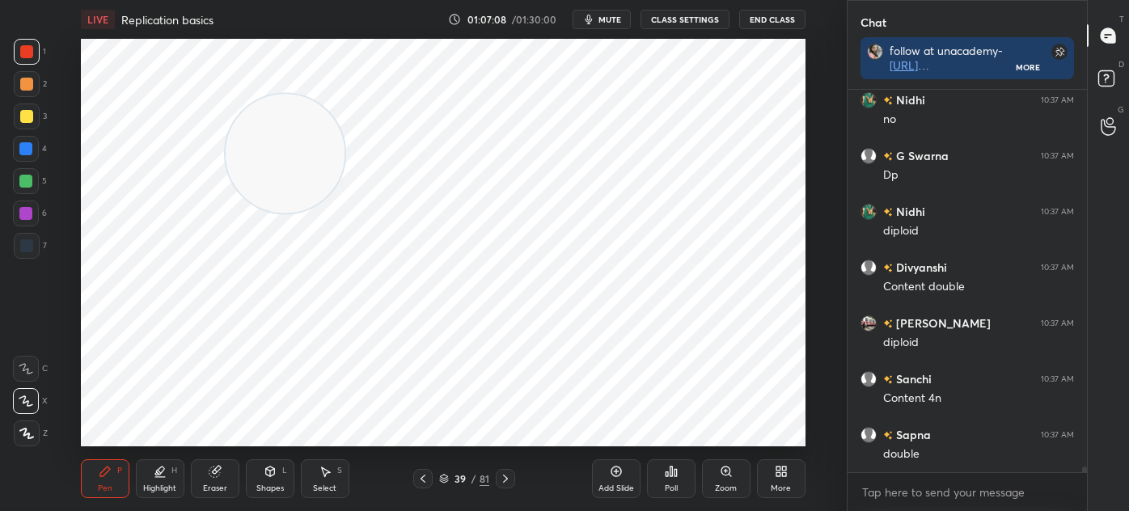
scroll to position [24952, 0]
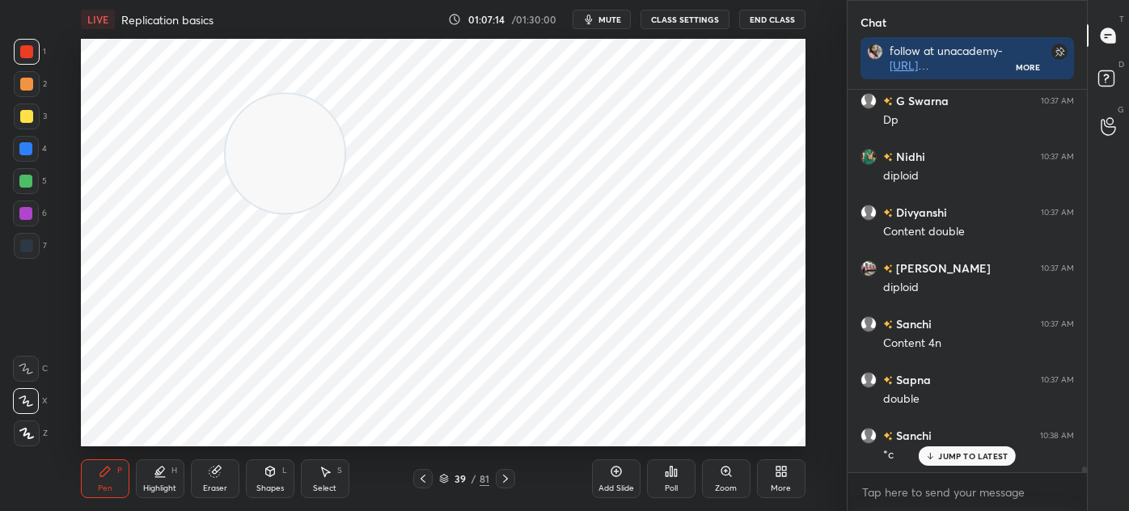
click at [619, 475] on icon at bounding box center [615, 471] width 11 height 11
click at [22, 249] on div at bounding box center [26, 245] width 13 height 13
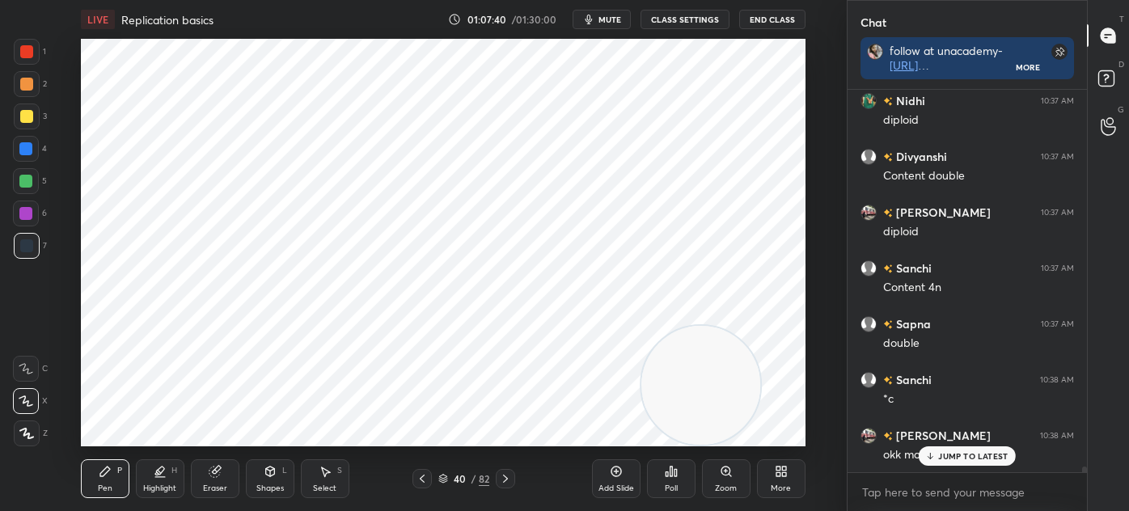
click at [21, 213] on div at bounding box center [25, 213] width 13 height 13
click at [175, 479] on div "Highlight H" at bounding box center [160, 478] width 49 height 39
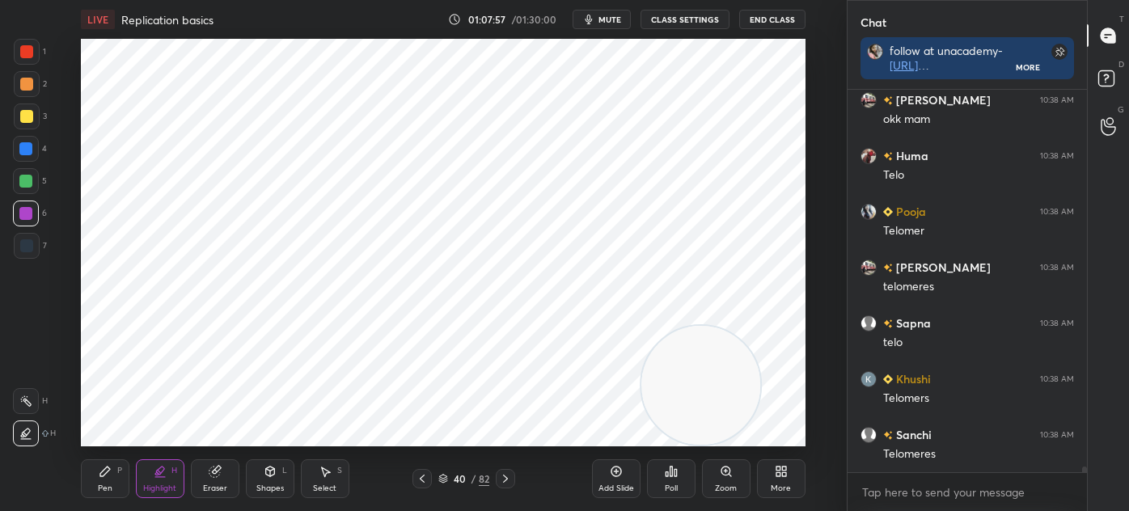
scroll to position [25398, 0]
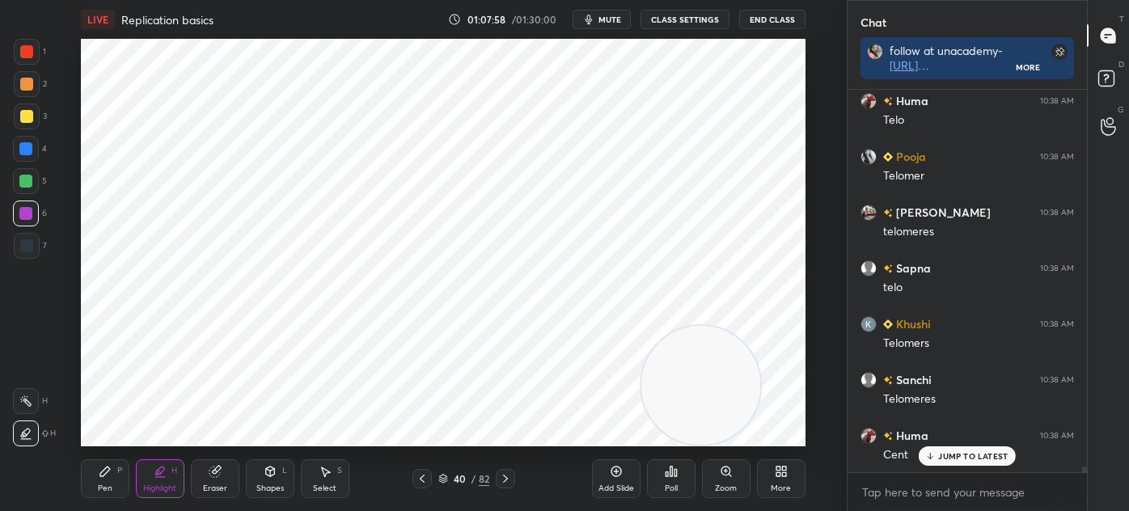
click at [32, 175] on div at bounding box center [26, 181] width 26 height 26
click at [31, 151] on div at bounding box center [25, 148] width 13 height 13
click at [106, 482] on div "Pen P" at bounding box center [105, 478] width 49 height 39
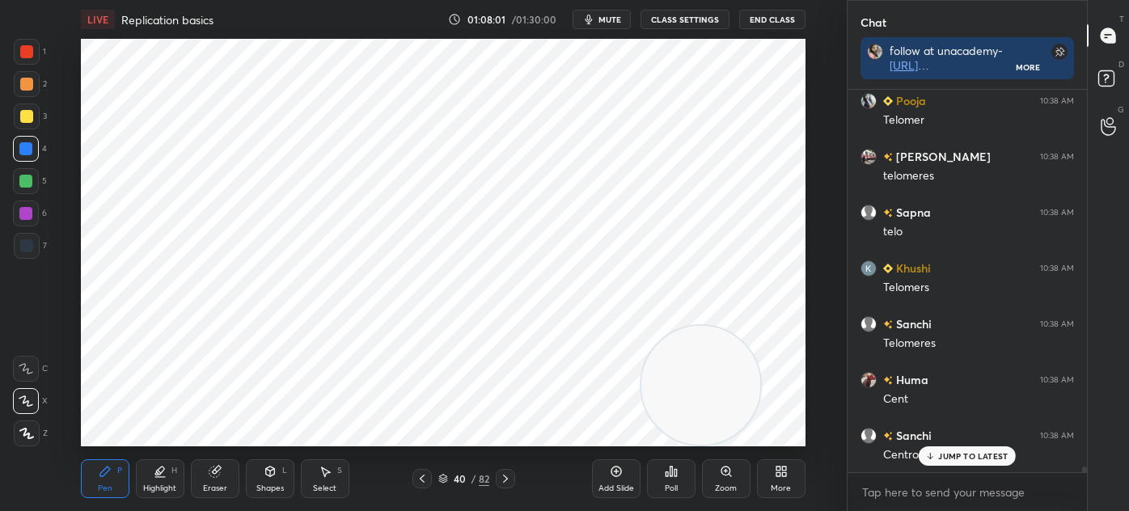
scroll to position [25510, 0]
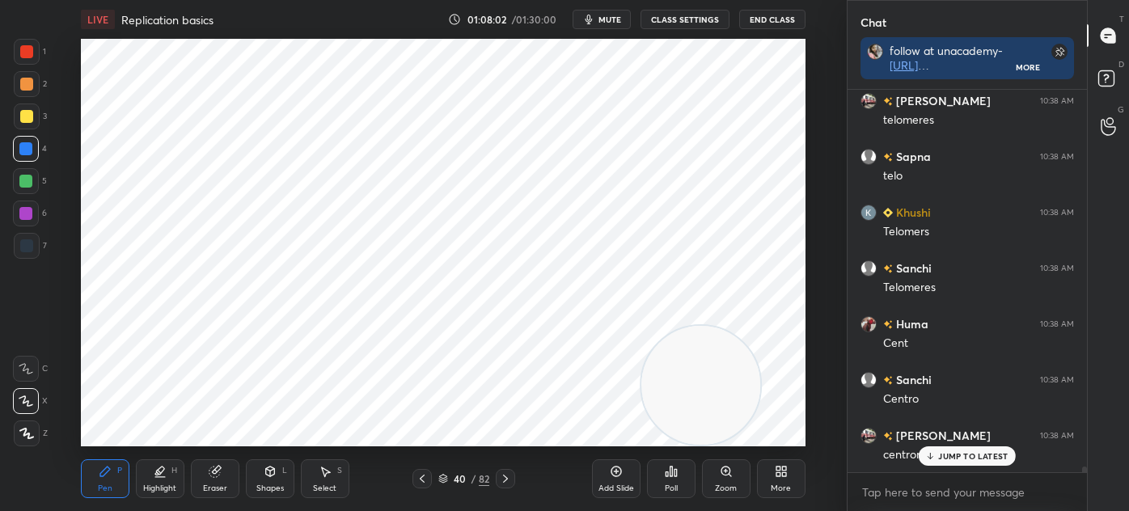
click at [31, 421] on div at bounding box center [27, 433] width 26 height 26
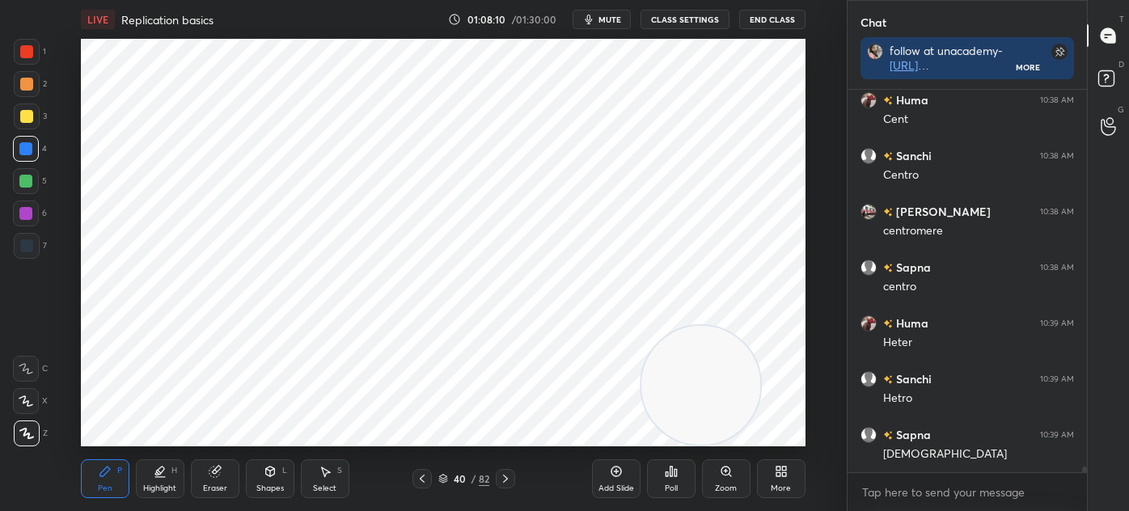
scroll to position [25789, 0]
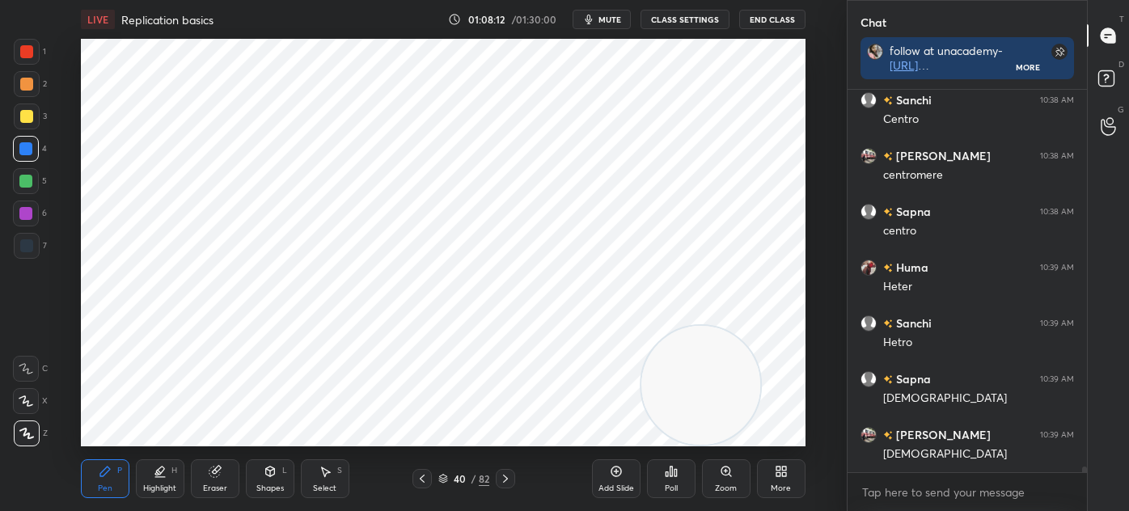
click at [32, 184] on div at bounding box center [25, 181] width 13 height 13
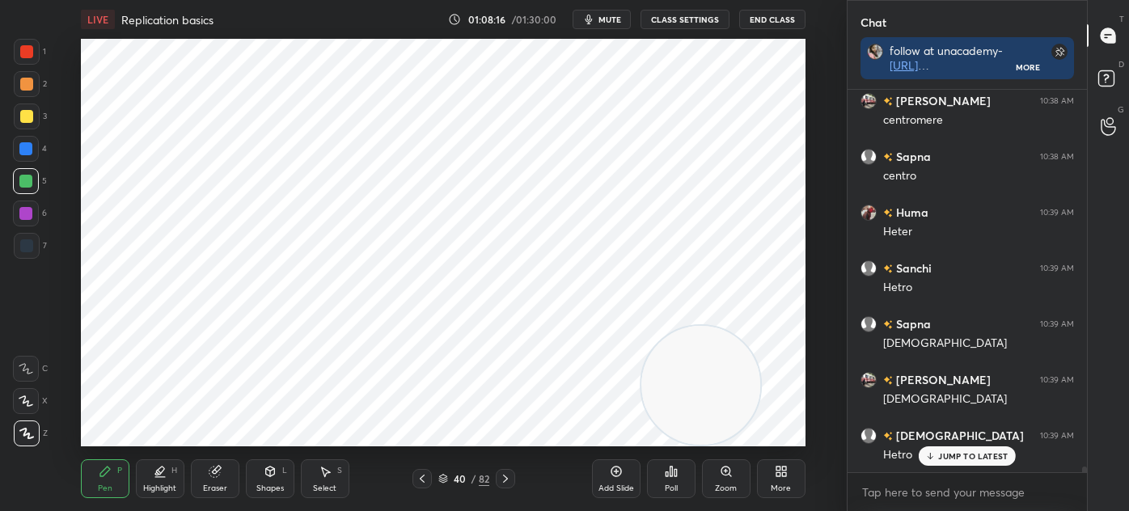
click at [32, 241] on div at bounding box center [26, 245] width 13 height 13
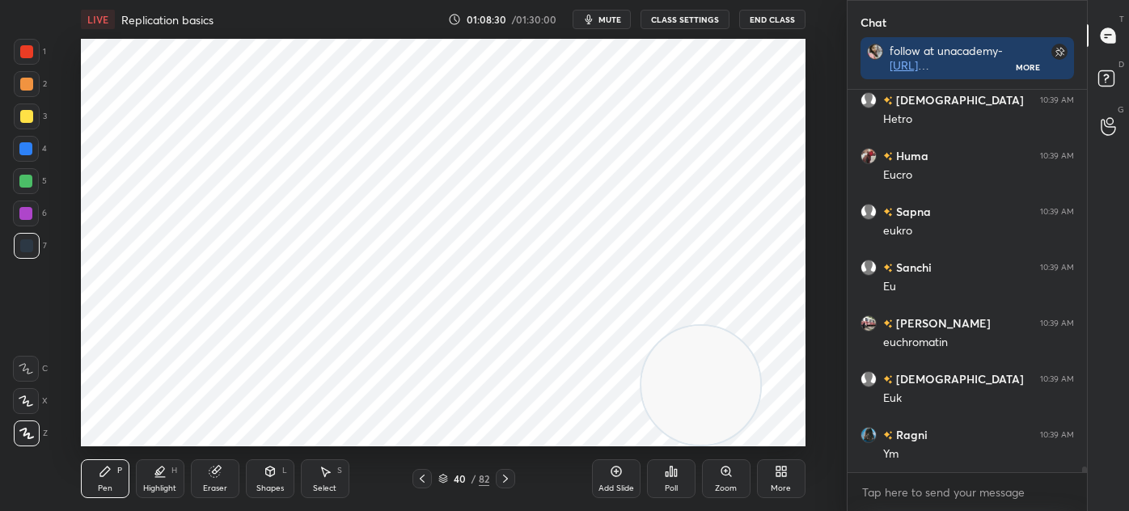
scroll to position [26236, 0]
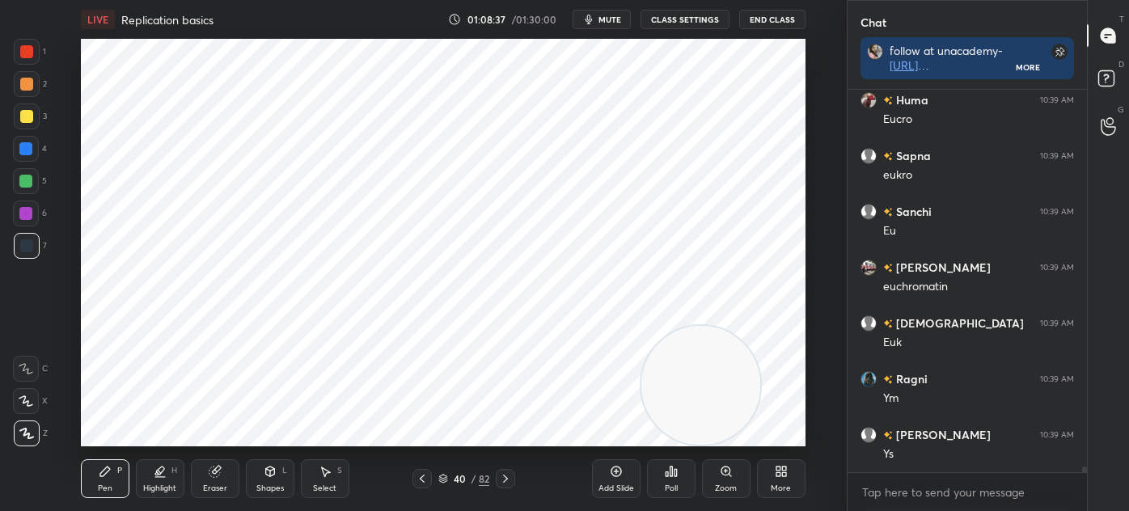
click at [612, 479] on div "Add Slide" at bounding box center [616, 478] width 49 height 39
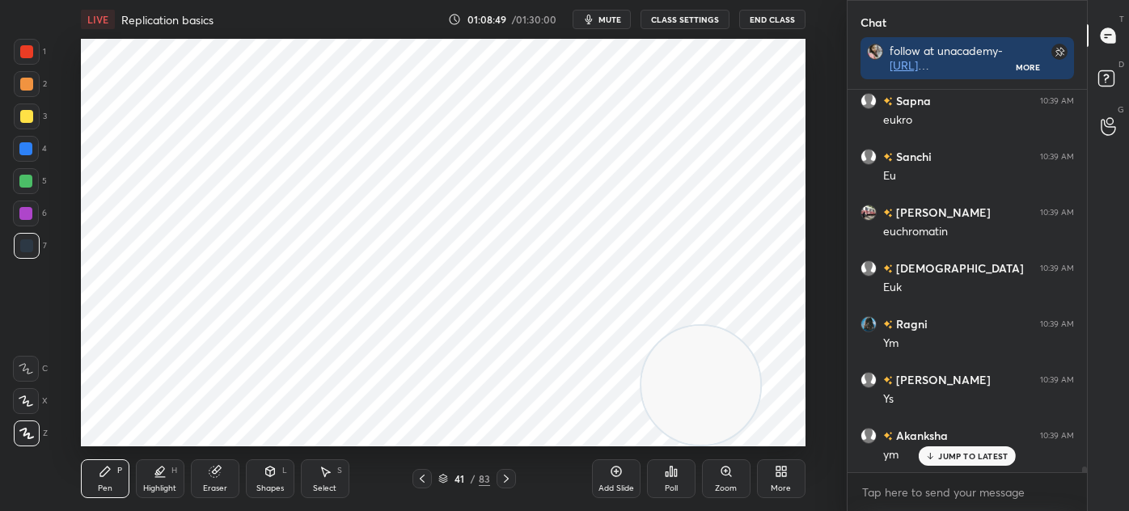
click at [325, 494] on div "Select S" at bounding box center [325, 478] width 49 height 39
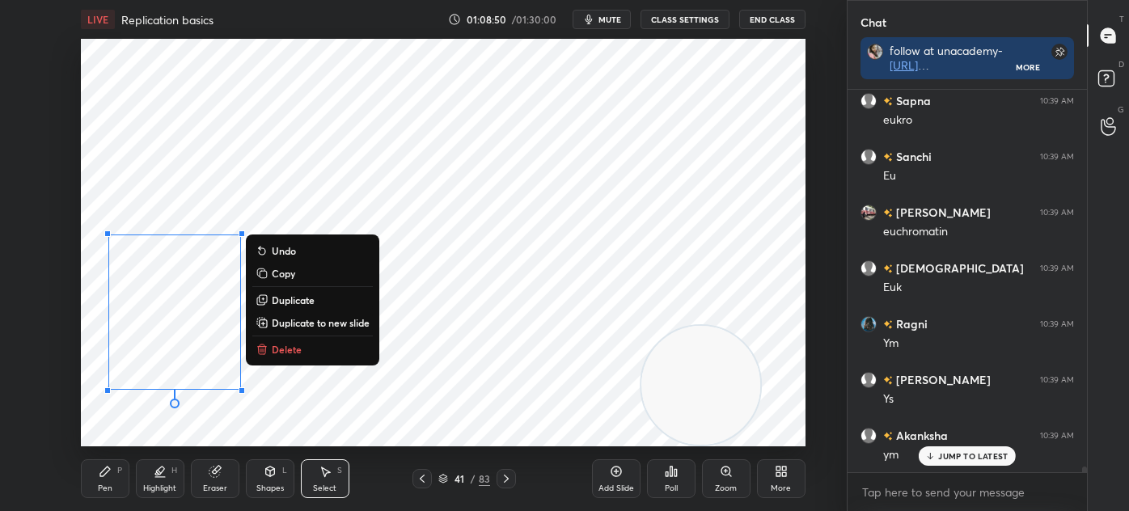
click at [312, 308] on button "Duplicate" at bounding box center [312, 299] width 120 height 19
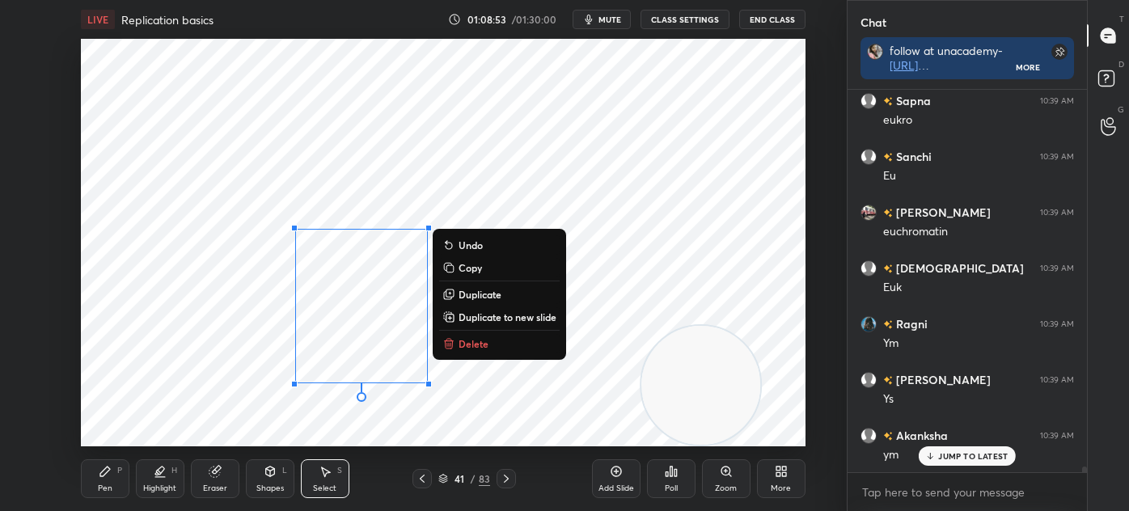
click at [485, 292] on p "Duplicate" at bounding box center [479, 294] width 43 height 13
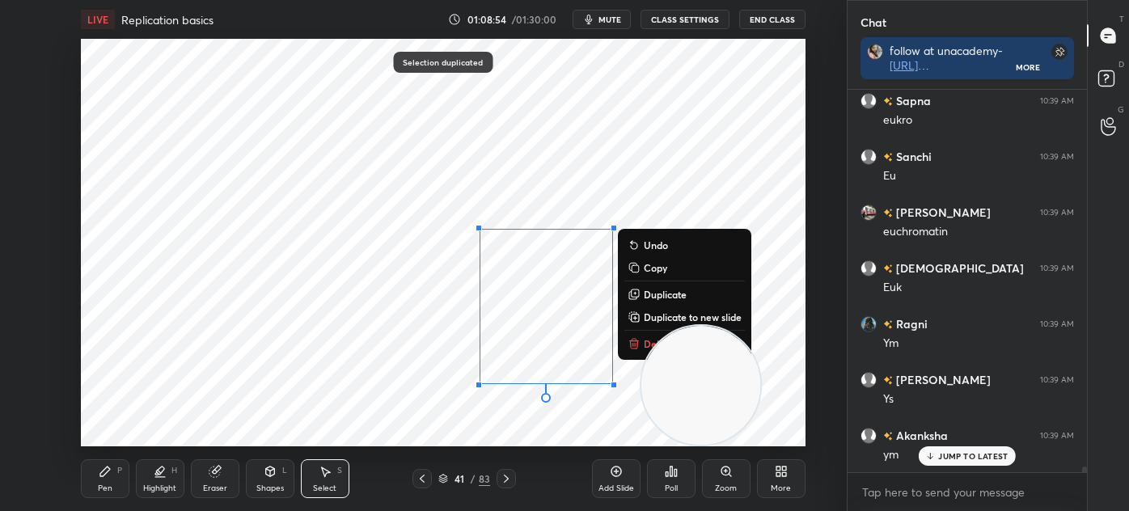
click at [654, 296] on p "Duplicate" at bounding box center [665, 294] width 43 height 13
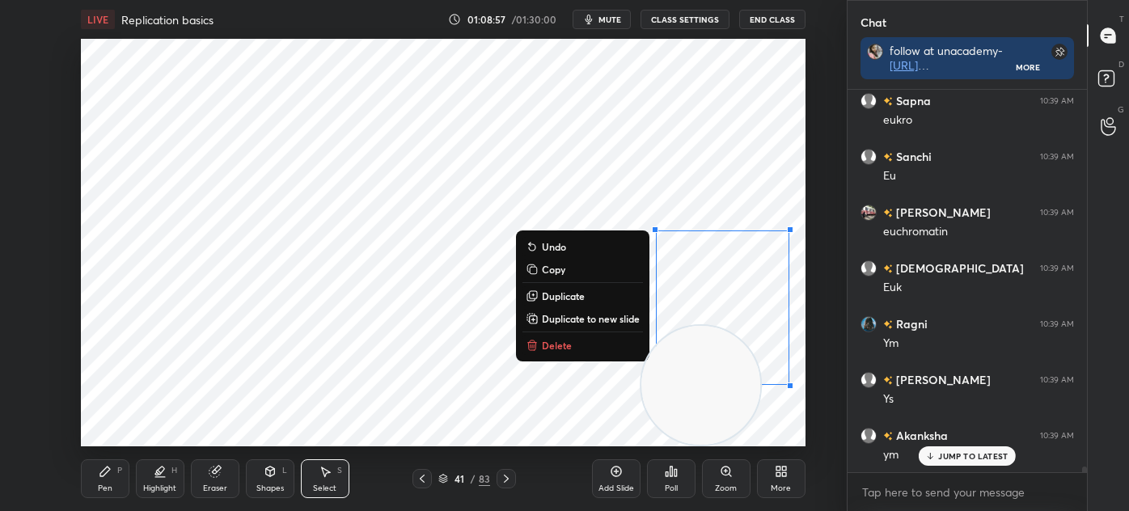
click at [578, 293] on p "Duplicate" at bounding box center [563, 295] width 43 height 13
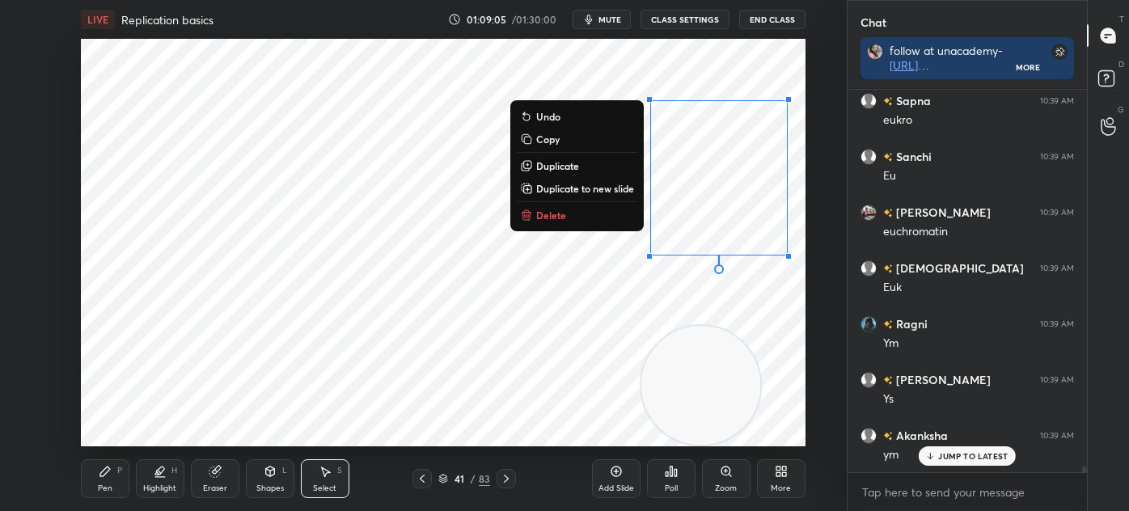
click at [414, 405] on div "0 ° Undo Copy Duplicate Duplicate to new slide Delete" at bounding box center [443, 242] width 724 height 407
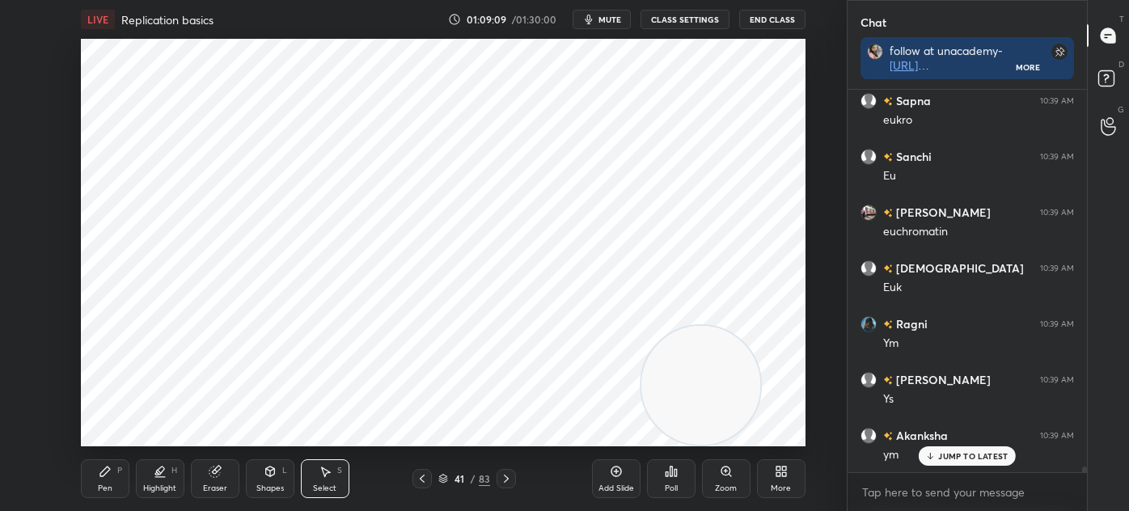
click at [103, 471] on icon at bounding box center [105, 471] width 10 height 10
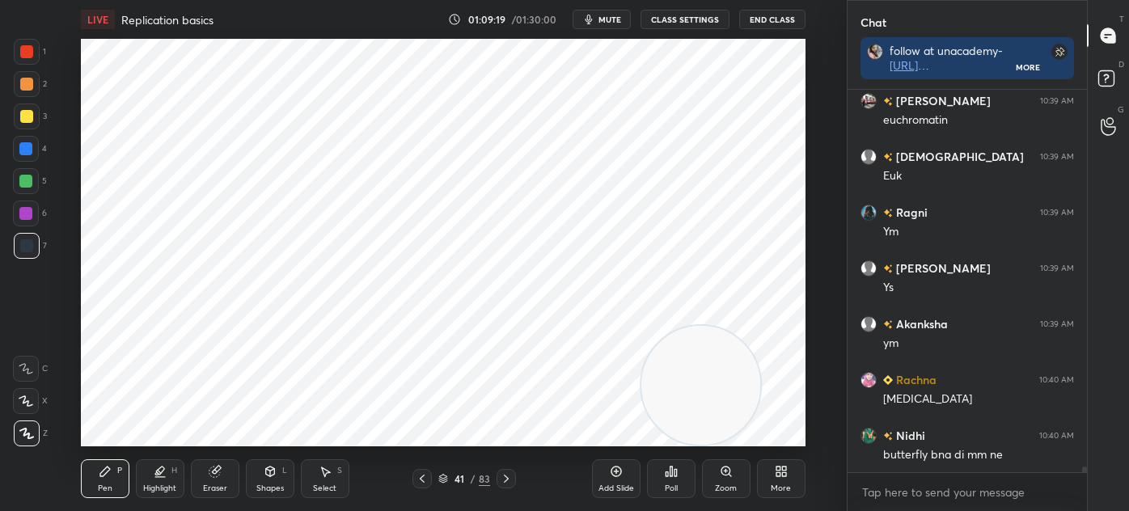
scroll to position [26459, 0]
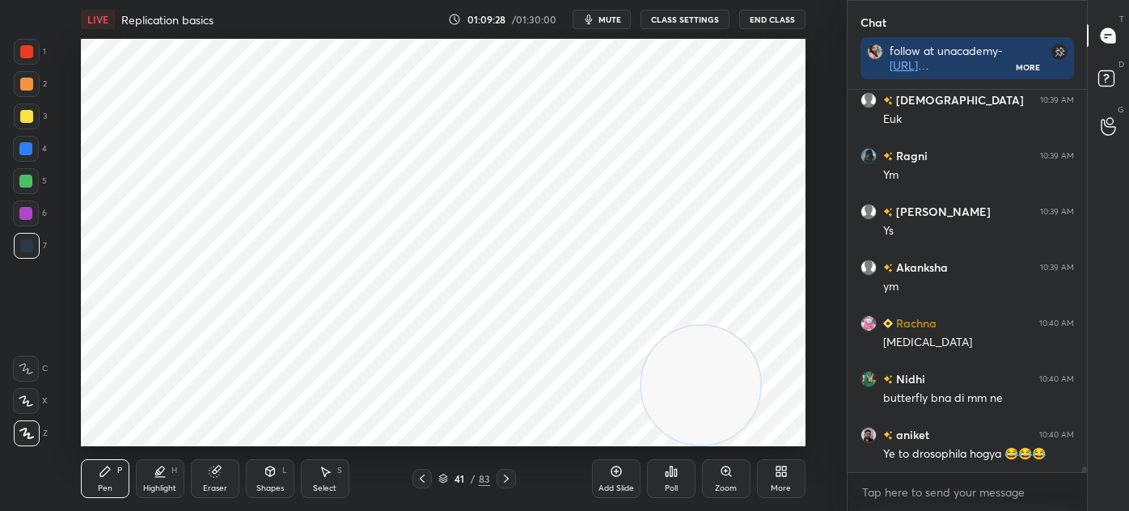
click at [33, 53] on div at bounding box center [27, 52] width 26 height 26
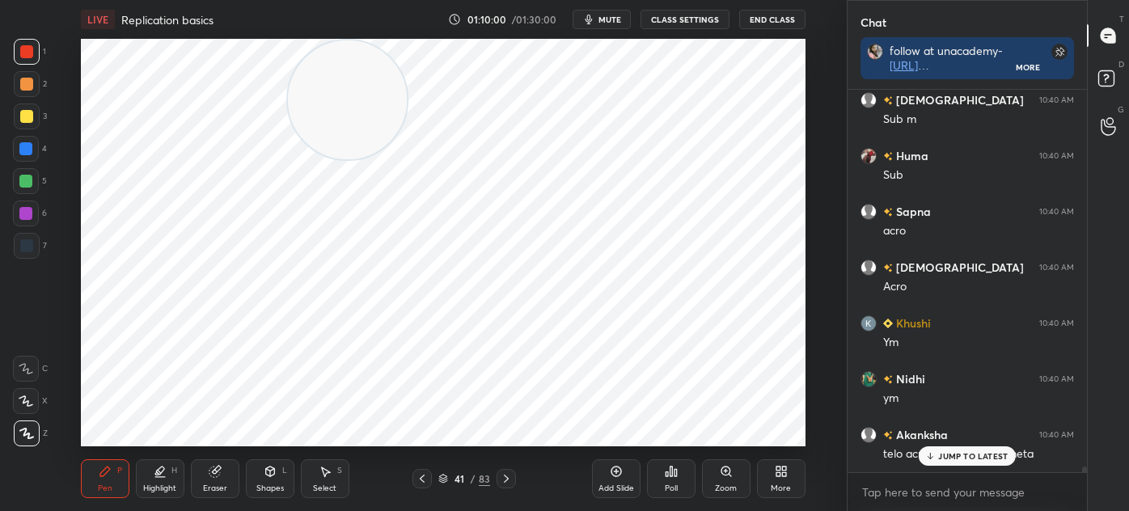
scroll to position [26976, 0]
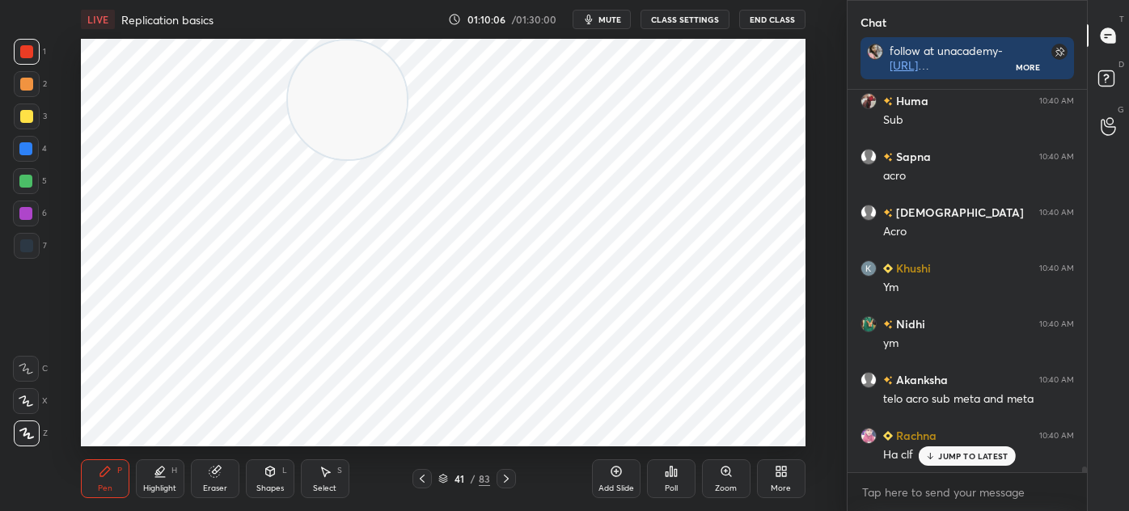
click at [621, 470] on icon at bounding box center [615, 471] width 11 height 11
click at [26, 245] on div at bounding box center [26, 245] width 13 height 13
click at [273, 479] on div "Shapes L" at bounding box center [270, 478] width 49 height 39
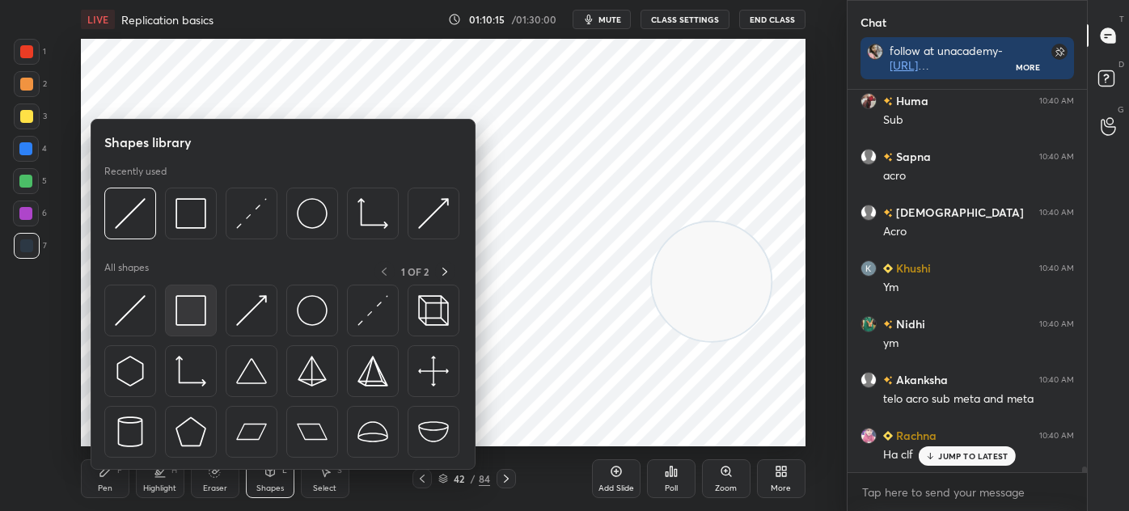
click at [187, 300] on img at bounding box center [190, 310] width 31 height 31
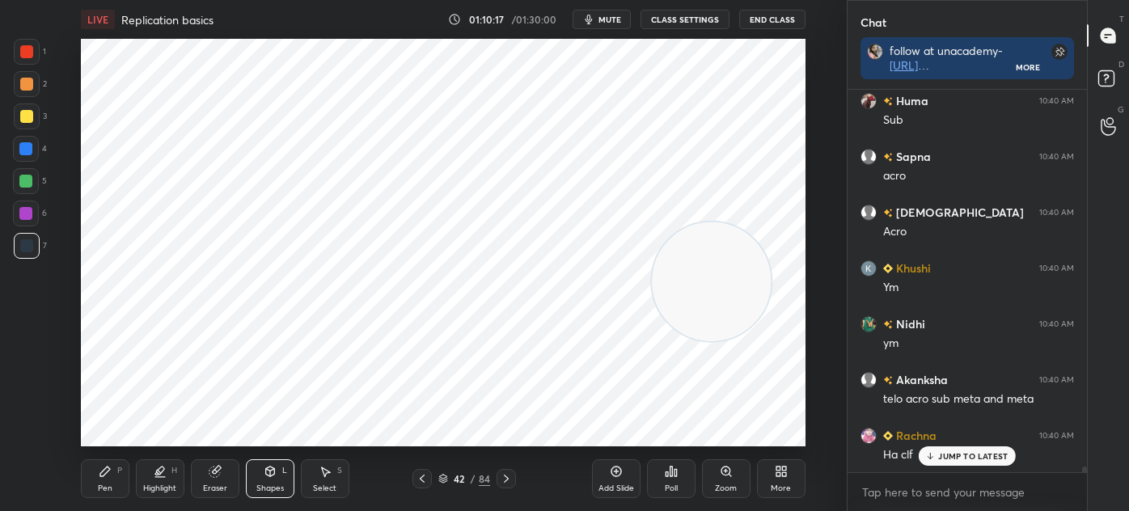
click at [103, 462] on div "Pen P" at bounding box center [105, 478] width 49 height 39
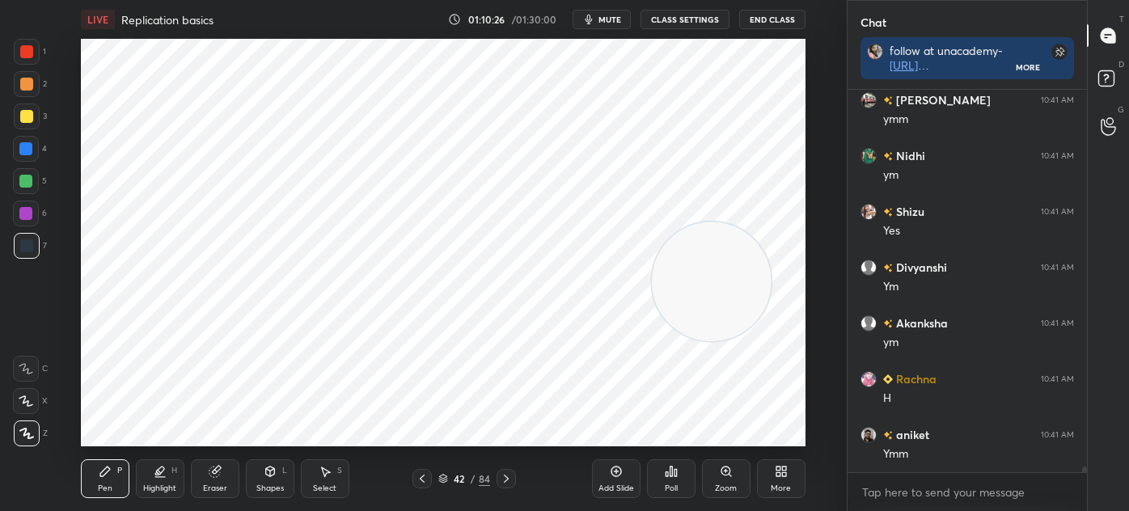
scroll to position [27422, 0]
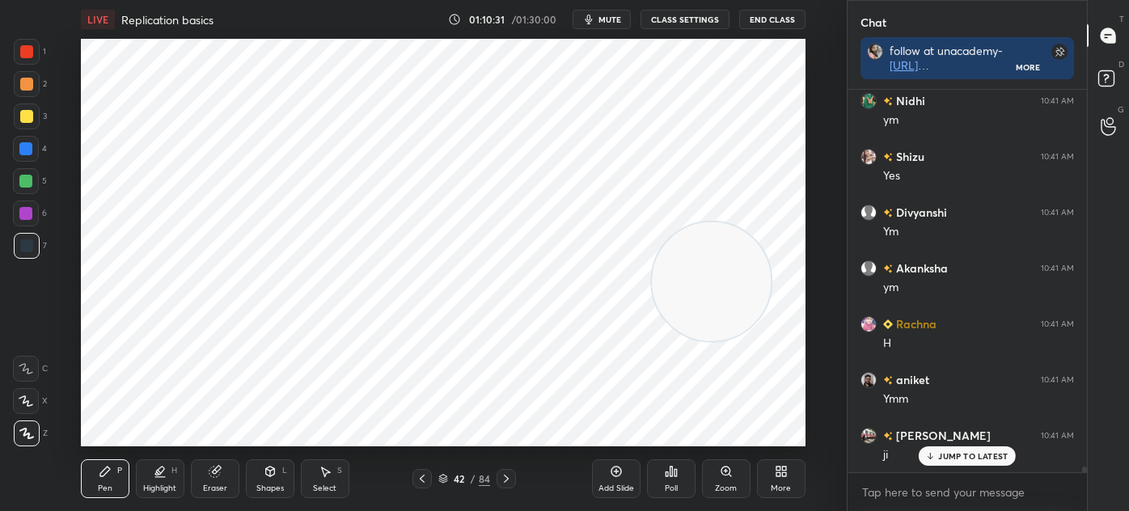
click at [29, 213] on div at bounding box center [25, 213] width 13 height 13
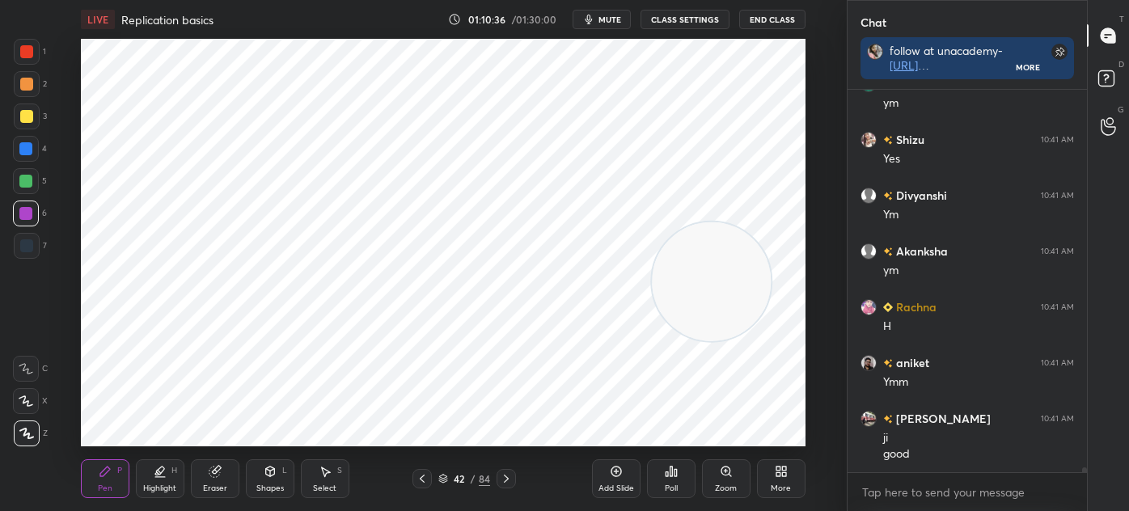
scroll to position [27495, 0]
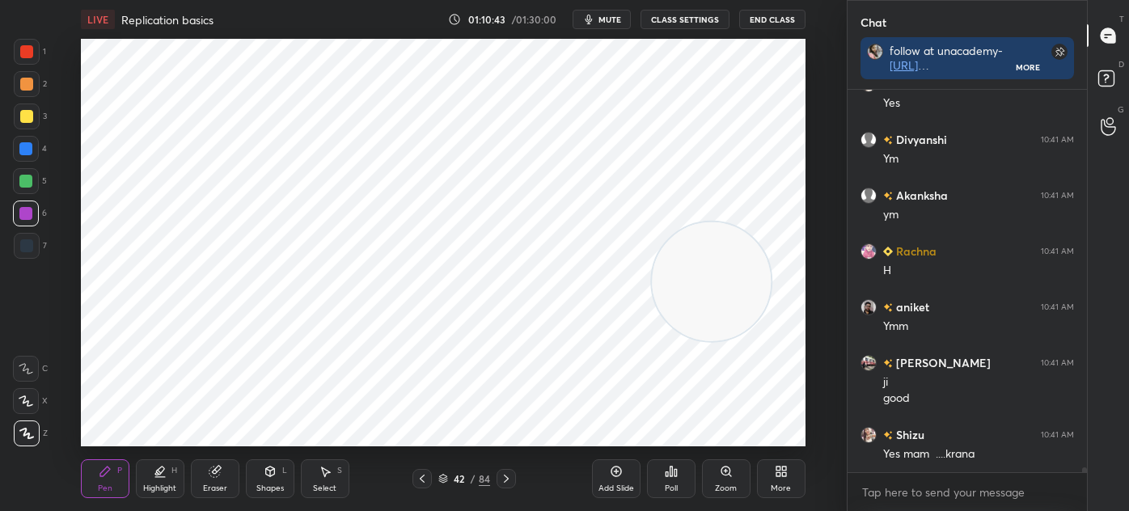
click at [22, 61] on div at bounding box center [27, 52] width 26 height 26
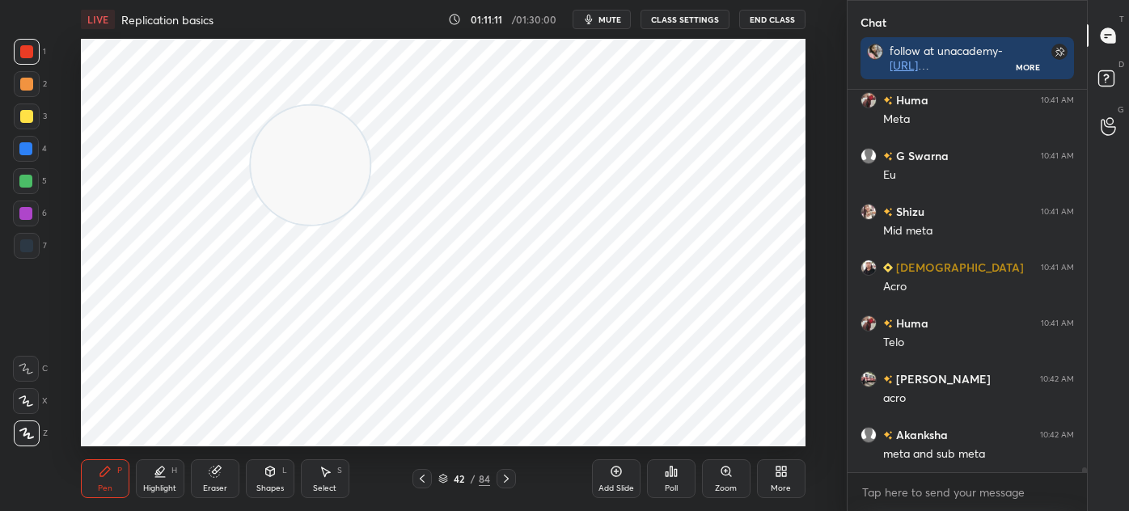
scroll to position [28181, 0]
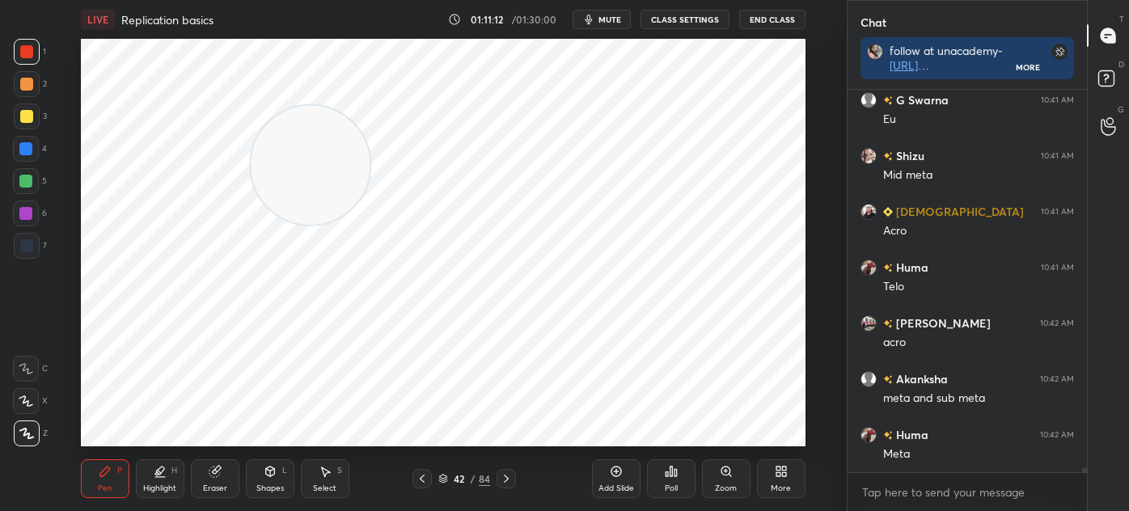
click at [25, 243] on div at bounding box center [26, 245] width 13 height 13
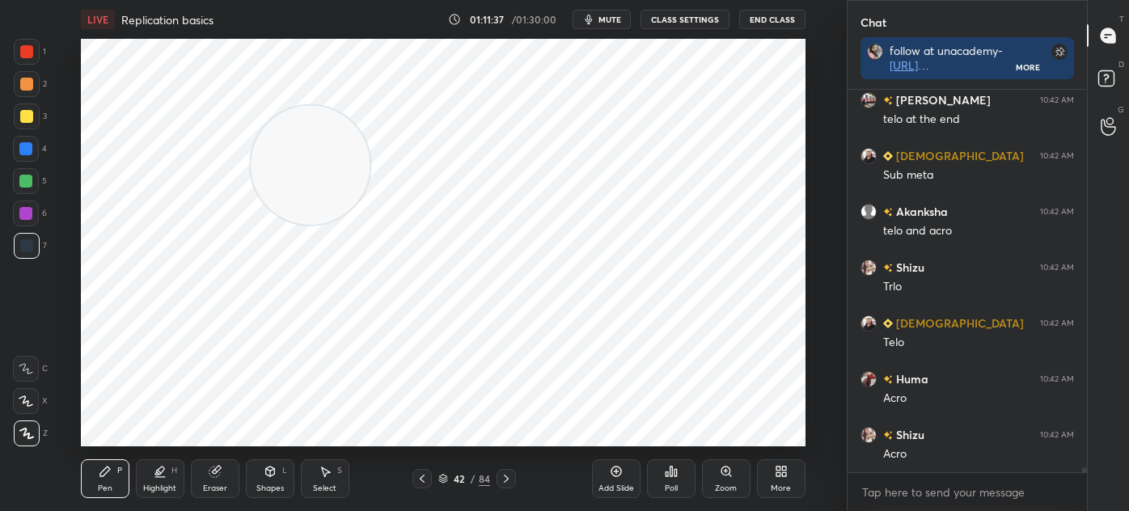
scroll to position [29032, 0]
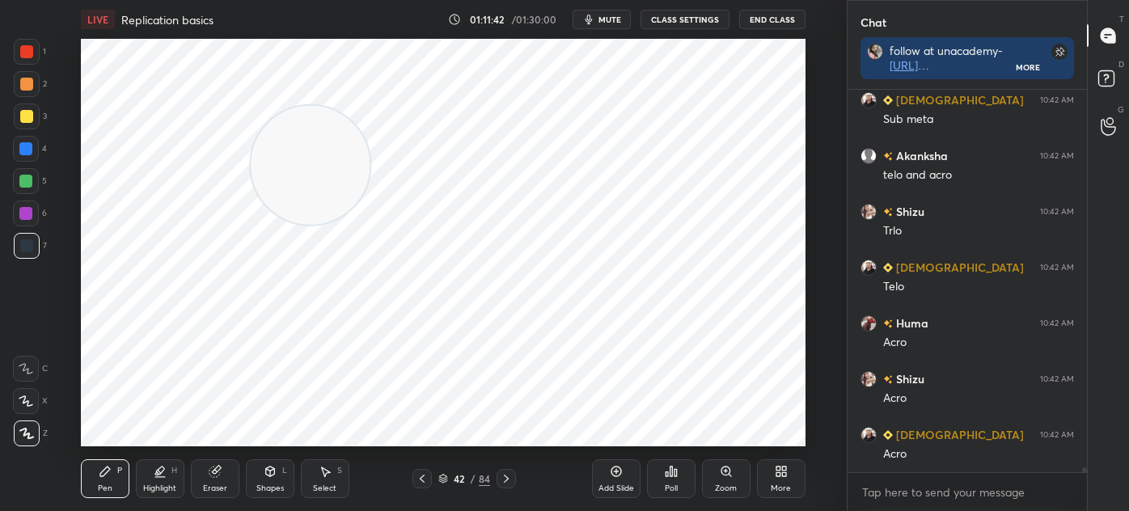
click at [428, 480] on div at bounding box center [421, 478] width 19 height 19
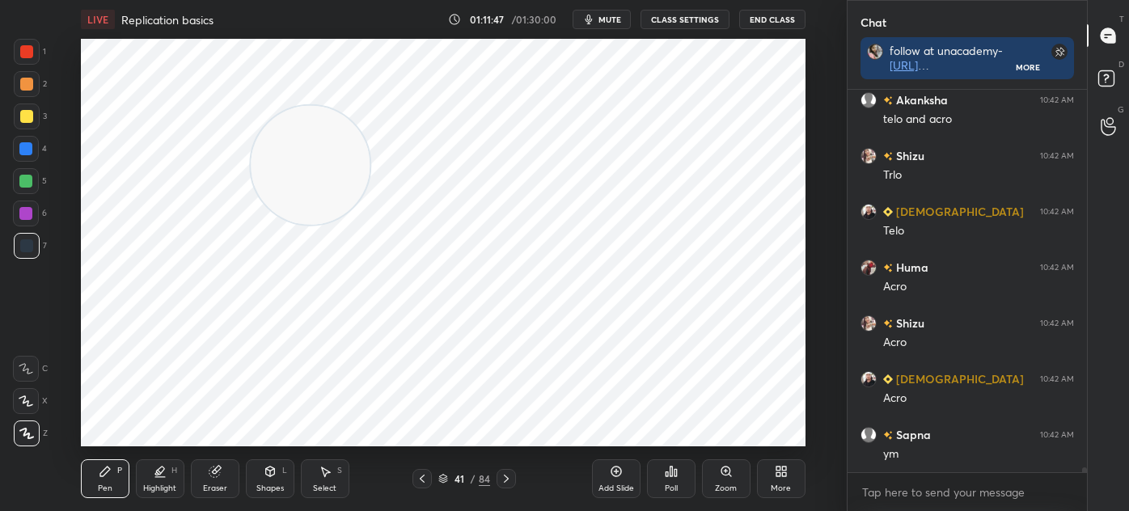
click at [33, 150] on div at bounding box center [26, 149] width 26 height 26
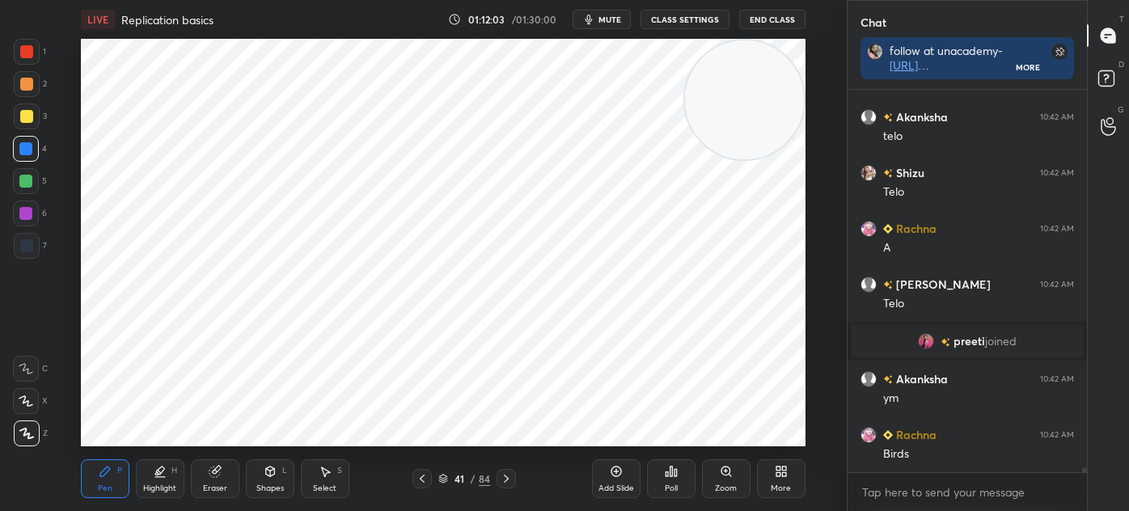
scroll to position [28138, 0]
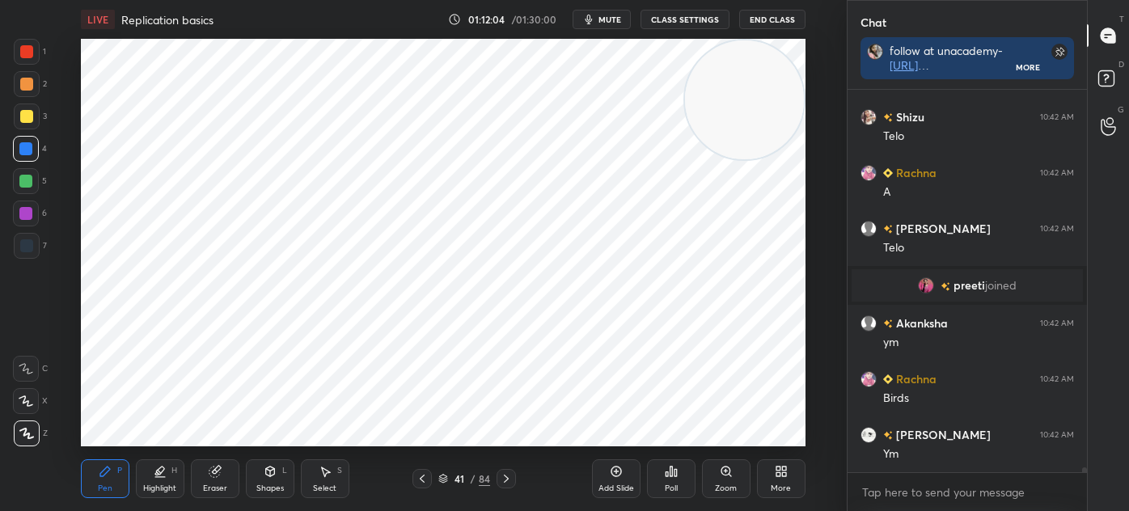
click at [514, 478] on div at bounding box center [505, 478] width 19 height 19
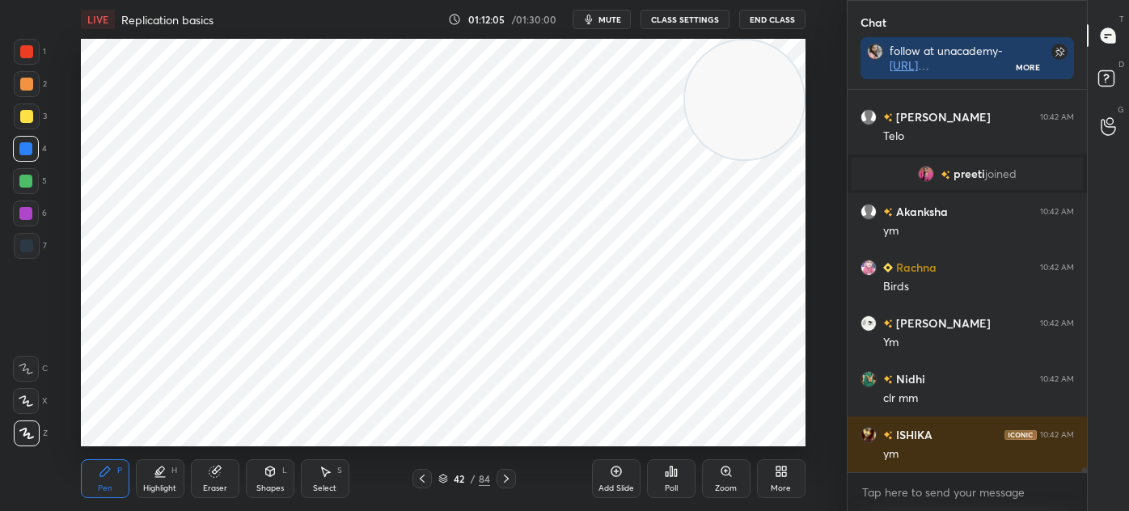
click at [614, 474] on icon at bounding box center [616, 471] width 13 height 13
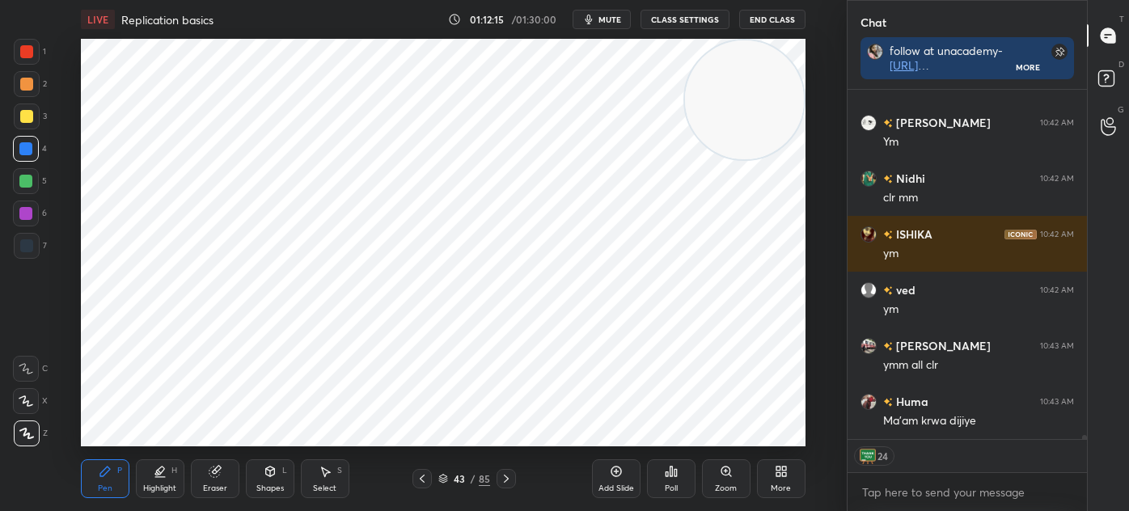
scroll to position [28575, 0]
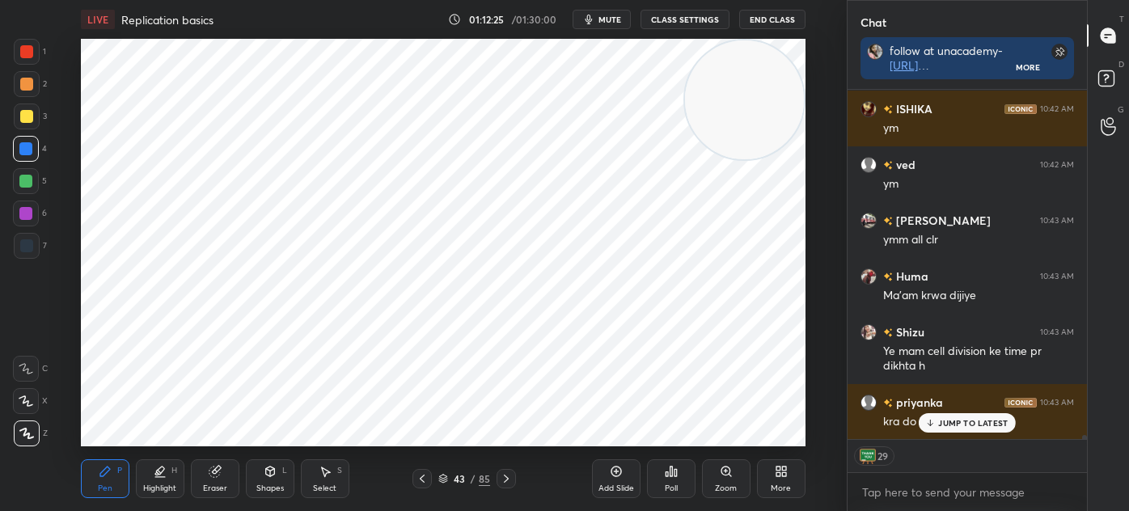
click at [269, 482] on div "Shapes L" at bounding box center [270, 478] width 49 height 39
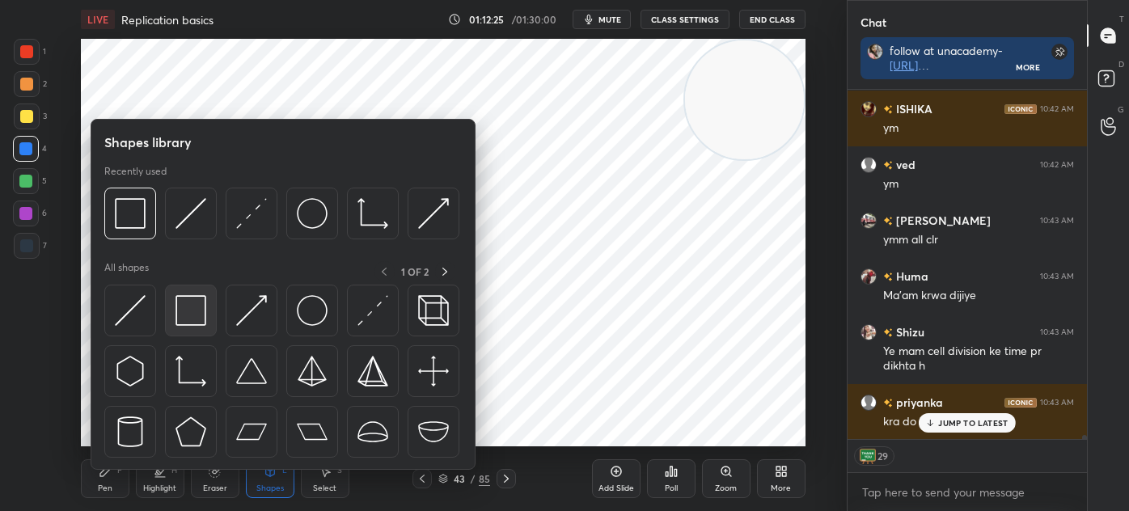
click at [180, 319] on img at bounding box center [190, 310] width 31 height 31
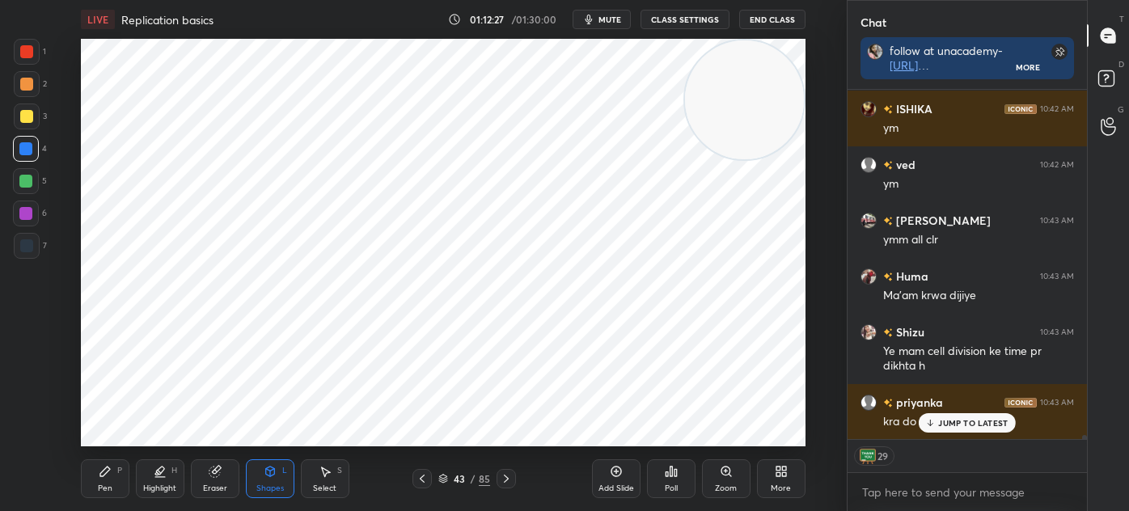
scroll to position [362, 234]
click at [19, 260] on div "7" at bounding box center [30, 249] width 33 height 32
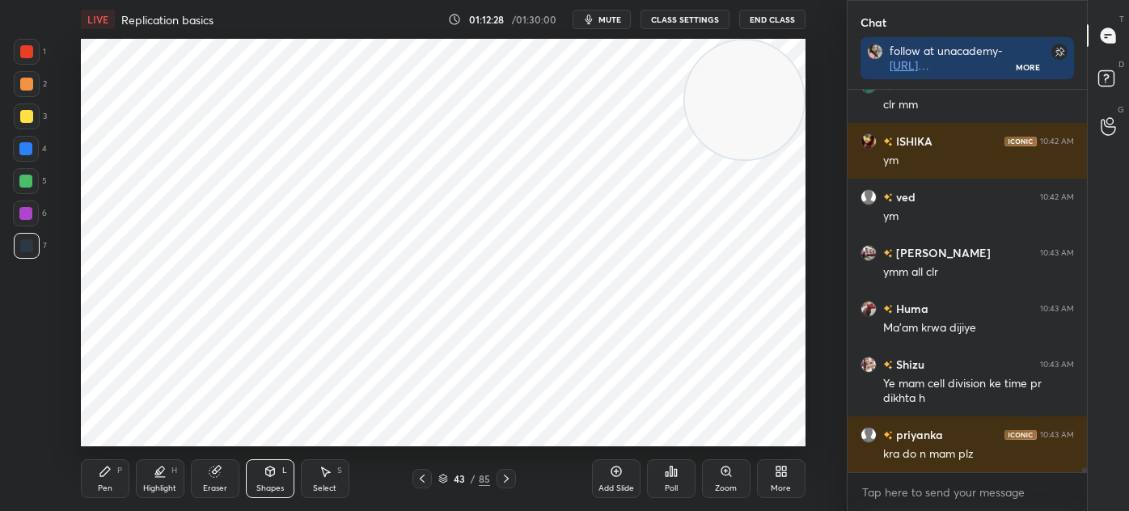
scroll to position [5, 4]
click at [103, 465] on icon at bounding box center [105, 471] width 13 height 13
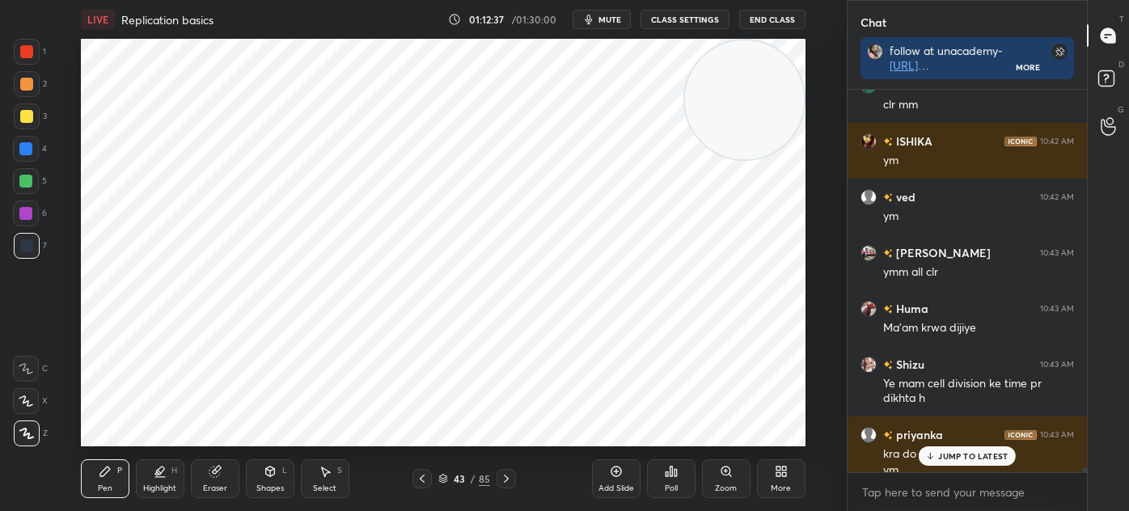
scroll to position [28558, 0]
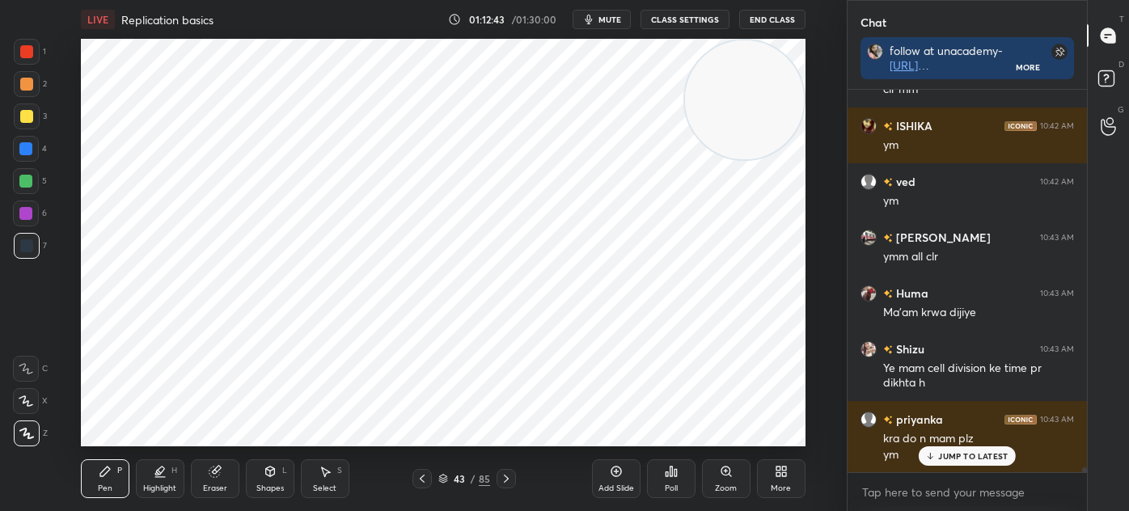
click at [33, 57] on div at bounding box center [27, 52] width 26 height 26
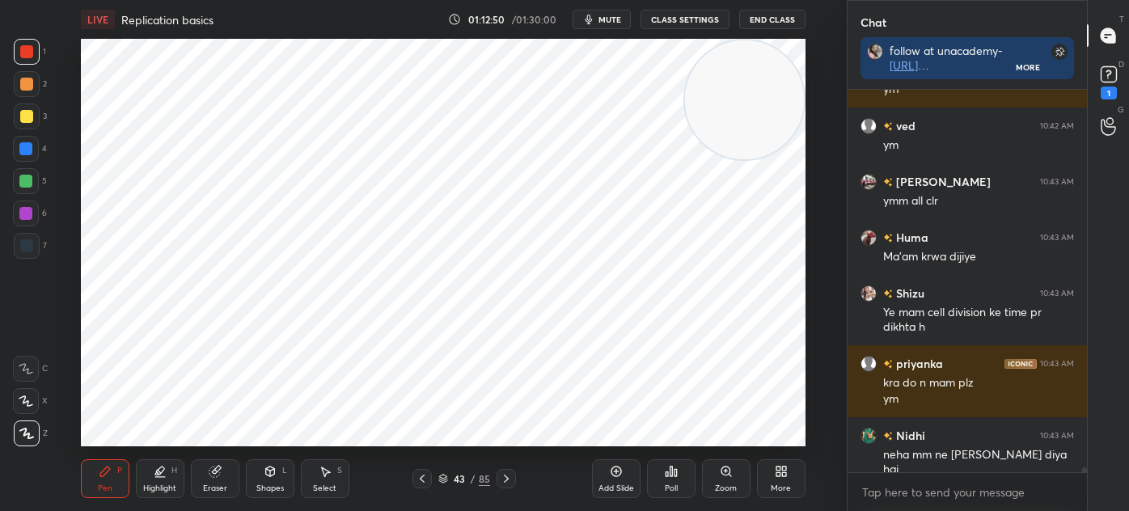
scroll to position [28671, 0]
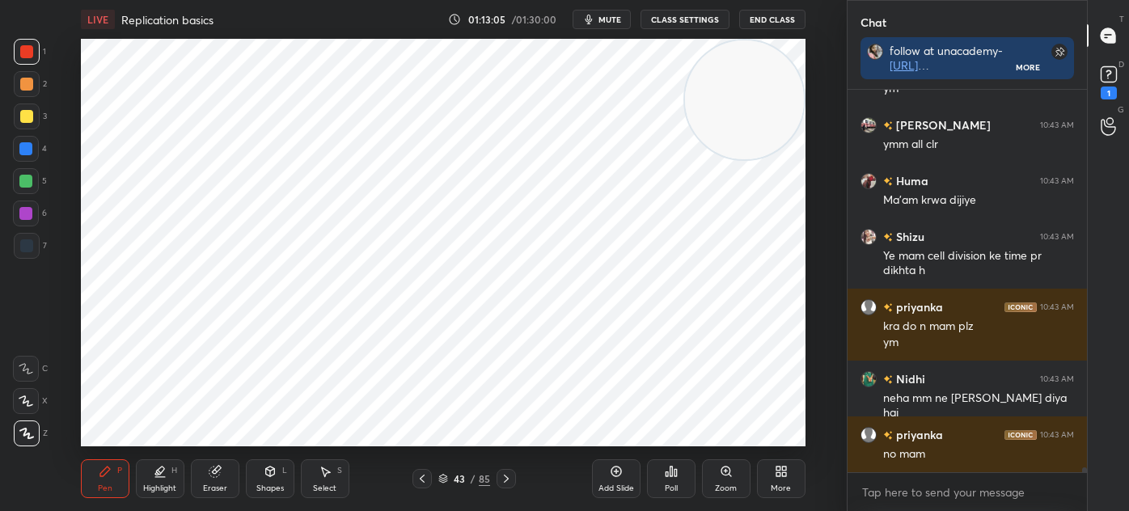
click at [34, 241] on div at bounding box center [27, 246] width 26 height 26
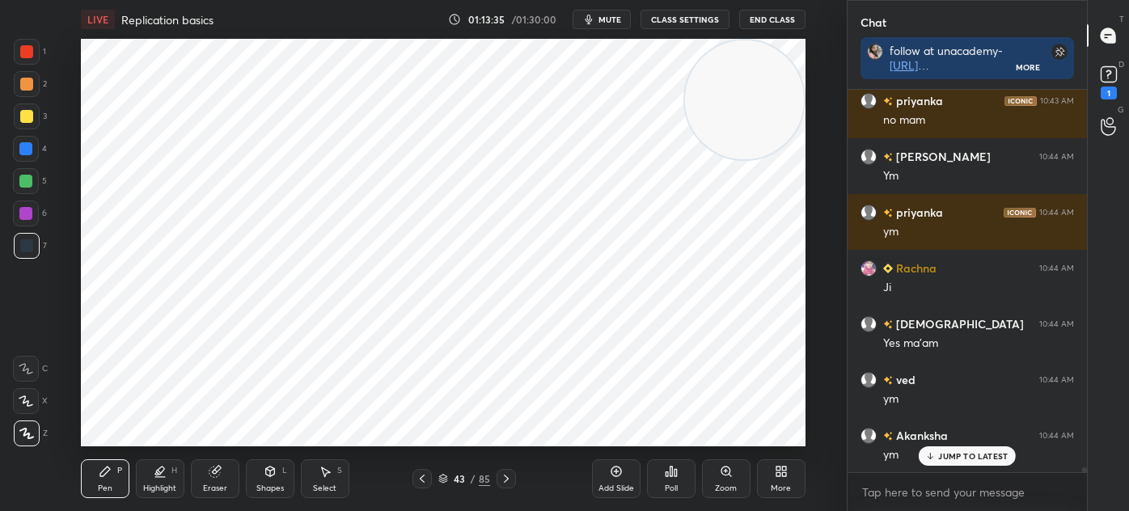
scroll to position [29060, 0]
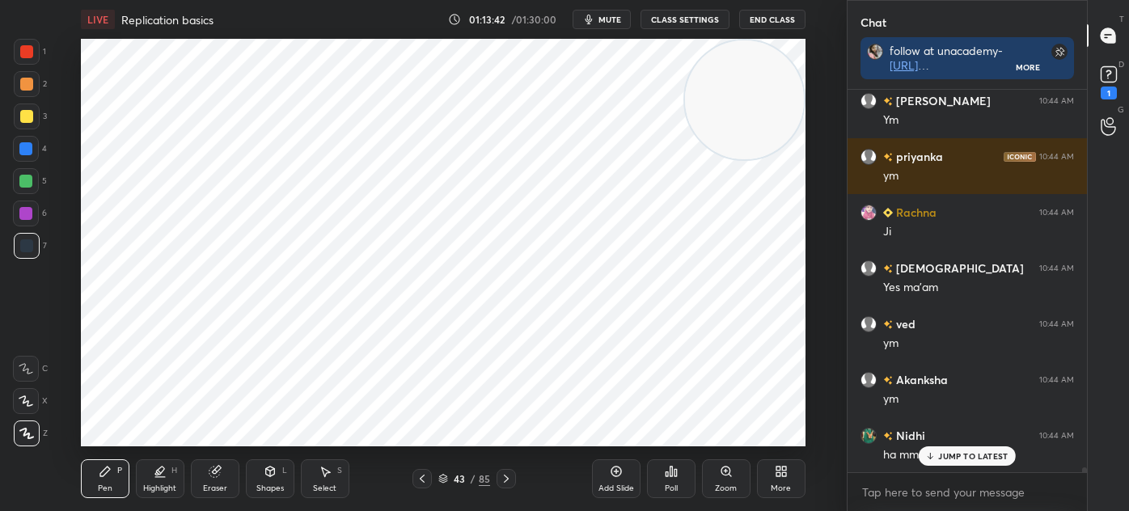
click at [504, 478] on icon at bounding box center [506, 478] width 13 height 13
click at [507, 479] on icon at bounding box center [506, 479] width 5 height 8
click at [424, 477] on icon at bounding box center [422, 478] width 13 height 13
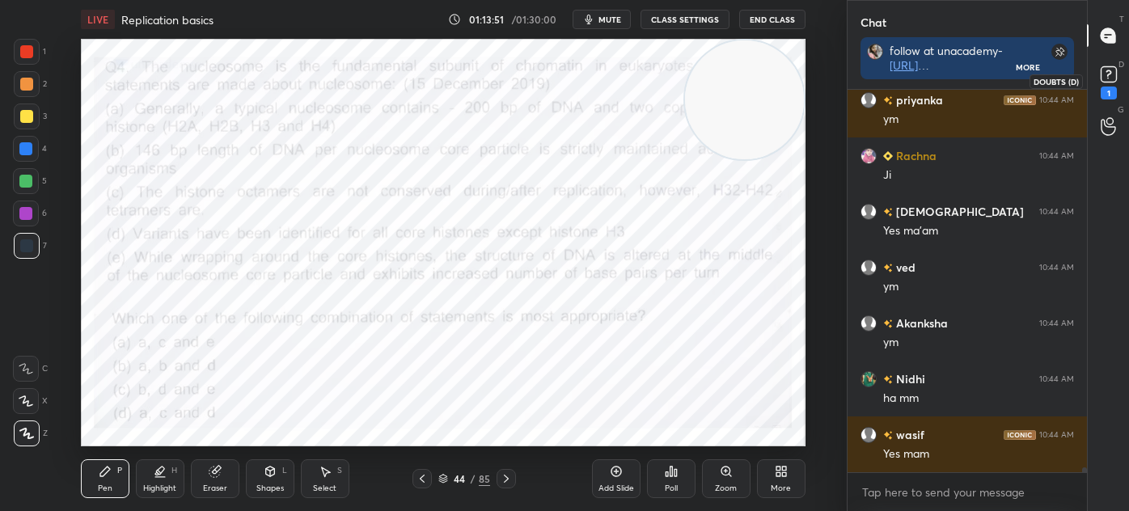
click at [1116, 79] on icon at bounding box center [1108, 74] width 24 height 24
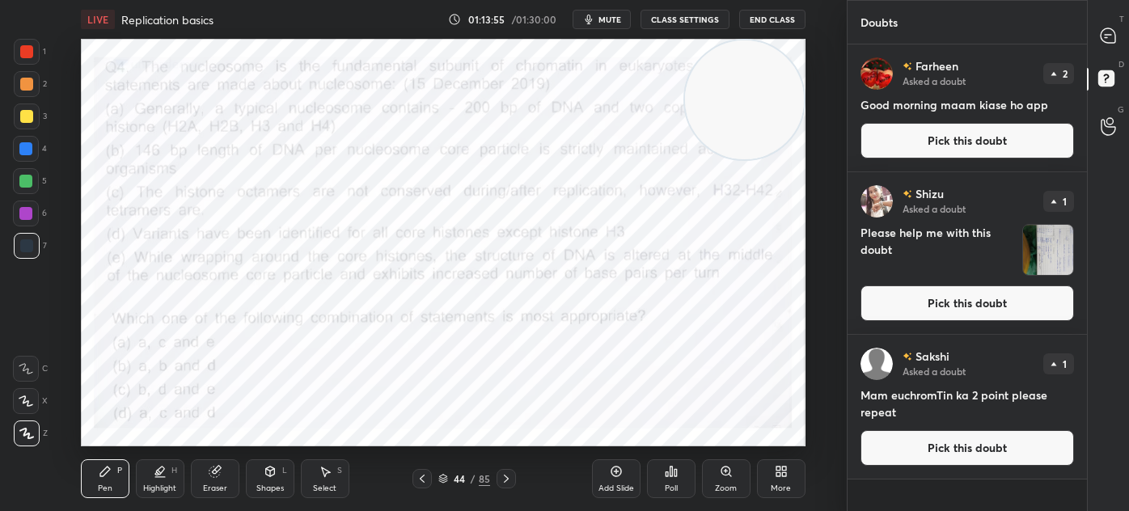
click at [1054, 248] on img "grid" at bounding box center [1048, 250] width 50 height 50
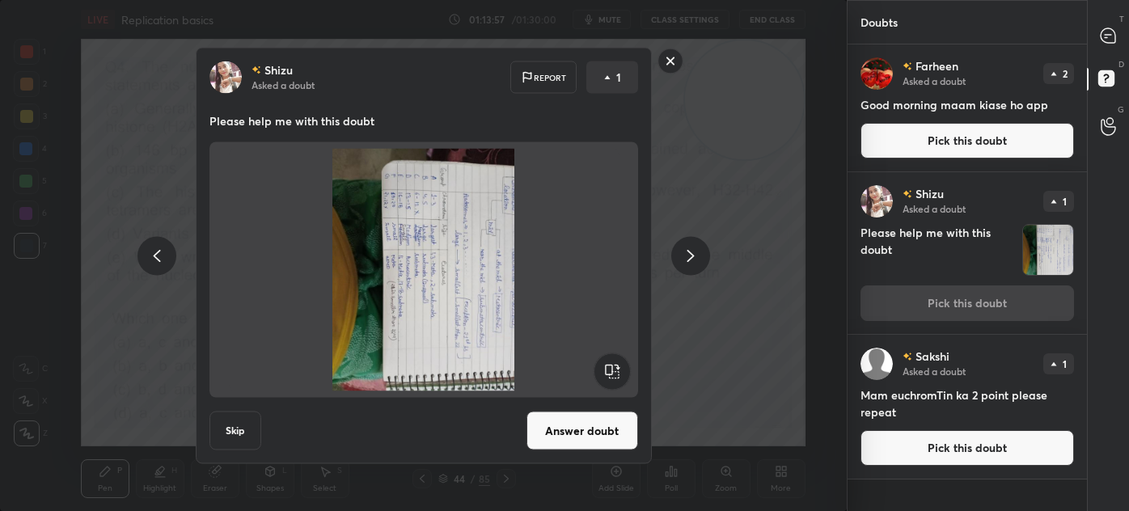
click at [673, 57] on rect at bounding box center [669, 61] width 25 height 25
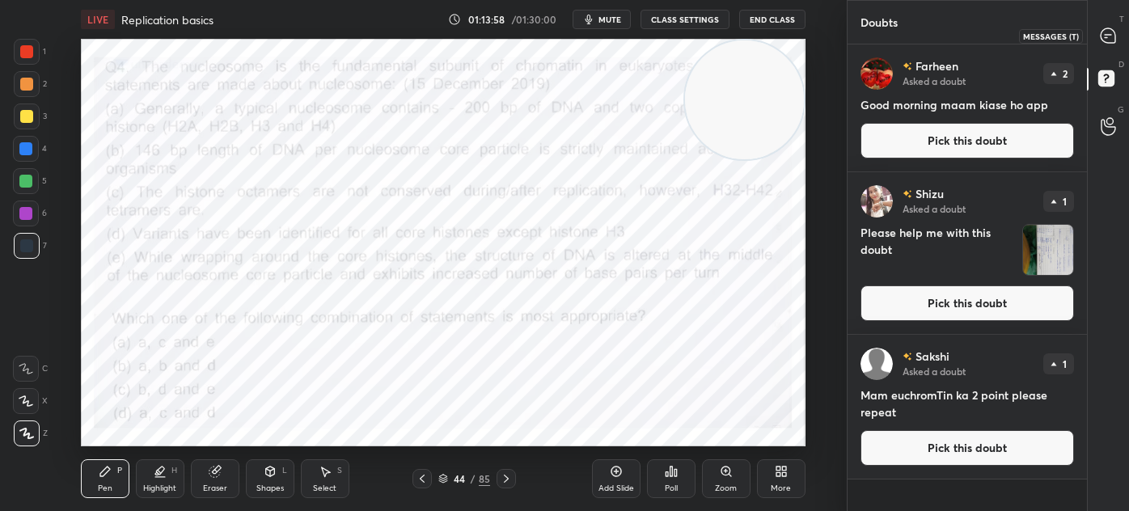
click at [1107, 36] on icon at bounding box center [1107, 35] width 15 height 15
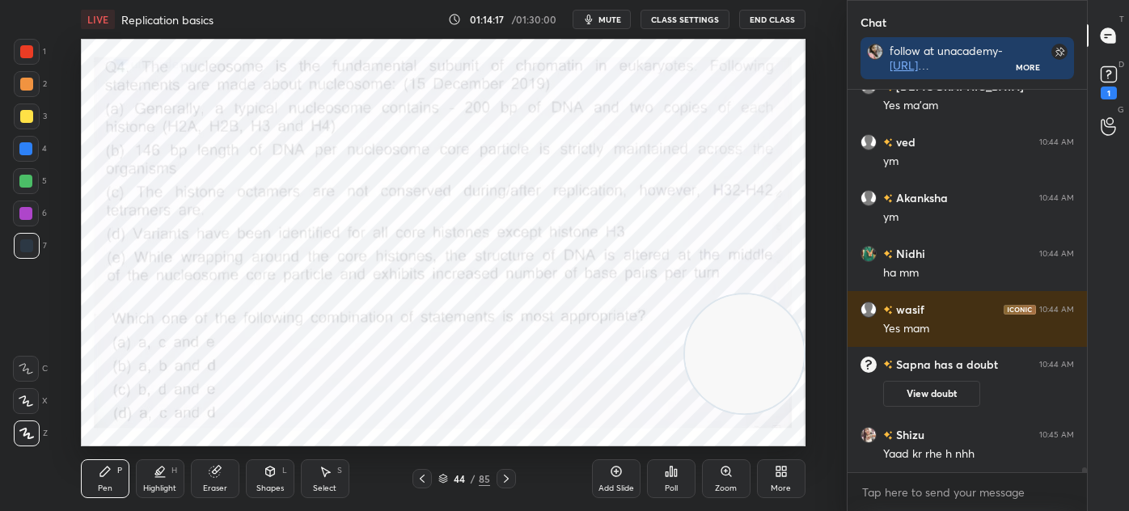
scroll to position [29077, 0]
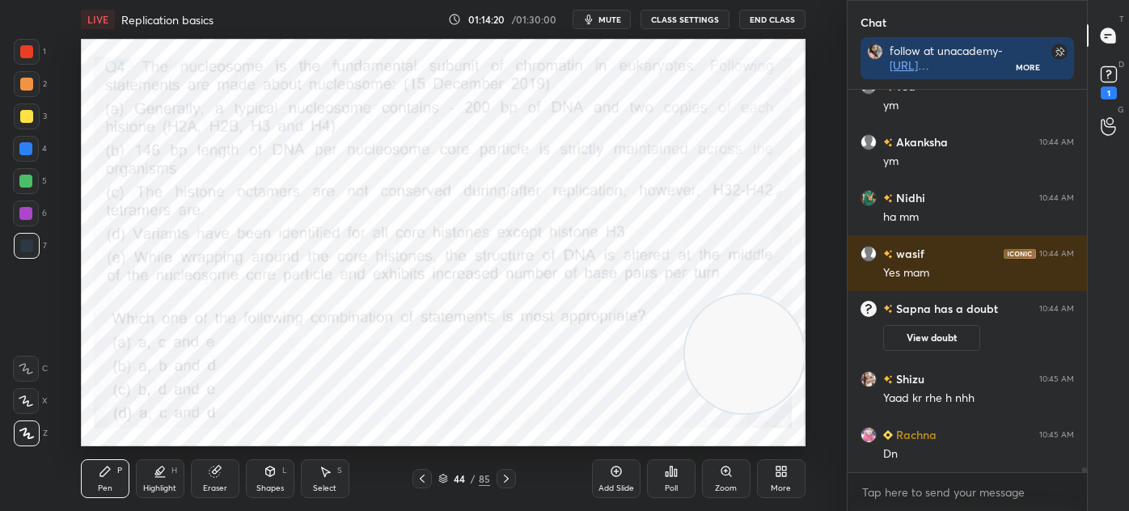
click at [267, 484] on div "Shapes" at bounding box center [269, 488] width 27 height 8
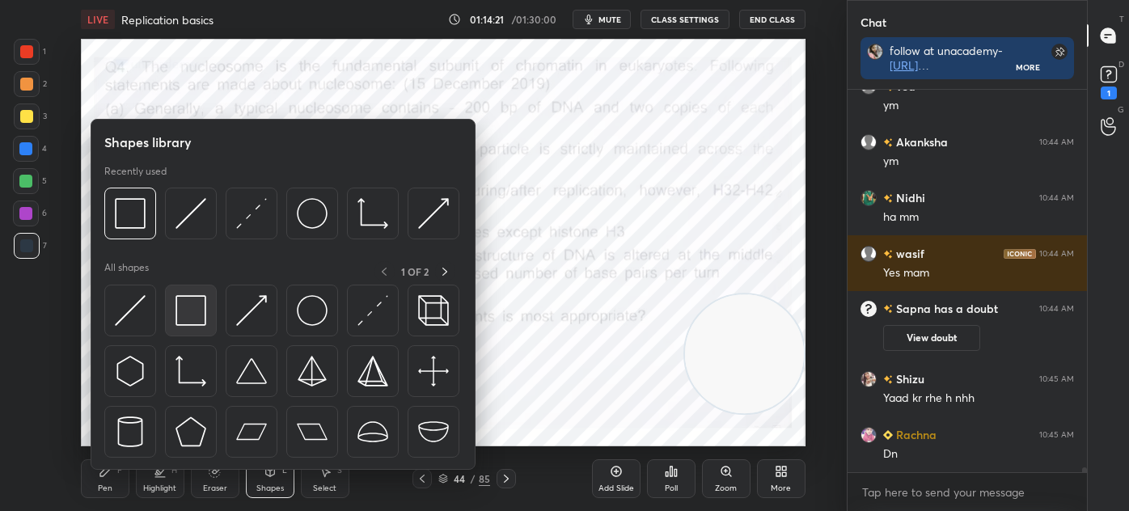
click at [175, 314] on img at bounding box center [190, 310] width 31 height 31
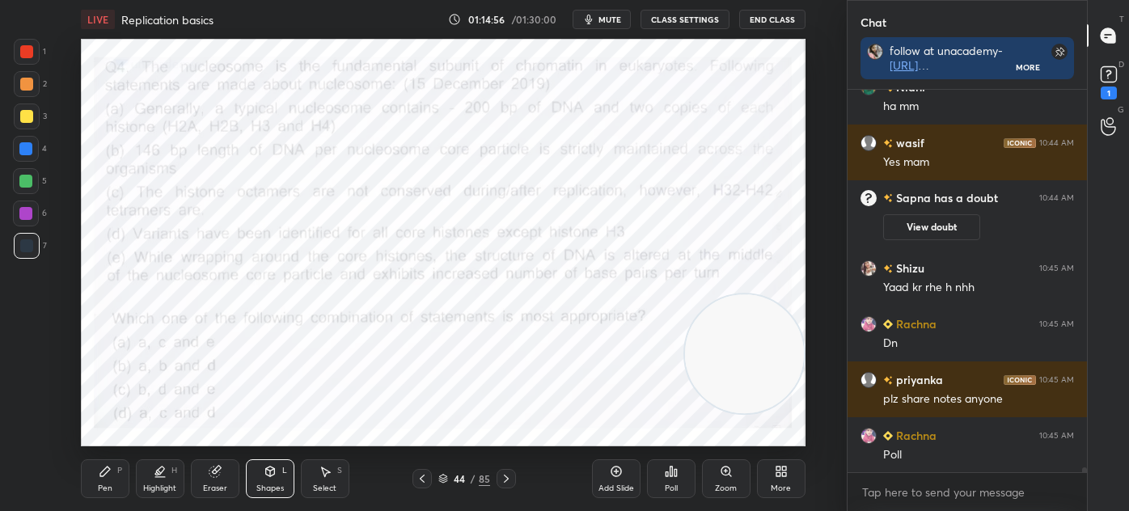
scroll to position [29244, 0]
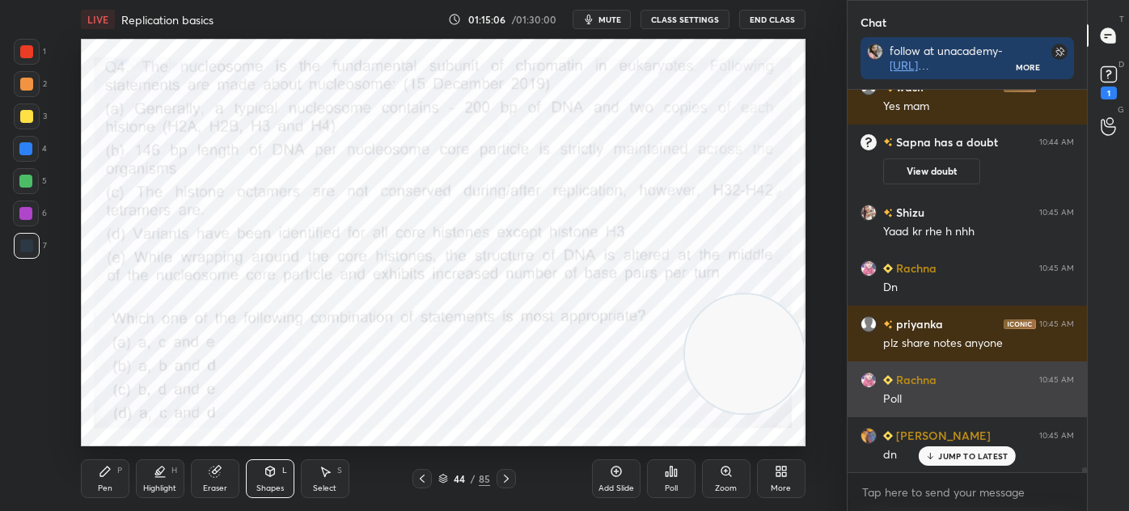
click at [983, 449] on div "JUMP TO LATEST" at bounding box center [966, 455] width 97 height 19
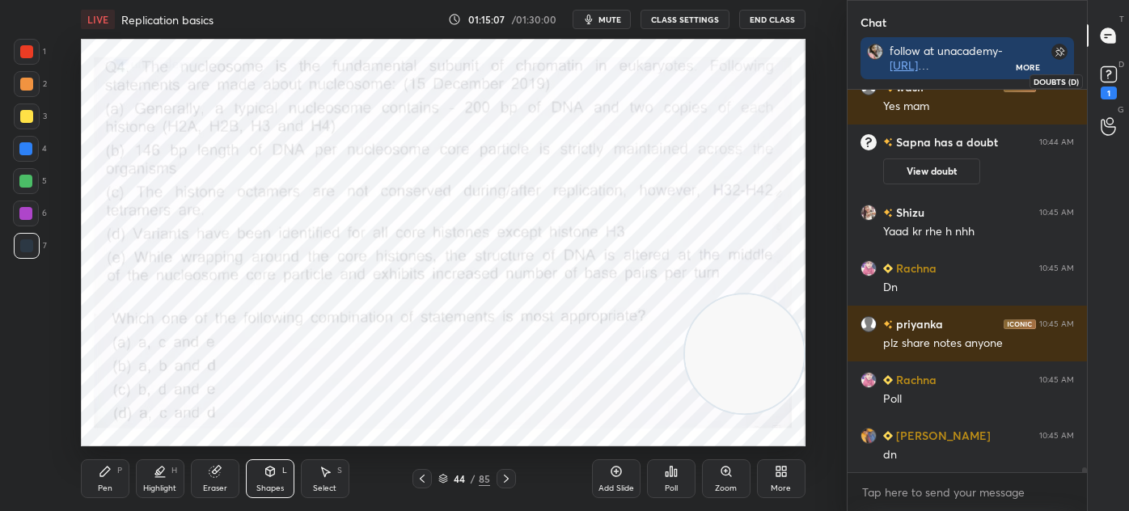
click at [1113, 68] on rect at bounding box center [1107, 74] width 15 height 15
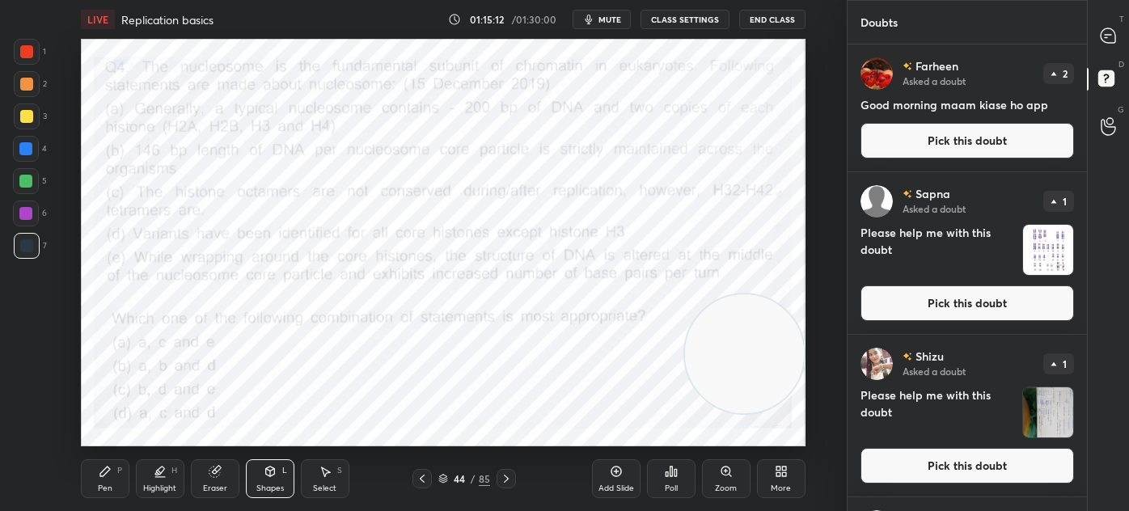
scroll to position [0, 0]
click at [1121, 32] on div at bounding box center [1108, 35] width 32 height 29
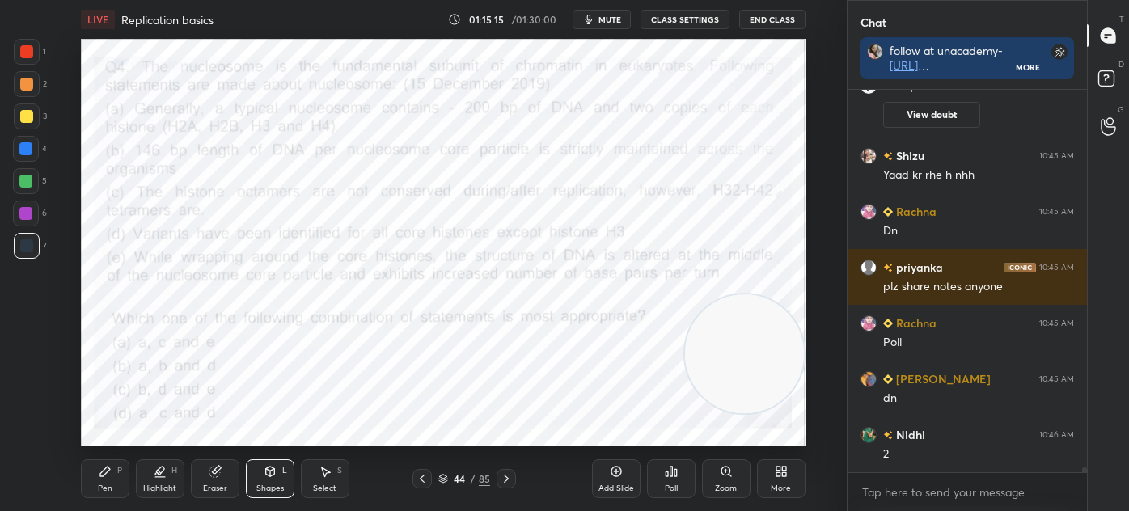
scroll to position [29629, 0]
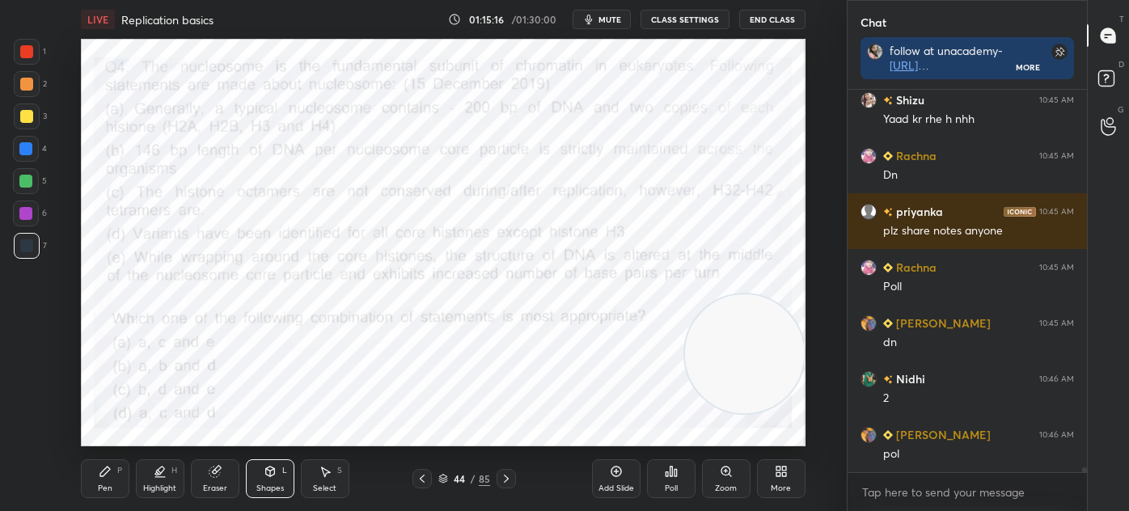
click at [672, 478] on div "Poll" at bounding box center [671, 478] width 49 height 39
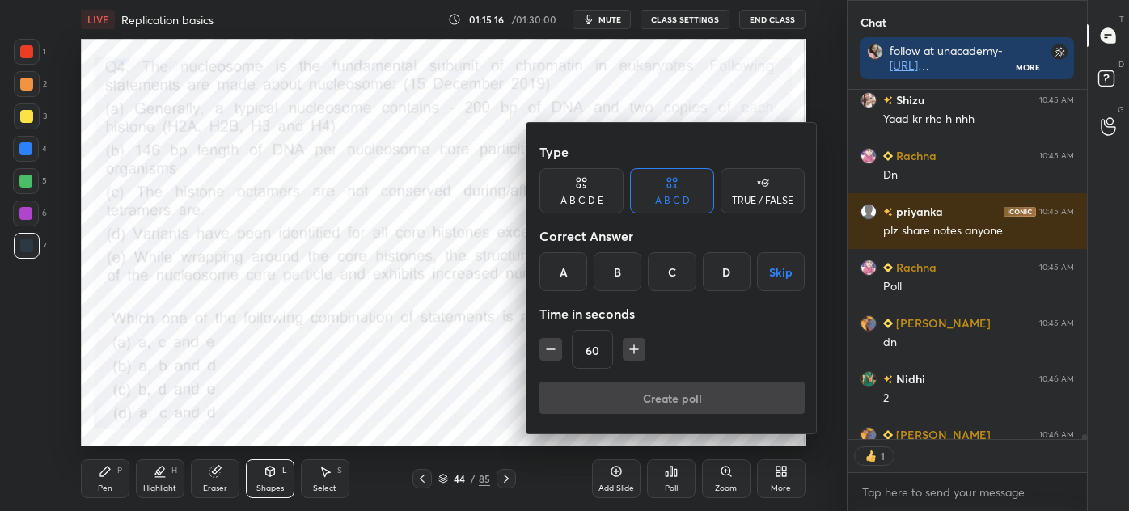
scroll to position [344, 234]
click at [559, 269] on div "A" at bounding box center [563, 271] width 48 height 39
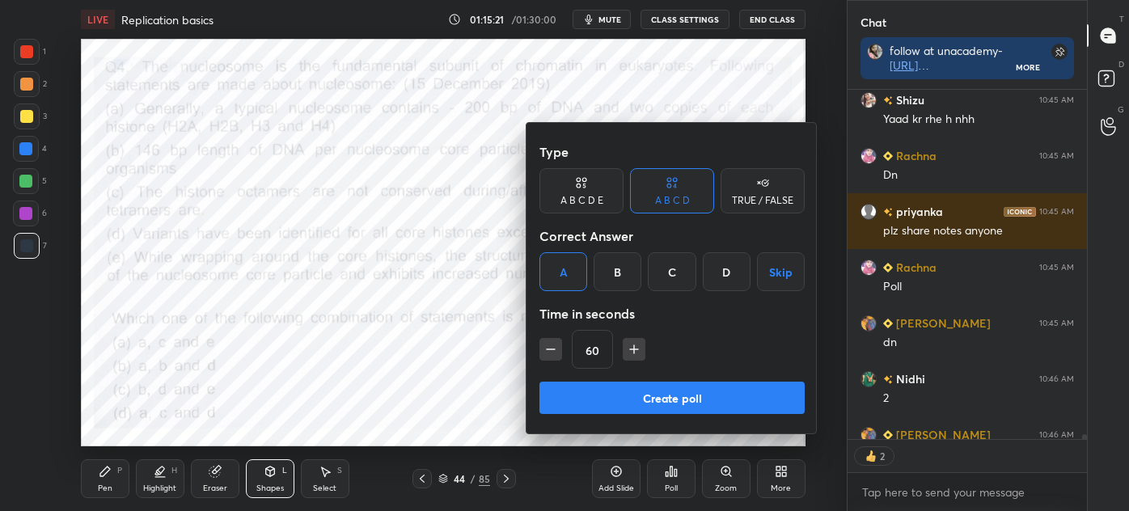
click at [658, 387] on button "Create poll" at bounding box center [671, 398] width 265 height 32
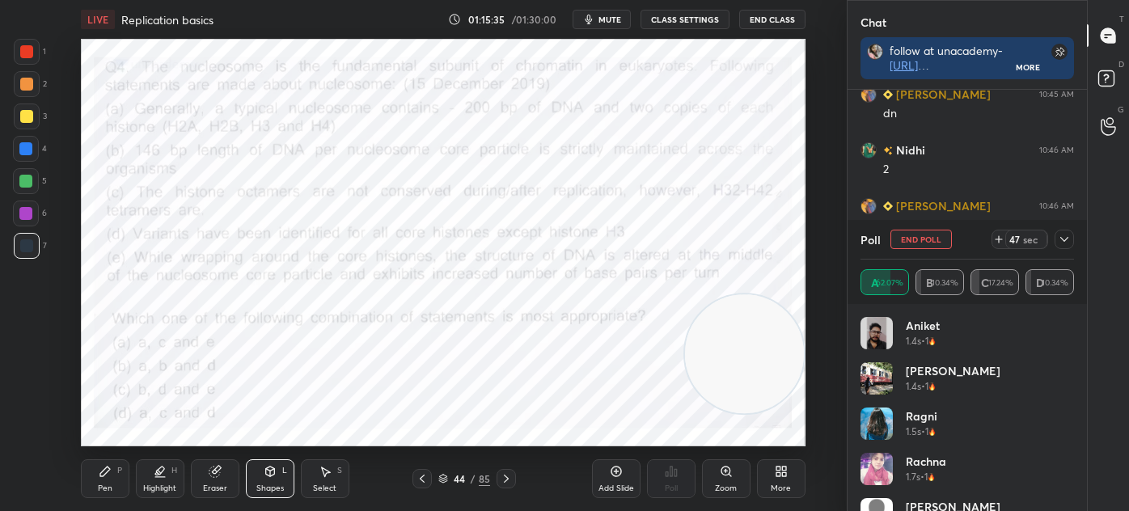
scroll to position [29914, 0]
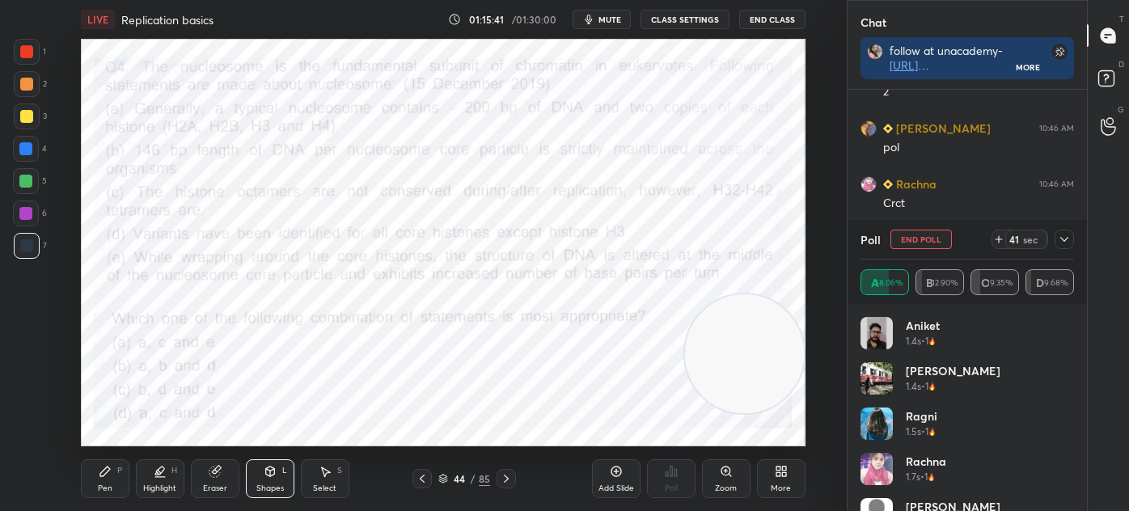
click at [1062, 242] on icon at bounding box center [1063, 239] width 13 height 13
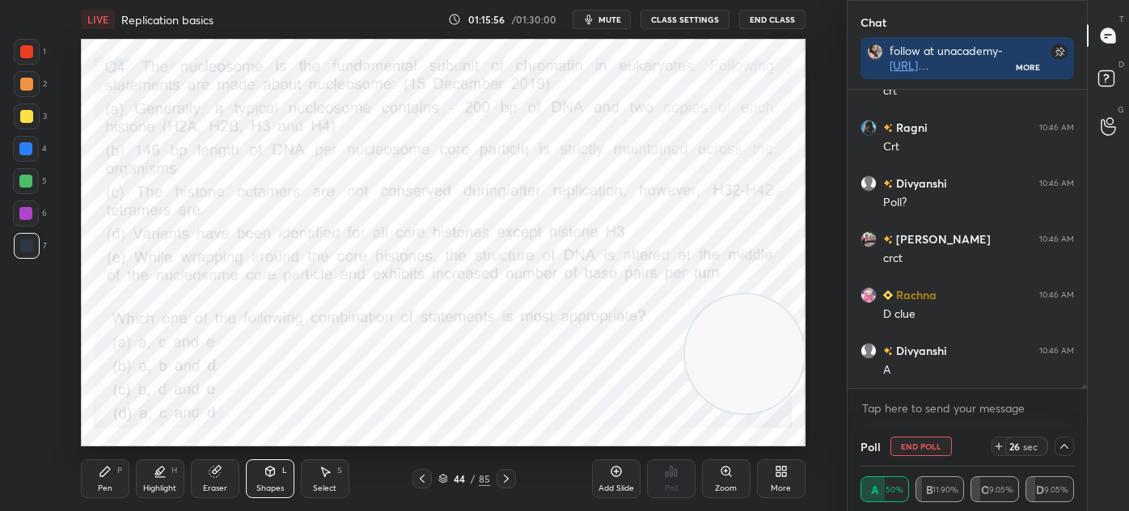
click at [18, 59] on div at bounding box center [27, 52] width 26 height 26
click at [125, 473] on div "Pen P" at bounding box center [105, 478] width 49 height 39
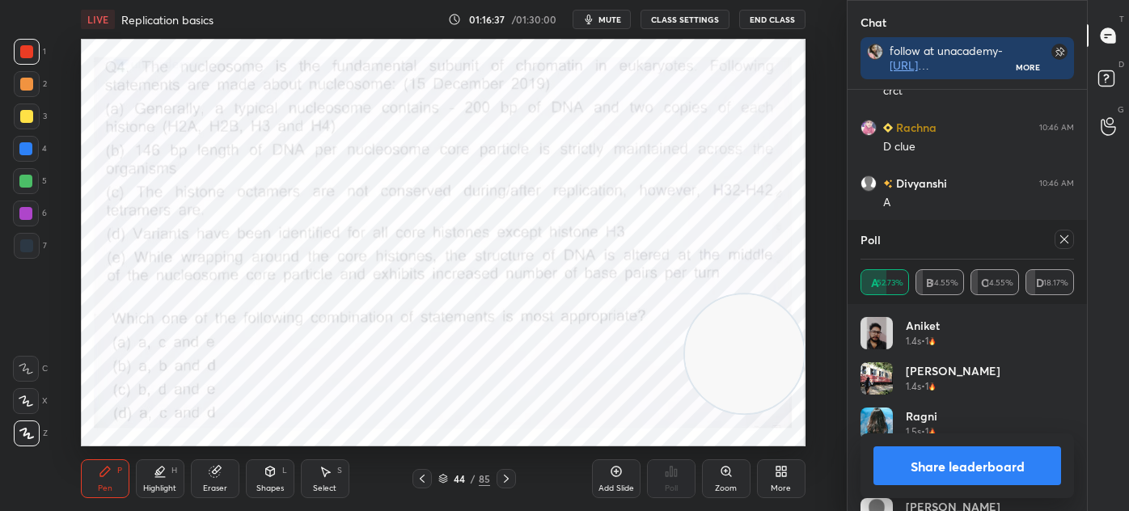
scroll to position [30326, 0]
click at [1066, 235] on icon at bounding box center [1063, 239] width 13 height 13
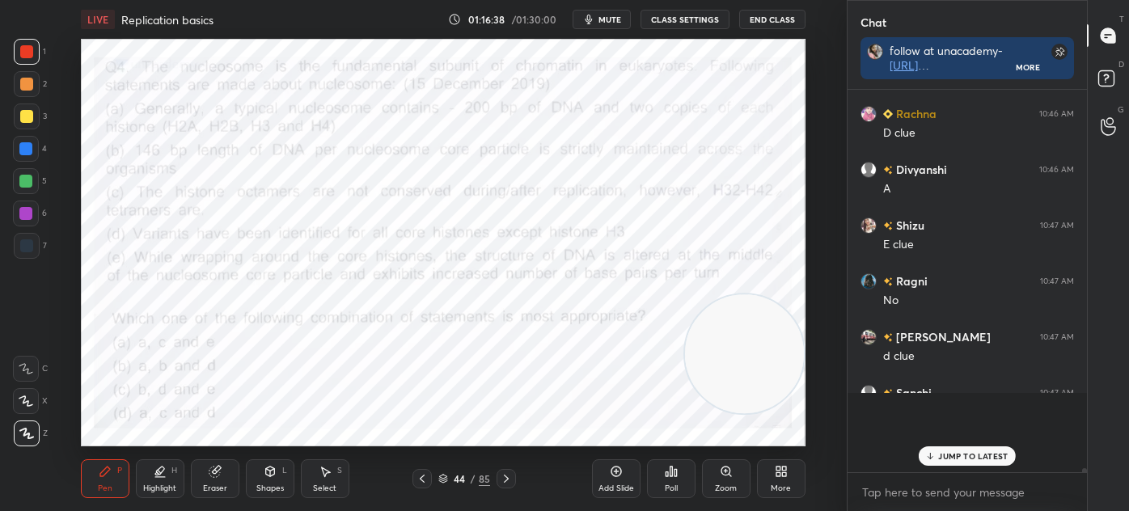
scroll to position [30244, 0]
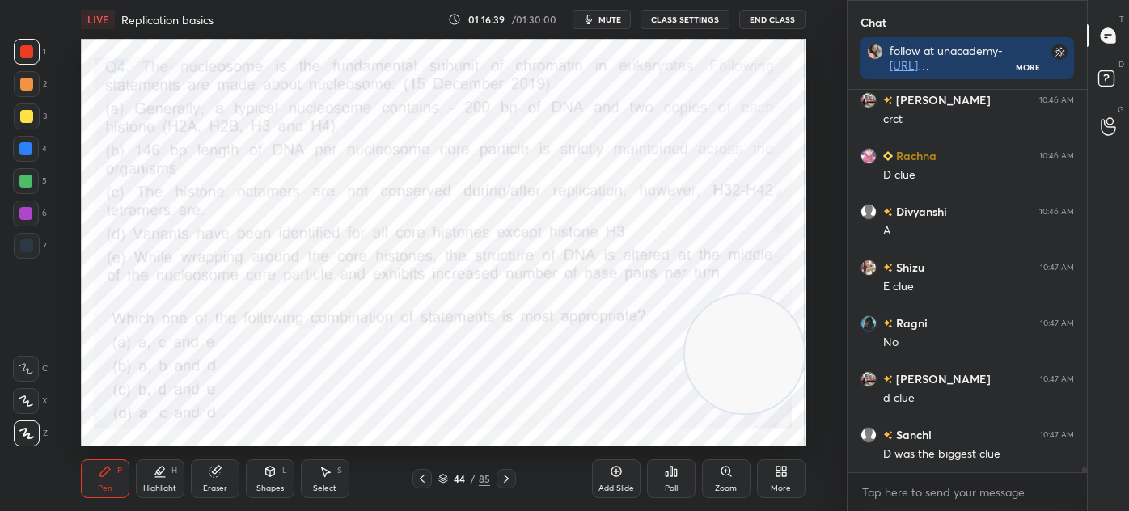
click at [443, 480] on icon at bounding box center [443, 480] width 8 height 2
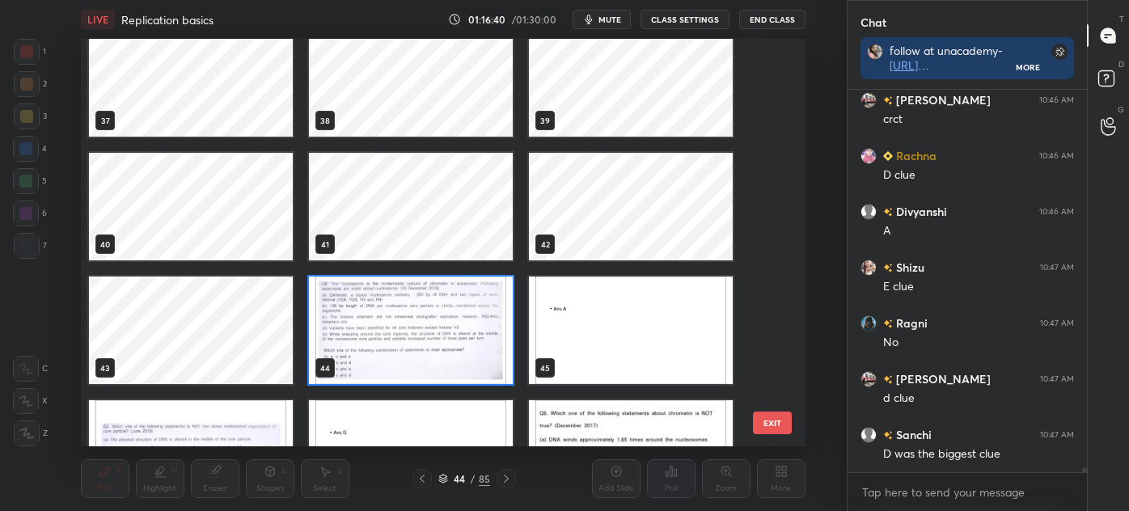
scroll to position [1491, 0]
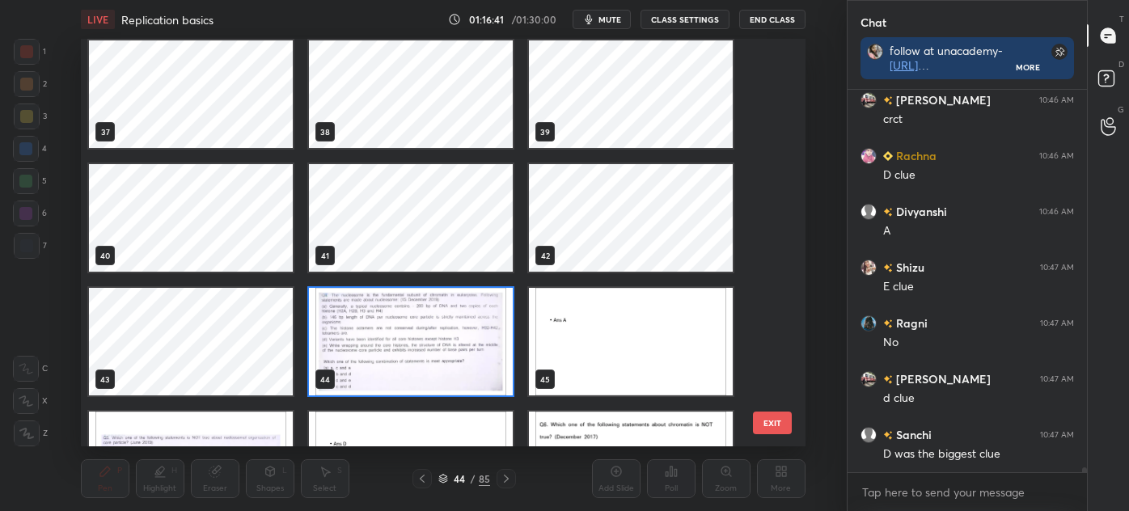
click at [429, 340] on img "grid" at bounding box center [411, 342] width 204 height 108
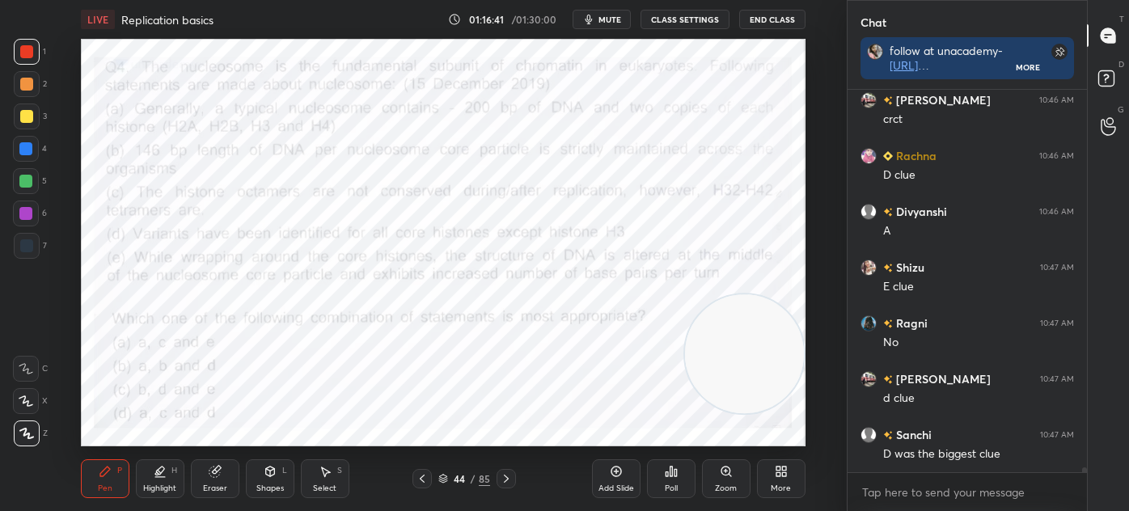
click at [437, 340] on img "grid" at bounding box center [411, 342] width 204 height 108
click at [449, 479] on div "44 / 85" at bounding box center [464, 478] width 52 height 15
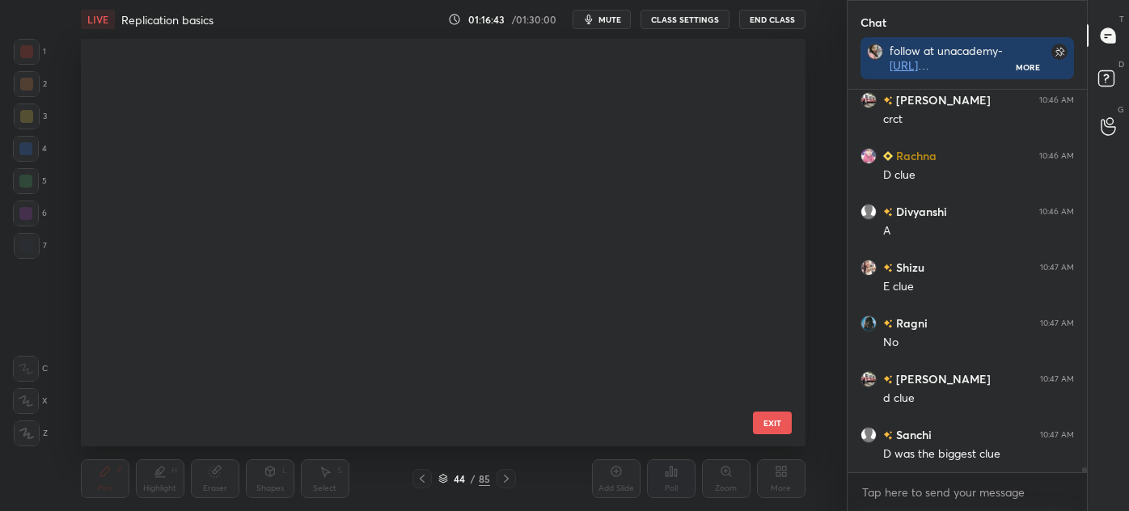
scroll to position [403, 716]
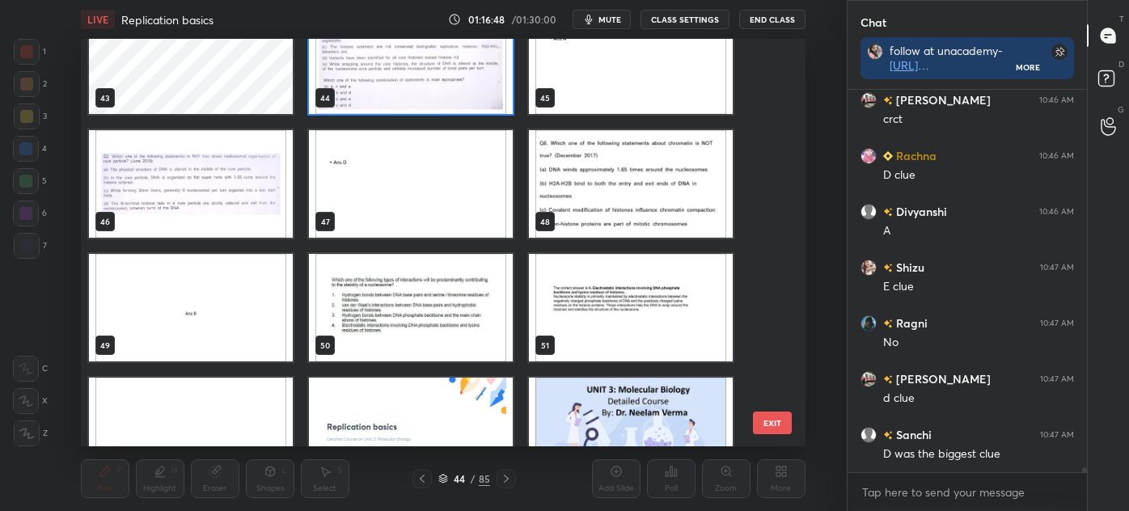
click at [420, 299] on img "grid" at bounding box center [411, 308] width 204 height 108
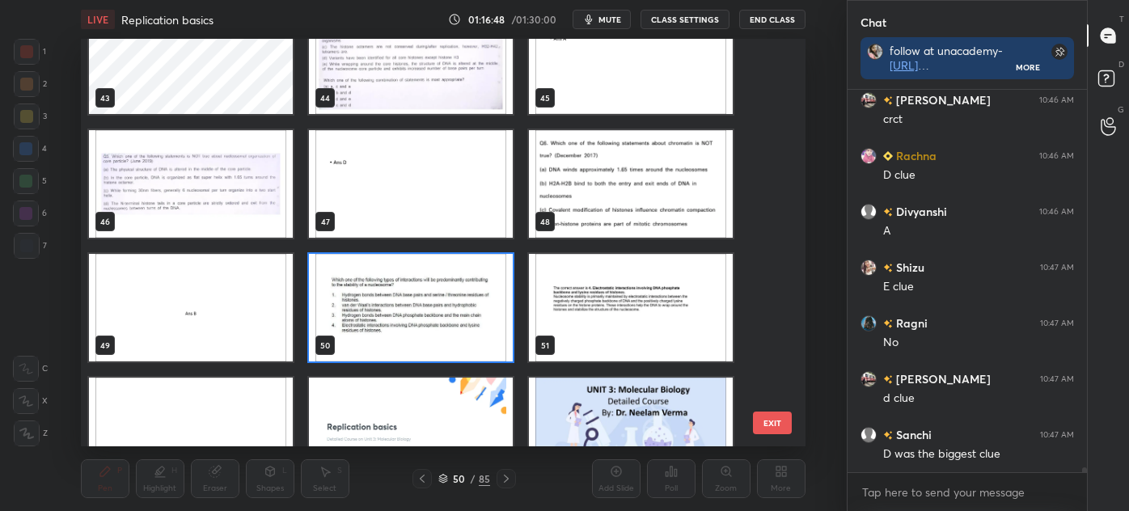
click at [424, 298] on img "grid" at bounding box center [411, 308] width 204 height 108
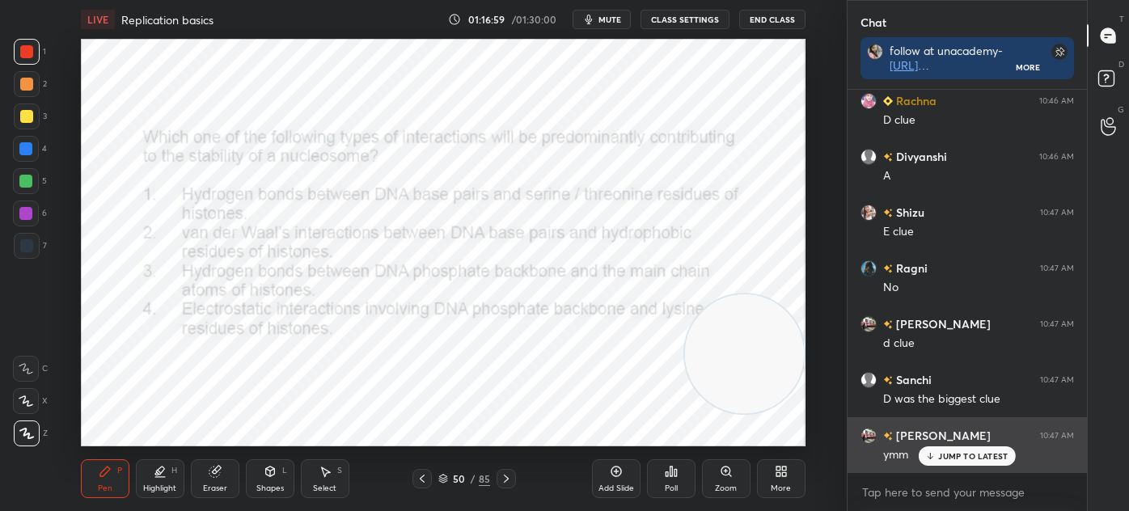
click at [942, 453] on p "JUMP TO LATEST" at bounding box center [973, 456] width 70 height 10
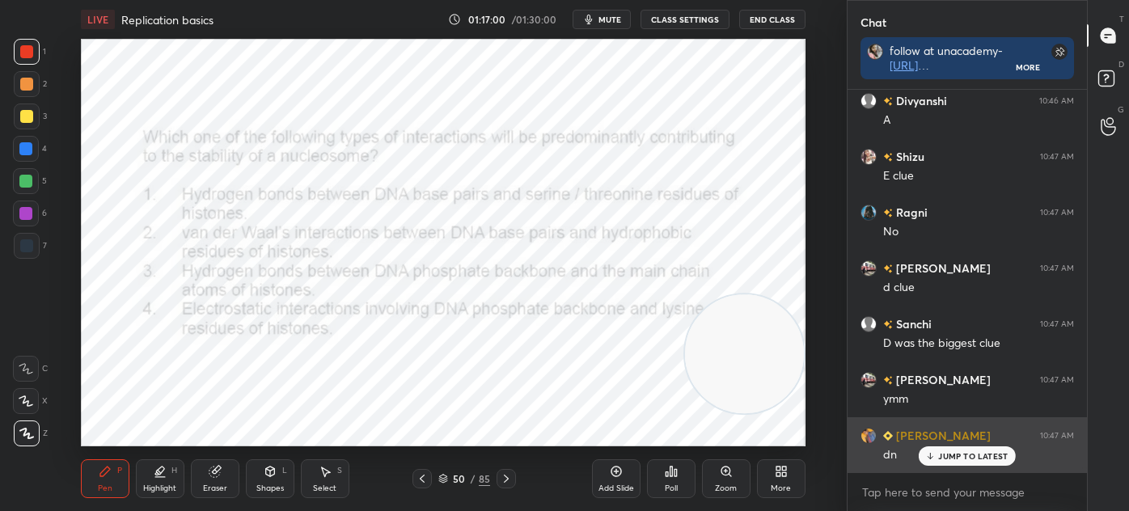
click at [957, 458] on p "JUMP TO LATEST" at bounding box center [973, 456] width 70 height 10
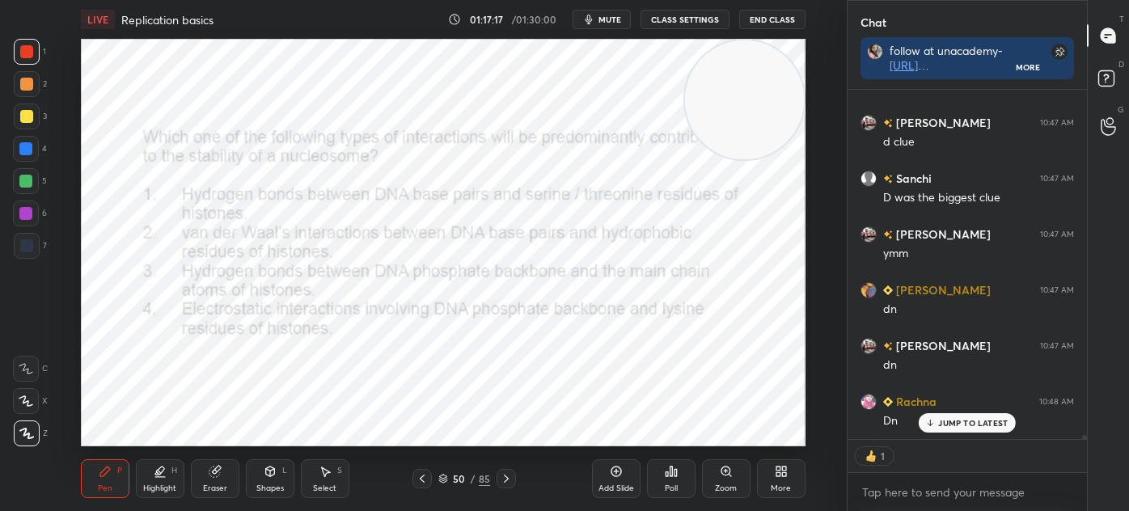
click at [678, 480] on div "Poll" at bounding box center [671, 478] width 49 height 39
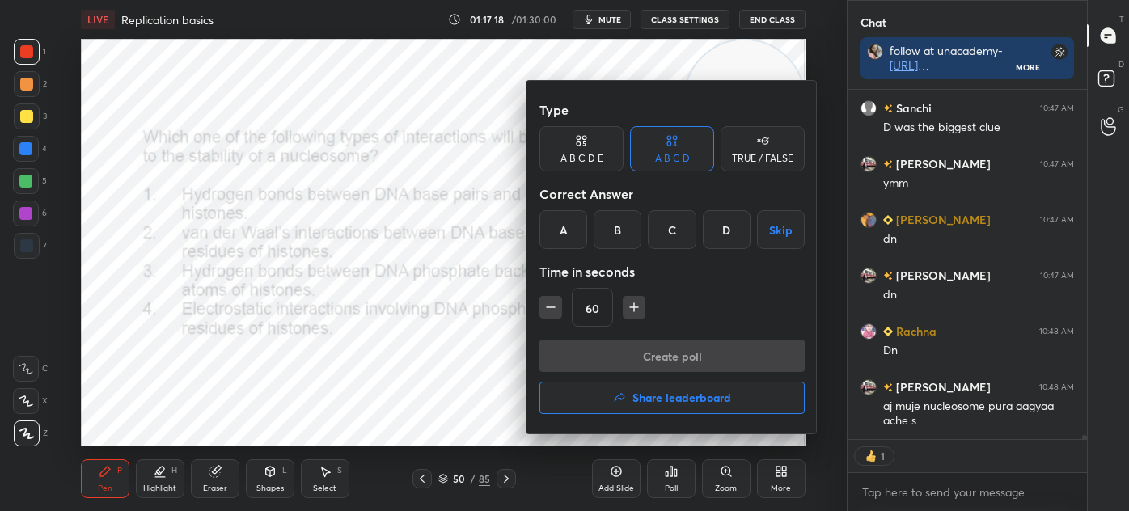
click at [726, 226] on div "D" at bounding box center [727, 229] width 48 height 39
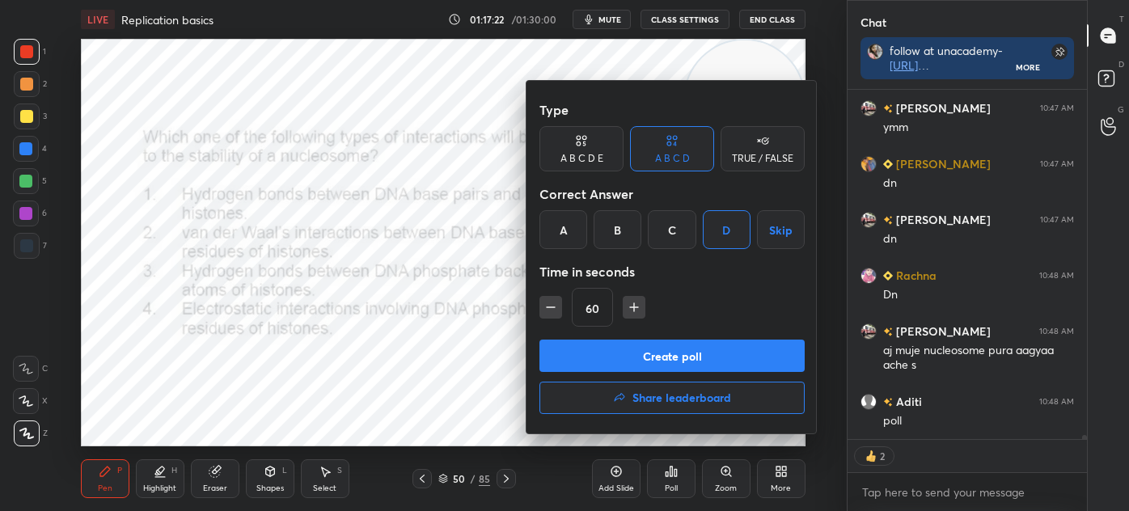
click at [681, 358] on button "Create poll" at bounding box center [671, 356] width 265 height 32
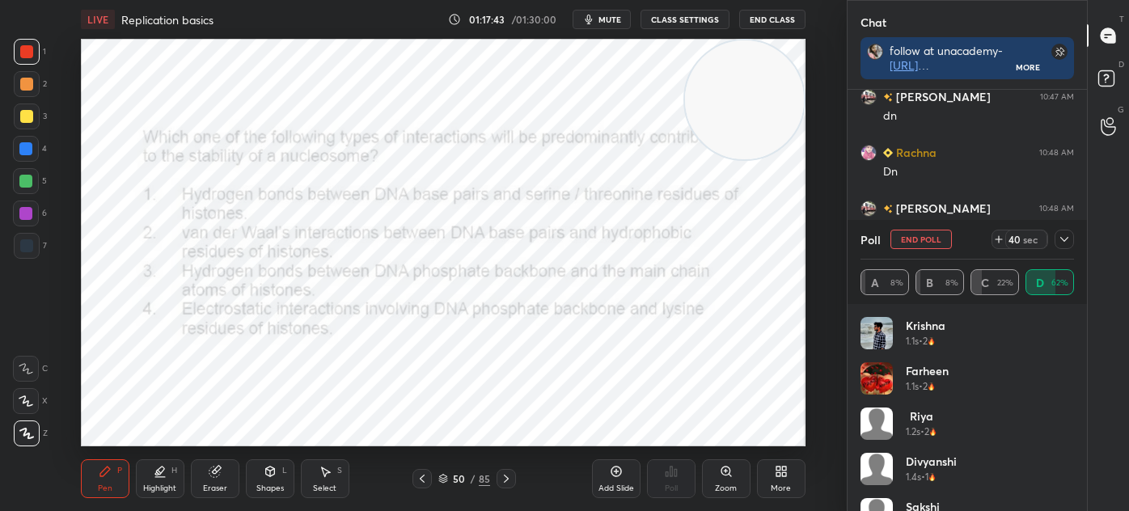
scroll to position [30764, 0]
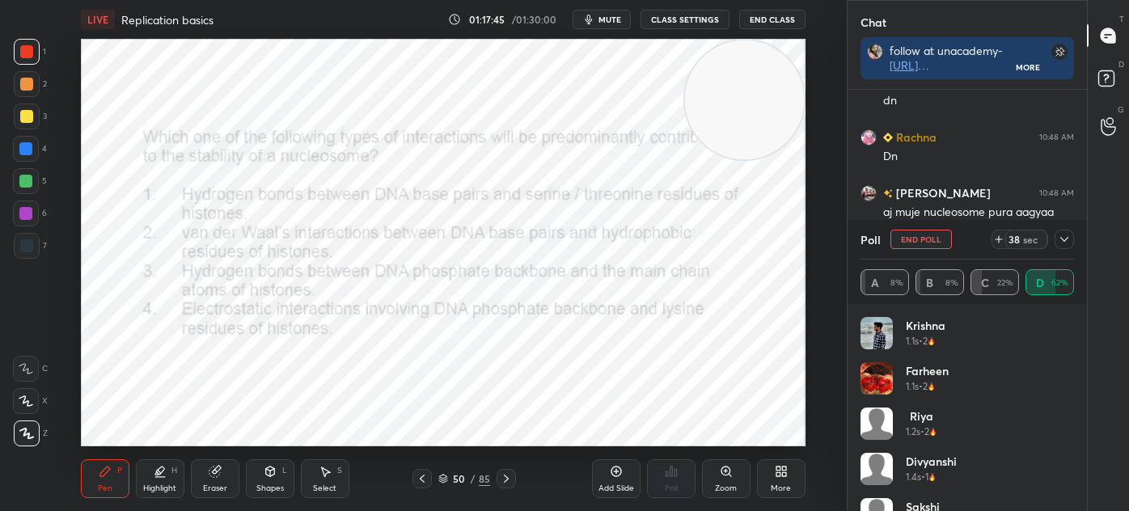
click at [1064, 238] on icon at bounding box center [1063, 239] width 13 height 13
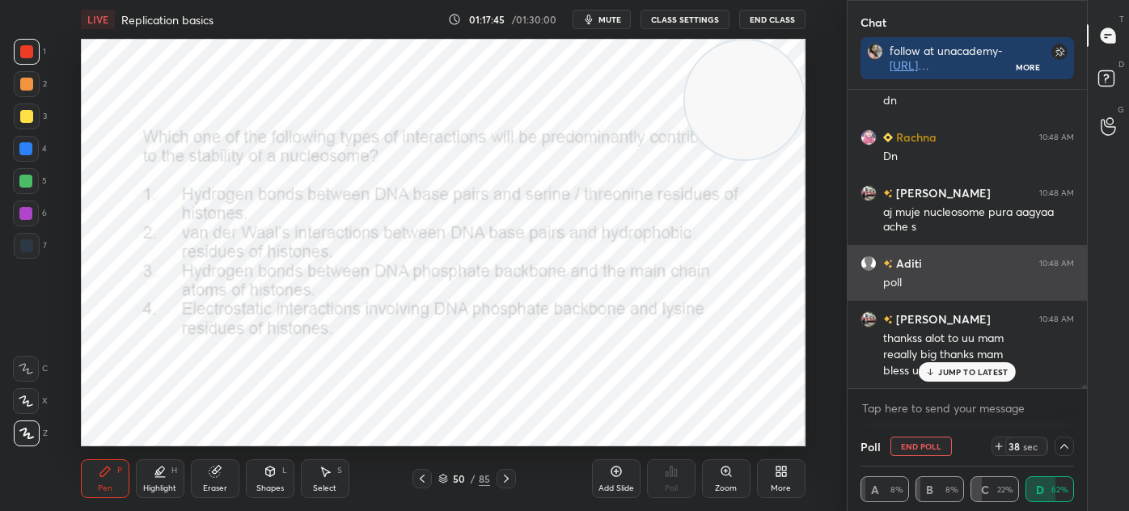
scroll to position [105, 209]
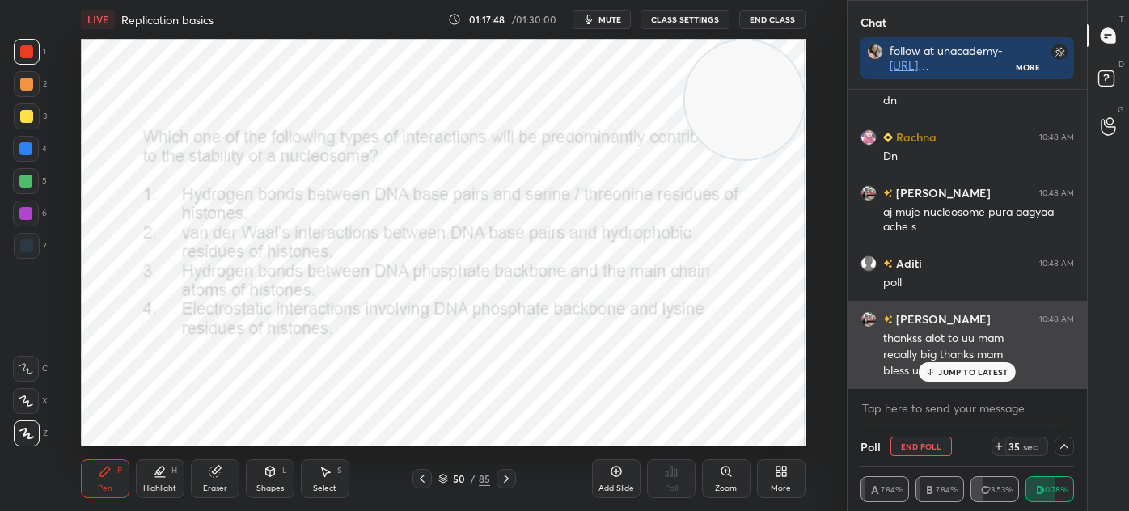
click at [944, 368] on p "JUMP TO LATEST" at bounding box center [973, 372] width 70 height 10
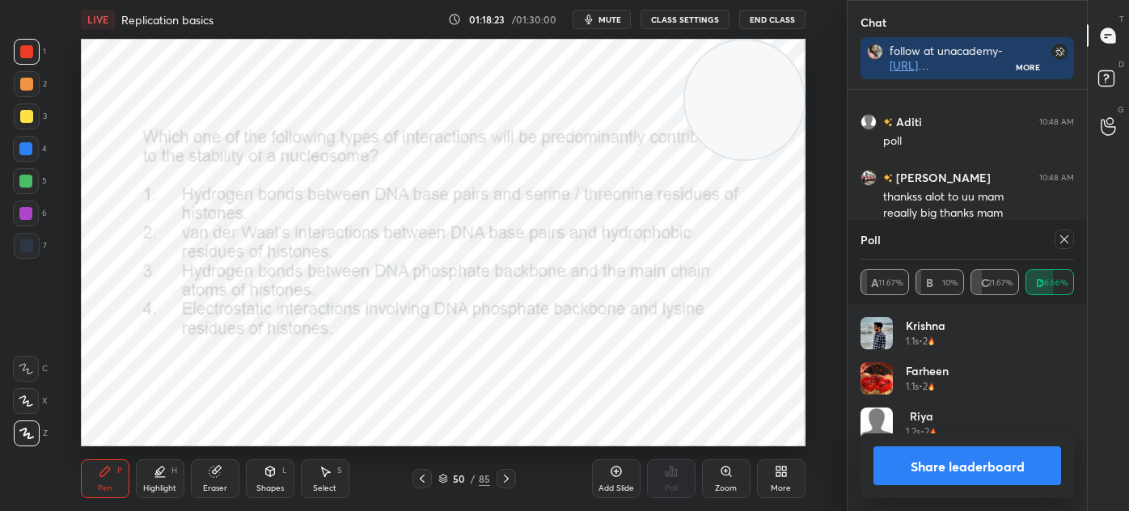
scroll to position [189, 209]
click at [444, 478] on icon at bounding box center [443, 477] width 8 height 4
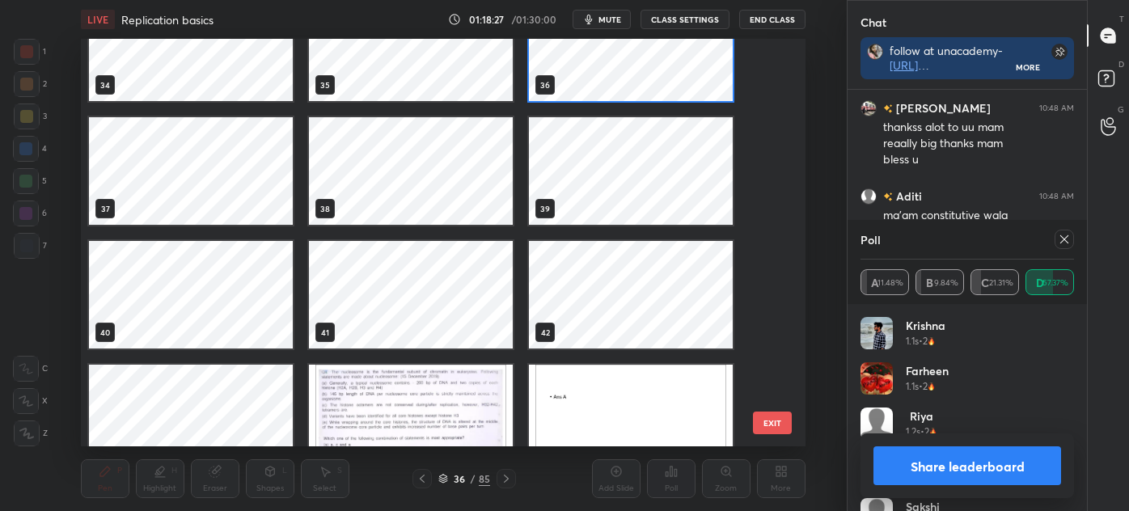
scroll to position [1360, 0]
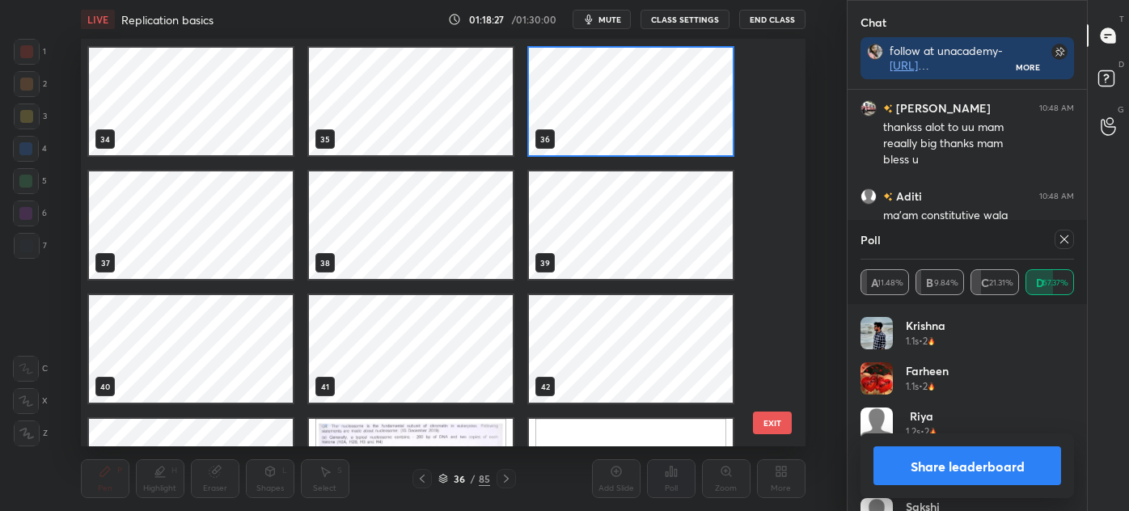
click at [612, 79] on div "28 29 30 31 32 33 34 35 36 37 38 39 40 41 42 43 44 45" at bounding box center [429, 242] width 696 height 407
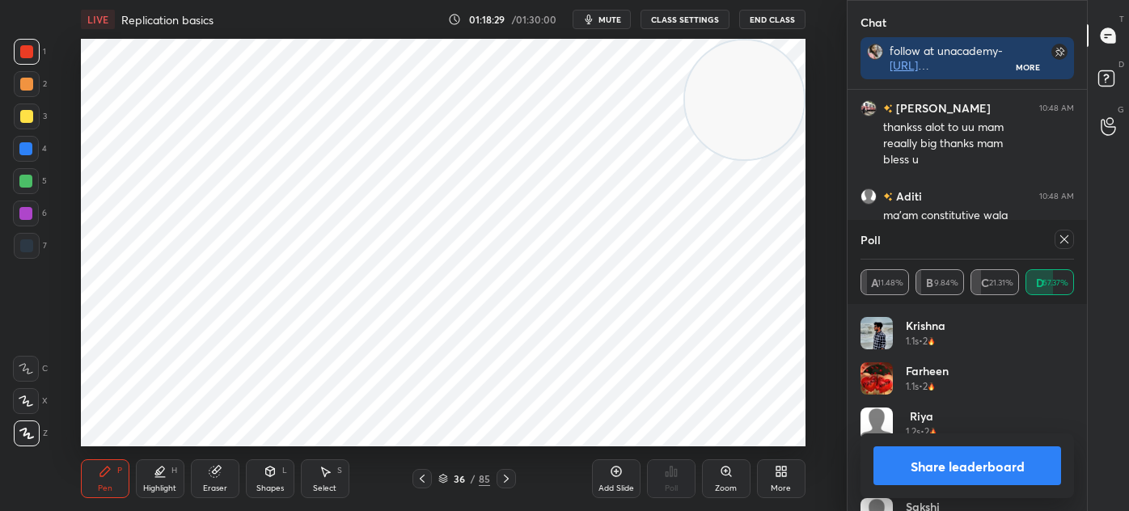
scroll to position [31031, 0]
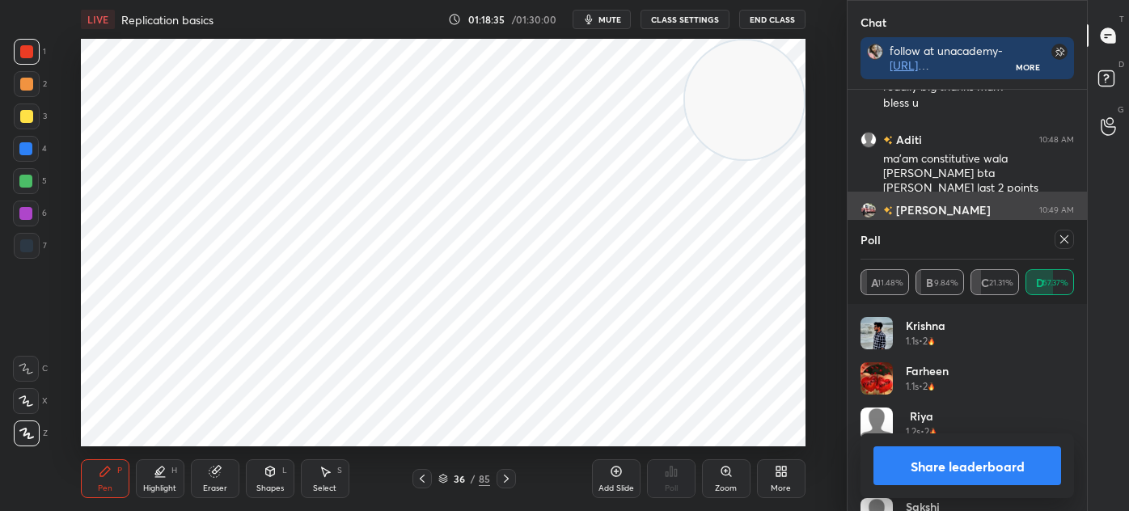
click at [1059, 239] on icon at bounding box center [1063, 239] width 13 height 13
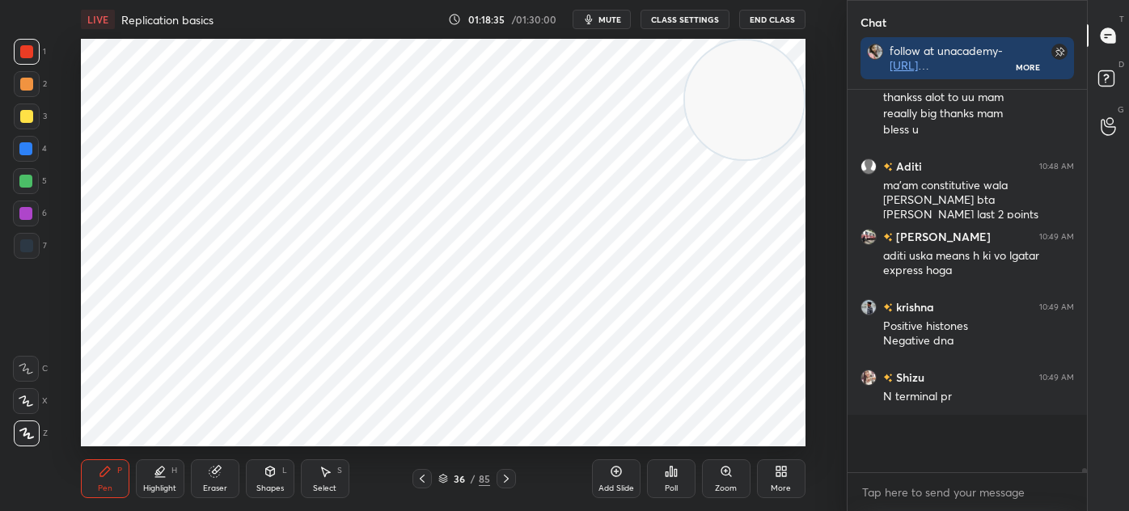
scroll to position [30997, 0]
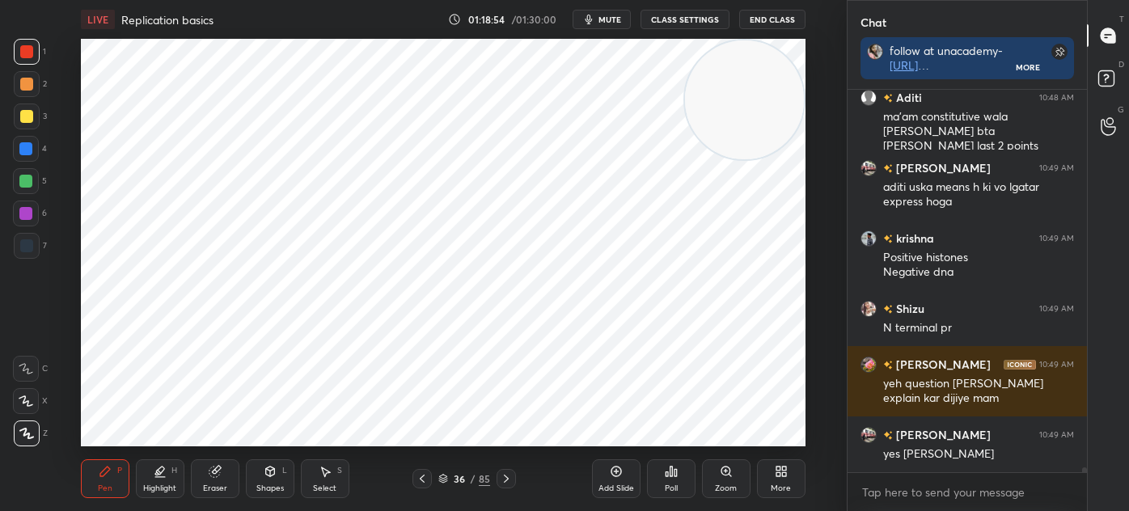
click at [443, 479] on icon at bounding box center [443, 477] width 8 height 4
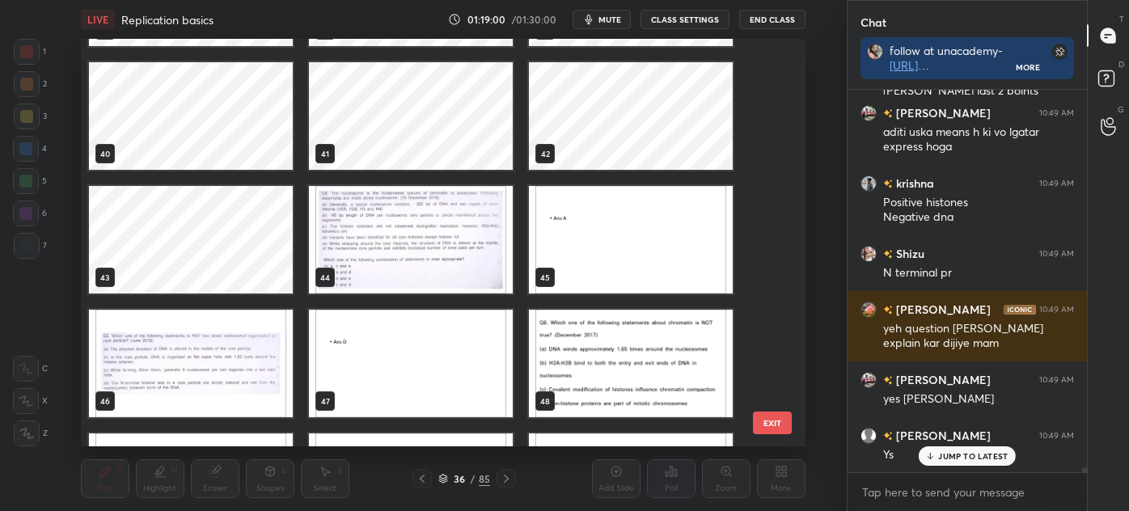
click at [231, 334] on img "grid" at bounding box center [191, 364] width 204 height 108
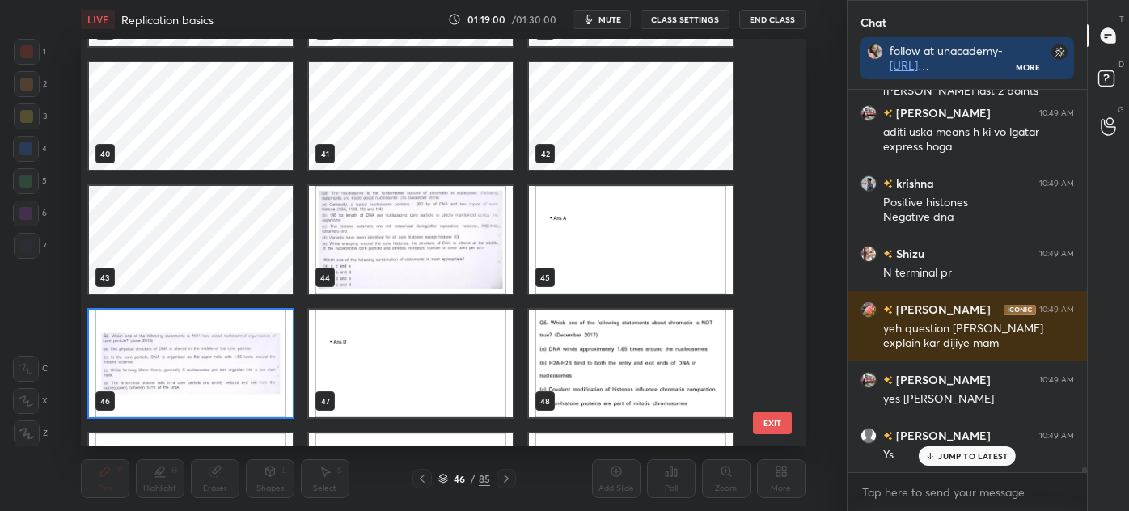
click at [239, 333] on img "grid" at bounding box center [191, 364] width 204 height 108
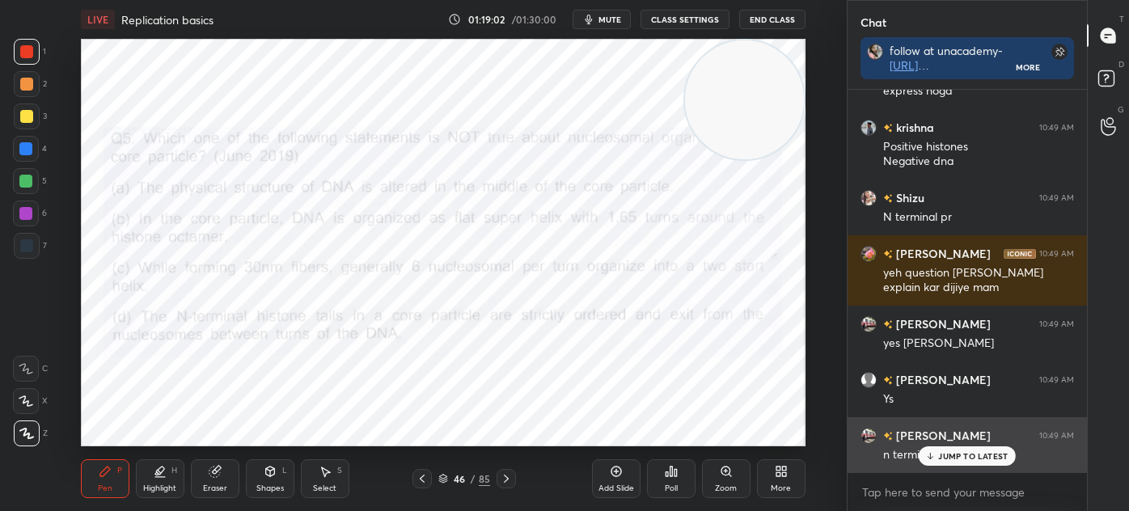
click at [951, 457] on p "JUMP TO LATEST" at bounding box center [973, 456] width 70 height 10
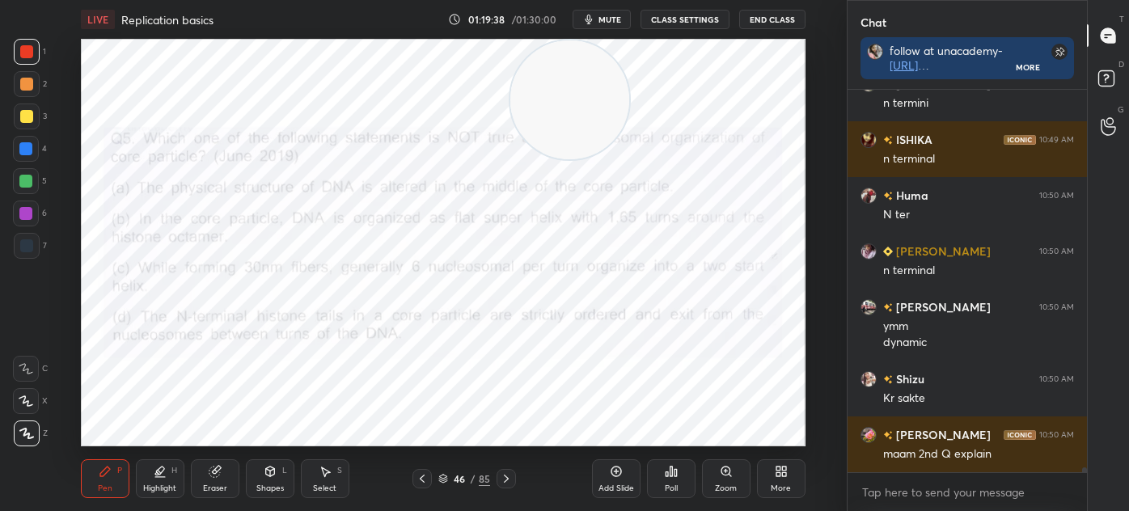
click at [440, 480] on icon at bounding box center [443, 479] width 10 height 10
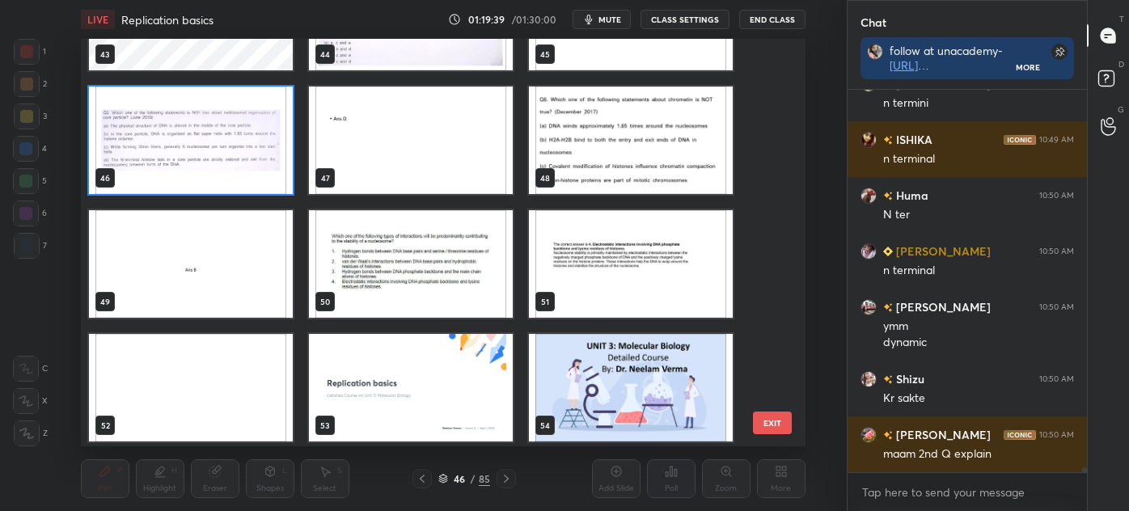
scroll to position [1818, 0]
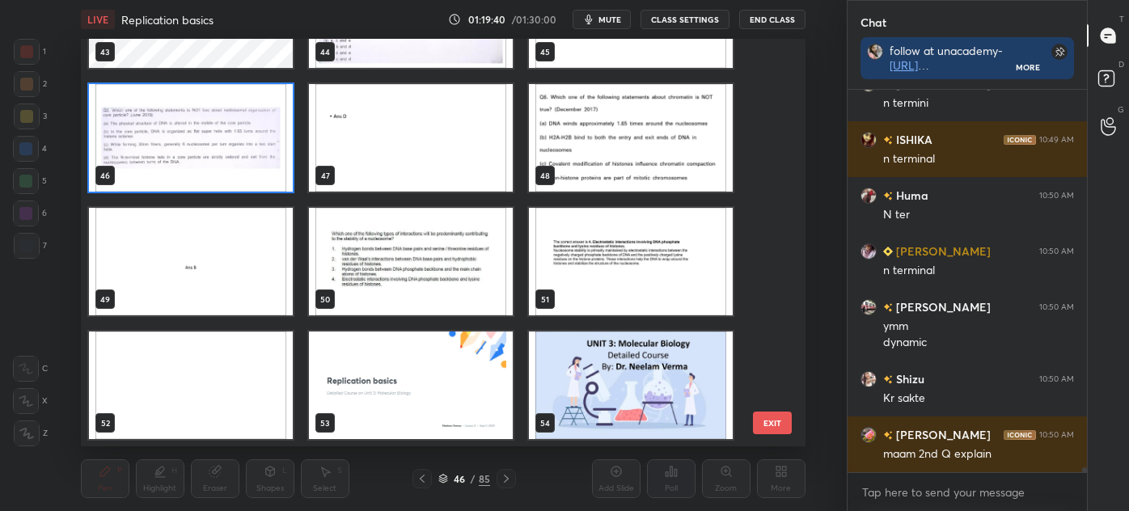
click at [427, 271] on img "grid" at bounding box center [411, 262] width 204 height 108
click at [437, 272] on img "grid" at bounding box center [411, 262] width 204 height 108
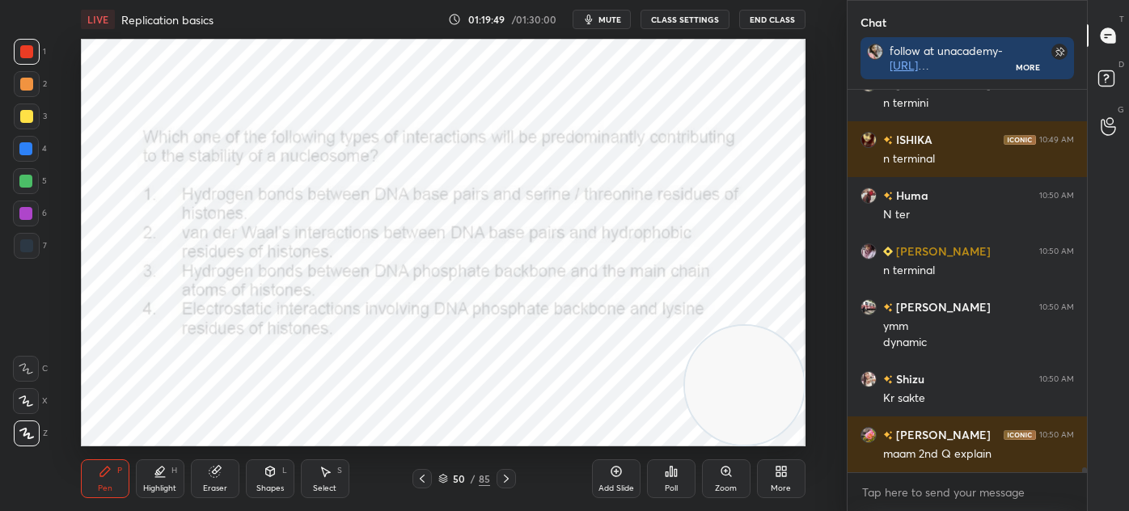
click at [27, 238] on div at bounding box center [27, 246] width 26 height 26
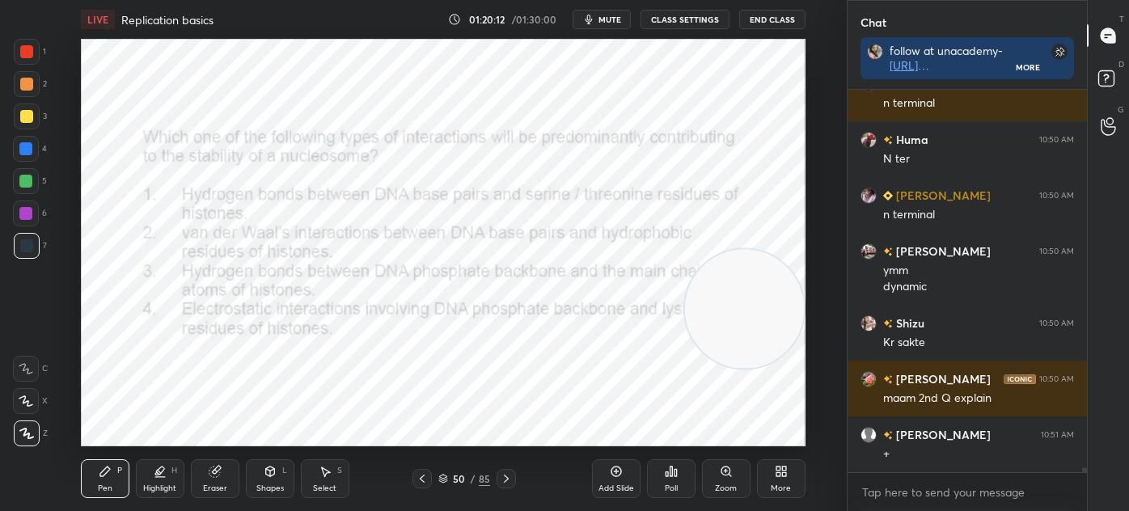
click at [446, 480] on icon at bounding box center [443, 481] width 8 height 2
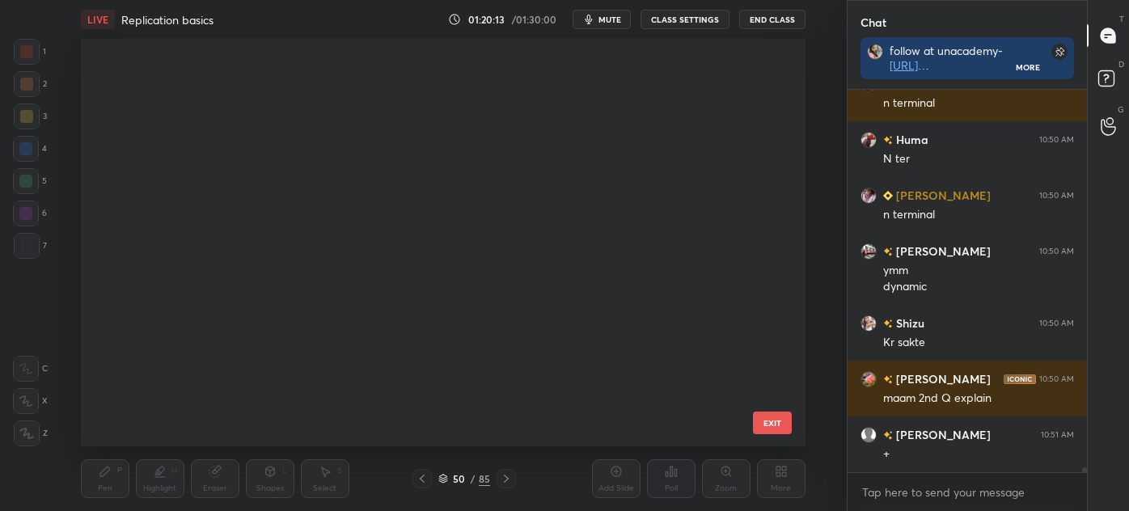
scroll to position [403, 716]
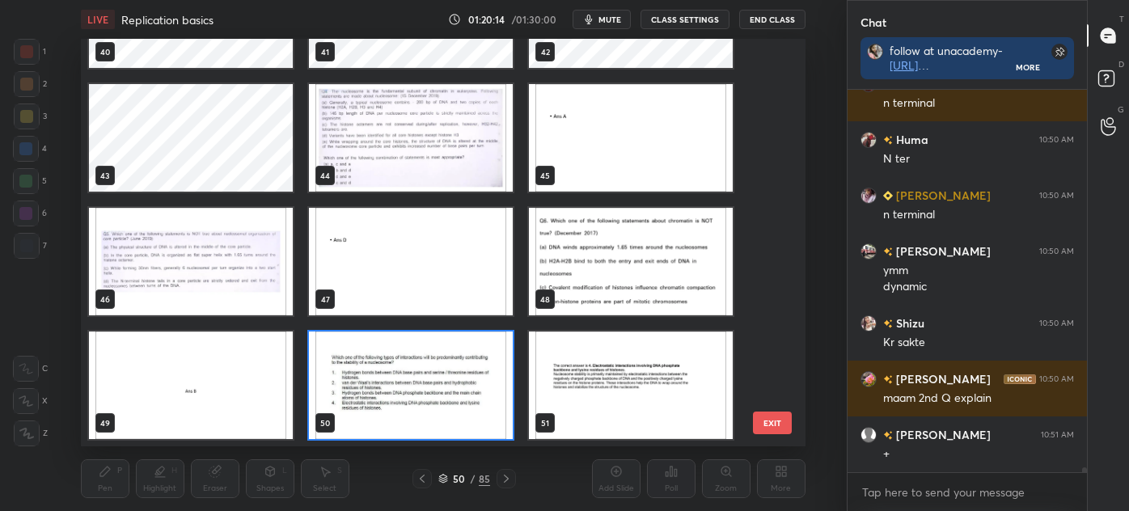
click at [211, 254] on img "grid" at bounding box center [191, 262] width 204 height 108
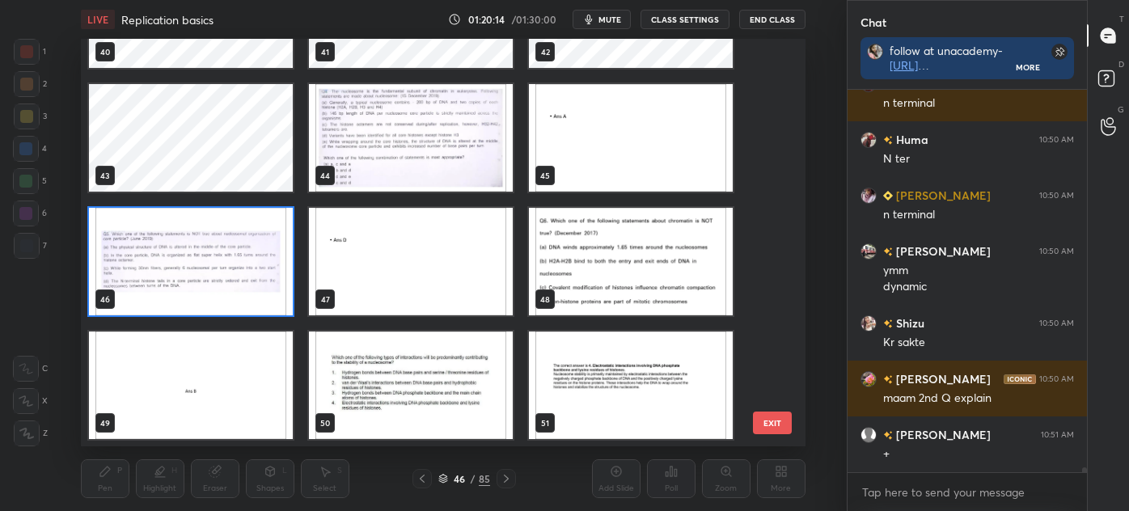
click at [210, 251] on img "grid" at bounding box center [191, 262] width 204 height 108
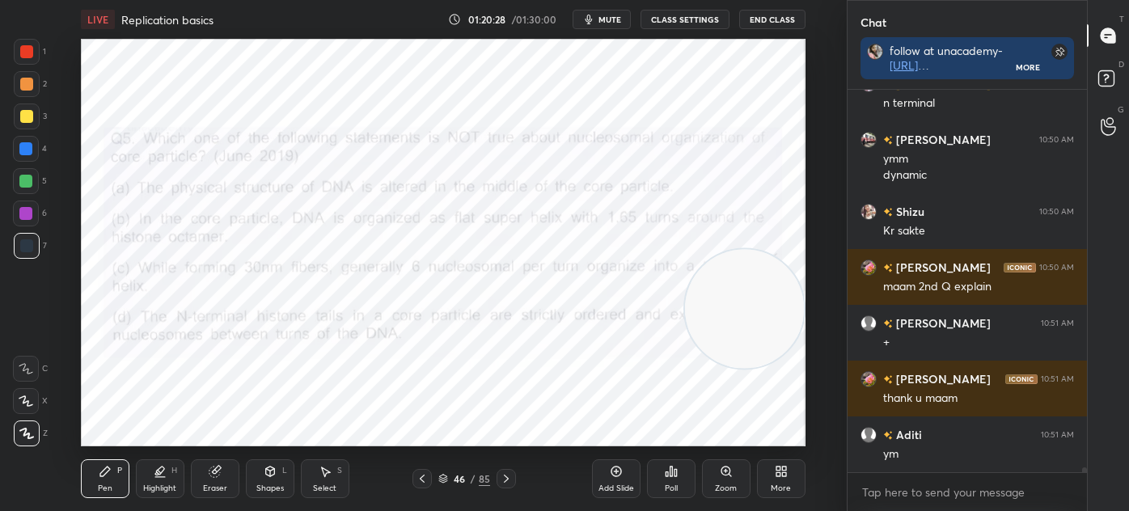
scroll to position [31719, 0]
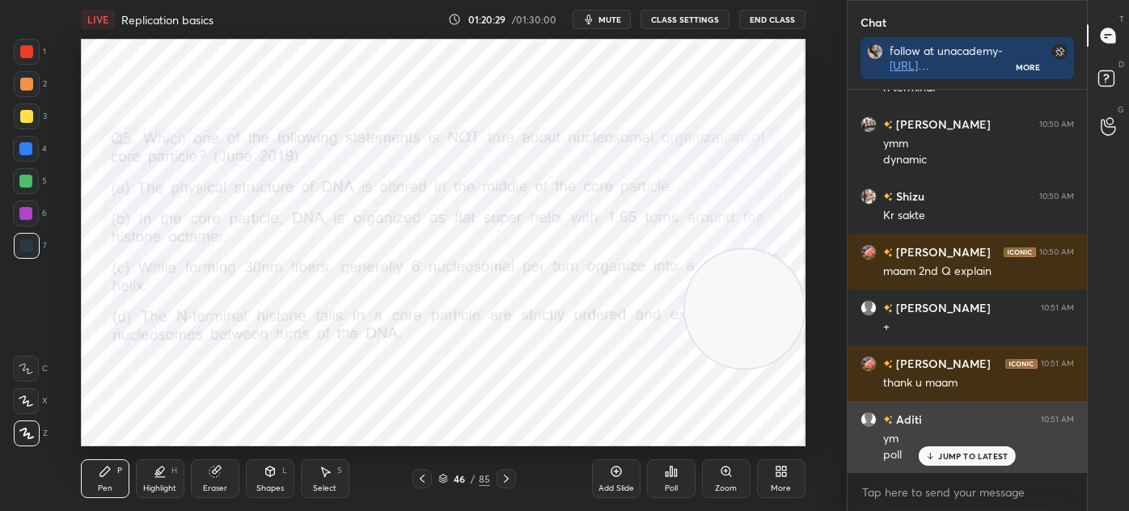
click at [944, 453] on p "JUMP TO LATEST" at bounding box center [973, 456] width 70 height 10
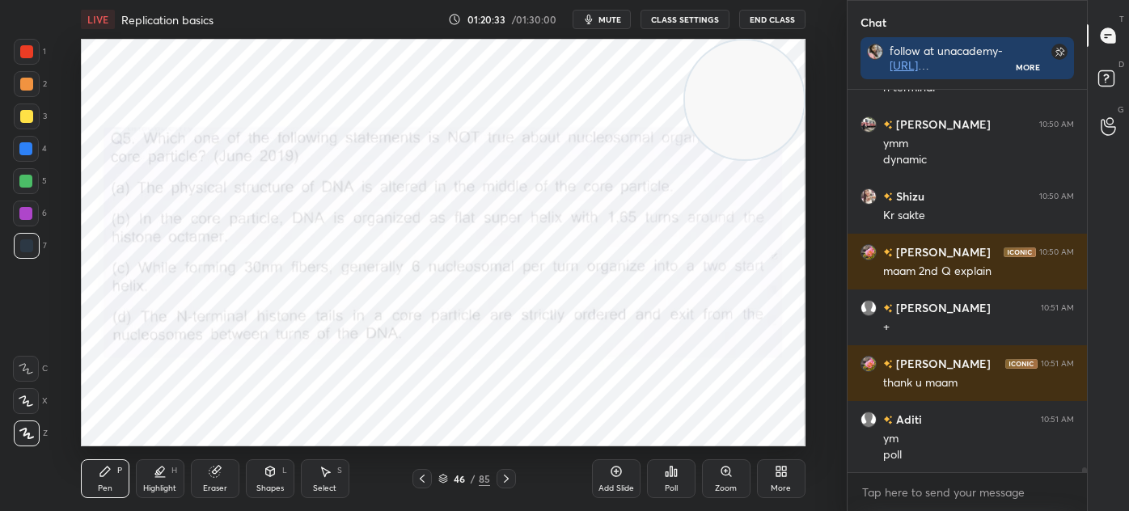
click at [673, 478] on div "Poll" at bounding box center [671, 478] width 49 height 39
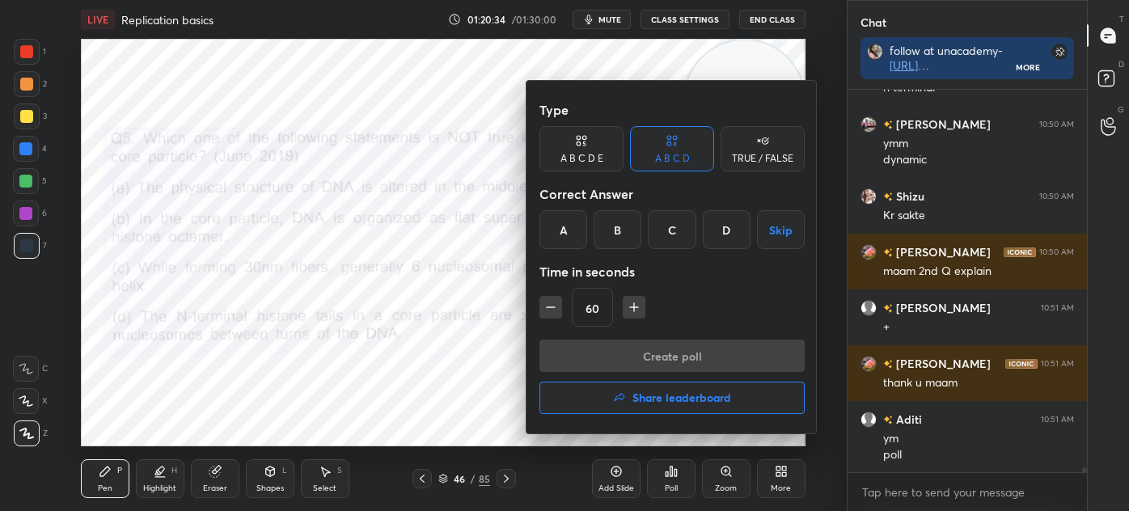
click at [727, 230] on div "D" at bounding box center [727, 229] width 48 height 39
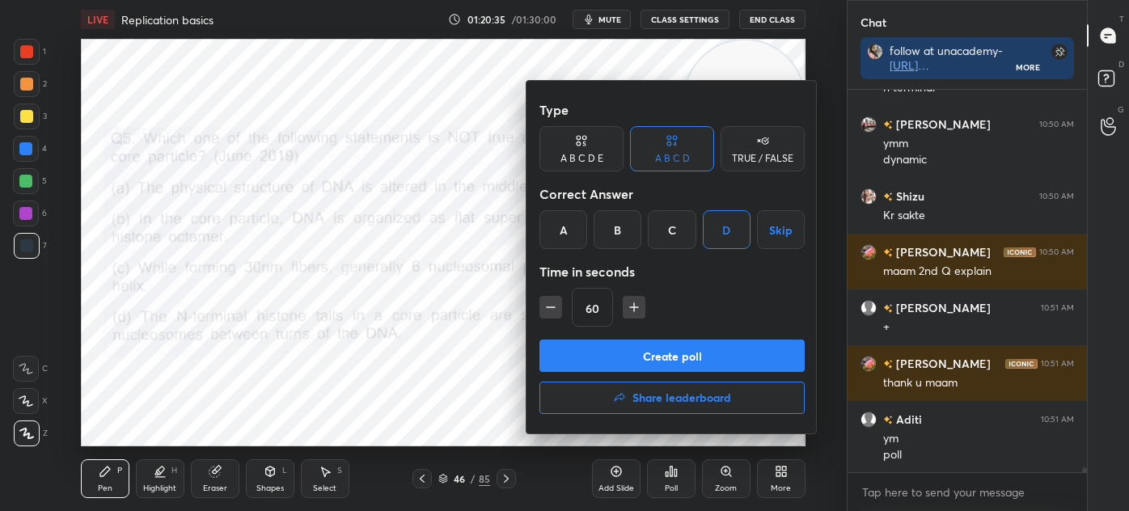
click at [696, 352] on button "Create poll" at bounding box center [671, 356] width 265 height 32
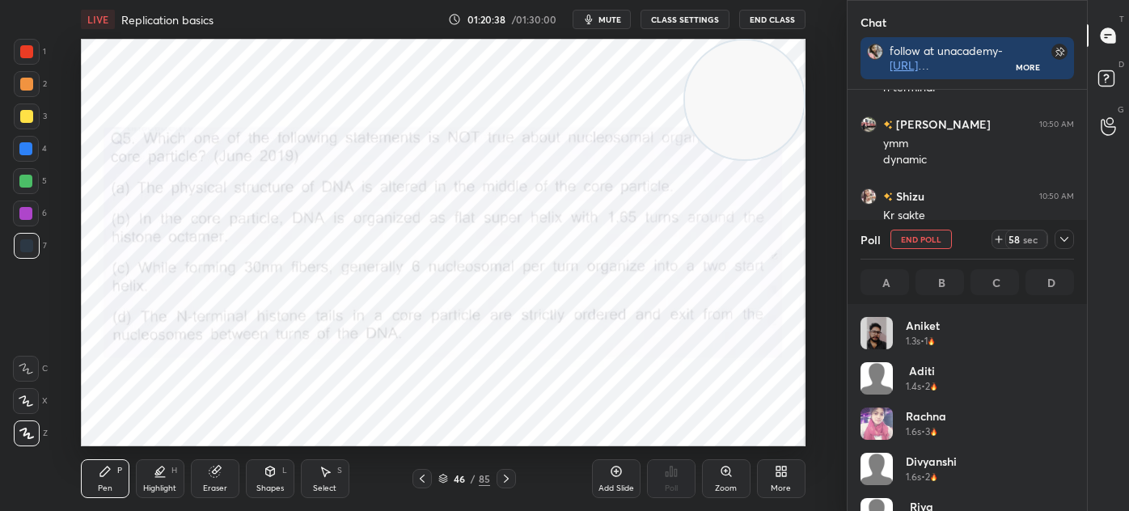
scroll to position [189, 209]
click at [1070, 236] on icon at bounding box center [1063, 239] width 13 height 13
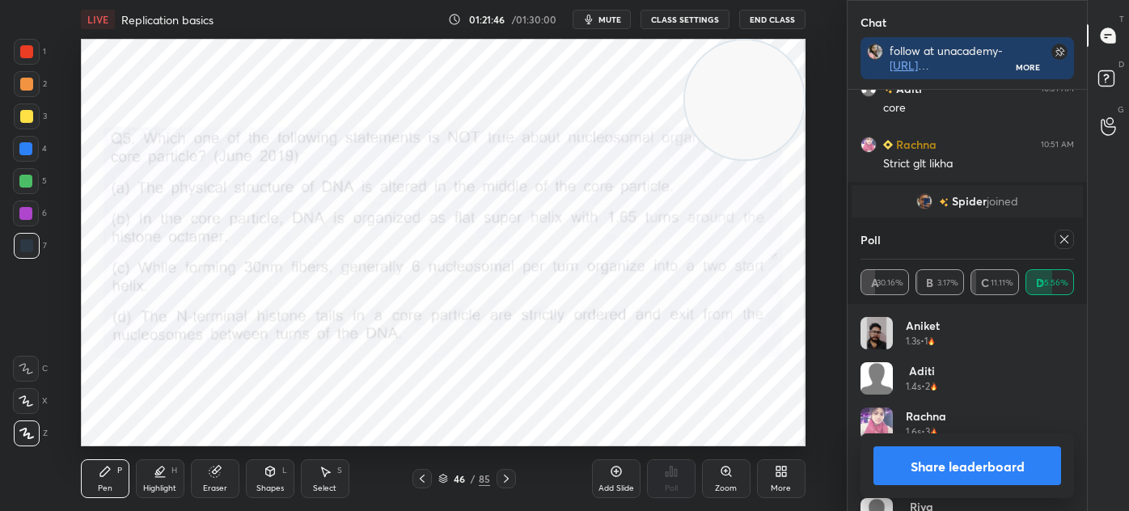
scroll to position [5, 4]
click at [1067, 238] on icon at bounding box center [1063, 239] width 13 height 13
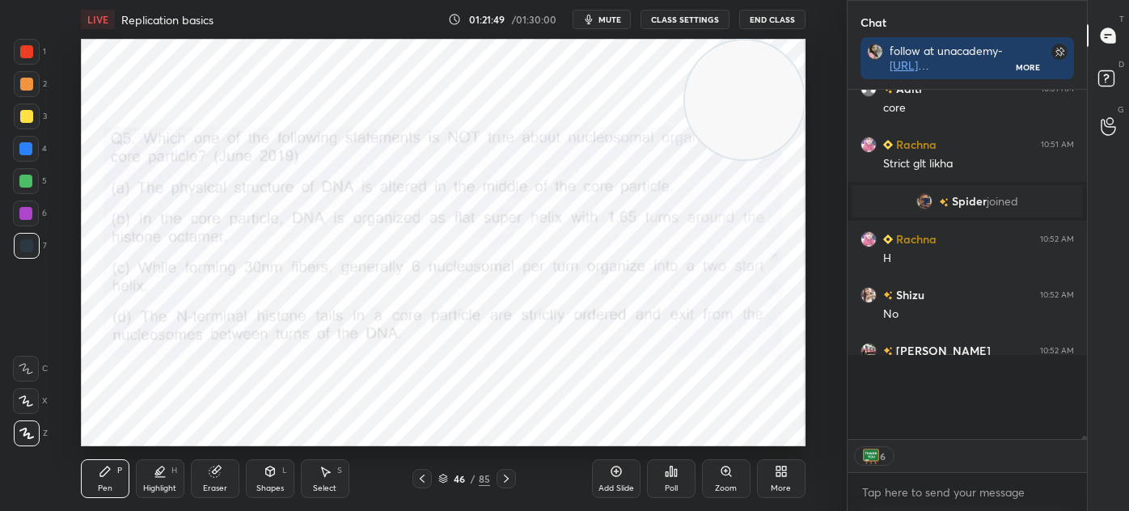
scroll to position [6, 4]
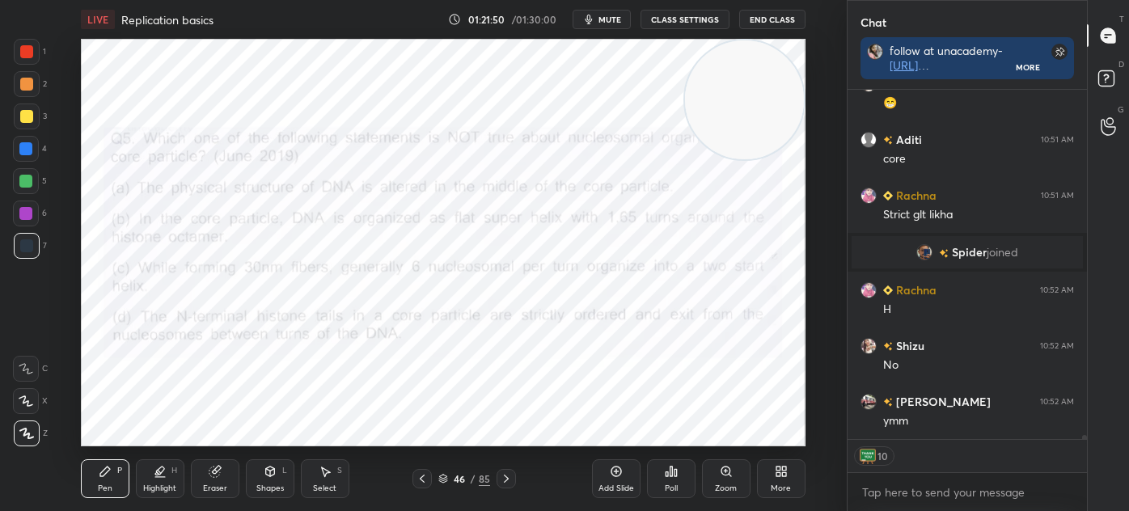
click at [444, 478] on icon at bounding box center [443, 477] width 8 height 4
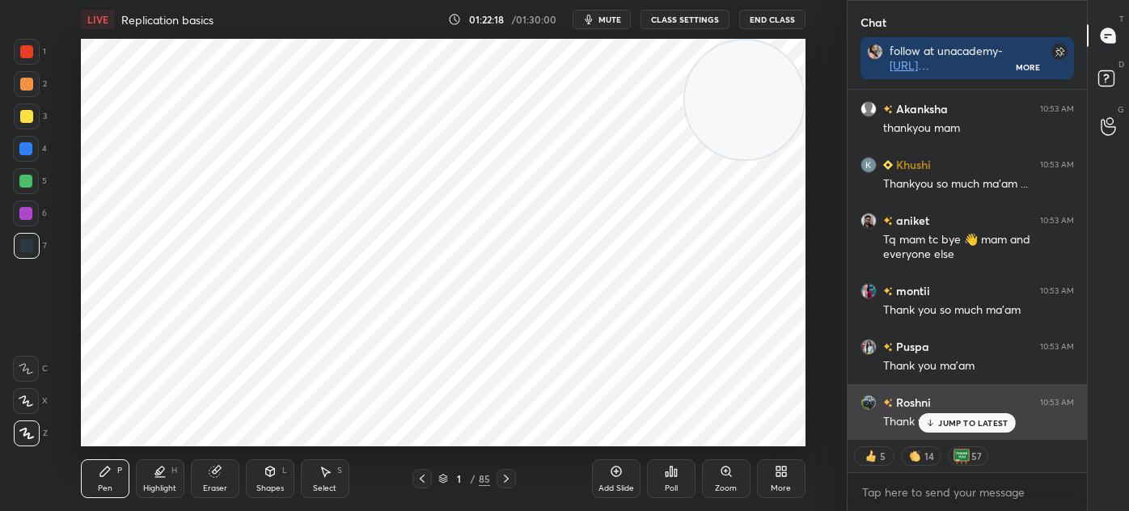
click at [955, 421] on p "JUMP TO LATEST" at bounding box center [973, 423] width 70 height 10
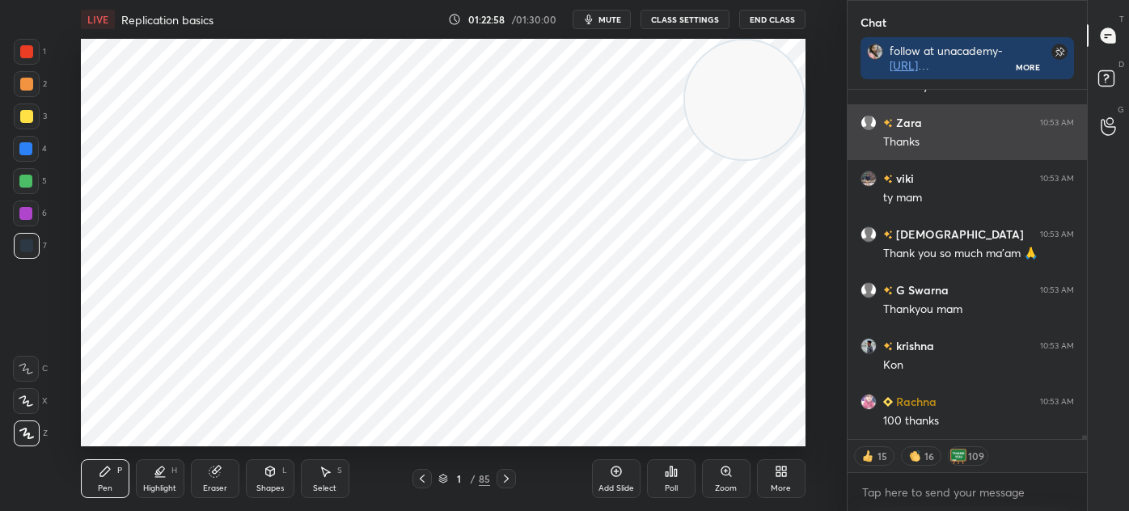
scroll to position [32765, 0]
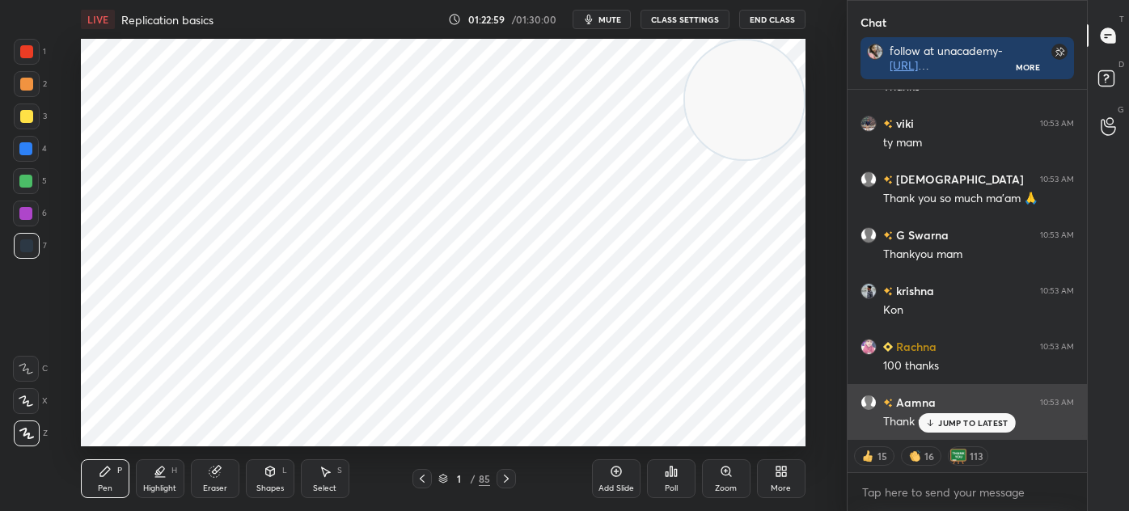
click at [974, 420] on p "JUMP TO LATEST" at bounding box center [973, 423] width 70 height 10
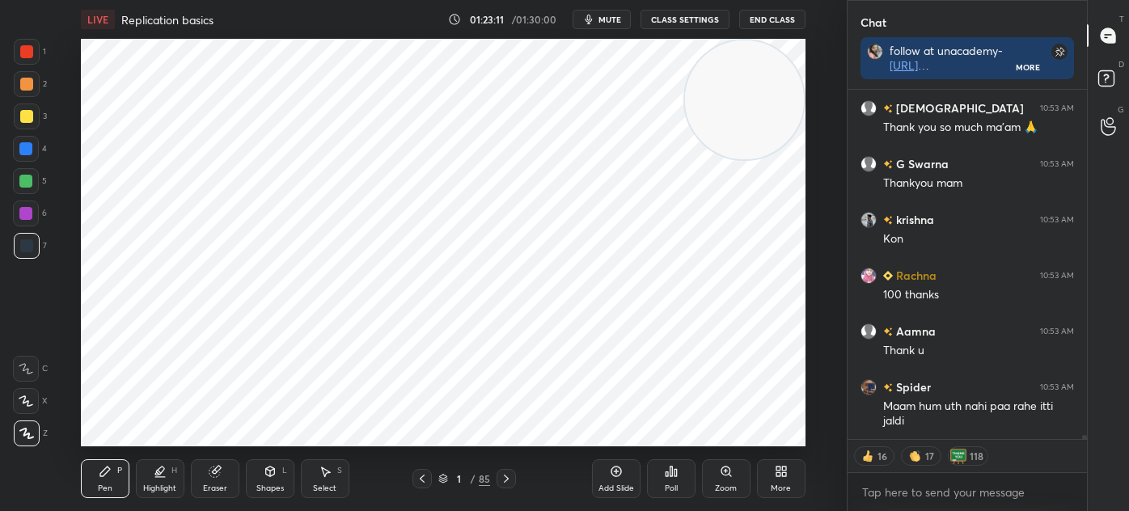
scroll to position [32892, 0]
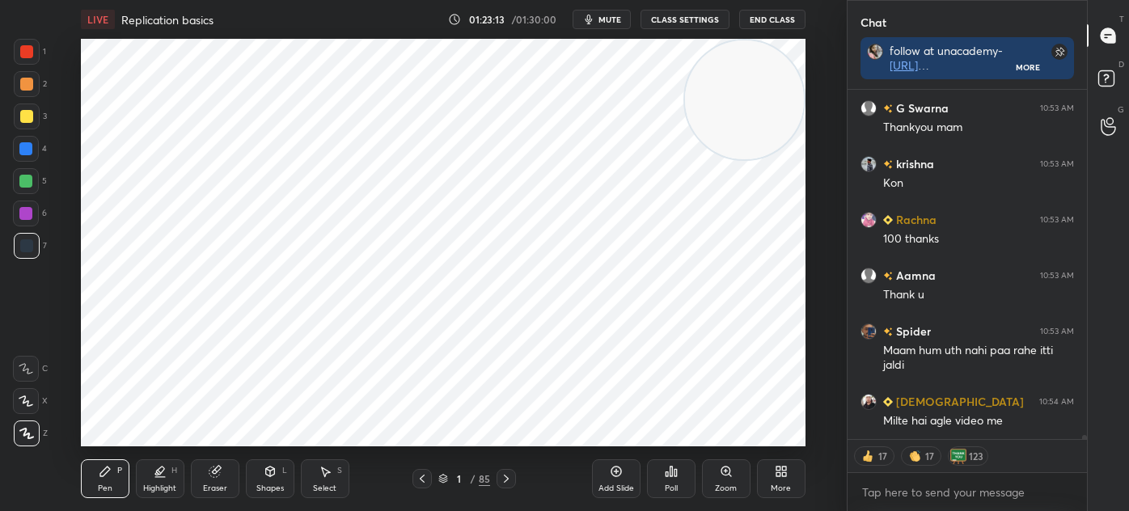
click at [332, 482] on div "Select S" at bounding box center [325, 478] width 49 height 39
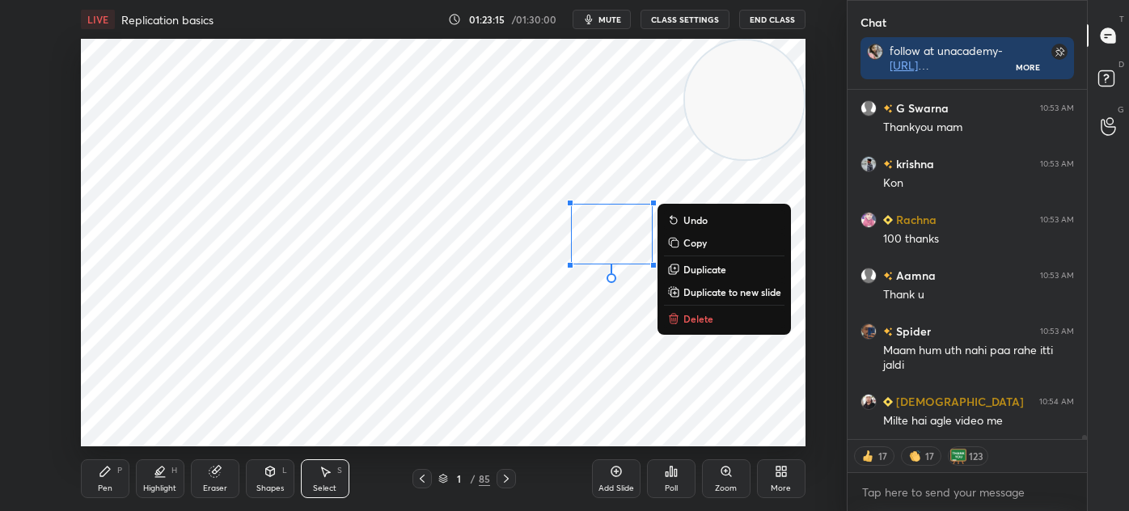
click at [693, 312] on p "Delete" at bounding box center [698, 318] width 30 height 13
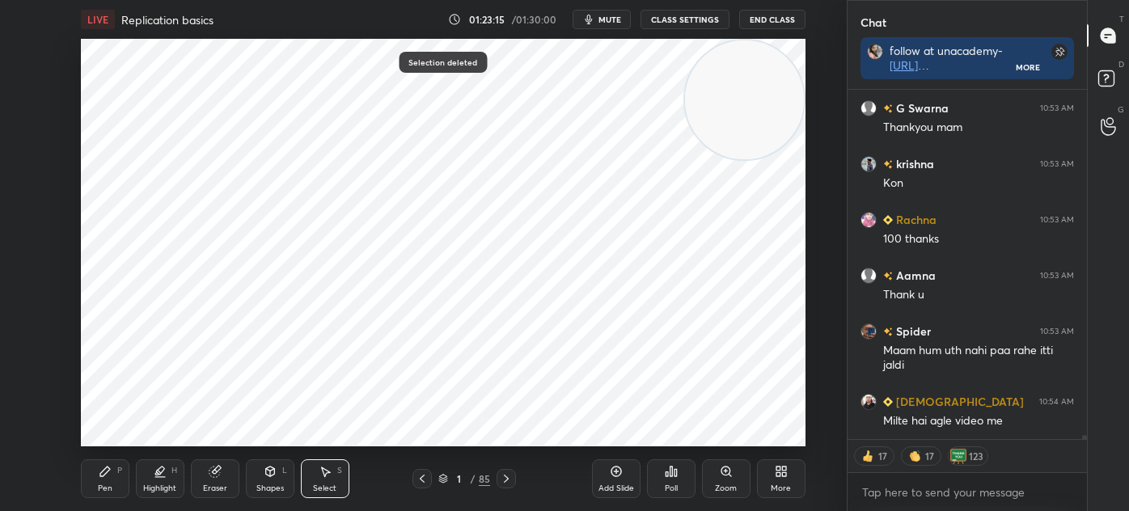
click at [134, 468] on div "Pen P Highlight H Eraser Shapes L Select S" at bounding box center [208, 478] width 255 height 39
click at [127, 474] on div "Pen P" at bounding box center [105, 478] width 49 height 39
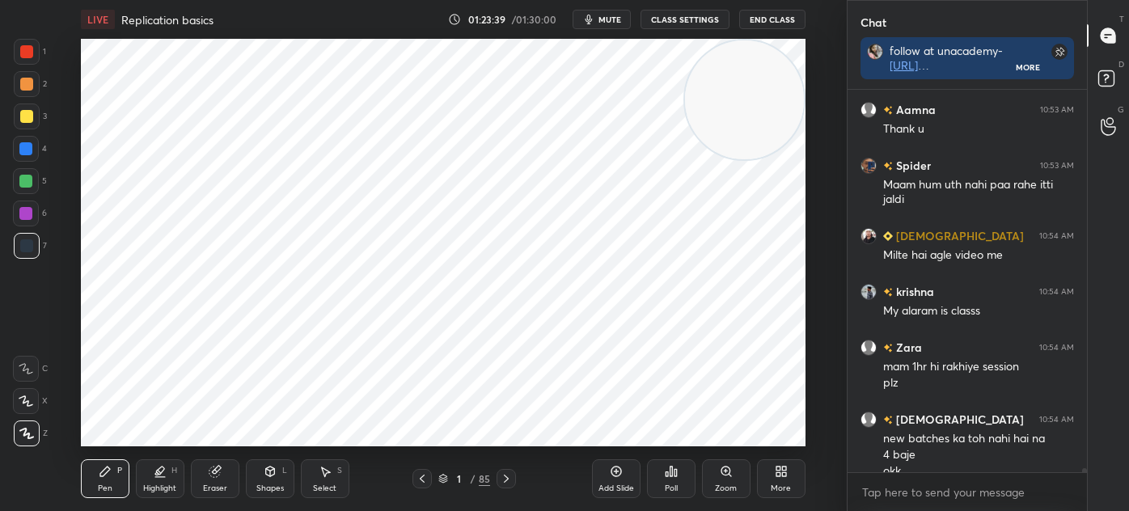
scroll to position [33074, 0]
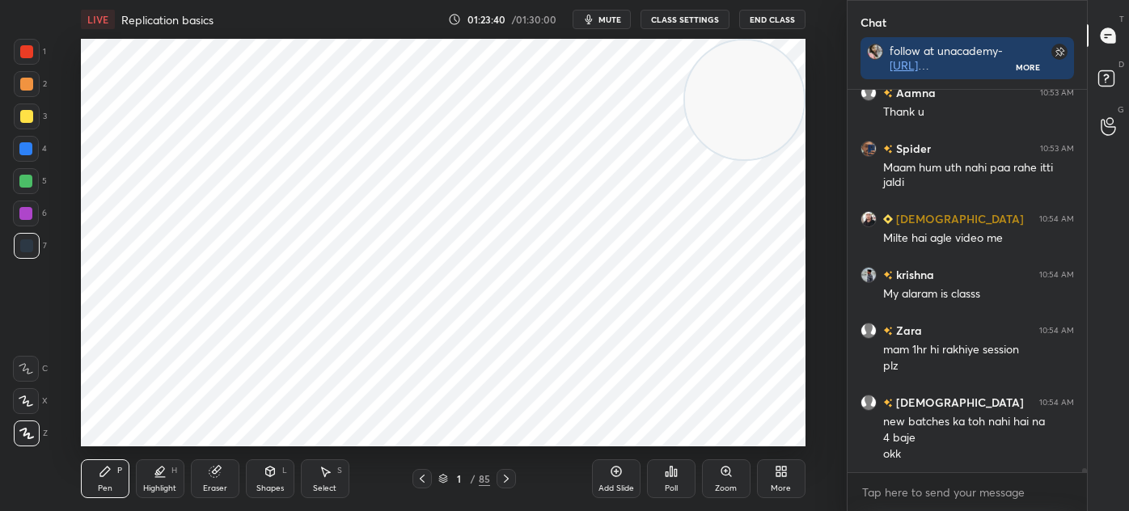
click at [779, 21] on button "End Class" at bounding box center [772, 19] width 66 height 19
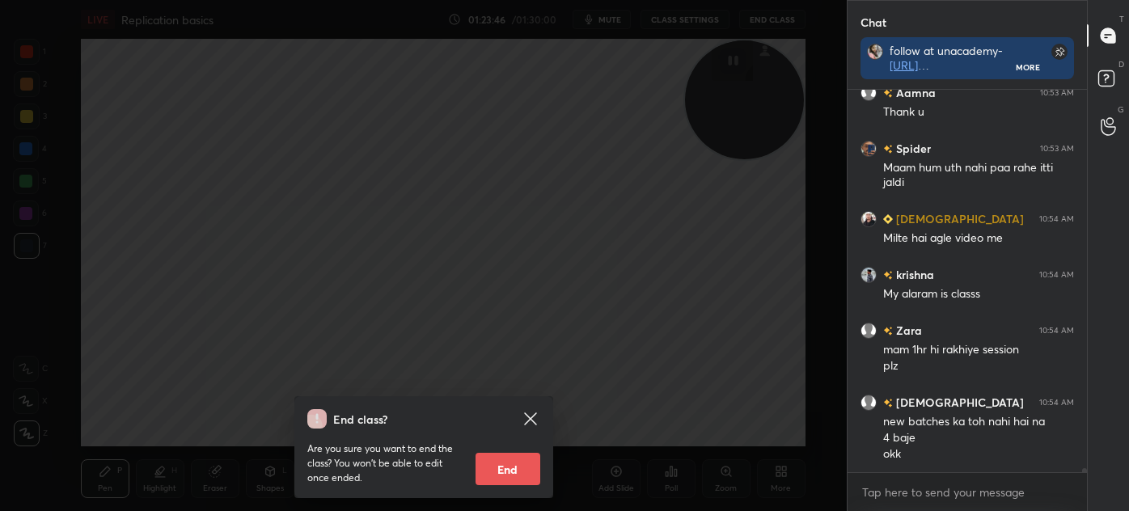
click at [511, 466] on button "End" at bounding box center [507, 469] width 65 height 32
type textarea "x"
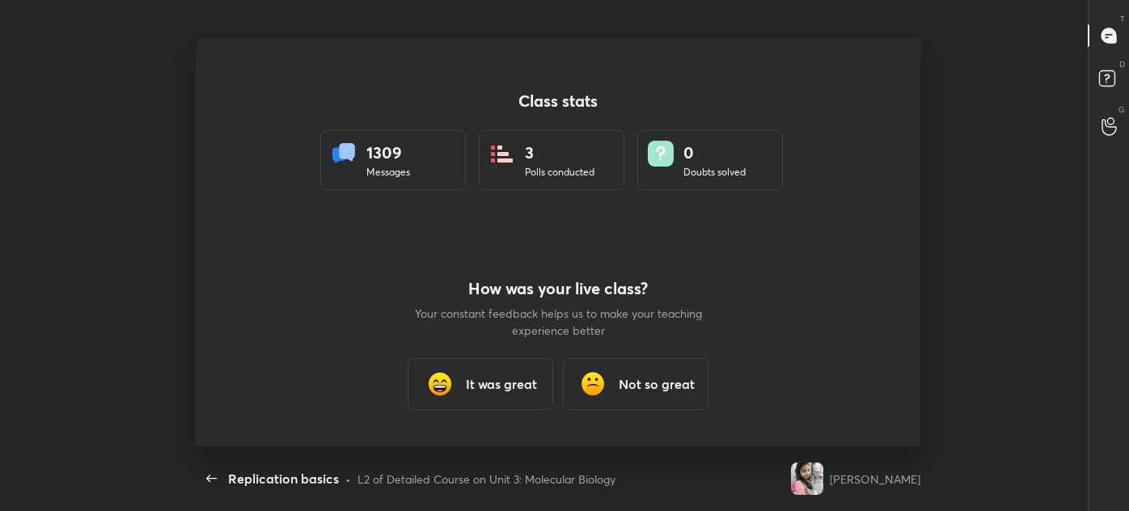
scroll to position [407, 974]
click at [470, 399] on div "It was great" at bounding box center [480, 384] width 146 height 52
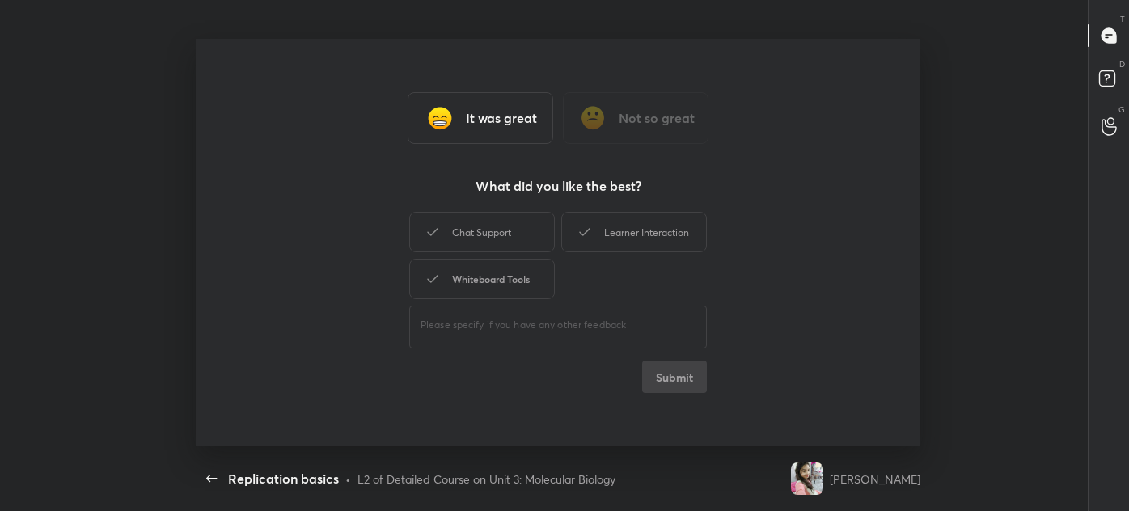
click at [503, 241] on div "Chat Support" at bounding box center [482, 232] width 146 height 40
click at [504, 277] on div "Whiteboard Tools" at bounding box center [482, 279] width 146 height 40
click at [618, 239] on div "Learner Interaction" at bounding box center [634, 232] width 146 height 40
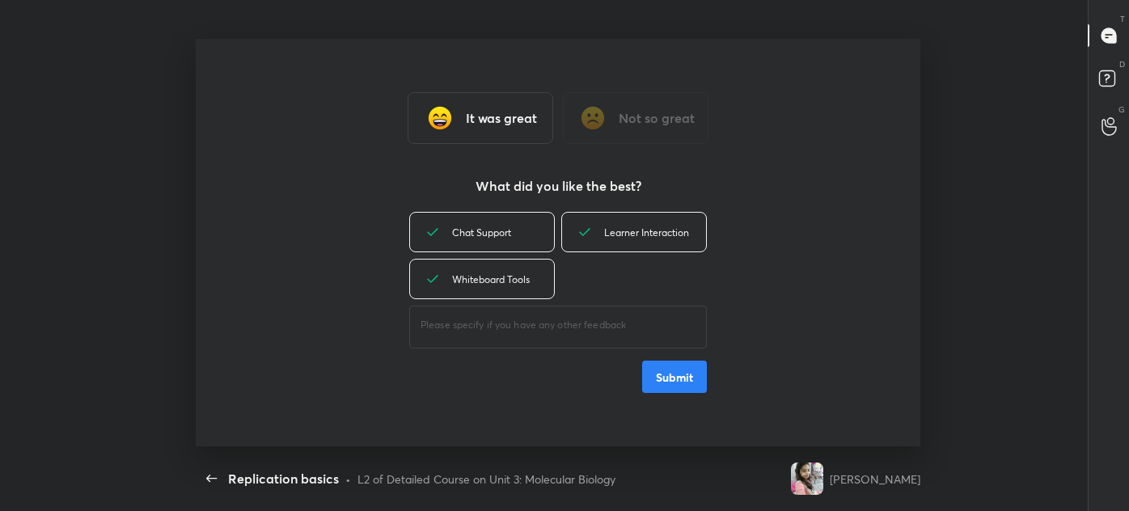
click at [676, 370] on button "Submit" at bounding box center [674, 377] width 65 height 32
